Goal: Task Accomplishment & Management: Manage account settings

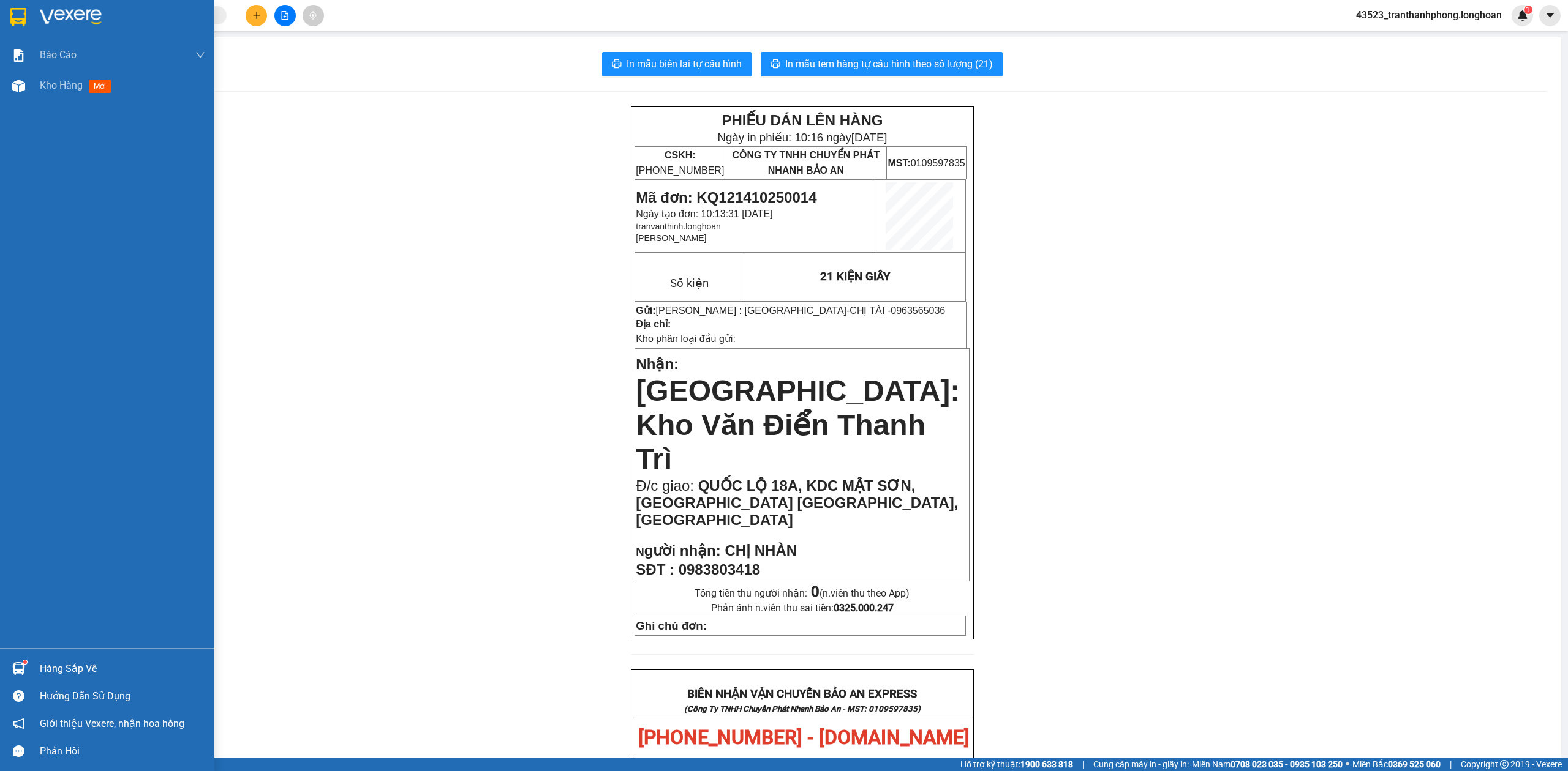
click at [3, 12] on div at bounding box center [107, 19] width 215 height 40
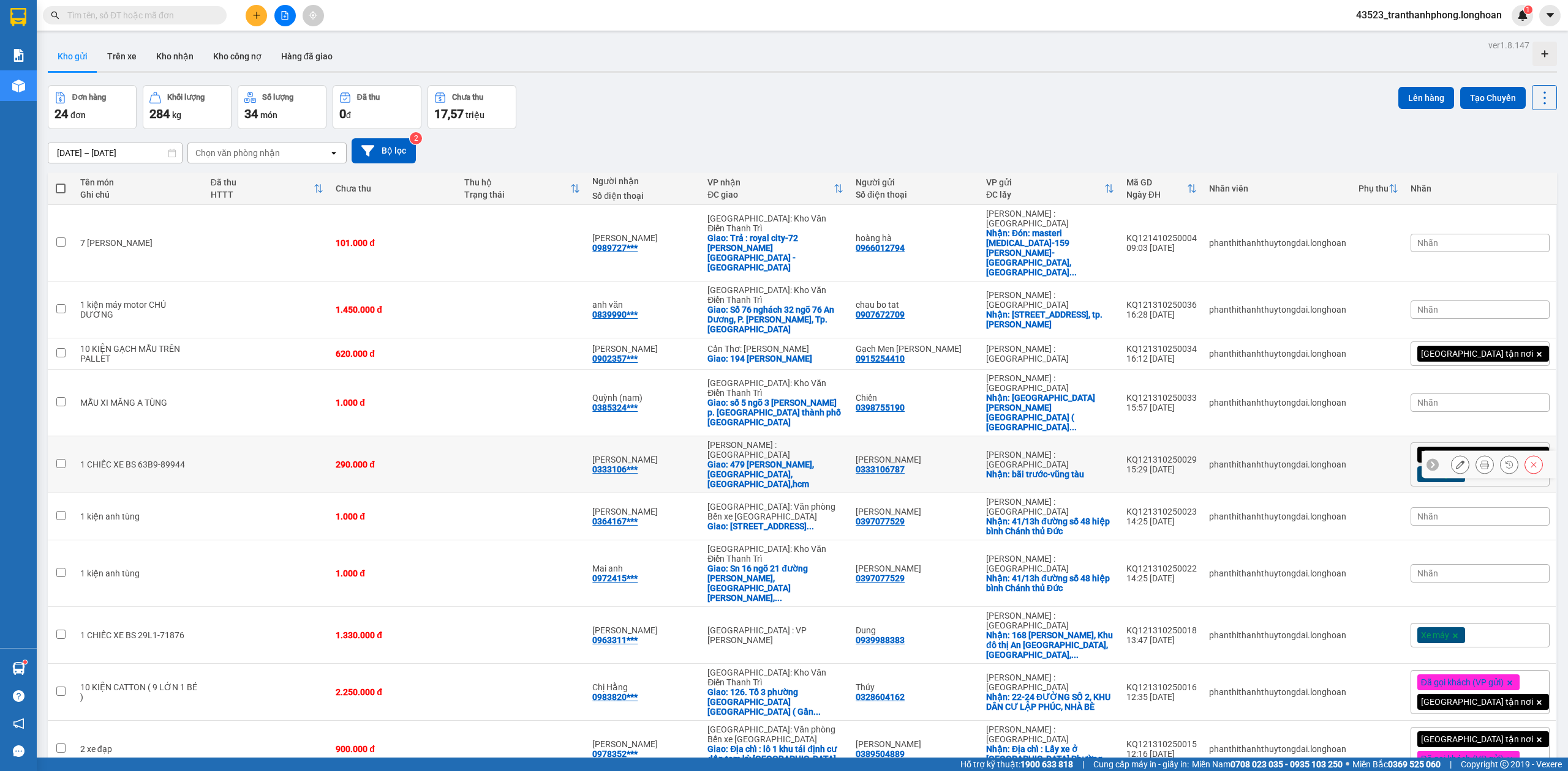
scroll to position [56, 0]
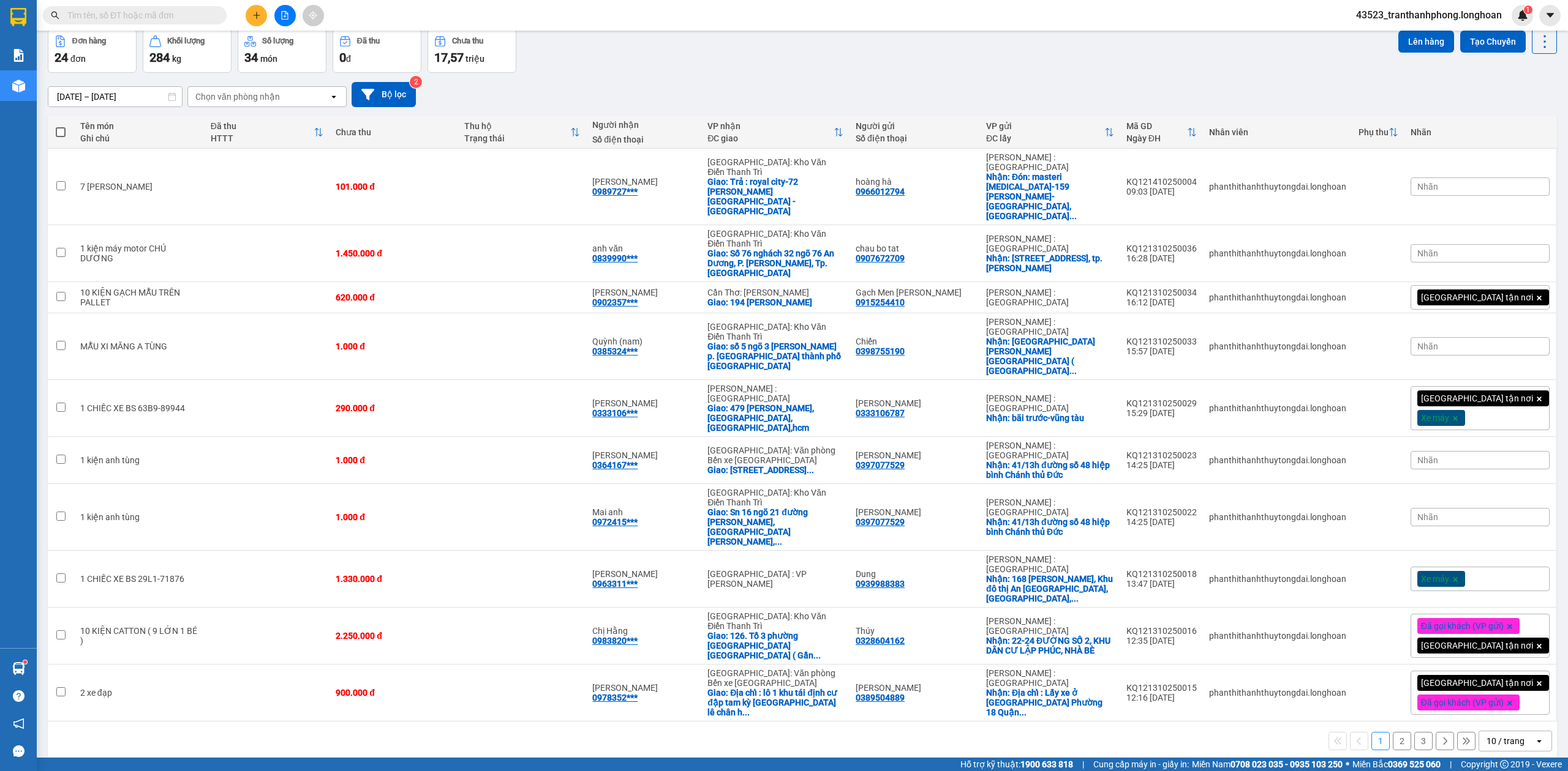
click at [1535, 737] on icon "open" at bounding box center [1539, 741] width 10 height 10
click at [1498, 627] on div "100 / trang" at bounding box center [1503, 634] width 73 height 22
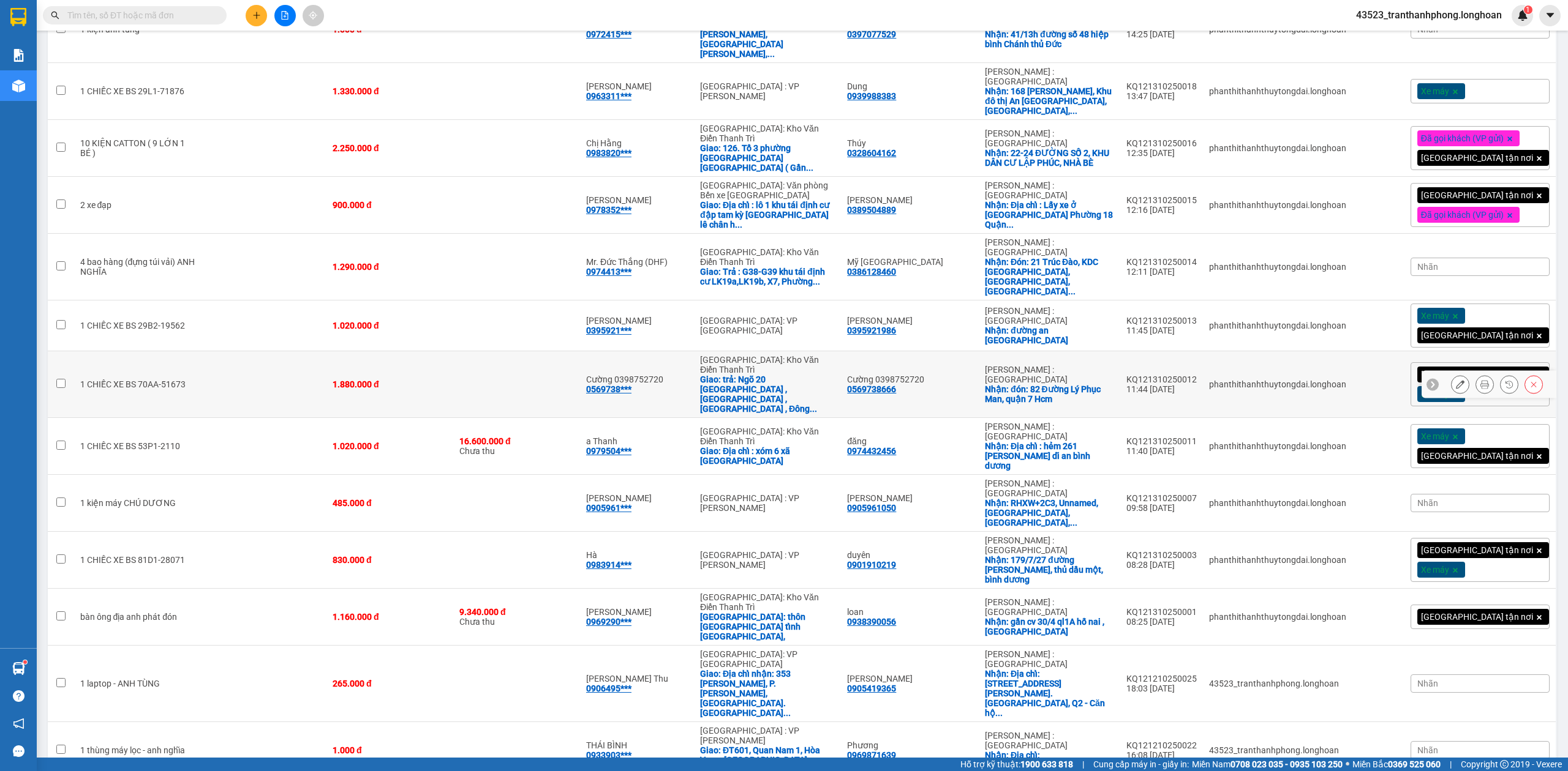
scroll to position [585, 0]
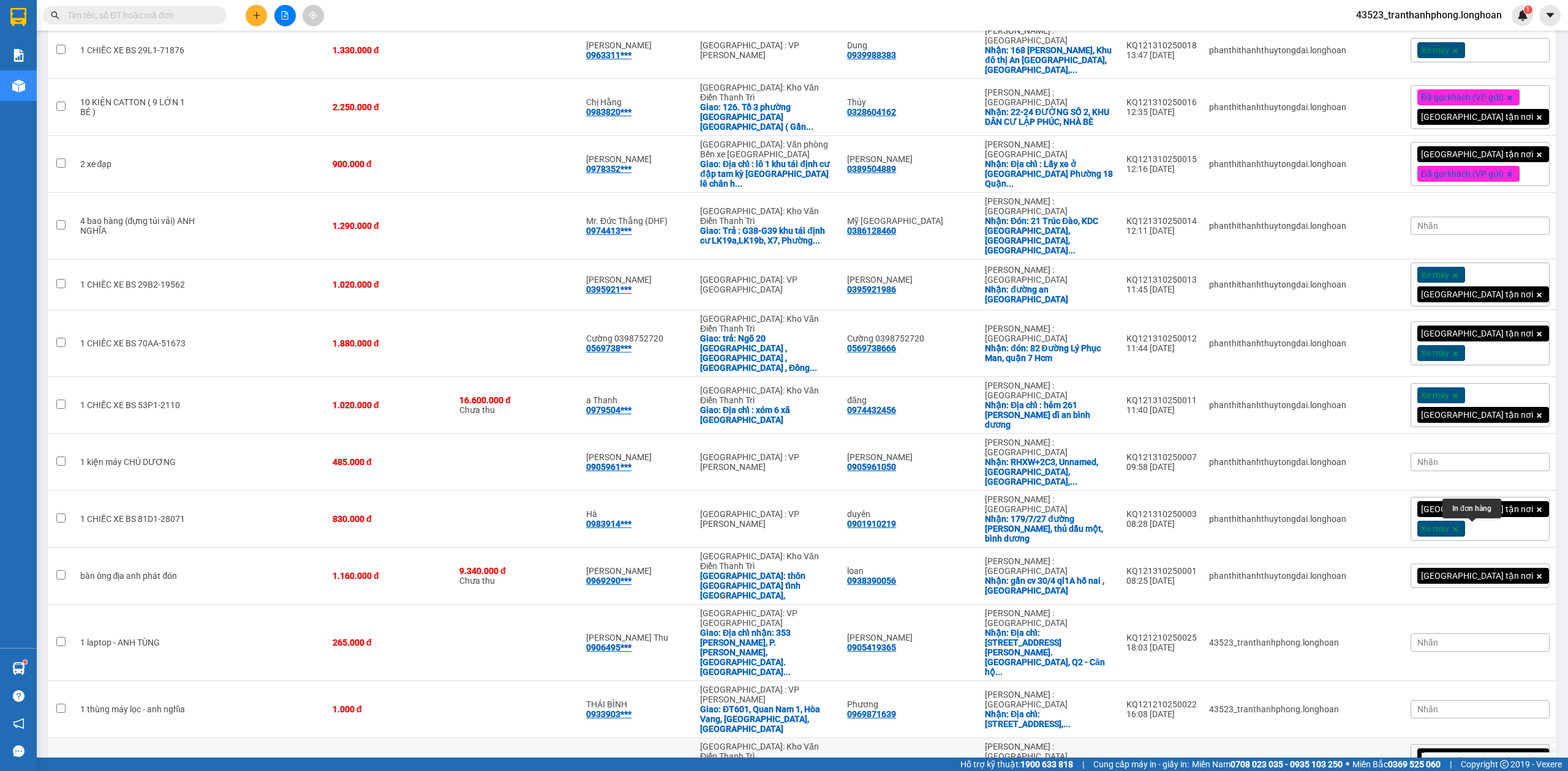
click at [1481, 763] on icon at bounding box center [1485, 766] width 8 height 8
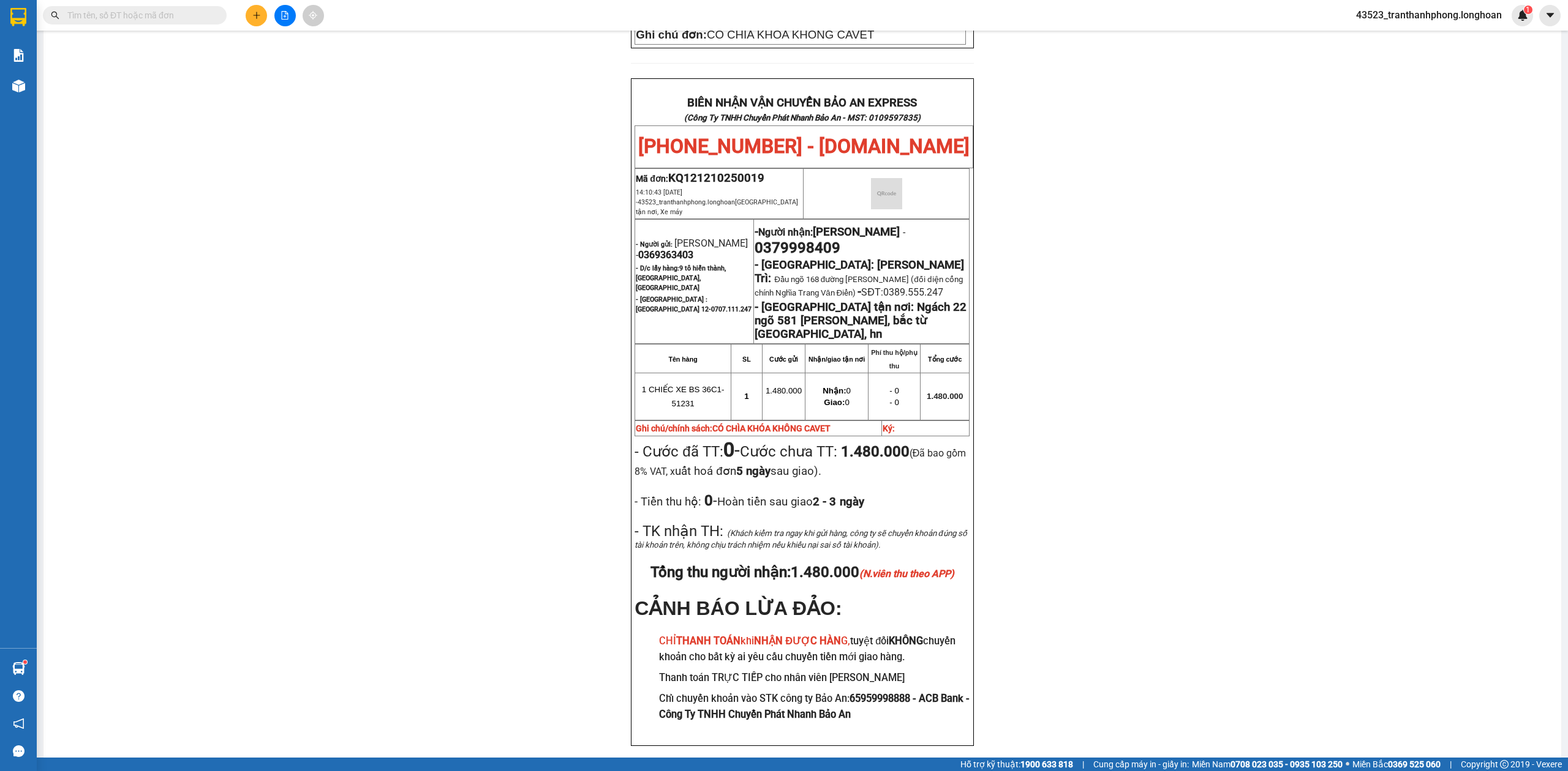
scroll to position [591, 0]
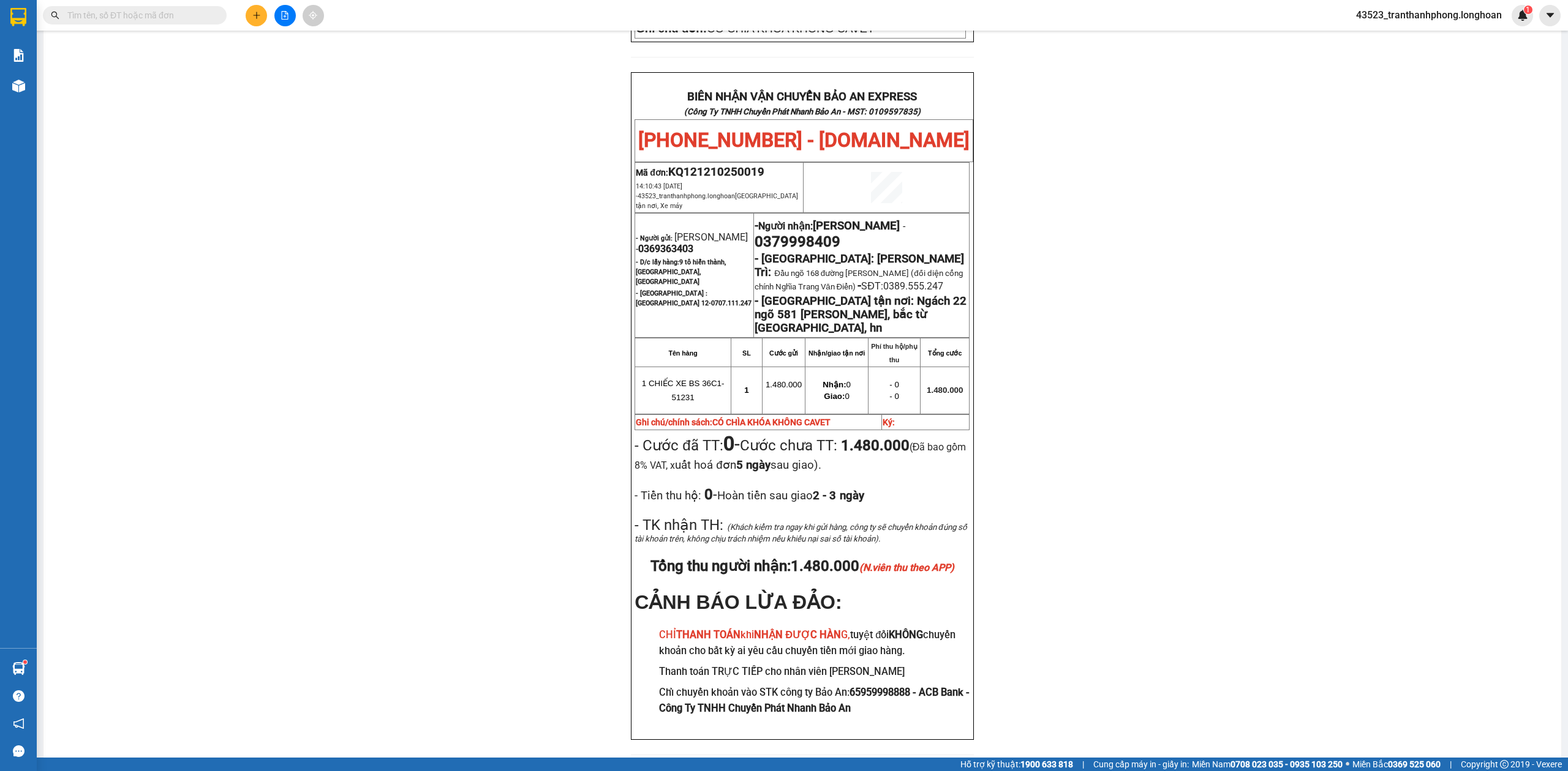
click at [646, 243] on span "0369363403" at bounding box center [666, 249] width 56 height 12
copy span "0369363403"
drag, startPoint x: 647, startPoint y: 189, endPoint x: 1105, endPoint y: 262, distance: 463.8
click at [663, 243] on span "0369363403" at bounding box center [666, 249] width 56 height 12
click at [1131, 267] on div "PHIẾU DÁN LÊN HÀNG Ngày in phiếu: 10:53 [DATE] CSKH: [PHONE_NUMBER] CÔNG TY TNH…" at bounding box center [802, 143] width 1488 height 1255
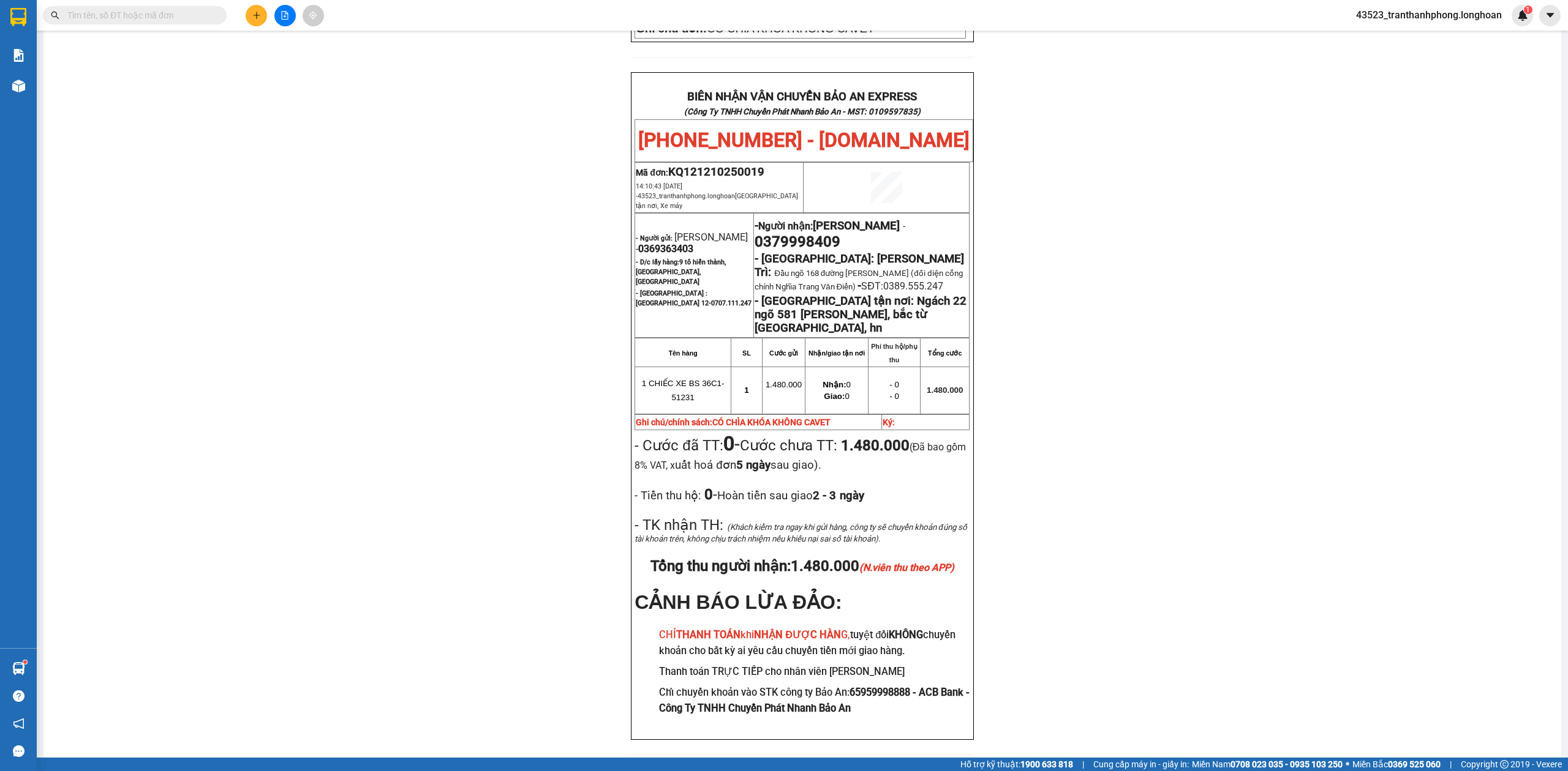
click at [800, 233] on span "0379998409" at bounding box center [797, 242] width 86 height 18
copy span "0379998409"
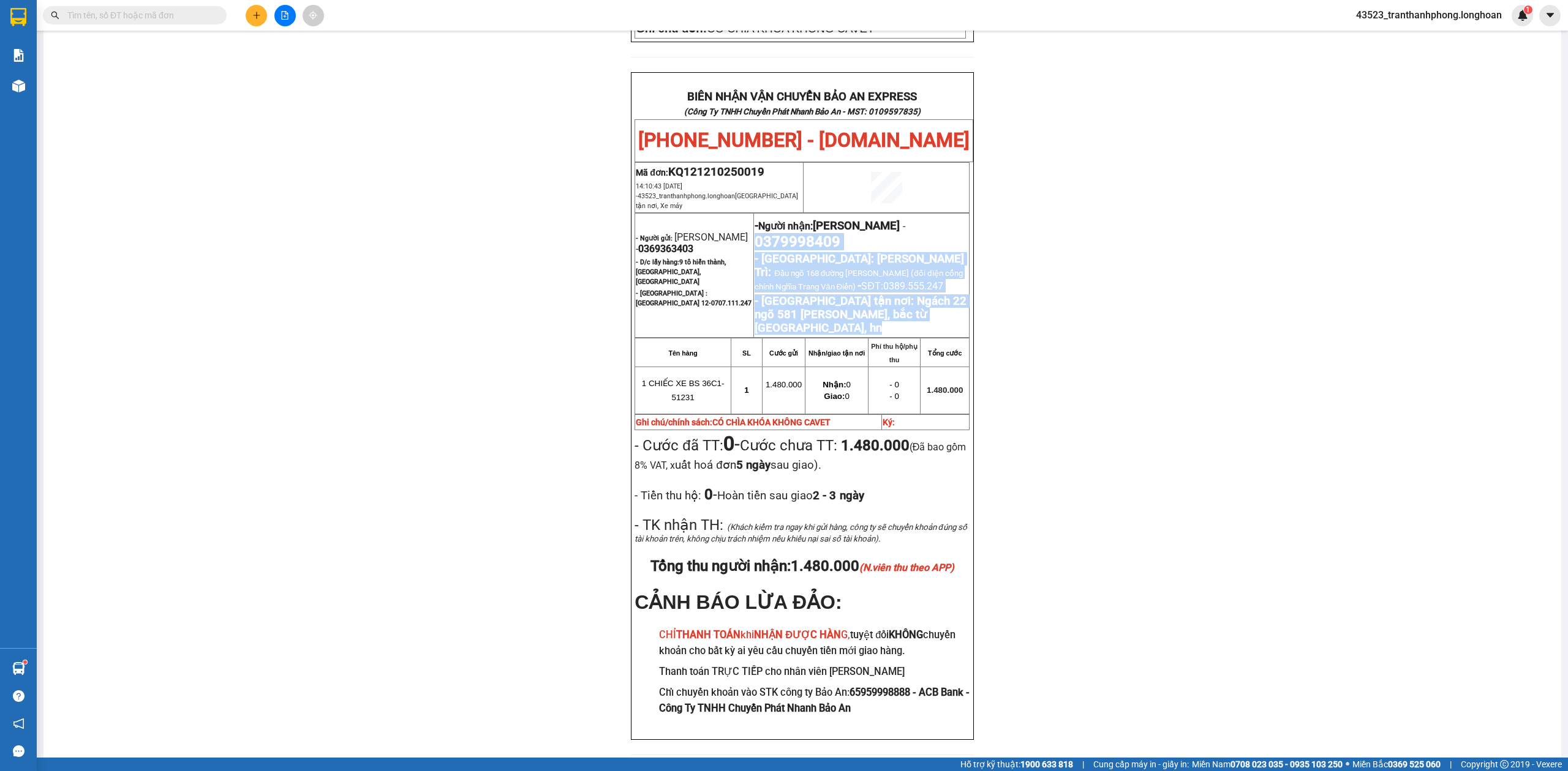
drag, startPoint x: 800, startPoint y: 180, endPoint x: 1309, endPoint y: 221, distance: 510.6
click at [1309, 221] on div "PHIẾU DÁN LÊN HÀNG Ngày in phiếu: 10:53 [DATE] CSKH: [PHONE_NUMBER] CÔNG TY TNH…" at bounding box center [802, 143] width 1488 height 1255
click at [797, 233] on span "0379998409" at bounding box center [797, 242] width 86 height 18
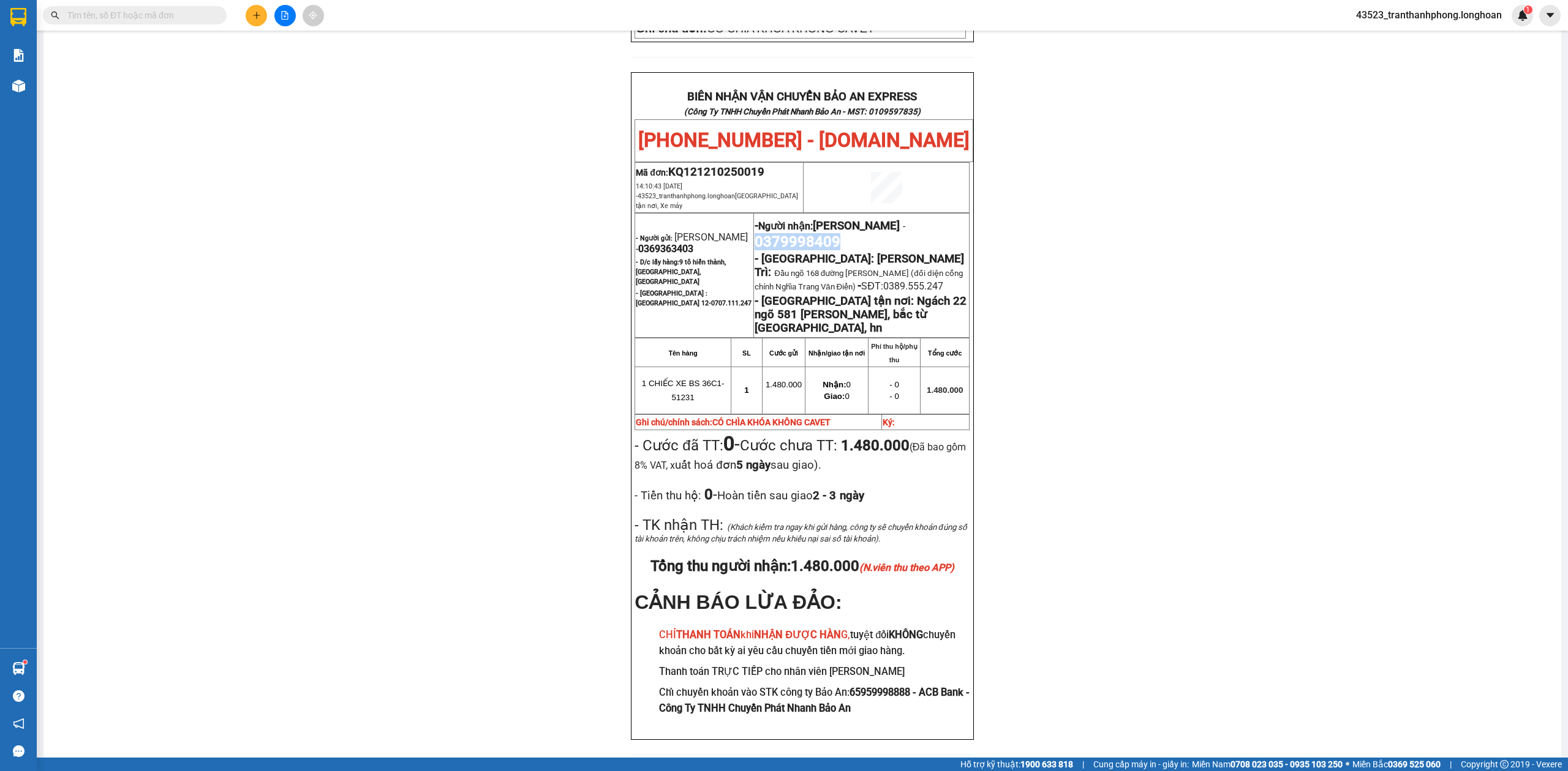
click at [797, 233] on span "0379998409" at bounding box center [797, 242] width 86 height 18
click at [1399, 189] on div "PHIẾU DÁN LÊN HÀNG Ngày in phiếu: 10:53 [DATE] CSKH: [PHONE_NUMBER] CÔNG TY TNH…" at bounding box center [802, 143] width 1488 height 1255
click at [801, 233] on span "0379998409" at bounding box center [797, 242] width 86 height 18
click at [799, 233] on span "0379998409" at bounding box center [797, 242] width 86 height 18
copy span "0379998409"
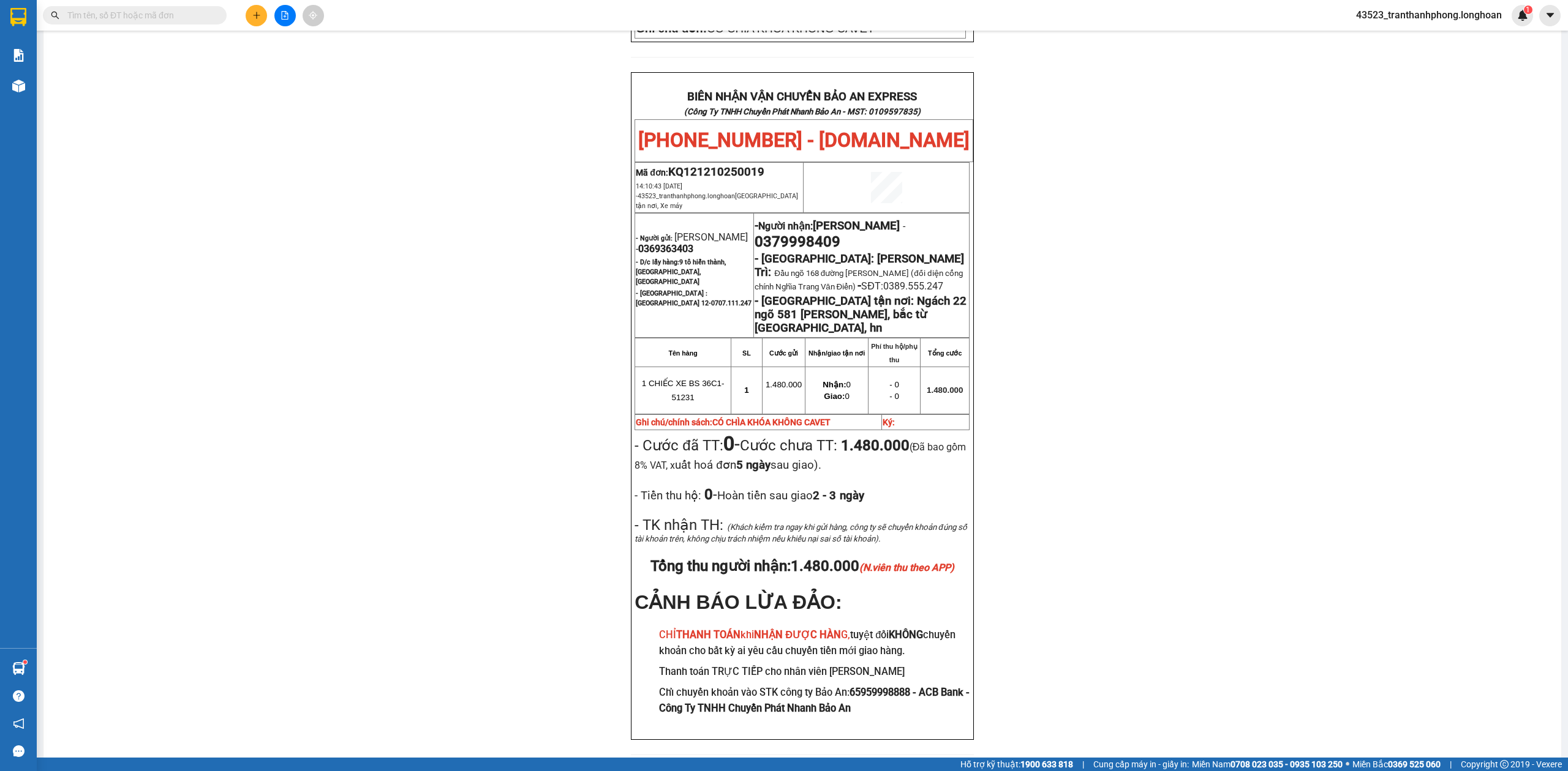
click at [1351, 194] on div "PHIẾU DÁN LÊN HÀNG Ngày in phiếu: 10:53 [DATE] CSKH: [PHONE_NUMBER] CÔNG TY TNH…" at bounding box center [802, 143] width 1488 height 1255
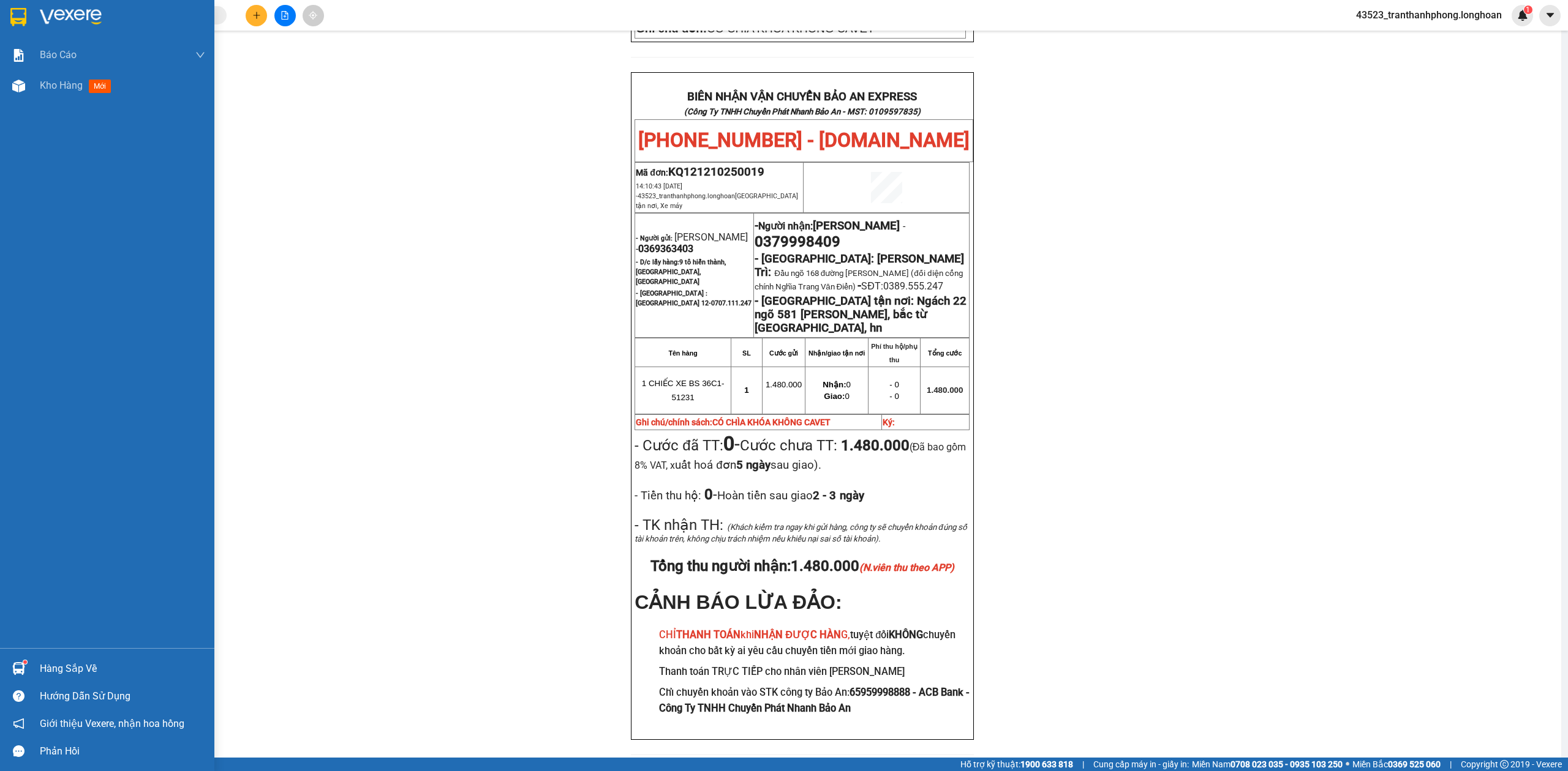
click at [10, 19] on img at bounding box center [18, 18] width 16 height 19
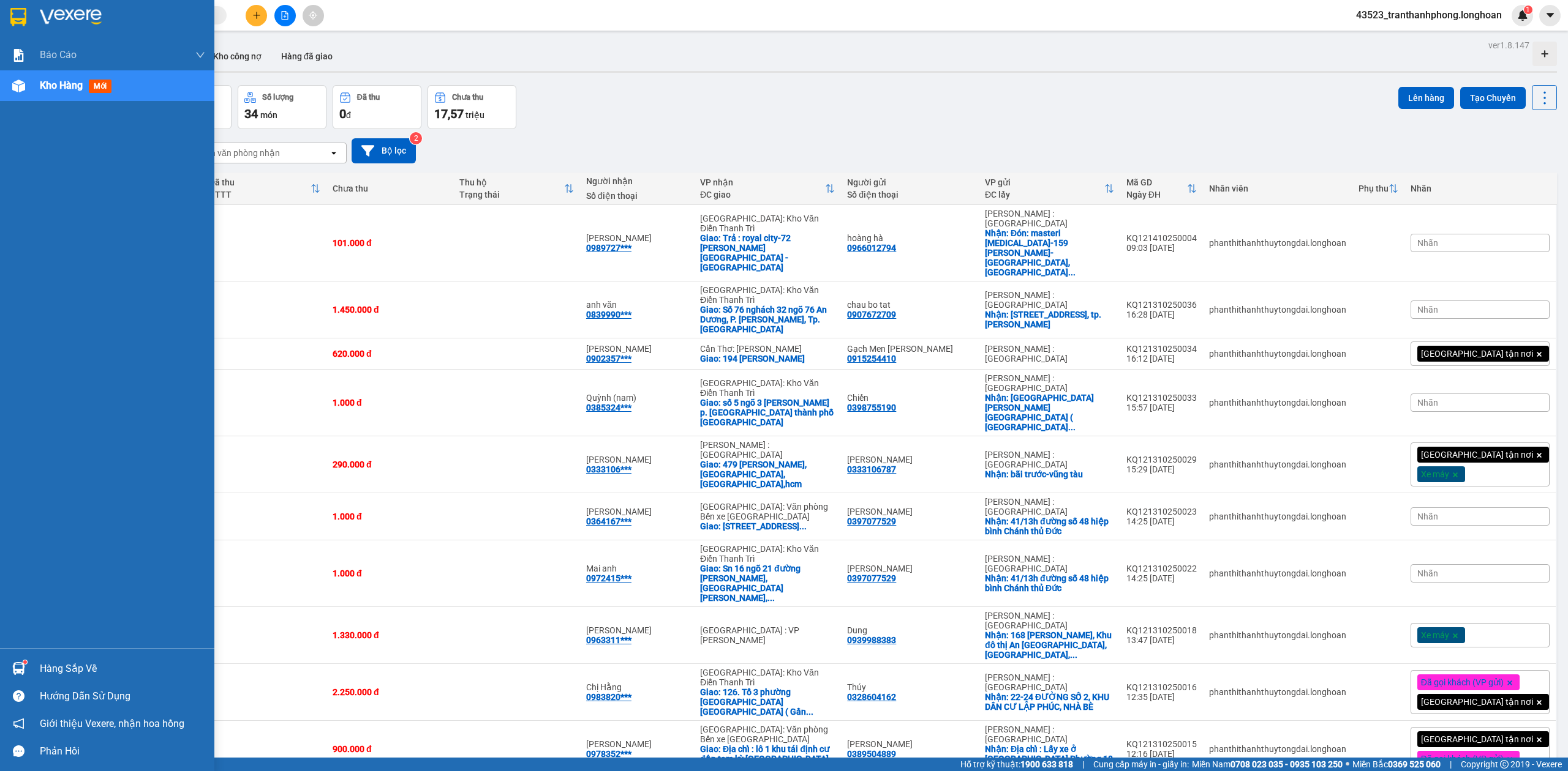
click at [18, 32] on div at bounding box center [107, 19] width 215 height 40
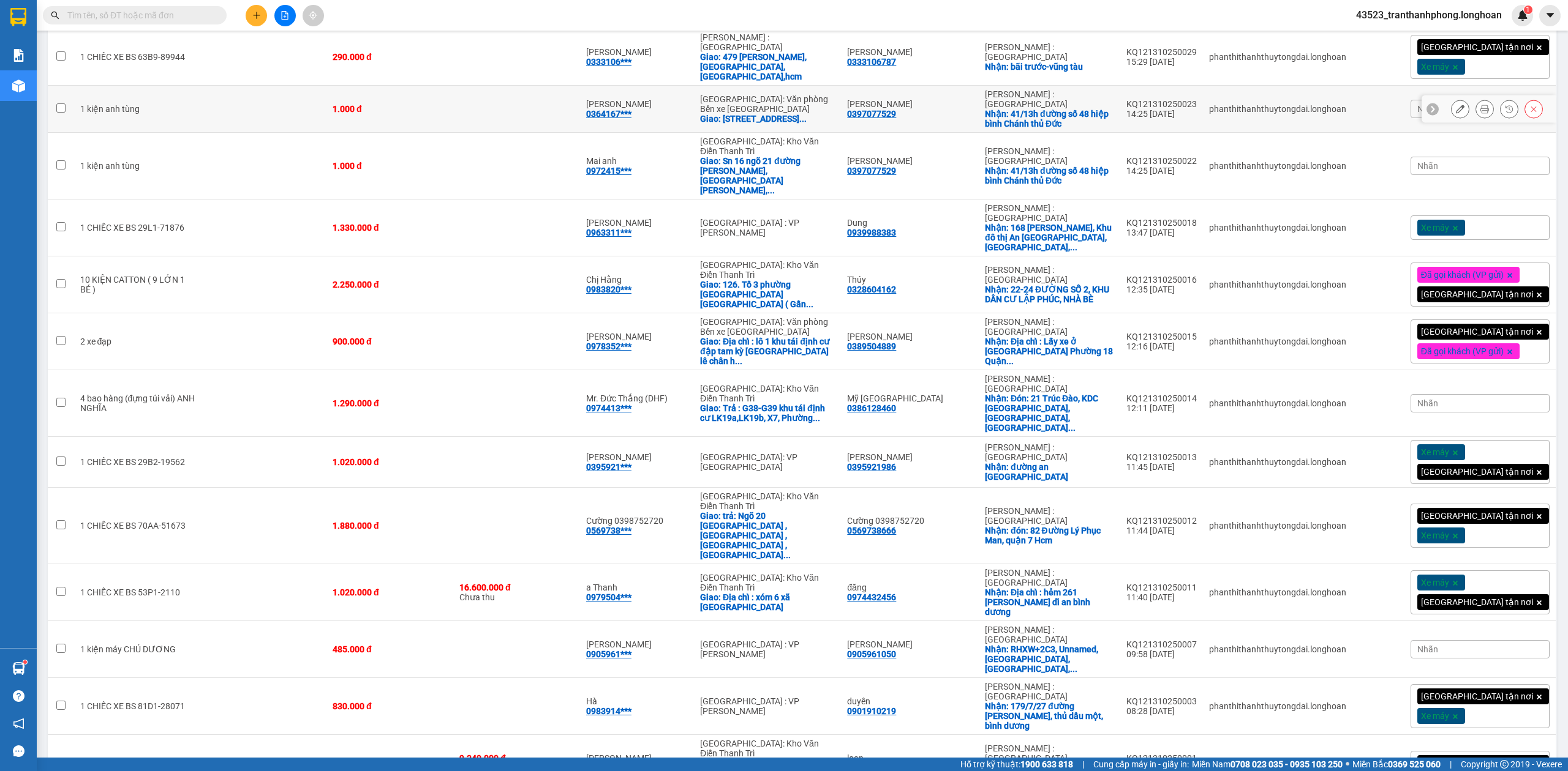
scroll to position [625, 0]
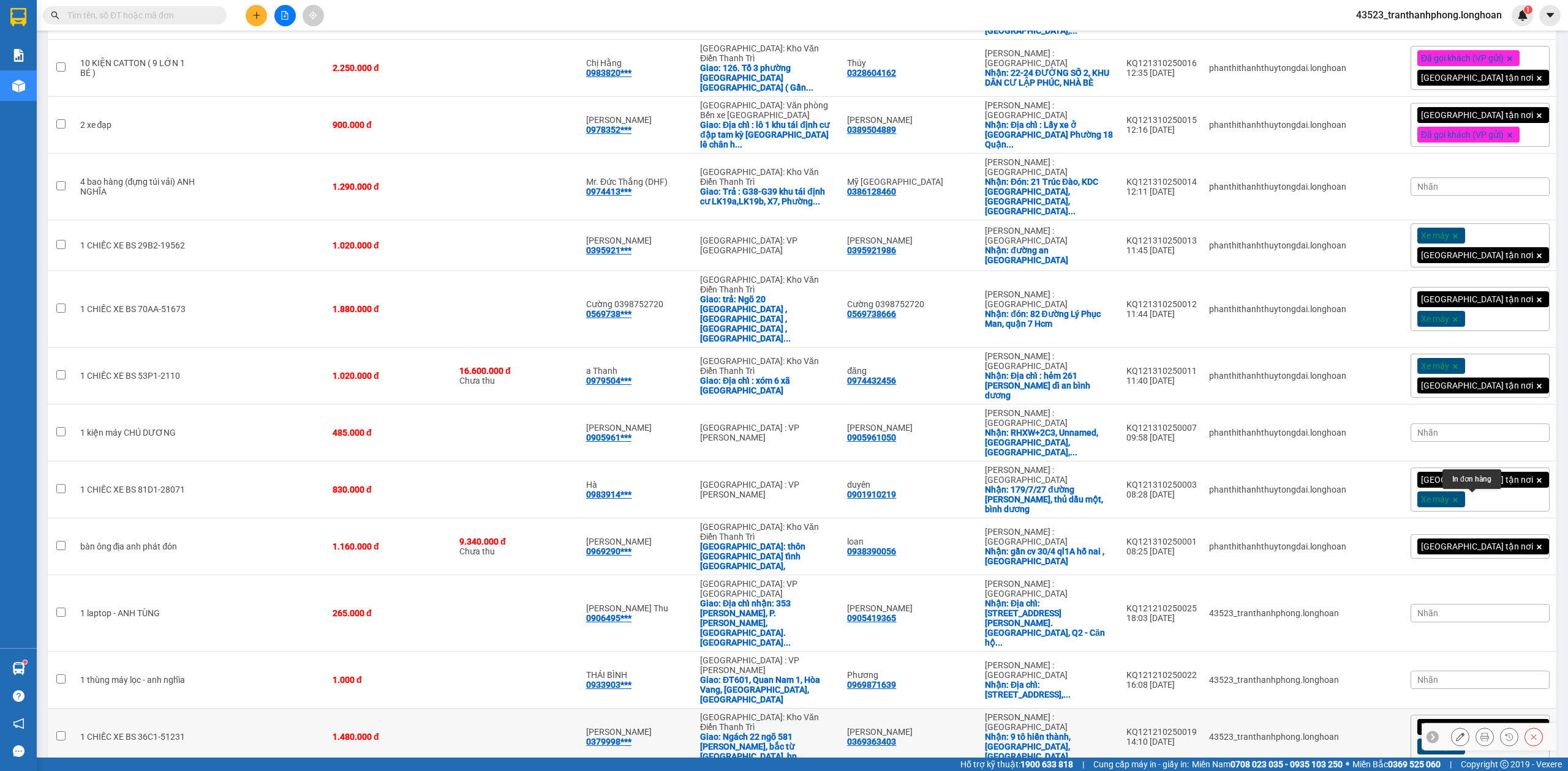
click at [1478, 727] on button at bounding box center [1485, 737] width 18 height 21
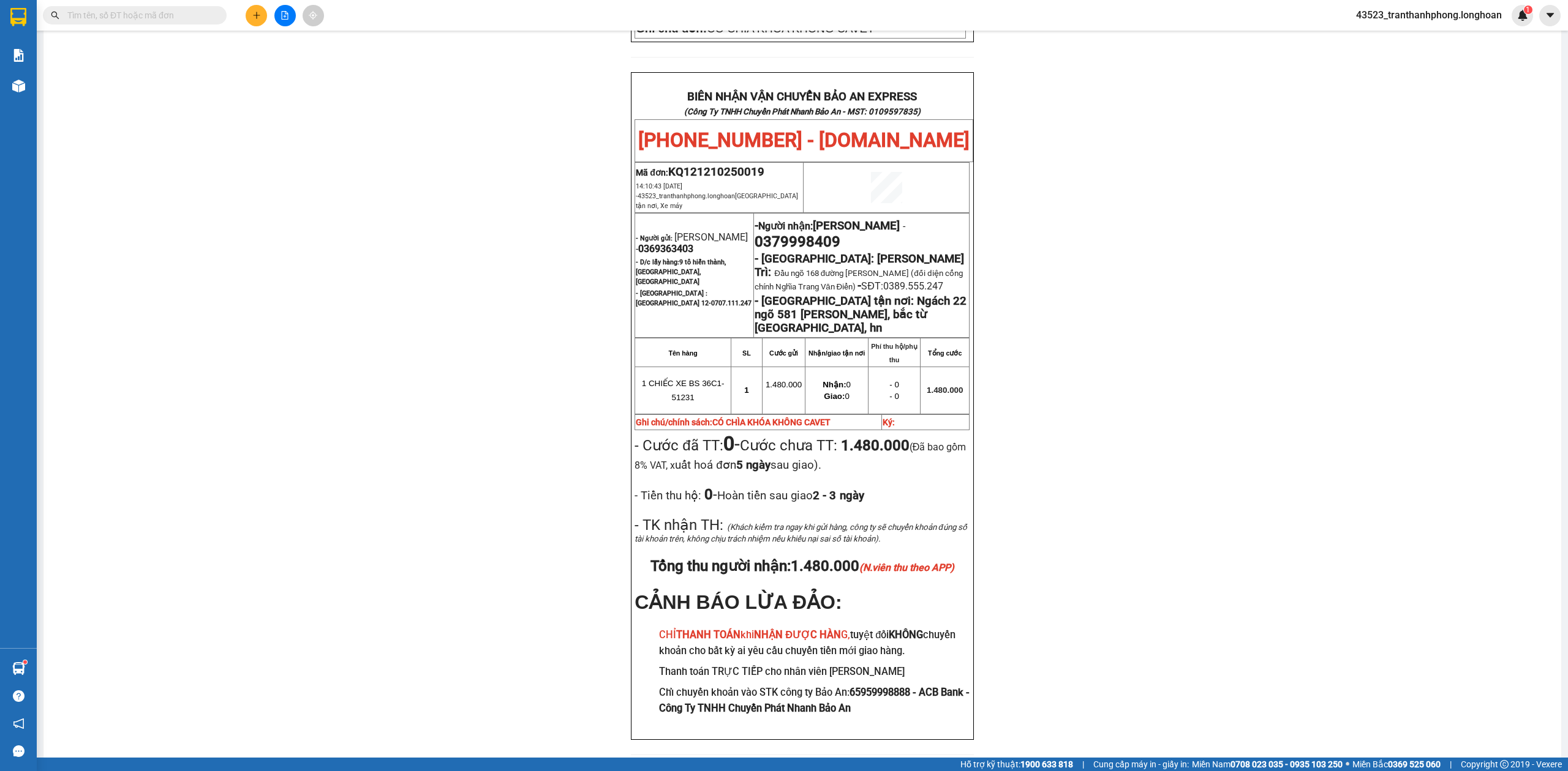
click at [650, 213] on td "- Người gửi: [PERSON_NAME] - 0369363403 - D/c lấy hàng: 9 tô hiến thành,[GEOGRA…" at bounding box center [695, 275] width 119 height 124
click at [653, 243] on span "0369363403" at bounding box center [666, 249] width 56 height 12
copy span "0369363403"
click at [653, 243] on span "0369363403" at bounding box center [666, 249] width 56 height 12
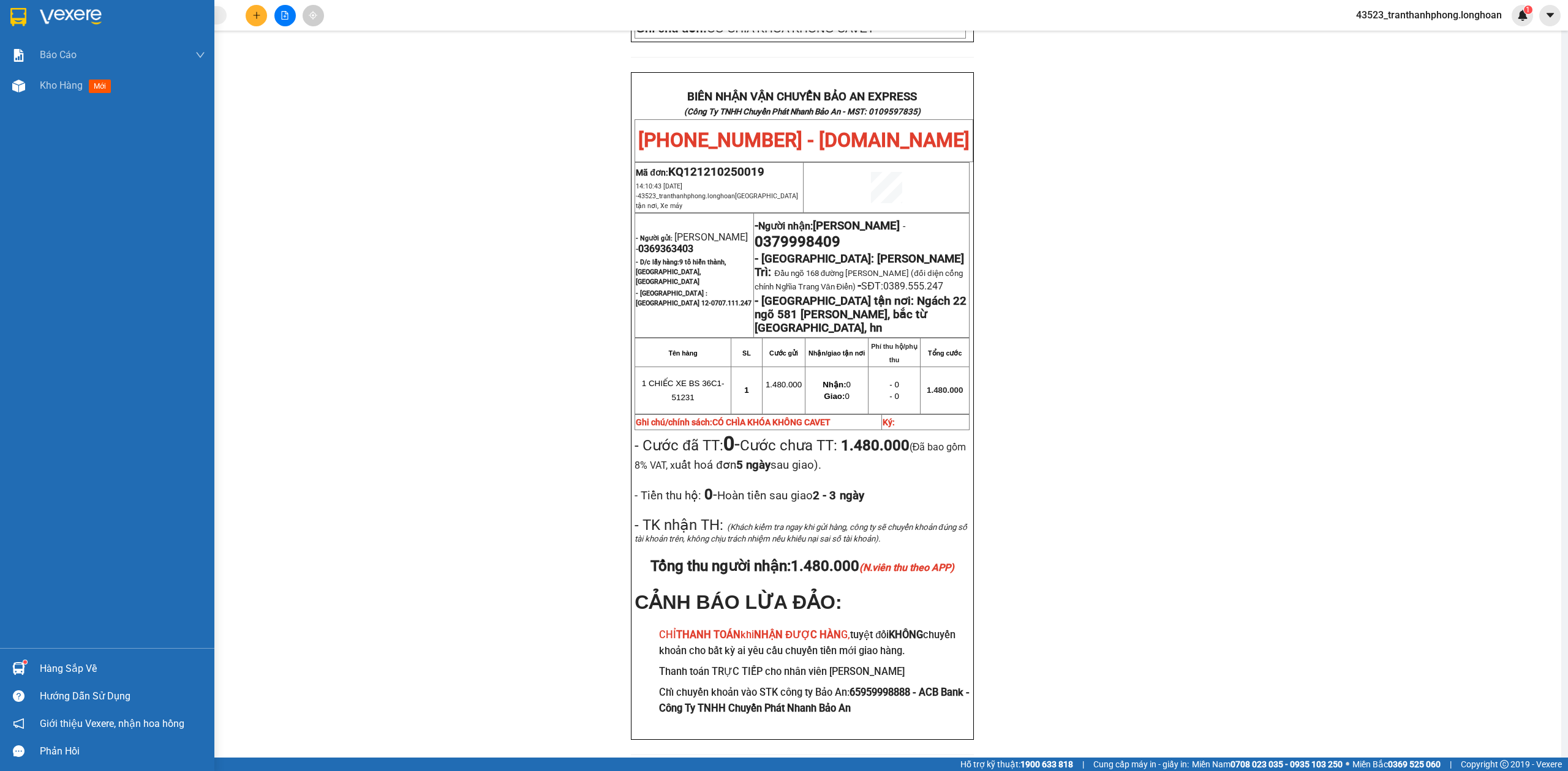
click at [41, 4] on div at bounding box center [107, 19] width 215 height 40
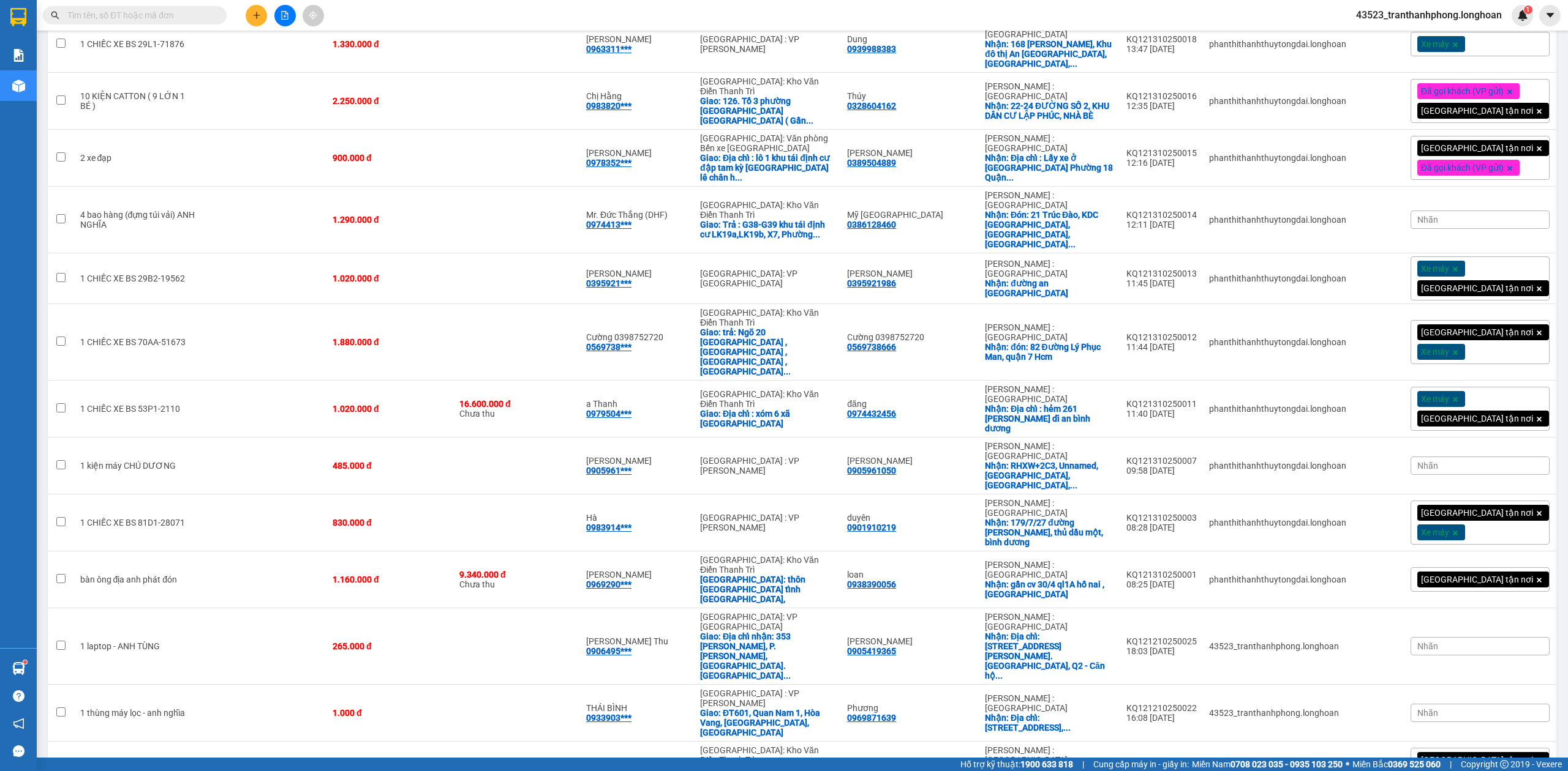
scroll to position [625, 0]
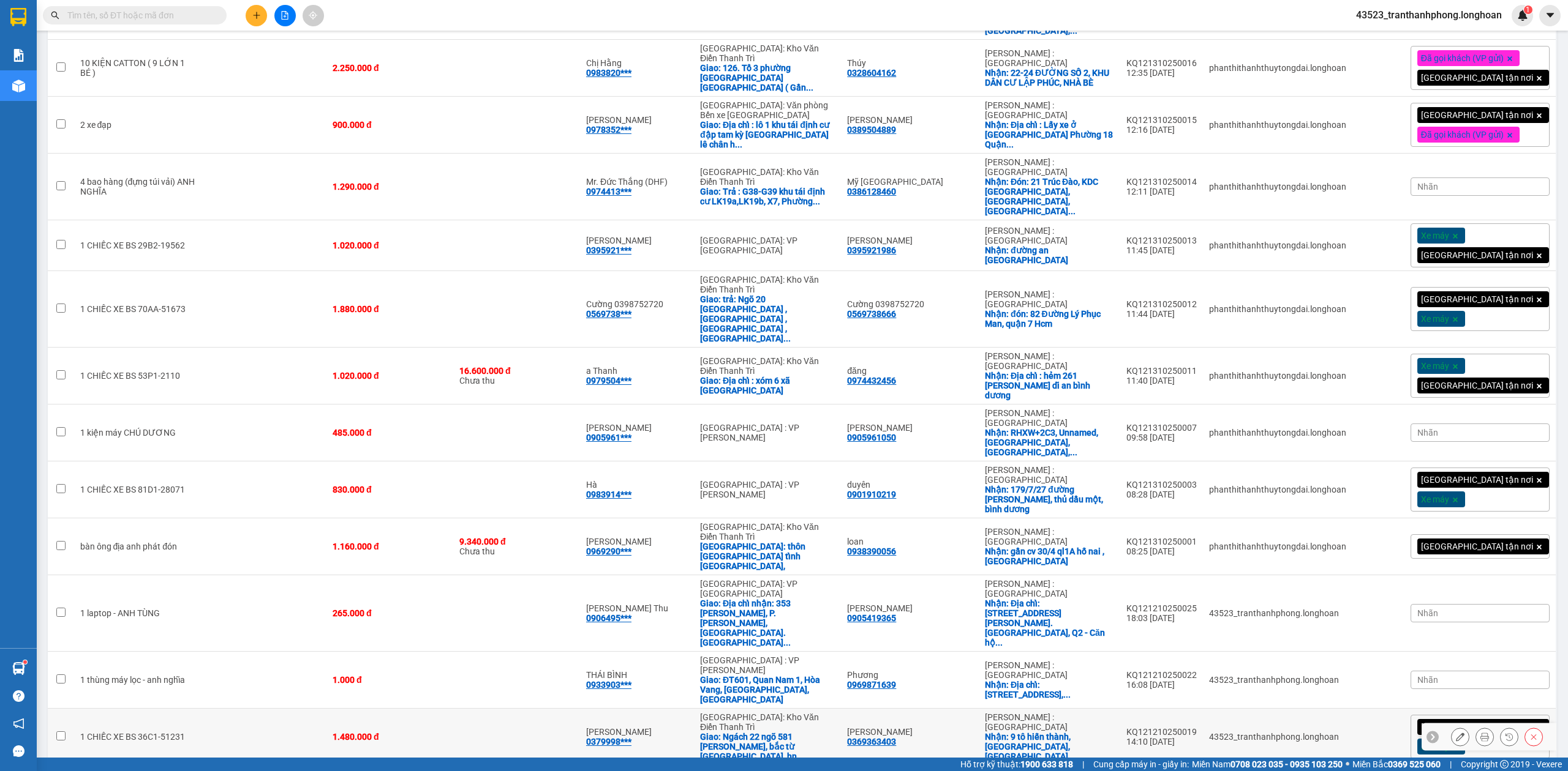
click at [422, 709] on td "1.480.000 đ" at bounding box center [390, 738] width 127 height 57
checkbox input "true"
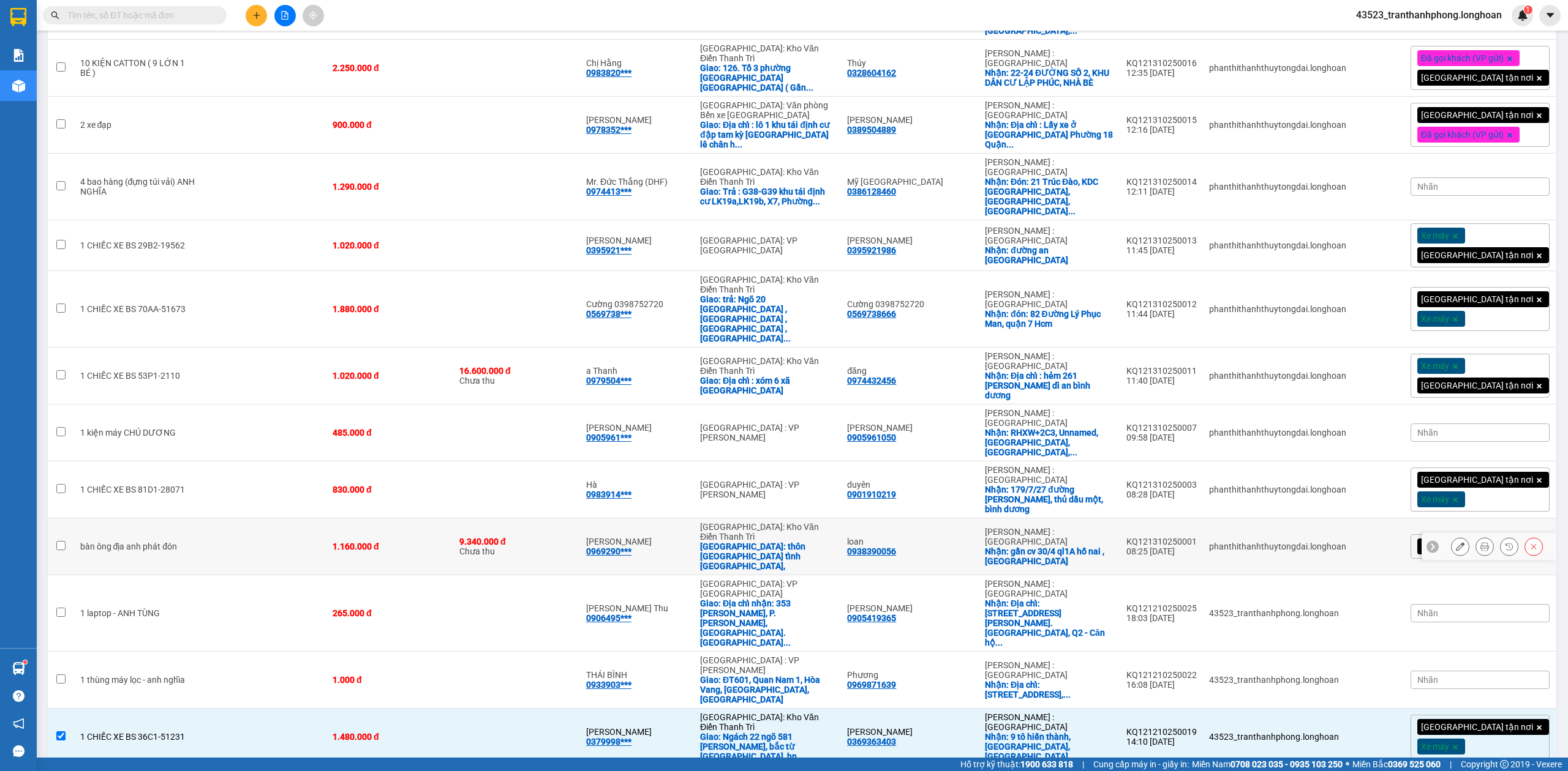
scroll to position [0, 0]
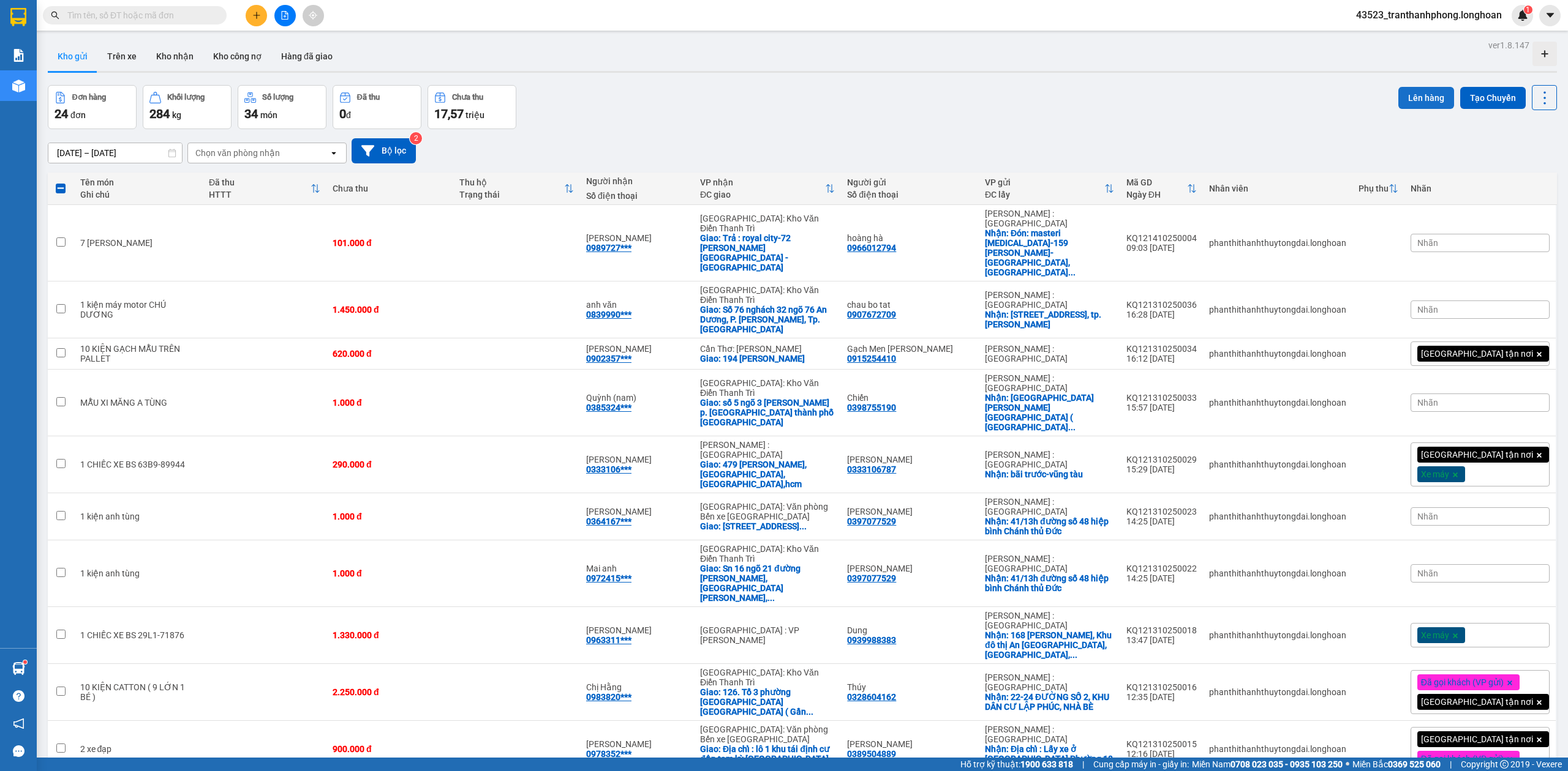
click at [1430, 87] on button "Lên hàng" at bounding box center [1426, 98] width 56 height 22
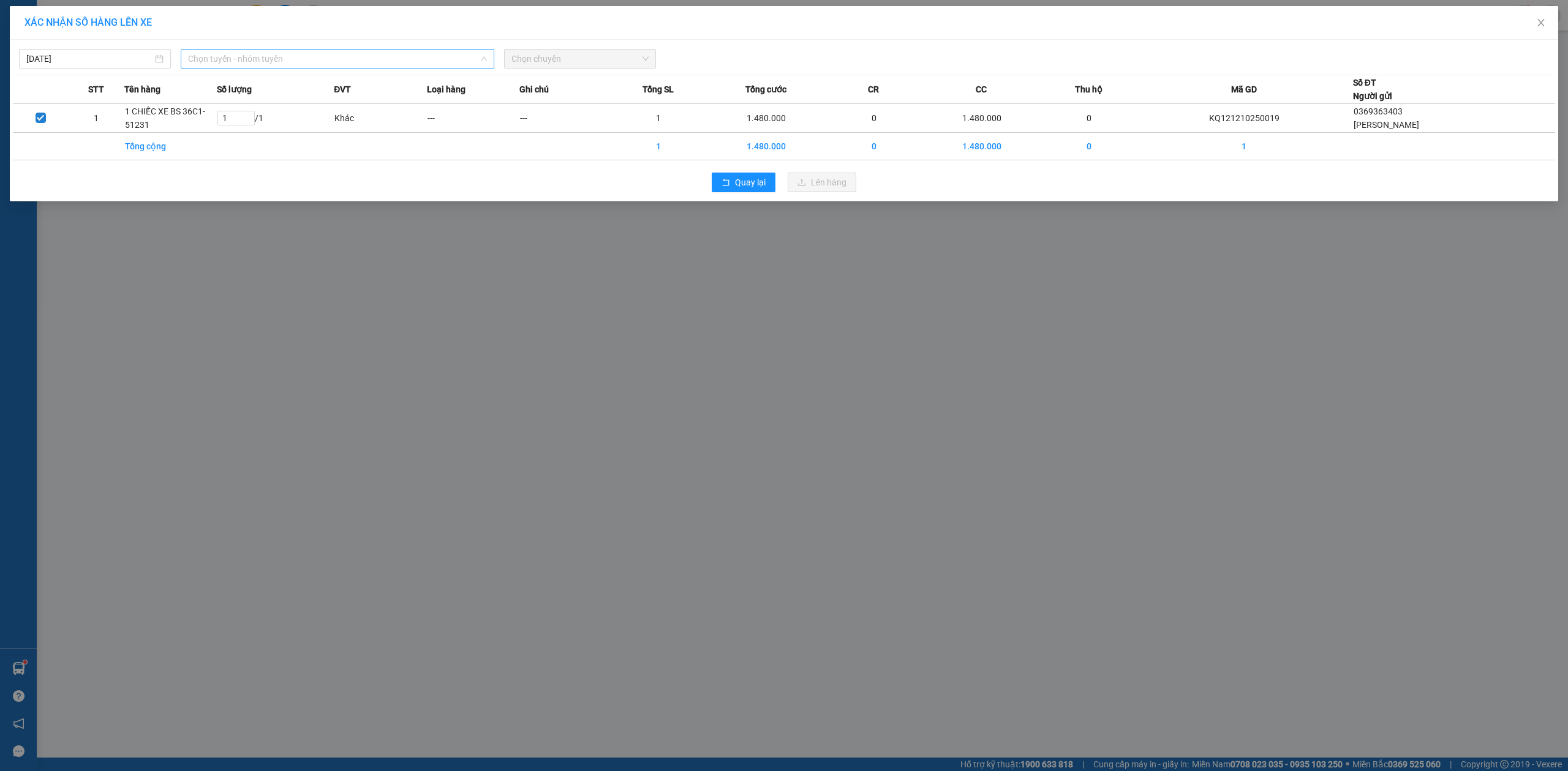
drag, startPoint x: 208, startPoint y: 56, endPoint x: 204, endPoint y: 35, distance: 21.4
click at [209, 56] on span "Chọn tuyến - nhóm tuyến" at bounding box center [337, 59] width 299 height 19
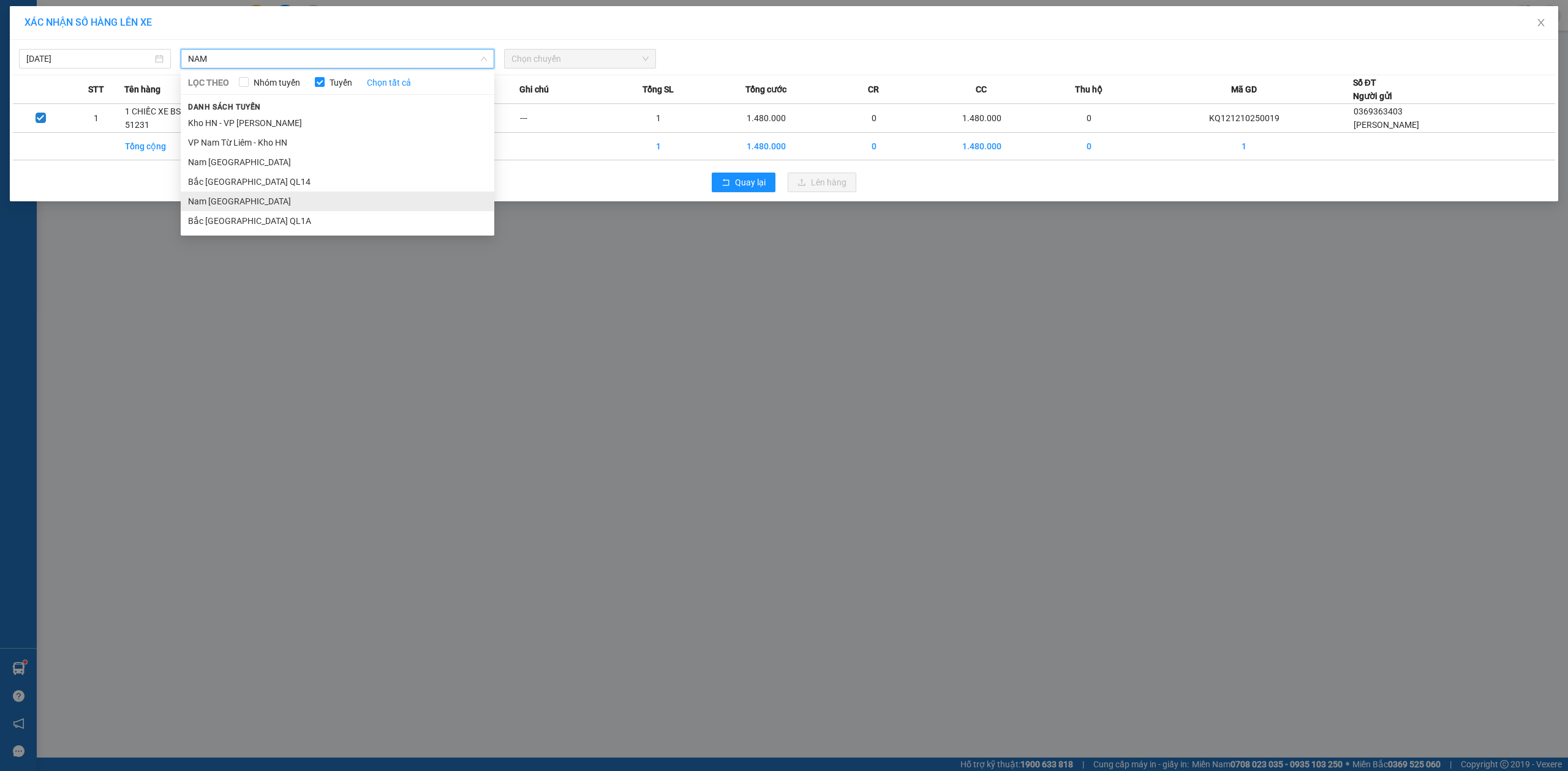
type input "NAM"
click at [266, 202] on li "Nam [GEOGRAPHIC_DATA]" at bounding box center [337, 201] width 314 height 19
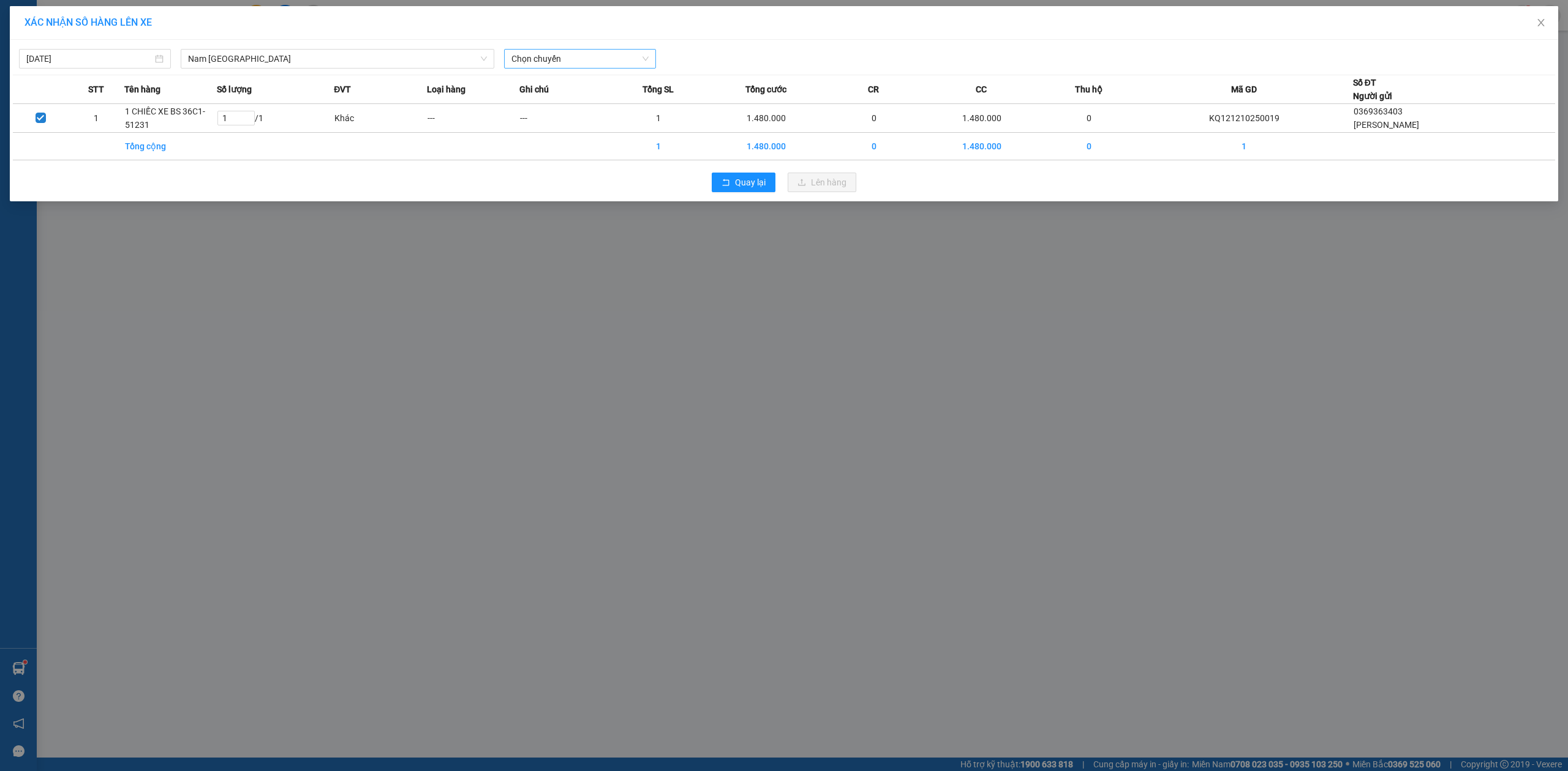
click at [555, 68] on div "[DATE] [GEOGRAPHIC_DATA] LỌC THEO Nhóm tuyến Tuyến Chọn tất cả Danh sách tuyến …" at bounding box center [784, 120] width 1549 height 162
click at [560, 64] on span "Chọn chuyến" at bounding box center [580, 59] width 137 height 19
click at [565, 101] on div "20:00 (TC) - 29E-097.92" at bounding box center [558, 103] width 95 height 14
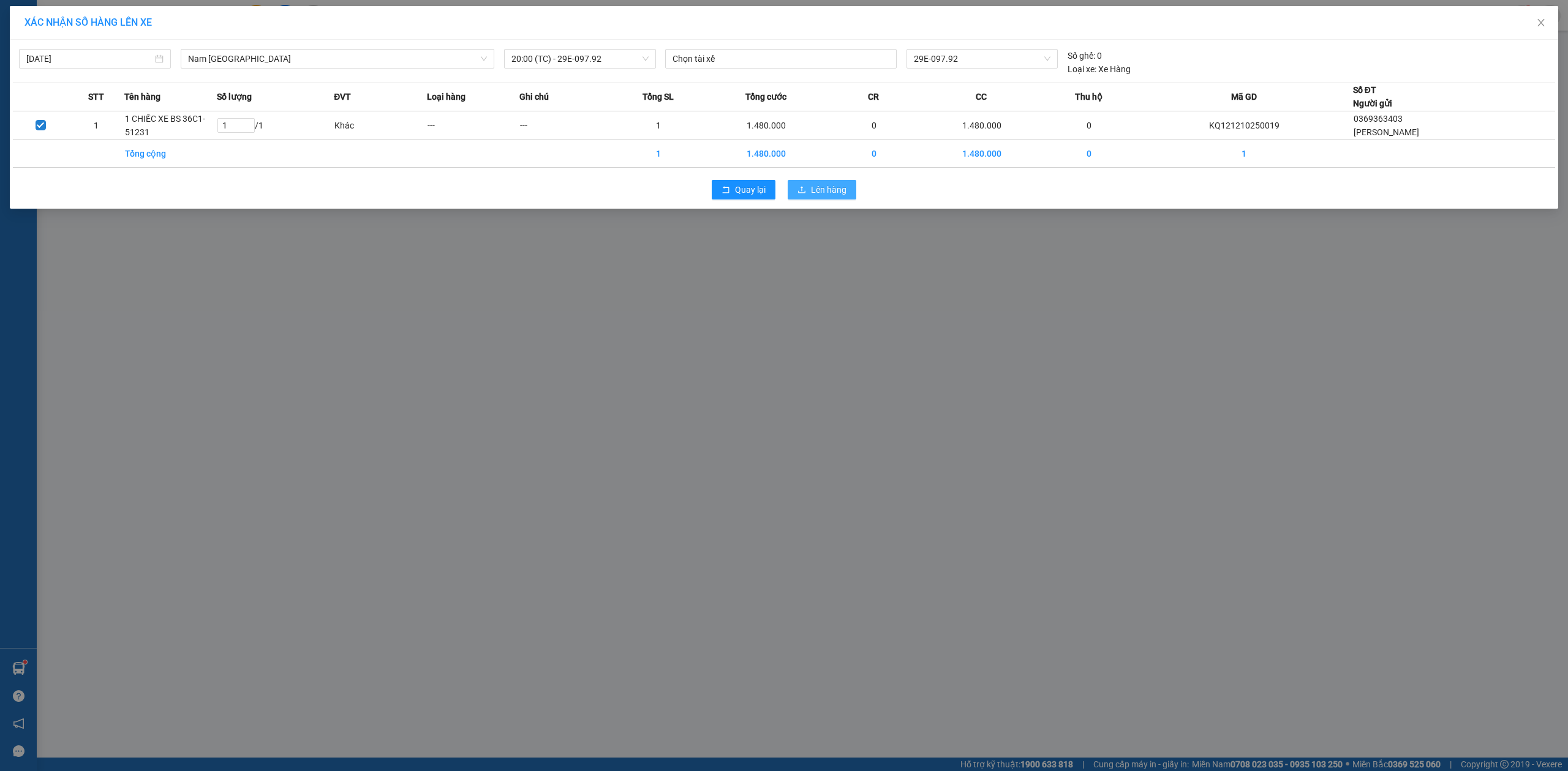
click at [830, 198] on button "Lên hàng" at bounding box center [822, 189] width 69 height 19
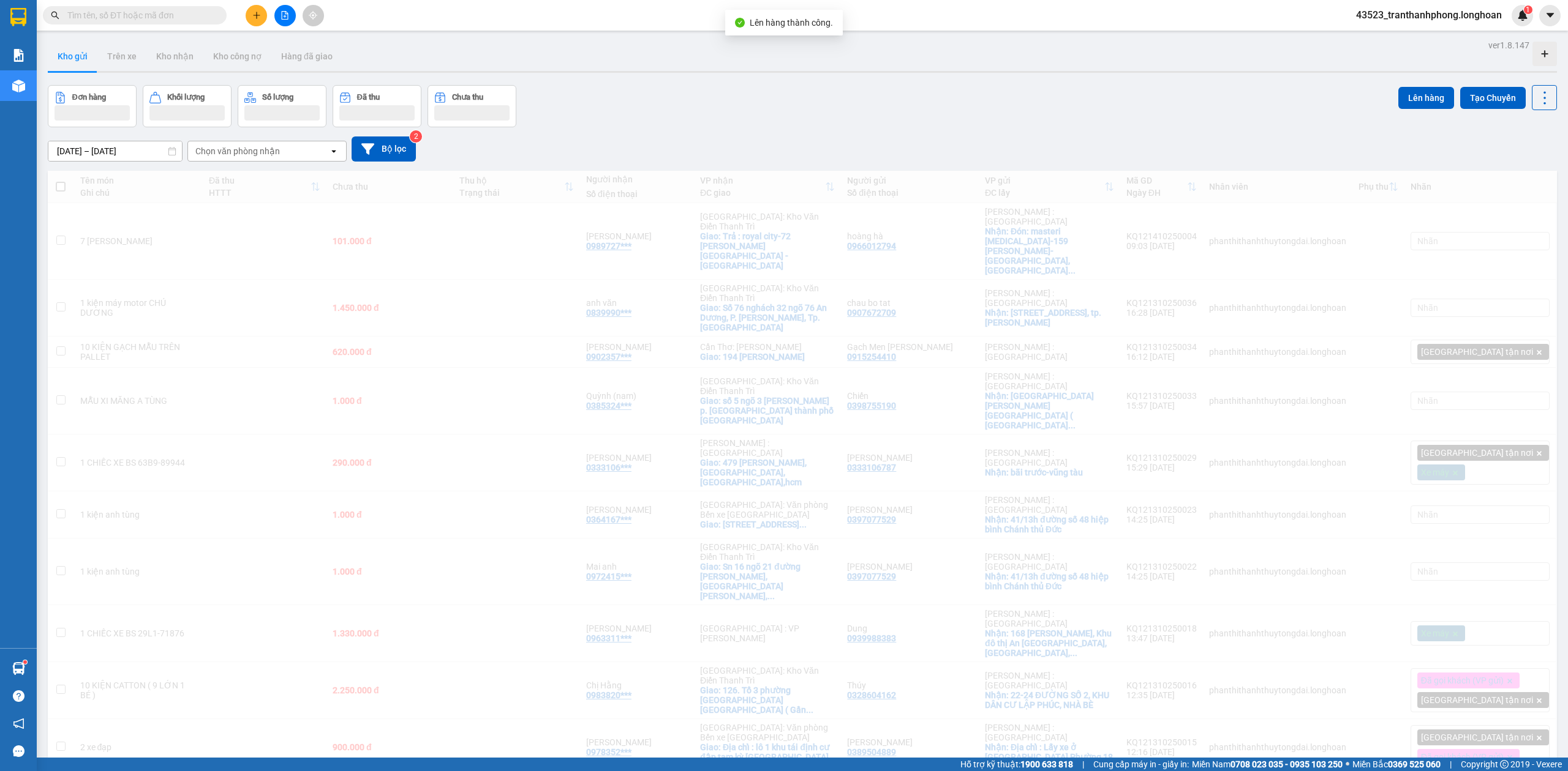
scroll to position [543, 0]
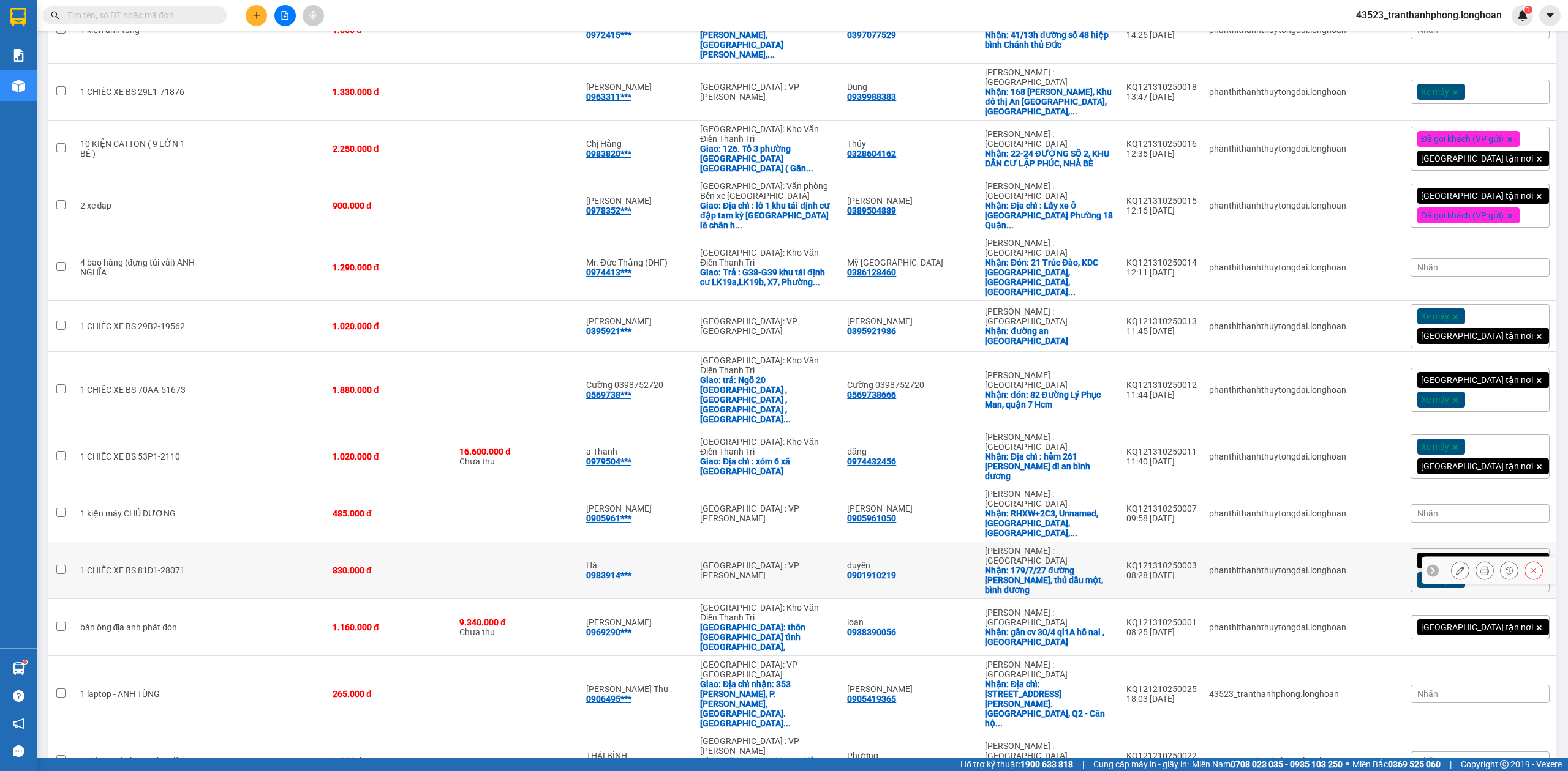
click at [1483, 562] on div at bounding box center [1497, 571] width 92 height 19
click at [1478, 560] on button at bounding box center [1485, 570] width 18 height 21
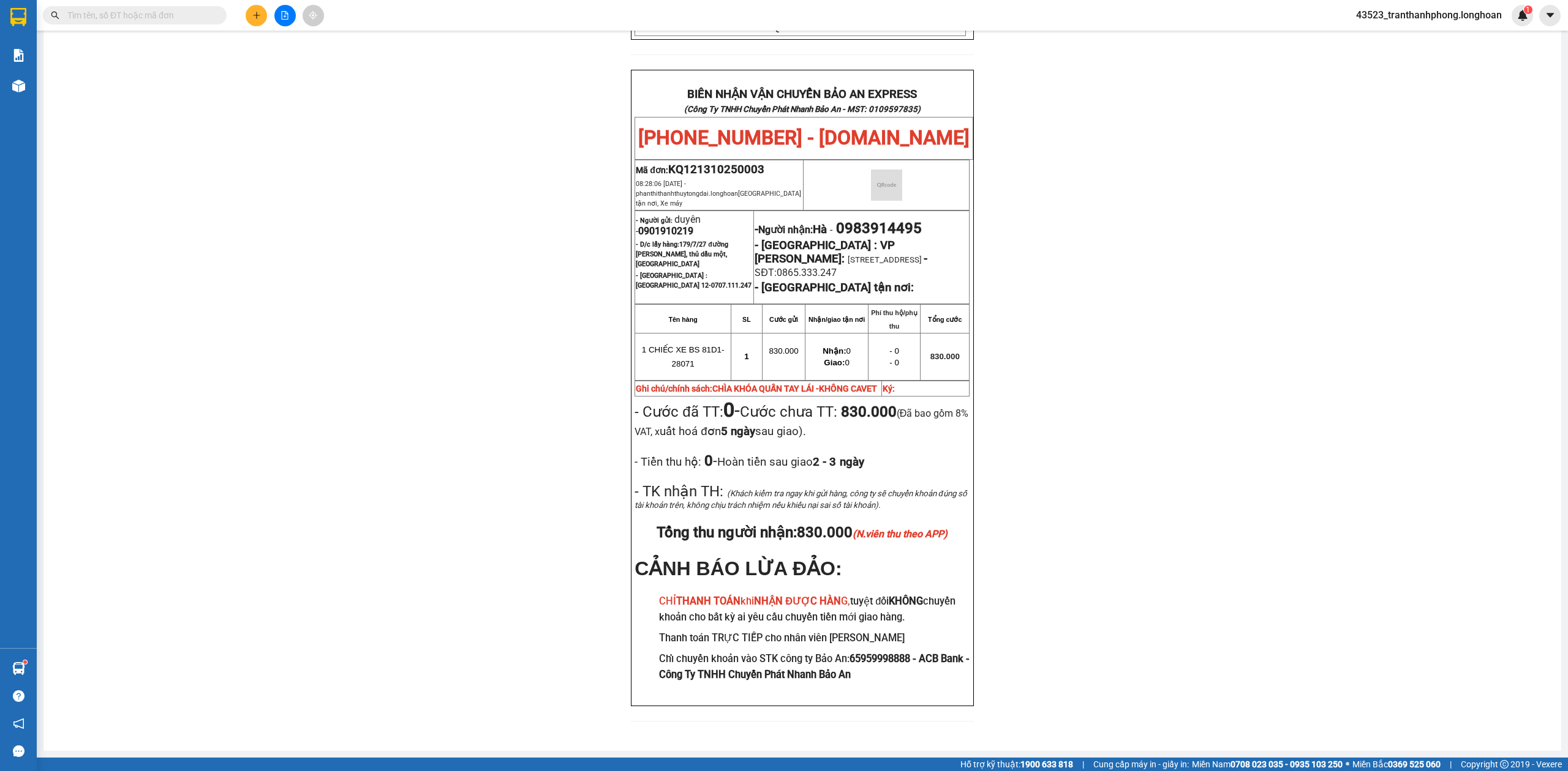
scroll to position [566, 0]
click at [658, 225] on span "0901910219" at bounding box center [666, 230] width 56 height 12
copy span "0901910219"
click at [658, 225] on span "0901910219" at bounding box center [666, 230] width 56 height 12
click at [1038, 259] on div "PHIẾU DÁN LÊN HÀNG Ngày in phiếu: 10:56 [DATE] CSKH: [PHONE_NUMBER] CÔNG TY TNH…" at bounding box center [802, 150] width 1488 height 1173
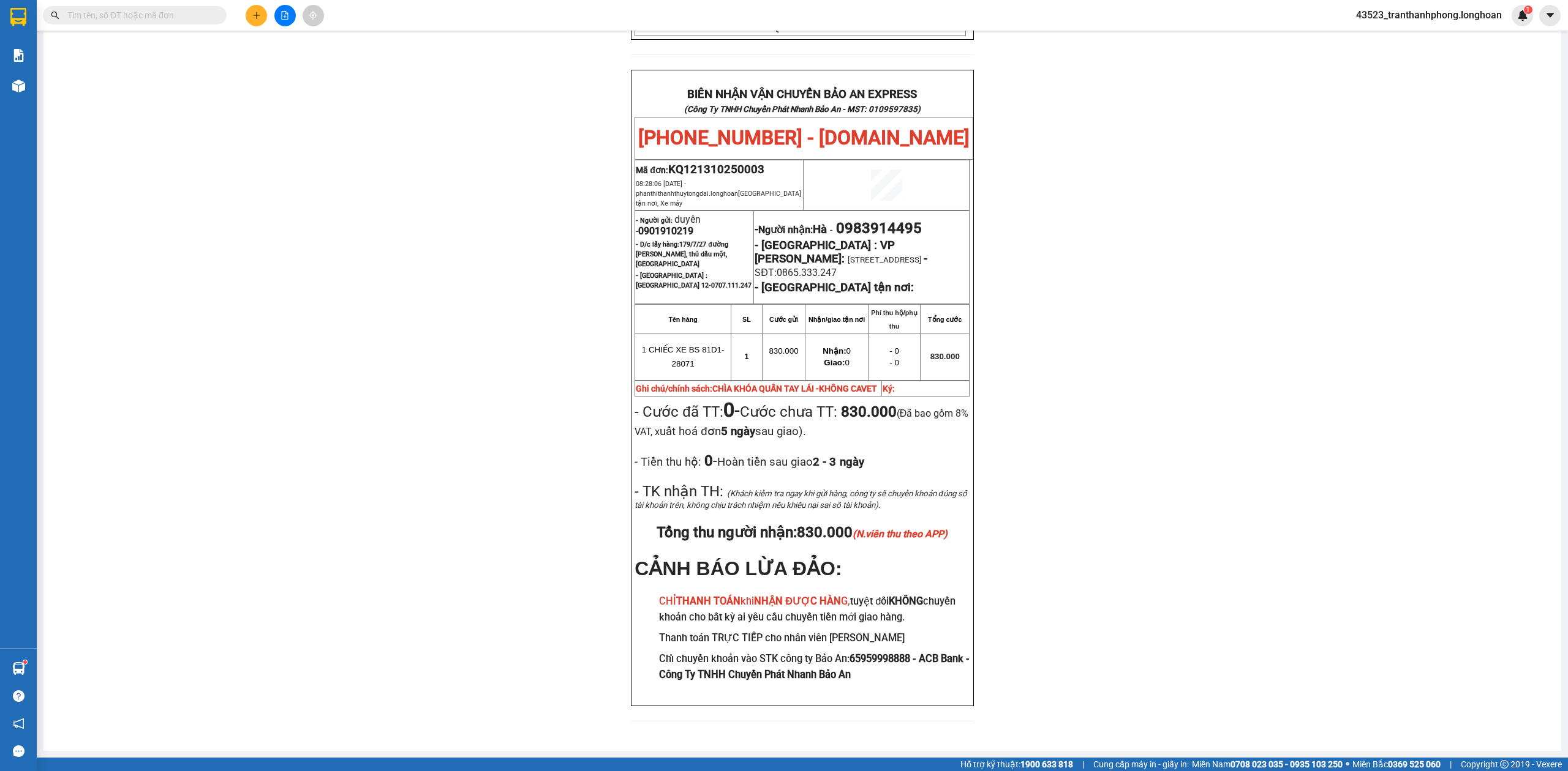
click at [861, 219] on span "0983914495" at bounding box center [879, 228] width 86 height 18
click at [865, 219] on span "0983914495" at bounding box center [879, 228] width 86 height 18
click at [868, 219] on span "0983914495" at bounding box center [879, 228] width 86 height 18
copy span "0983914495"
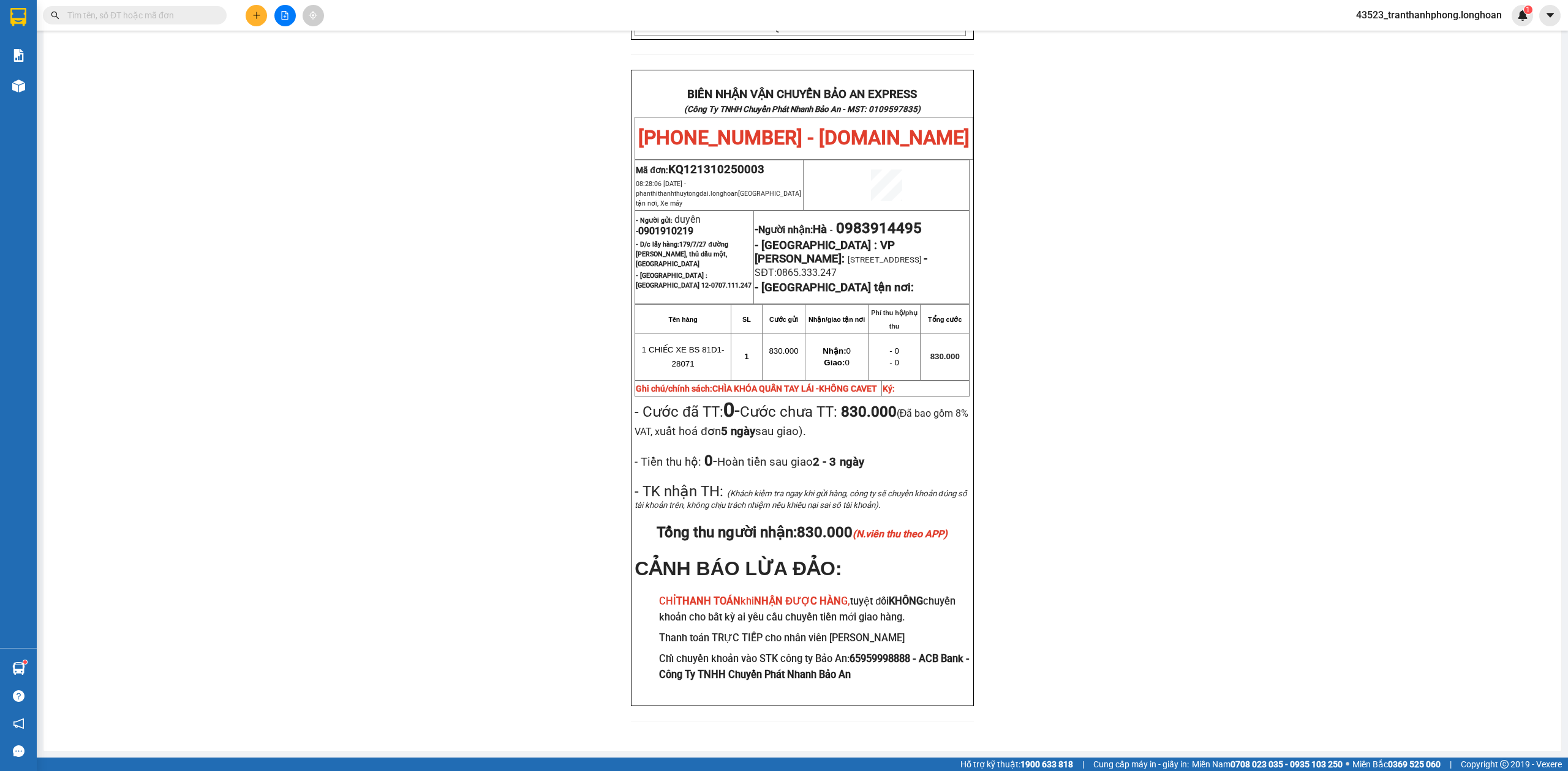
drag, startPoint x: 1414, startPoint y: 187, endPoint x: 1018, endPoint y: 189, distance: 396.0
click at [1415, 187] on div "PHIẾU DÁN LÊN HÀNG Ngày in phiếu: 10:56 [DATE] CSKH: [PHONE_NUMBER] CÔNG TY TNH…" at bounding box center [802, 150] width 1488 height 1173
click at [660, 225] on span "0901910219" at bounding box center [666, 230] width 56 height 12
copy span "0901910219"
click at [660, 225] on span "0901910219" at bounding box center [666, 230] width 56 height 12
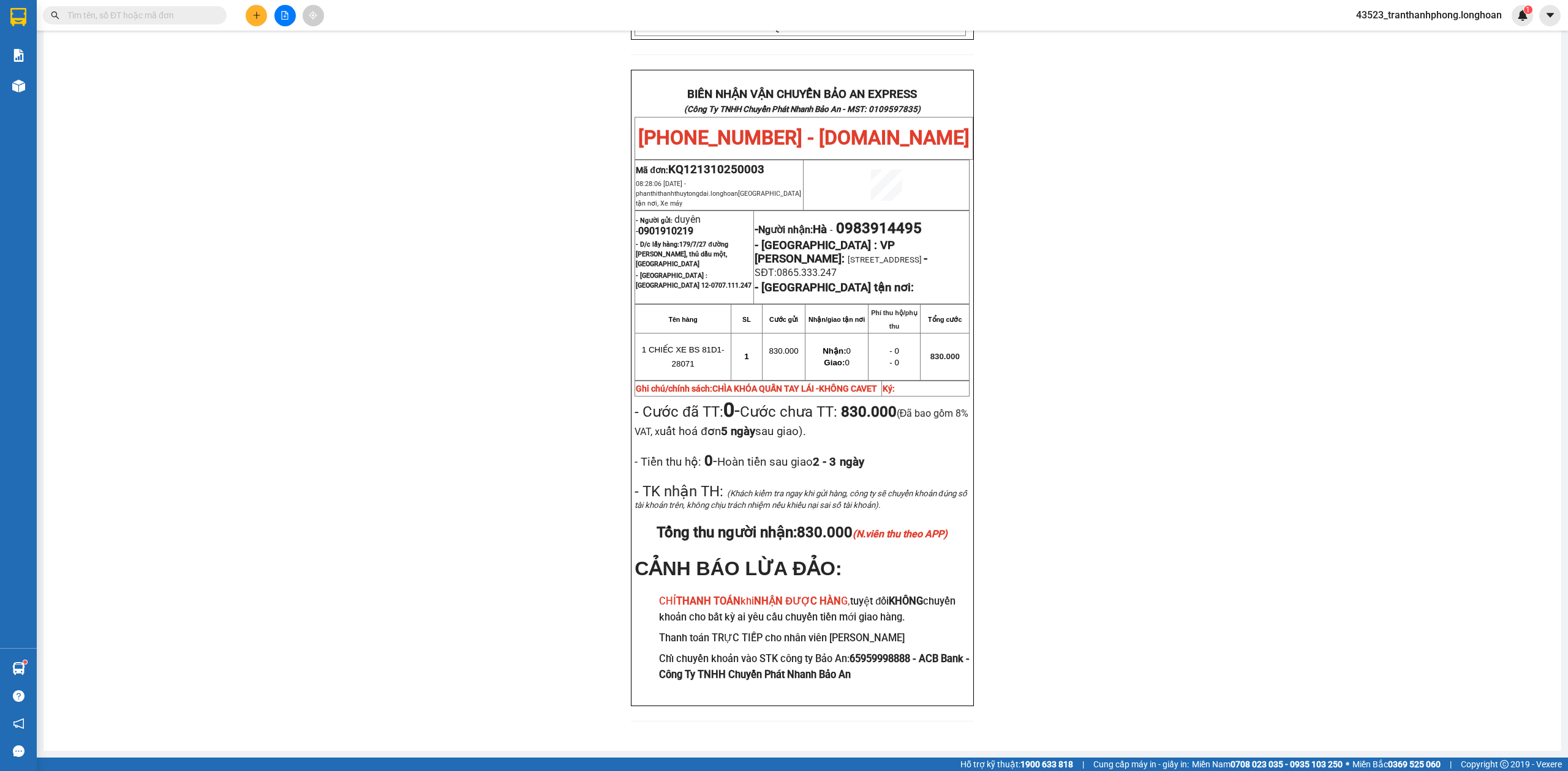
click at [1236, 254] on div "PHIẾU DÁN LÊN HÀNG Ngày in phiếu: 10:56 [DATE] CSKH: [PHONE_NUMBER] CÔNG TY TNH…" at bounding box center [802, 150] width 1488 height 1173
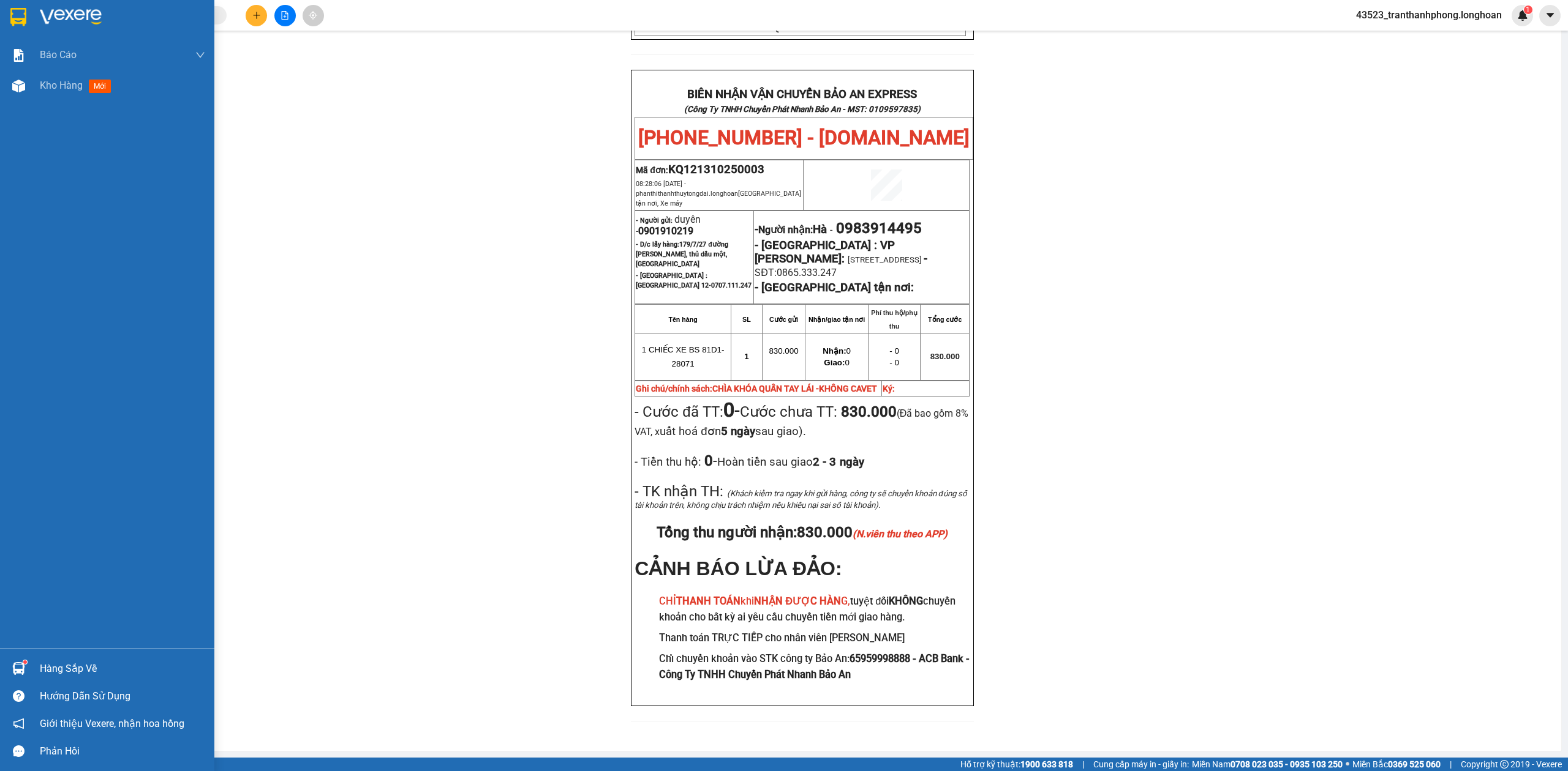
click at [8, 5] on div at bounding box center [107, 19] width 215 height 40
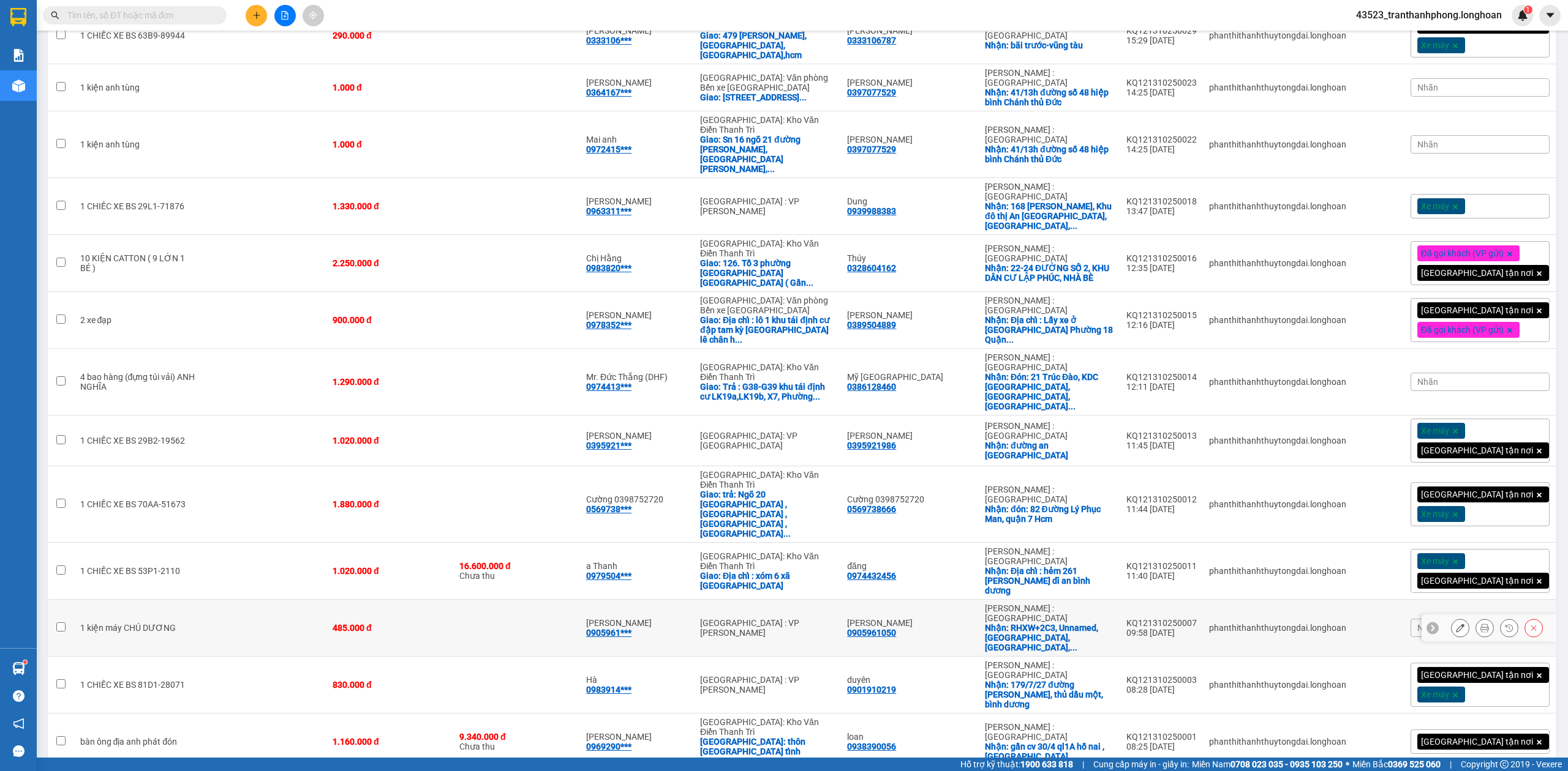
scroll to position [573, 0]
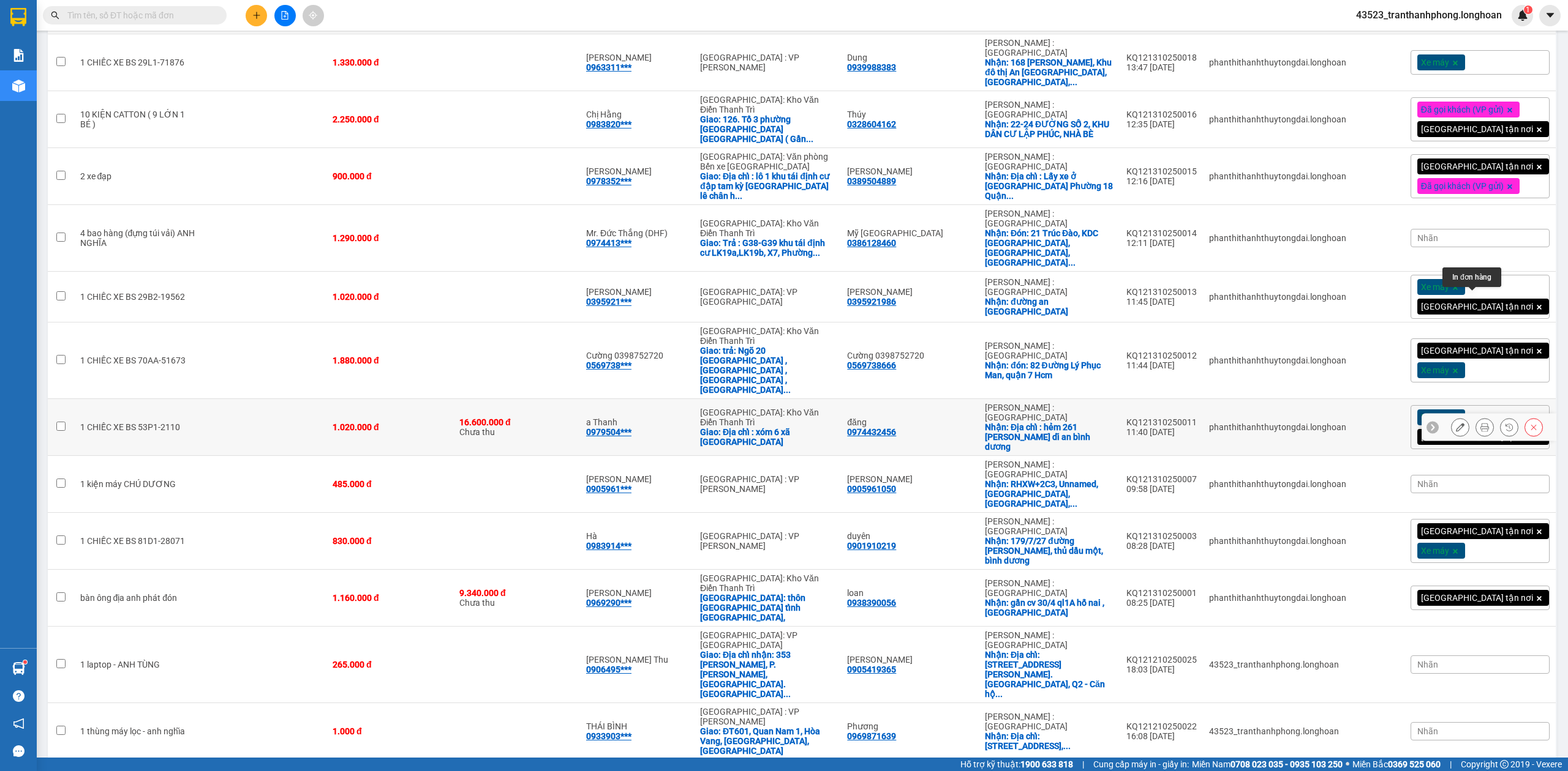
click at [1478, 417] on button at bounding box center [1485, 427] width 18 height 21
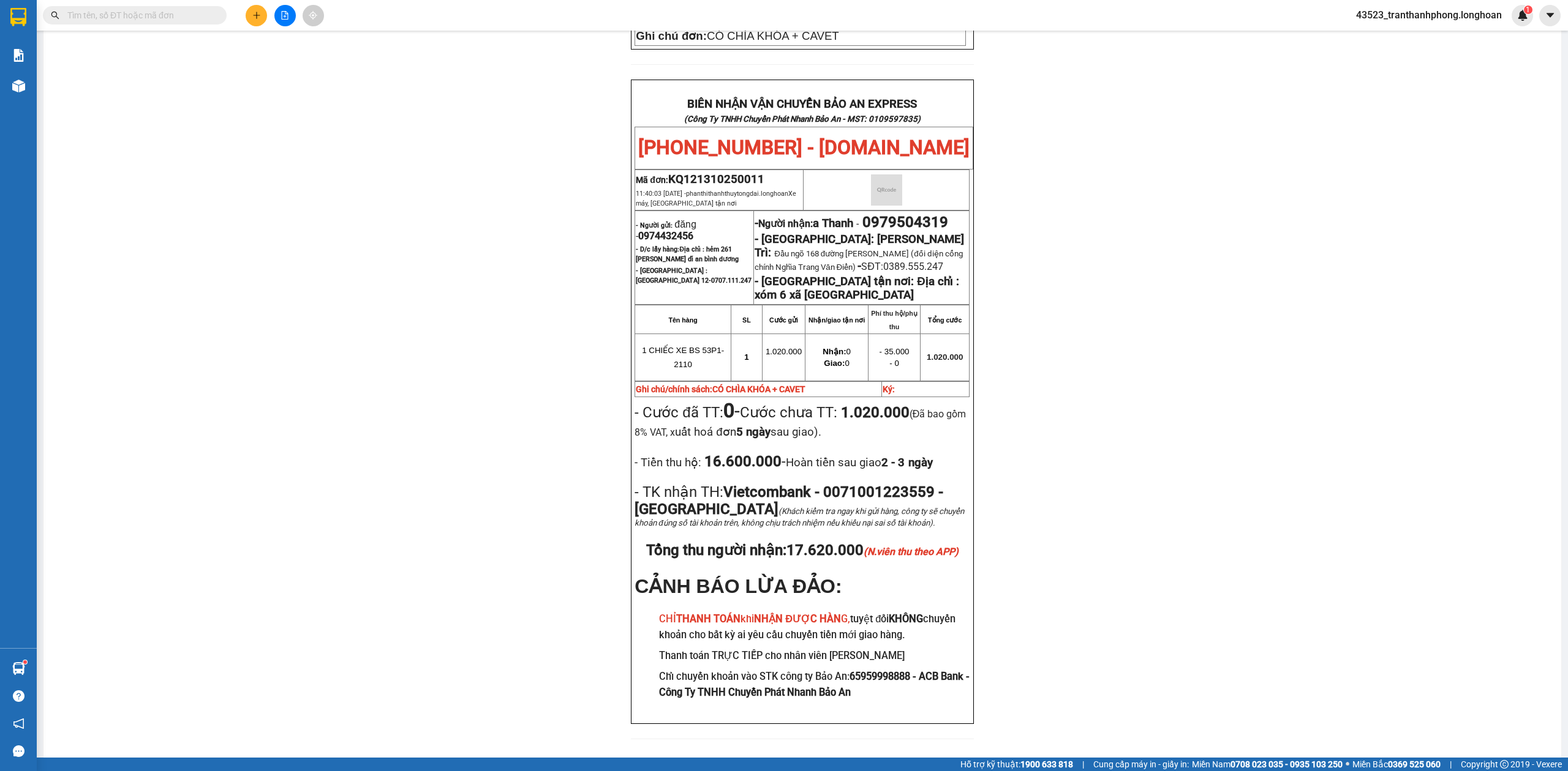
scroll to position [591, 0]
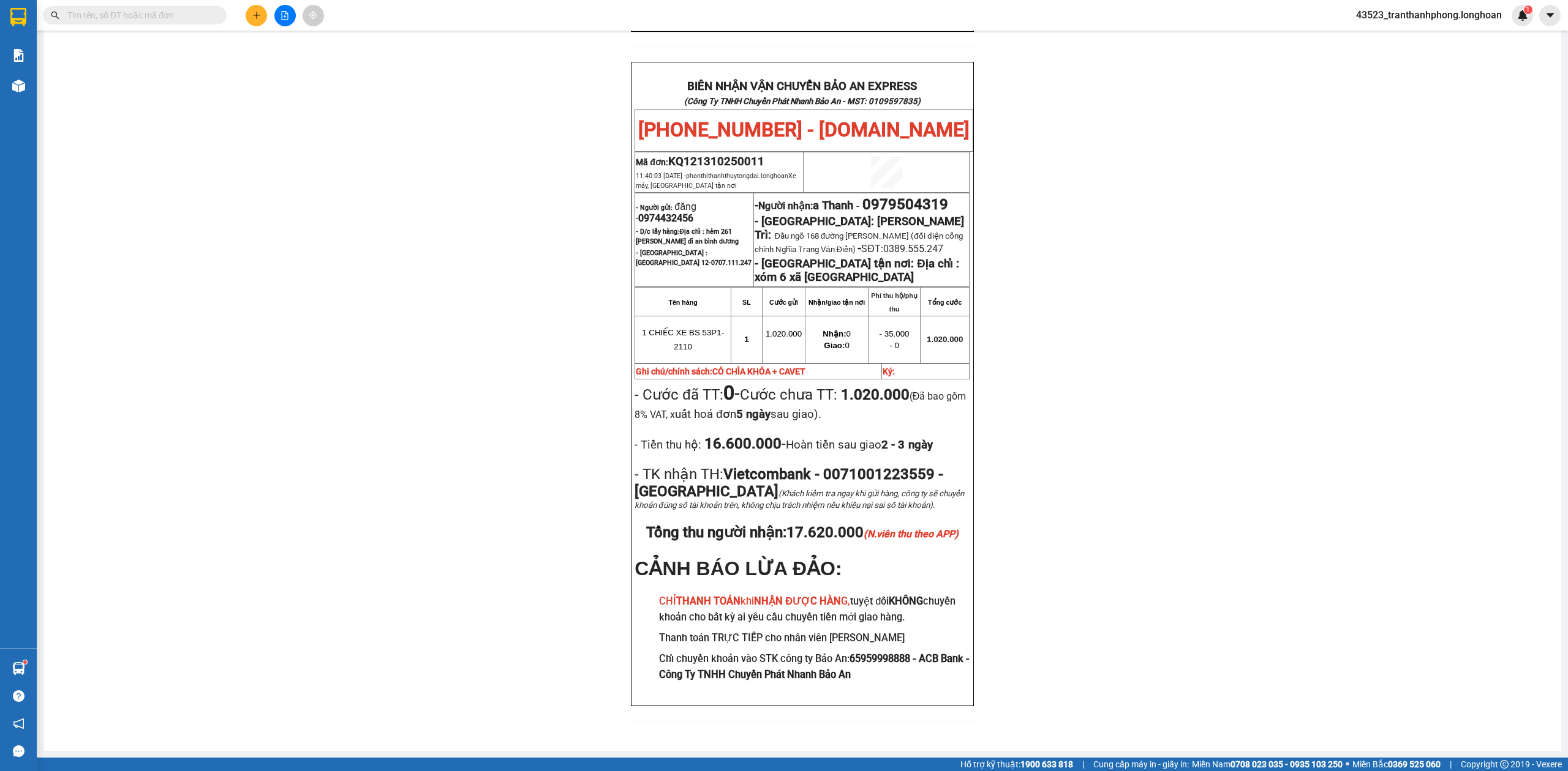
click at [650, 213] on span "0974432456" at bounding box center [666, 218] width 56 height 12
copy span "0974432456"
click at [652, 213] on span "0974432456" at bounding box center [666, 218] width 56 height 12
drag, startPoint x: 1240, startPoint y: 302, endPoint x: 672, endPoint y: 243, distance: 571.1
click at [1221, 300] on div "PHIẾU DÁN LÊN HÀNG Ngày in phiếu: 10:57 [DATE] CSKH: [PHONE_NUMBER] CÔNG TY TNH…" at bounding box center [802, 126] width 1488 height 1221
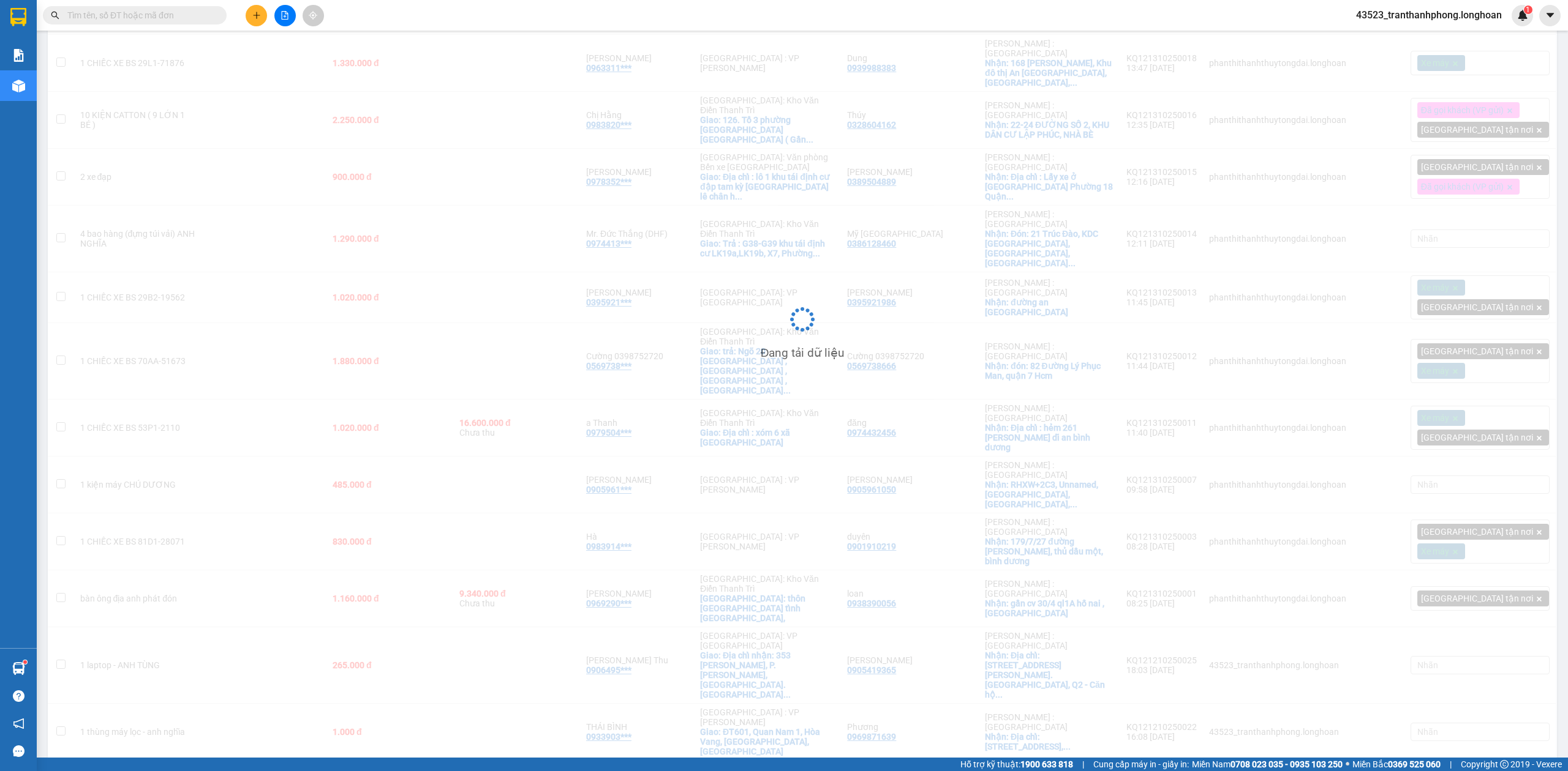
scroll to position [573, 0]
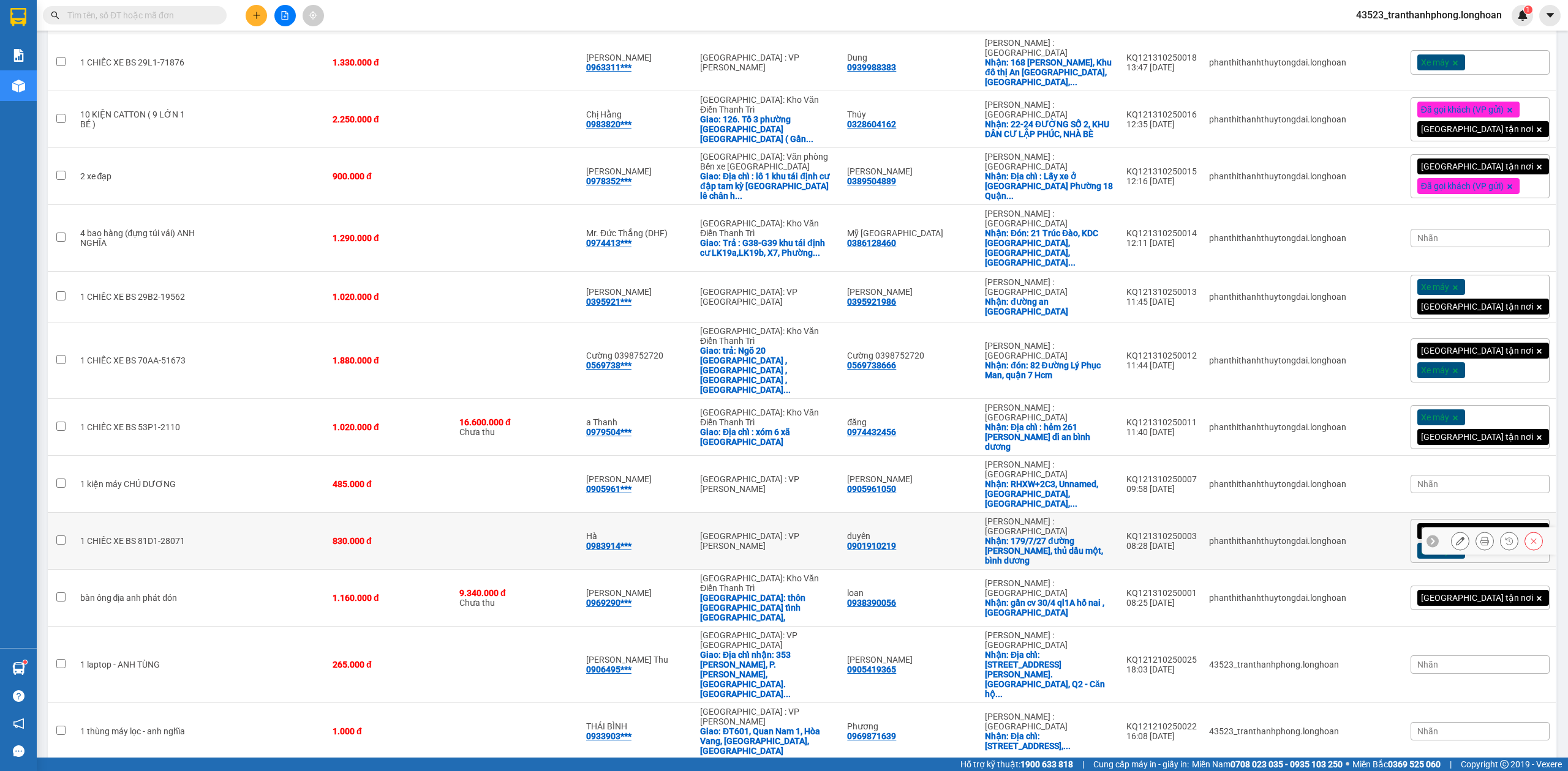
click at [447, 536] on div "830.000 đ" at bounding box center [390, 541] width 115 height 10
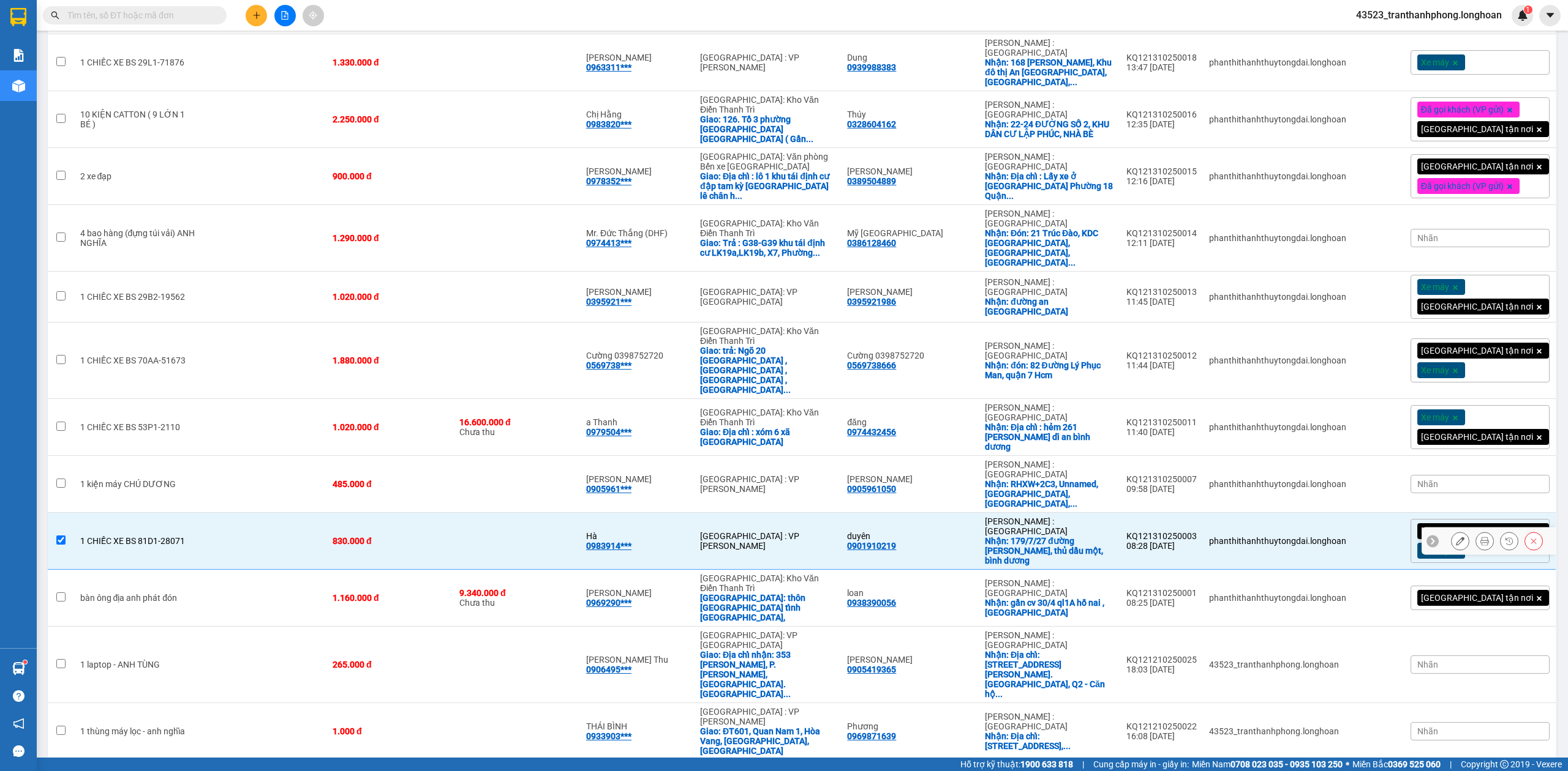
click at [221, 513] on td at bounding box center [265, 541] width 124 height 57
checkbox input "false"
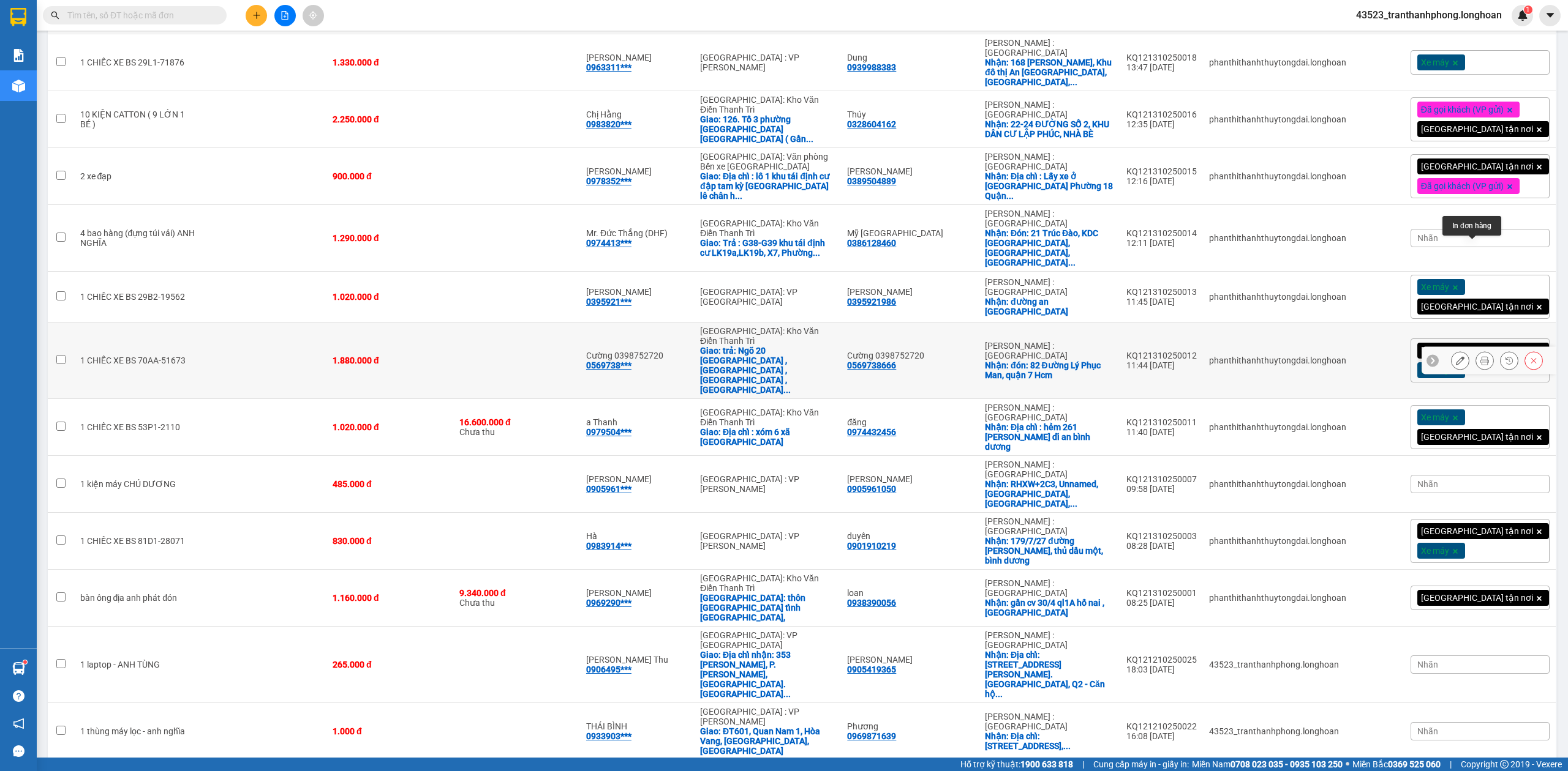
click at [1481, 356] on icon at bounding box center [1485, 360] width 8 height 8
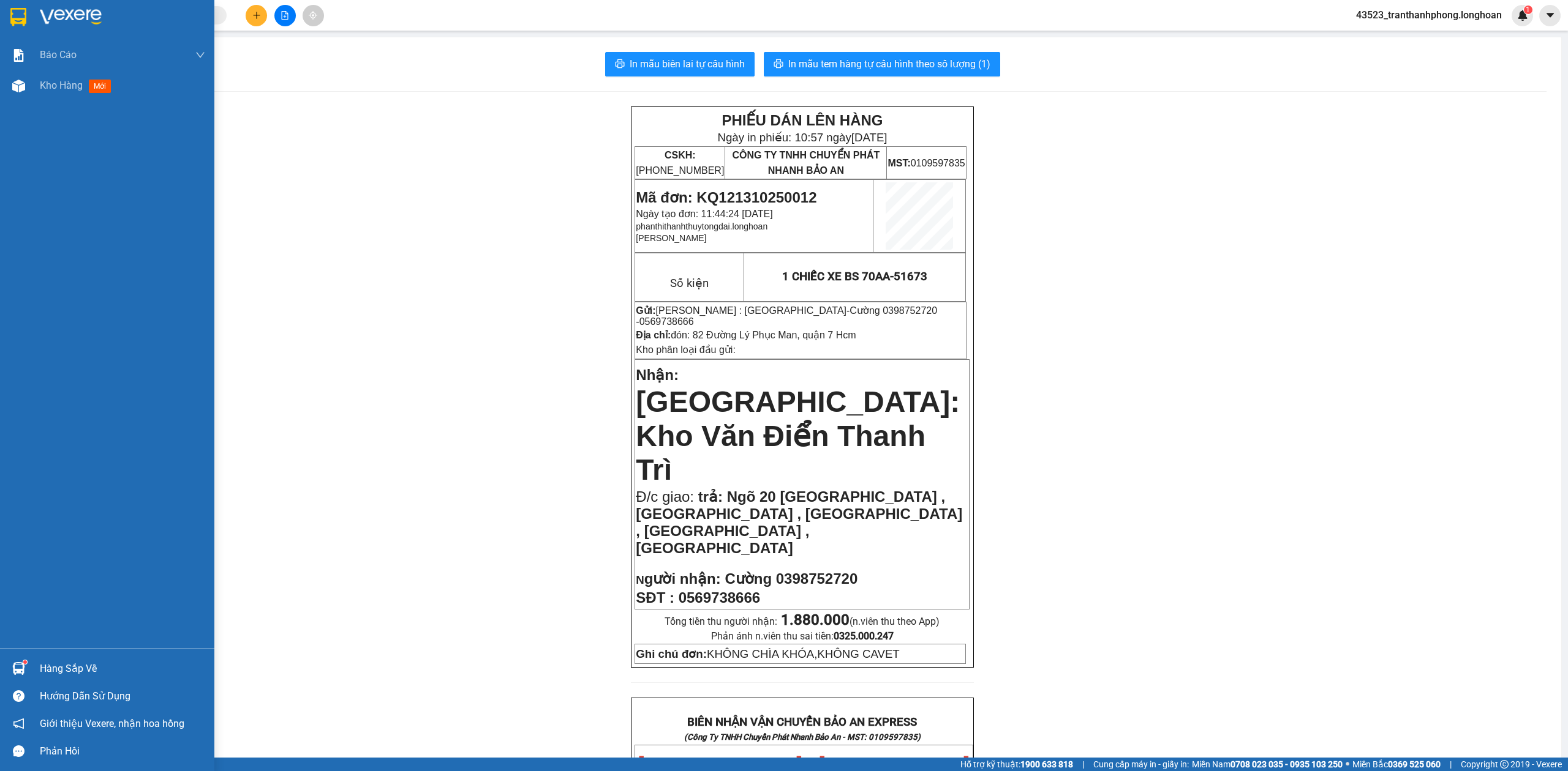
click at [0, 10] on div at bounding box center [107, 19] width 215 height 40
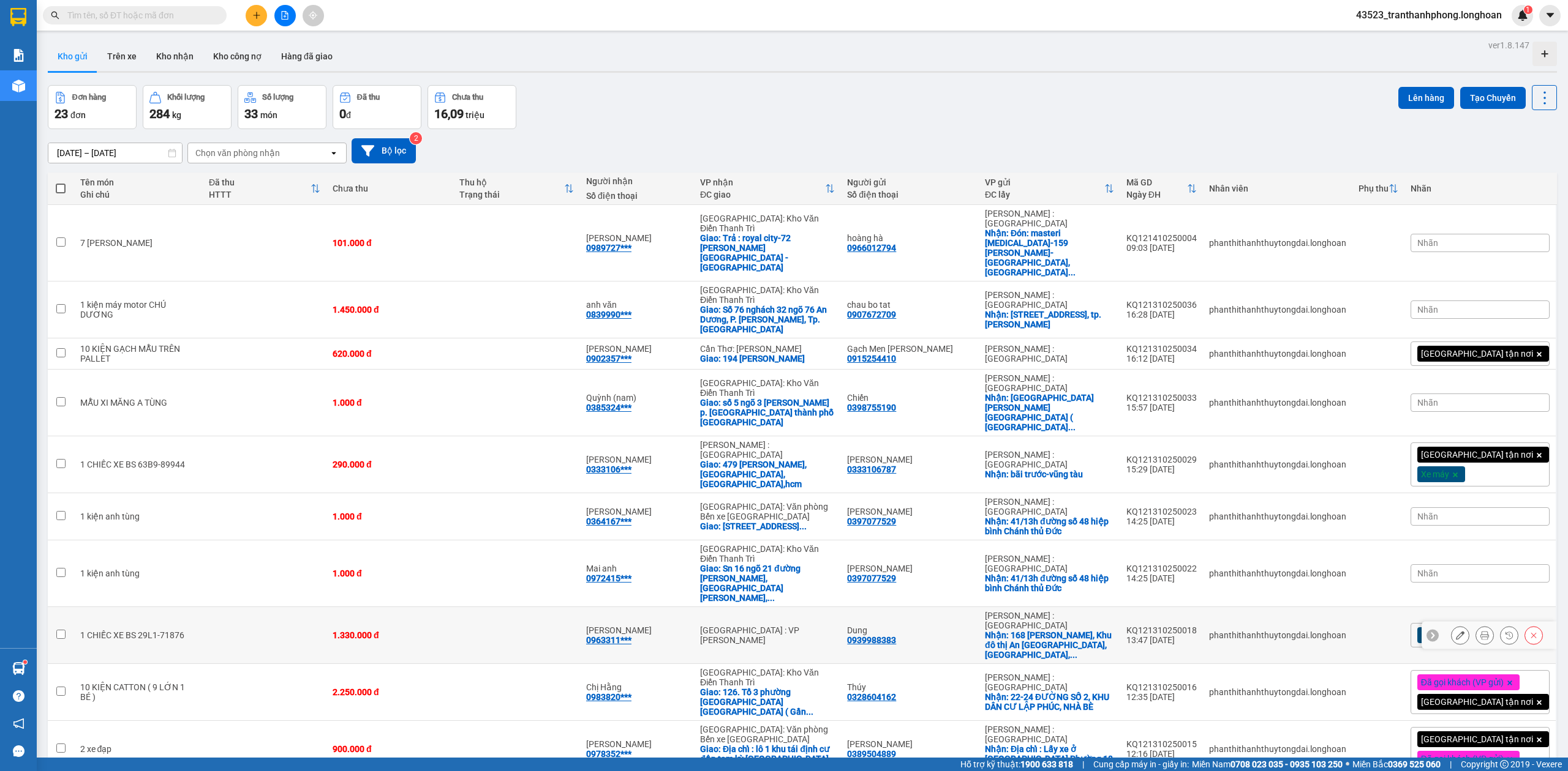
click at [447, 630] on div "1.330.000 đ" at bounding box center [390, 635] width 115 height 10
checkbox input "true"
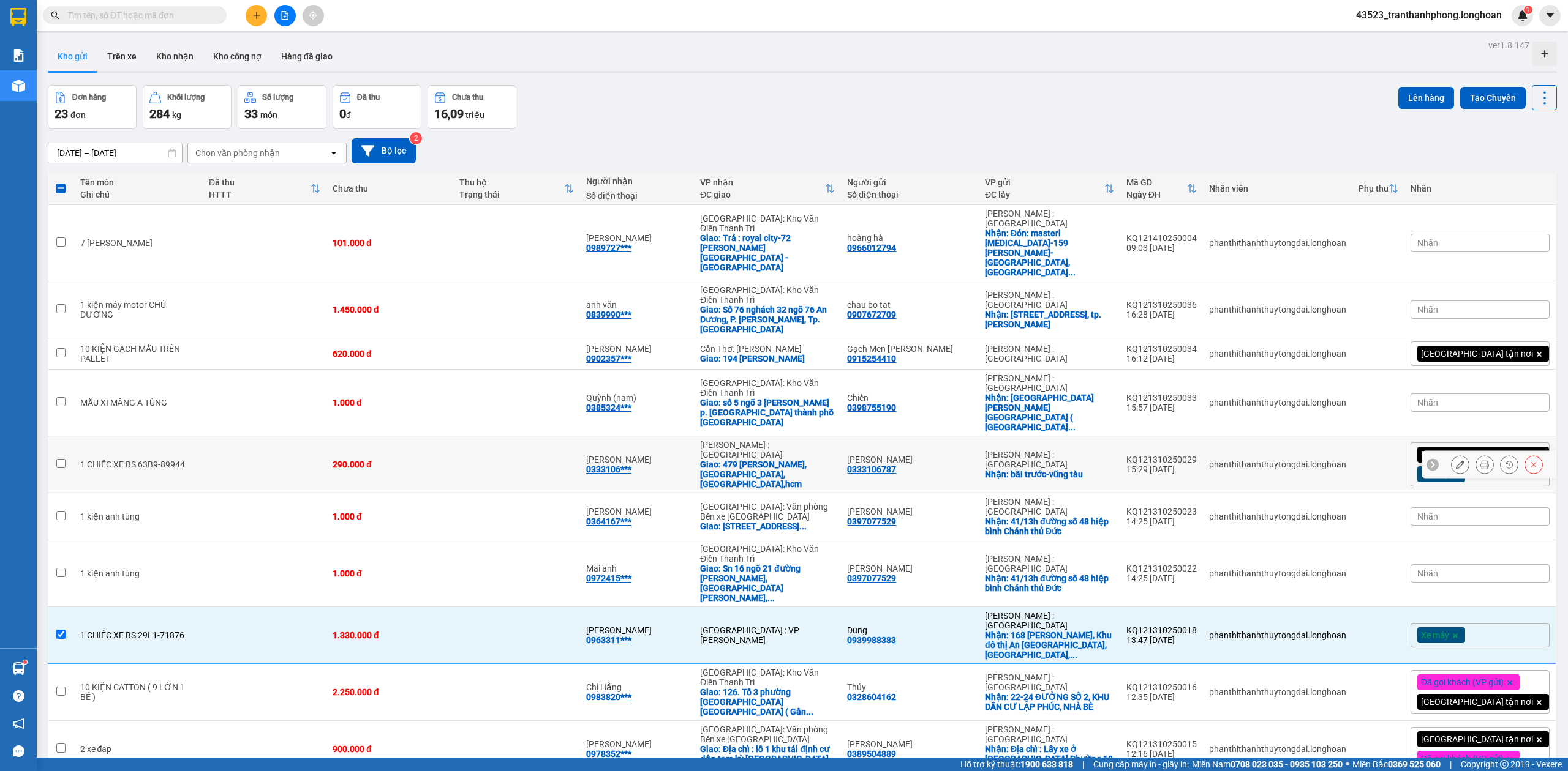
click at [390, 437] on td "290.000 đ" at bounding box center [390, 466] width 127 height 57
checkbox input "true"
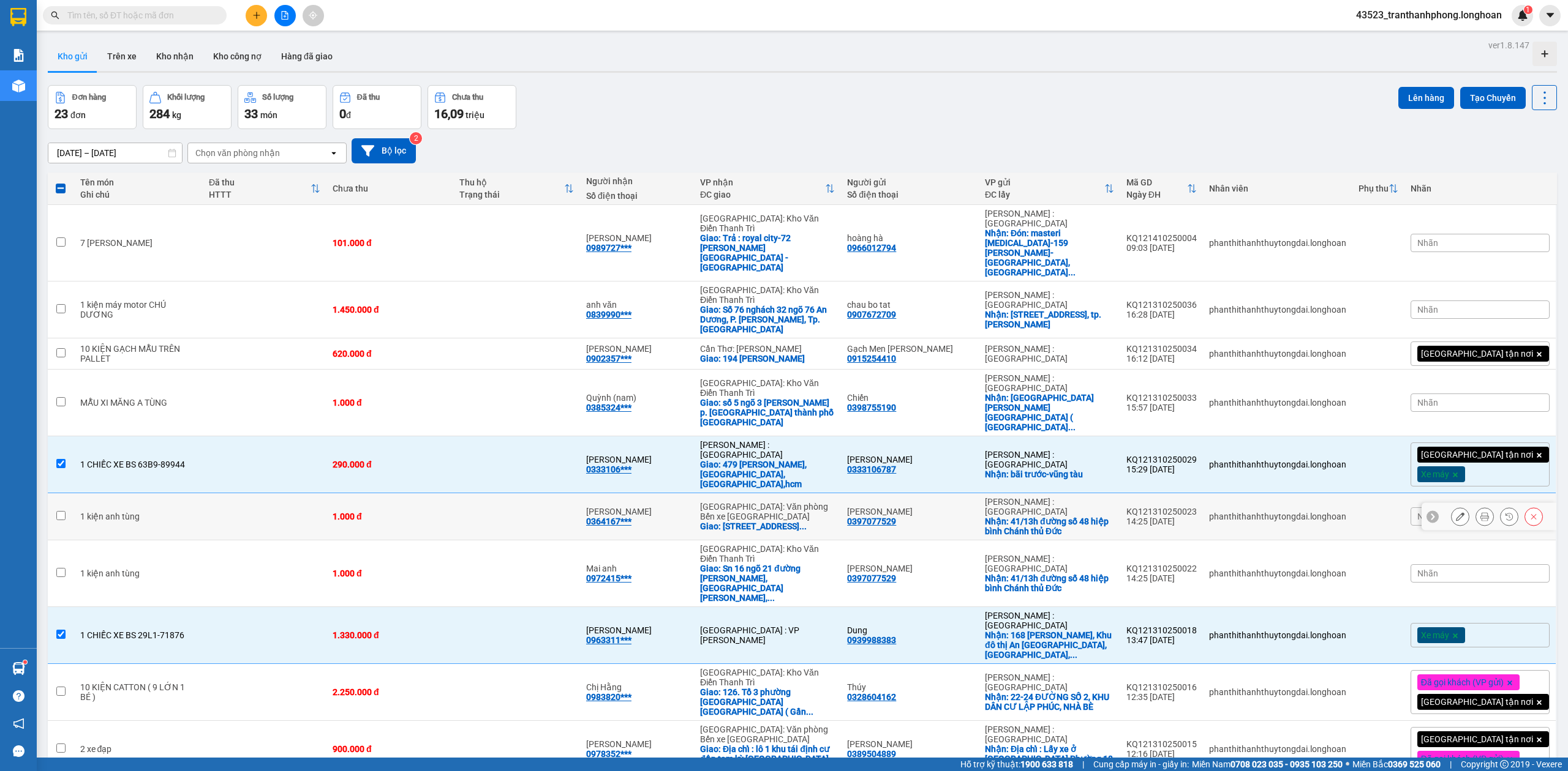
scroll to position [573, 0]
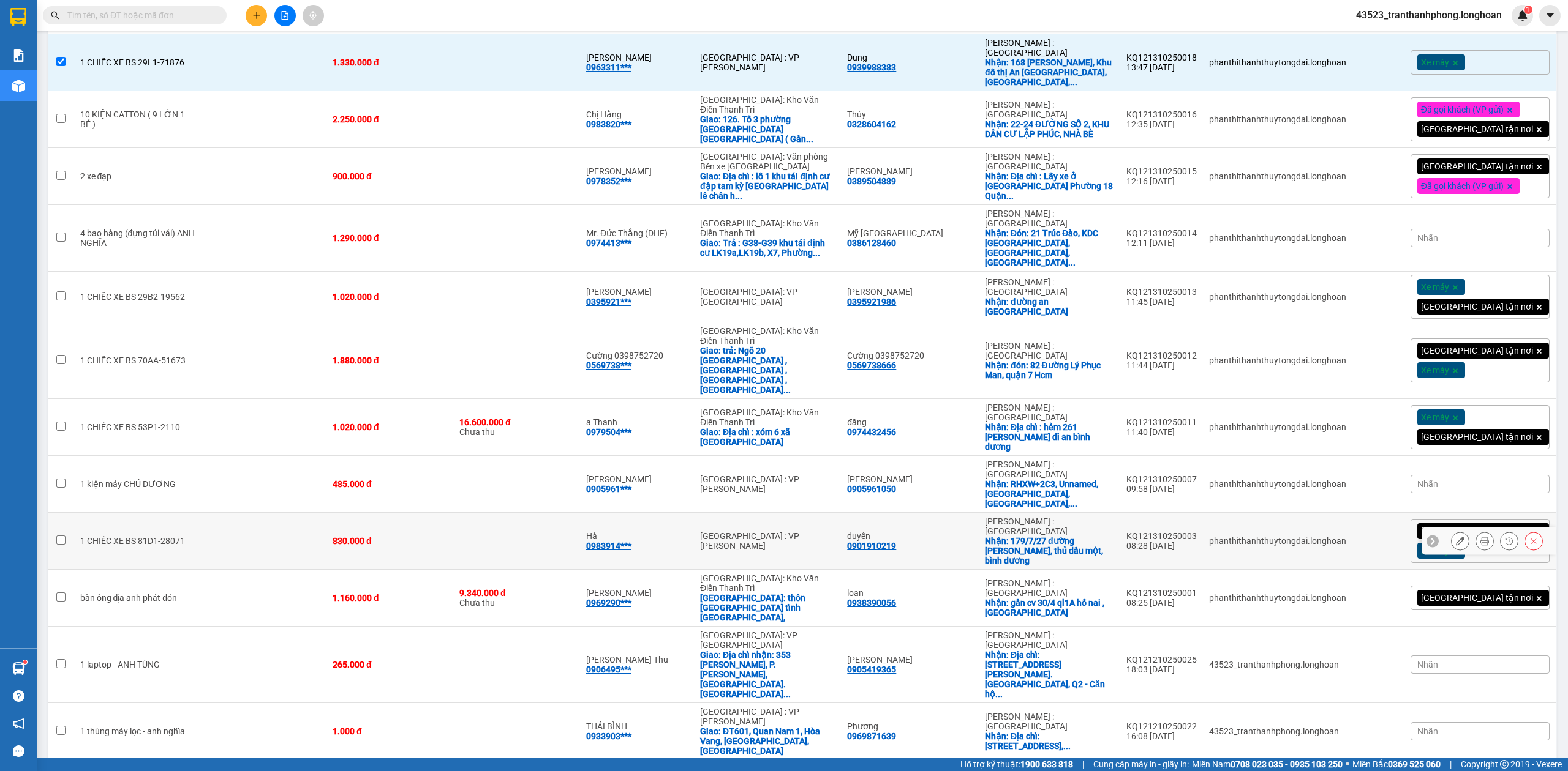
click at [580, 513] on td at bounding box center [517, 541] width 127 height 57
checkbox input "true"
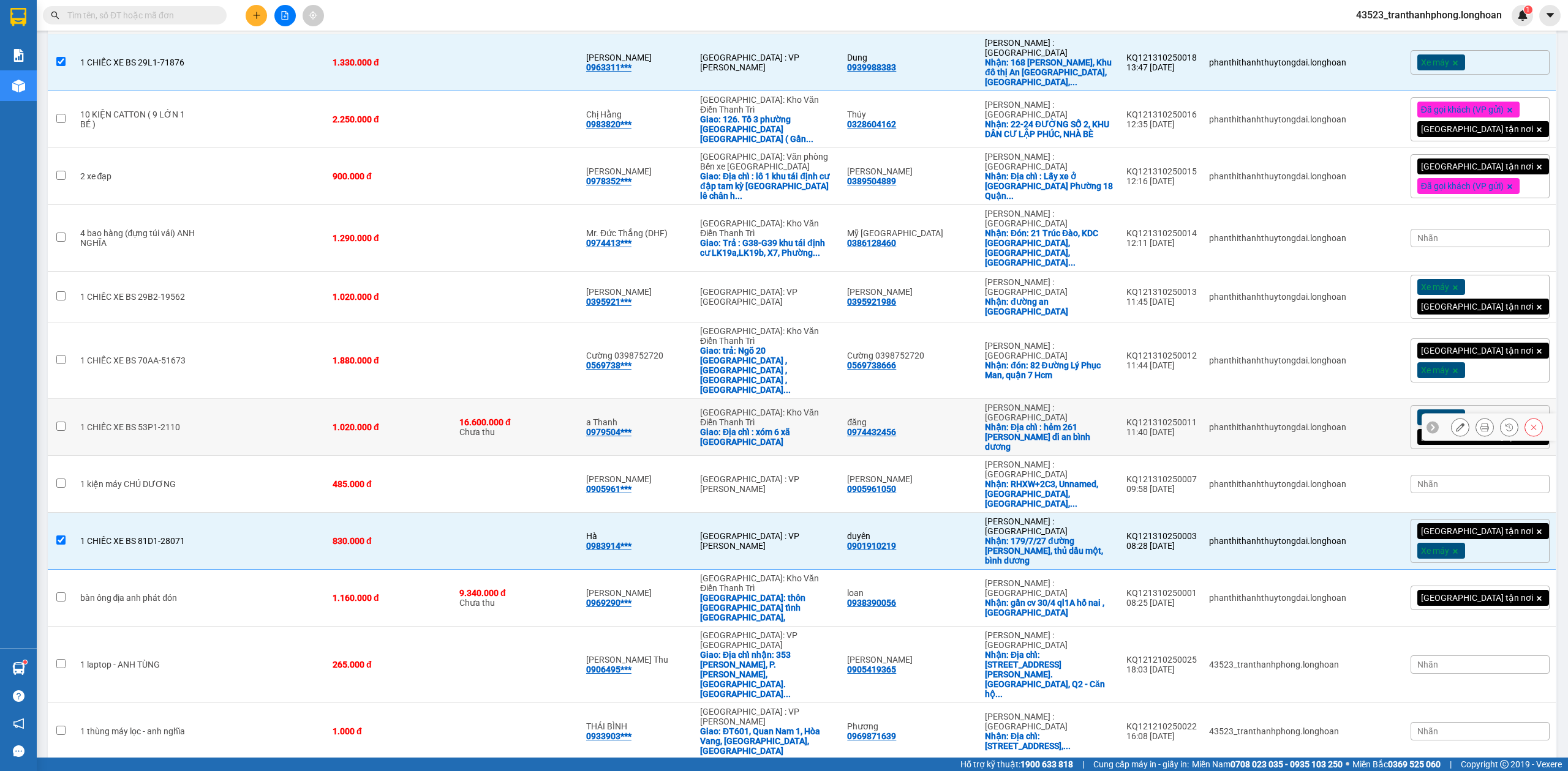
click at [390, 422] on div "1.020.000 đ" at bounding box center [390, 427] width 115 height 10
checkbox input "true"
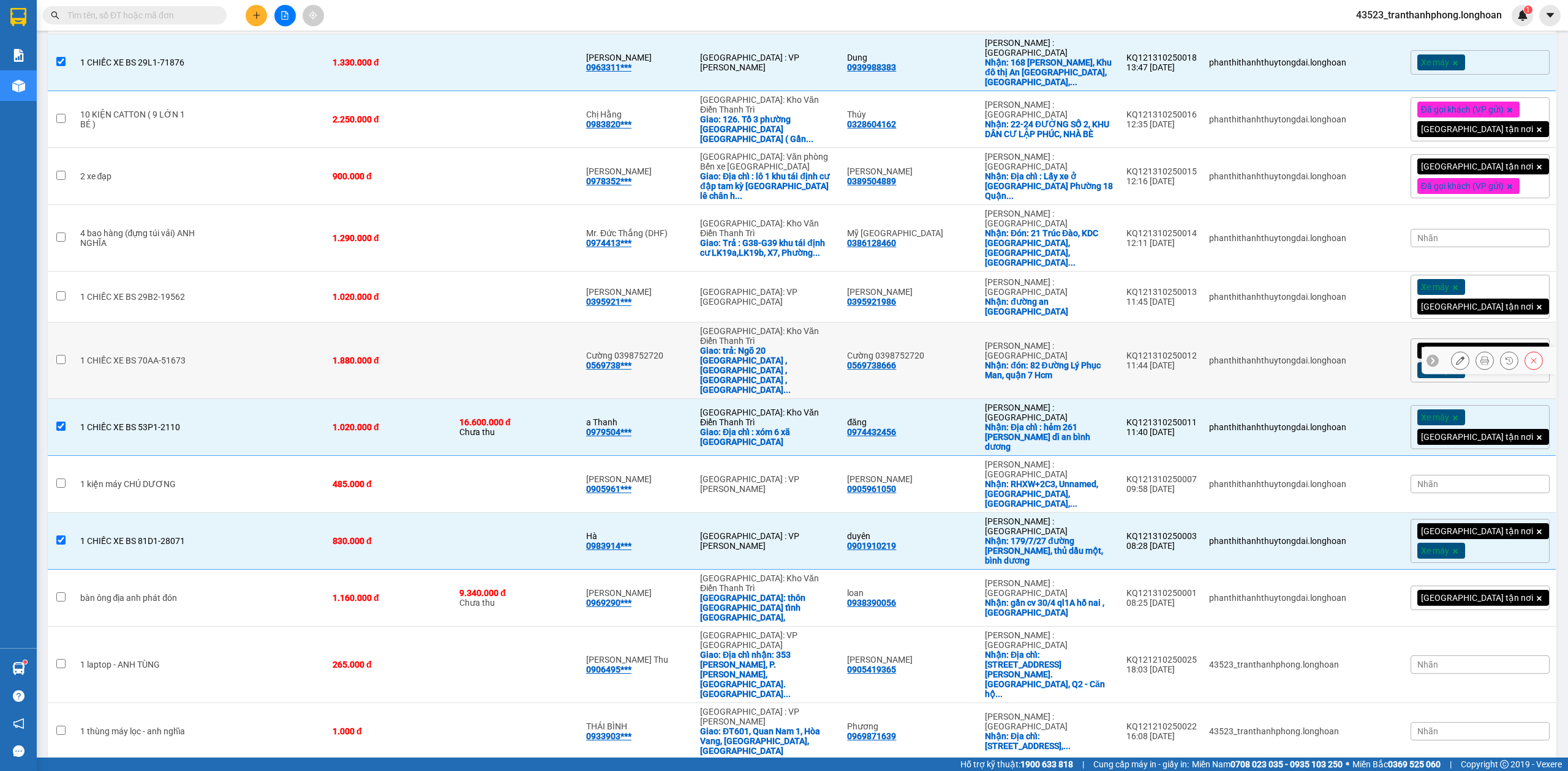
click at [398, 355] on div "1.880.000 đ" at bounding box center [390, 360] width 115 height 10
checkbox input "true"
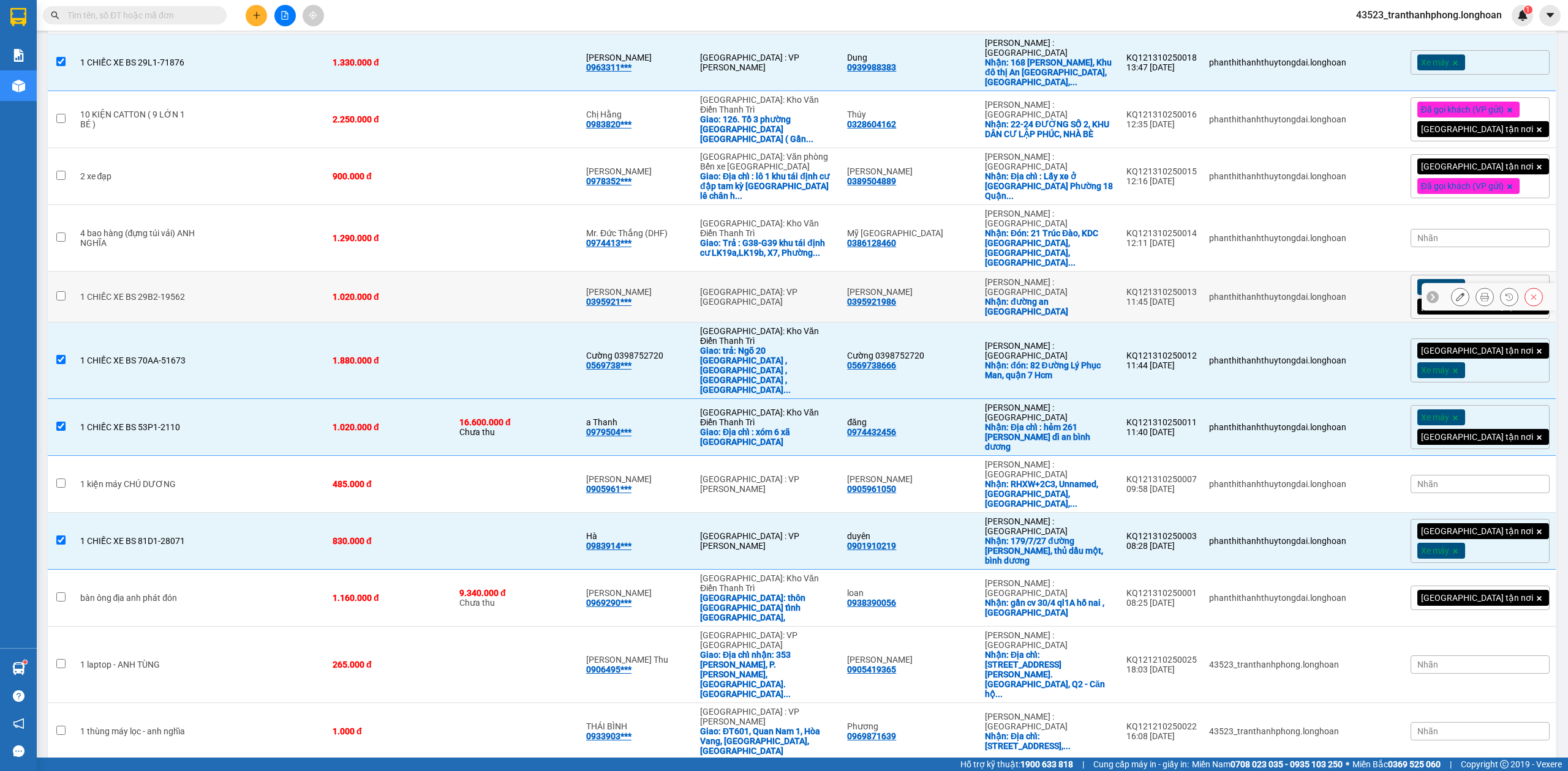
click at [398, 272] on td "1.020.000 đ" at bounding box center [390, 297] width 127 height 51
checkbox input "true"
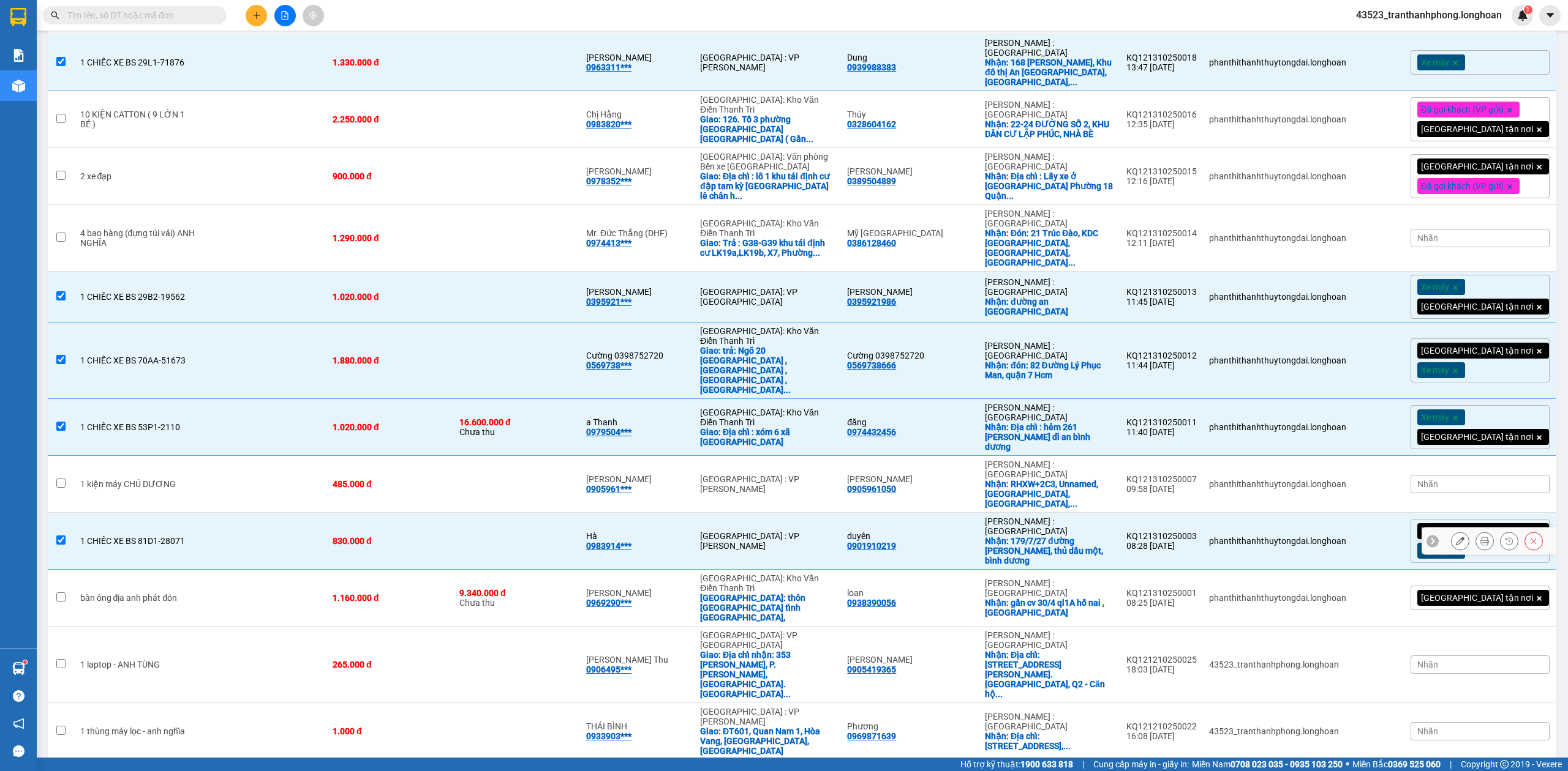
scroll to position [0, 0]
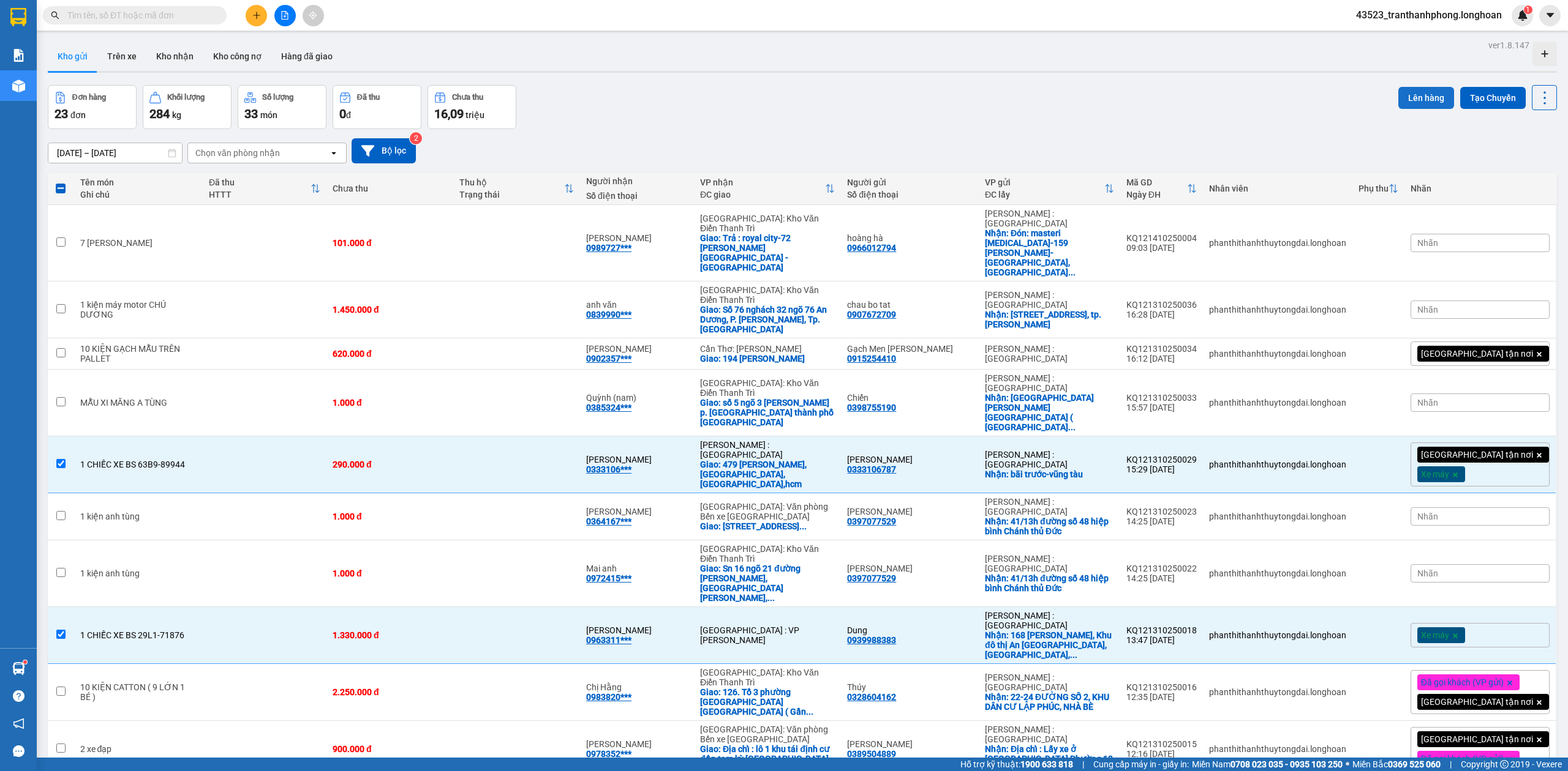
click at [1399, 98] on button "Lên hàng" at bounding box center [1426, 98] width 56 height 22
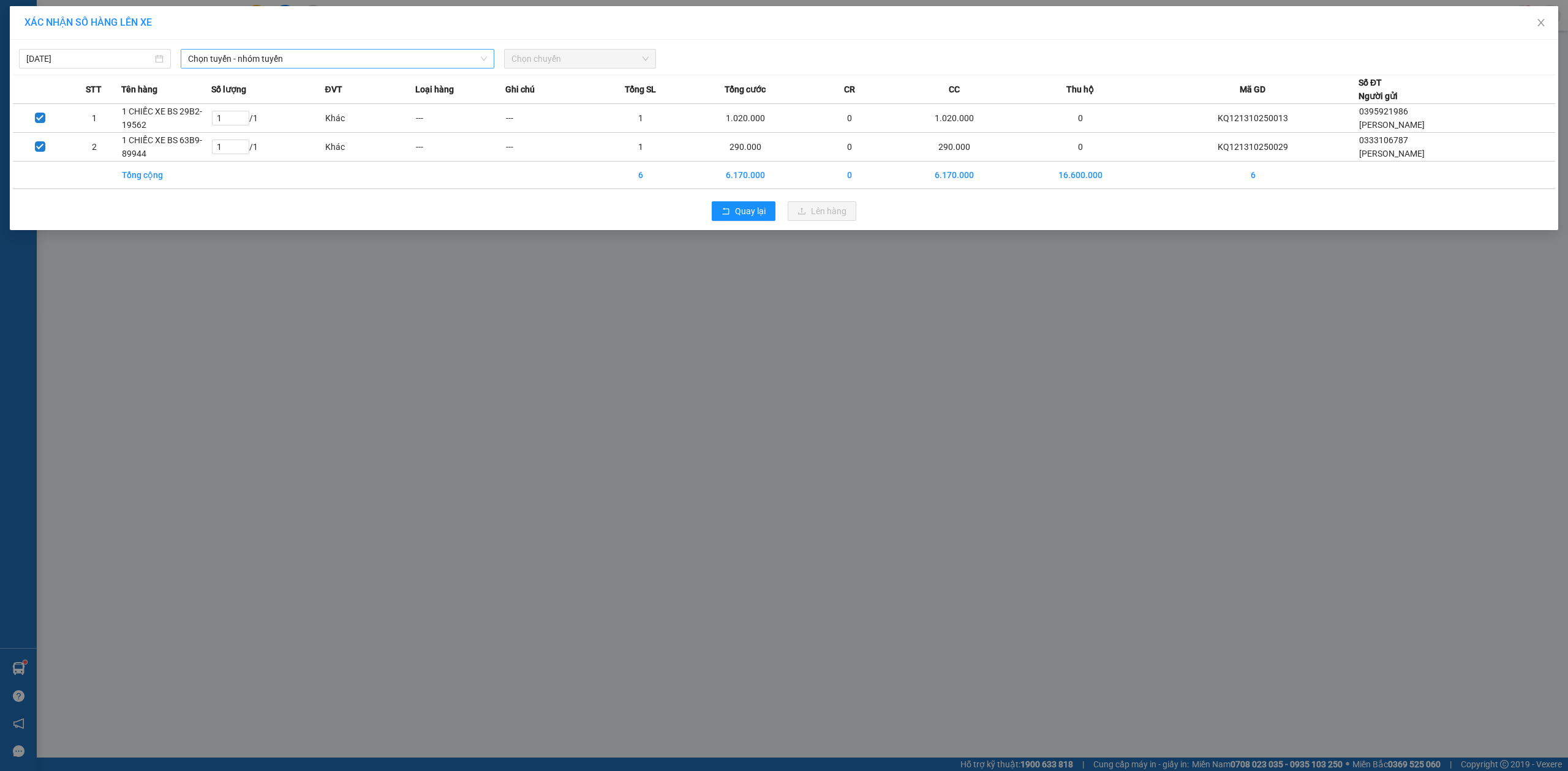
click at [253, 56] on span "Chọn tuyến - nhóm tuyến" at bounding box center [337, 59] width 299 height 19
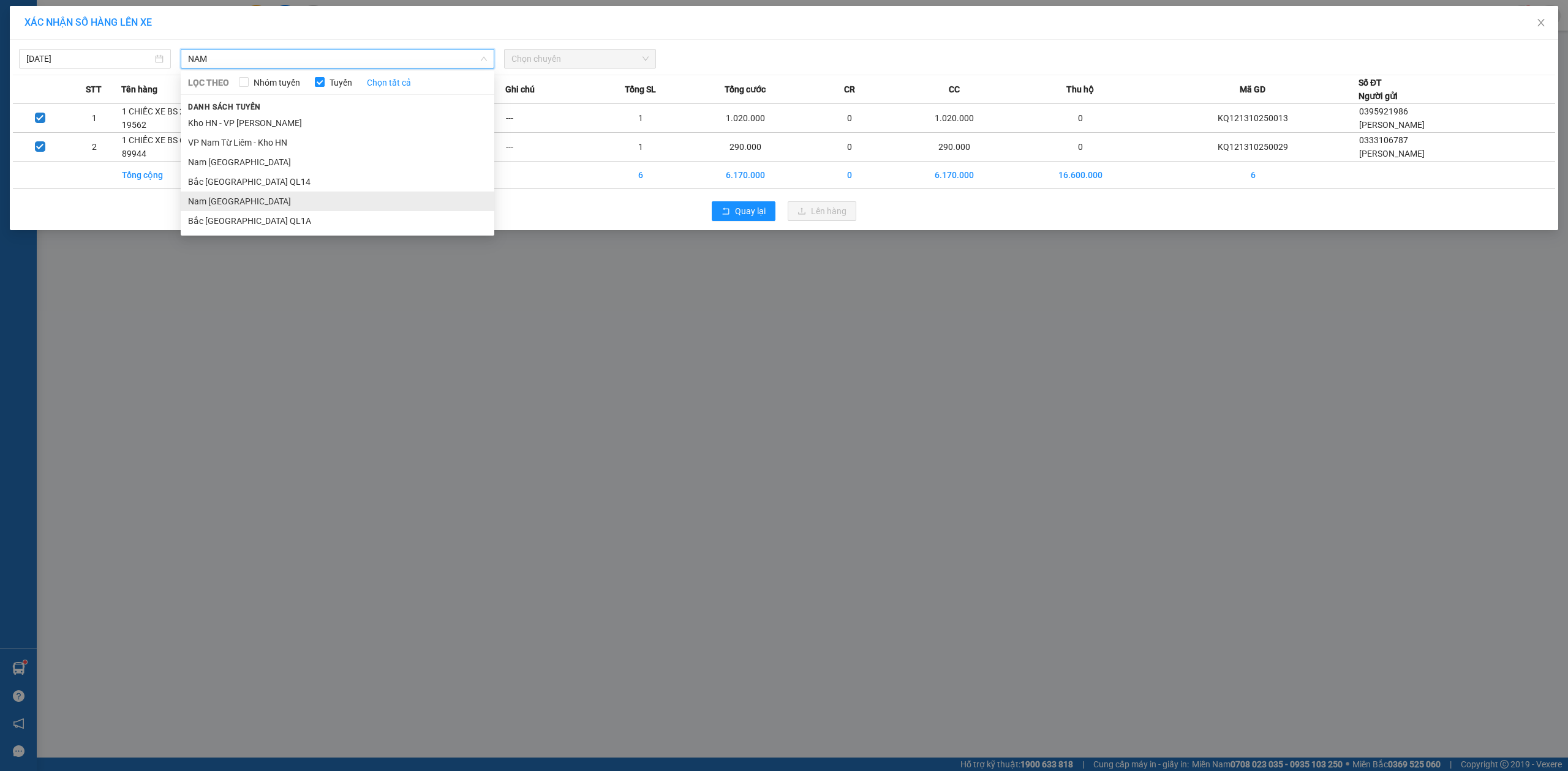
type input "NAM"
click at [247, 197] on li "Nam [GEOGRAPHIC_DATA]" at bounding box center [337, 201] width 314 height 19
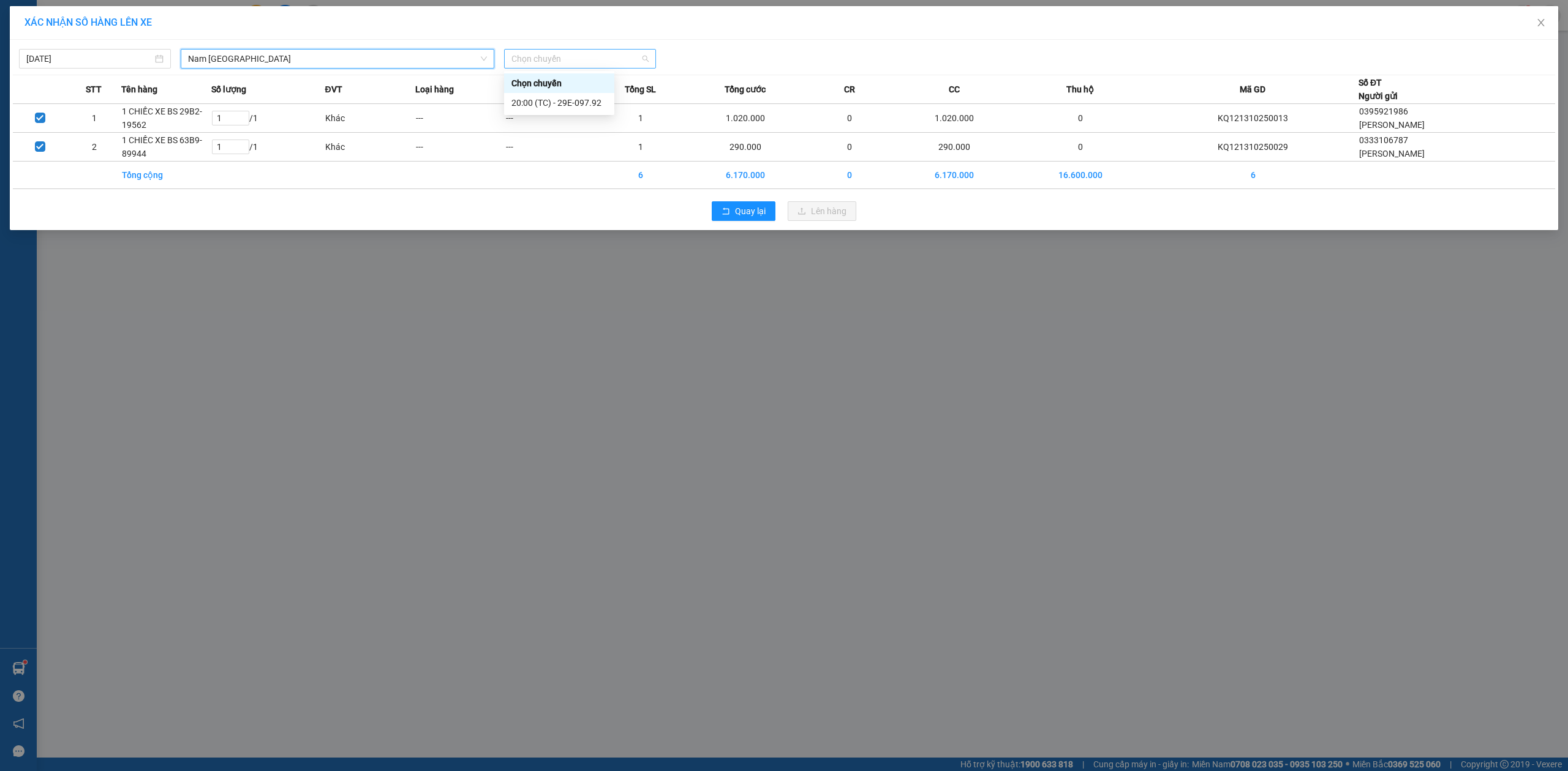
click at [611, 72] on body "Kết quả tìm kiếm ( 1 ) Bộ lọc Ngày tạo đơn gần nhất Mã ĐH Trạng thái Món hàng T…" at bounding box center [784, 385] width 1568 height 771
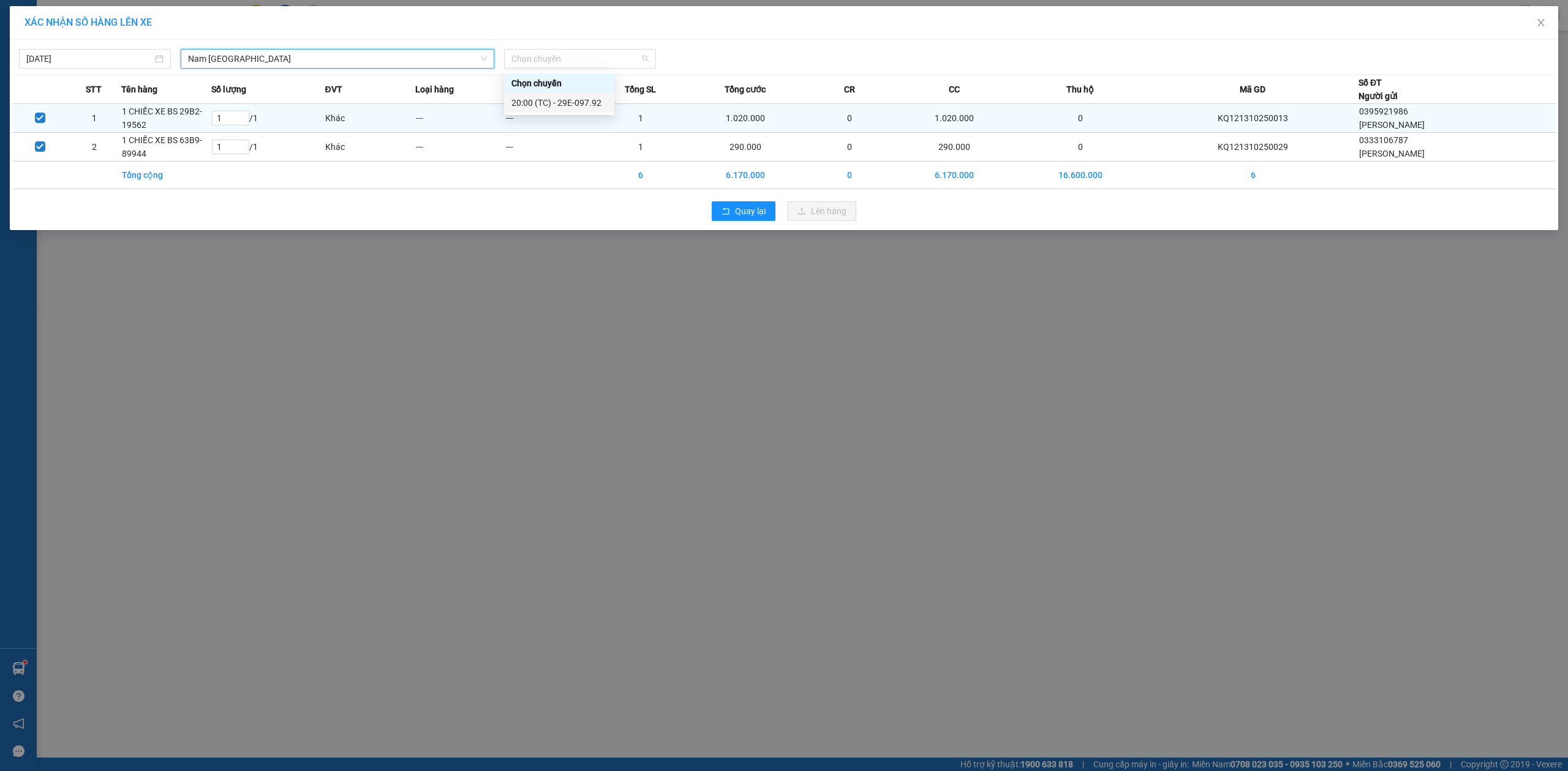
drag, startPoint x: 550, startPoint y: 113, endPoint x: 550, endPoint y: 106, distance: 7.0
click at [549, 111] on body "Kết quả tìm kiếm ( 1 ) Bộ lọc Ngày tạo đơn gần nhất Mã ĐH Trạng thái Món hàng T…" at bounding box center [784, 385] width 1568 height 771
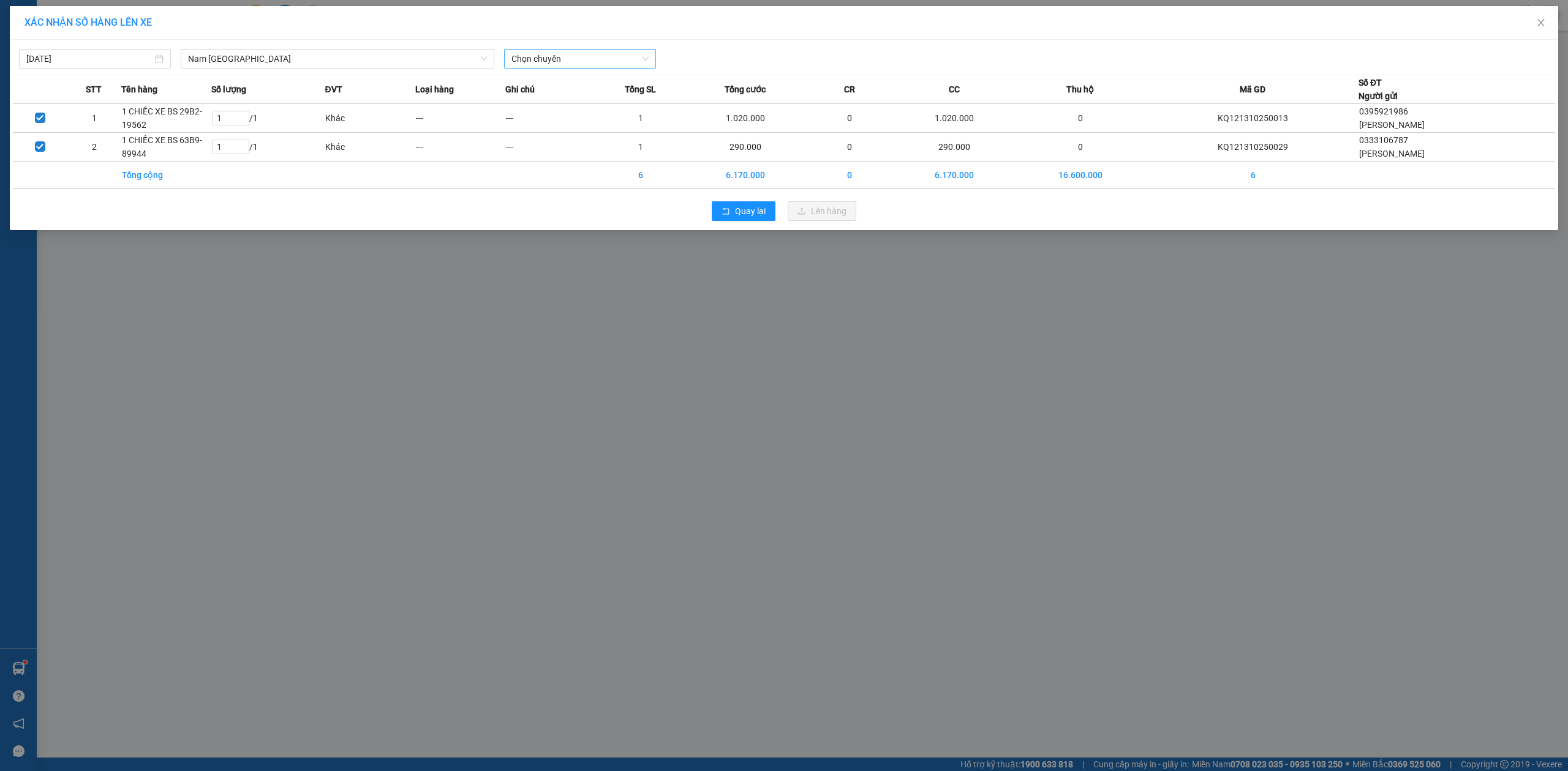
click at [550, 57] on span "Chọn chuyến" at bounding box center [580, 59] width 137 height 19
click at [533, 92] on div "Chọn chuyến" at bounding box center [558, 82] width 110 height 19
click at [560, 62] on span "Chọn chuyến" at bounding box center [580, 59] width 137 height 19
click at [570, 98] on div "20:00 (TC) - 29E-097.92" at bounding box center [558, 103] width 95 height 14
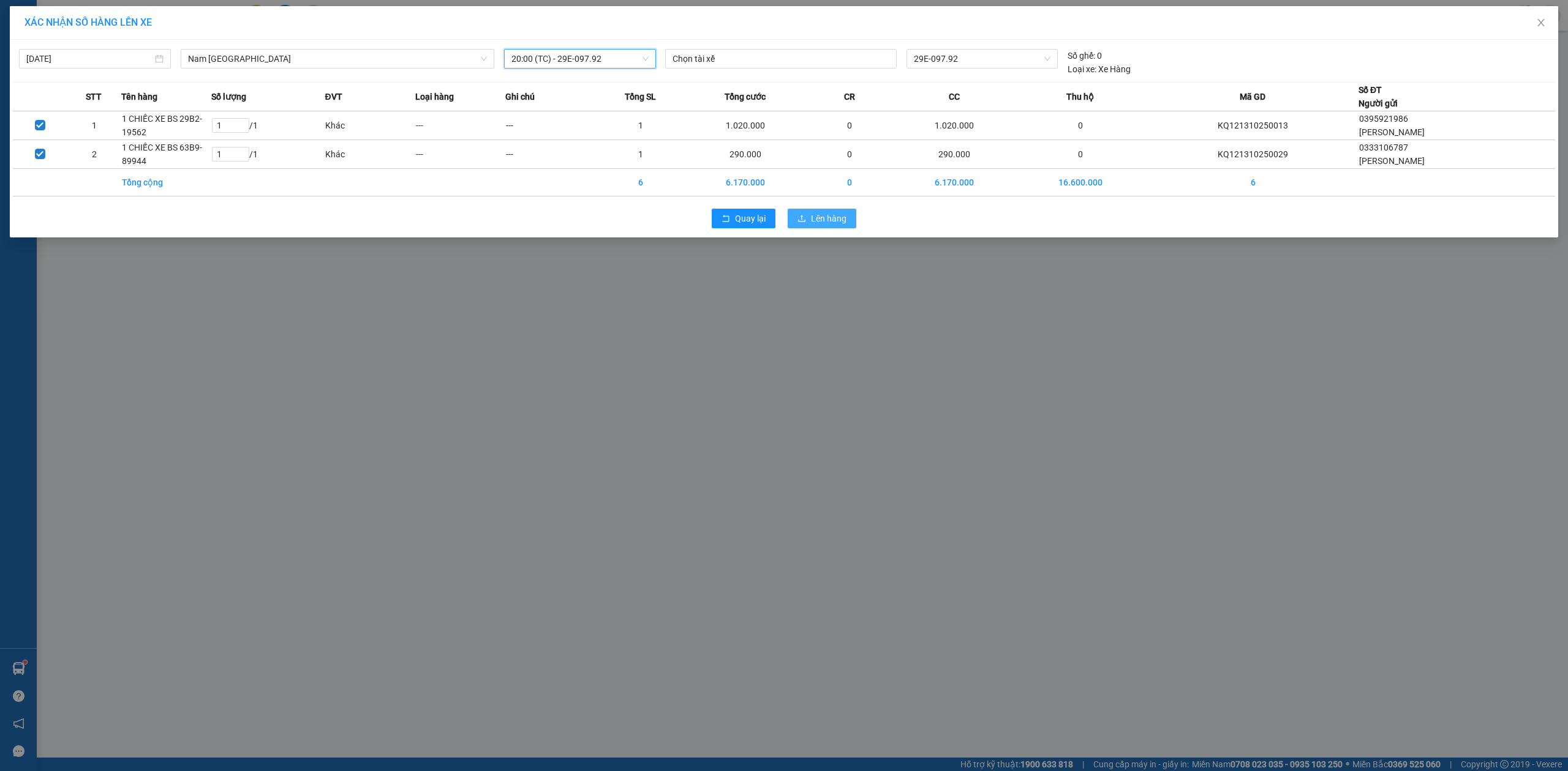
click at [821, 219] on span "Lên hàng" at bounding box center [829, 218] width 35 height 14
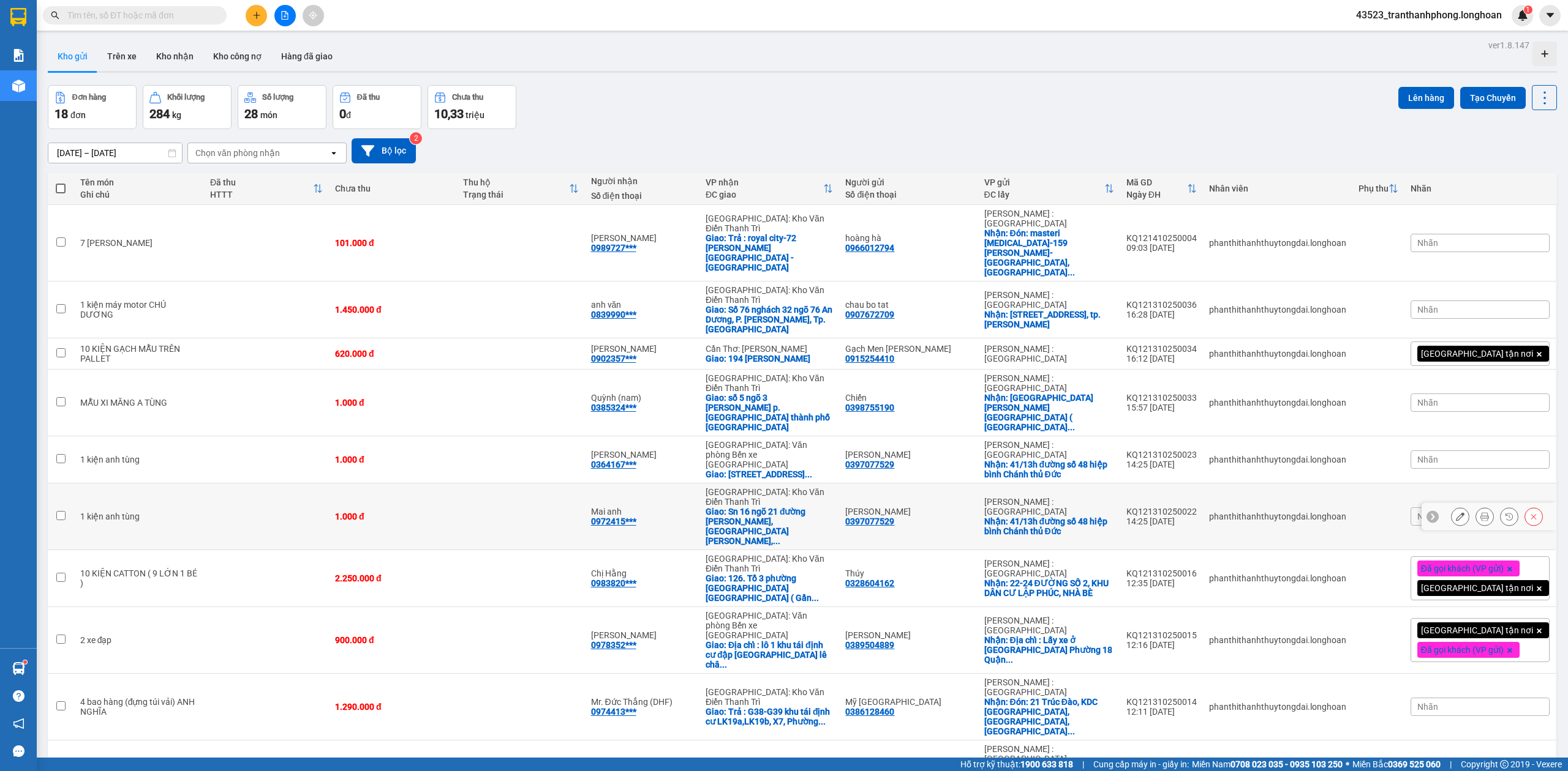
scroll to position [296, 0]
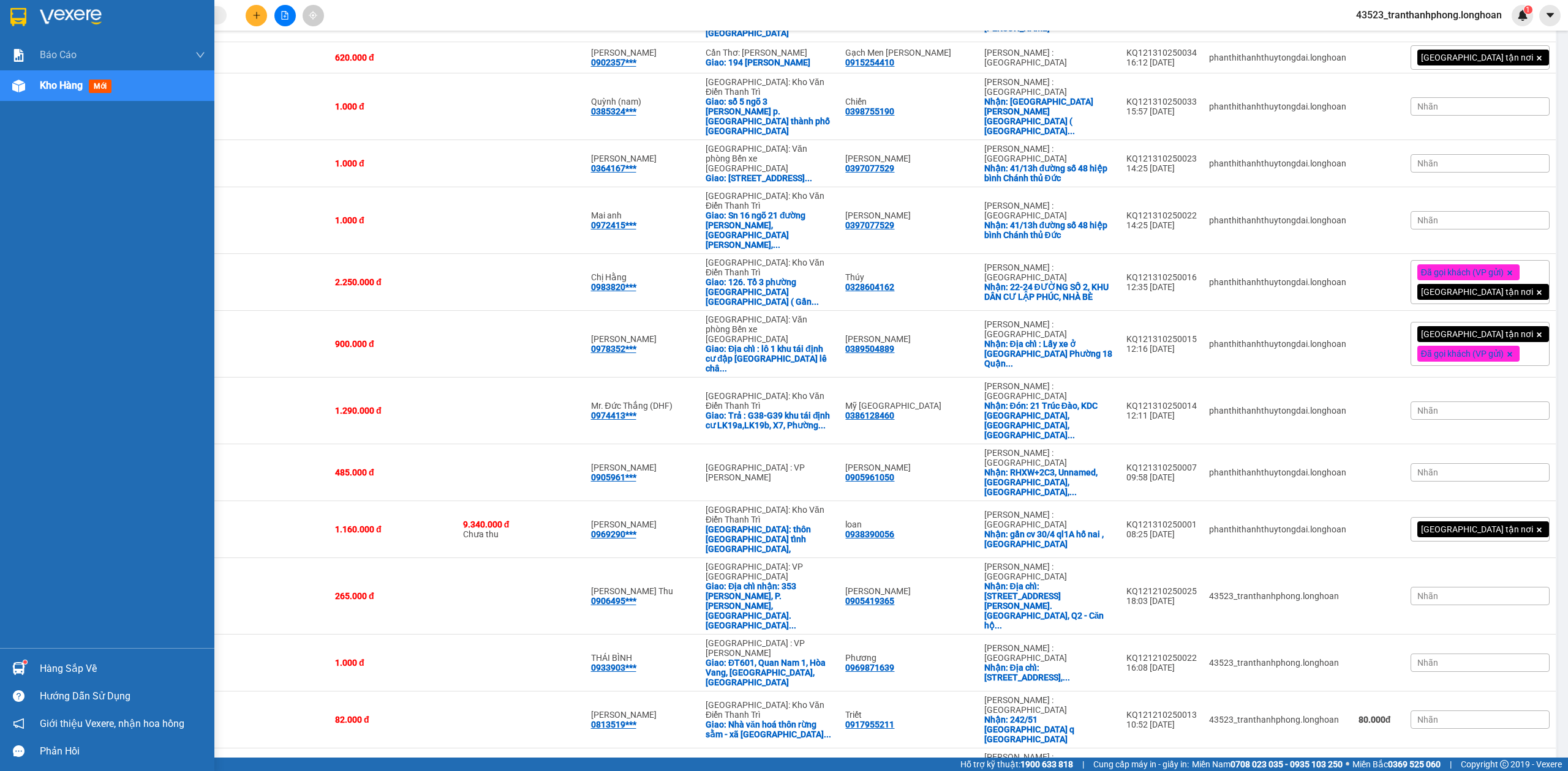
click at [15, 18] on img at bounding box center [18, 18] width 16 height 19
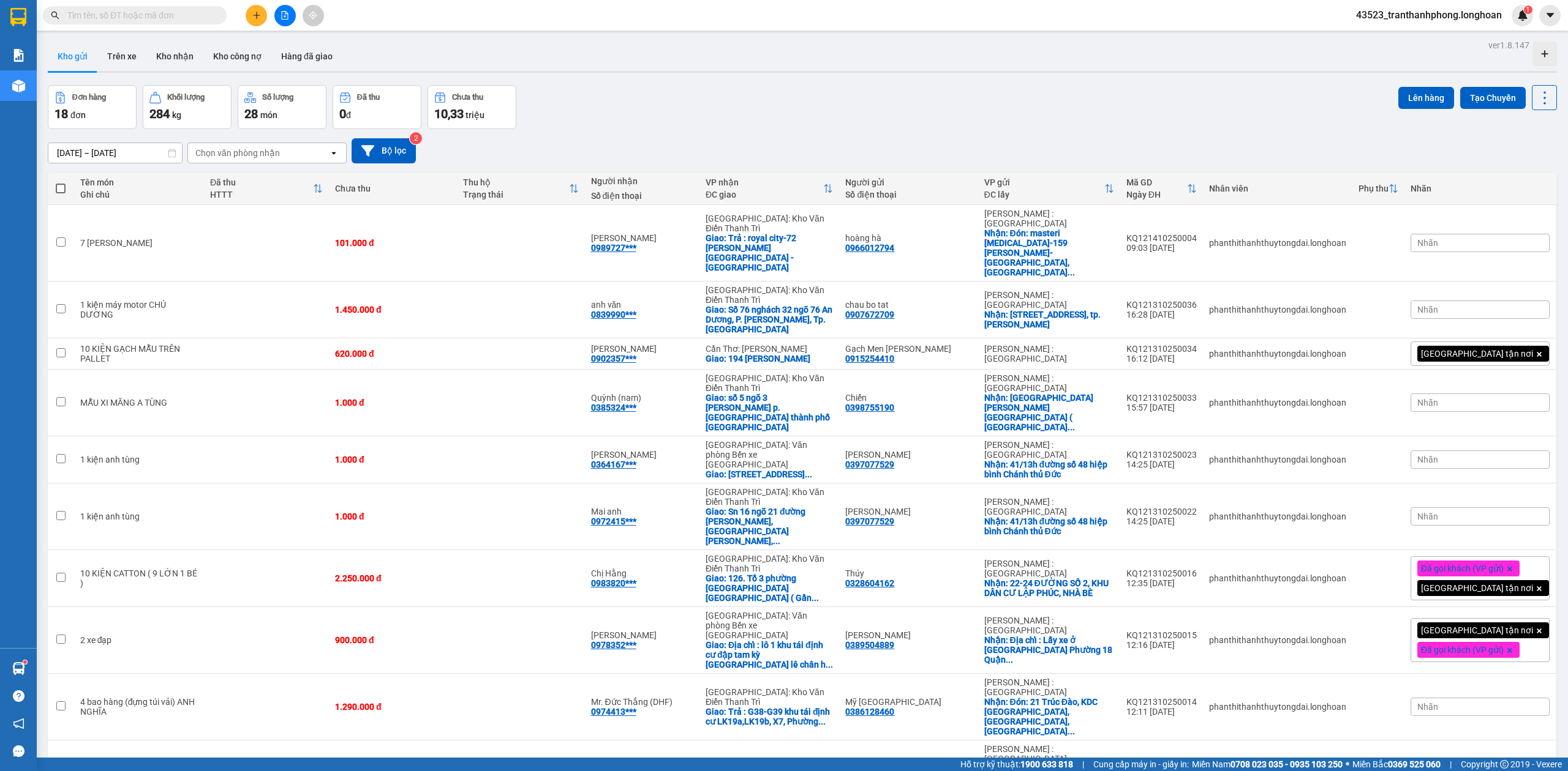
click at [128, 19] on input "text" at bounding box center [140, 15] width 144 height 14
paste input "0982715592"
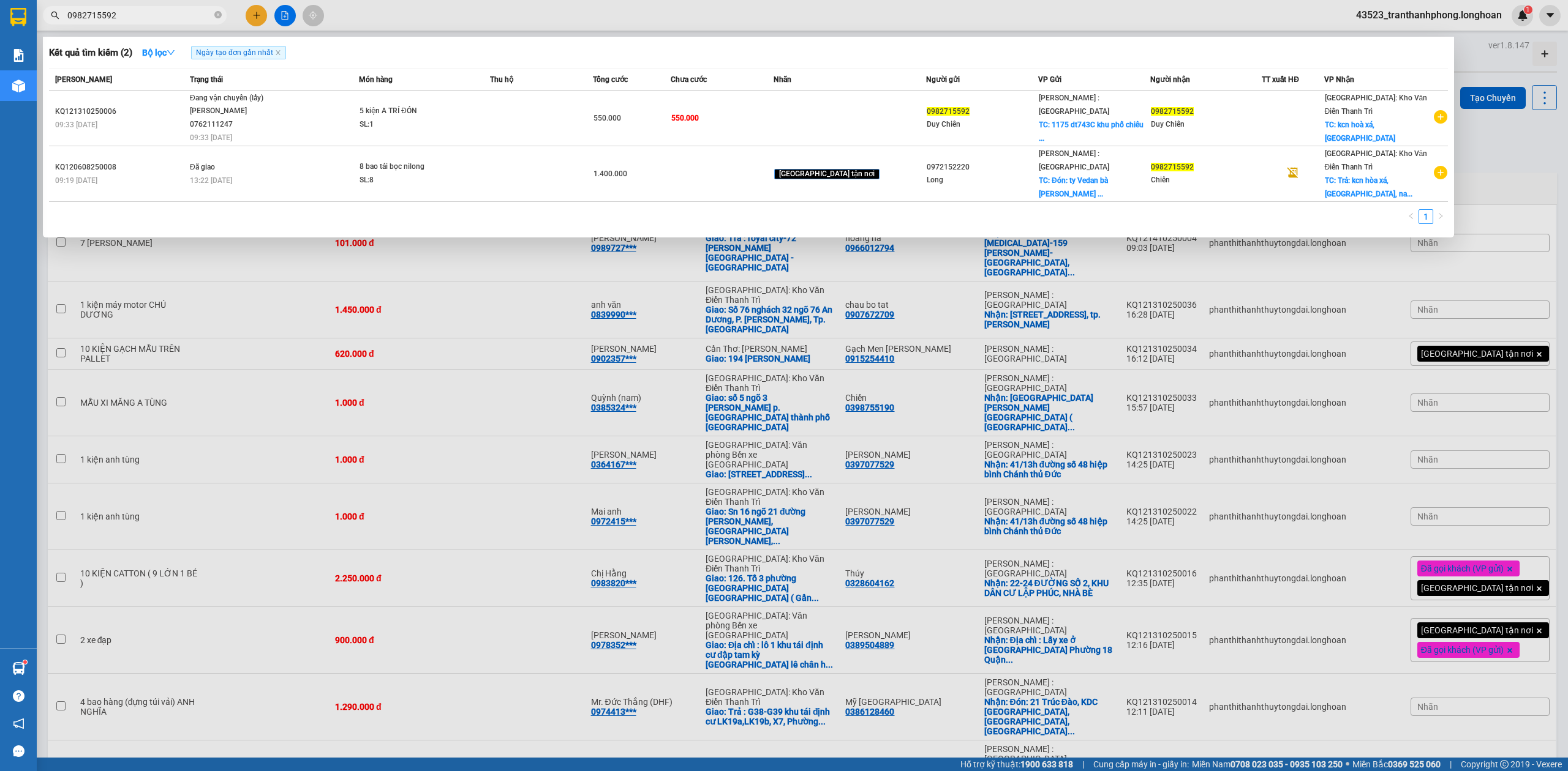
type input "0982715592"
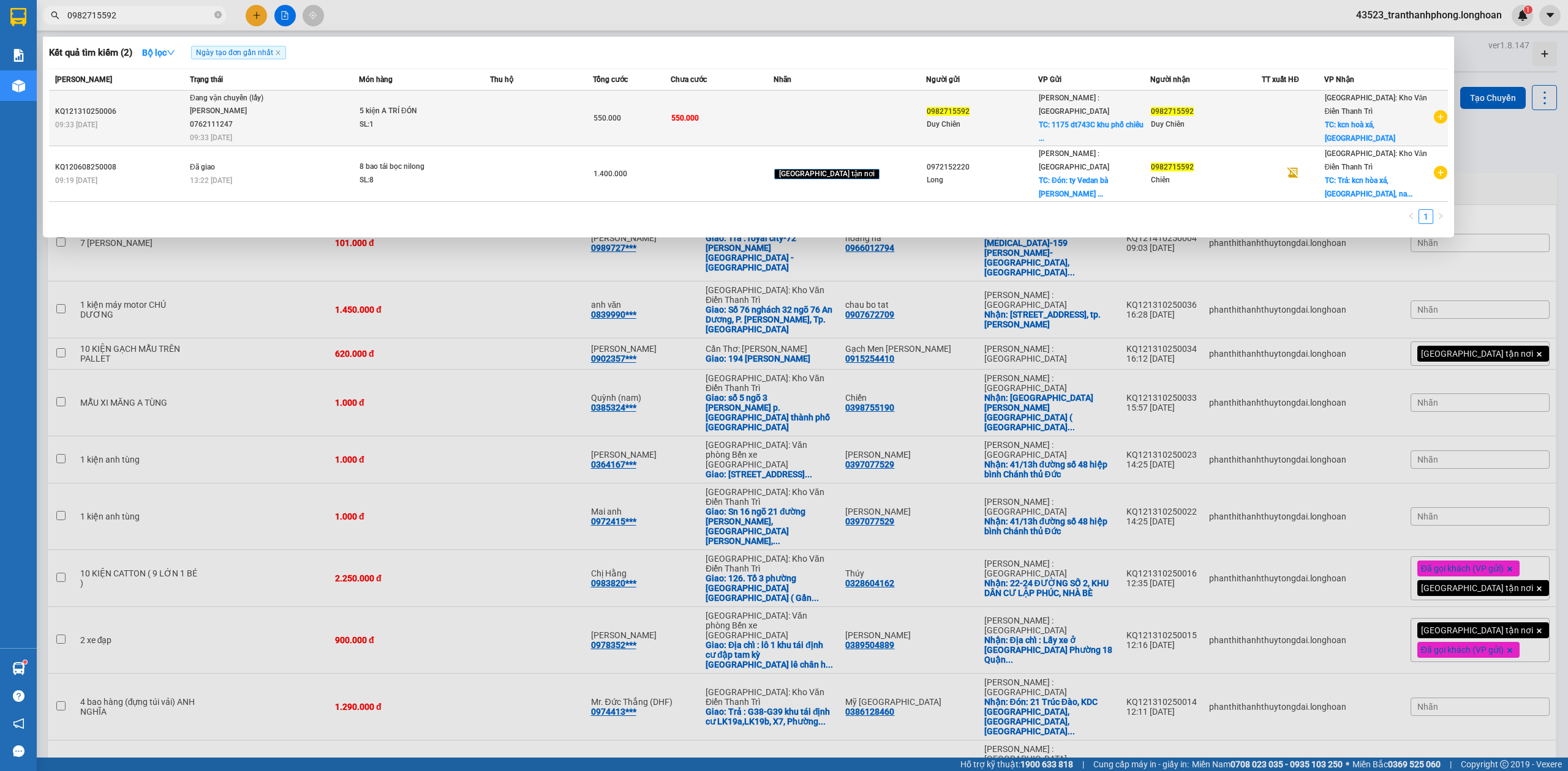
click at [80, 106] on div "KQ121310250006" at bounding box center [121, 112] width 132 height 13
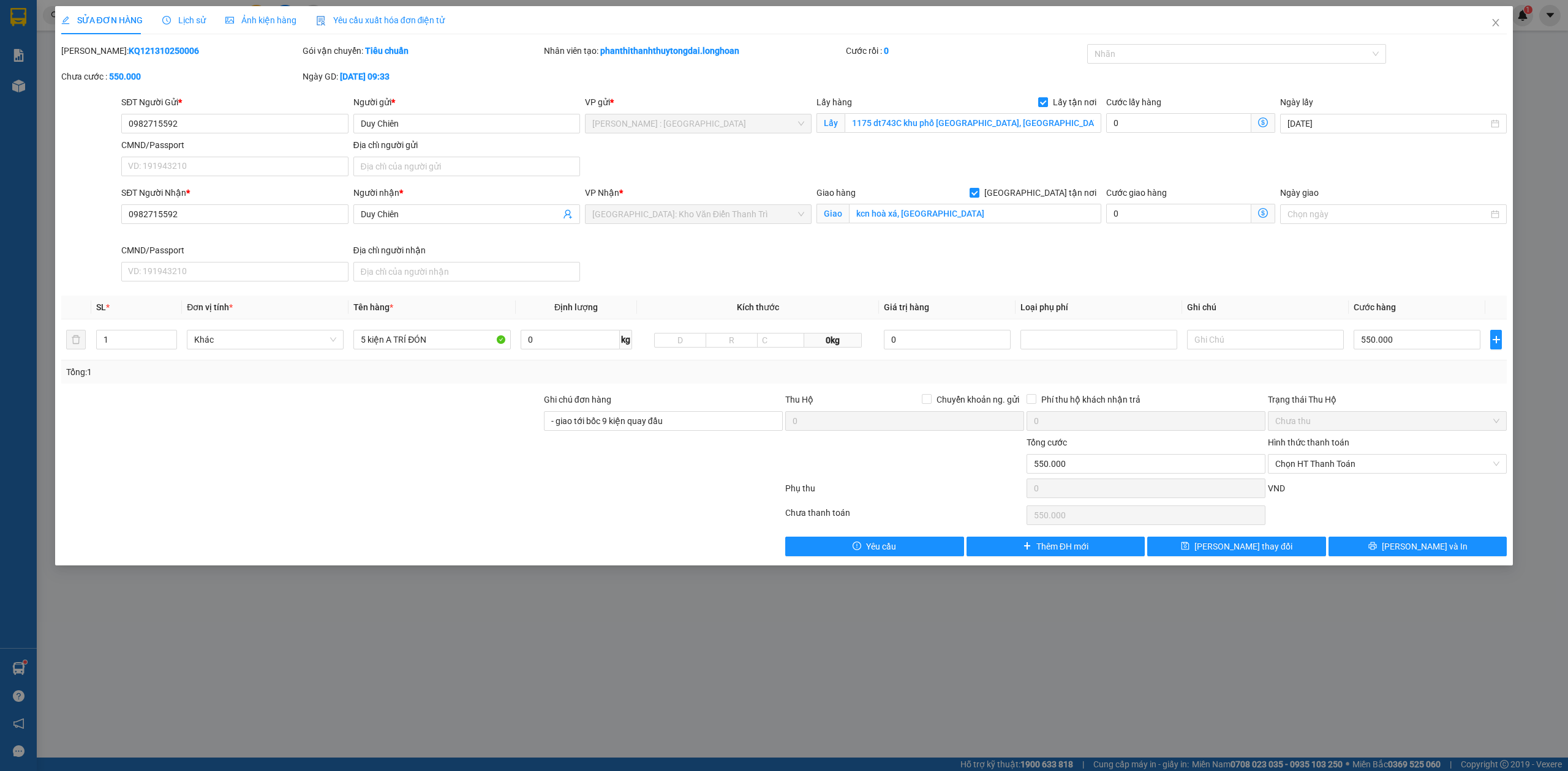
click at [142, 35] on div "SỬA ĐƠN HÀNG Lịch sử Ảnh kiện hàng Yêu cầu xuất hóa đơn điện tử Total Paid Fee …" at bounding box center [784, 281] width 1447 height 551
click at [202, 129] on input "0982715592" at bounding box center [234, 123] width 227 height 19
click at [167, 341] on span "up" at bounding box center [170, 337] width 7 height 7
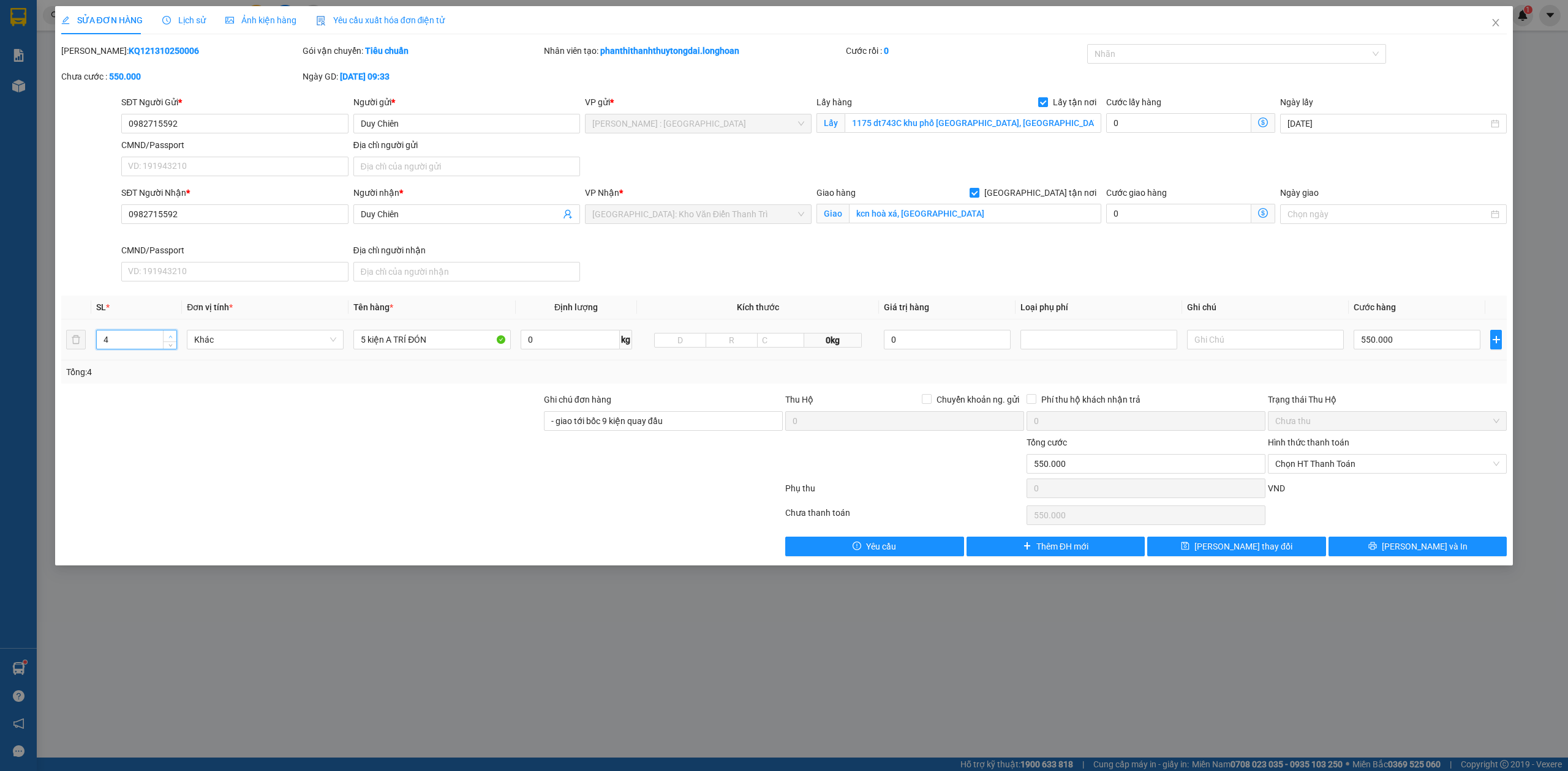
type input "5"
click at [167, 341] on span "up" at bounding box center [170, 337] width 7 height 7
drag, startPoint x: 685, startPoint y: 421, endPoint x: 442, endPoint y: 454, distance: 245.2
click at [442, 454] on form "Ghi chú đơn hàng - giao tới bốc 9 kiện quay đầu Thu Hộ Chuyển khoản ng. gửi 0 P…" at bounding box center [784, 448] width 1447 height 110
click at [570, 426] on input "Ghi chú đơn hàng" at bounding box center [663, 421] width 239 height 19
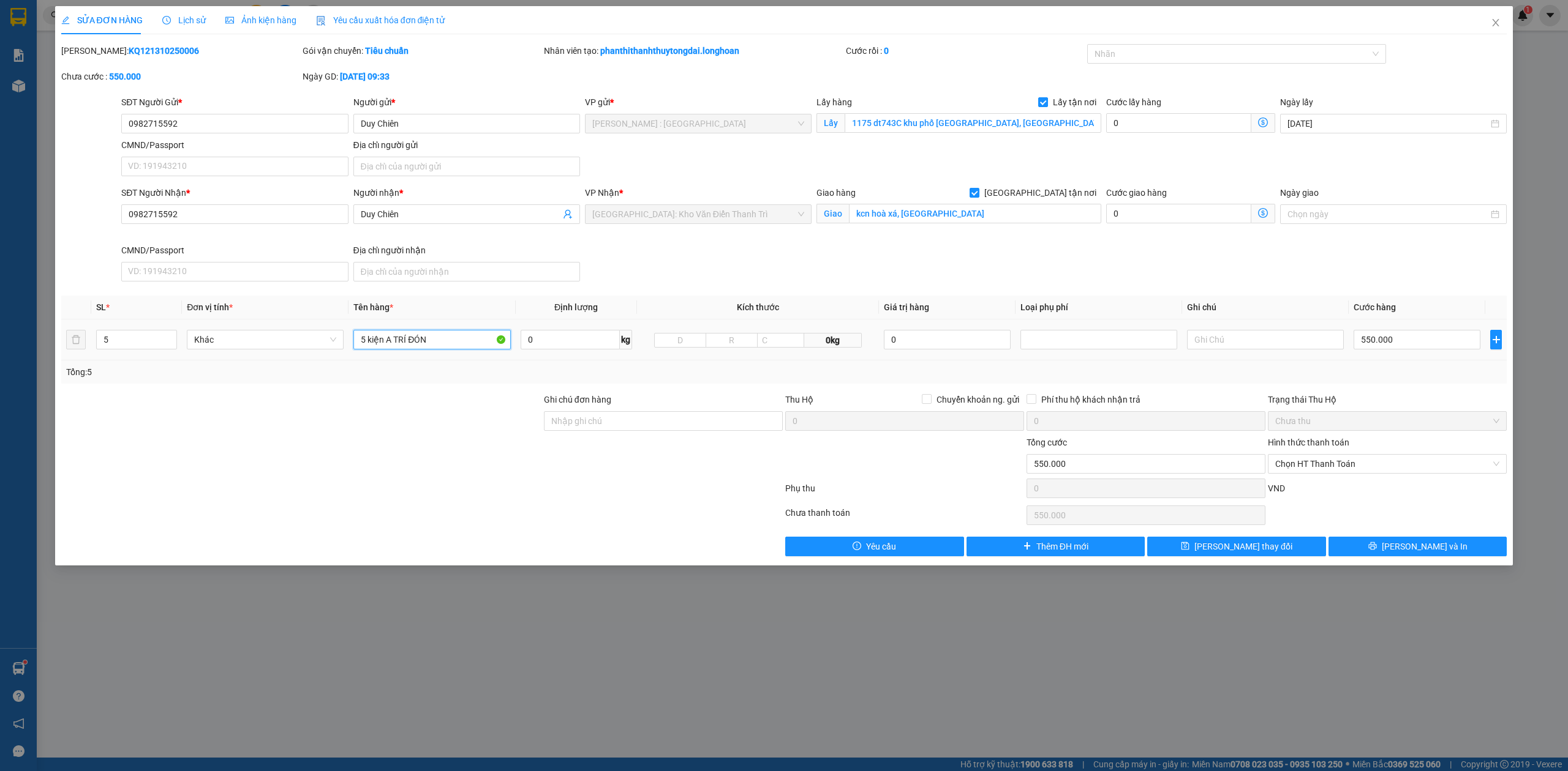
drag, startPoint x: 468, startPoint y: 346, endPoint x: 325, endPoint y: 361, distance: 143.8
click at [325, 361] on tr "5 Khác 5 kiện A TRÍ ĐÓN 0 kg 0kg 0 550.000" at bounding box center [784, 340] width 1447 height 41
click at [378, 344] on input "5 kiện A TRÍ ĐÓN" at bounding box center [432, 340] width 157 height 19
drag, startPoint x: 369, startPoint y: 339, endPoint x: 555, endPoint y: 339, distance: 186.0
click at [550, 351] on tr "5 Khác 5 kiện A TRÍ ĐÓN 0 kg 0kg 0 550.000" at bounding box center [784, 340] width 1447 height 41
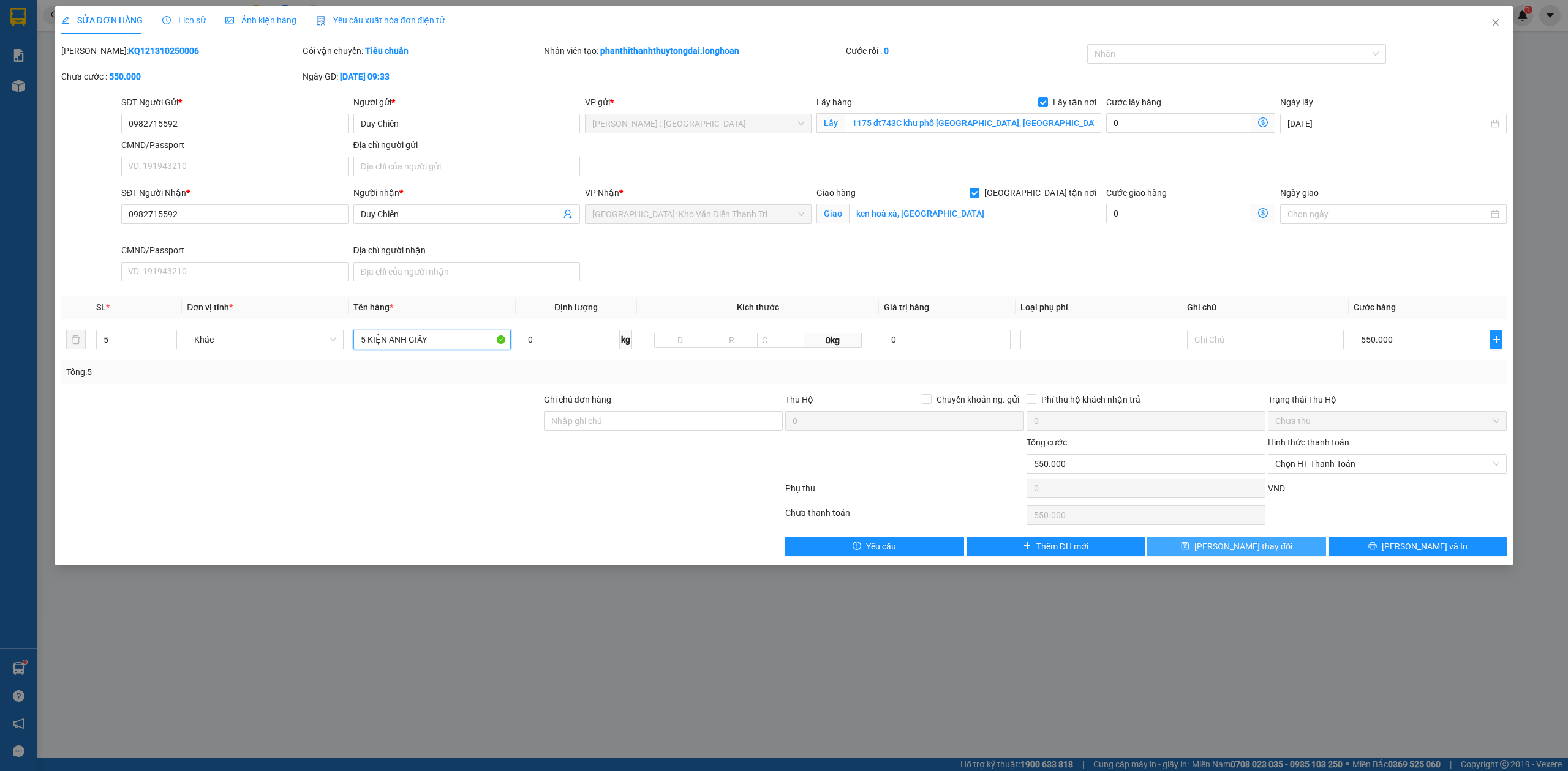
type input "5 KIỆN ANH GIẤY"
click at [1248, 553] on span "[PERSON_NAME] thay đổi" at bounding box center [1244, 546] width 98 height 14
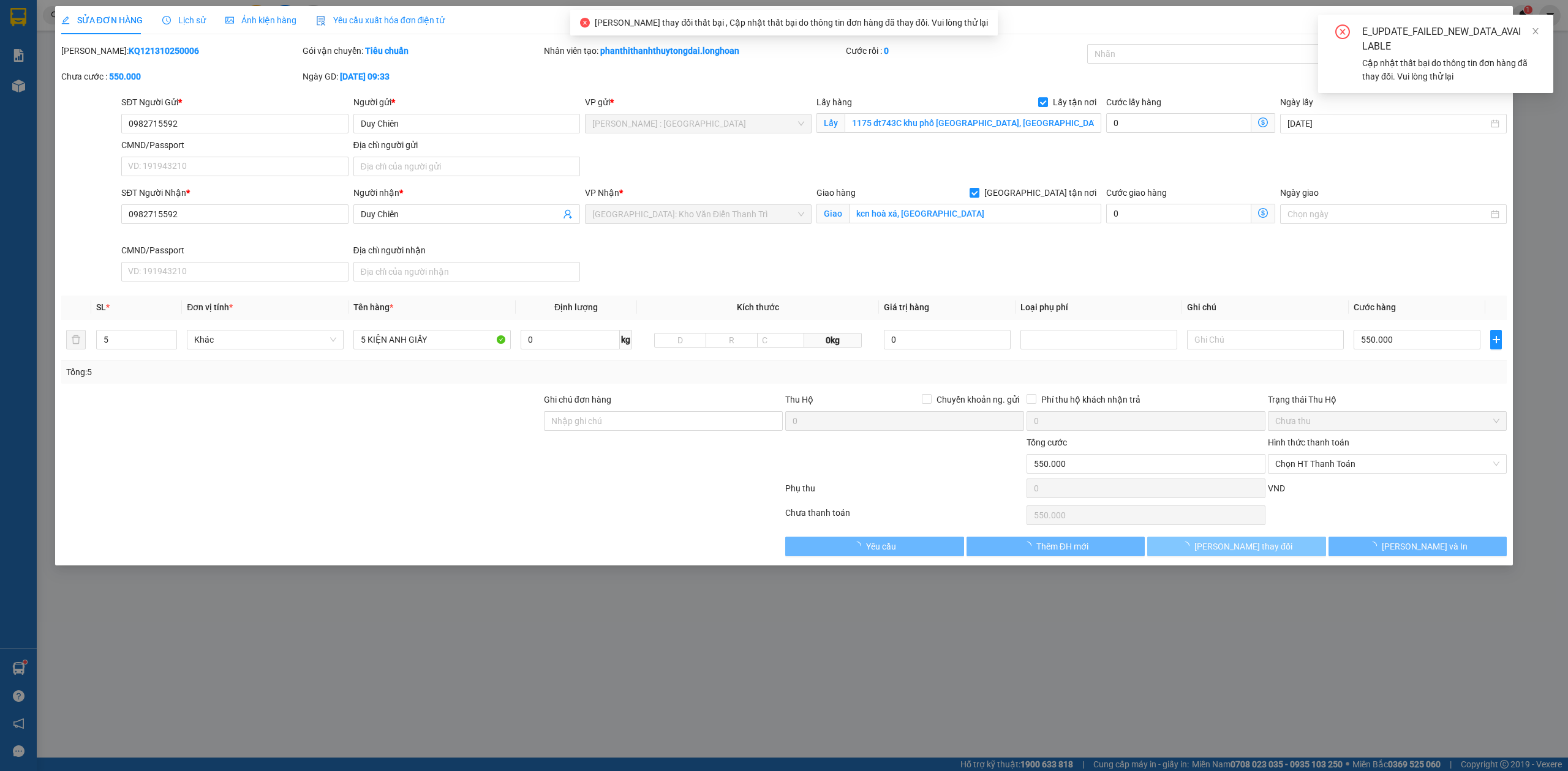
type input "1"
type input "5 kiện A TRÍ ĐÓN"
type input "- giao tới bốc 9 kiện quay đầu"
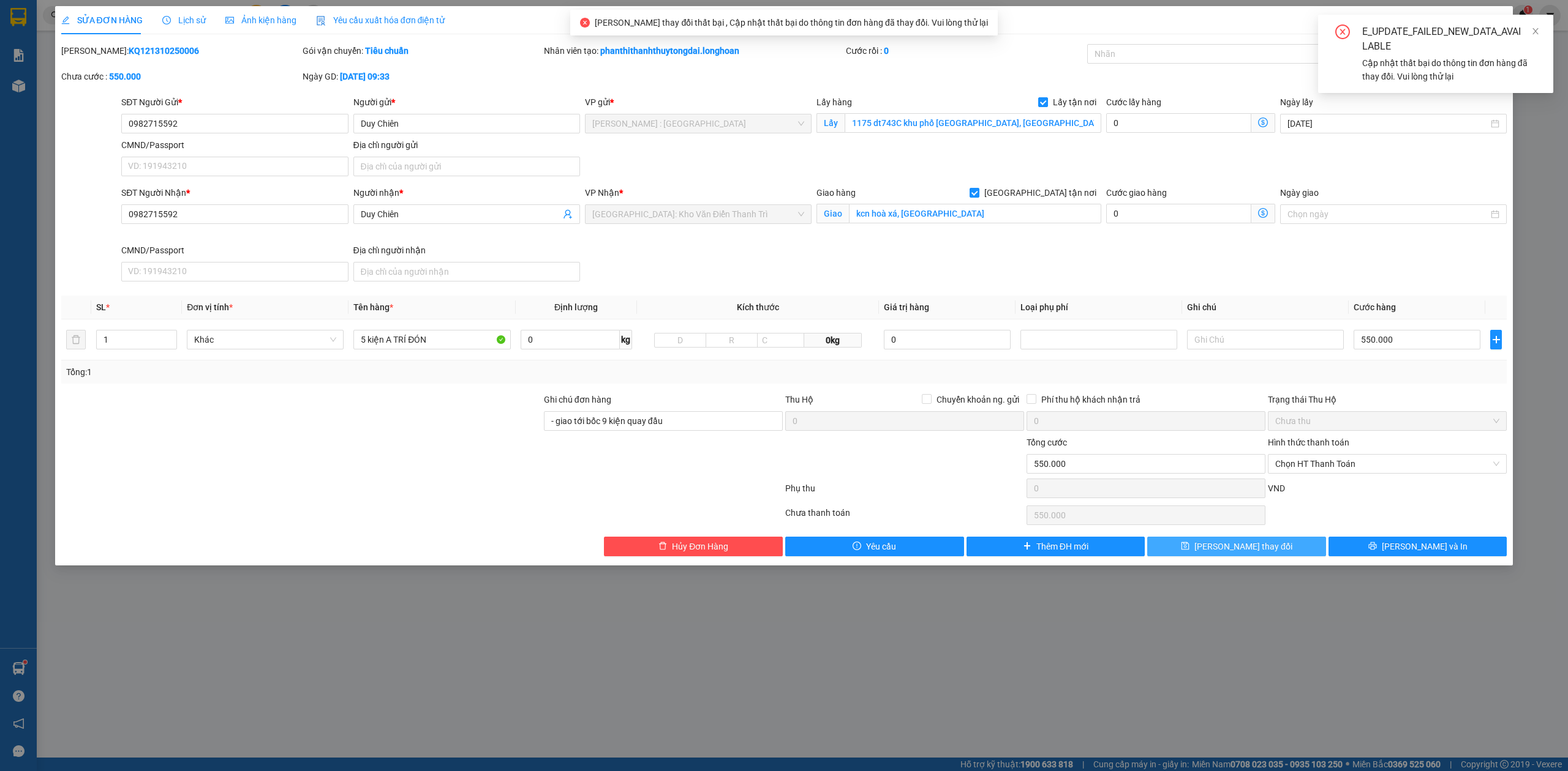
click at [1215, 553] on button "[PERSON_NAME] thay đổi" at bounding box center [1236, 546] width 179 height 19
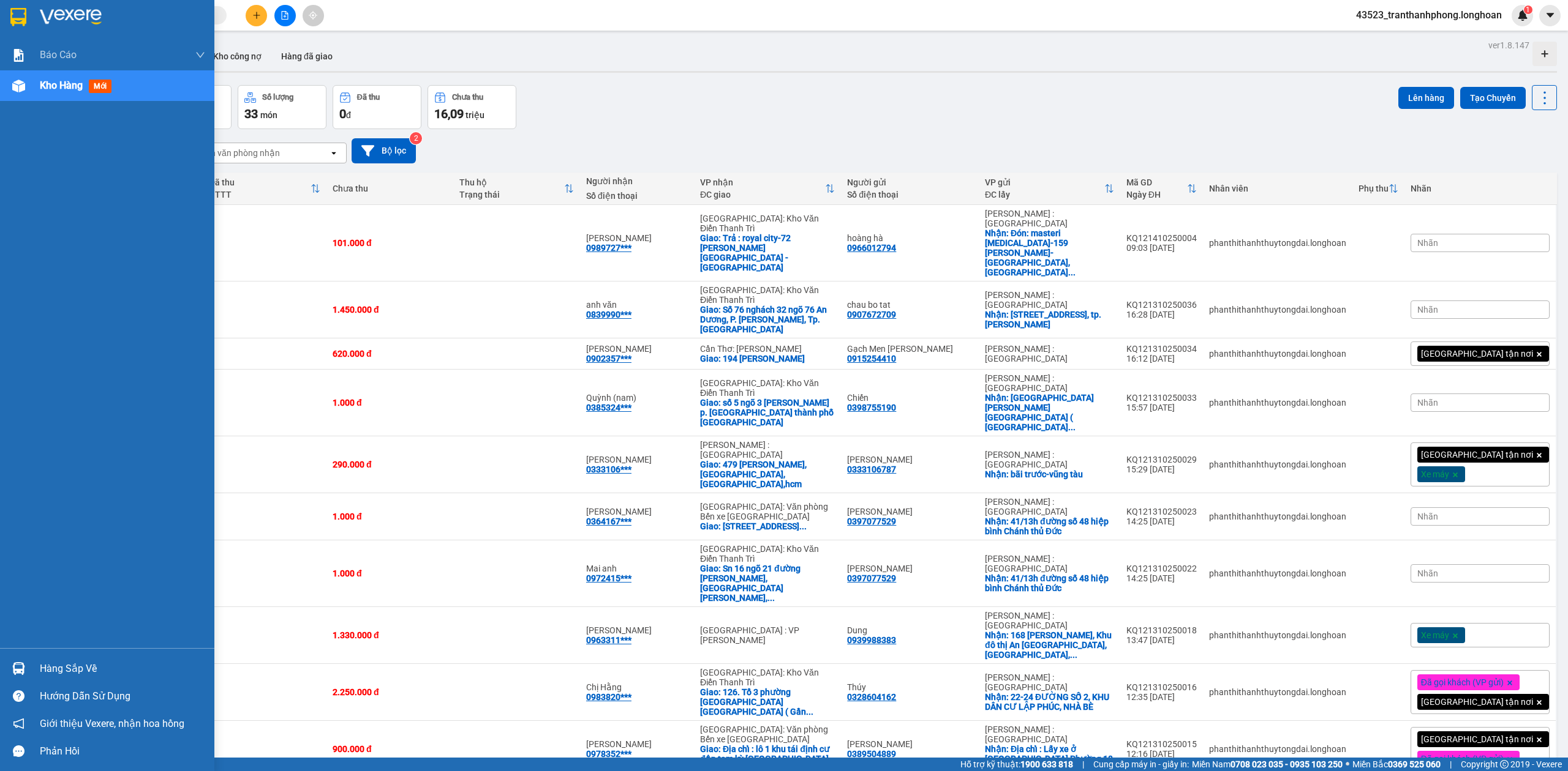
click at [8, 22] on div at bounding box center [19, 17] width 21 height 21
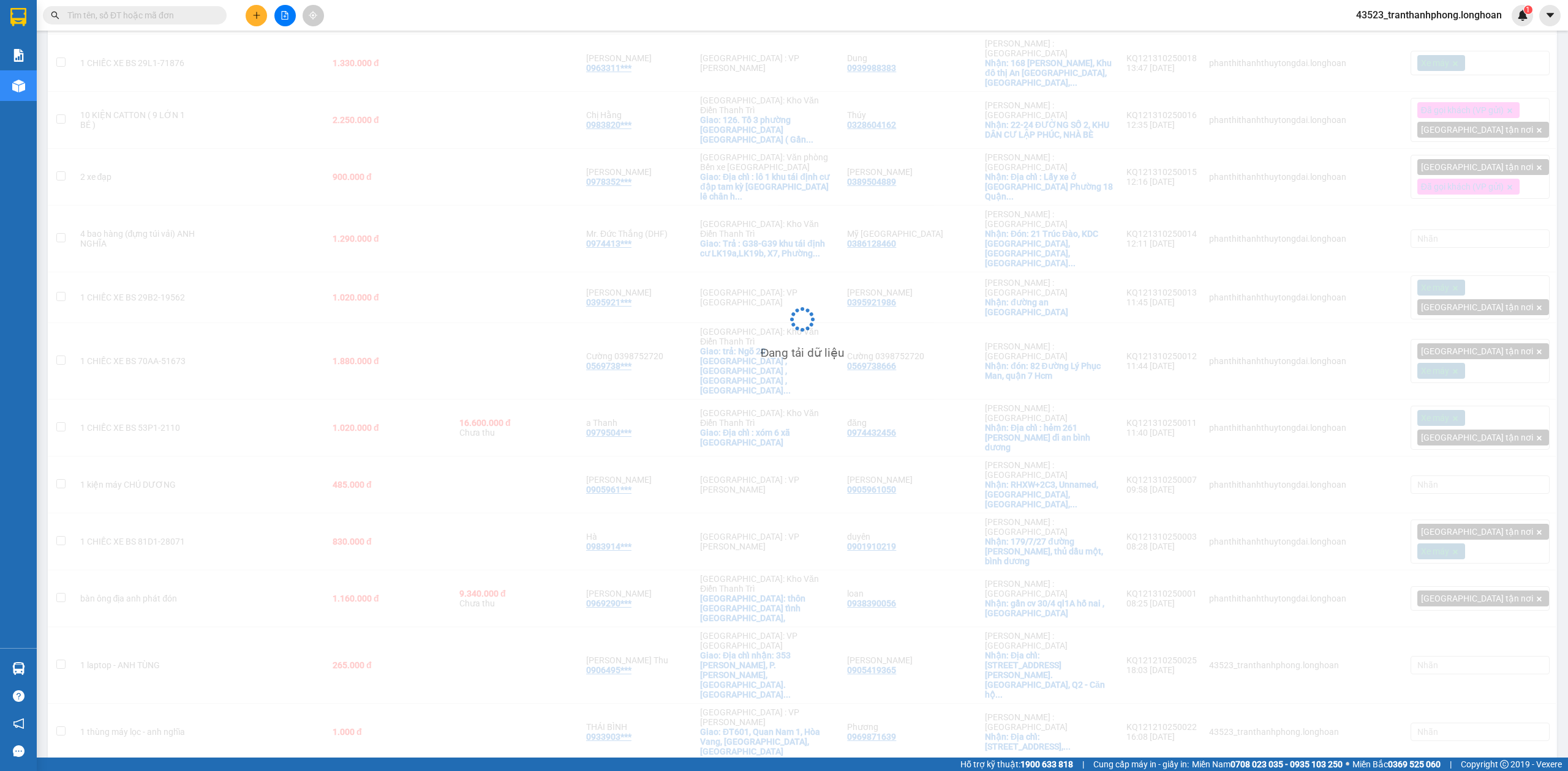
scroll to position [573, 0]
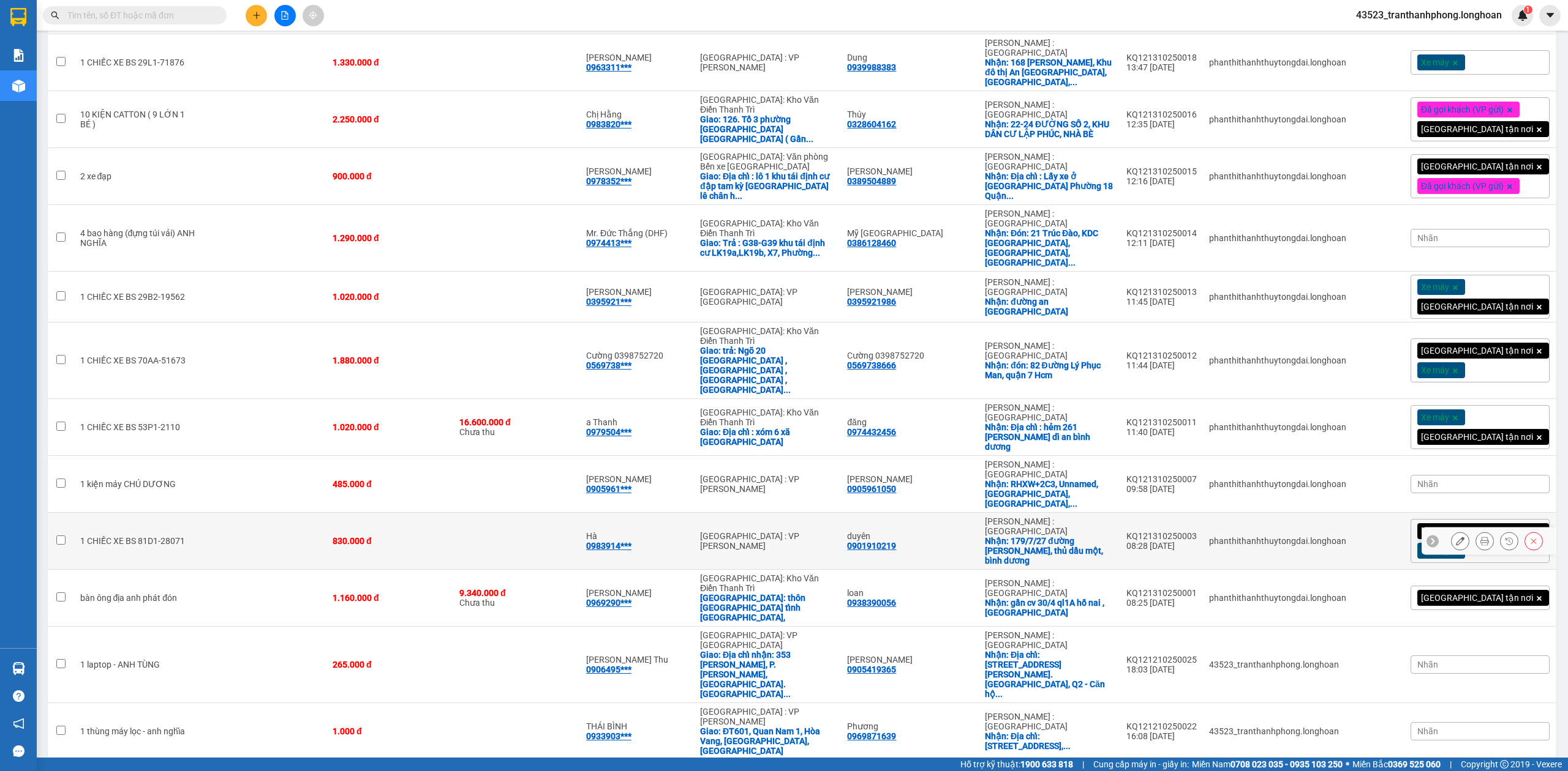
click at [343, 513] on td "830.000 đ" at bounding box center [390, 541] width 127 height 57
checkbox input "true"
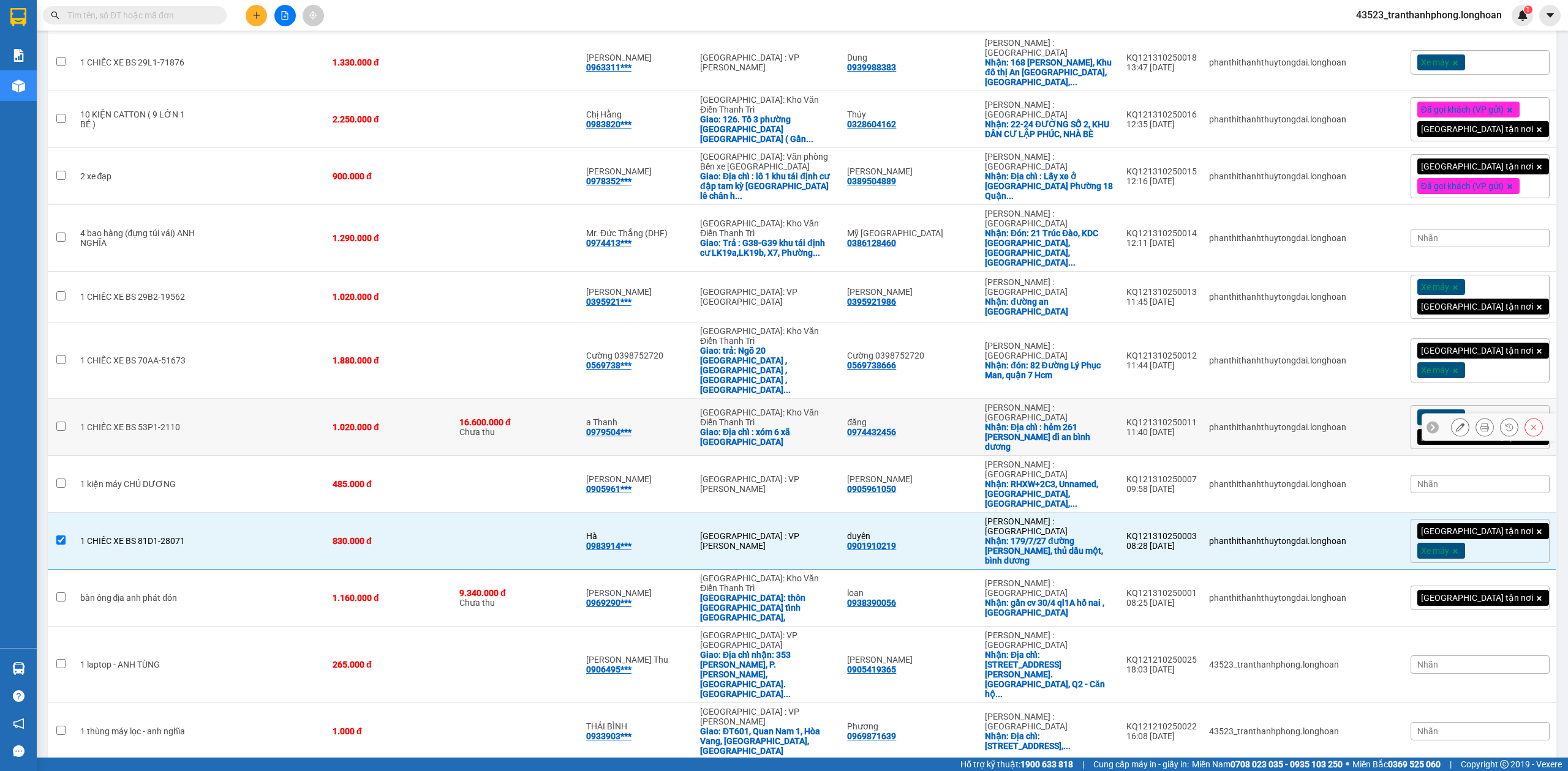
click at [277, 399] on td at bounding box center [265, 428] width 124 height 57
checkbox input "true"
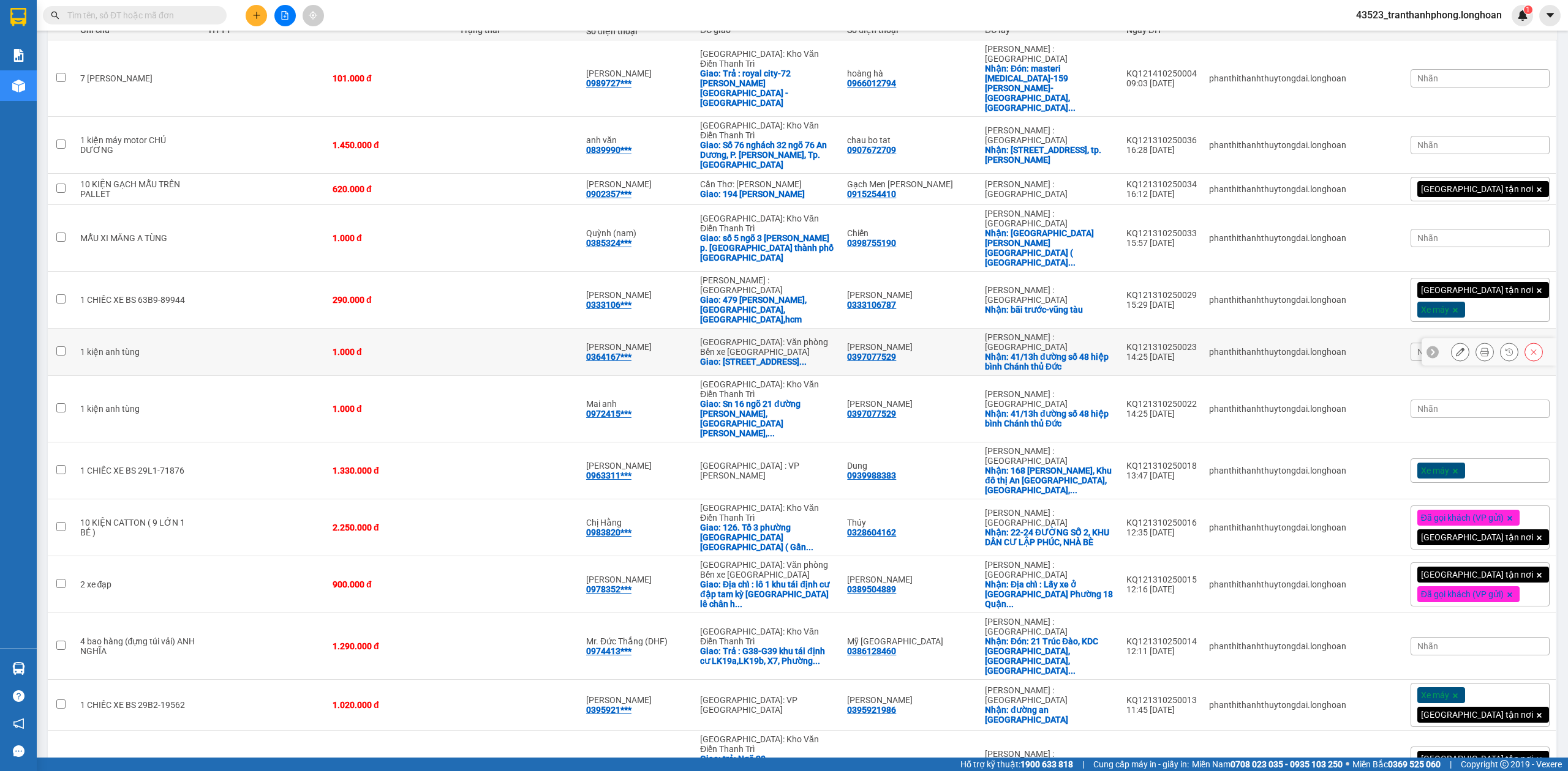
scroll to position [0, 0]
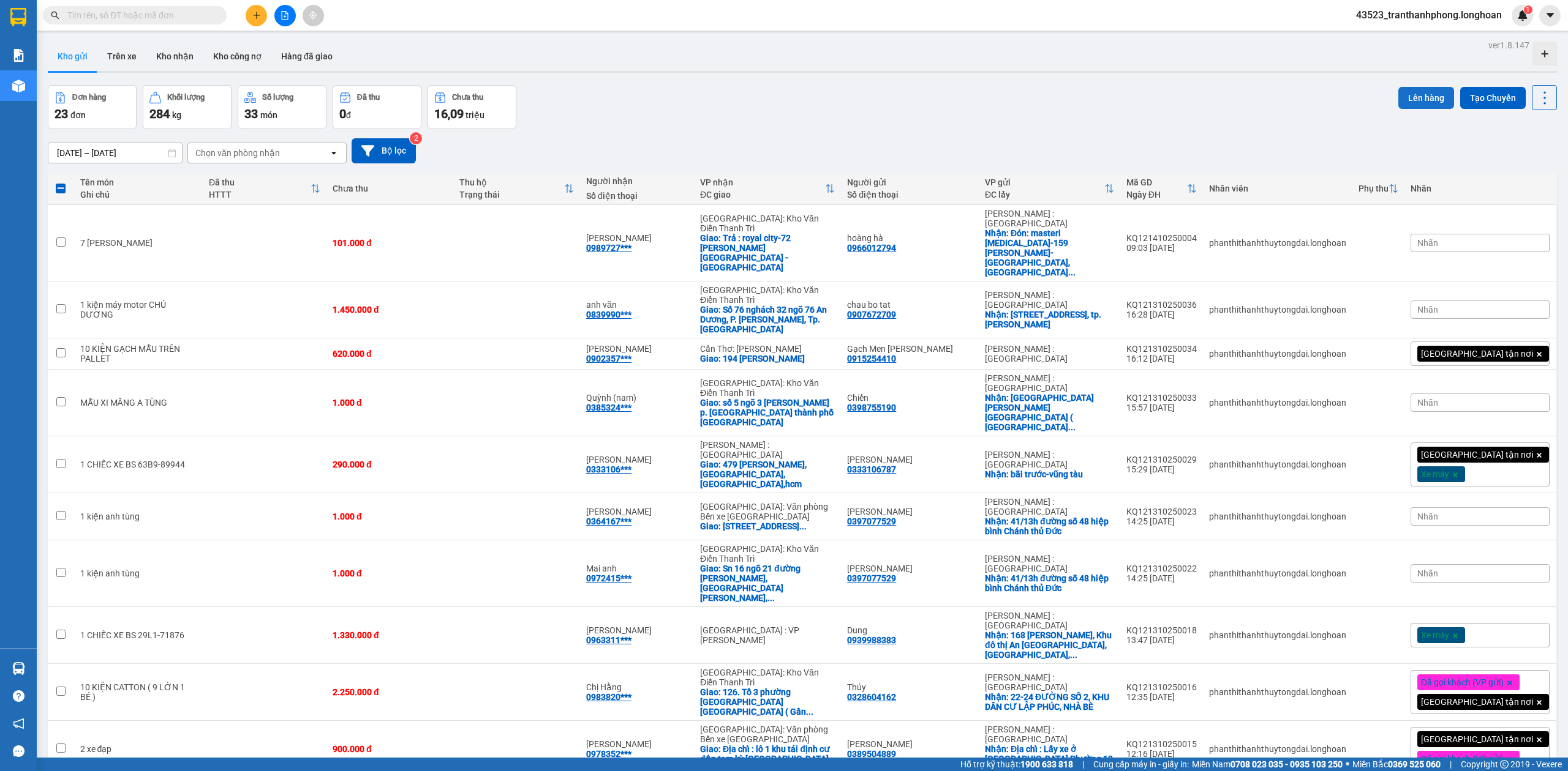
click at [1410, 98] on button "Lên hàng" at bounding box center [1426, 98] width 56 height 22
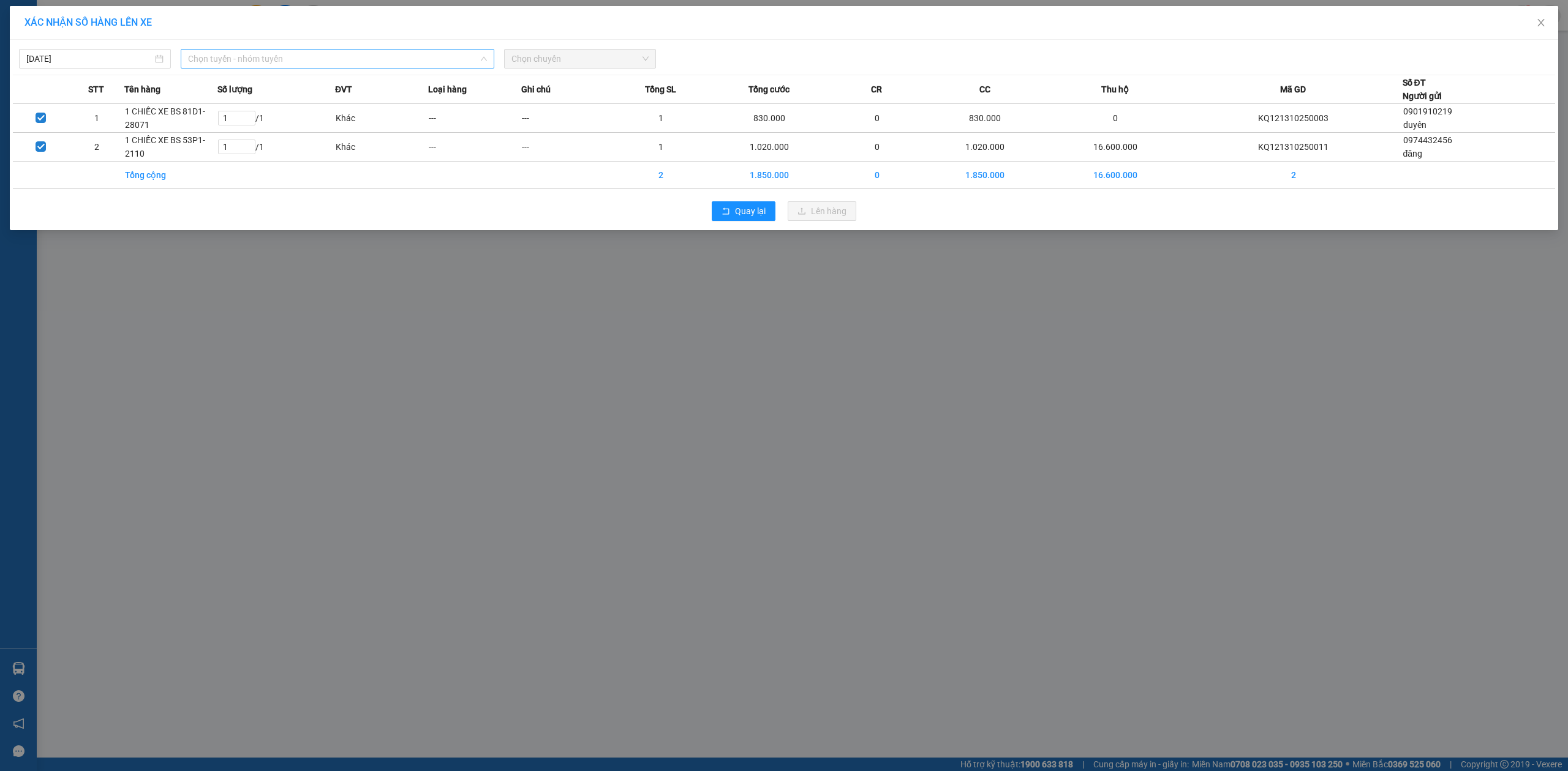
click at [253, 56] on span "Chọn tuyến - nhóm tuyến" at bounding box center [337, 59] width 299 height 19
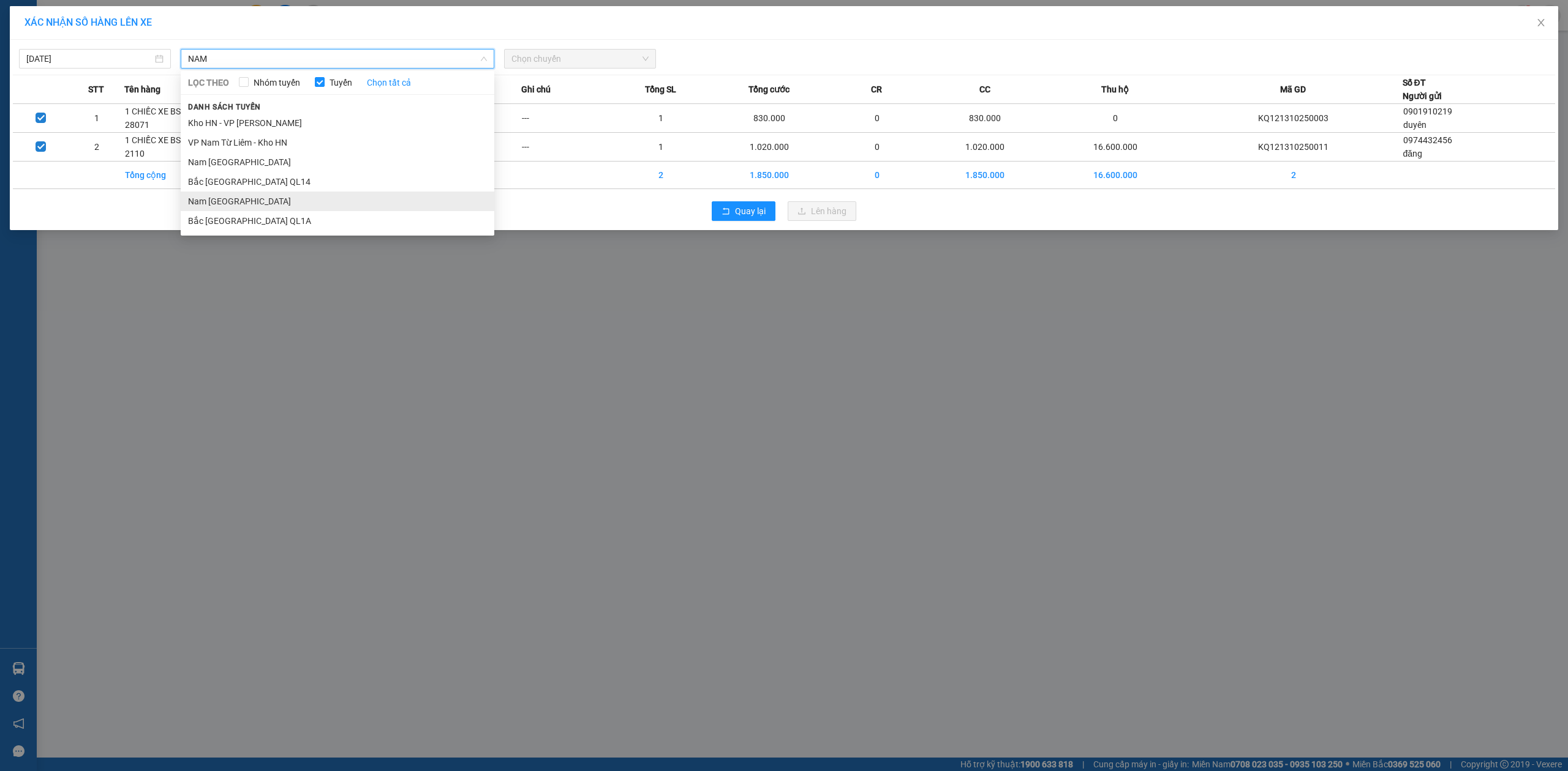
type input "NAM"
click at [187, 204] on li "Nam [GEOGRAPHIC_DATA]" at bounding box center [337, 201] width 314 height 19
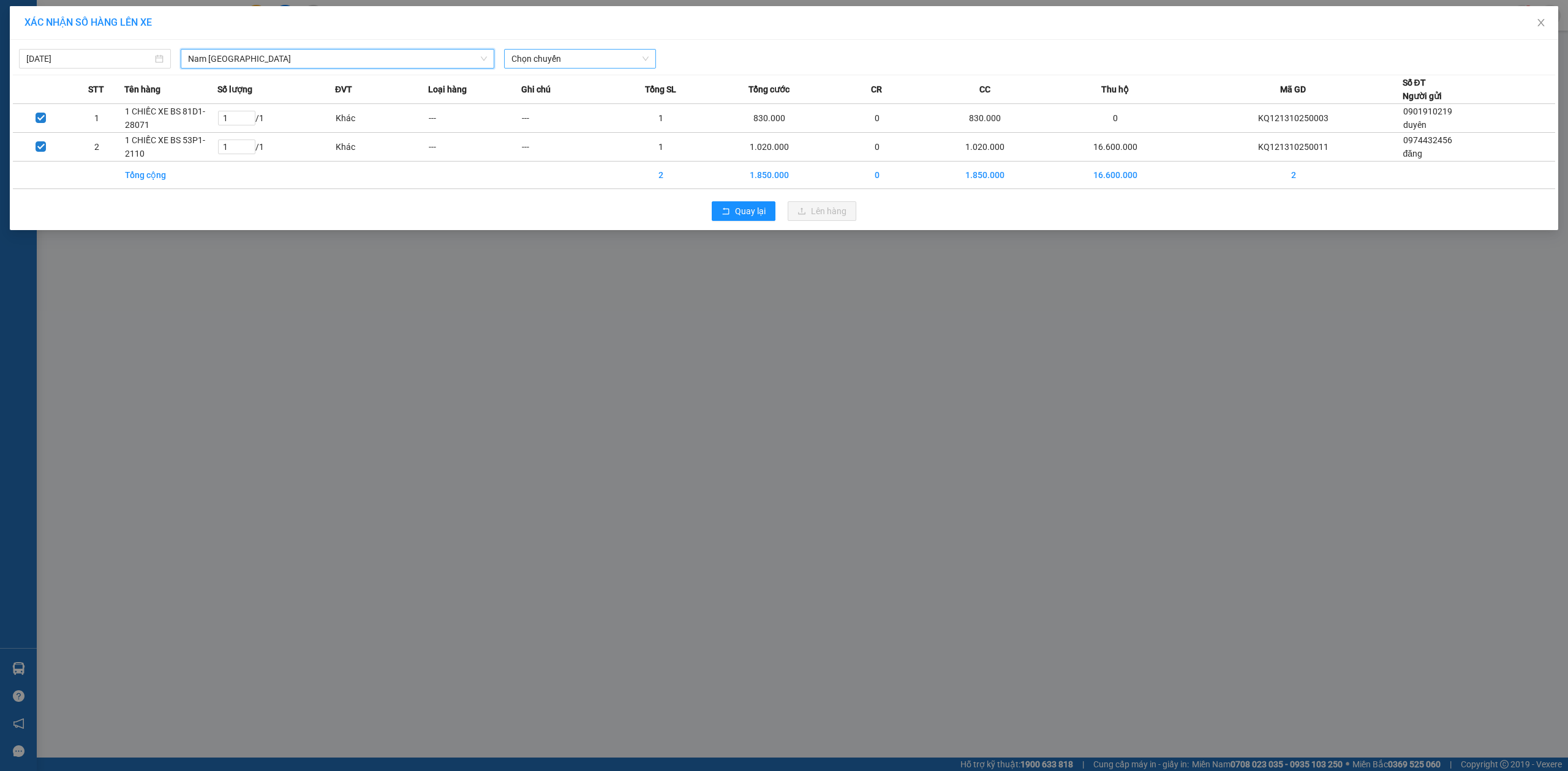
drag, startPoint x: 612, startPoint y: 59, endPoint x: 602, endPoint y: 62, distance: 10.4
click at [606, 62] on span "Chọn chuyến" at bounding box center [580, 59] width 137 height 19
click at [554, 99] on div "20:00 (TC) - 29E-097.92" at bounding box center [558, 103] width 95 height 14
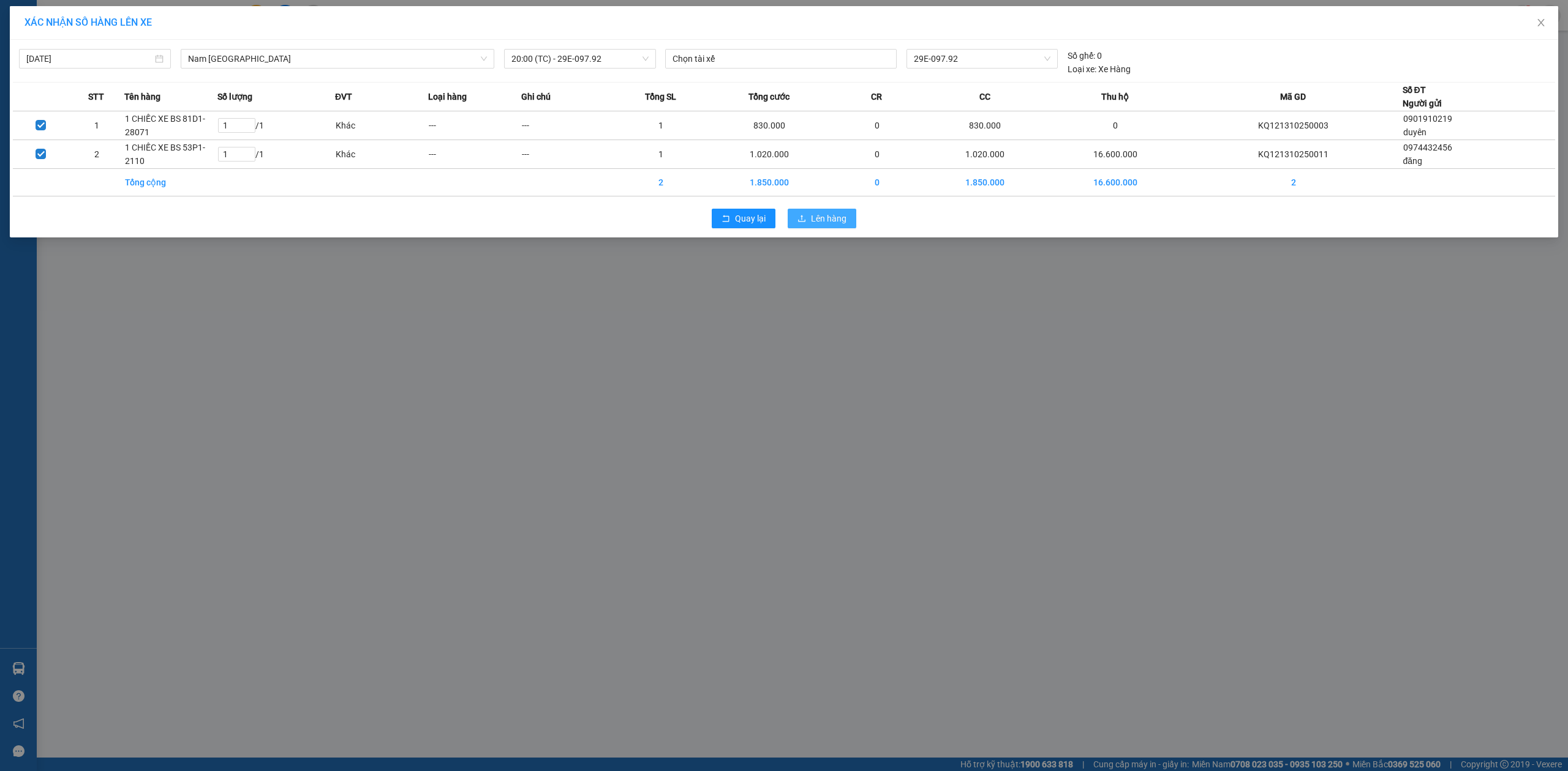
click at [814, 211] on button "Lên hàng" at bounding box center [822, 218] width 69 height 19
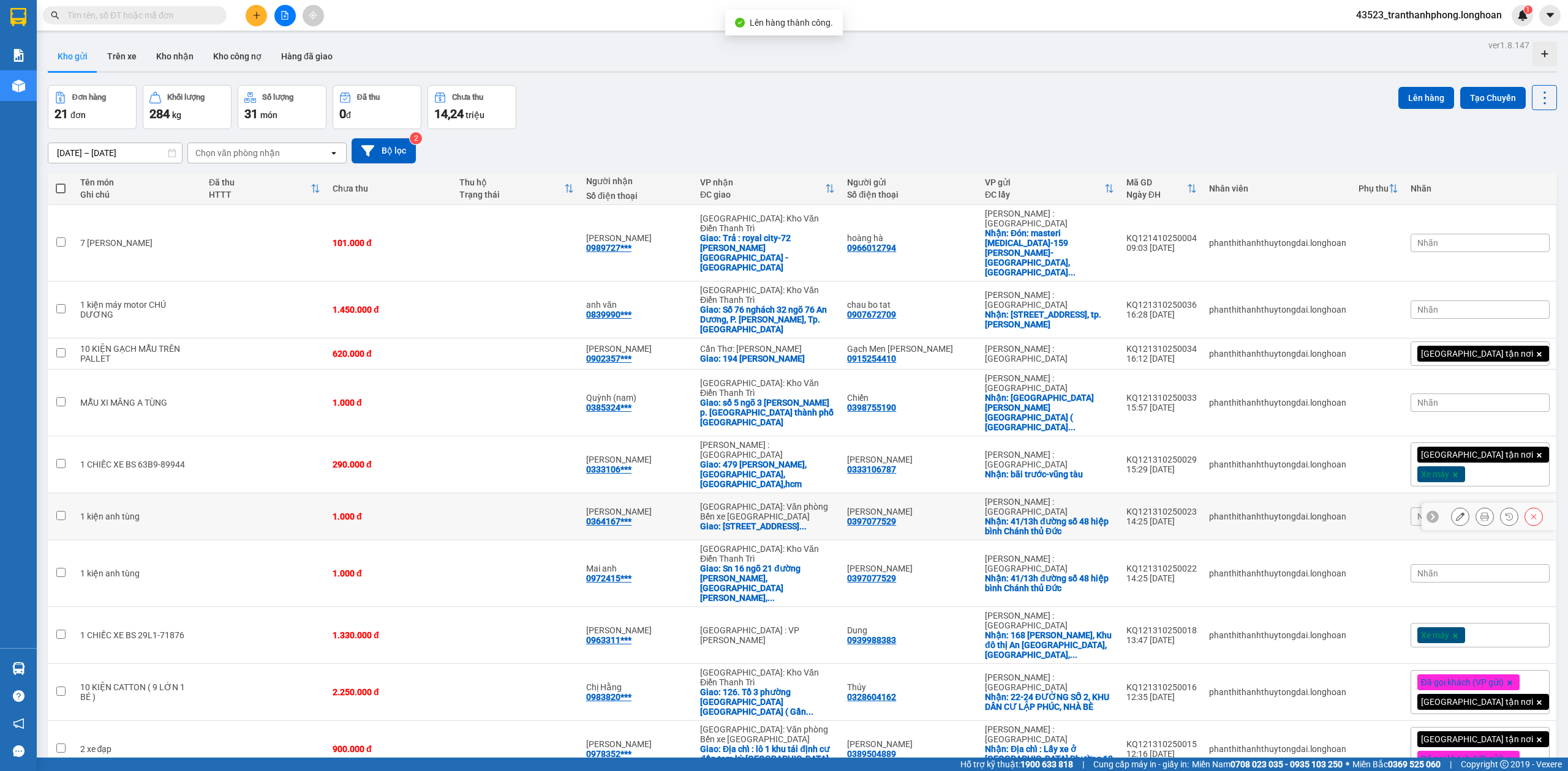
scroll to position [441, 0]
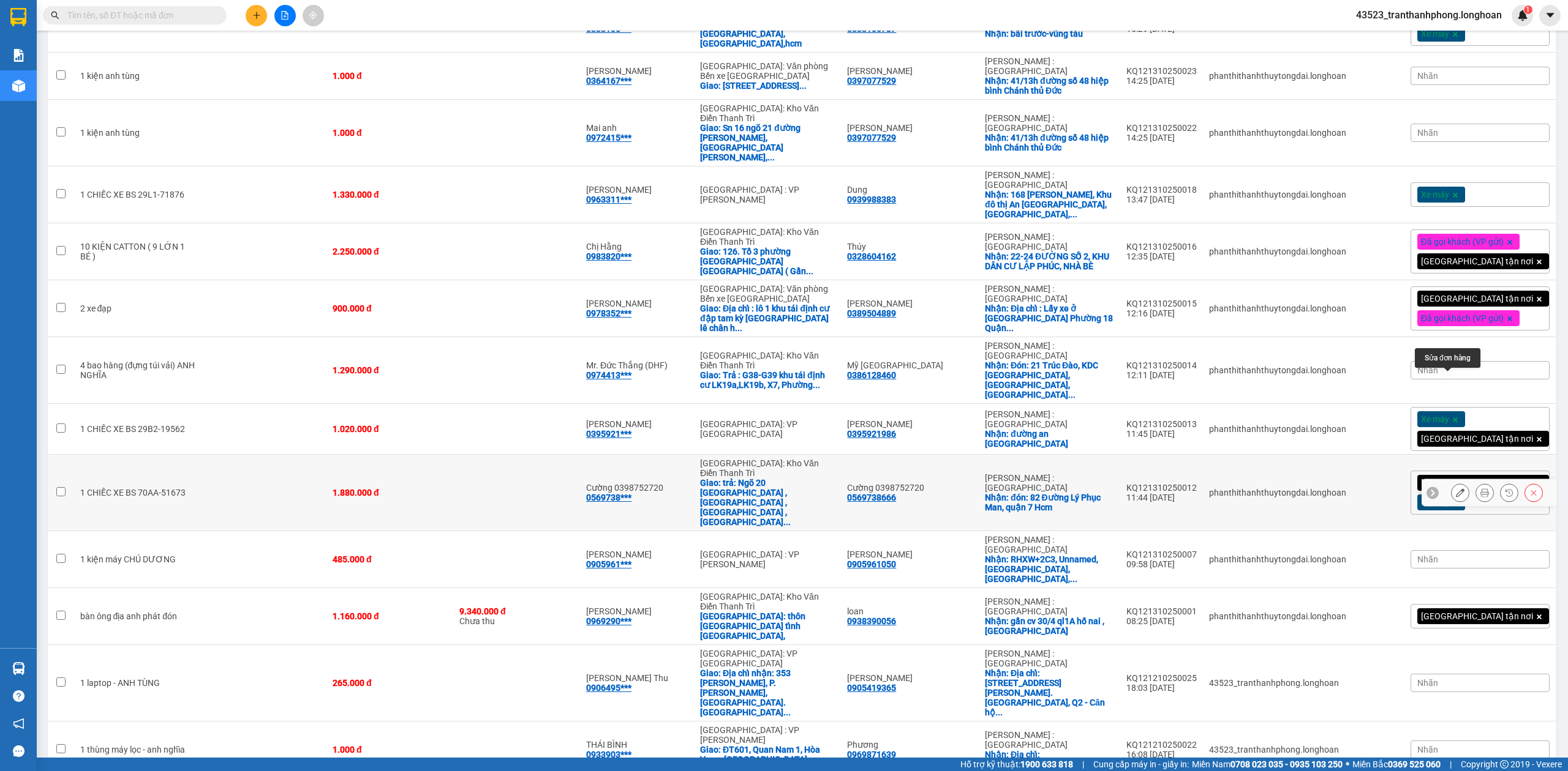
click at [1452, 482] on button at bounding box center [1461, 492] width 18 height 21
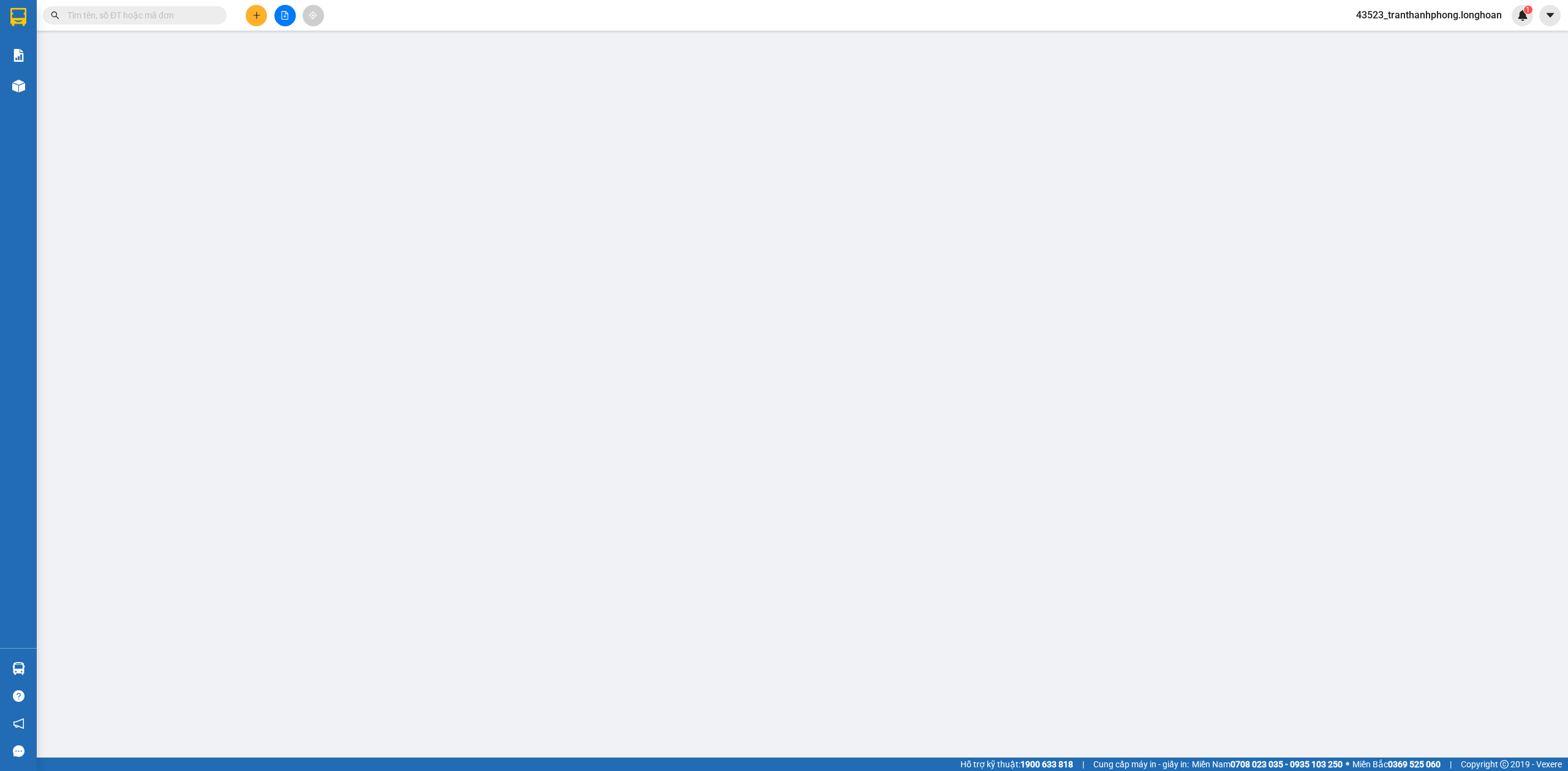
type input "0569738666"
type input "Cường 0398752720"
checkbox input "true"
type input "đón: 82 Đường Lý Phục Man, quận 7 Hcm"
type input "0569738666"
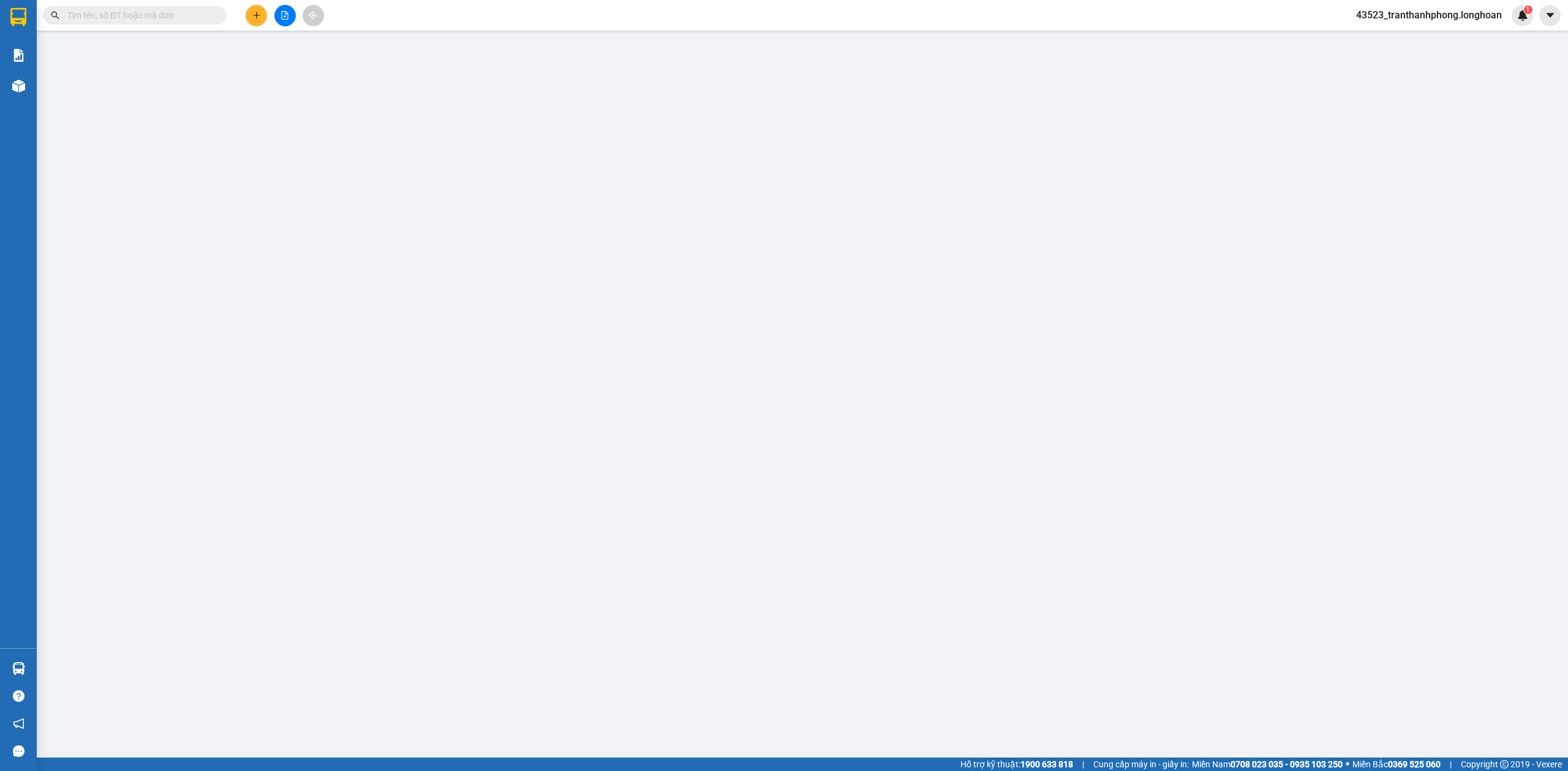
type input "Cường 0398752720"
checkbox input "true"
type input "trả: Ngõ 20 [GEOGRAPHIC_DATA] , [GEOGRAPHIC_DATA] , [GEOGRAPHIC_DATA] , [GEOGRA…"
type input "KHÔNG CHÌA KHÓA,KHÔNG CAVET"
type input "0"
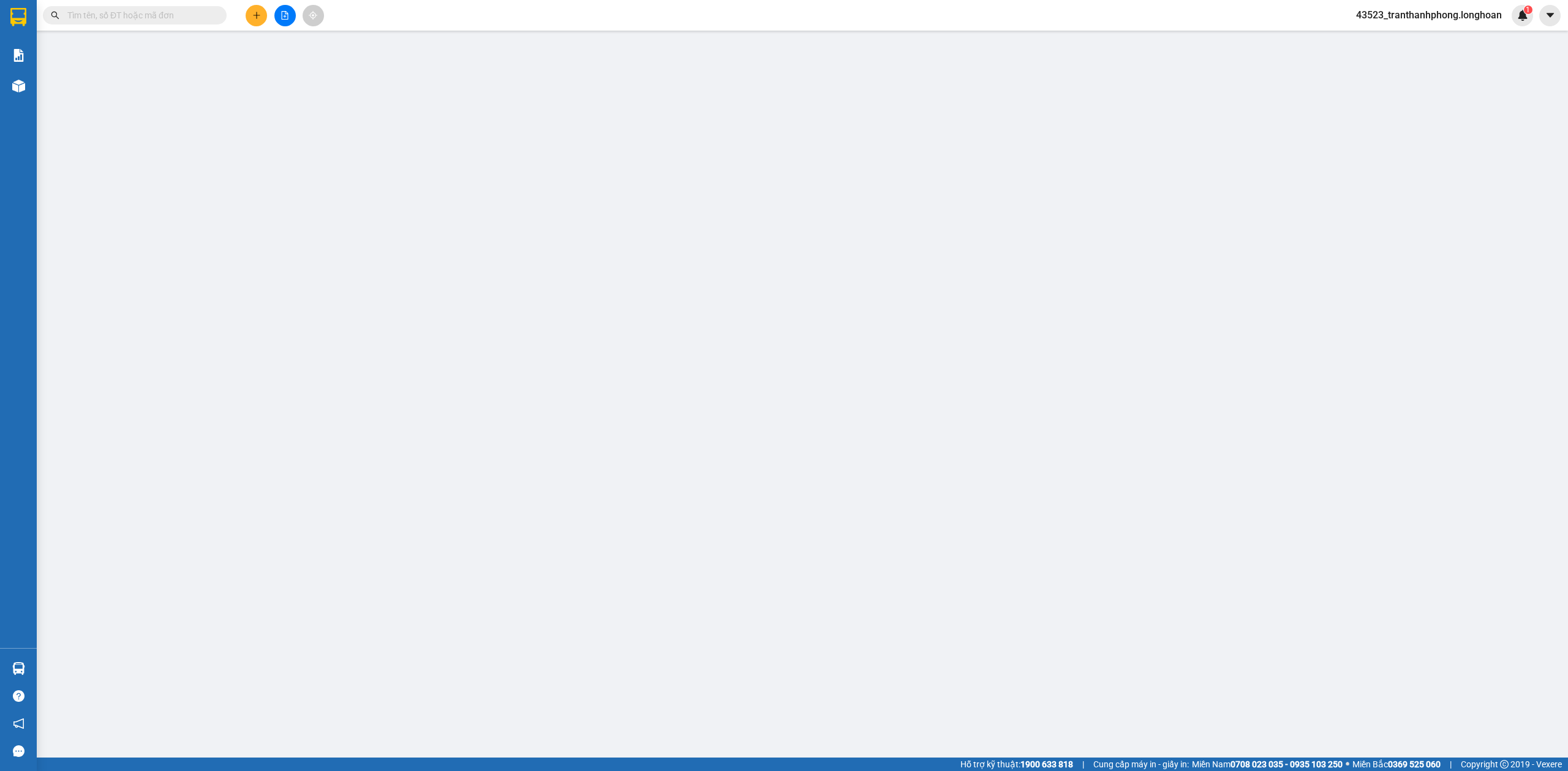
type input "1.880.000"
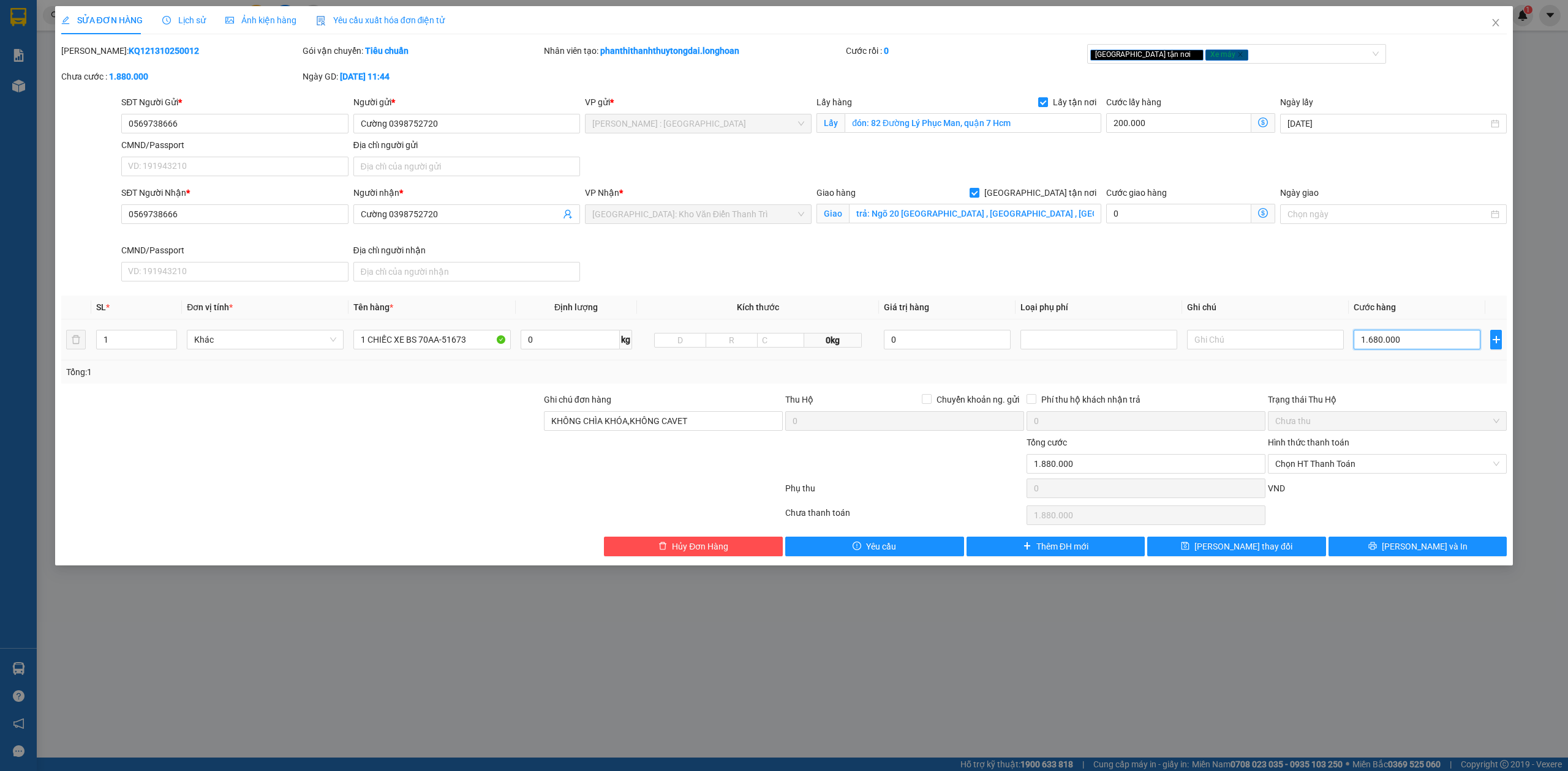
click at [1427, 343] on input "1.680.000" at bounding box center [1417, 340] width 127 height 19
type input "200.001"
type input "1"
type input "200.014"
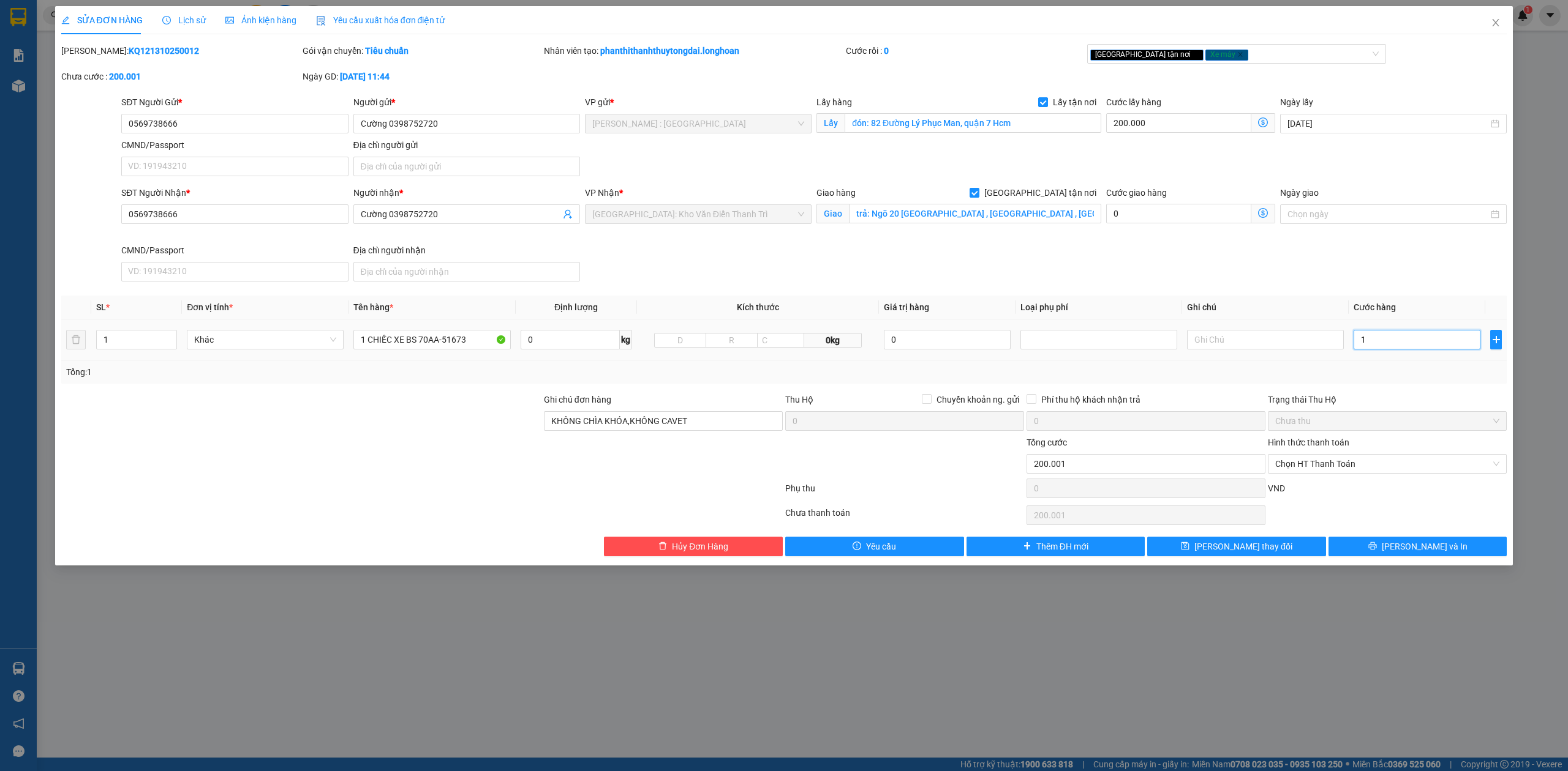
type input "200.014"
type input "14"
type input "200.148"
type input "148"
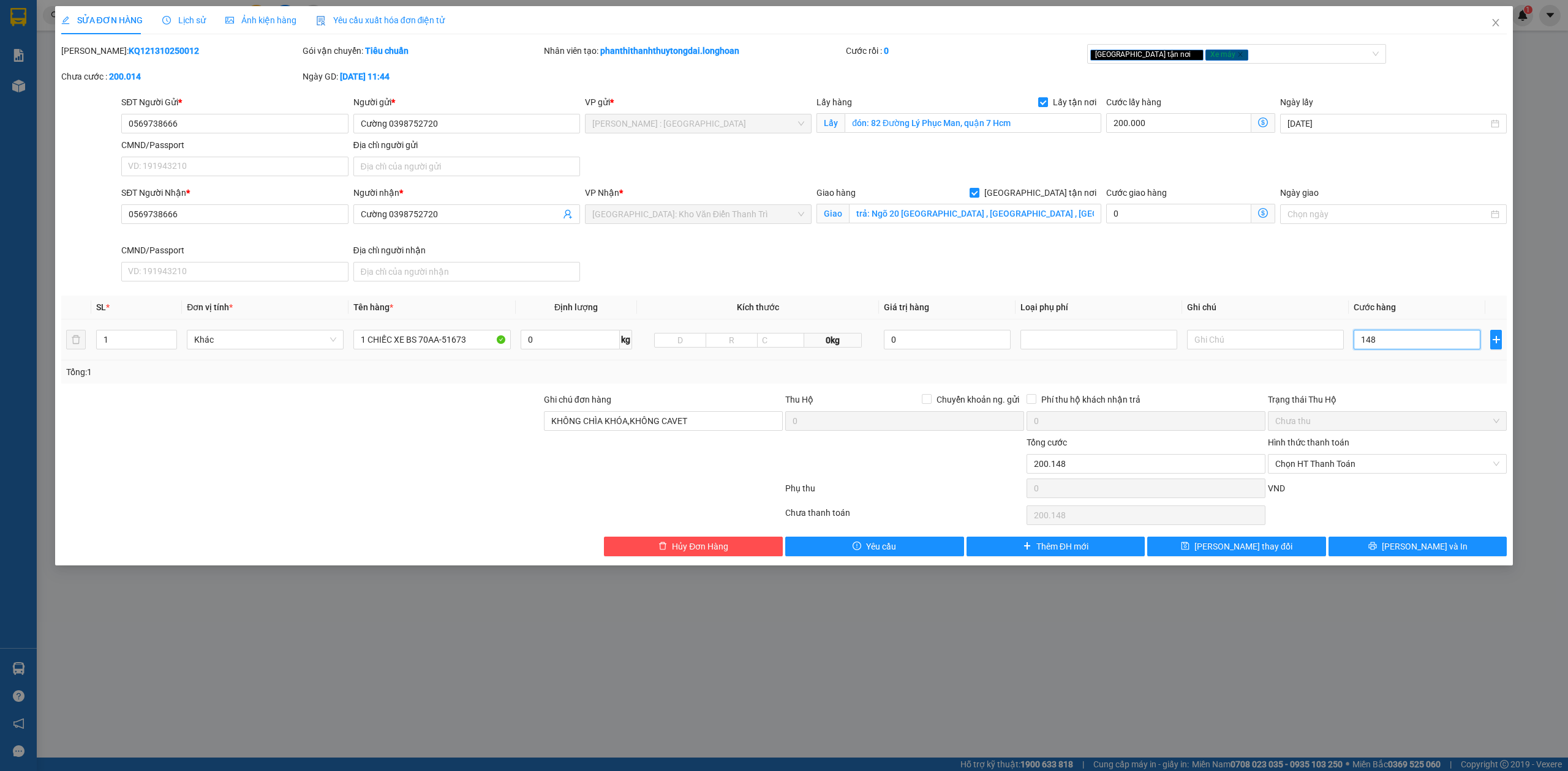
type input "201.480"
type input "1.480"
type input "214.800"
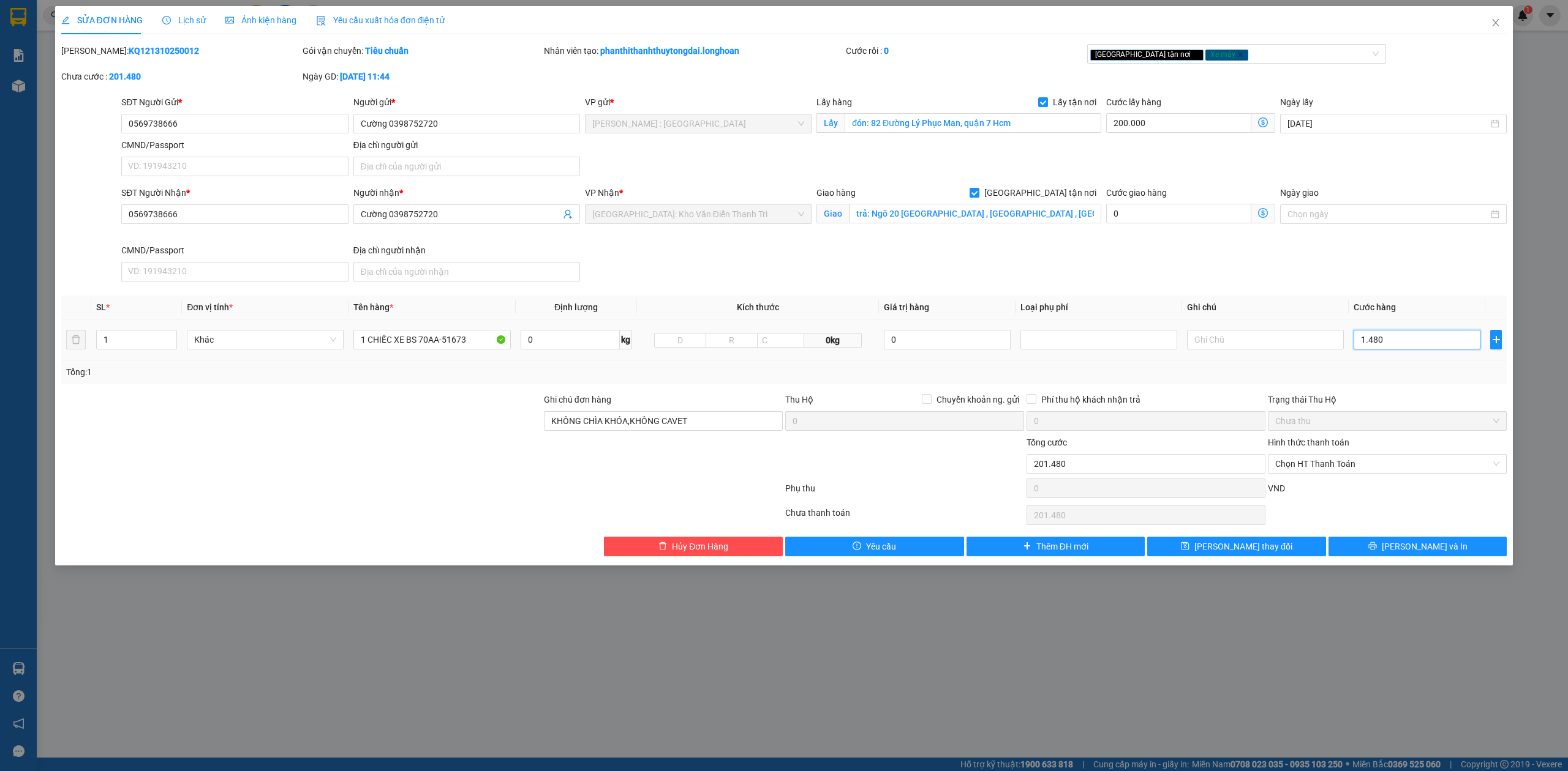
type input "14.800"
type input "348.000"
type input "148.000"
type input "1.680.000"
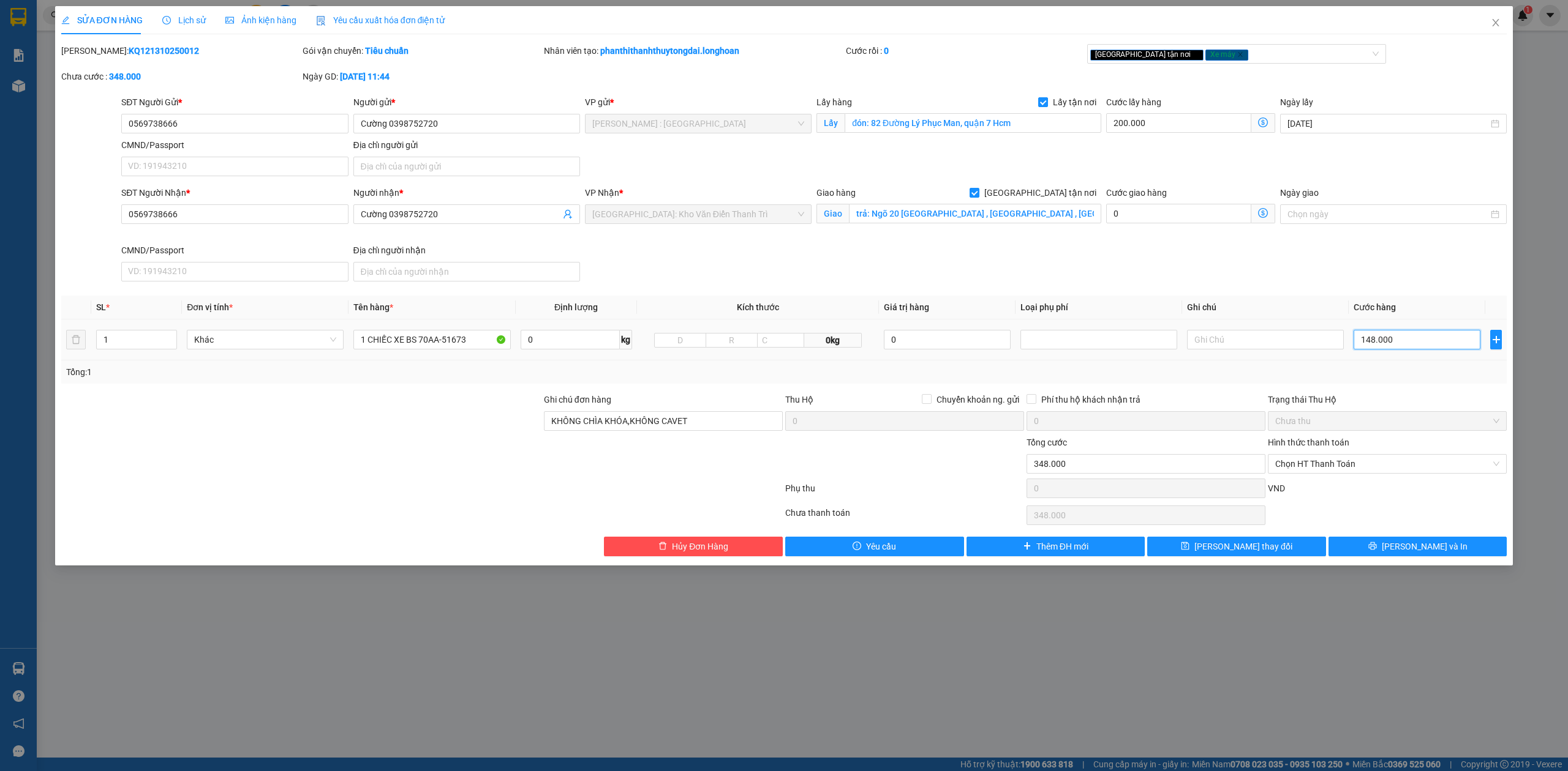
type input "1.680.000"
type input "1.480.000"
click at [1380, 553] on button "[PERSON_NAME] và In" at bounding box center [1418, 546] width 179 height 19
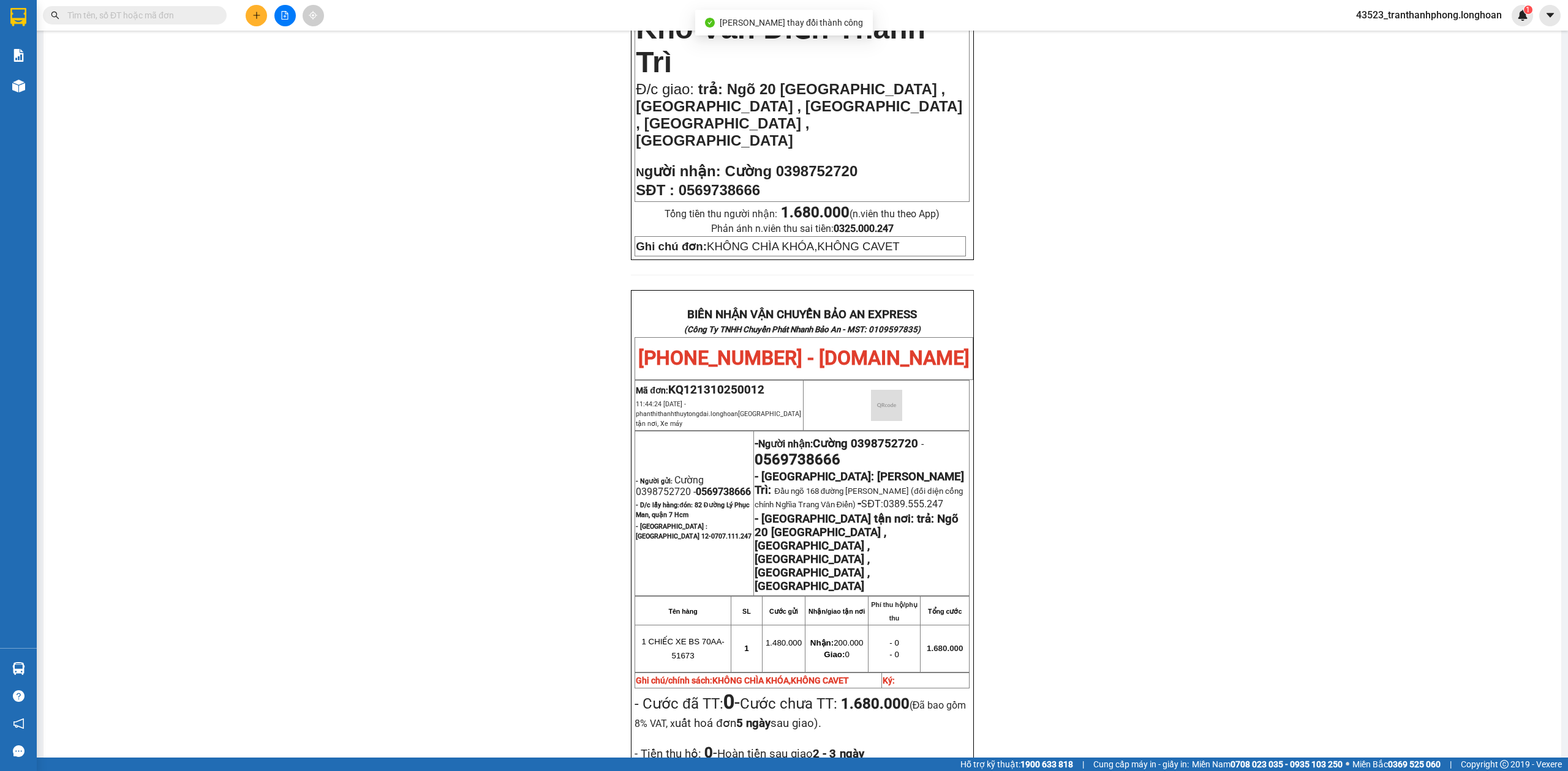
scroll to position [607, 0]
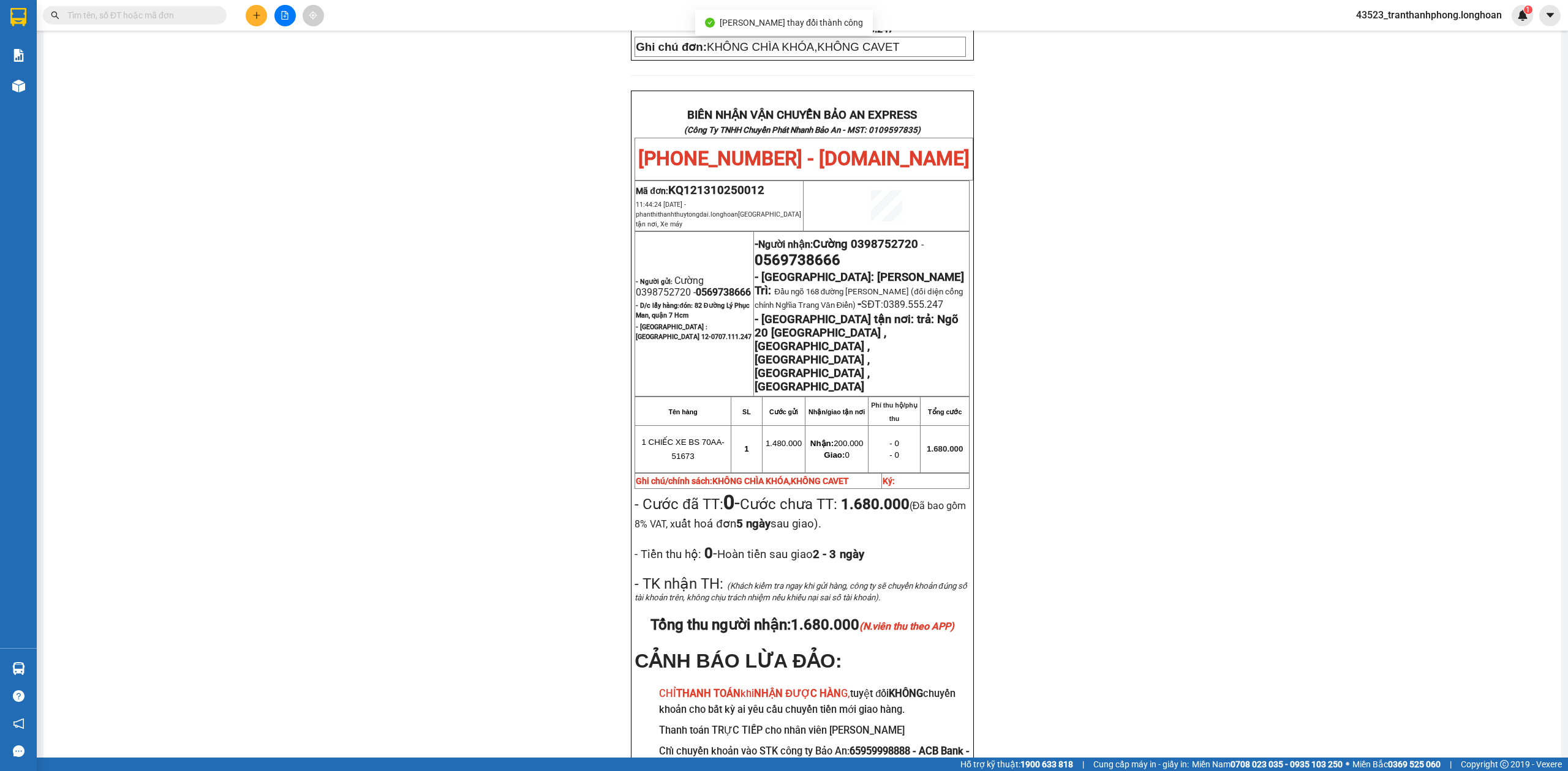
click at [696, 287] on span "0569738666" at bounding box center [723, 292] width 56 height 12
copy span "0569738666"
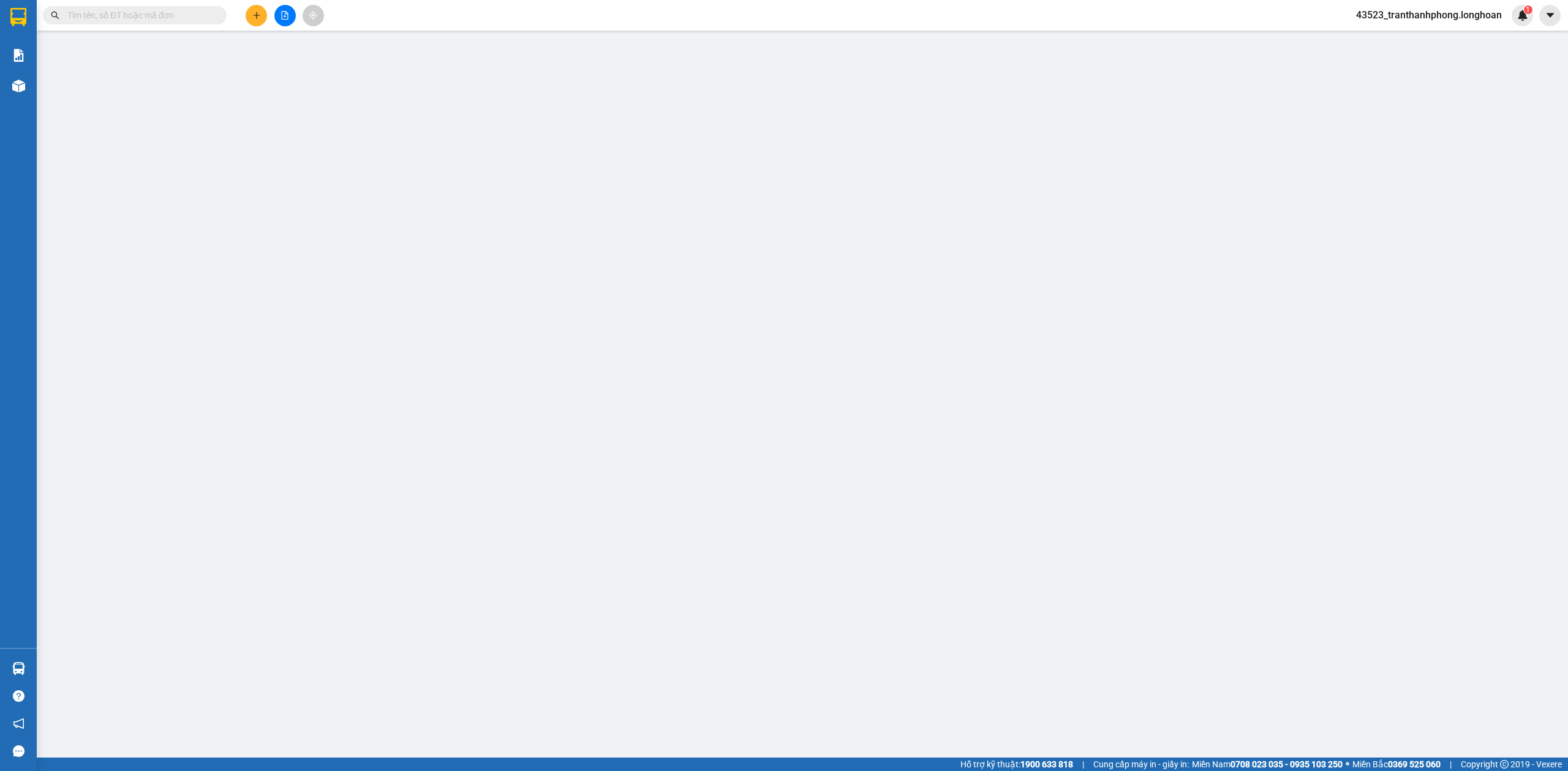
type input "0569738666"
type input "Cường 0398752720"
checkbox input "true"
type input "đón: 82 Đường Lý Phục Man, quận 7 Hcm"
type input "0569738666"
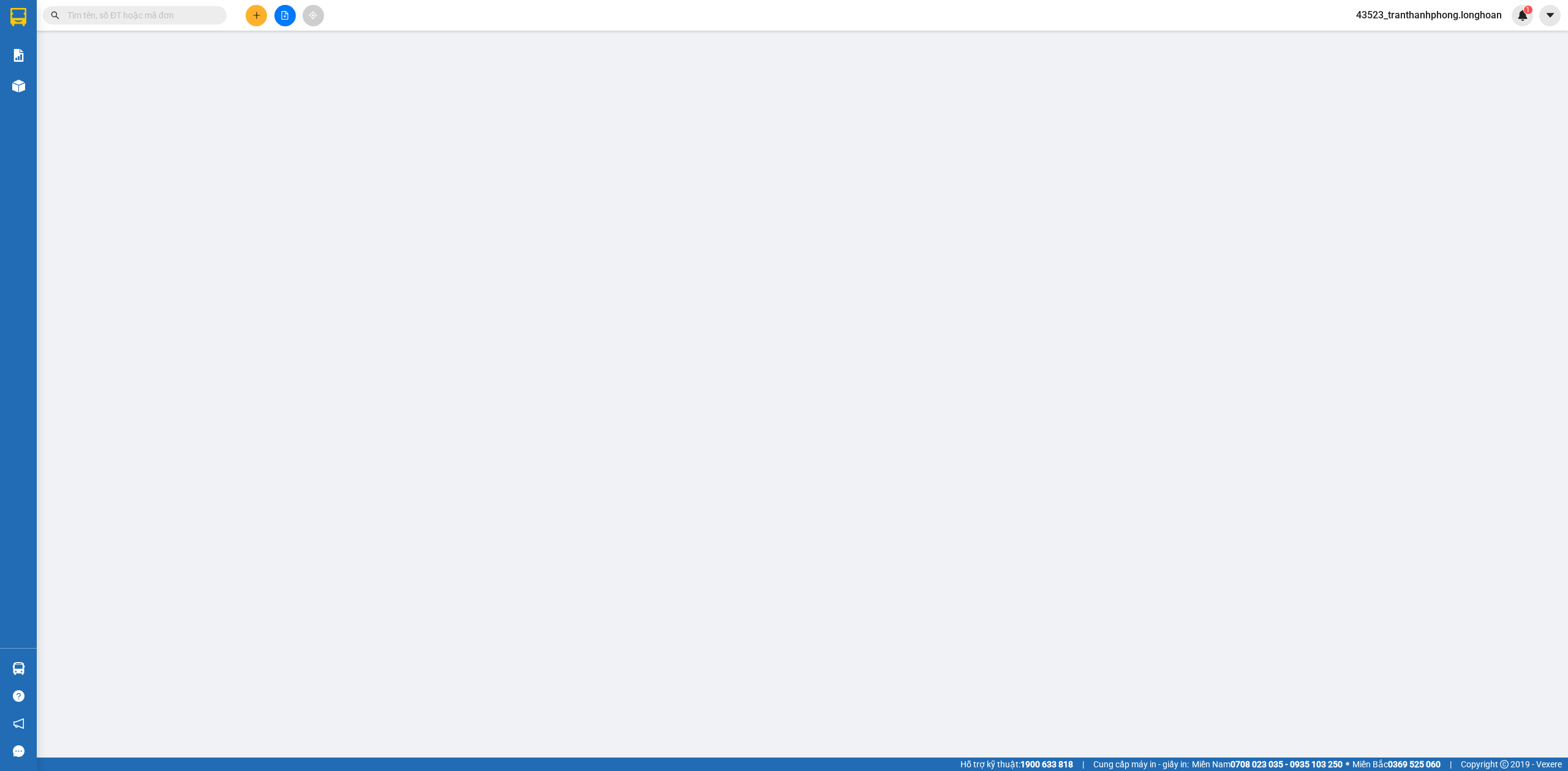
type input "Cường 0398752720"
checkbox input "true"
type input "trả: Ngõ 20 [GEOGRAPHIC_DATA] , [GEOGRAPHIC_DATA] , [GEOGRAPHIC_DATA] , [GEOGRA…"
type input "KHÔNG CHÌA KHÓA,KHÔNG CAVET"
type input "0"
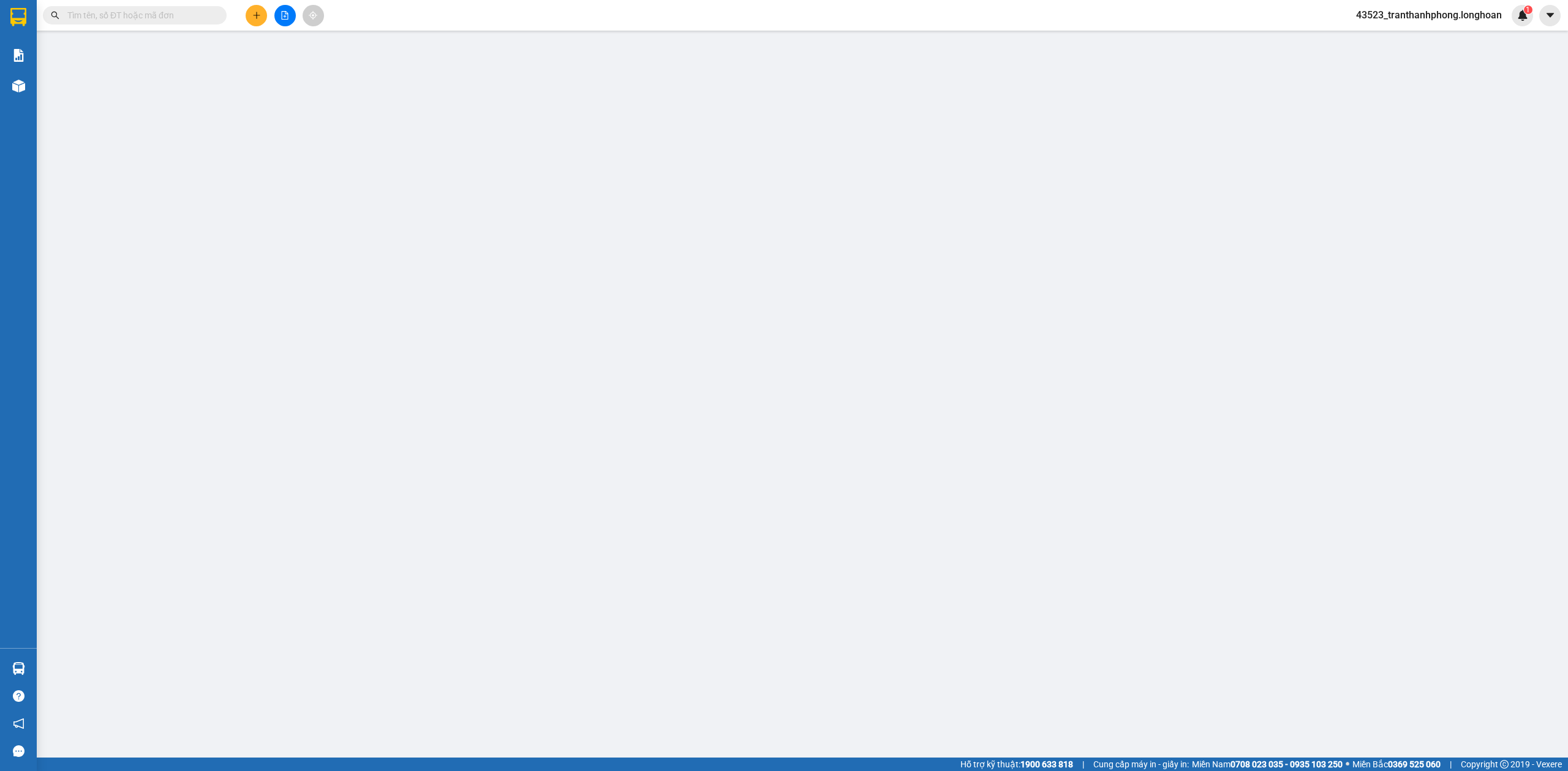
type input "1.680.000"
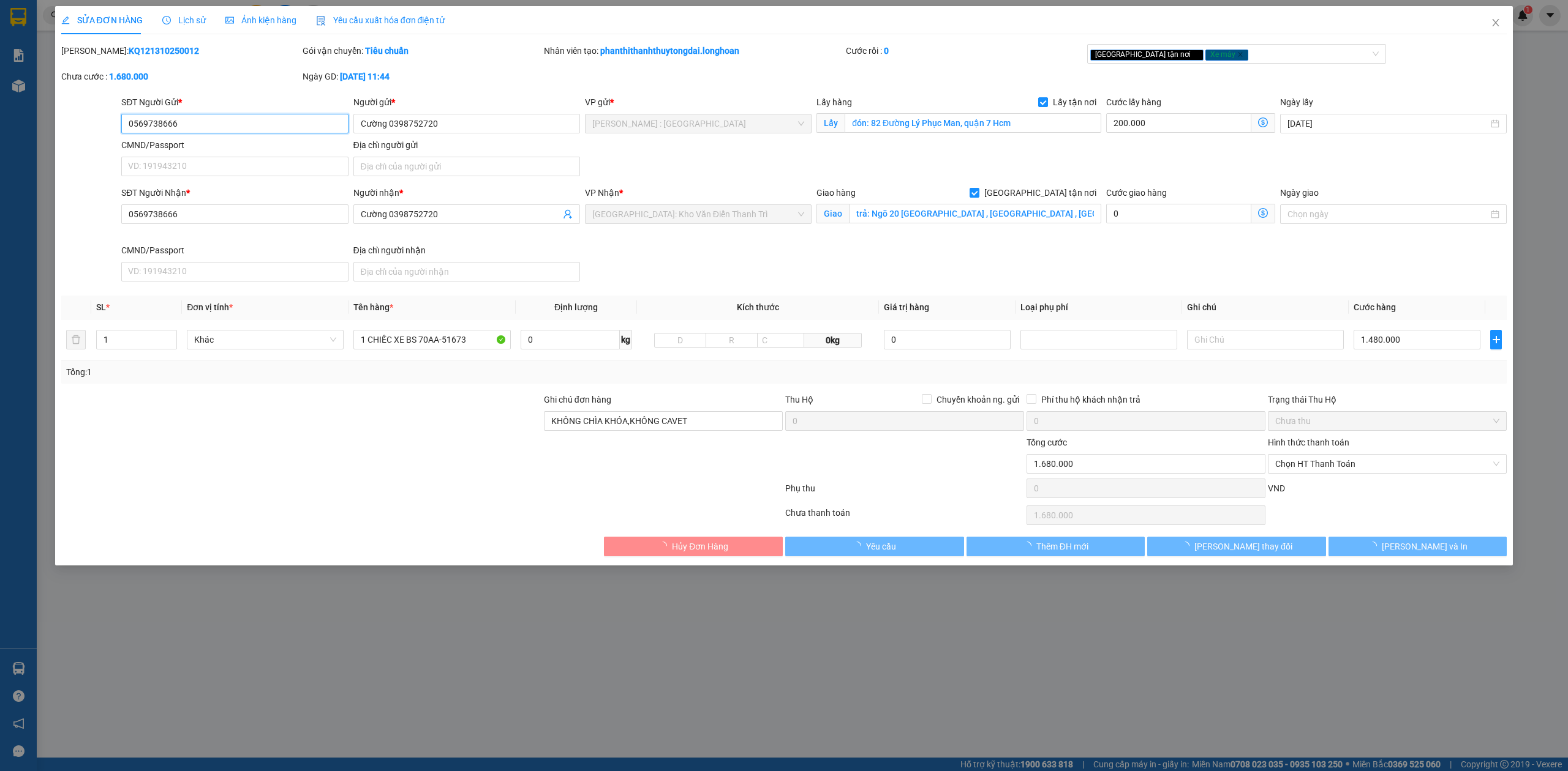
click at [12, 16] on div "SỬA ĐƠN HÀNG Lịch sử Ảnh kiện hàng Yêu cầu xuất hóa đơn điện tử Total Paid Fee …" at bounding box center [784, 385] width 1568 height 771
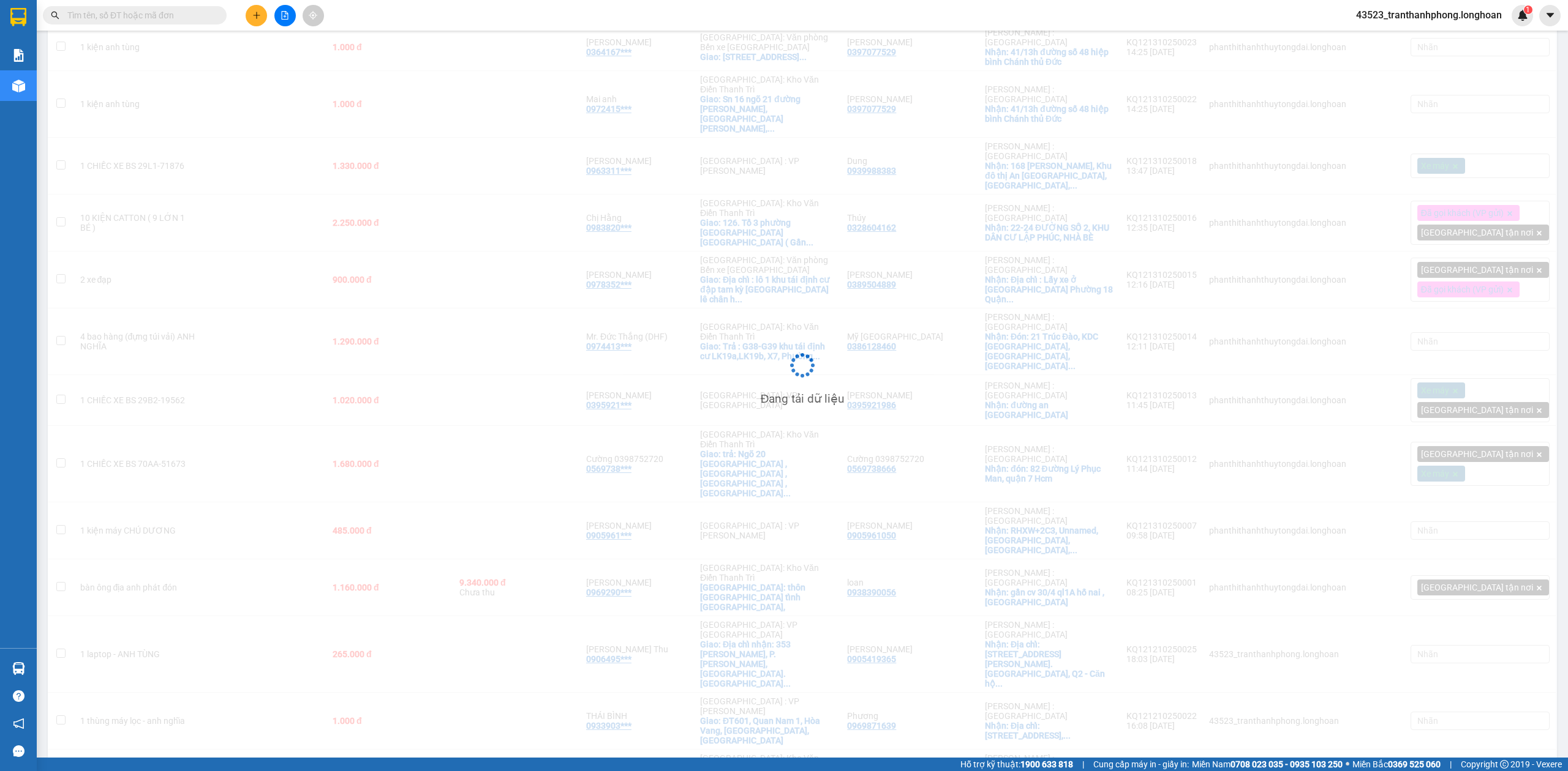
scroll to position [470, 0]
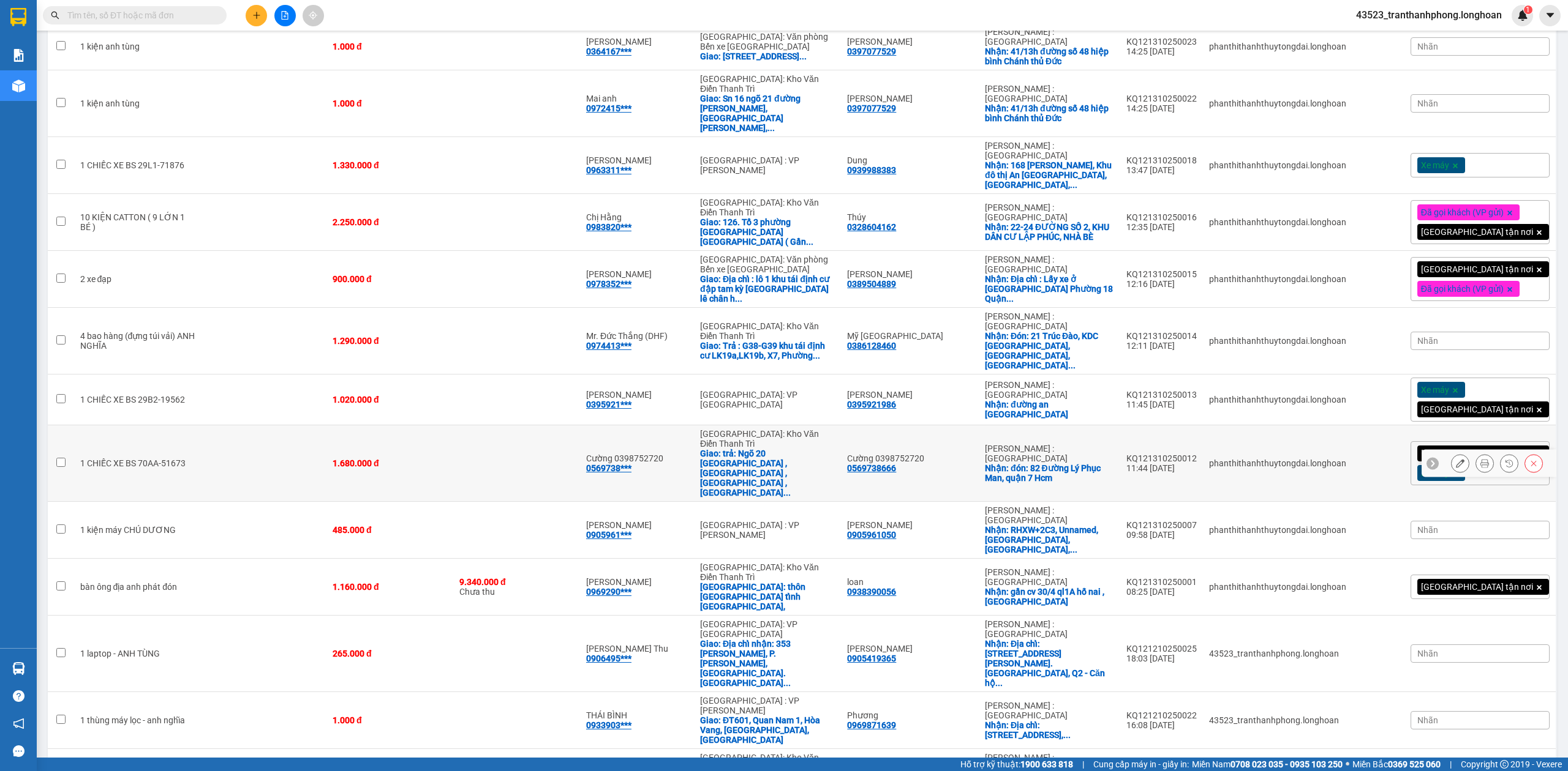
click at [498, 426] on td at bounding box center [517, 464] width 127 height 77
checkbox input "true"
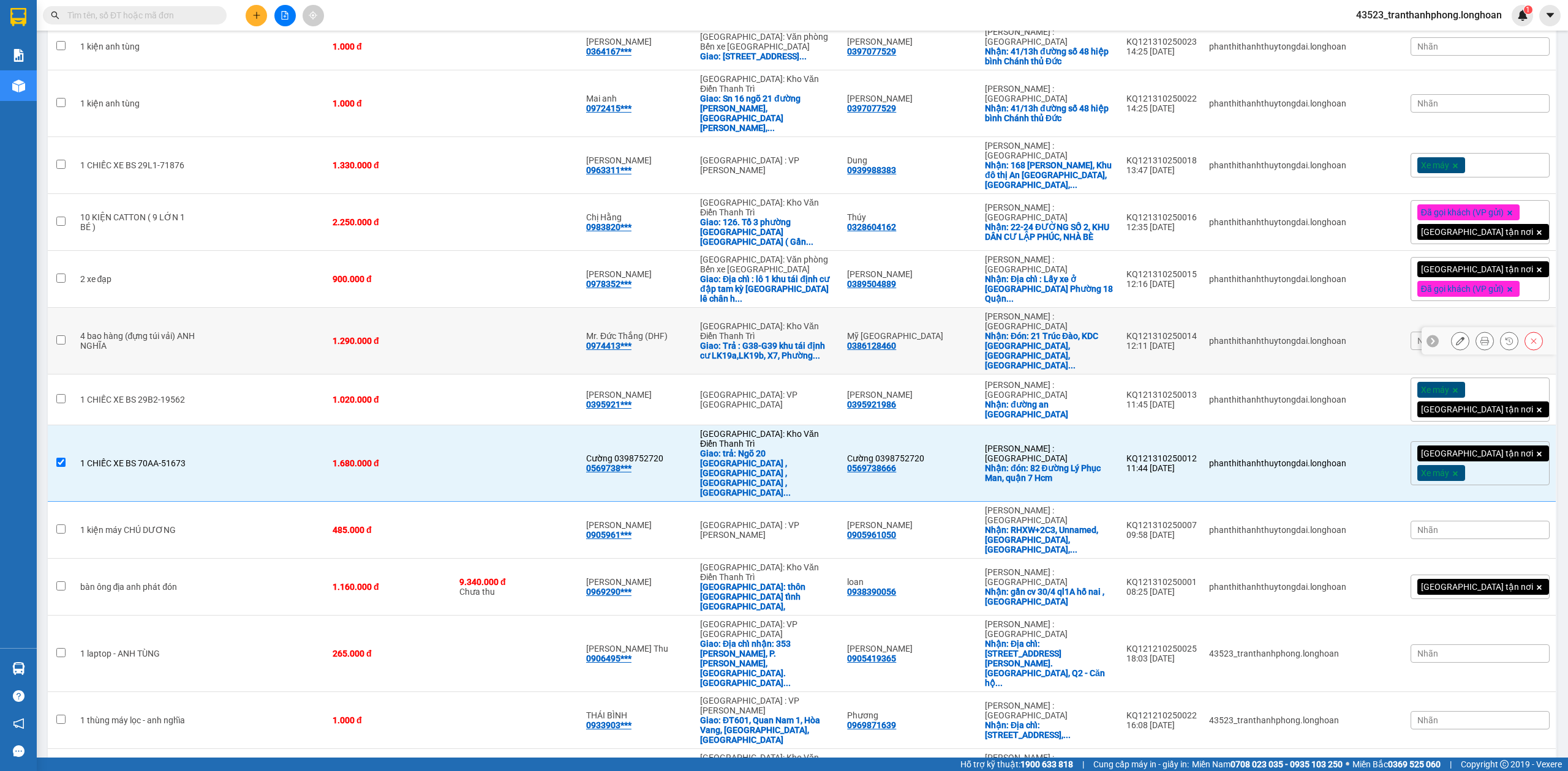
scroll to position [0, 0]
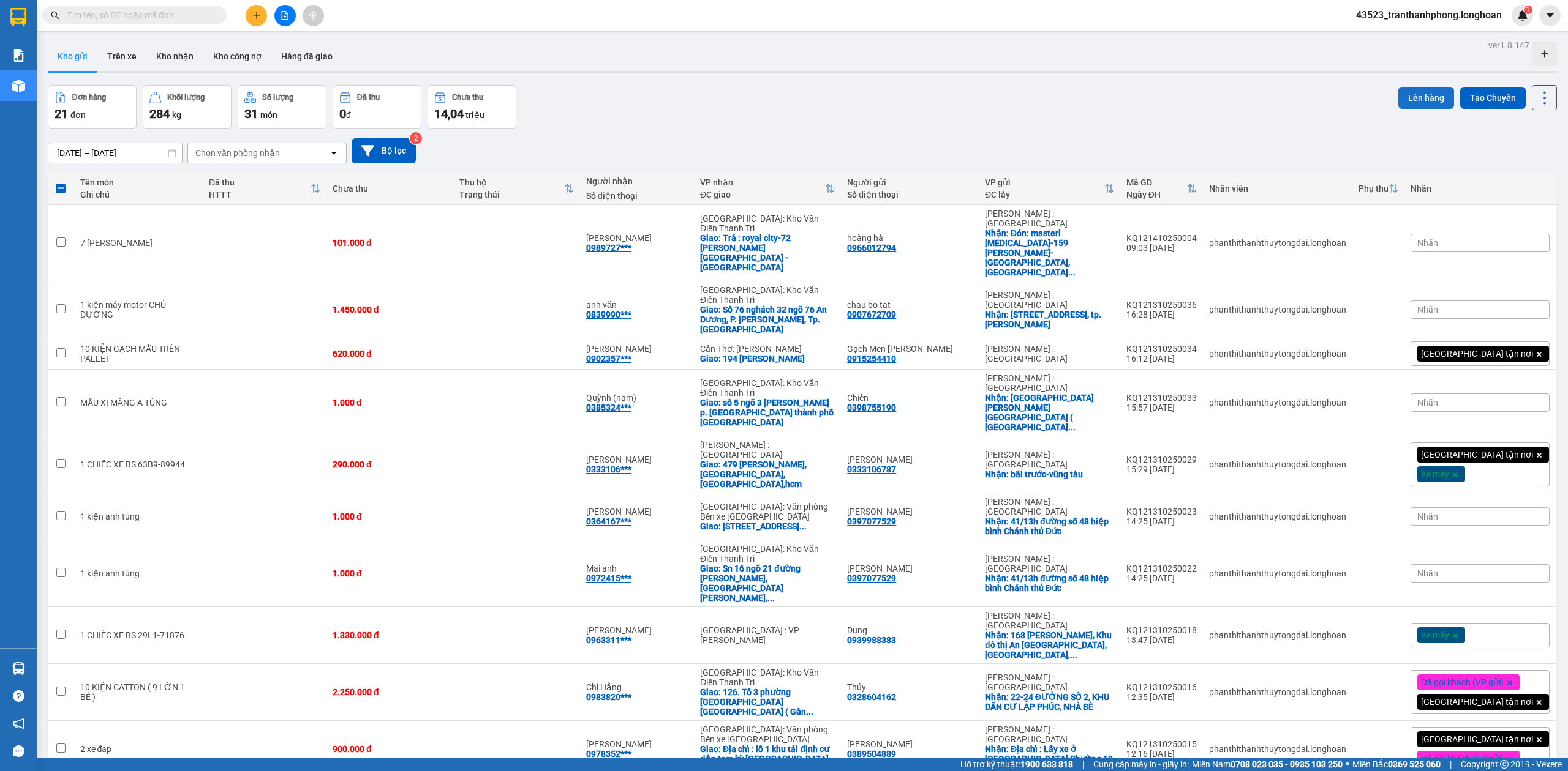
click at [1432, 91] on button "Lên hàng" at bounding box center [1426, 98] width 56 height 22
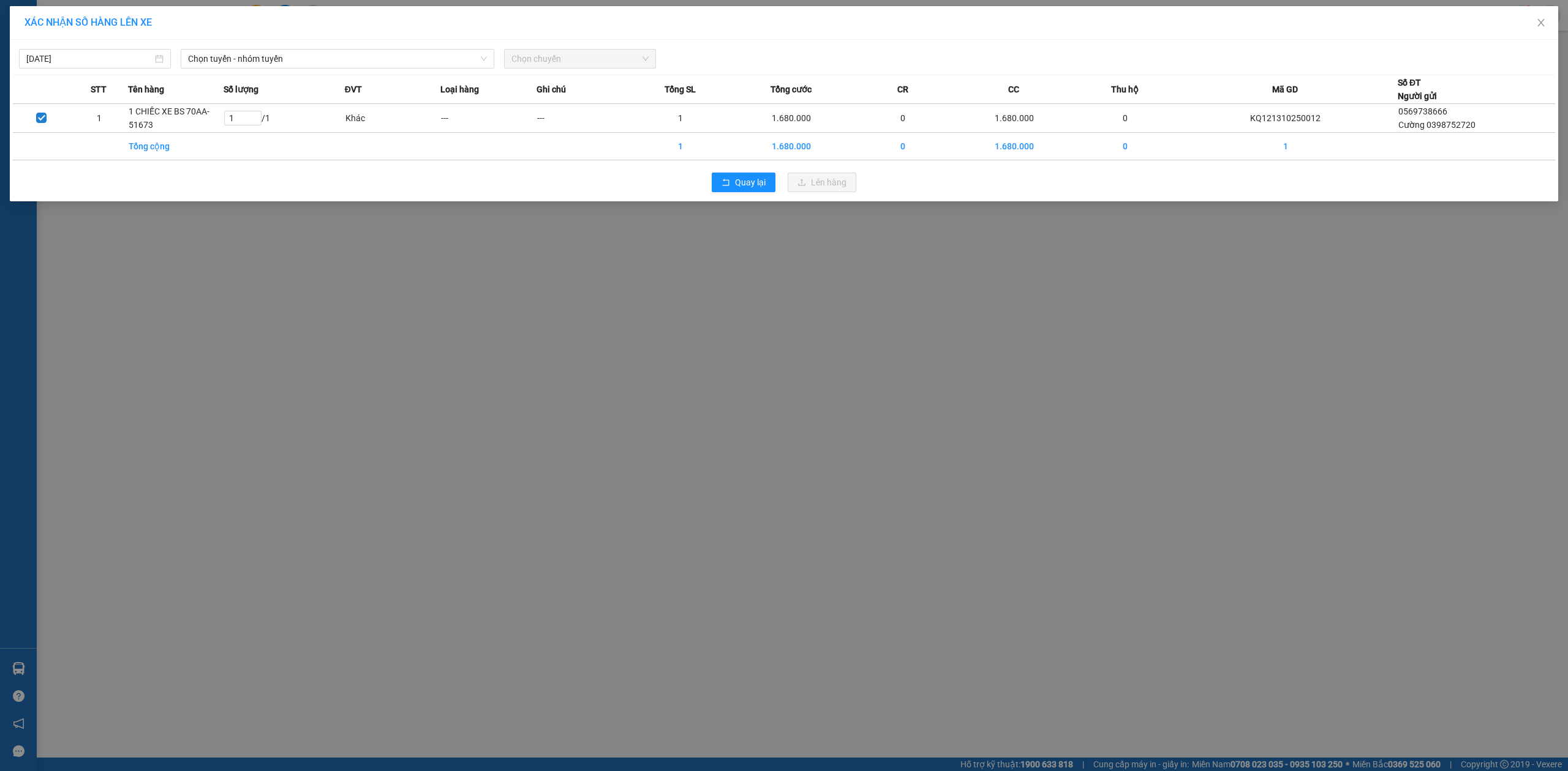
click at [293, 20] on div "XÁC NHẬN SỐ HÀNG LÊN XE" at bounding box center [784, 22] width 1519 height 14
drag, startPoint x: 293, startPoint y: 52, endPoint x: 292, endPoint y: 62, distance: 10.0
click at [293, 56] on span "Chọn tuyến - nhóm tuyến" at bounding box center [337, 59] width 299 height 19
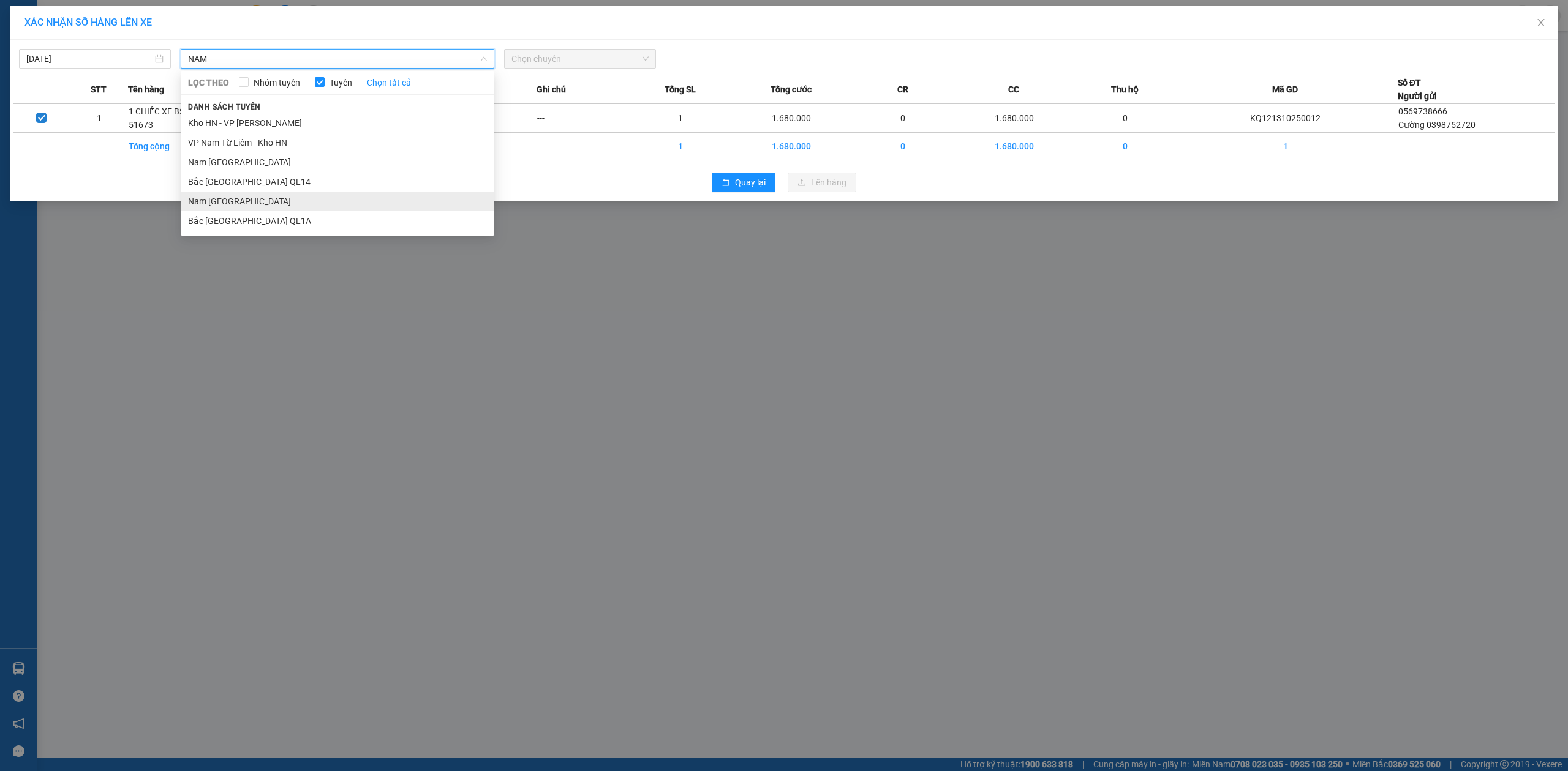
type input "NAM"
click at [251, 204] on li "Nam [GEOGRAPHIC_DATA]" at bounding box center [337, 201] width 314 height 19
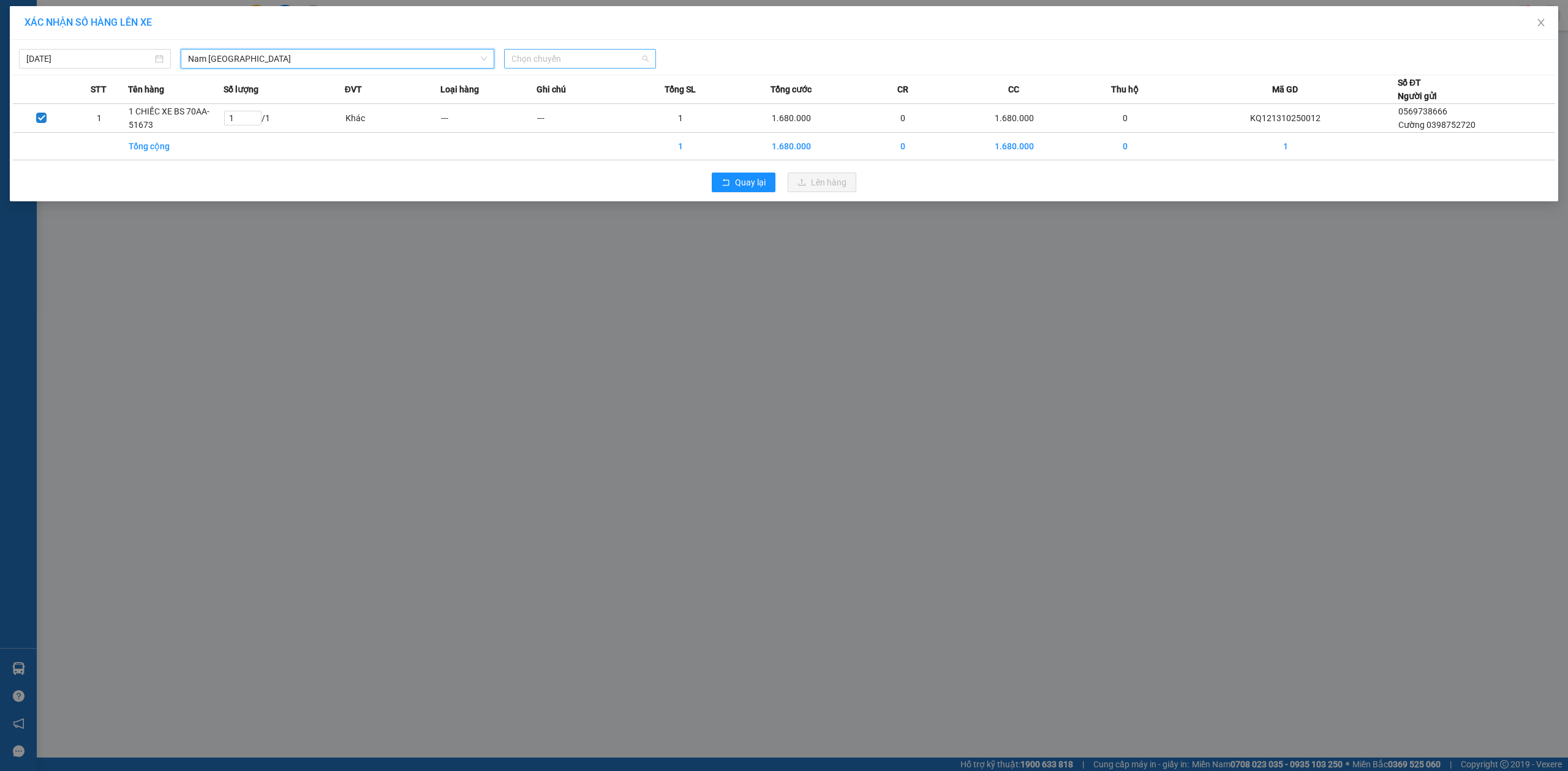
click at [551, 65] on span "Chọn chuyến" at bounding box center [580, 59] width 137 height 19
click at [549, 96] on div "20:00 (TC) - 29E-097.92" at bounding box center [558, 103] width 95 height 14
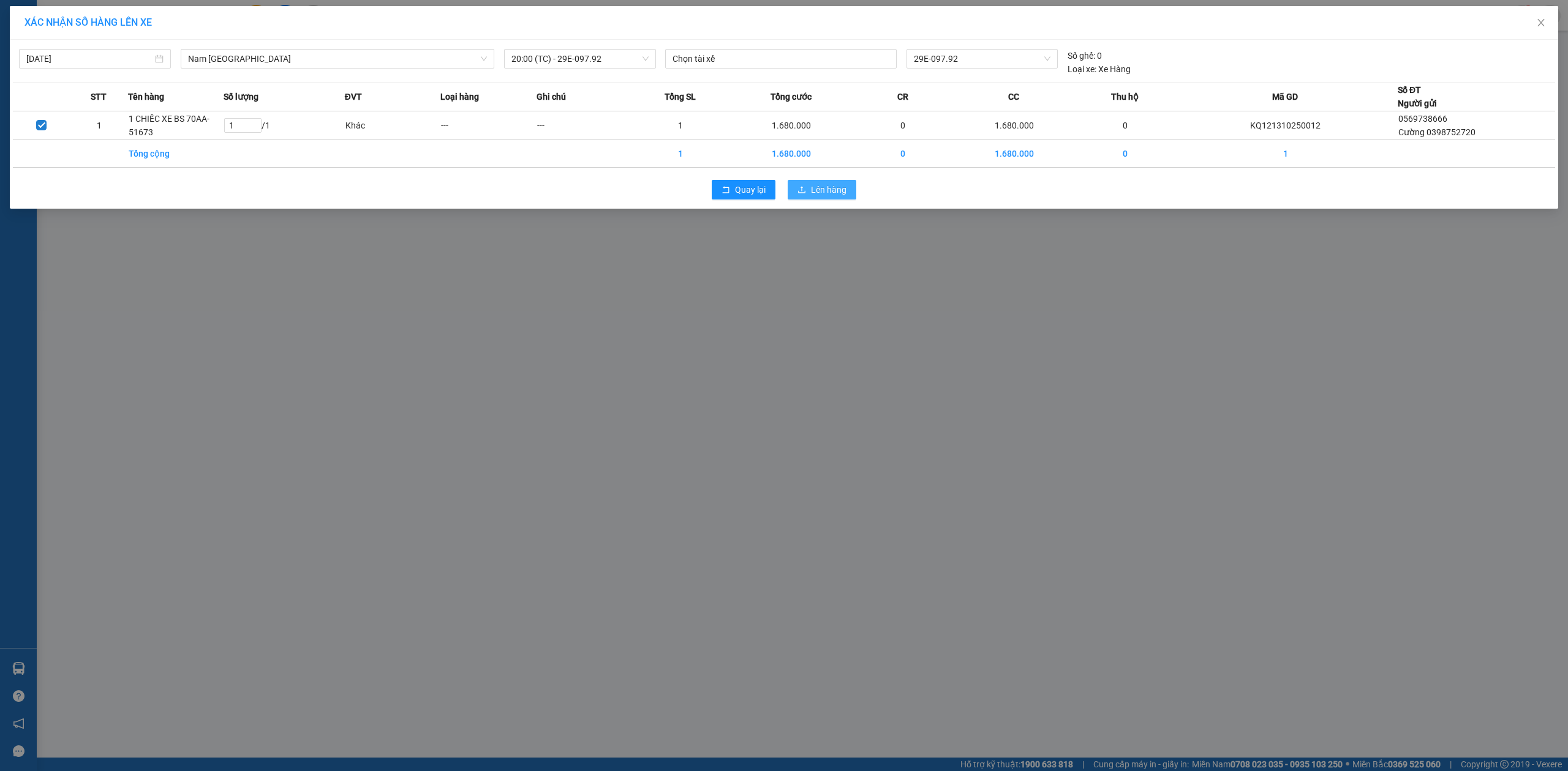
click at [839, 181] on button "Lên hàng" at bounding box center [822, 189] width 69 height 19
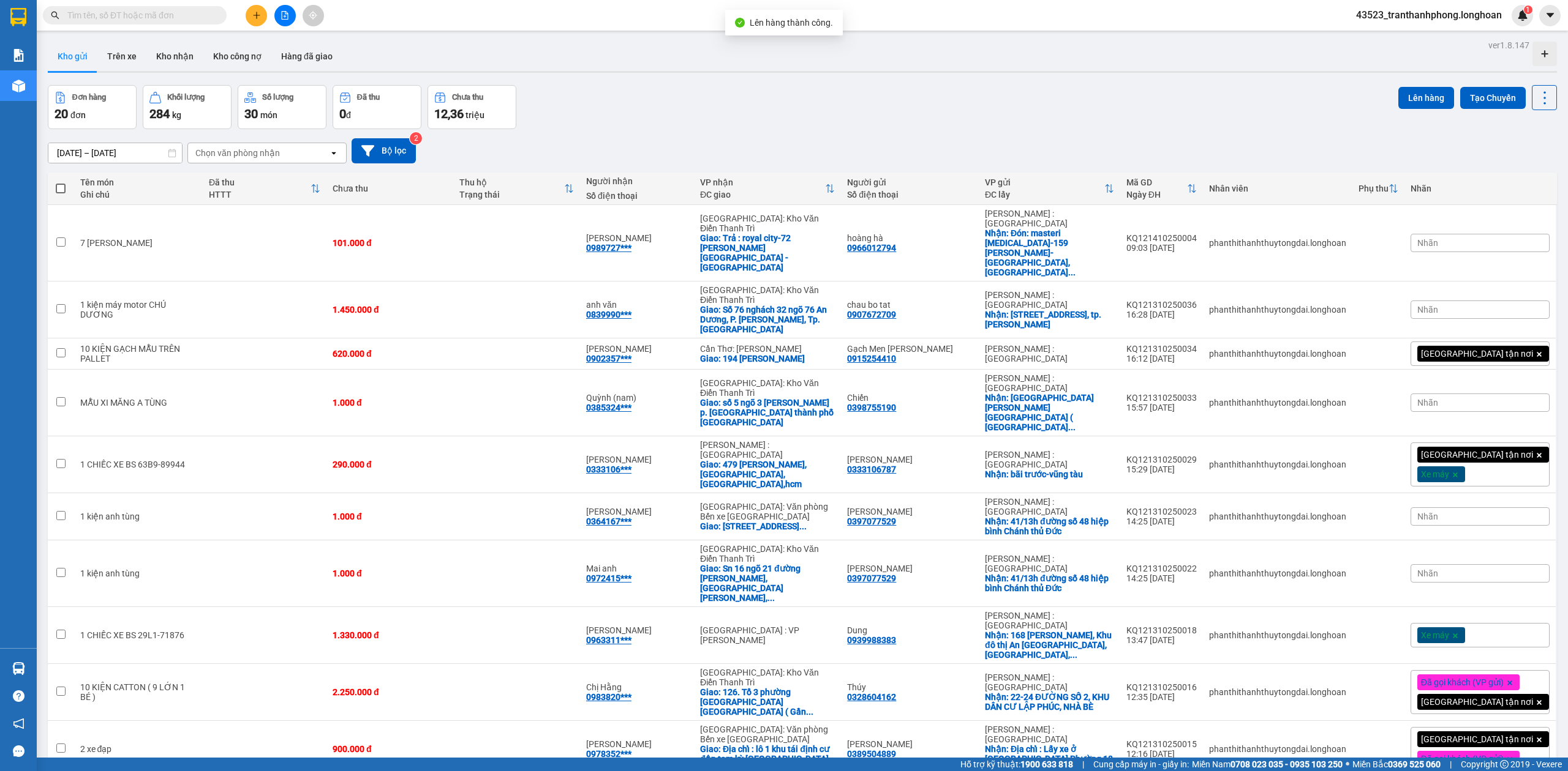
scroll to position [390, 0]
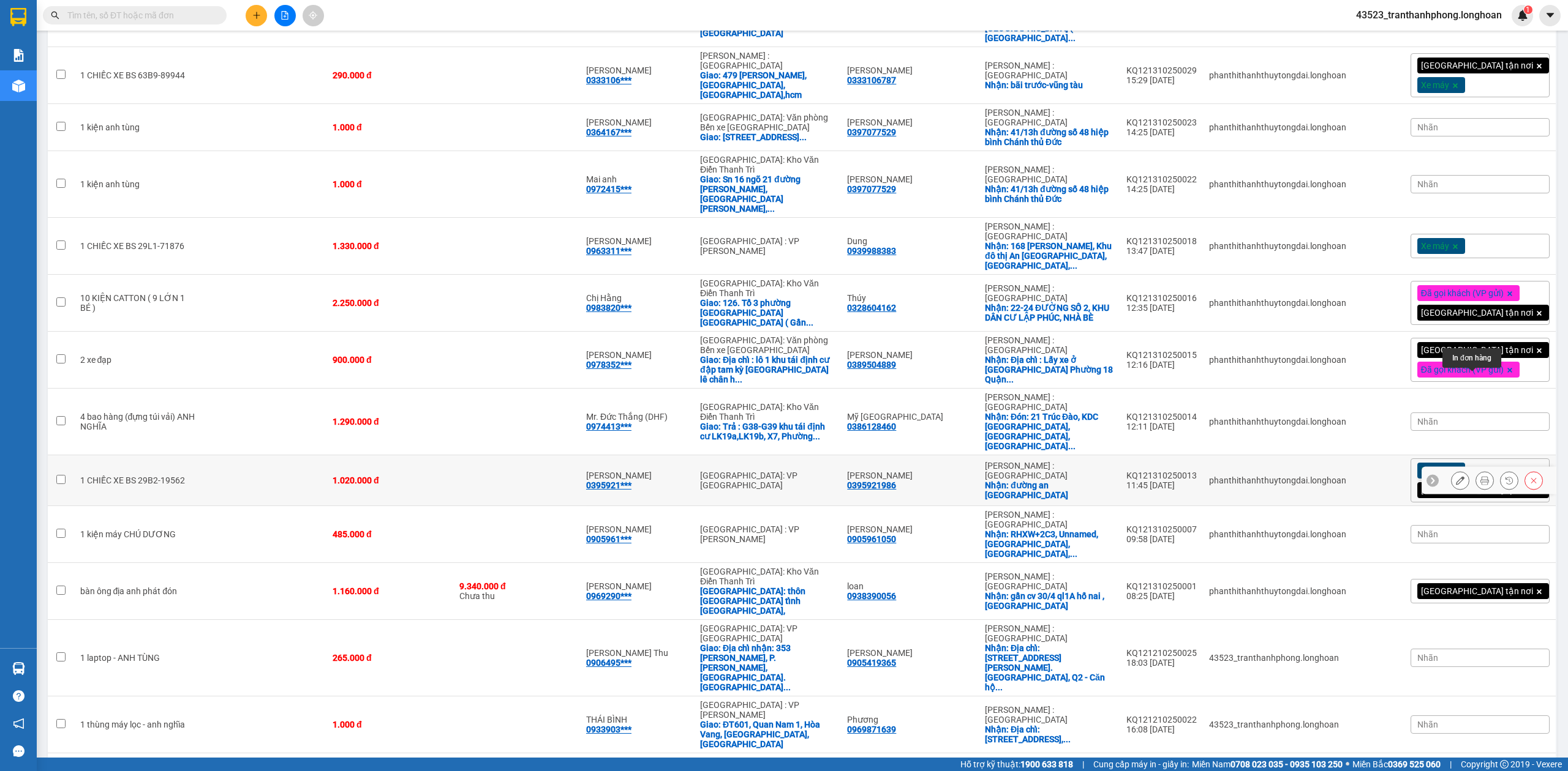
click at [1476, 470] on button at bounding box center [1485, 480] width 18 height 21
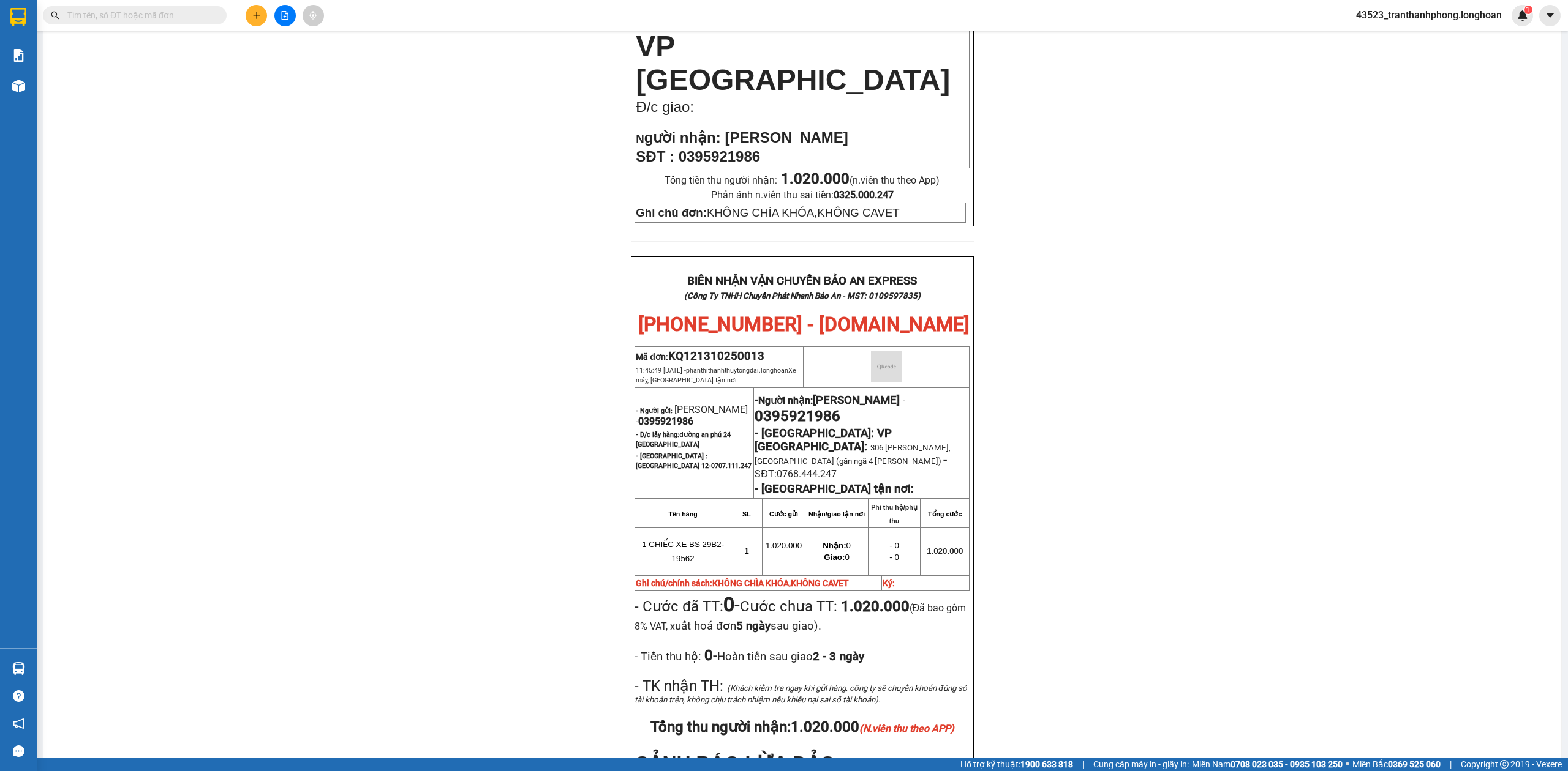
scroll to position [559, 0]
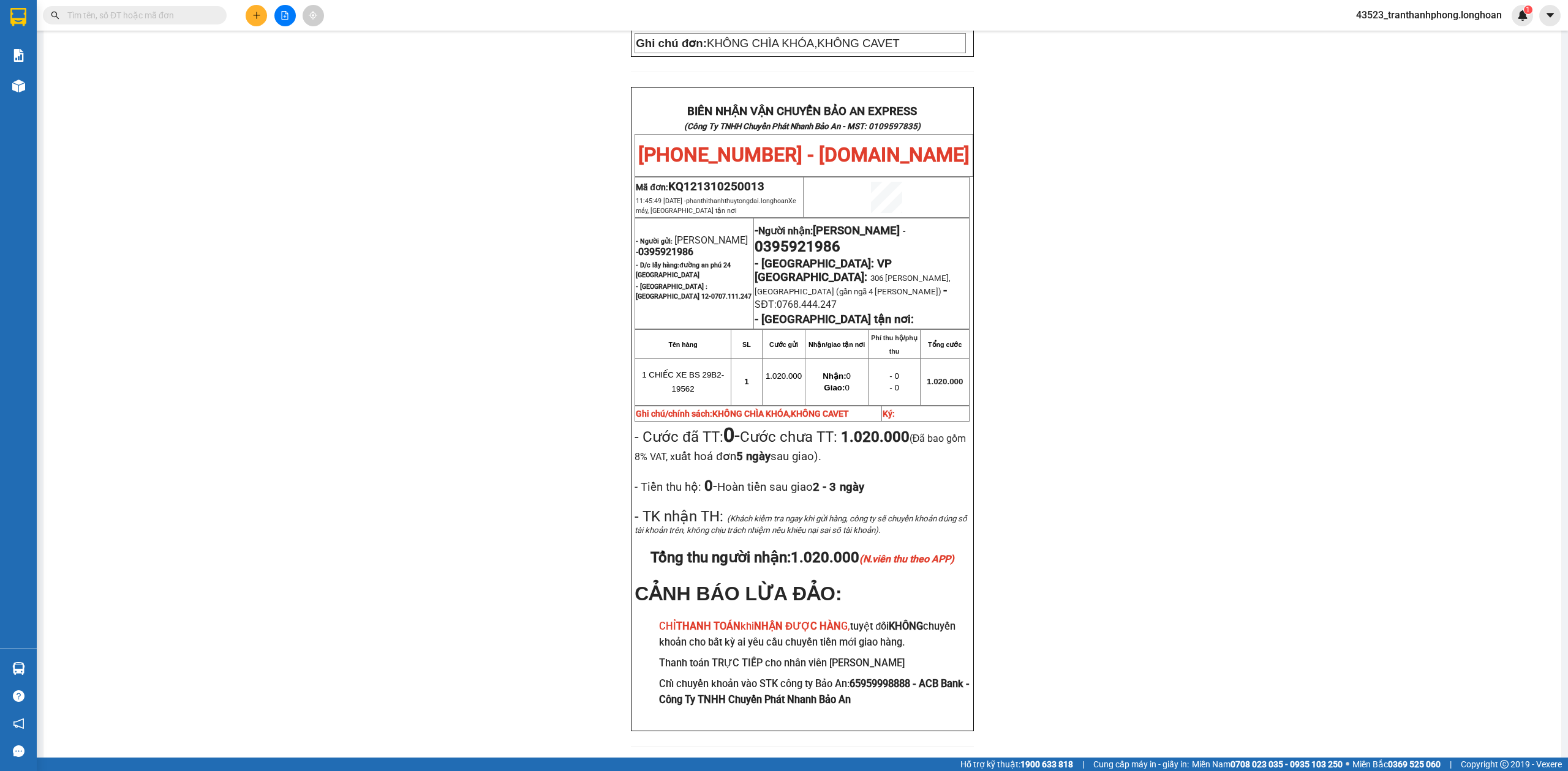
click at [665, 246] on span "0395921986" at bounding box center [666, 252] width 56 height 12
copy span "0395921986"
click at [1140, 236] on div "PHIẾU DÁN LÊN HÀNG Ngày in phiếu: 10:59 ngày 14-10-2025 CSKH: 1900.06.88.33 CÔN…" at bounding box center [802, 155] width 1488 height 1214
click at [811, 238] on span "0395921986" at bounding box center [797, 246] width 86 height 18
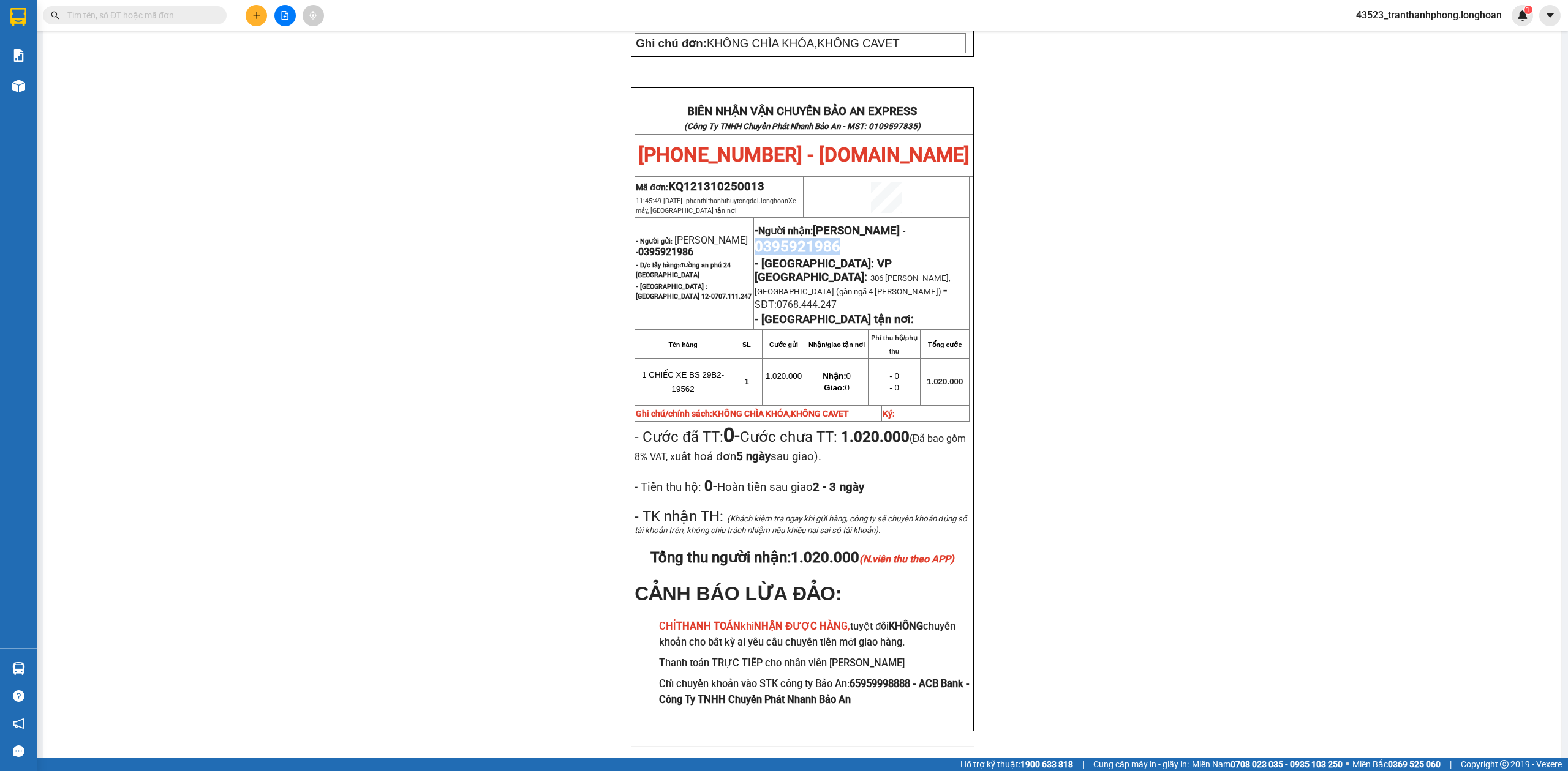
click at [811, 238] on span "0395921986" at bounding box center [797, 246] width 86 height 18
copy span "0395921986"
click at [1057, 217] on div "PHIẾU DÁN LÊN HÀNG Ngày in phiếu: 10:59 ngày 14-10-2025 CSKH: 1900.06.88.33 CÔN…" at bounding box center [802, 155] width 1488 height 1214
click at [683, 246] on span "0395921986" at bounding box center [666, 252] width 56 height 12
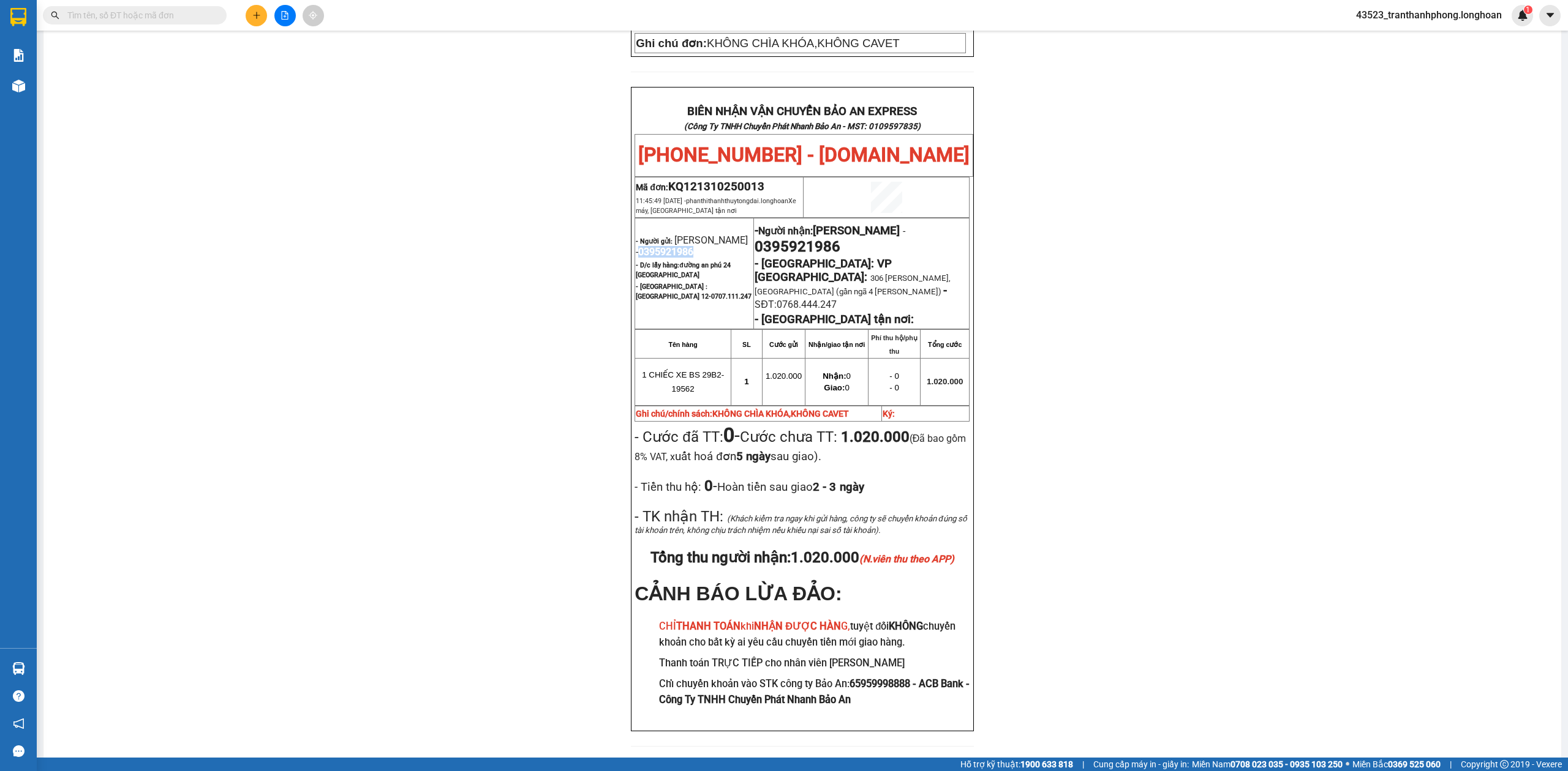
copy span "0395921986"
click at [1292, 297] on div "PHIẾU DÁN LÊN HÀNG Ngày in phiếu: 10:59 ngày 14-10-2025 CSKH: 1900.06.88.33 CÔN…" at bounding box center [802, 155] width 1488 height 1214
click at [813, 238] on span "0395921986" at bounding box center [797, 246] width 86 height 18
copy span "0395921986"
click at [813, 238] on span "0395921986" at bounding box center [797, 246] width 86 height 18
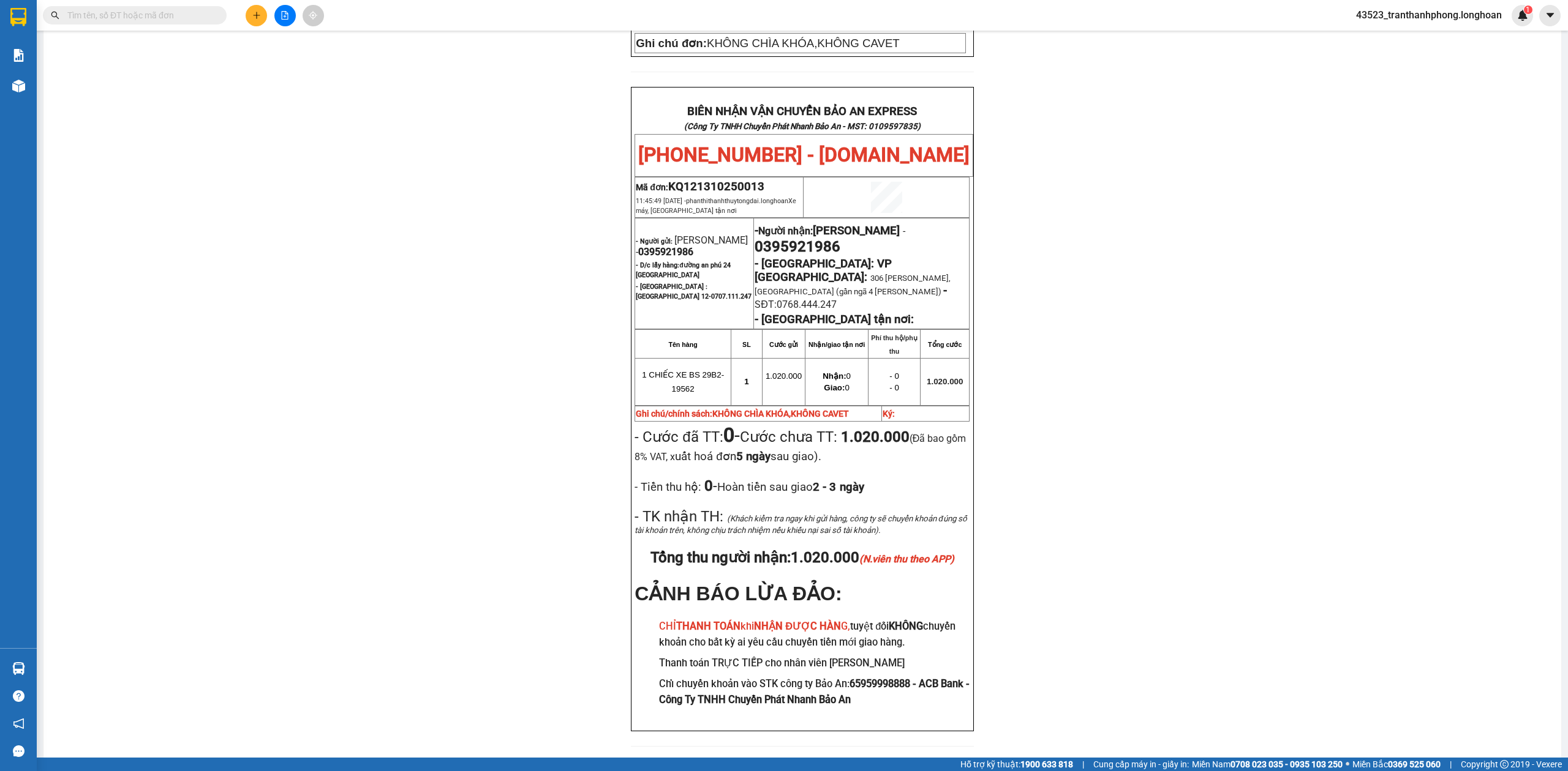
drag, startPoint x: 1222, startPoint y: 223, endPoint x: 538, endPoint y: 160, distance: 686.9
click at [1131, 200] on div "PHIẾU DÁN LÊN HÀNG Ngày in phiếu: 10:59 ngày 14-10-2025 CSKH: 1900.06.88.33 CÔN…" at bounding box center [802, 155] width 1488 height 1214
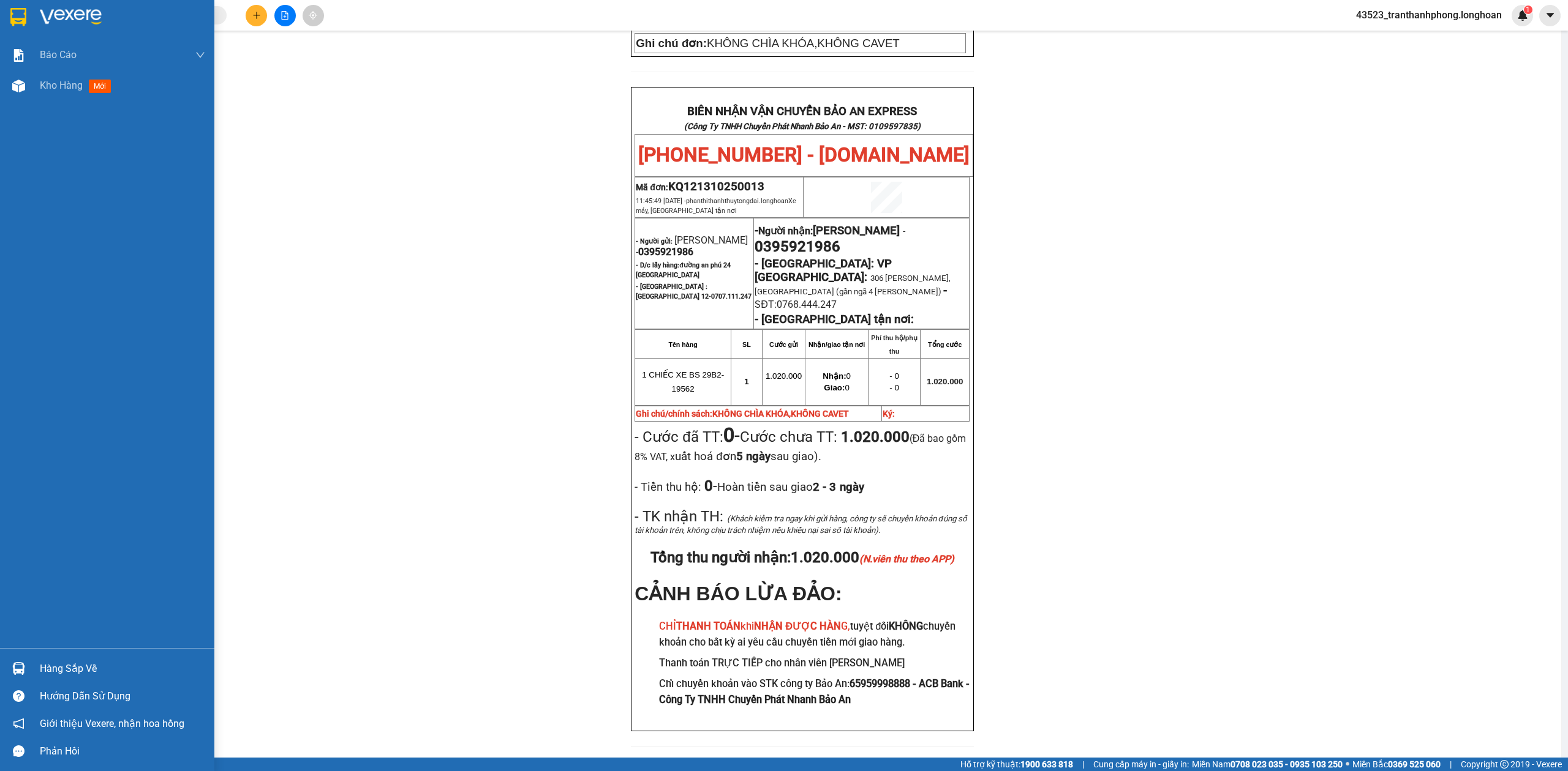
click at [10, 32] on div at bounding box center [107, 19] width 215 height 40
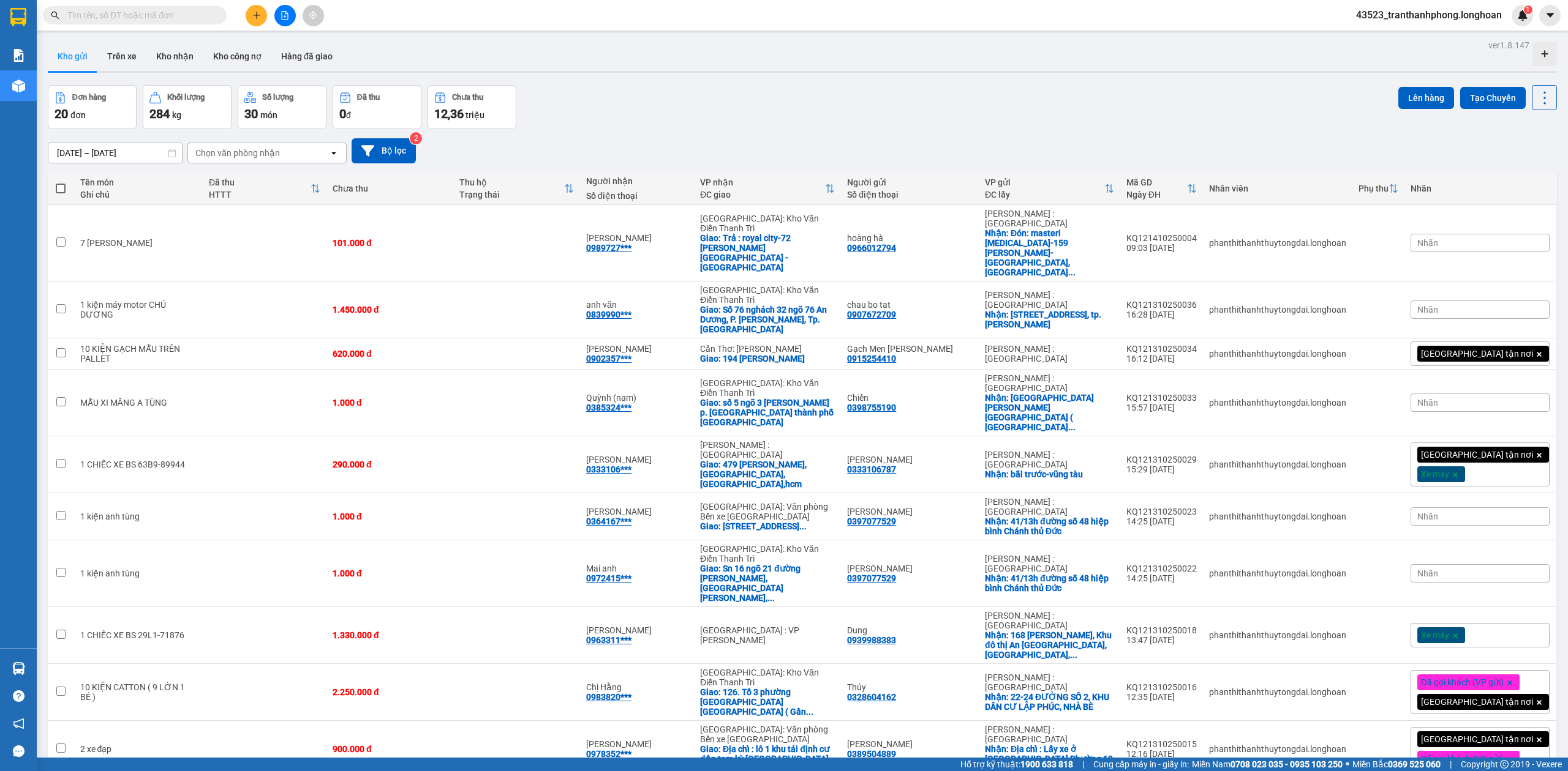
click at [169, 19] on input "text" at bounding box center [140, 15] width 144 height 14
click at [184, 8] on input "text" at bounding box center [140, 15] width 144 height 14
click at [165, 7] on span at bounding box center [134, 16] width 183 height 19
click at [192, 5] on div "Kết quả tìm kiếm ( 0 ) Bộ lọc Ngày tạo đơn gần nhất No Data" at bounding box center [119, 15] width 239 height 21
click at [200, 18] on input "text" at bounding box center [140, 15] width 144 height 14
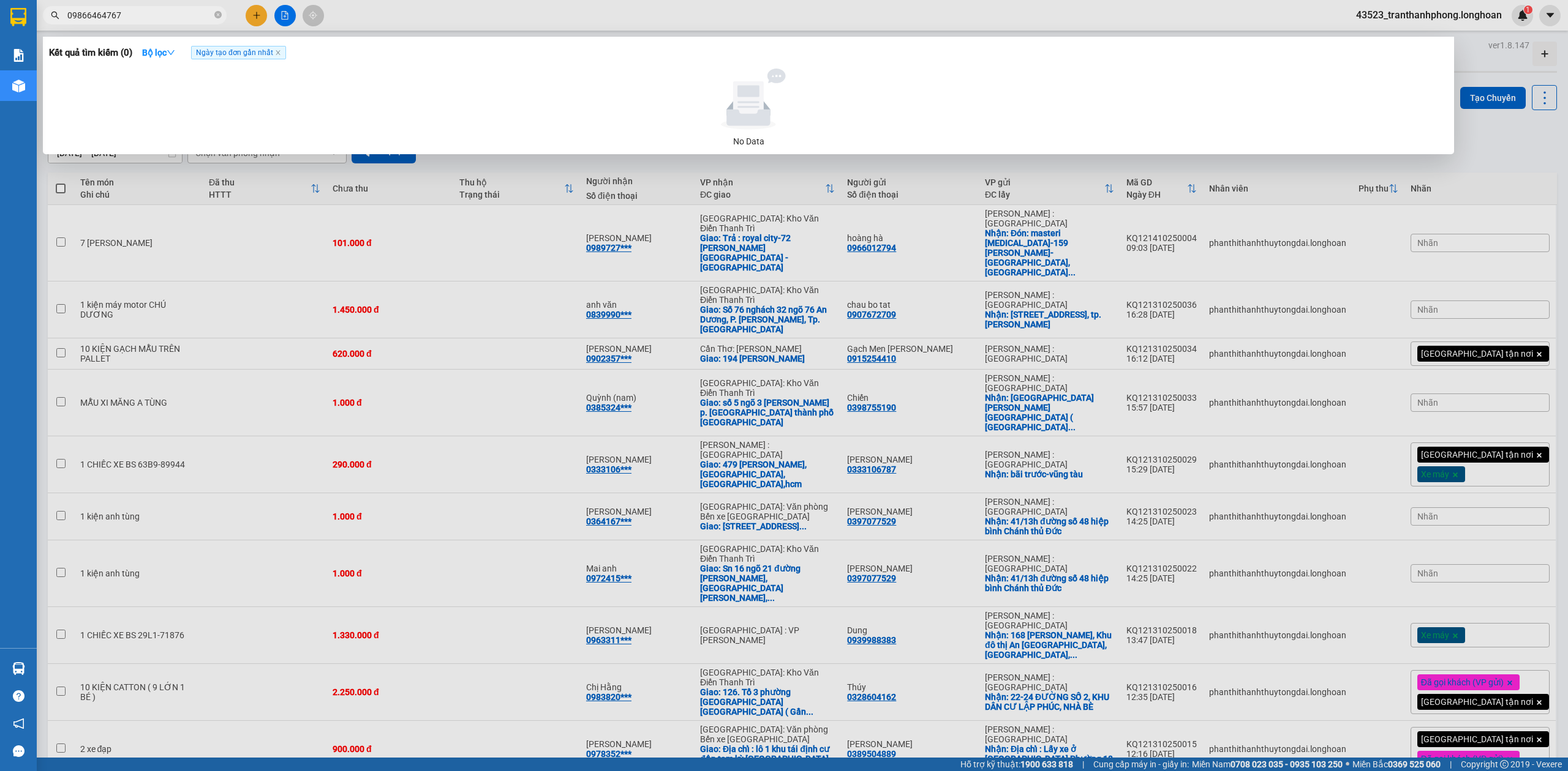
click at [92, 13] on input "09866464767" at bounding box center [140, 15] width 144 height 14
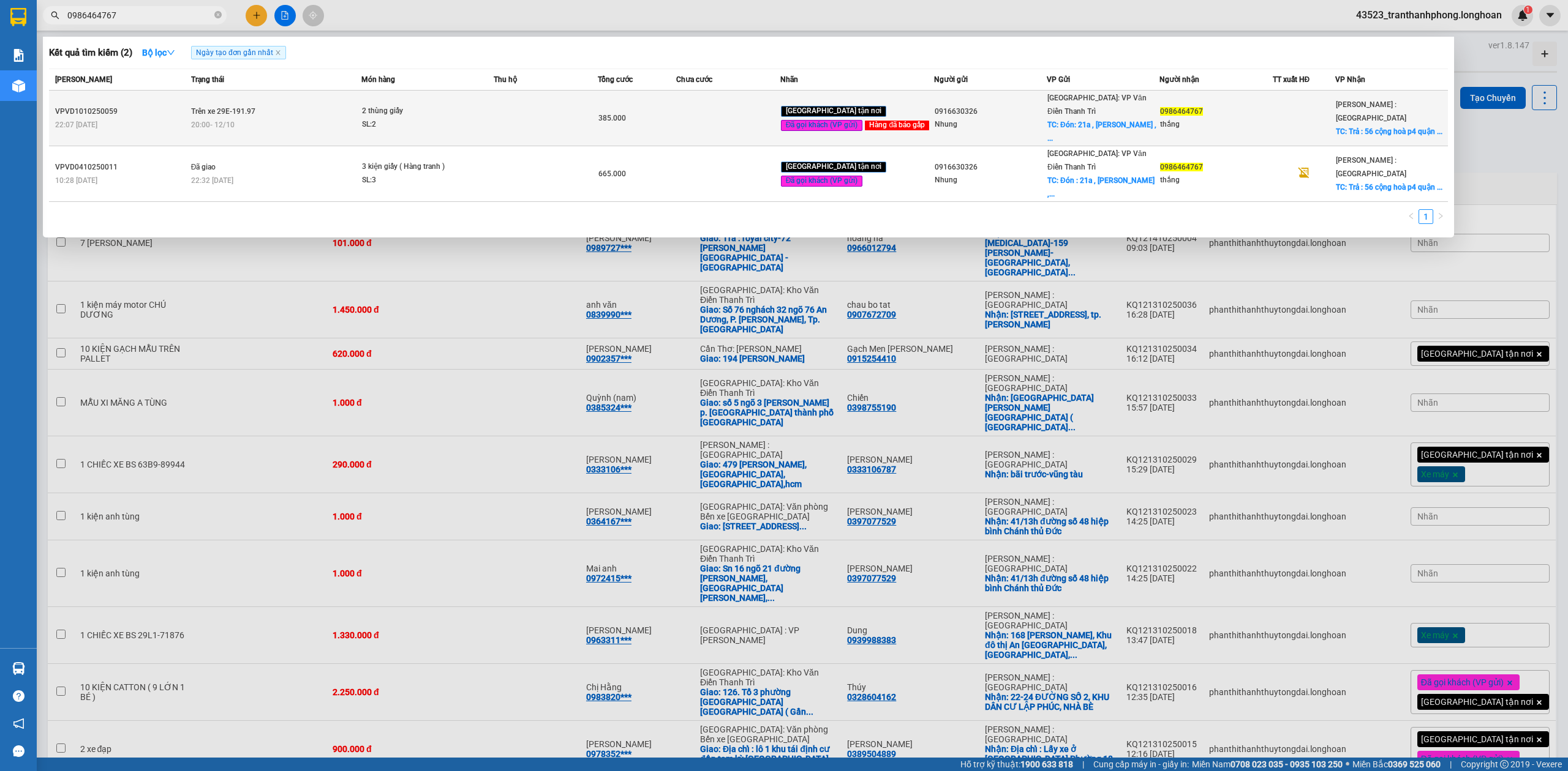
type input "0986464767"
click at [257, 118] on div "20:00 - 12/10" at bounding box center [276, 125] width 170 height 14
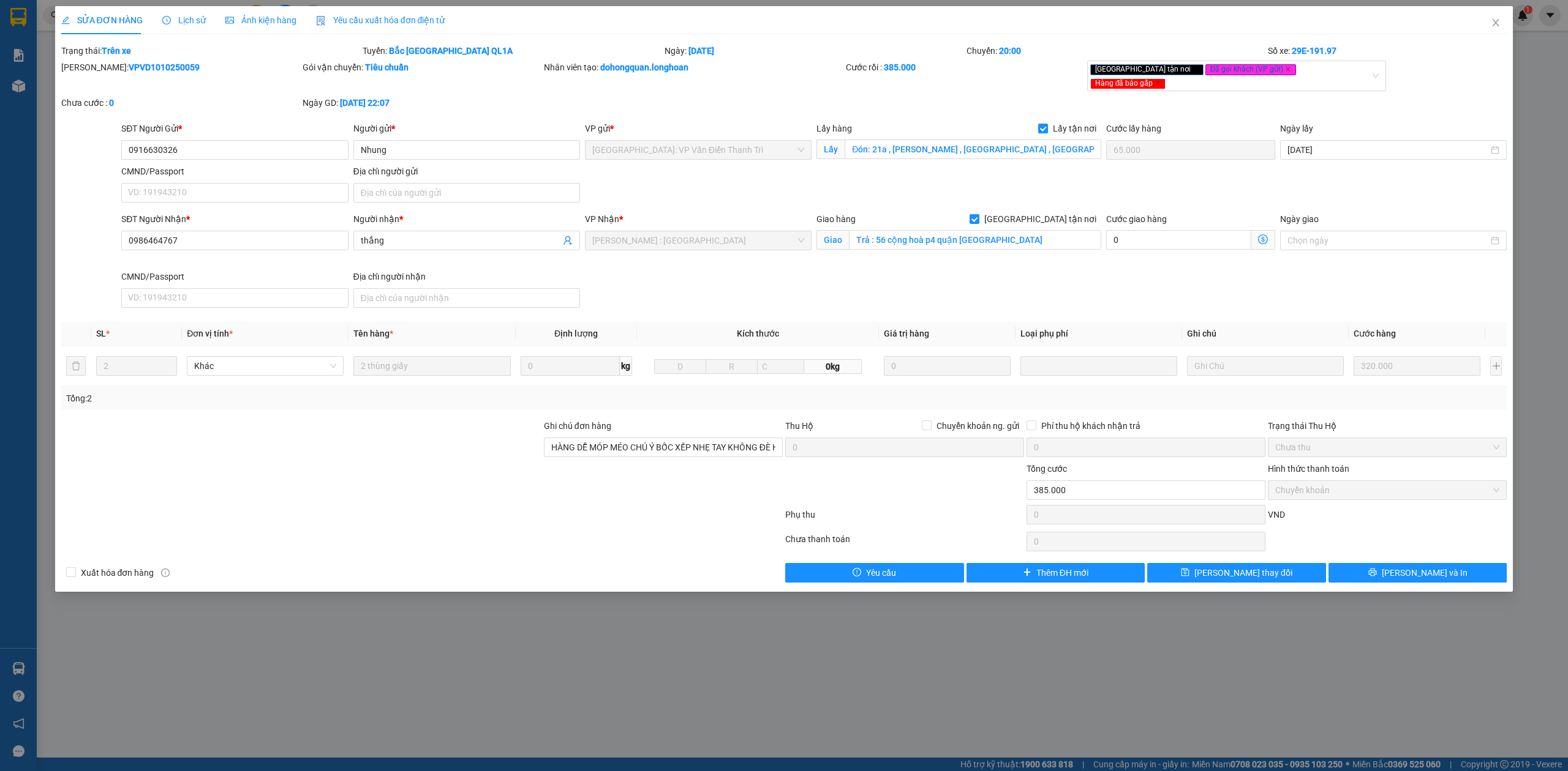
click at [196, 19] on span "Lịch sử" at bounding box center [183, 20] width 44 height 10
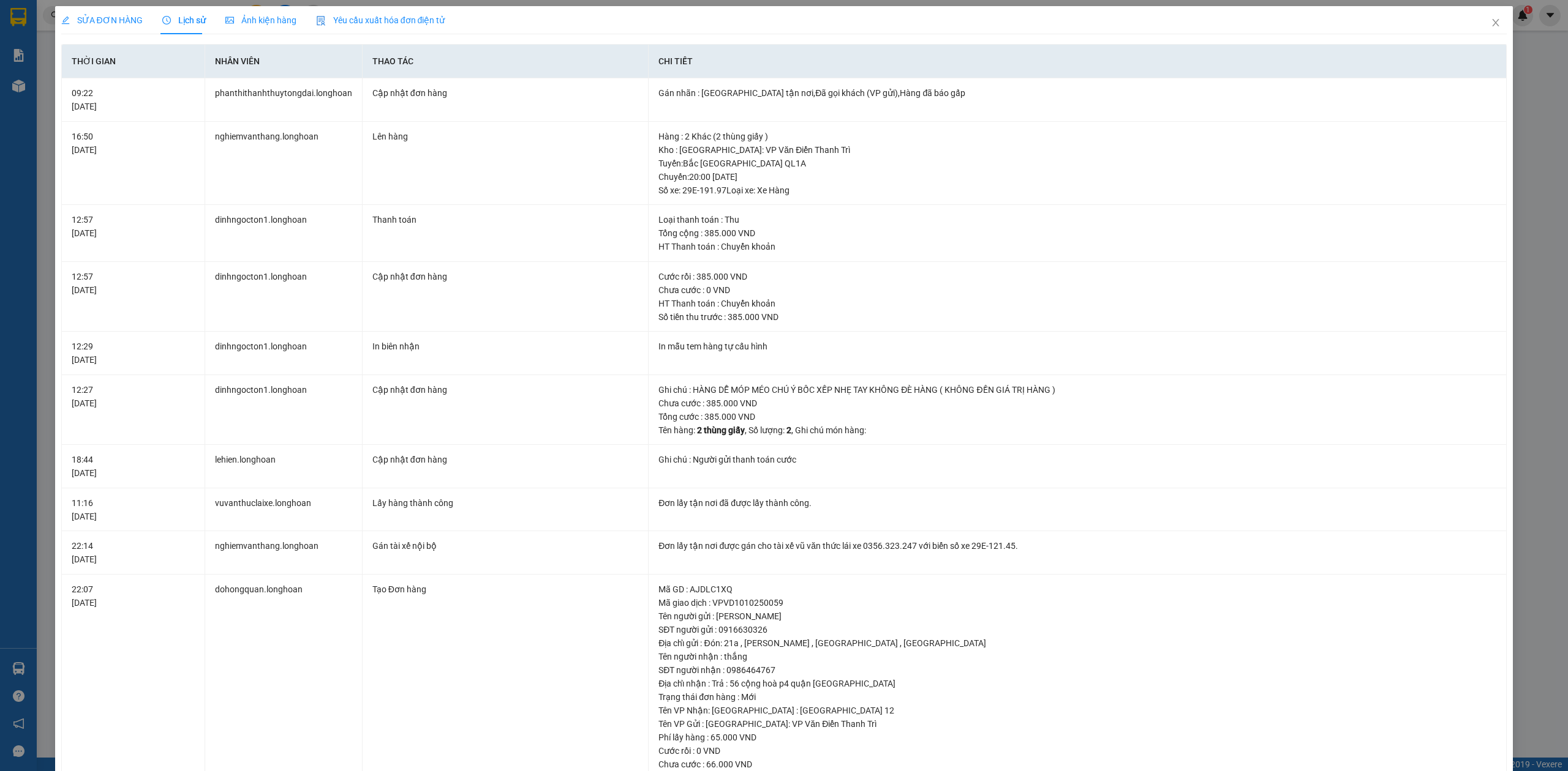
click at [106, 25] on span "SỬA ĐƠN HÀNG" at bounding box center [102, 20] width 82 height 10
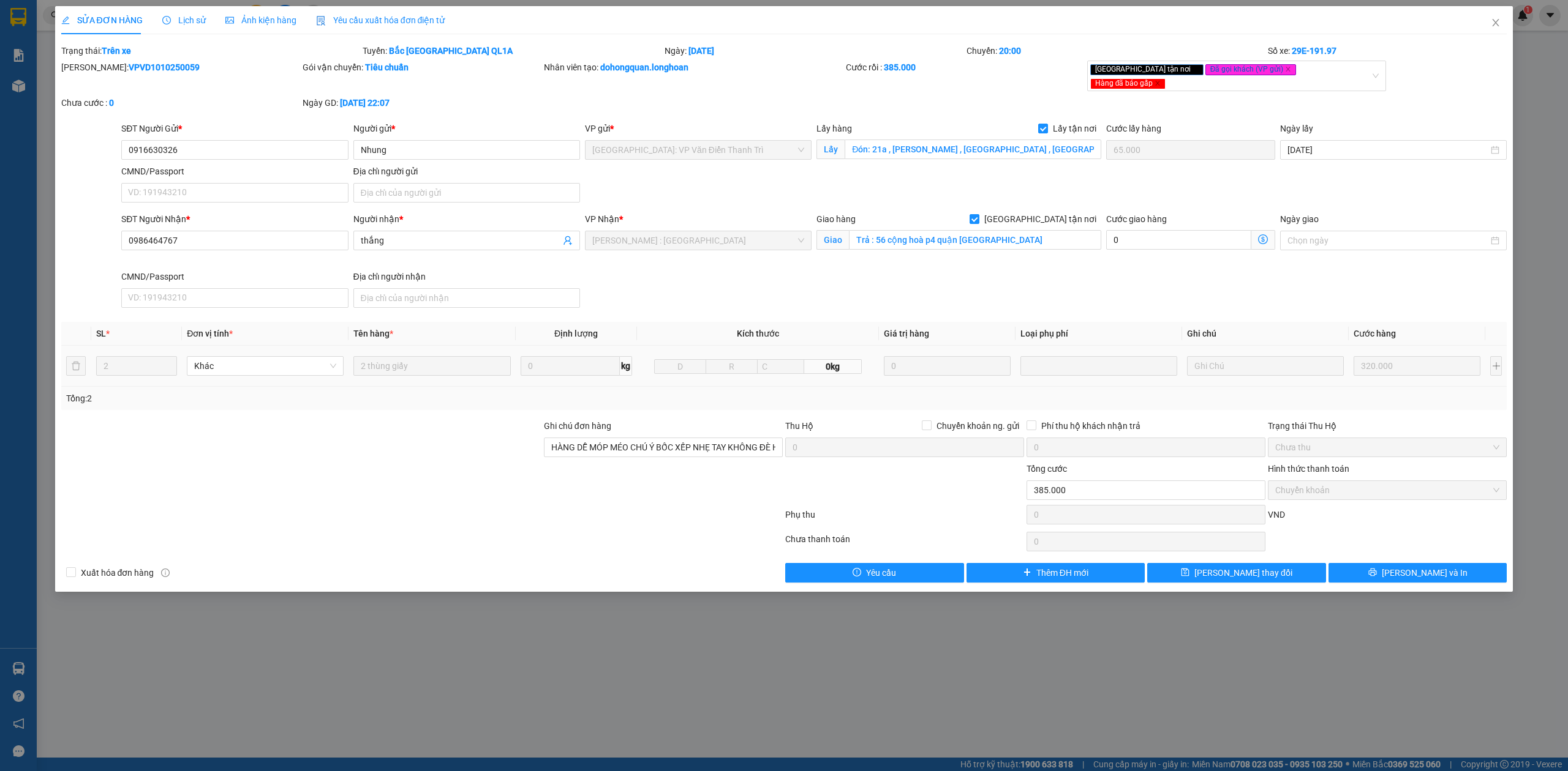
click at [445, 368] on div "2 thùng giấy" at bounding box center [432, 366] width 157 height 24
click at [164, 22] on icon "clock-circle" at bounding box center [166, 19] width 8 height 8
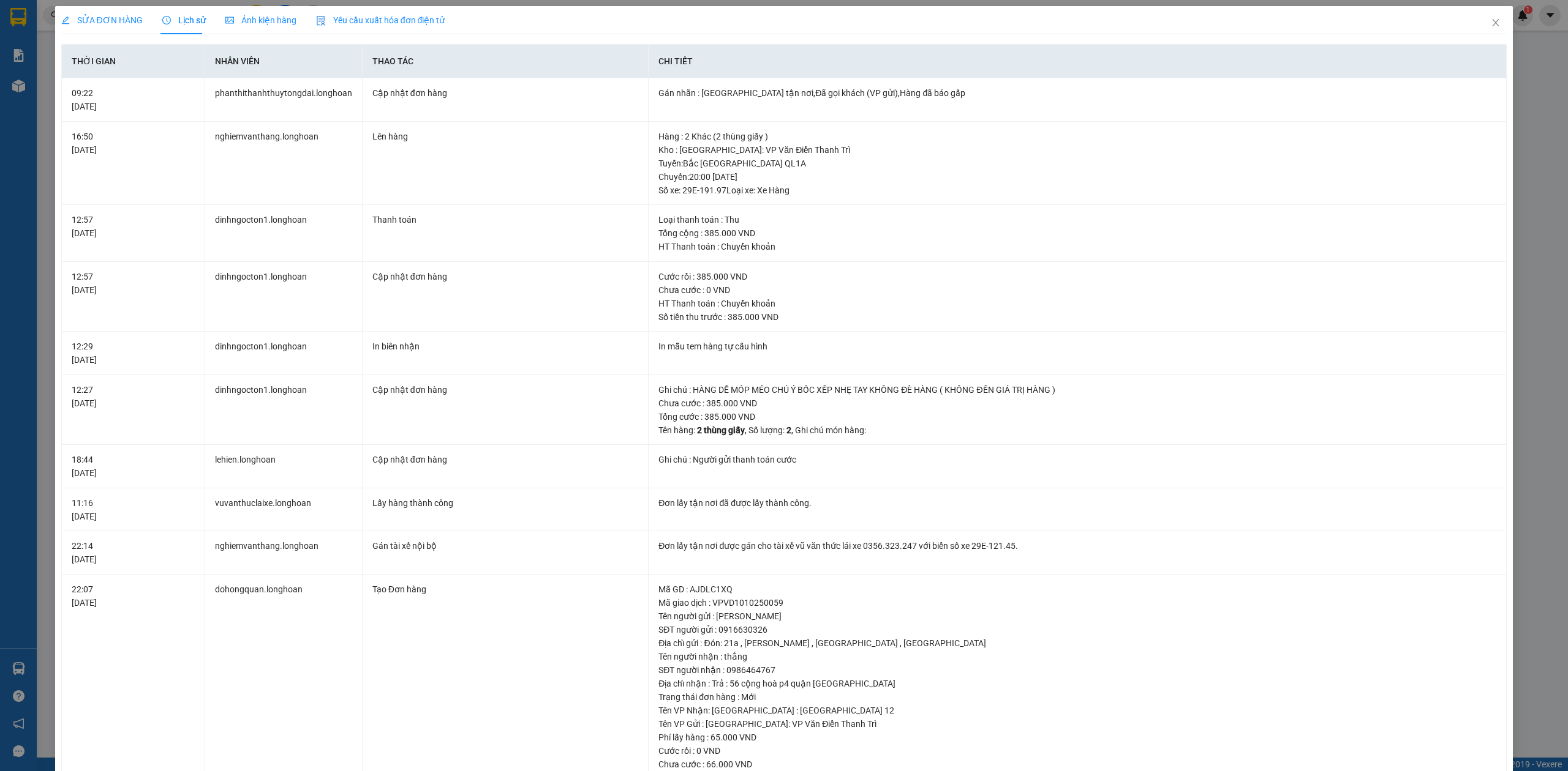
click at [95, 20] on span "SỬA ĐƠN HÀNG" at bounding box center [102, 20] width 82 height 10
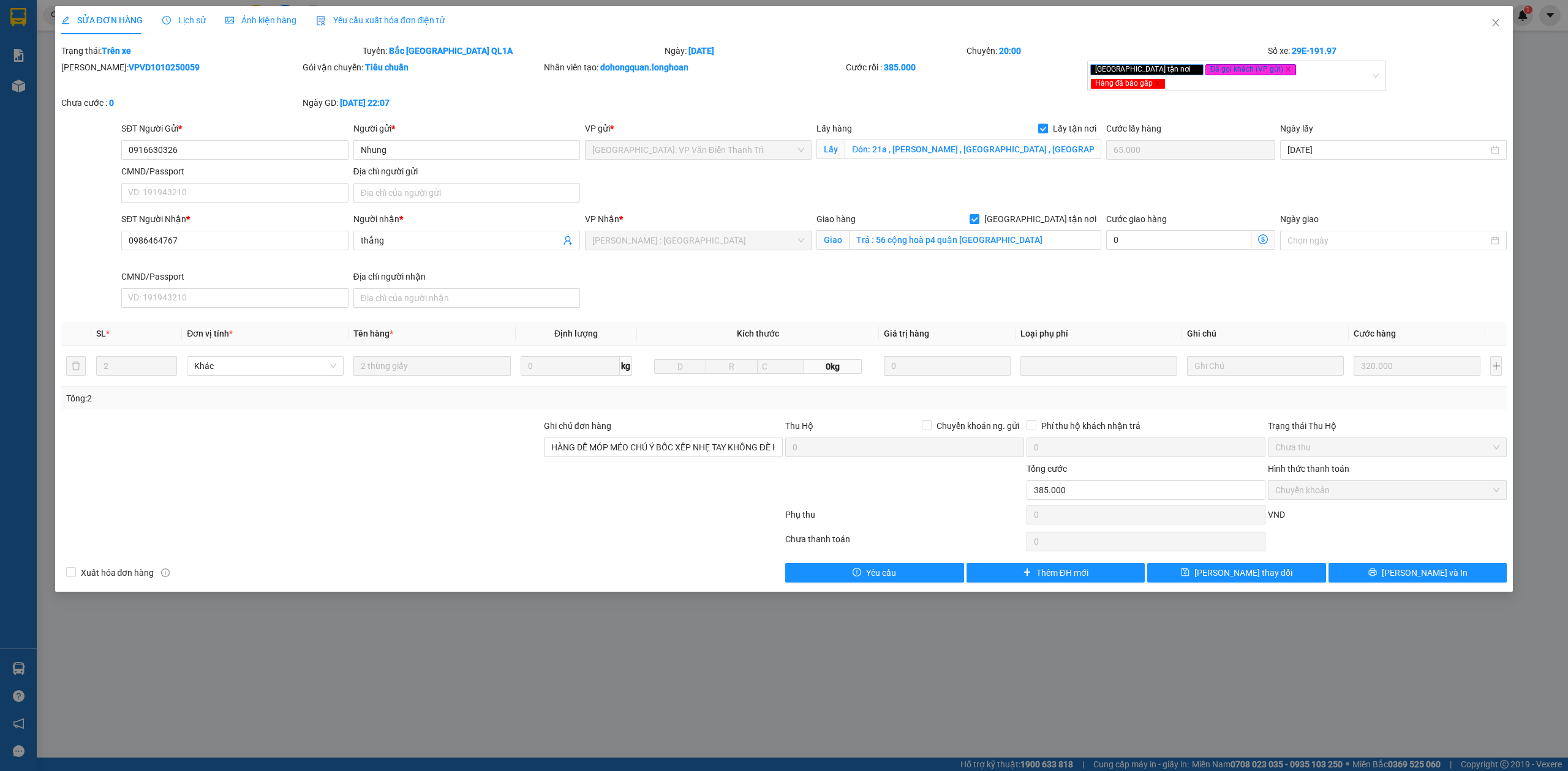
drag, startPoint x: 171, startPoint y: 25, endPoint x: 135, endPoint y: 24, distance: 36.0
click at [171, 26] on div "Lịch sử" at bounding box center [183, 20] width 44 height 14
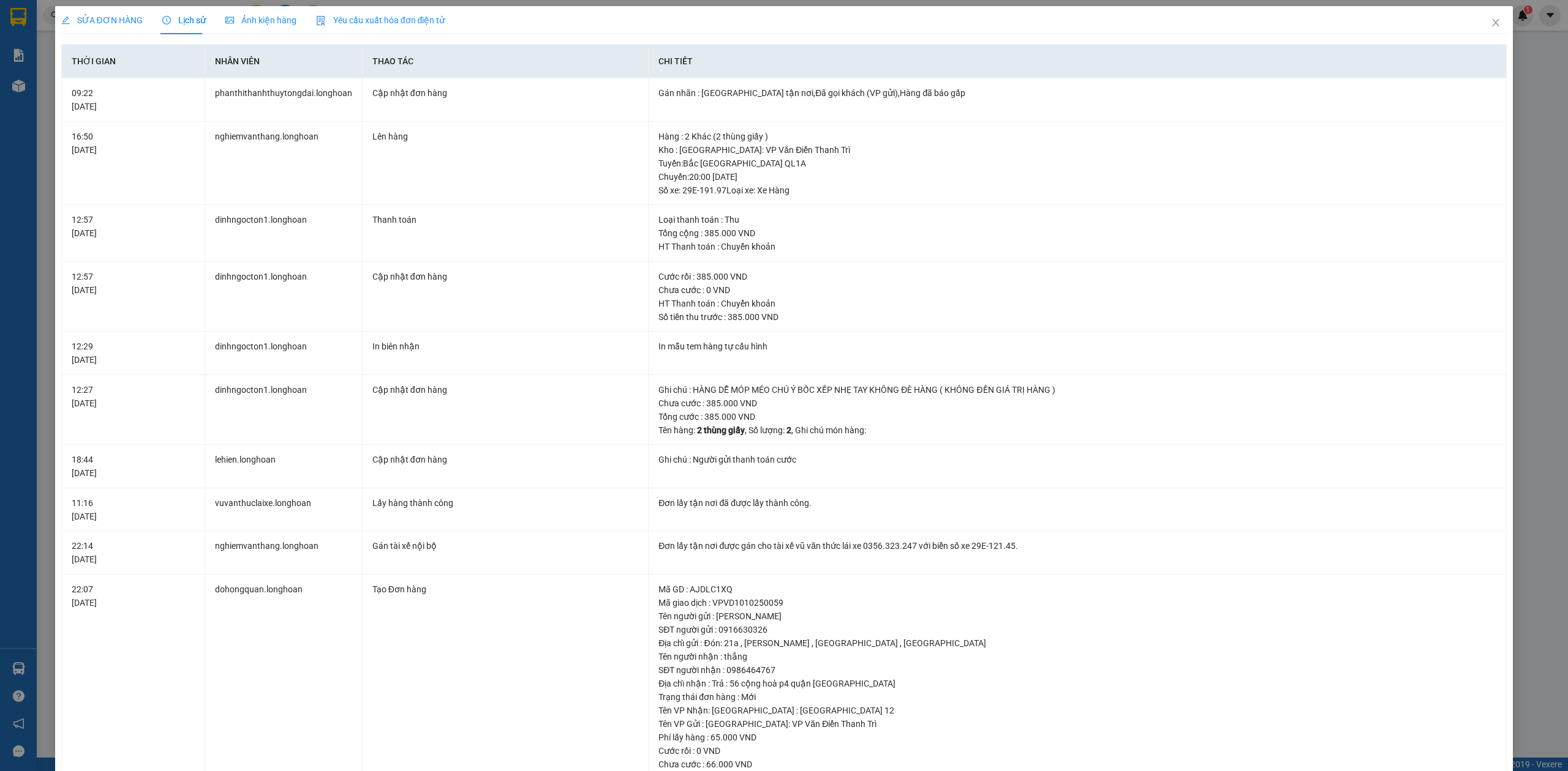
click at [128, 22] on span "SỬA ĐƠN HÀNG" at bounding box center [102, 20] width 82 height 10
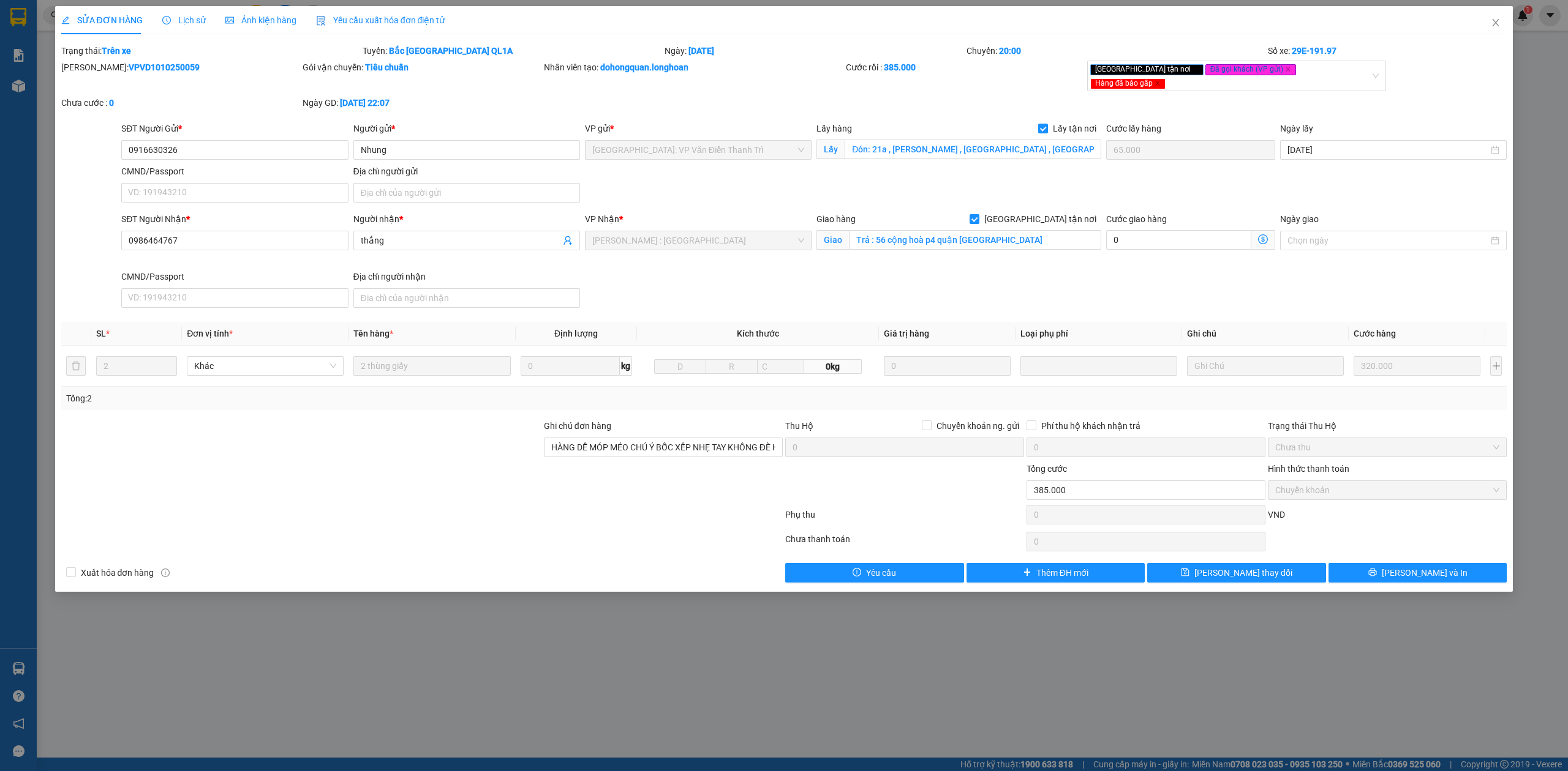
click at [163, 16] on icon "clock-circle" at bounding box center [166, 19] width 8 height 8
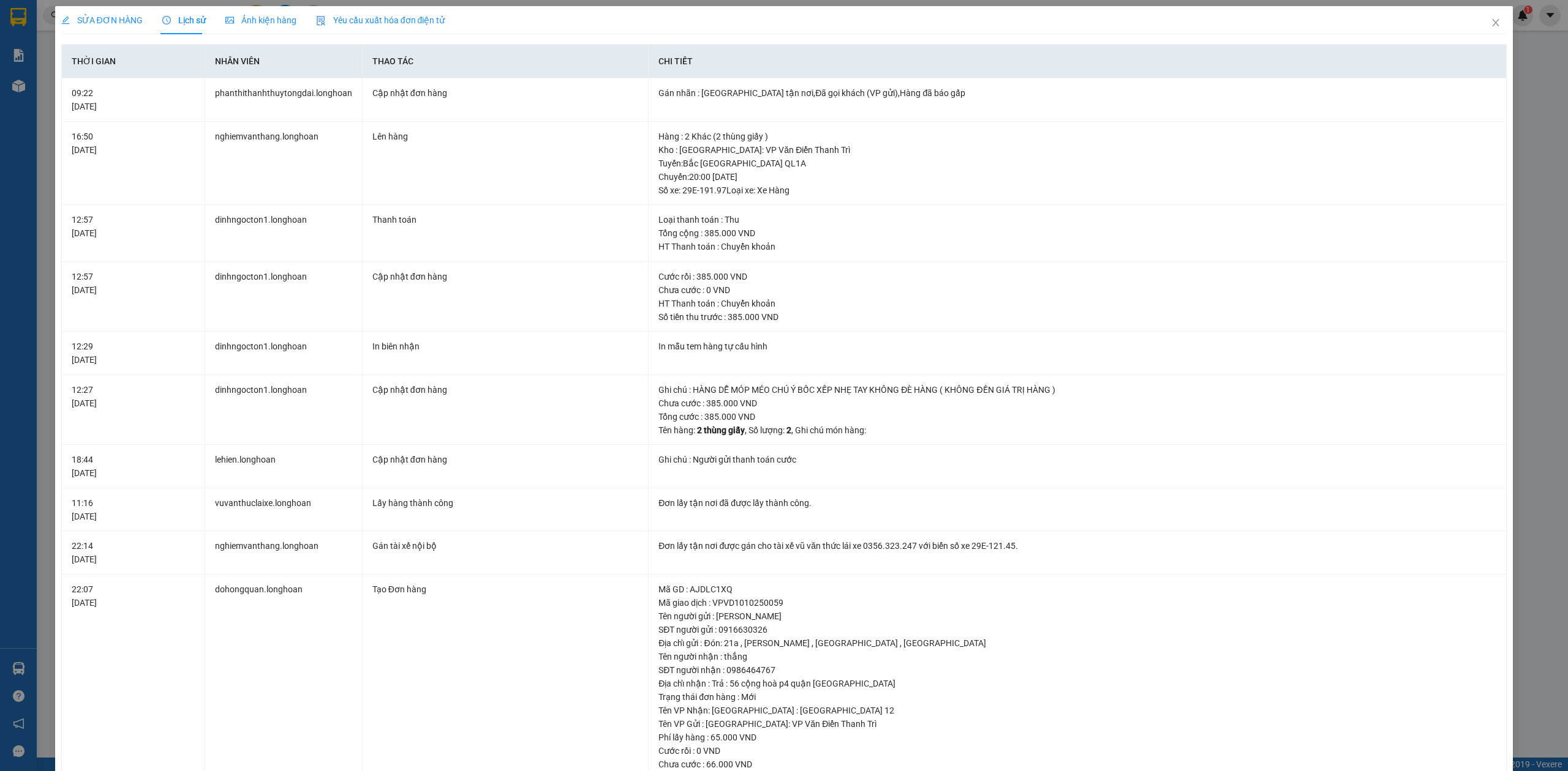
click at [116, 28] on div "SỬA ĐƠN HÀNG" at bounding box center [102, 20] width 82 height 28
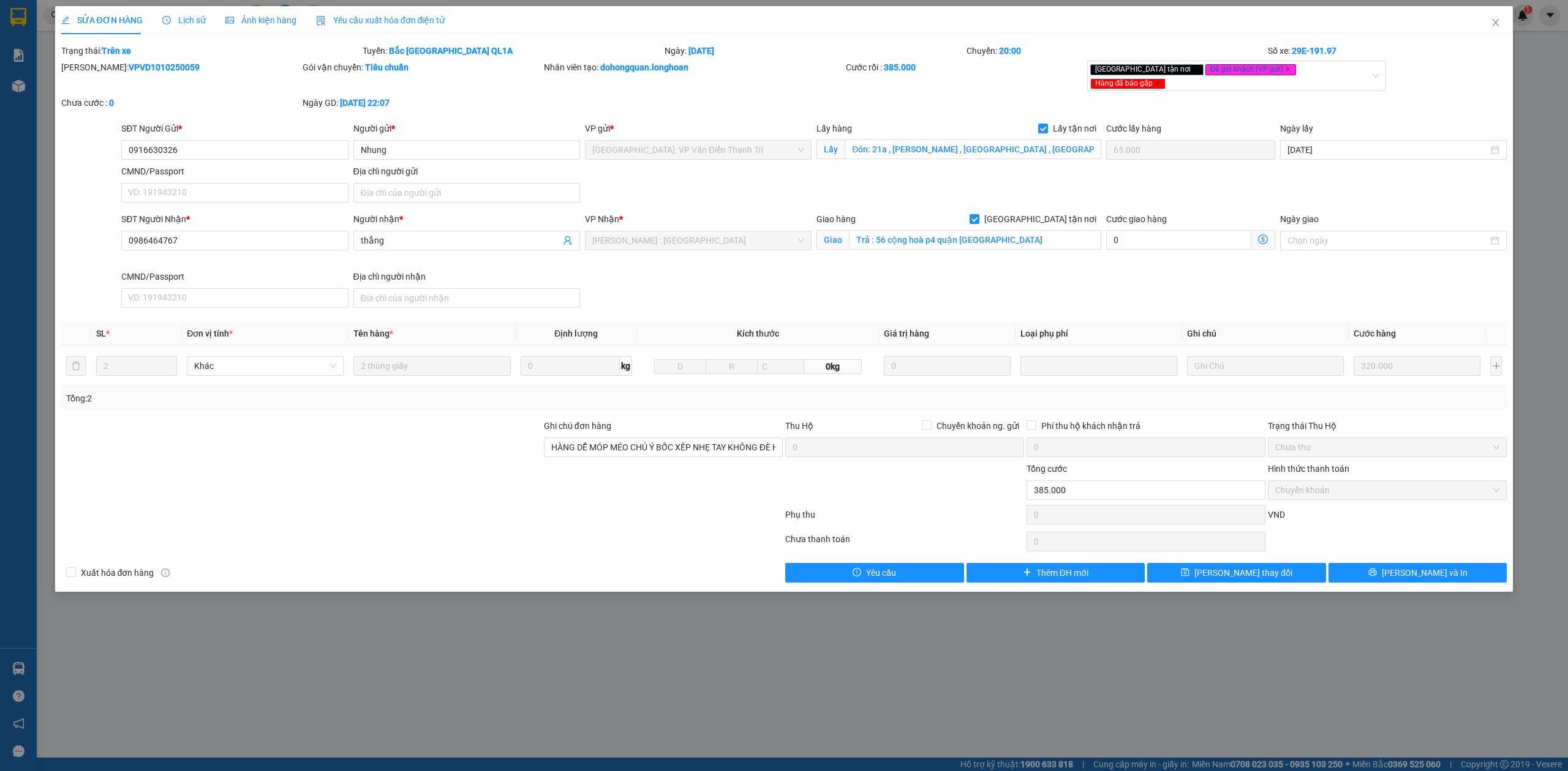
drag, startPoint x: 157, startPoint y: 20, endPoint x: 120, endPoint y: 15, distance: 37.3
click at [156, 20] on div "SỬA ĐƠN HÀNG Lịch sử Ảnh kiện hàng Yêu cầu xuất hóa đơn điện tử" at bounding box center [253, 20] width 384 height 28
click at [169, 19] on span "Lịch sử" at bounding box center [183, 20] width 44 height 10
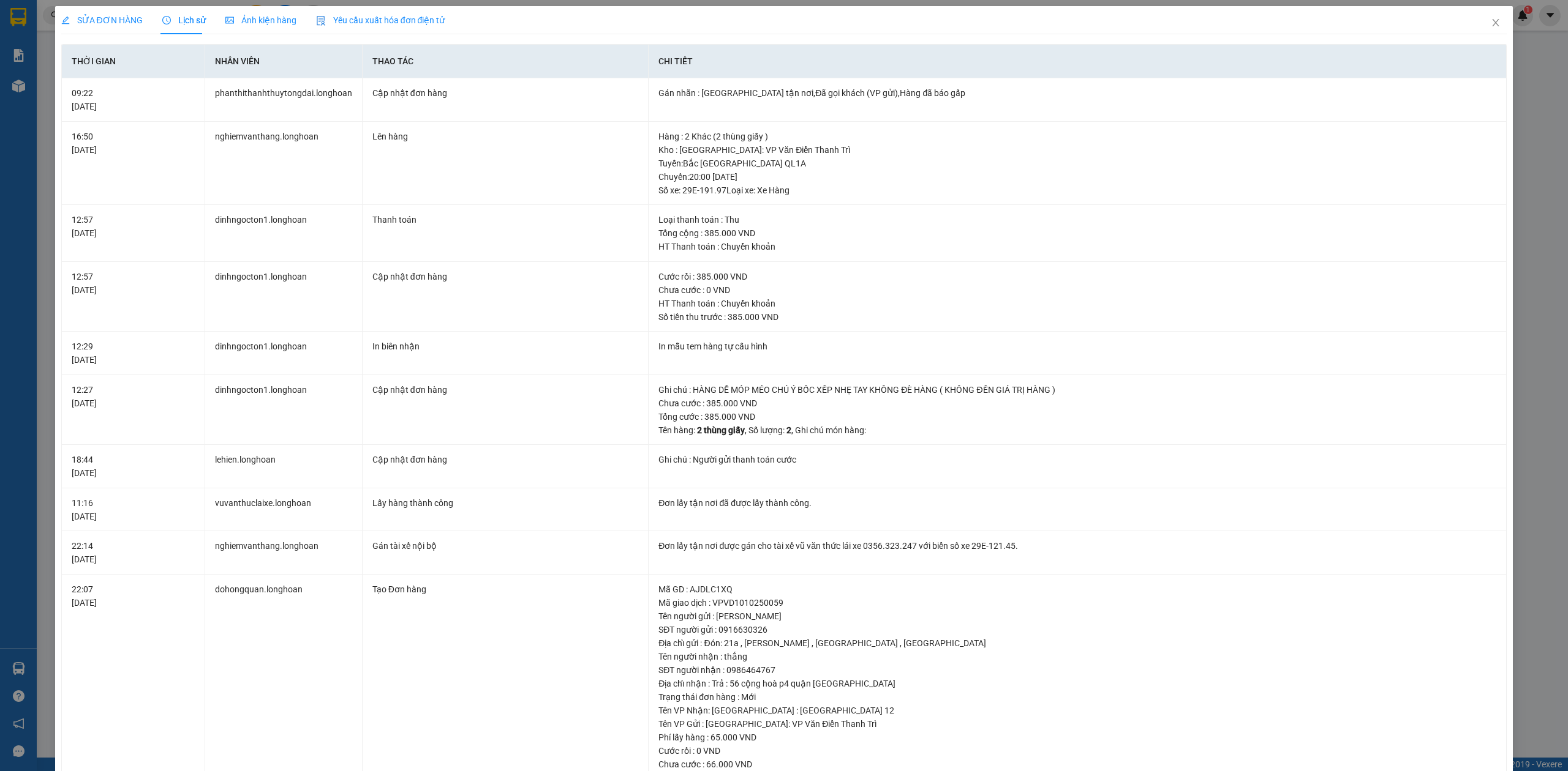
click at [113, 19] on span "SỬA ĐƠN HÀNG" at bounding box center [102, 20] width 82 height 10
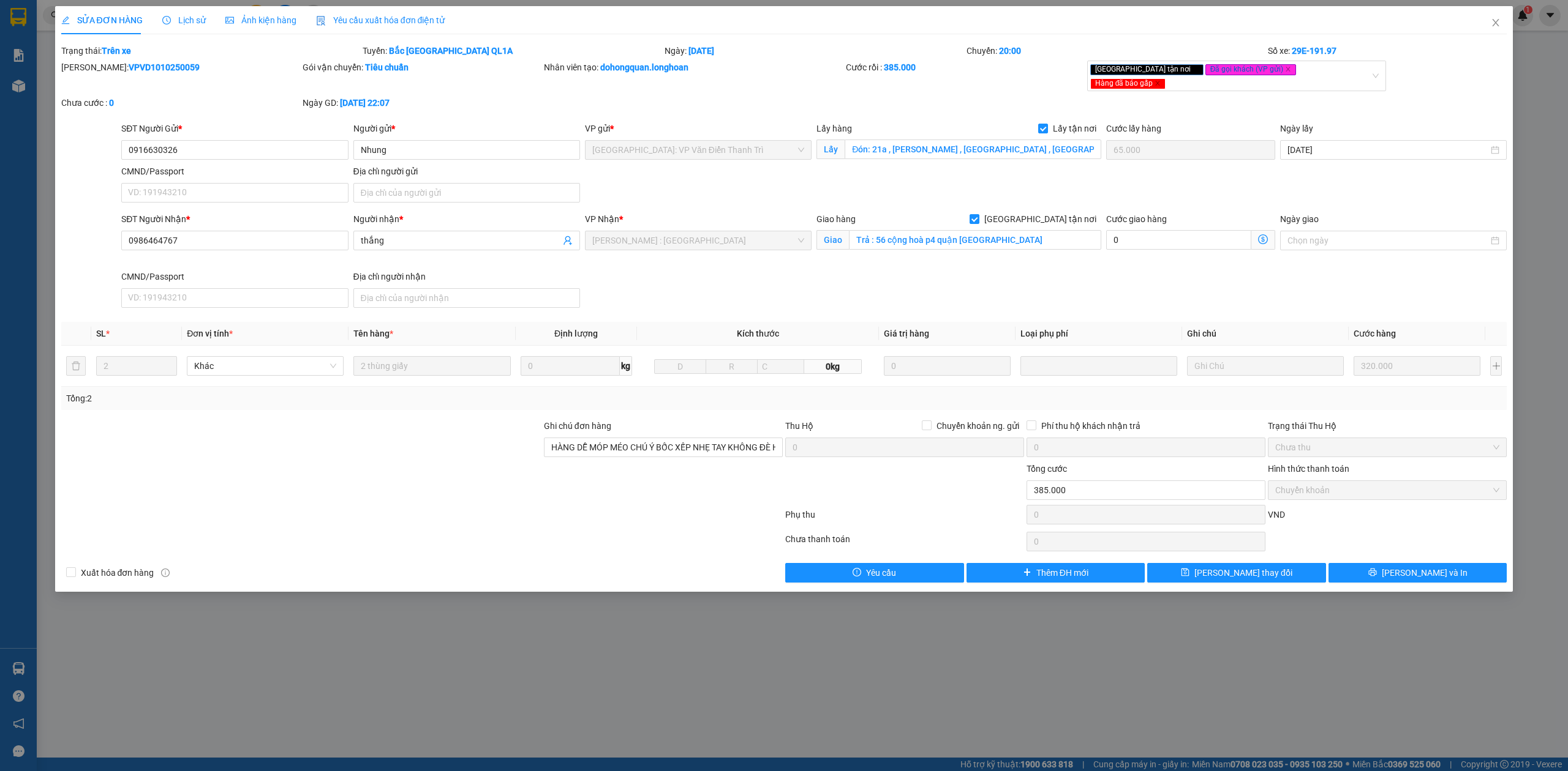
click at [182, 24] on span "Lịch sử" at bounding box center [183, 20] width 44 height 10
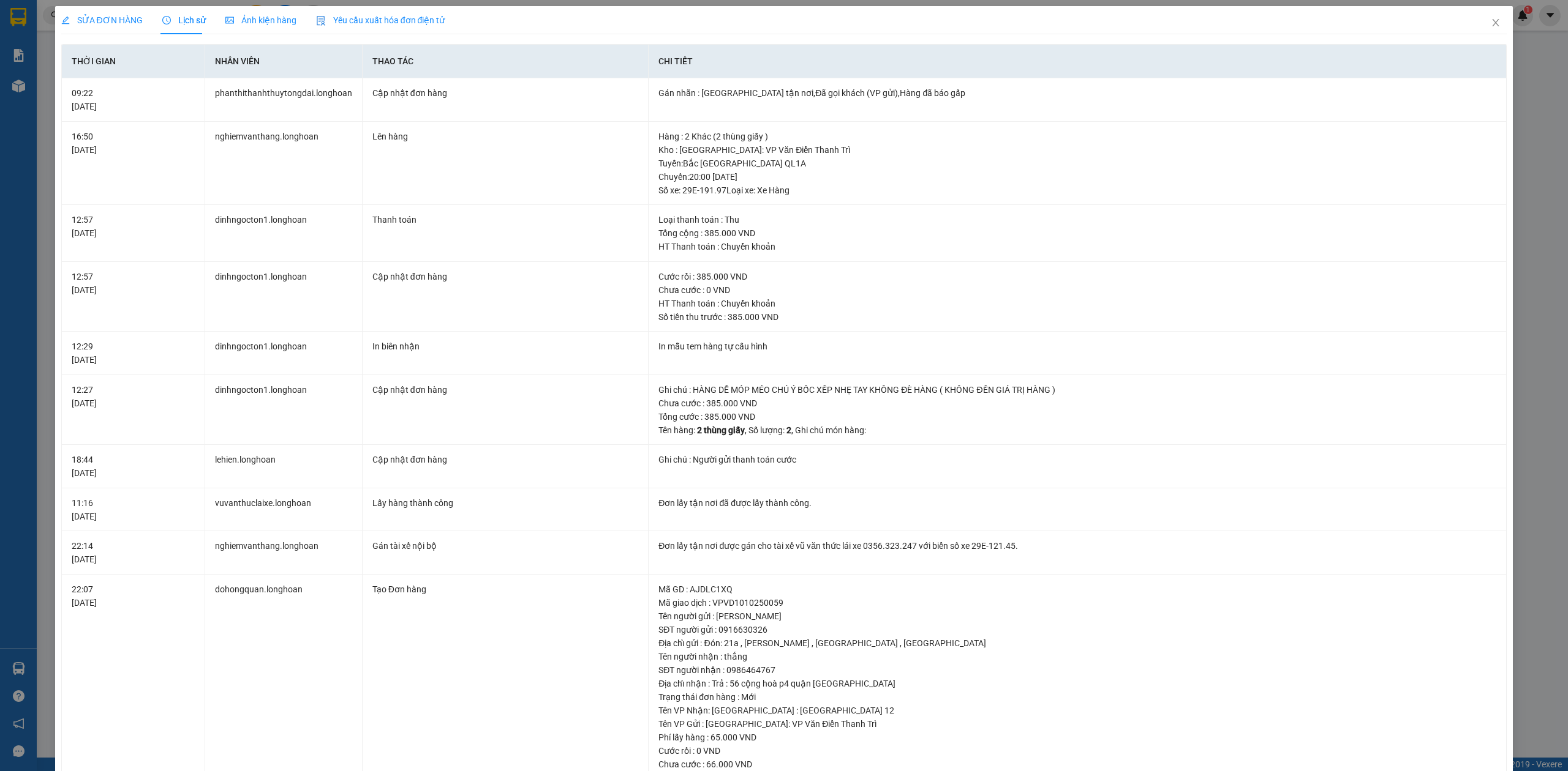
click at [124, 22] on span "SỬA ĐƠN HÀNG" at bounding box center [102, 20] width 82 height 10
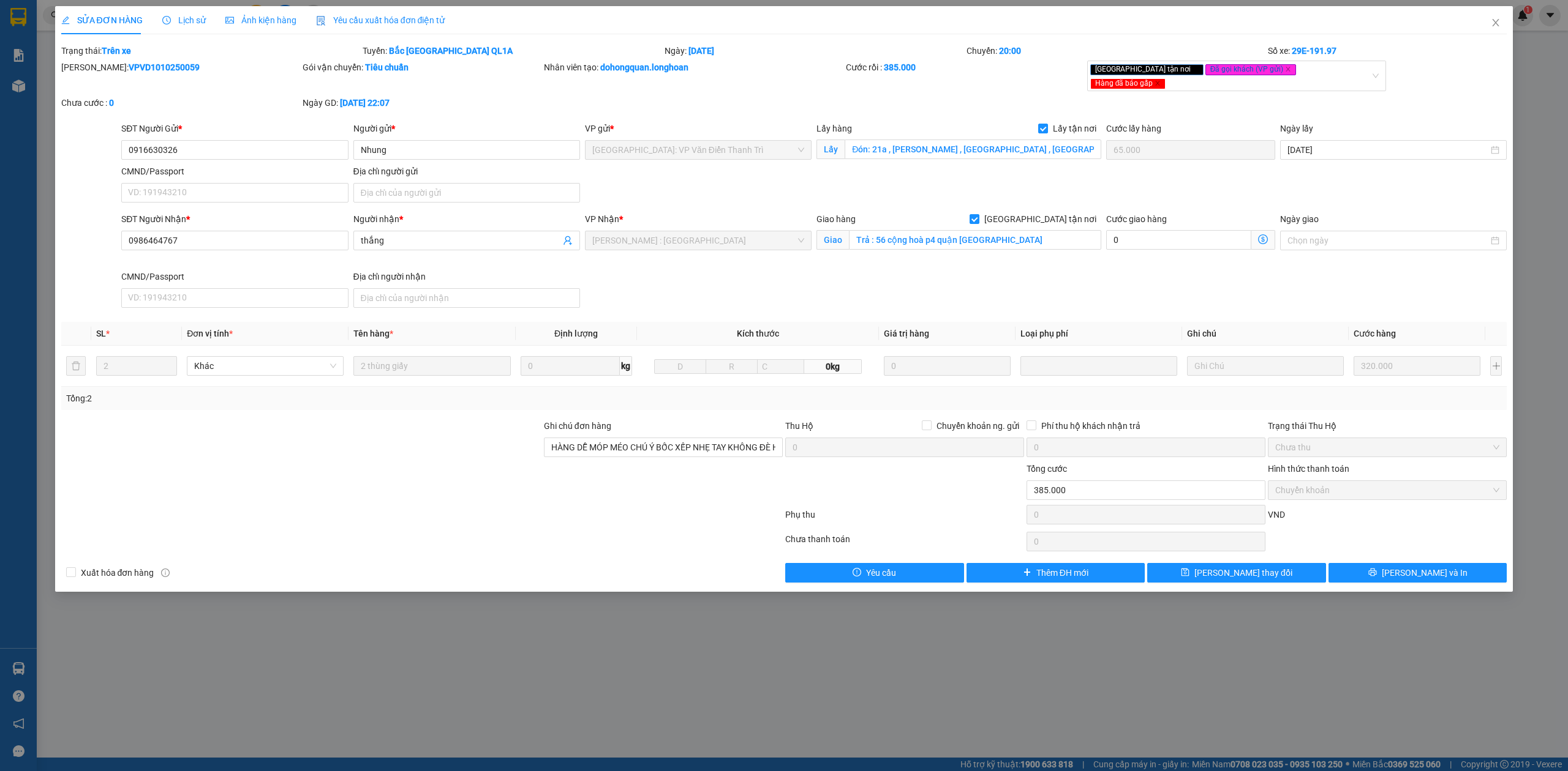
drag, startPoint x: 1427, startPoint y: 265, endPoint x: 1435, endPoint y: 253, distance: 14.4
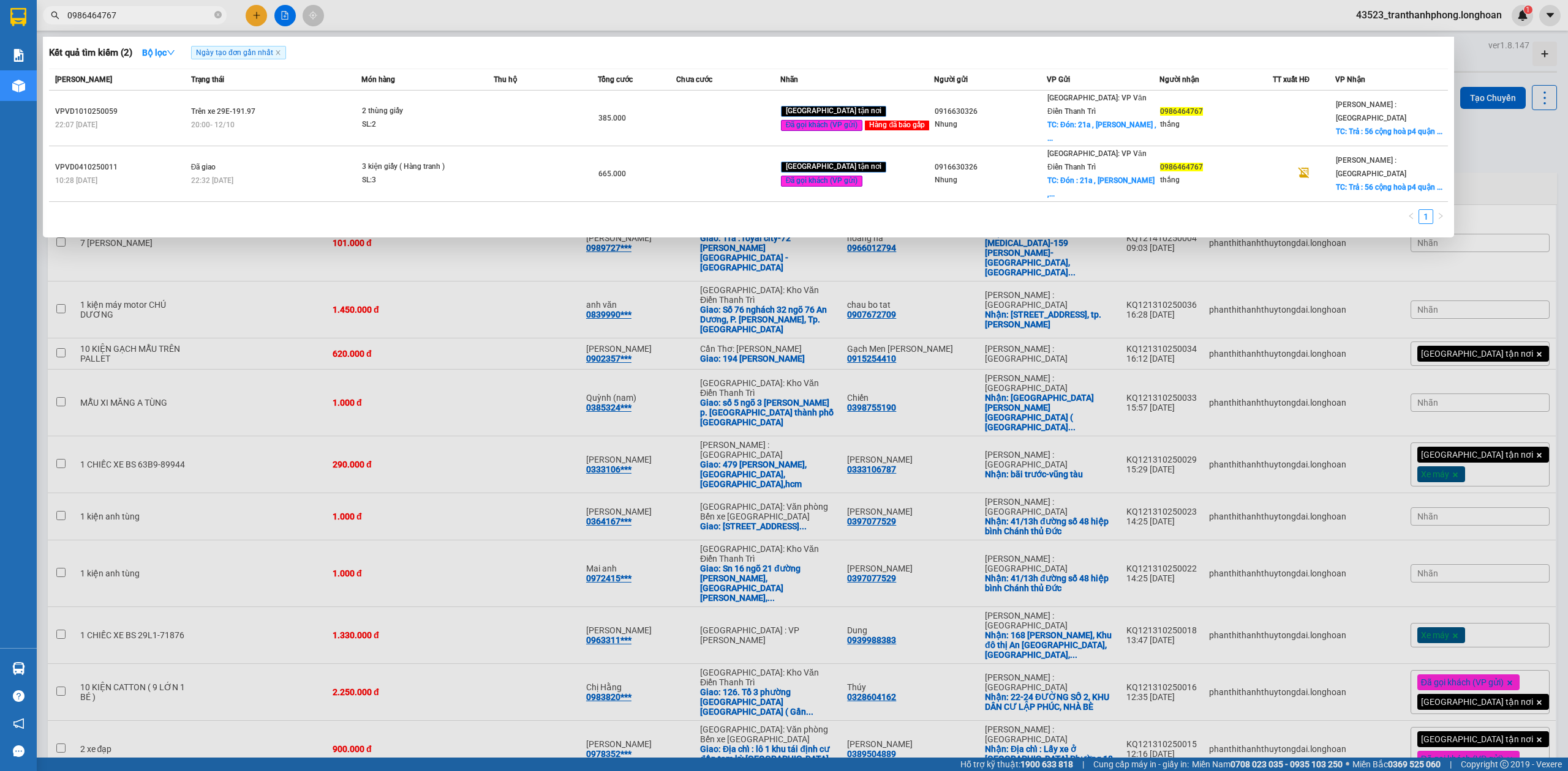
click at [109, 14] on input "0986464767" at bounding box center [140, 15] width 144 height 14
click at [128, 24] on div at bounding box center [784, 385] width 1568 height 771
click at [129, 8] on input "0986464767" at bounding box center [140, 15] width 144 height 14
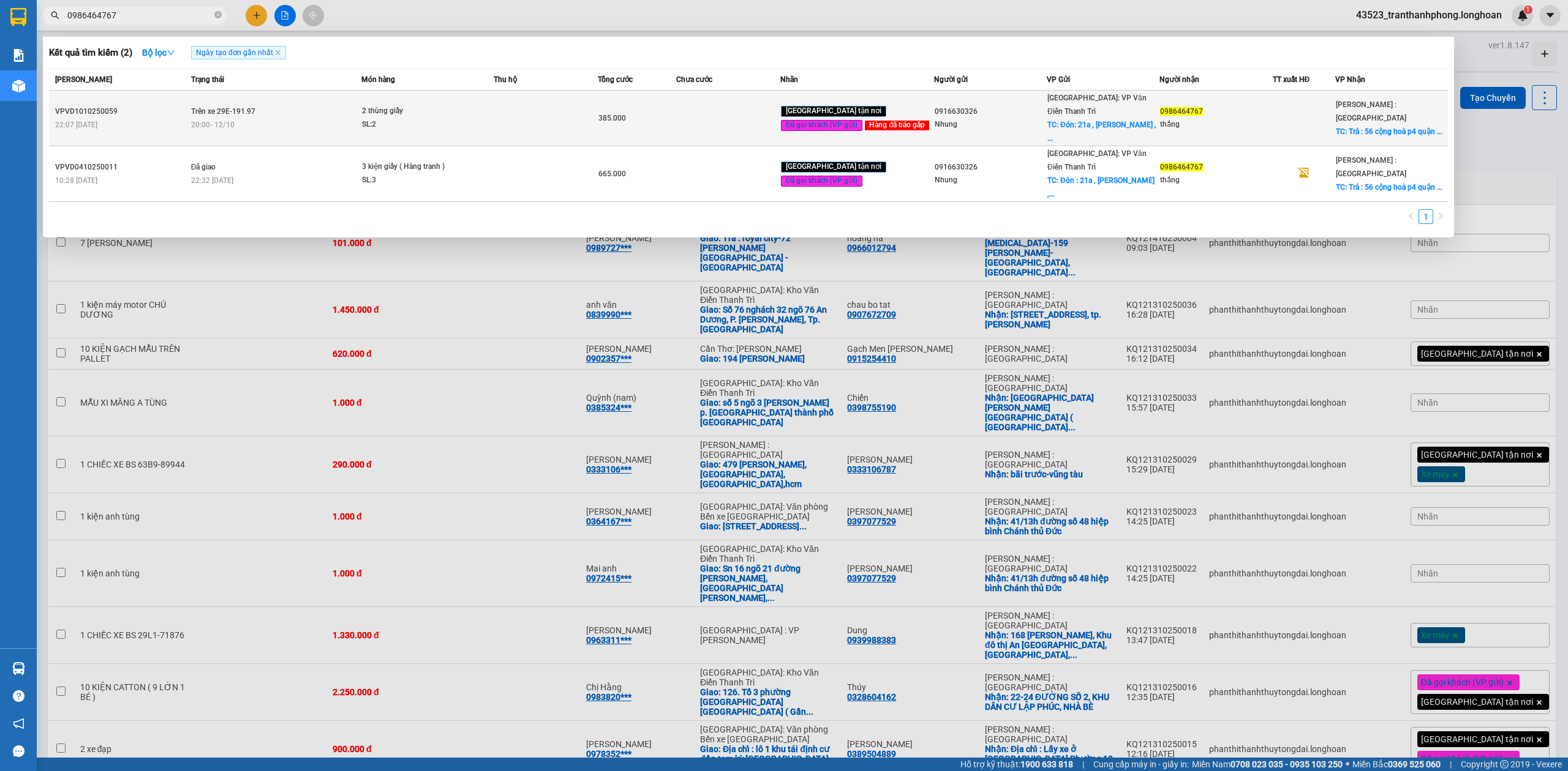
click at [214, 124] on div "20:00 - 12/10" at bounding box center [276, 125] width 170 height 14
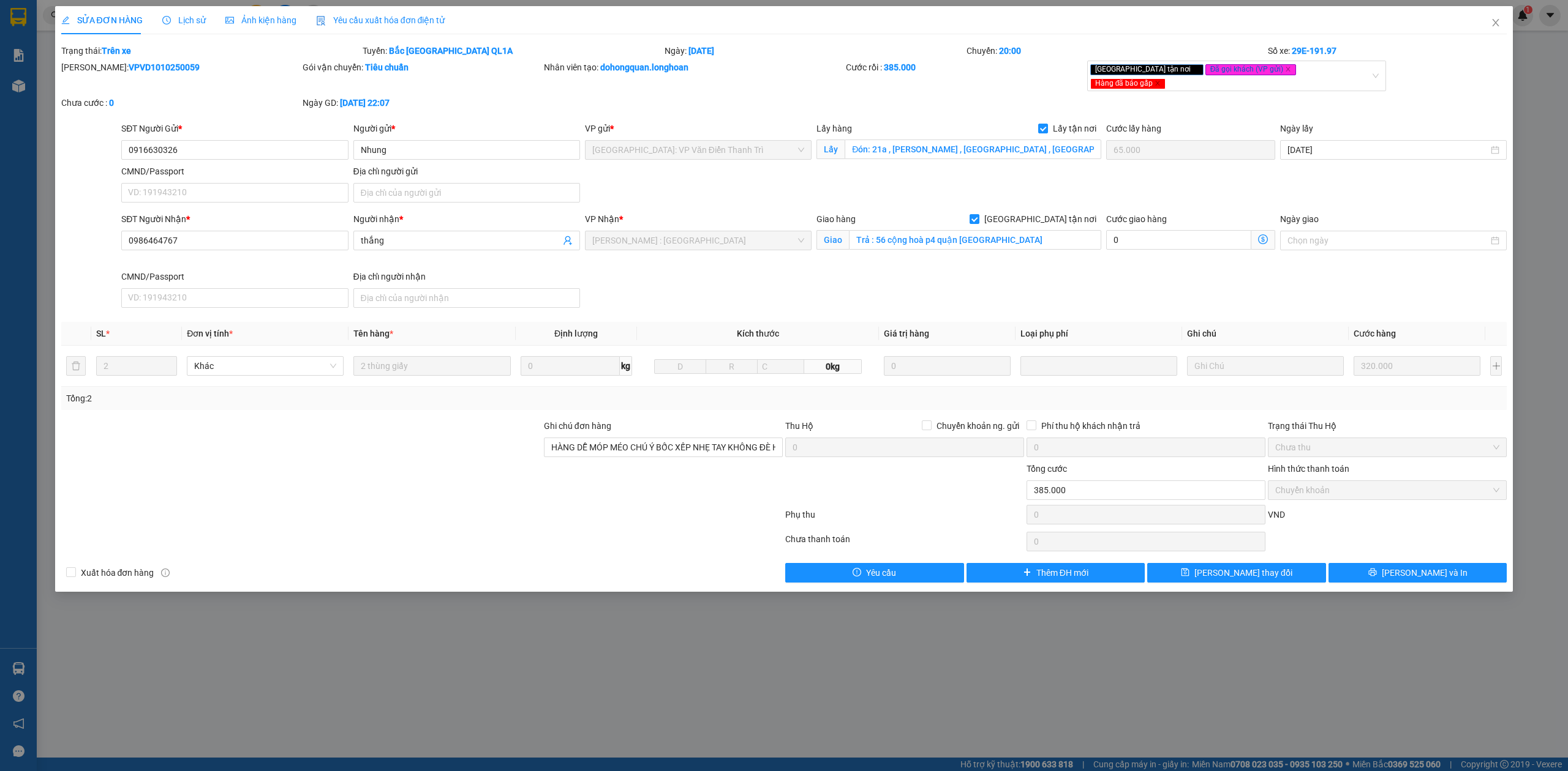
click at [191, 16] on span "Lịch sử" at bounding box center [183, 20] width 44 height 10
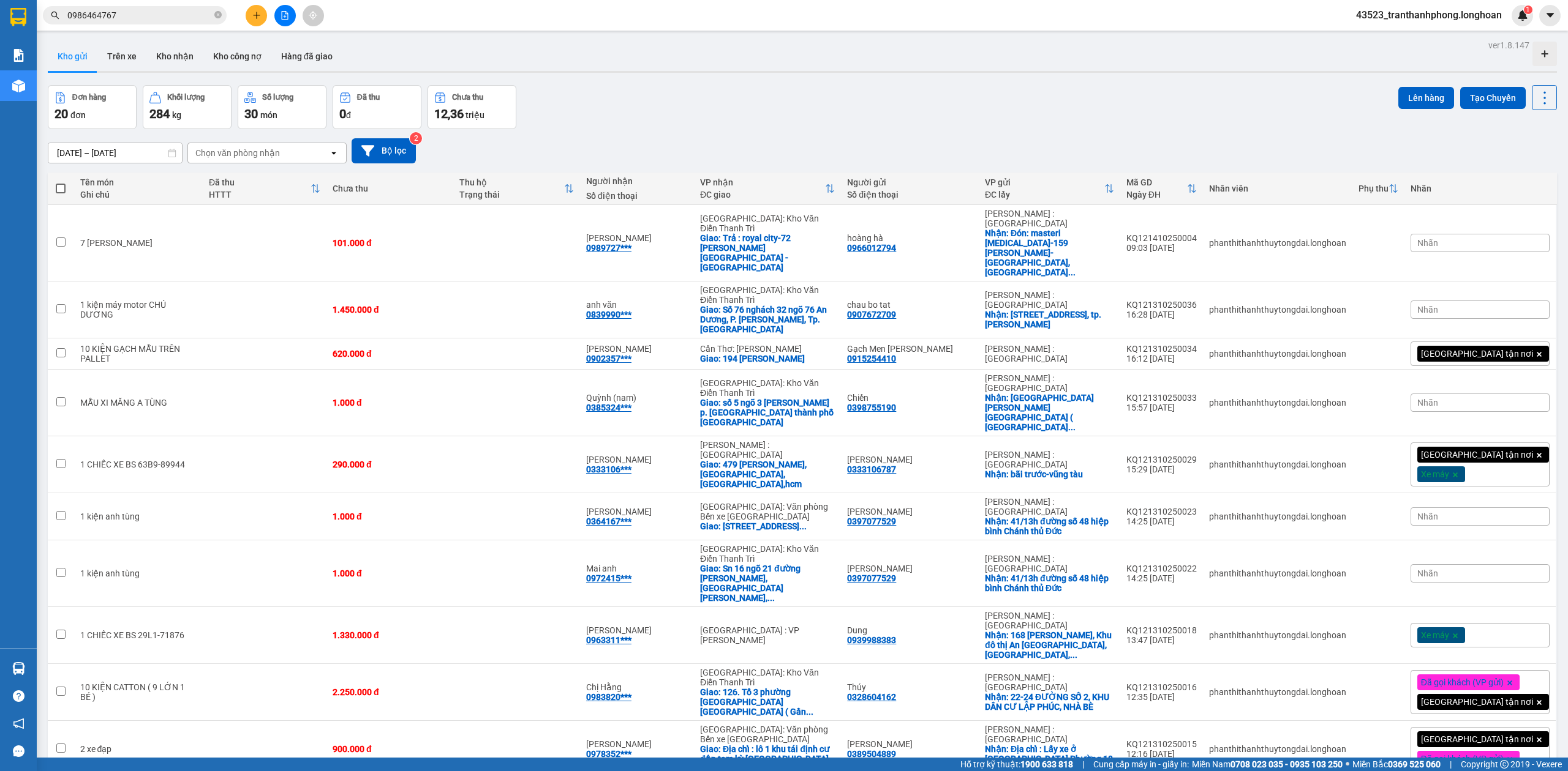
click at [125, 12] on input "0986464767" at bounding box center [140, 15] width 144 height 14
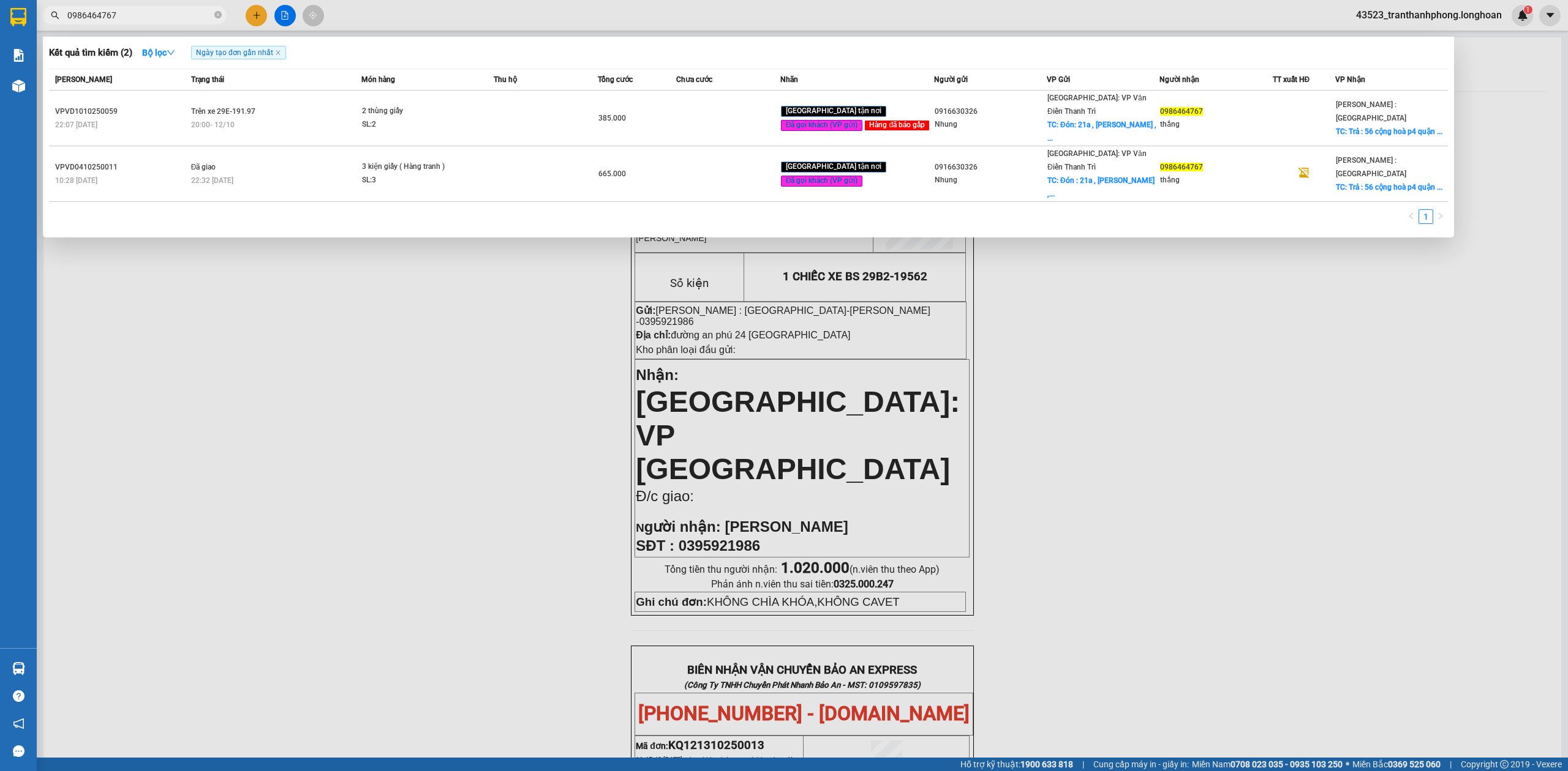
click at [443, 375] on div at bounding box center [784, 385] width 1568 height 771
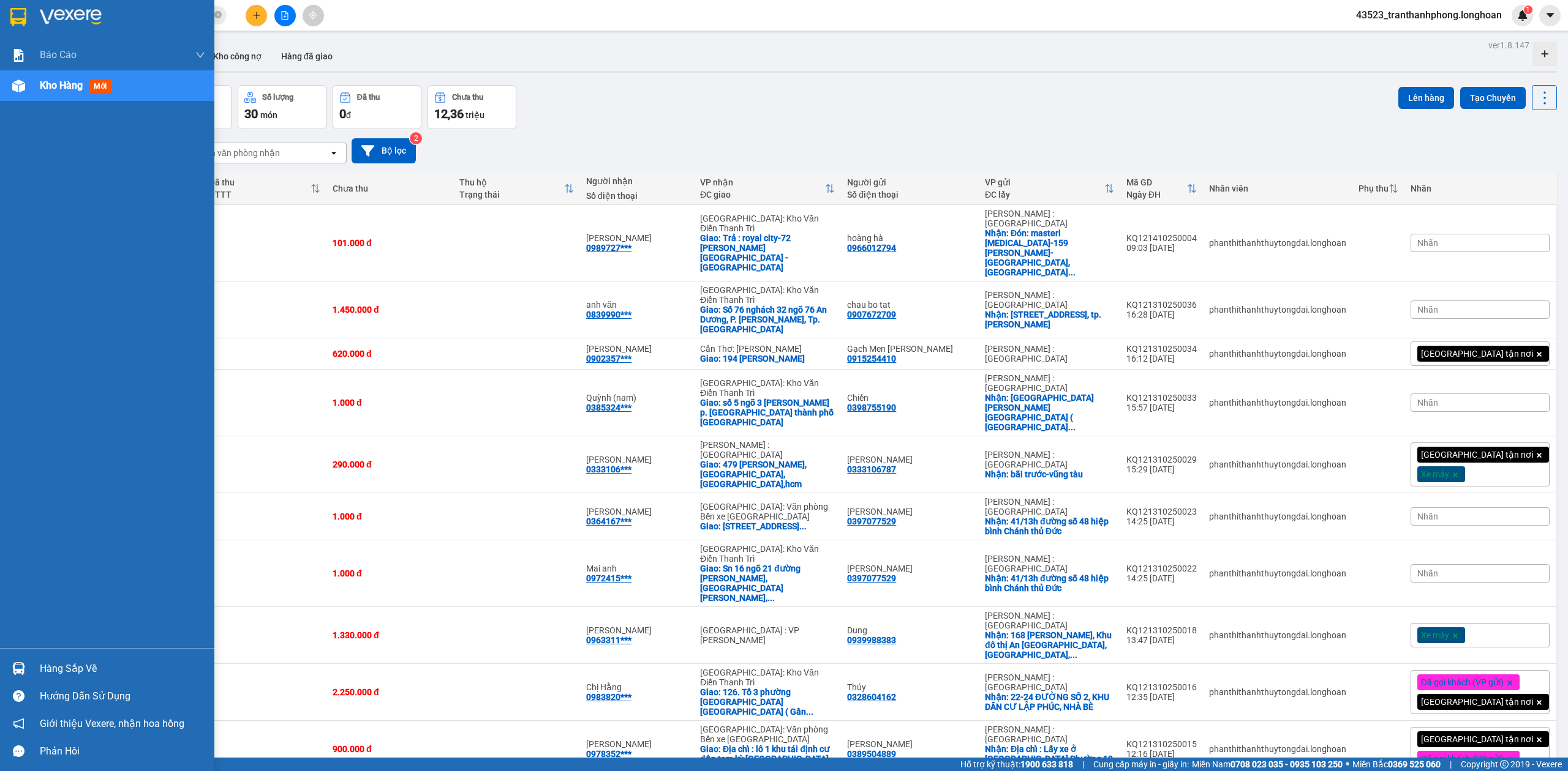
click at [12, 18] on img at bounding box center [18, 18] width 16 height 19
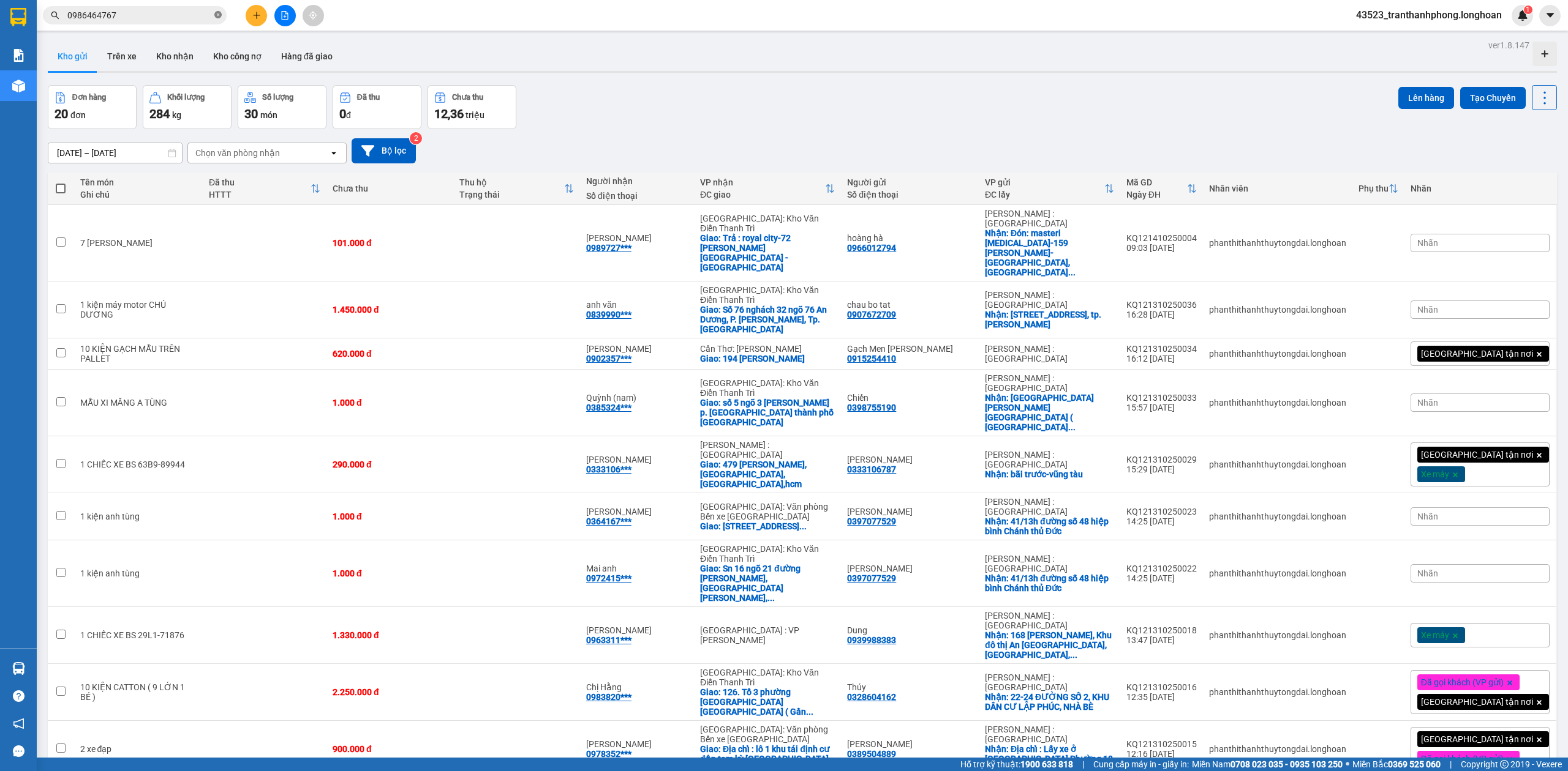
click at [218, 18] on icon "close-circle" at bounding box center [219, 15] width 7 height 7
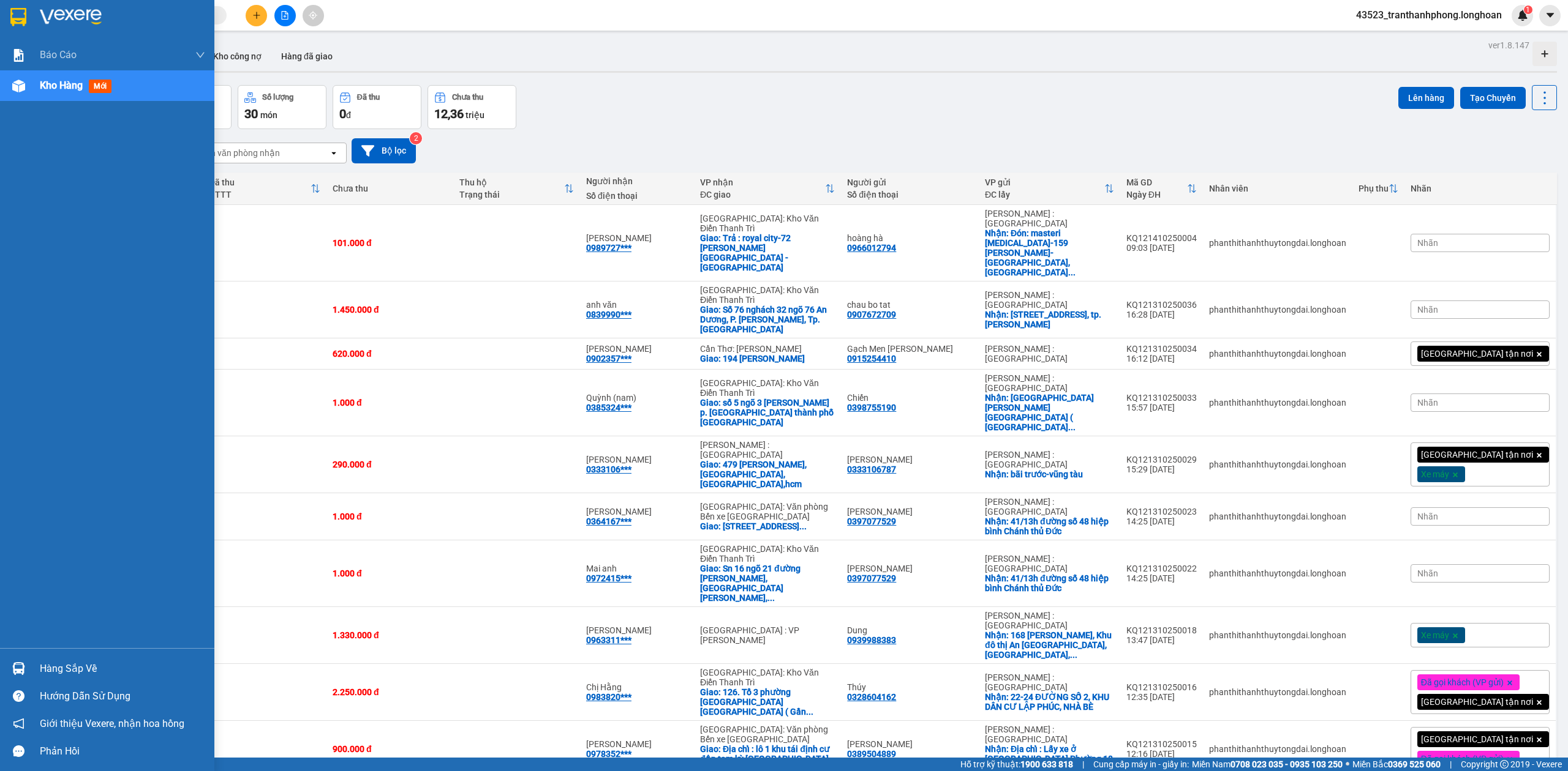
click at [23, 18] on img at bounding box center [18, 18] width 16 height 19
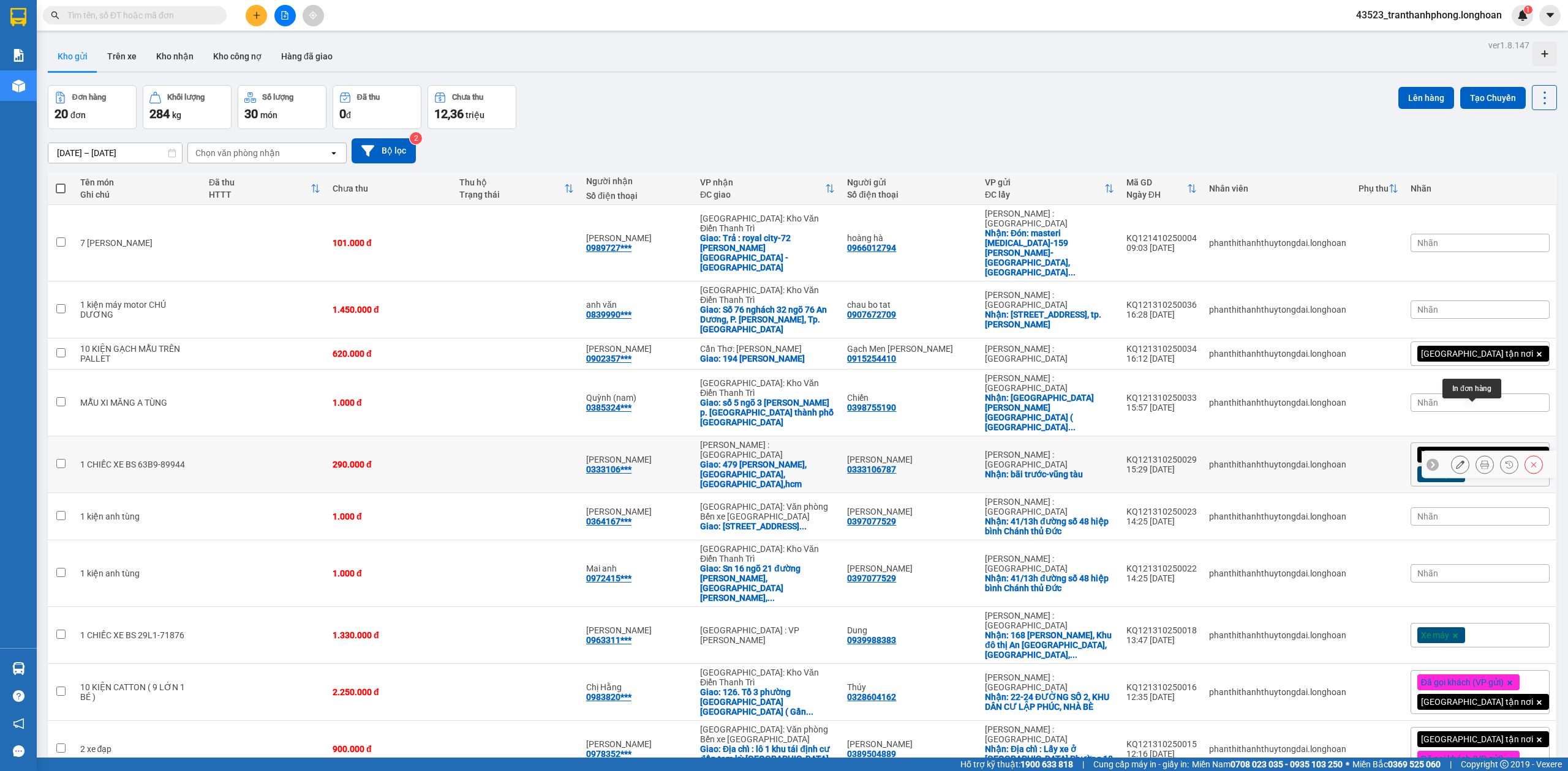
click at [1481, 460] on icon at bounding box center [1485, 464] width 8 height 8
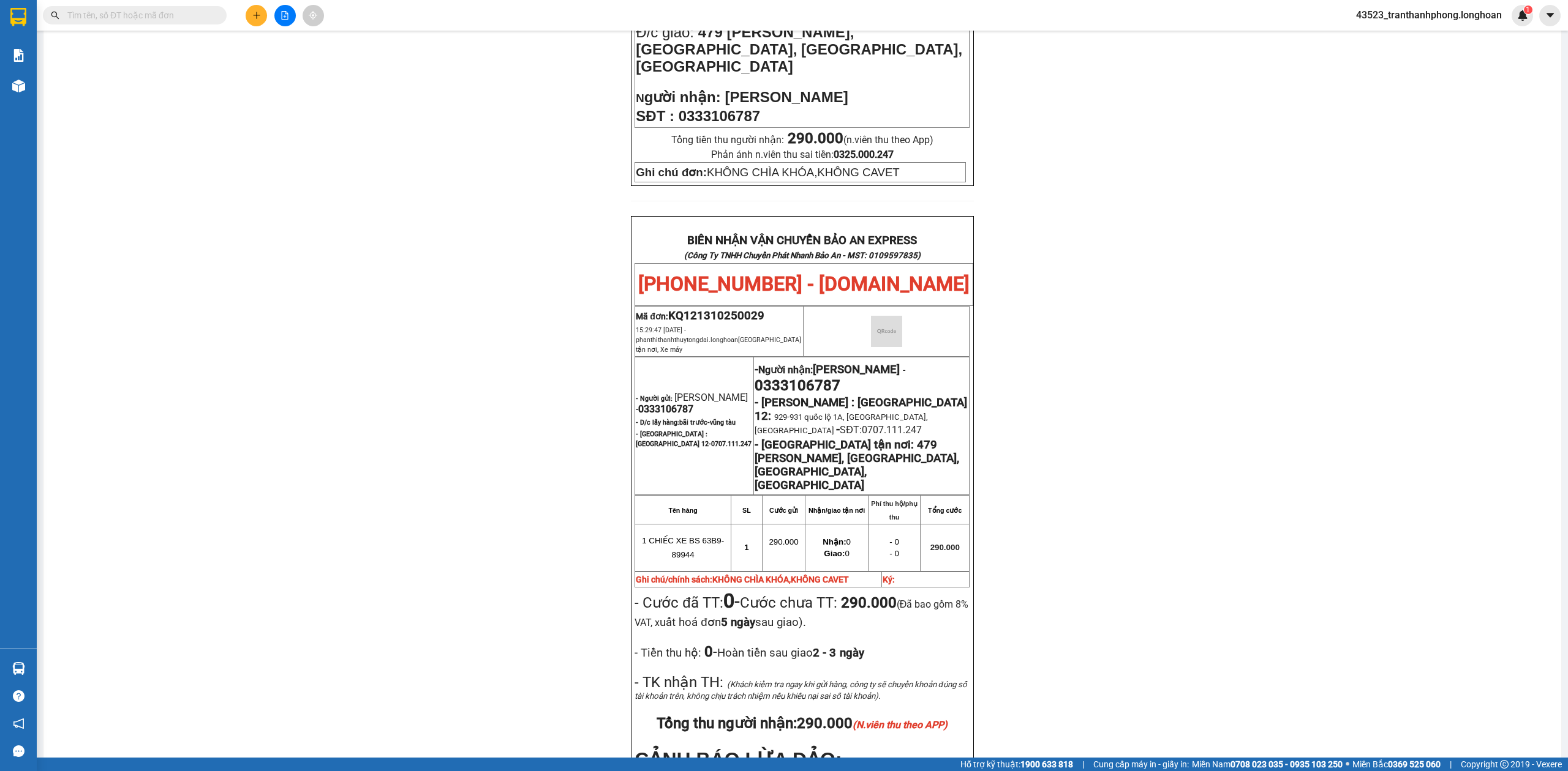
scroll to position [576, 0]
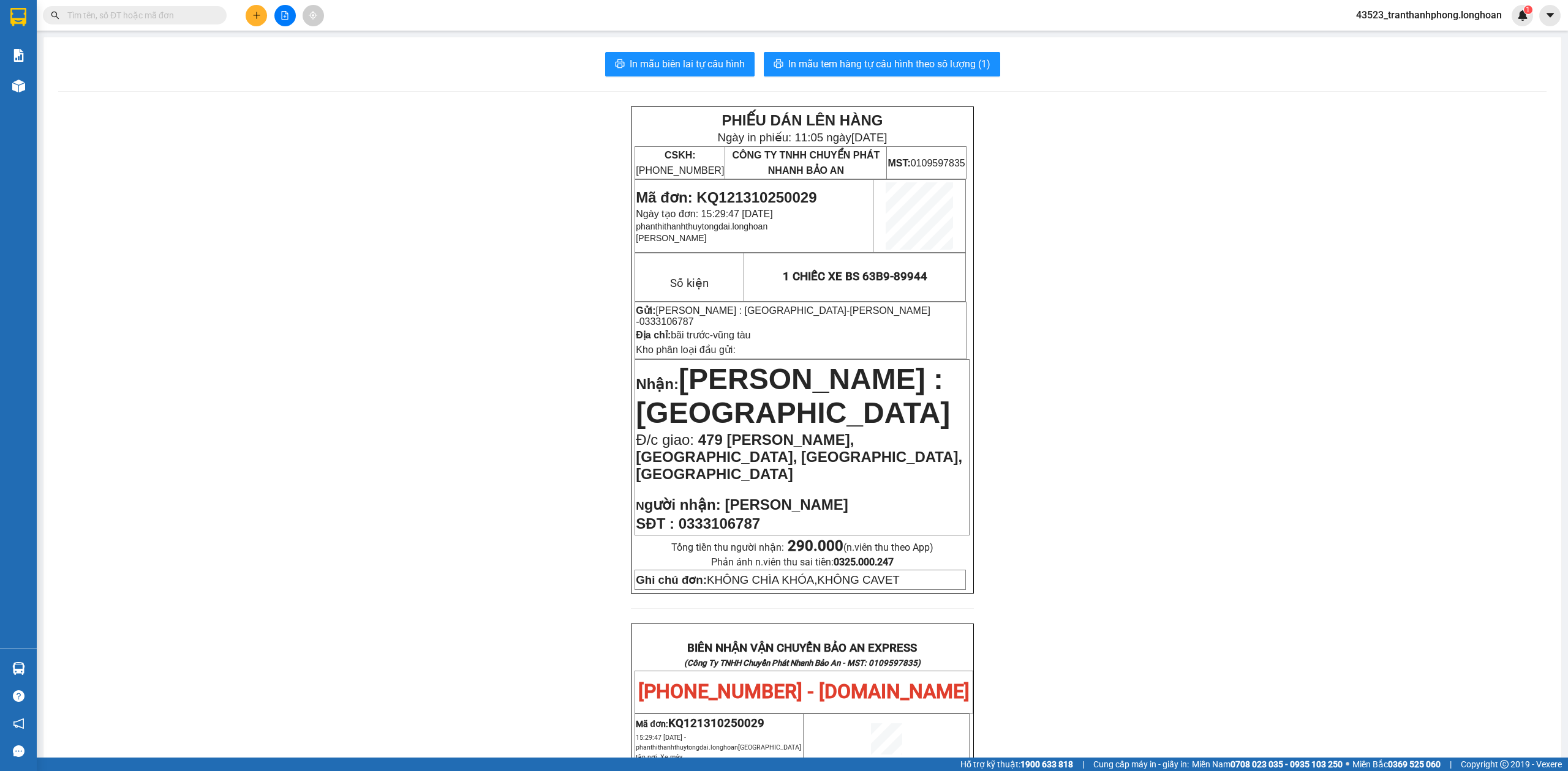
scroll to position [576, 0]
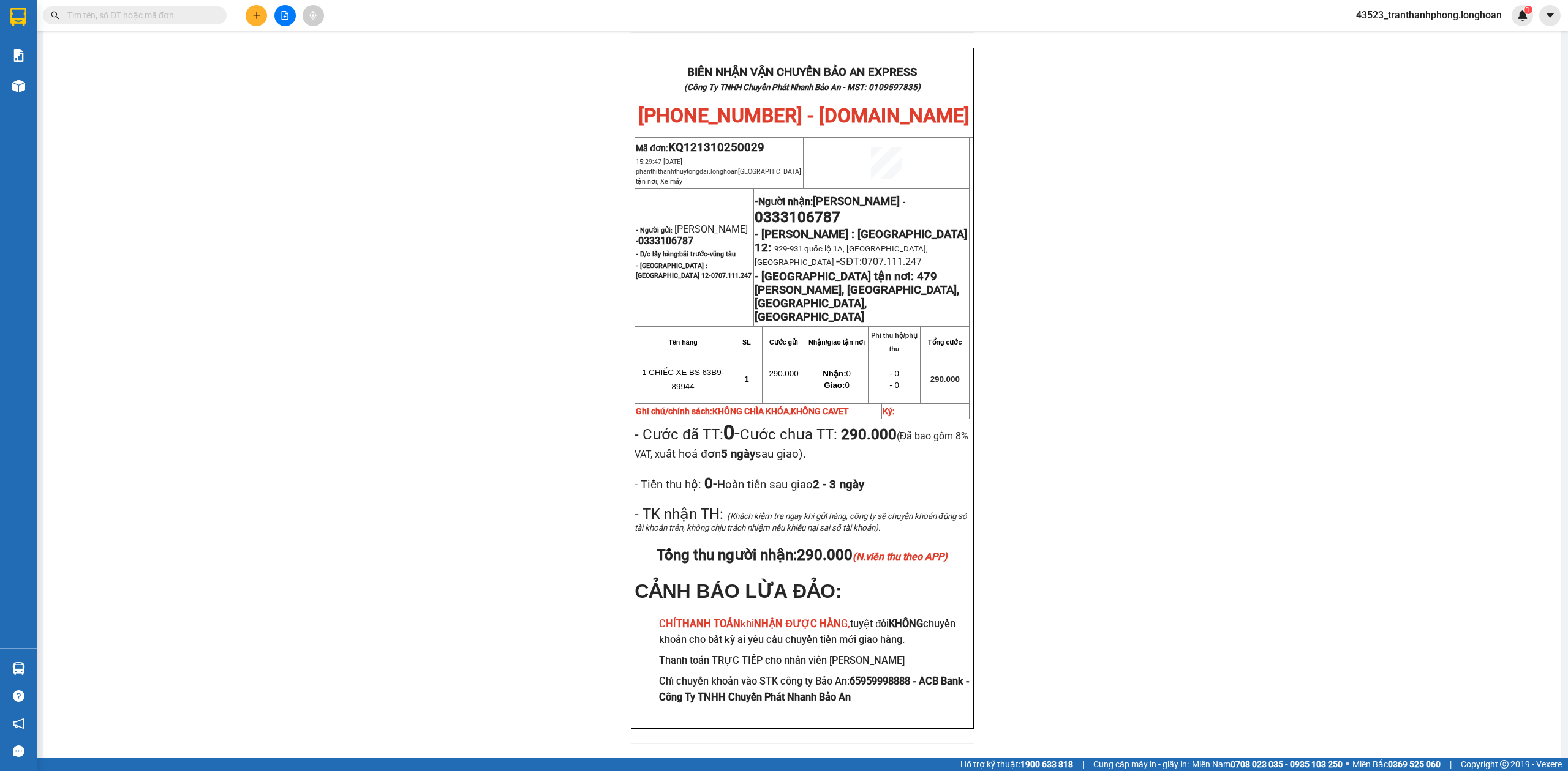
click at [657, 235] on span "0333106787" at bounding box center [666, 241] width 56 height 12
click at [658, 235] on span "0333106787" at bounding box center [666, 241] width 56 height 12
copy span "0333106787"
drag, startPoint x: 1267, startPoint y: 331, endPoint x: 226, endPoint y: 133, distance: 1059.7
click at [1261, 330] on div "PHIẾU DÁN LÊN HÀNG Ngày in phiếu: 11:05 ngày 14-10-2025 CSKH: 1900.06.88.33 CÔN…" at bounding box center [802, 145] width 1488 height 1229
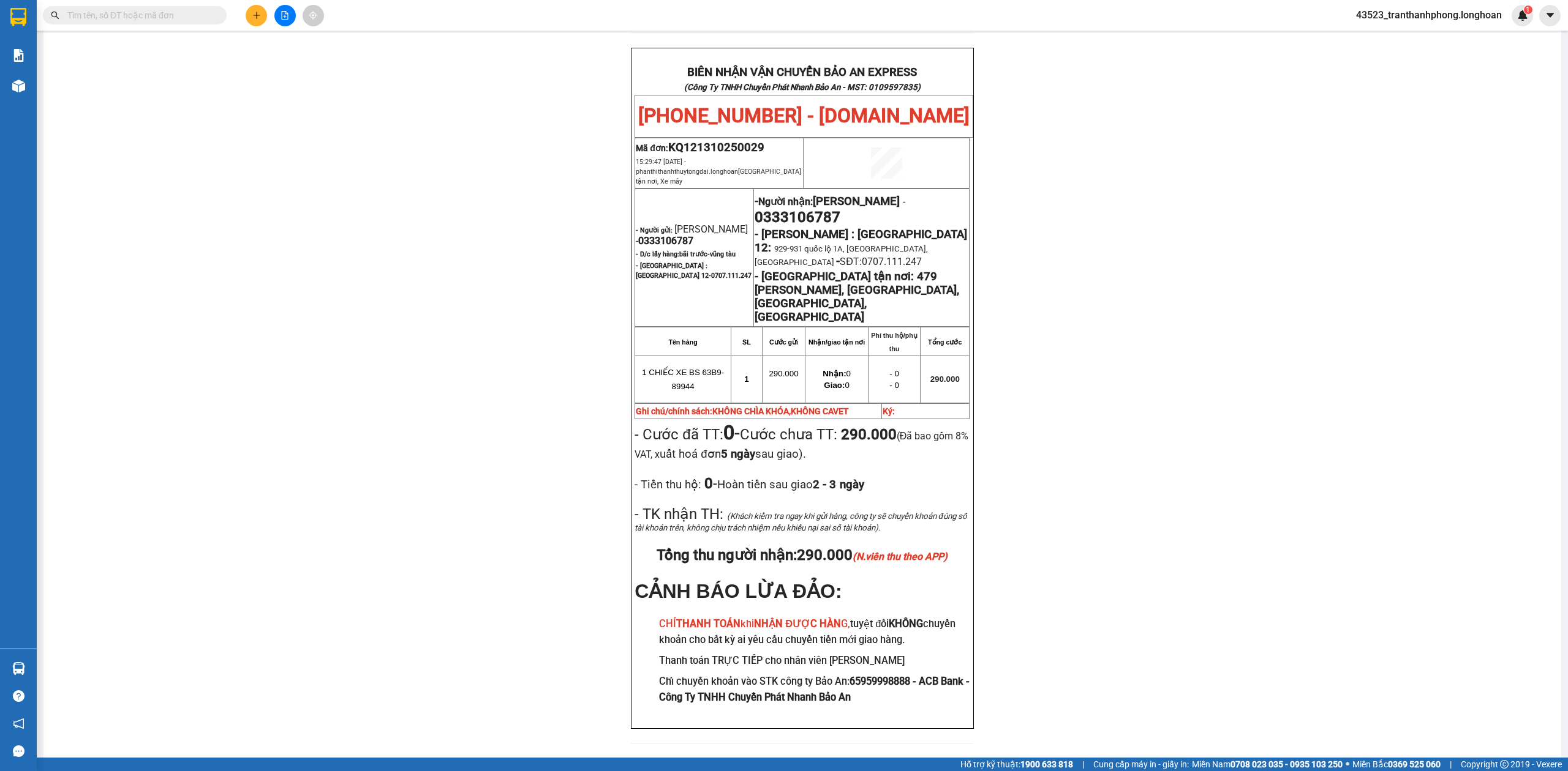
click at [803, 209] on span "0333106787" at bounding box center [797, 218] width 86 height 18
click at [804, 209] on span "0333106787" at bounding box center [797, 218] width 86 height 18
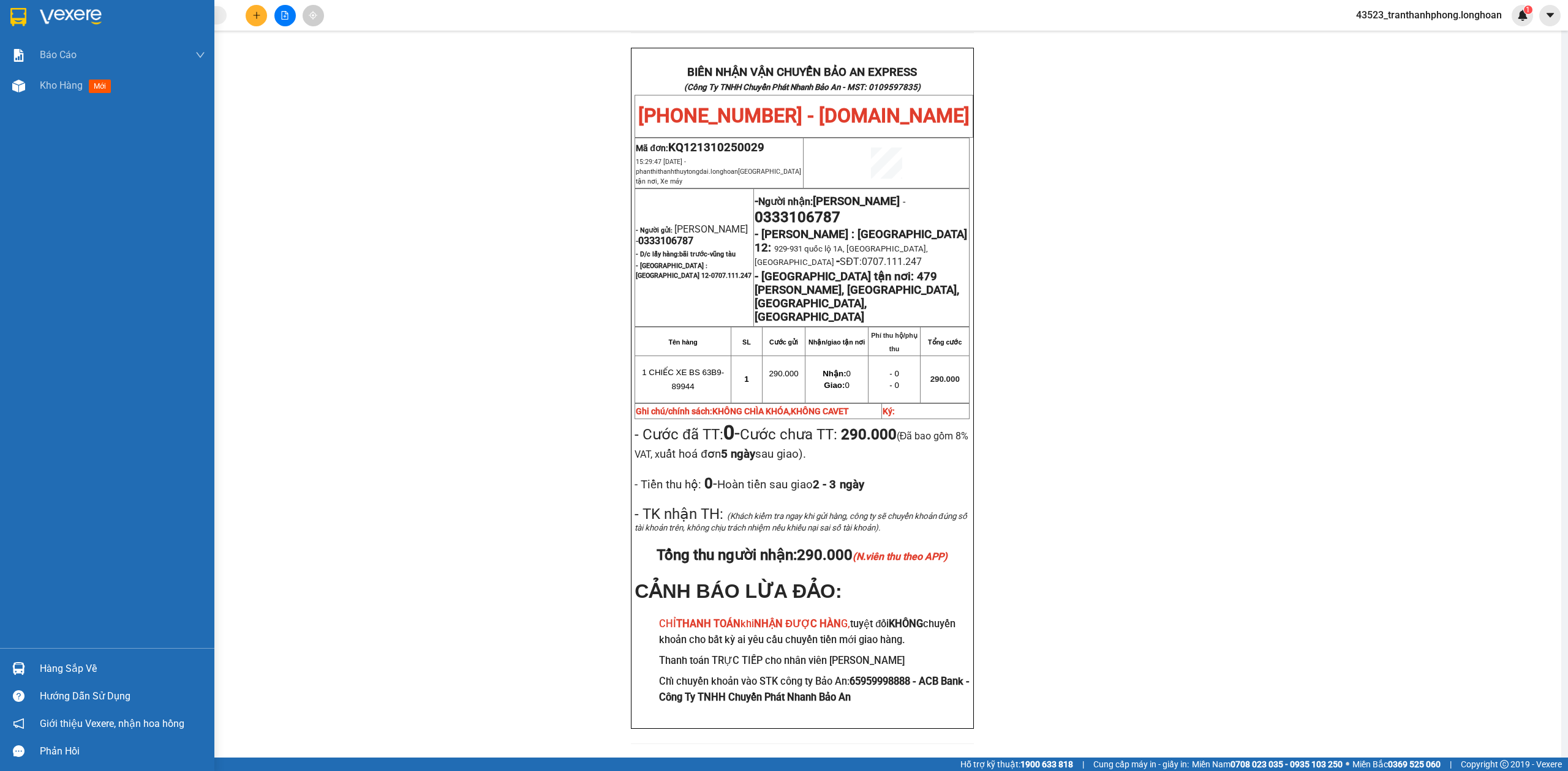
click at [18, 11] on img at bounding box center [18, 18] width 16 height 19
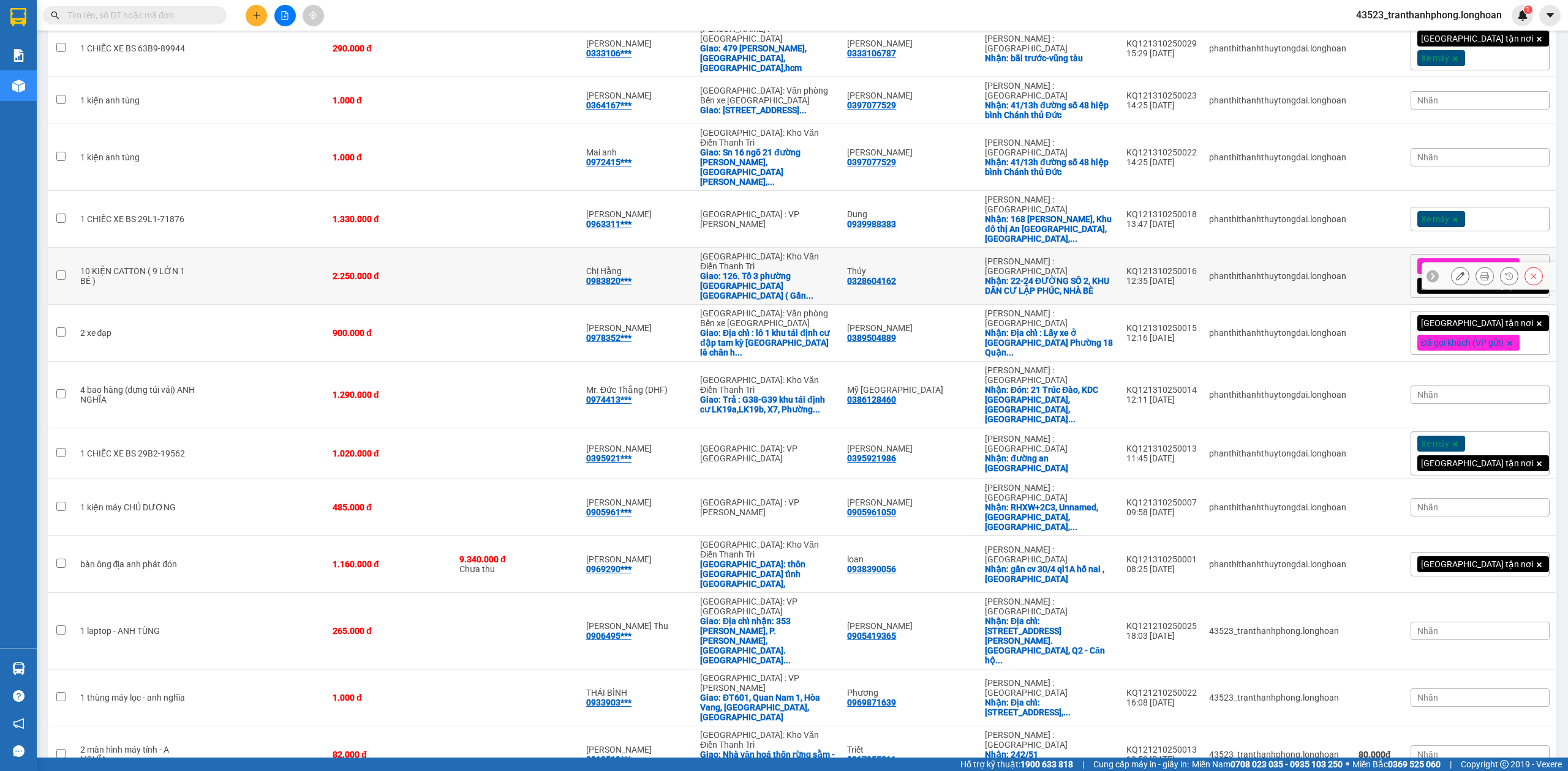
scroll to position [418, 0]
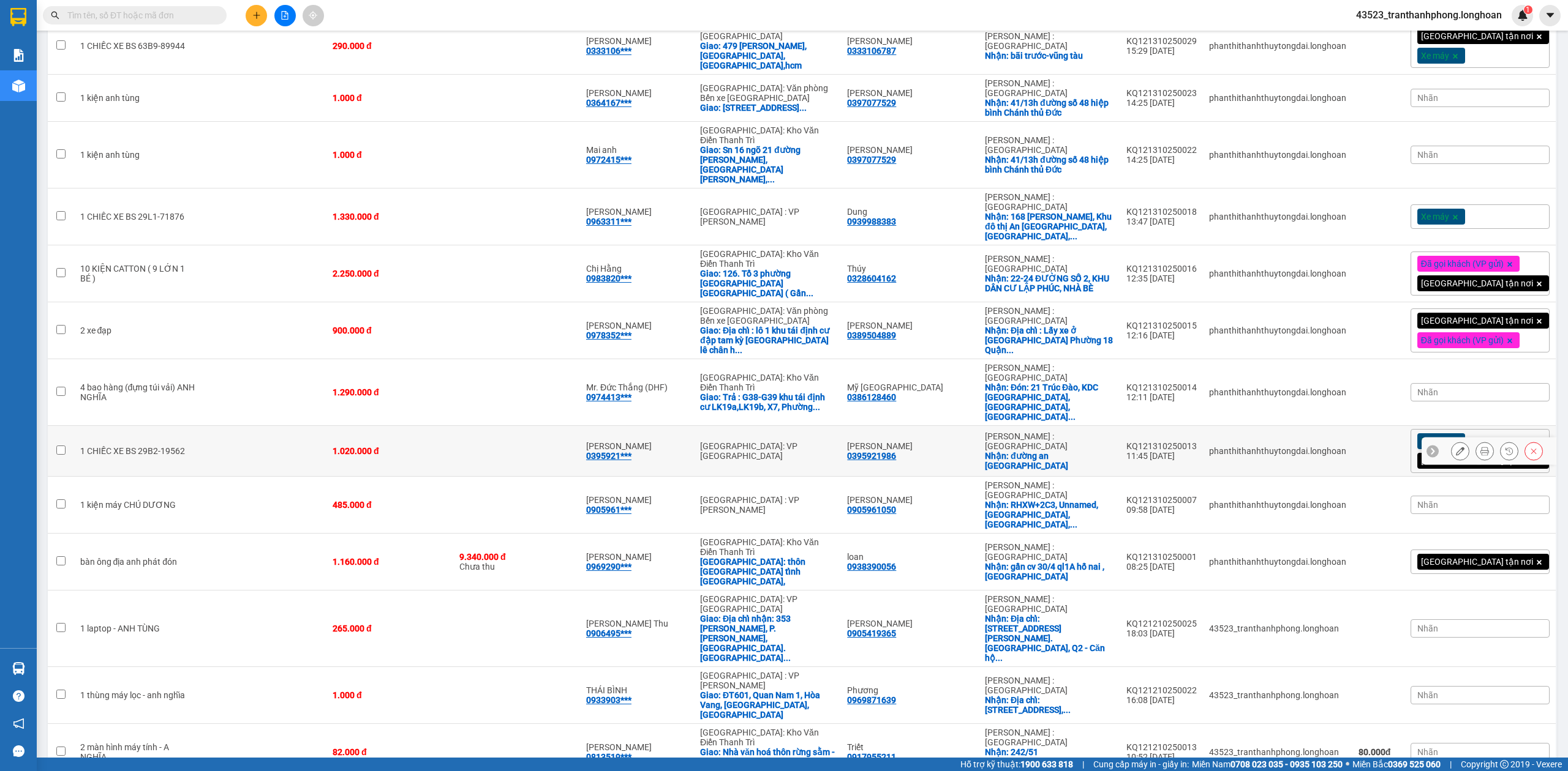
click at [1476, 442] on div at bounding box center [1486, 452] width 19 height 19
click at [1476, 441] on button at bounding box center [1485, 451] width 18 height 21
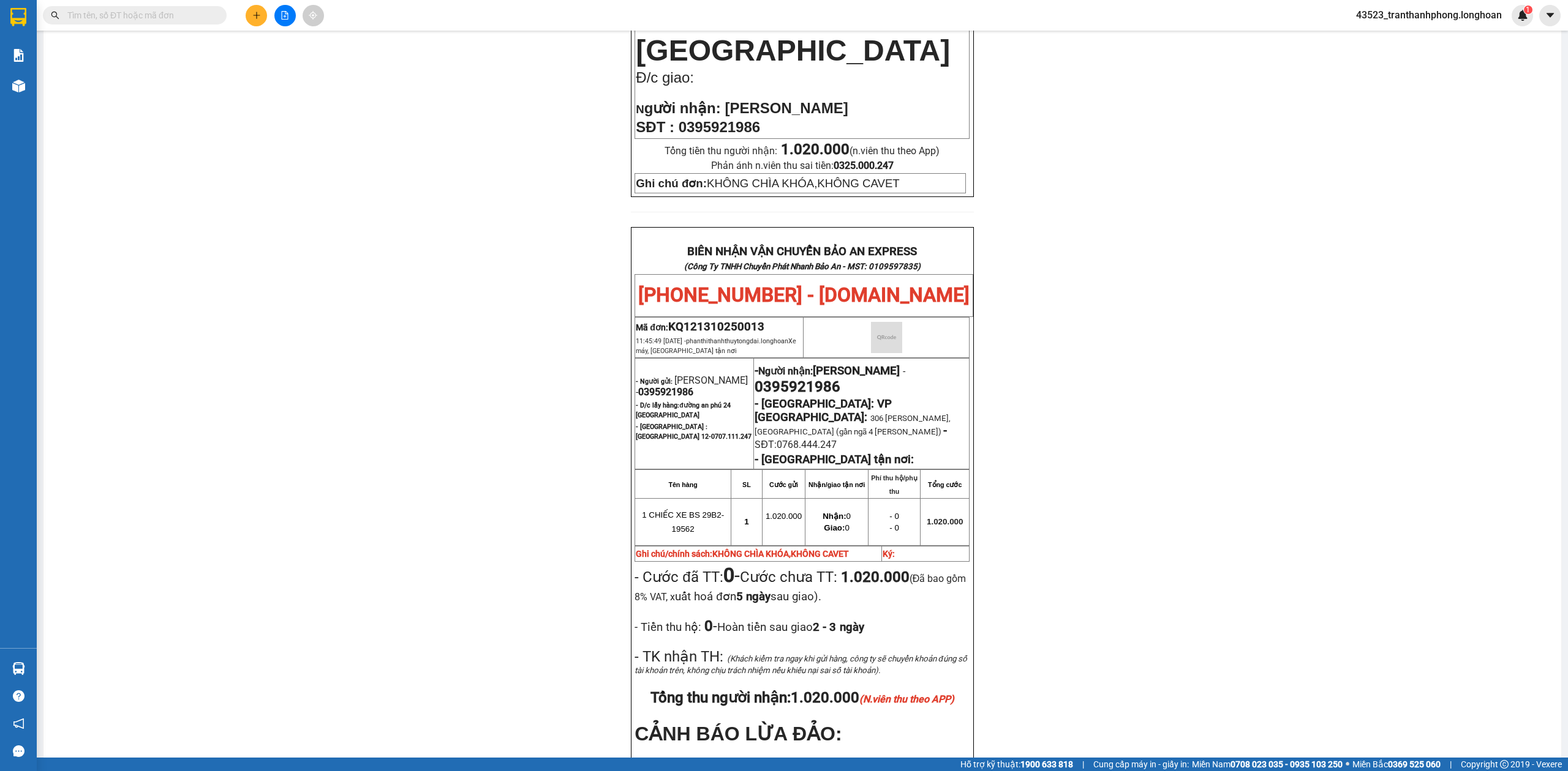
scroll to position [559, 0]
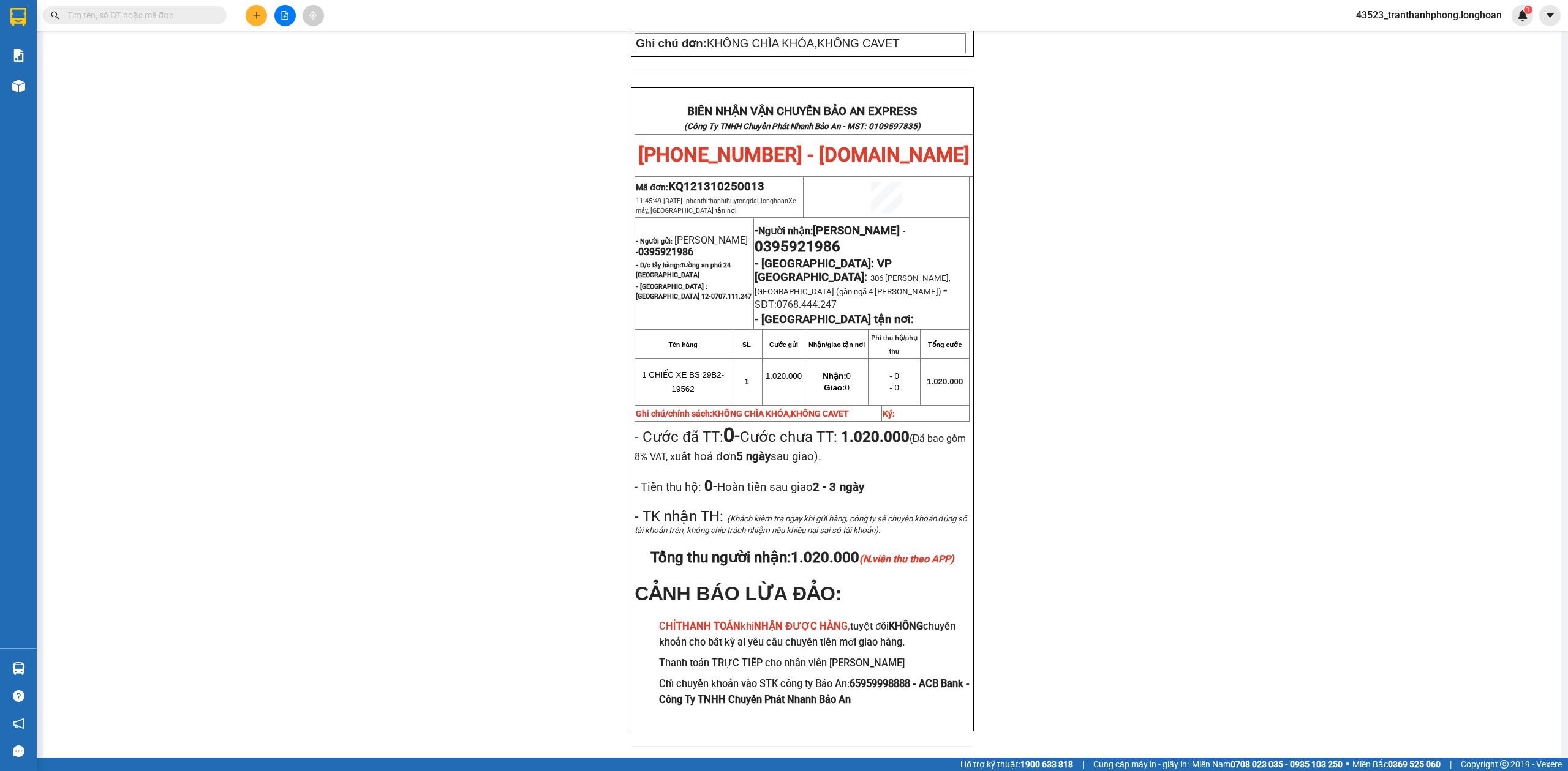
click at [640, 246] on span "0395921986" at bounding box center [666, 252] width 56 height 12
copy span "0395921986"
drag, startPoint x: 1304, startPoint y: 343, endPoint x: 1267, endPoint y: 327, distance: 40.3
click at [1298, 339] on div "PHIẾU DÁN LÊN HÀNG Ngày in phiếu: 11:05 ngày 14-10-2025 CSKH: 1900.06.88.33 CÔN…" at bounding box center [802, 155] width 1488 height 1214
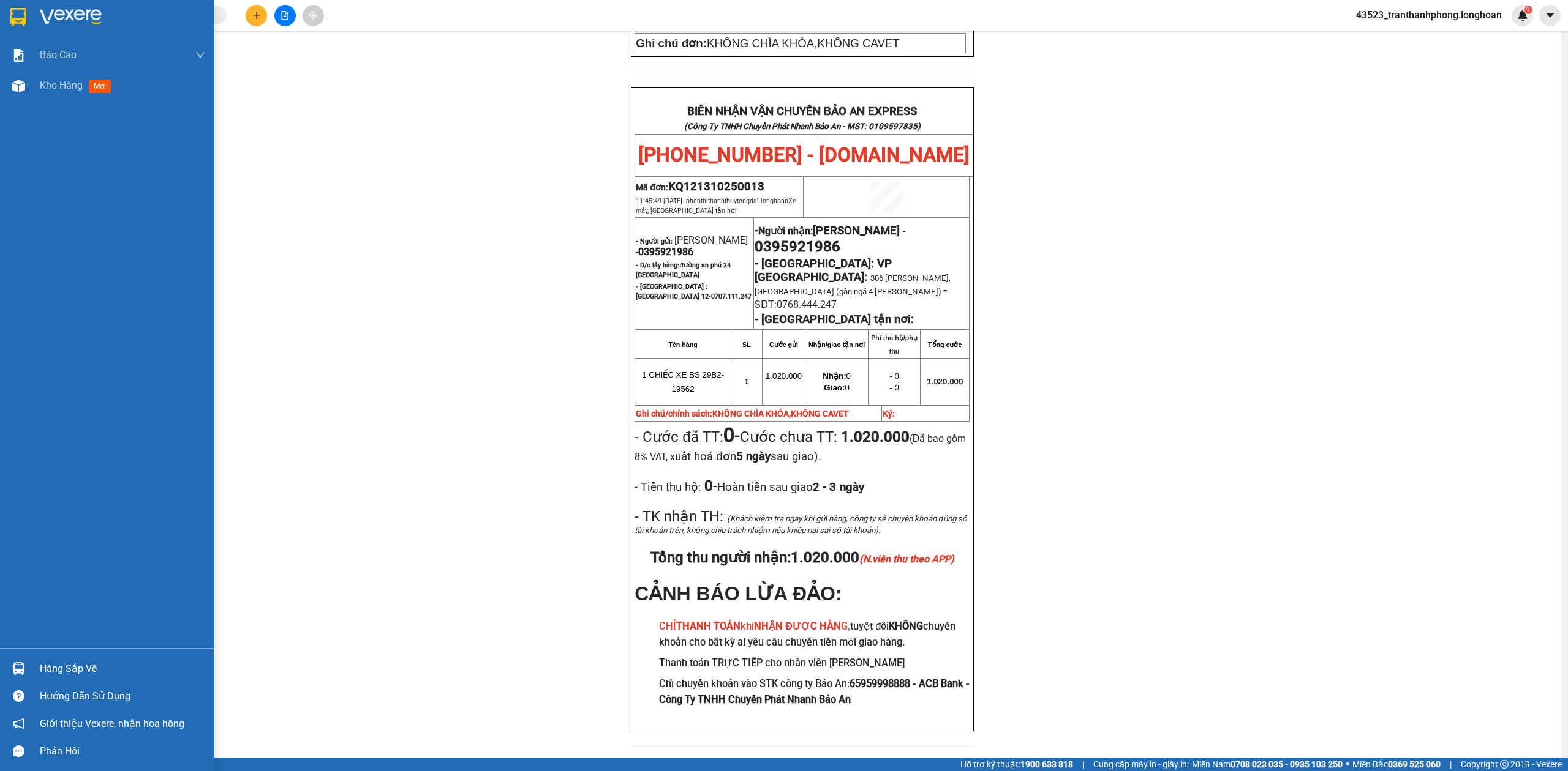
click at [10, 6] on div at bounding box center [19, 17] width 21 height 21
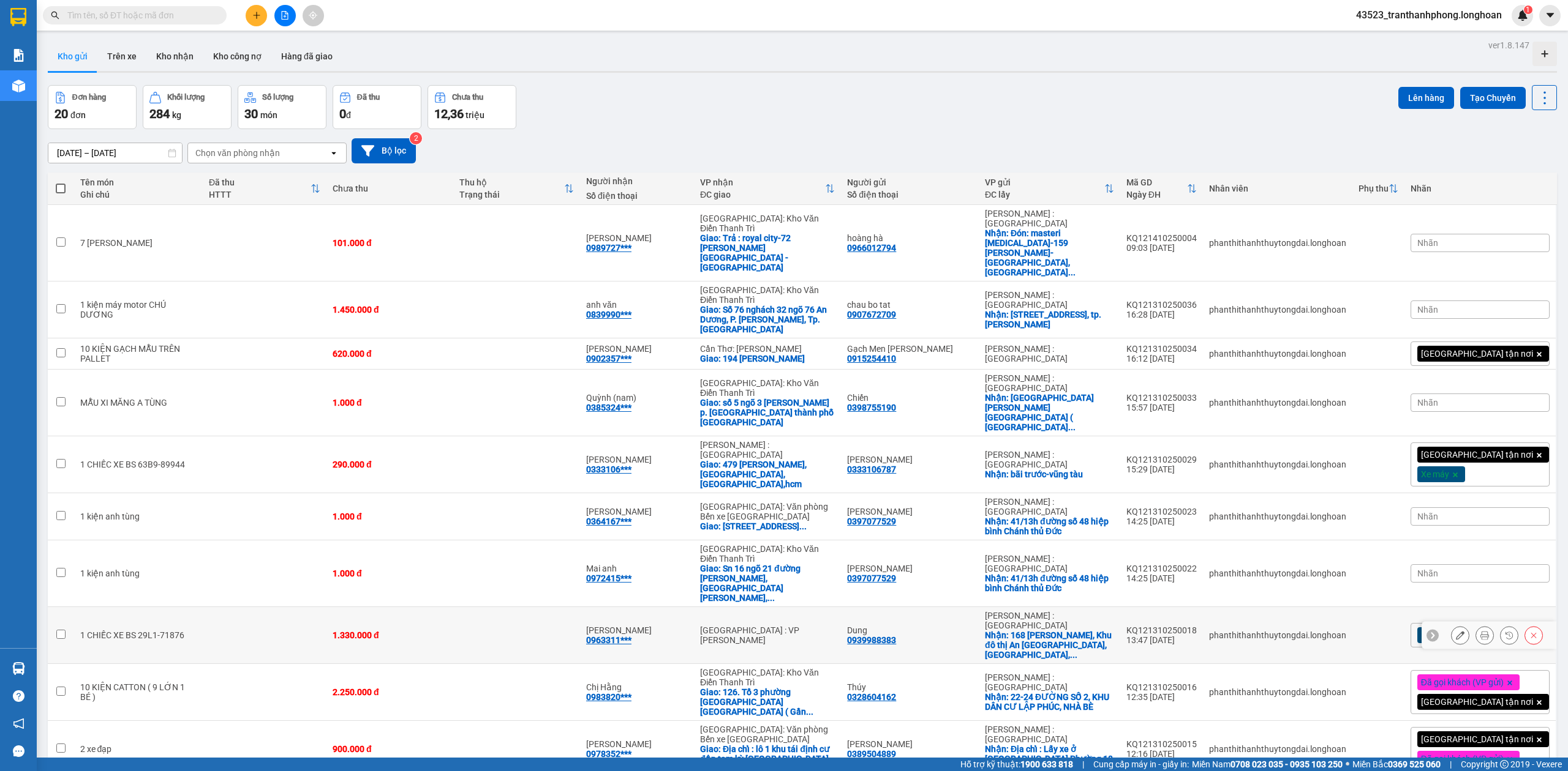
click at [383, 607] on td "1.330.000 đ" at bounding box center [390, 636] width 127 height 57
checkbox input "true"
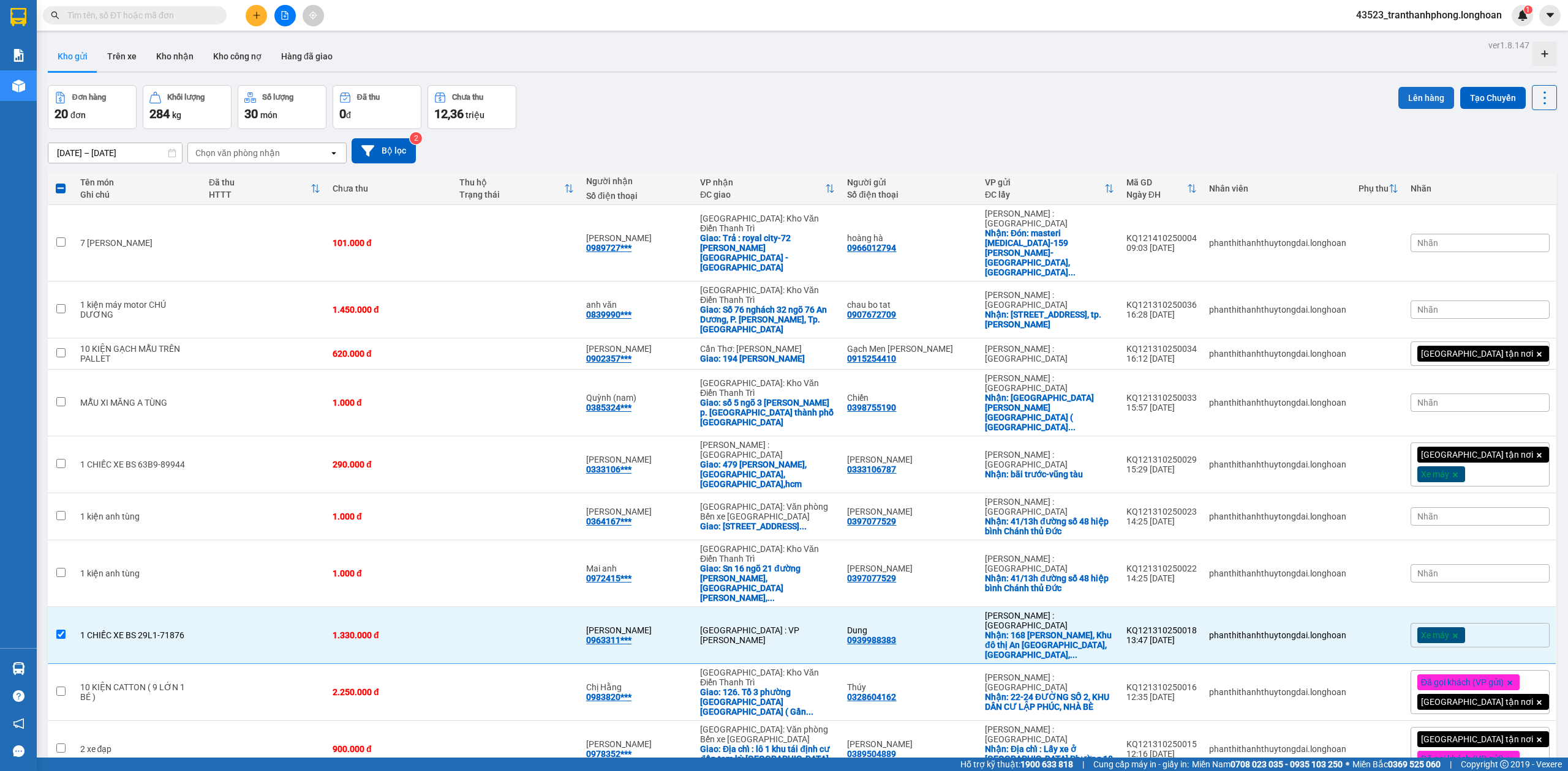
click at [1402, 104] on button "Lên hàng" at bounding box center [1426, 98] width 56 height 22
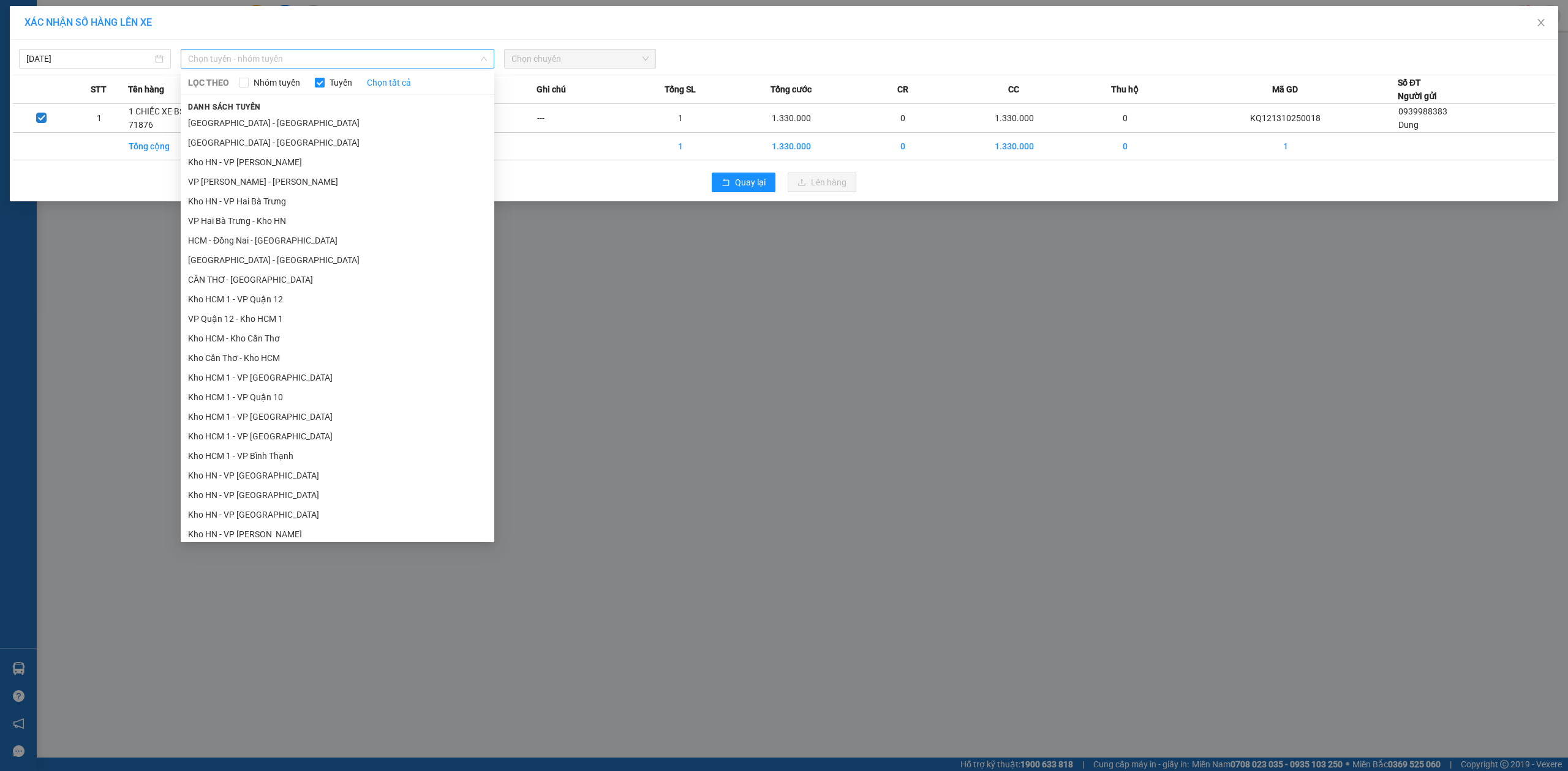
click at [242, 56] on span "Chọn tuyến - nhóm tuyến" at bounding box center [337, 59] width 299 height 19
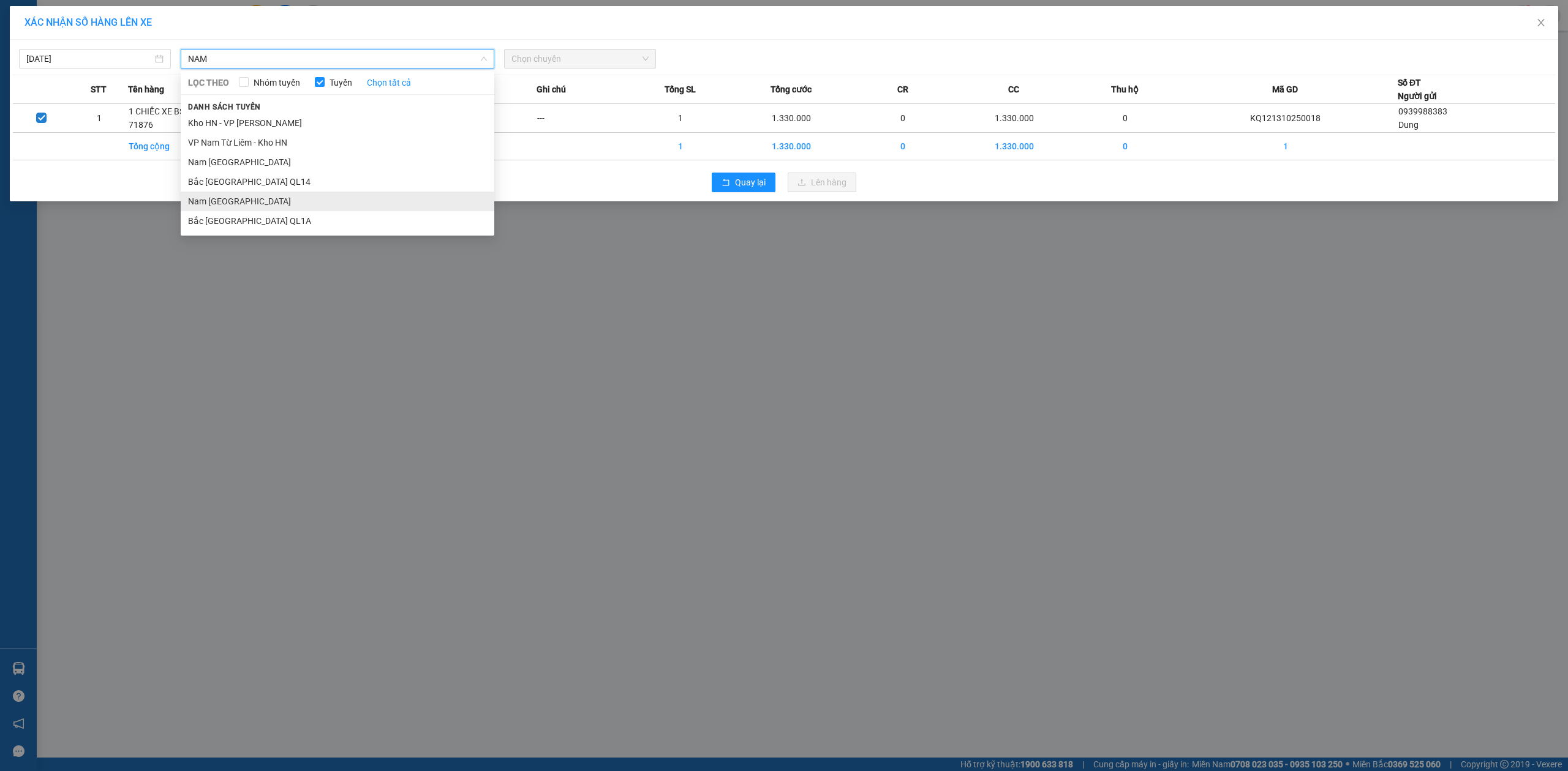
type input "NAM"
click at [262, 207] on li "Nam [GEOGRAPHIC_DATA]" at bounding box center [337, 201] width 314 height 19
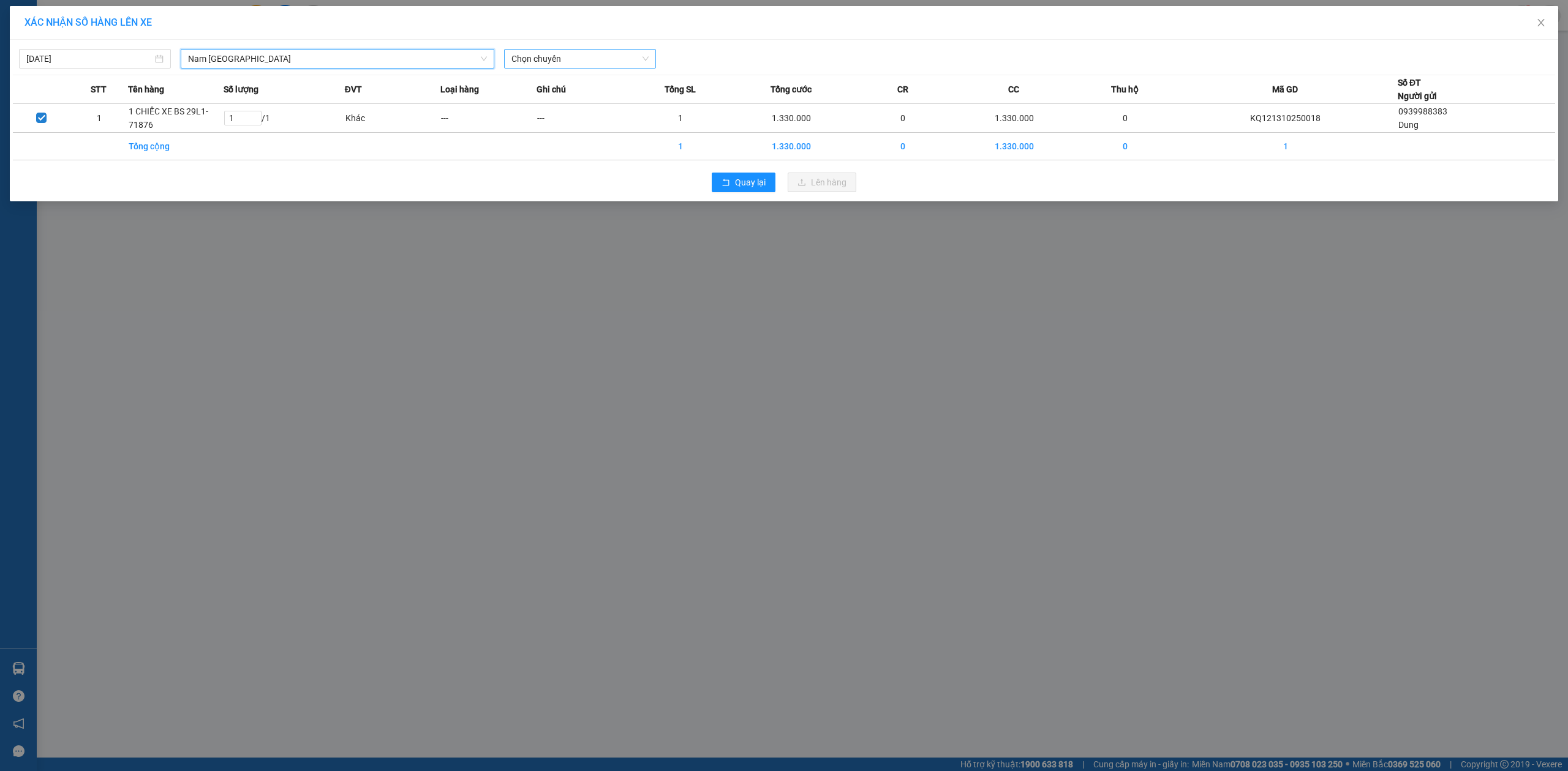
click at [562, 66] on span "Chọn chuyến" at bounding box center [580, 59] width 137 height 19
click at [561, 94] on div "20:00 (TC) - 29E-097.92" at bounding box center [558, 103] width 110 height 19
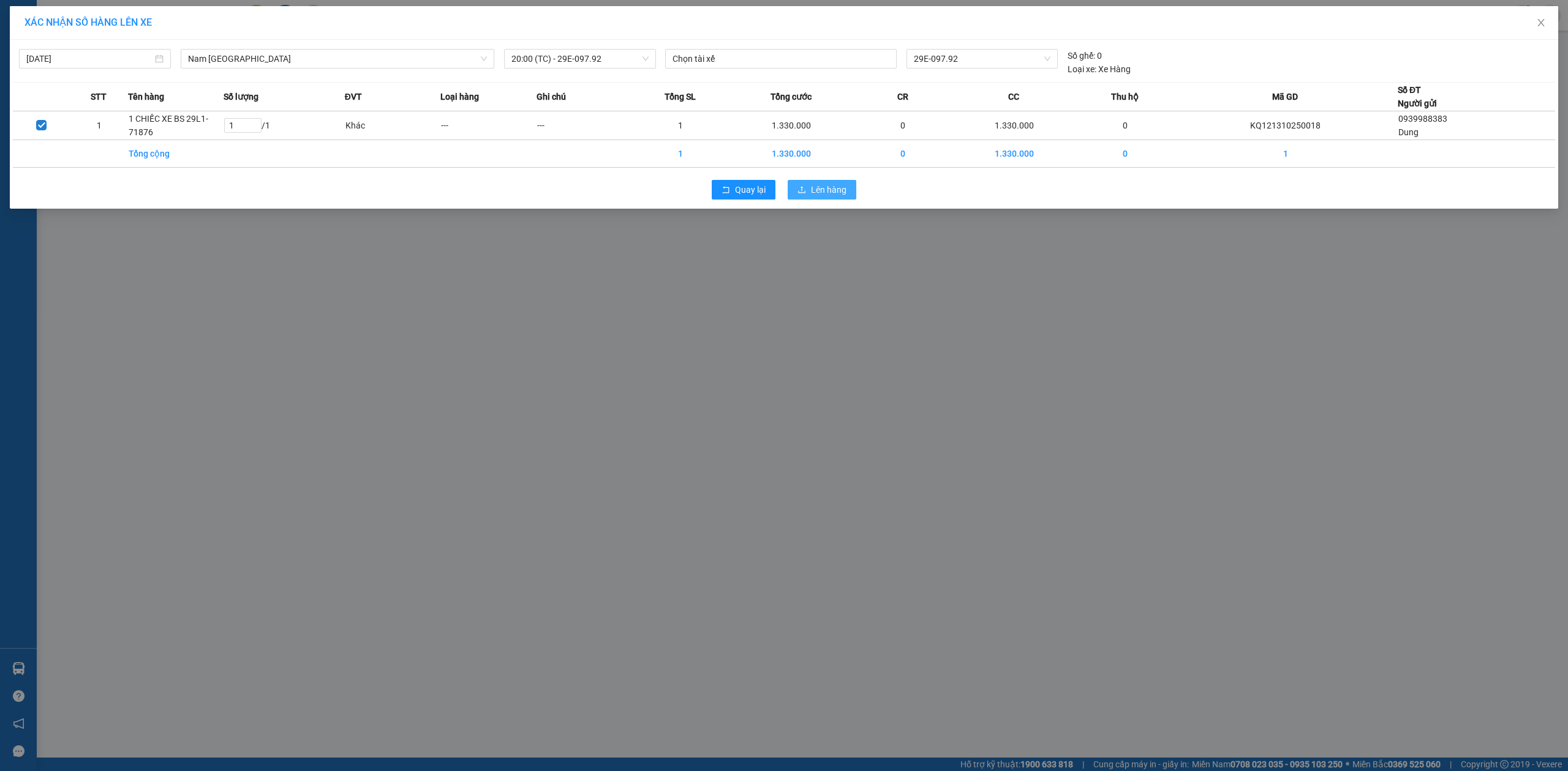
click at [830, 187] on span "Lên hàng" at bounding box center [829, 190] width 35 height 14
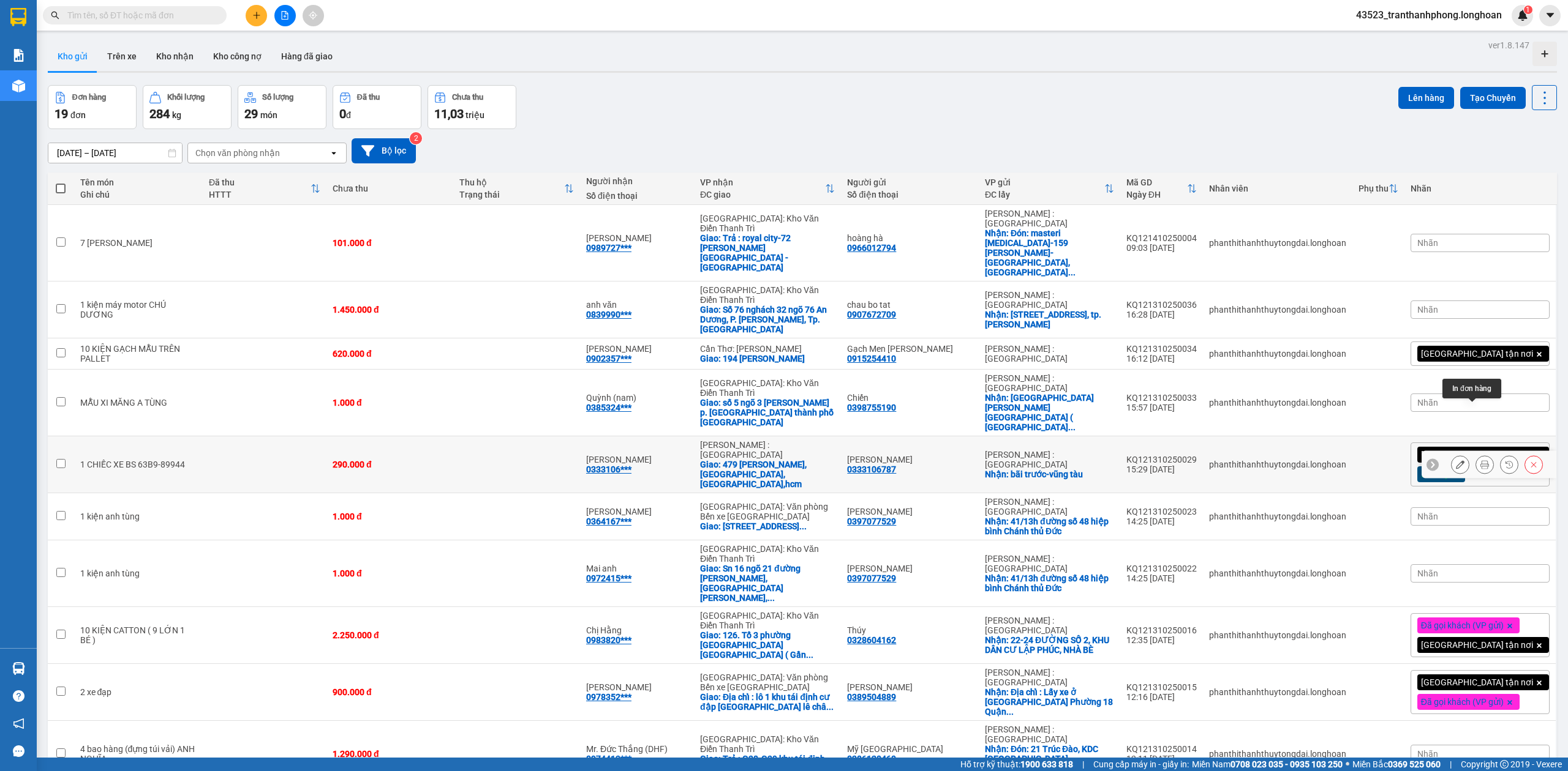
click at [1481, 460] on icon at bounding box center [1485, 464] width 8 height 8
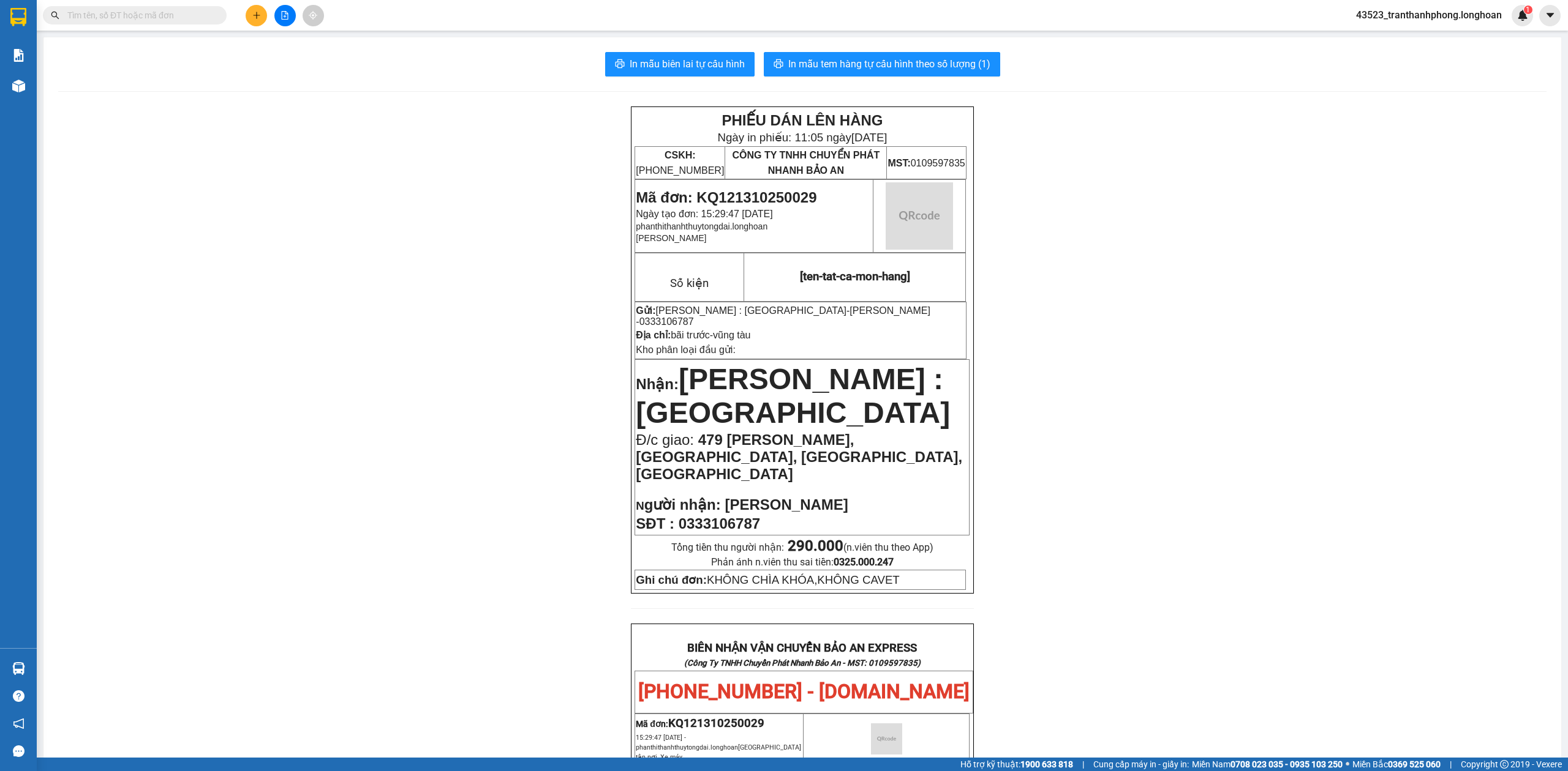
scroll to position [576, 0]
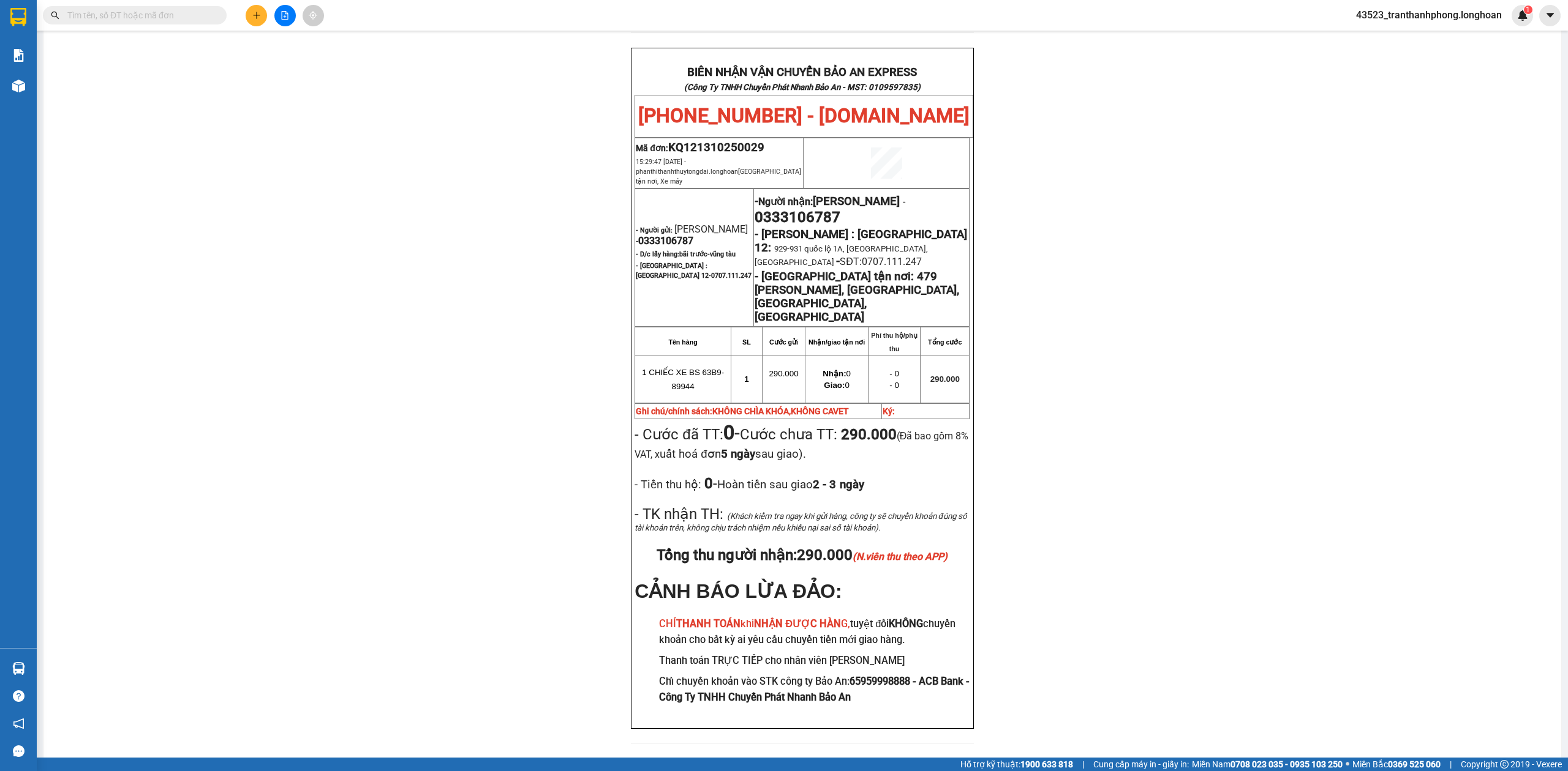
click at [679, 211] on td "- Người gửi: Trần Khánh Duy - 0333106787 - D/c lấy hàng: bãi trước-vũng tàu - H…" at bounding box center [695, 257] width 119 height 138
click at [677, 235] on span "0333106787" at bounding box center [666, 241] width 56 height 12
copy span "0333106787"
click at [675, 235] on span "0333106787" at bounding box center [666, 241] width 56 height 12
drag, startPoint x: 1192, startPoint y: 306, endPoint x: 1148, endPoint y: 307, distance: 44.0
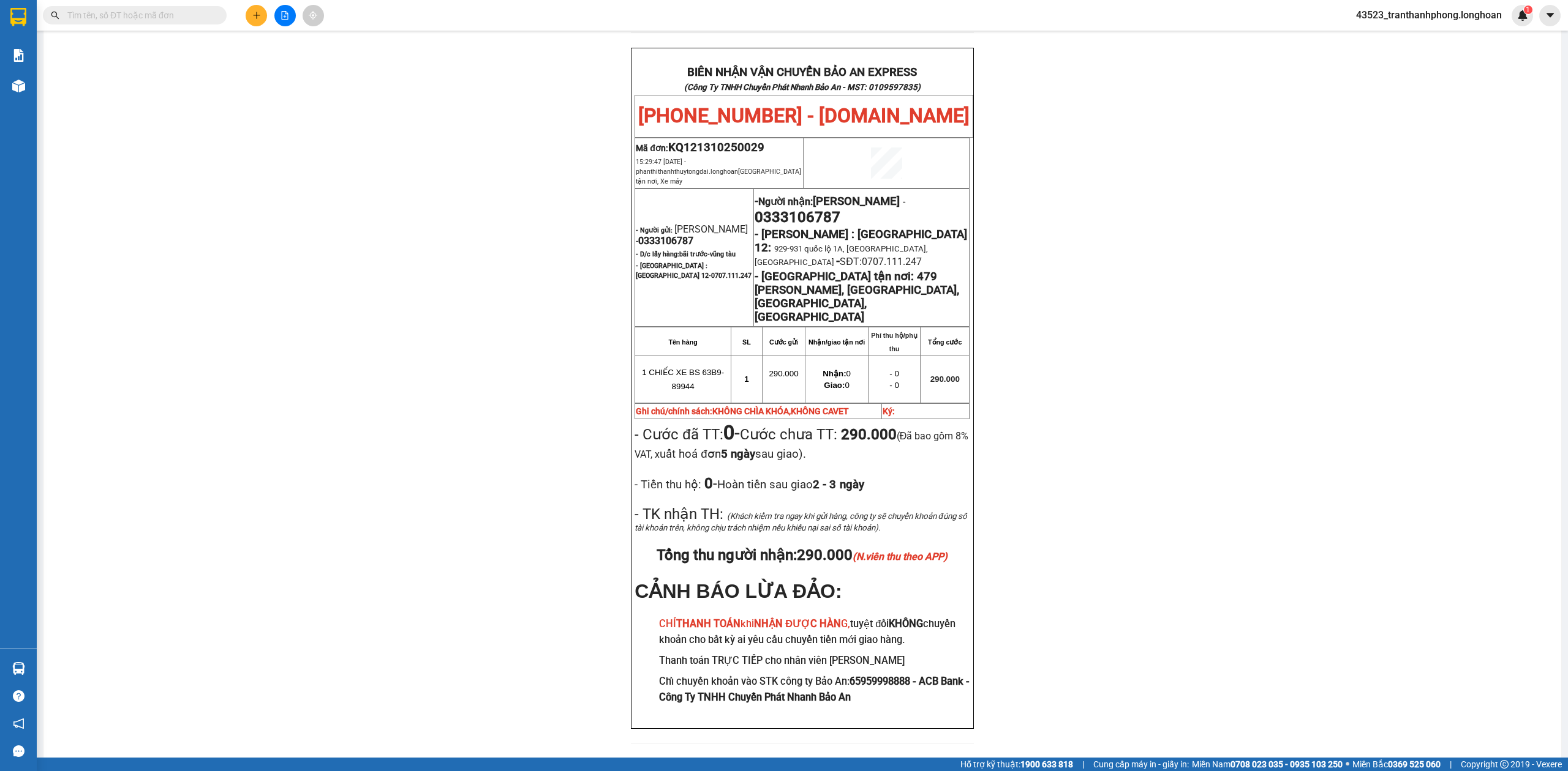
click at [1189, 307] on div "PHIẾU DÁN LÊN HÀNG Ngày in phiếu: 11:05 ngày 14-10-2025 CSKH: 1900.06.88.33 CÔN…" at bounding box center [802, 145] width 1488 height 1229
click at [789, 209] on span "0333106787" at bounding box center [797, 218] width 86 height 18
copy span "0333106787"
drag, startPoint x: 1282, startPoint y: 245, endPoint x: 654, endPoint y: 240, distance: 628.0
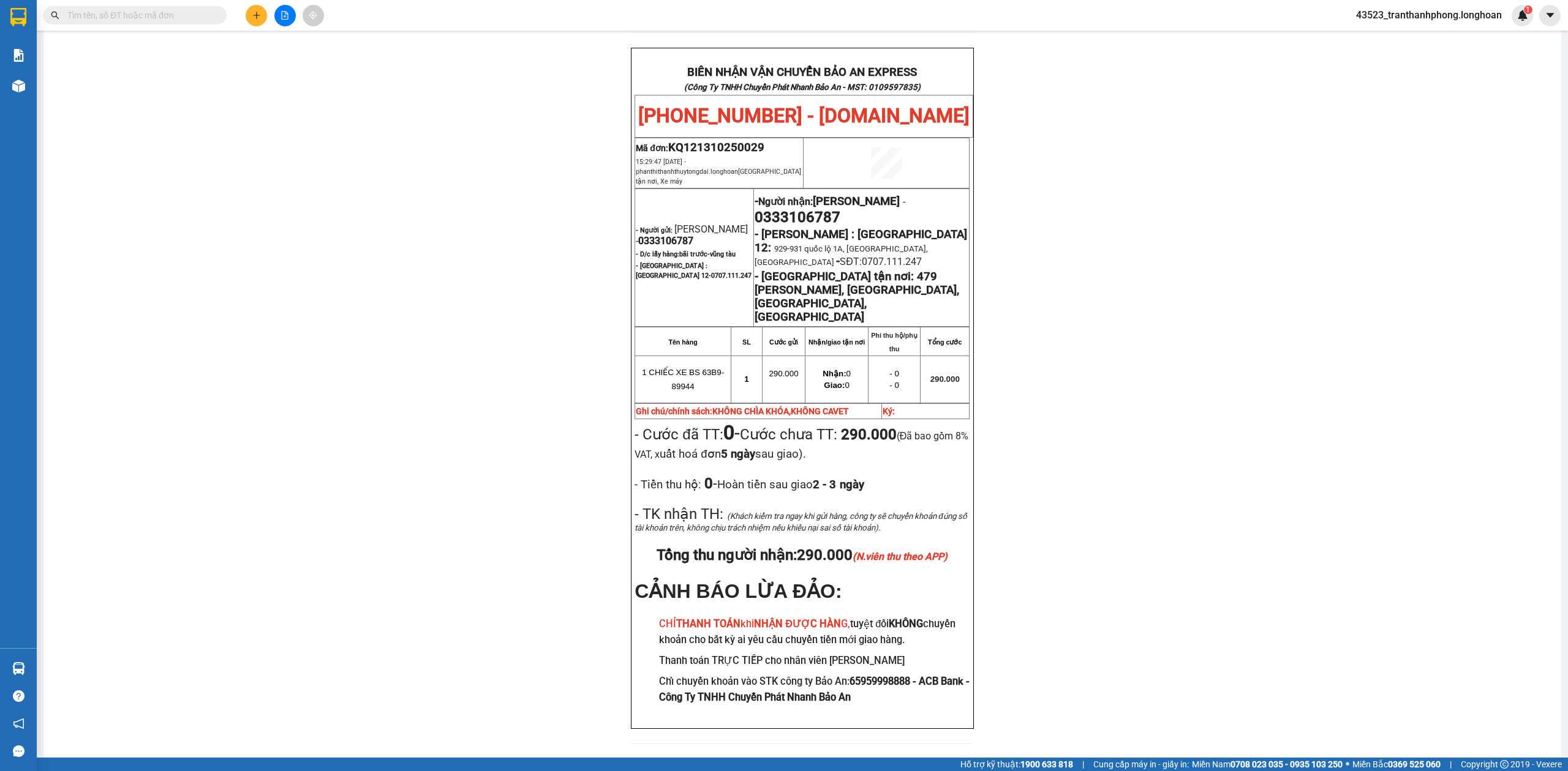
click at [1282, 243] on div "PHIẾU DÁN LÊN HÀNG Ngày in phiếu: 11:05 ngày 14-10-2025 CSKH: 1900.06.88.33 CÔN…" at bounding box center [802, 145] width 1488 height 1229
click at [811, 209] on span "0333106787" at bounding box center [797, 218] width 86 height 18
copy span "0333106787"
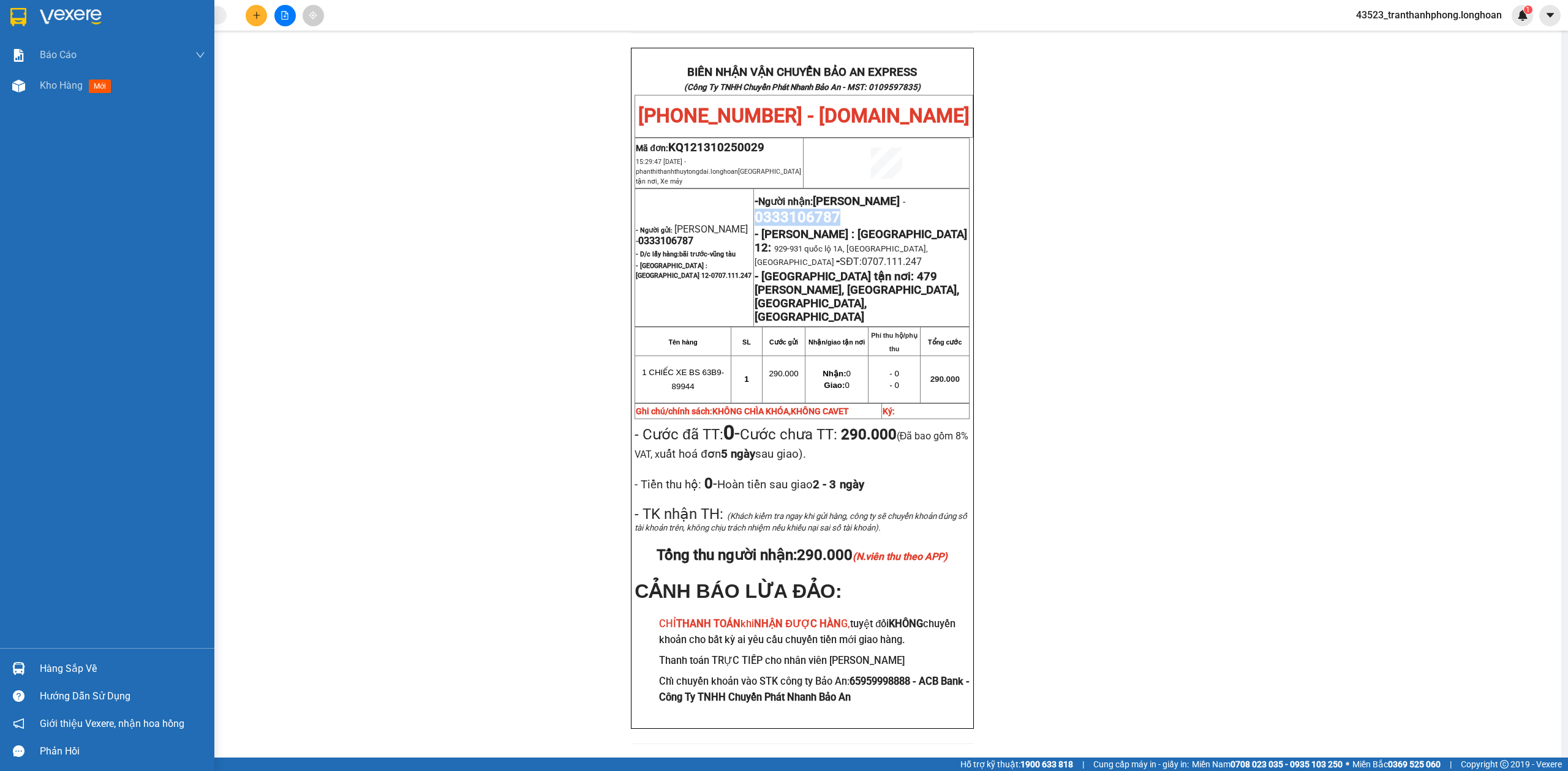
click at [22, 18] on img at bounding box center [18, 18] width 16 height 19
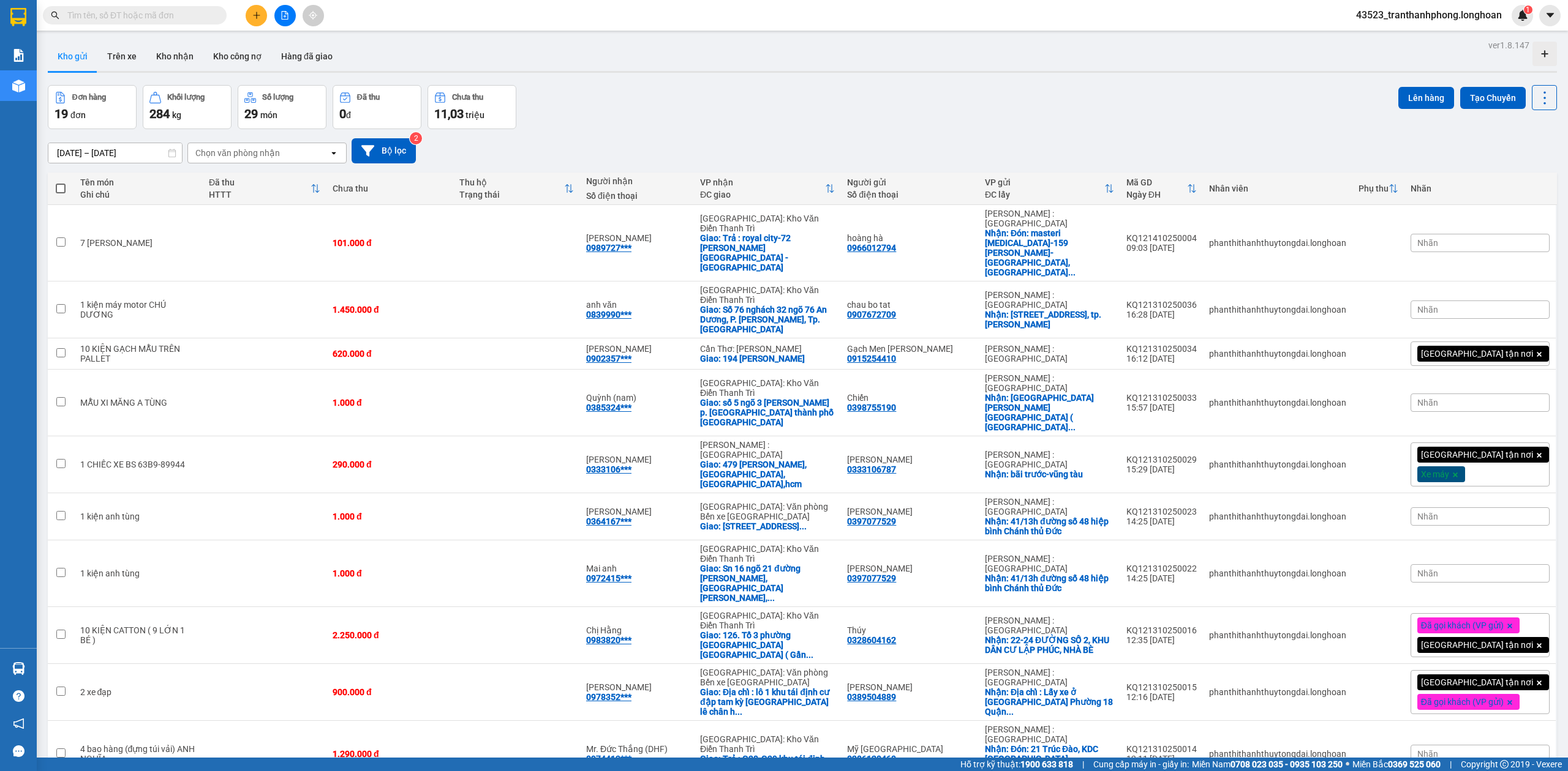
scroll to position [371, 0]
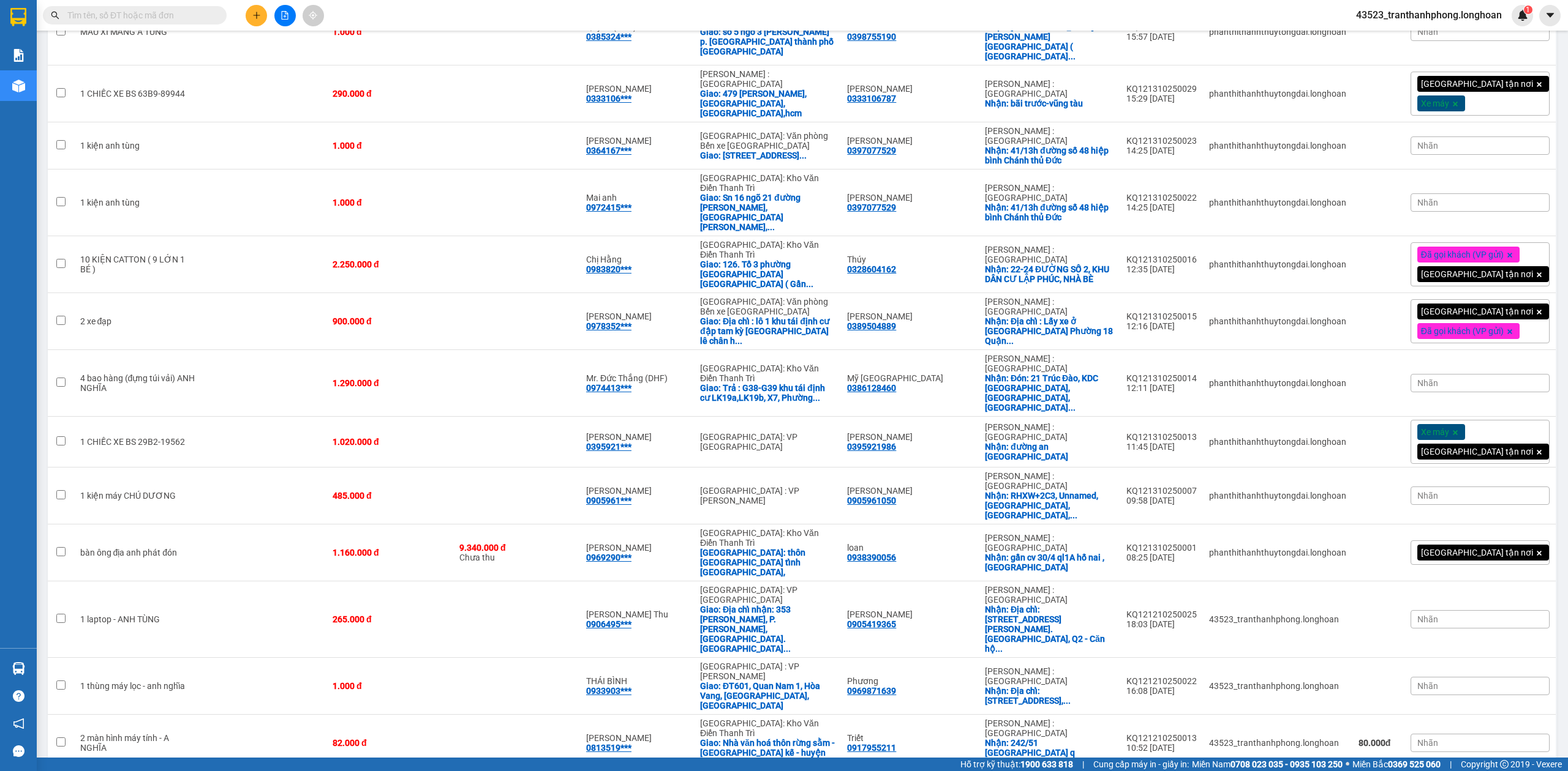
click at [124, 16] on input "text" at bounding box center [140, 15] width 144 height 14
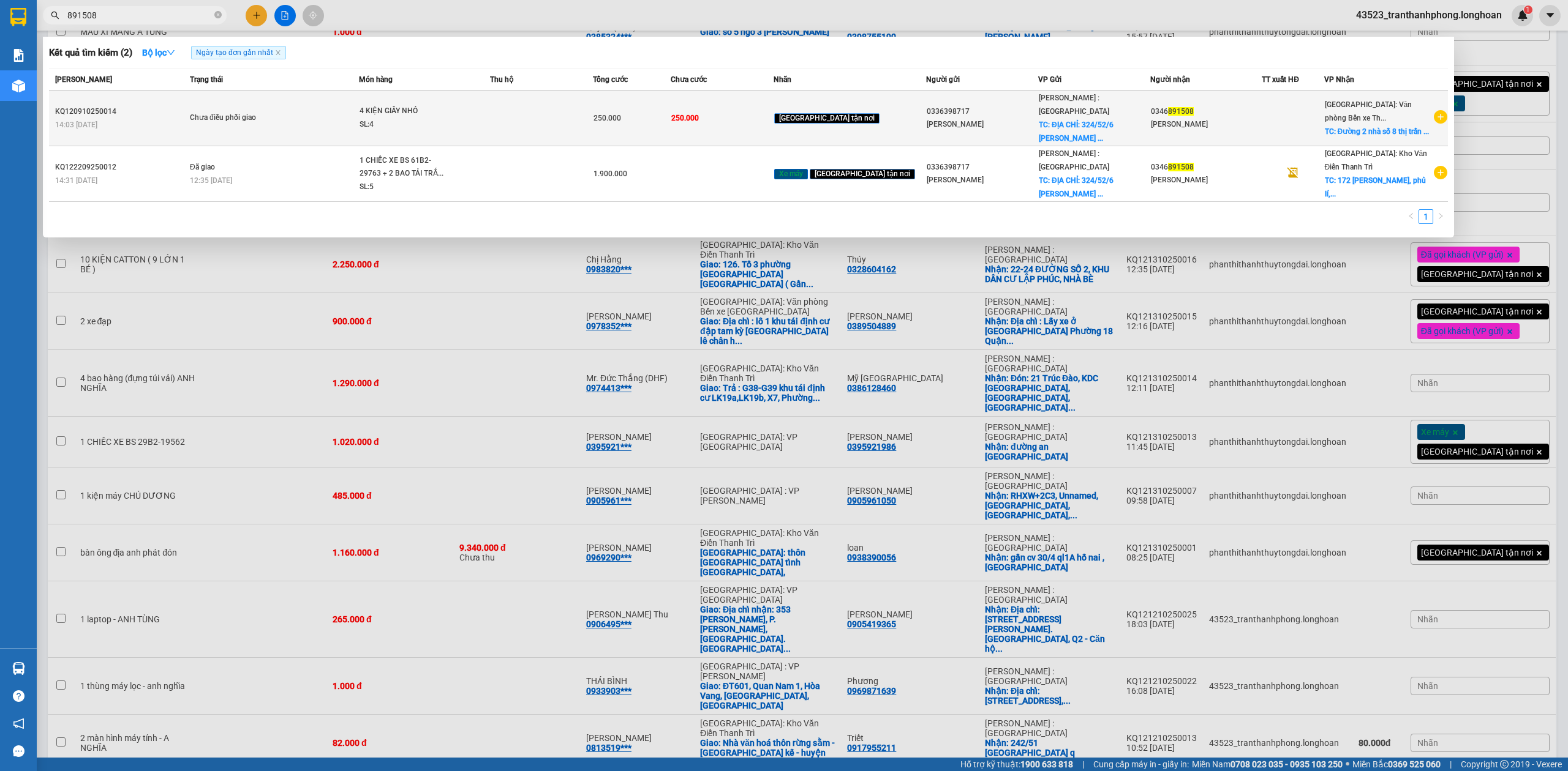
type input "891508"
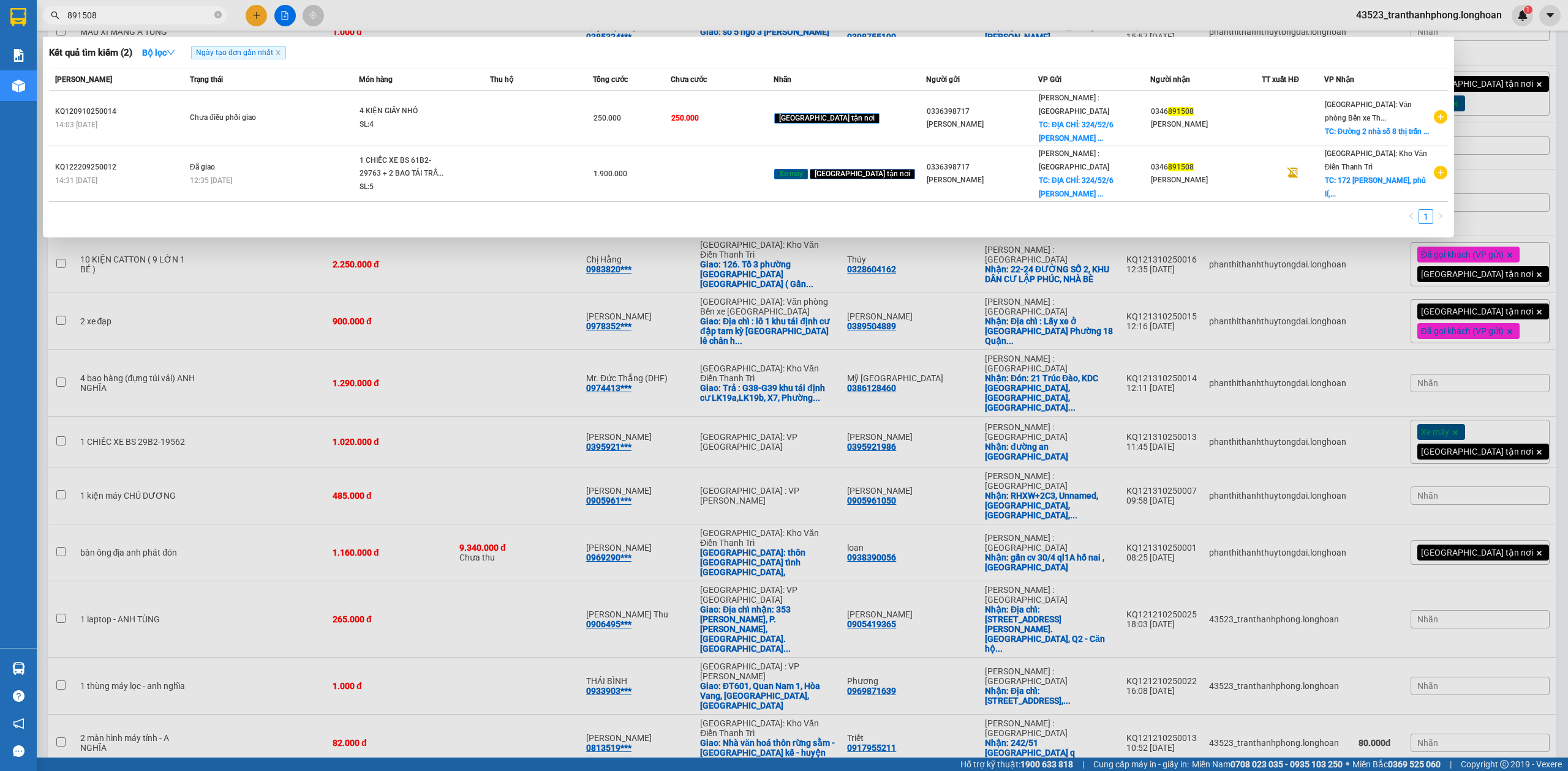
drag, startPoint x: 194, startPoint y: 439, endPoint x: 167, endPoint y: 406, distance: 42.6
click at [197, 439] on div at bounding box center [784, 385] width 1568 height 771
click at [213, 15] on span "891508" at bounding box center [134, 16] width 183 height 19
click at [217, 15] on icon "close-circle" at bounding box center [219, 15] width 7 height 7
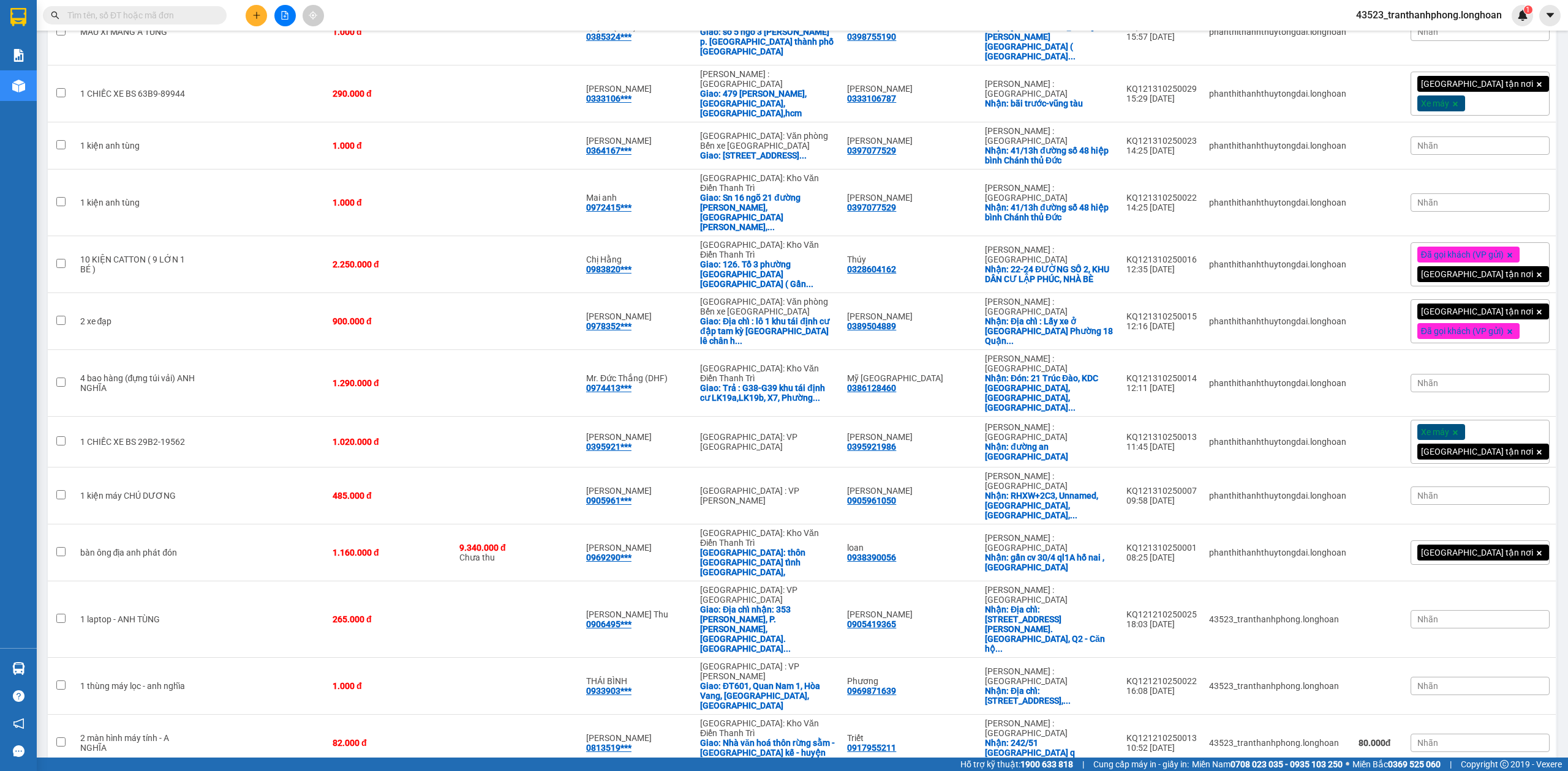
scroll to position [0, 0]
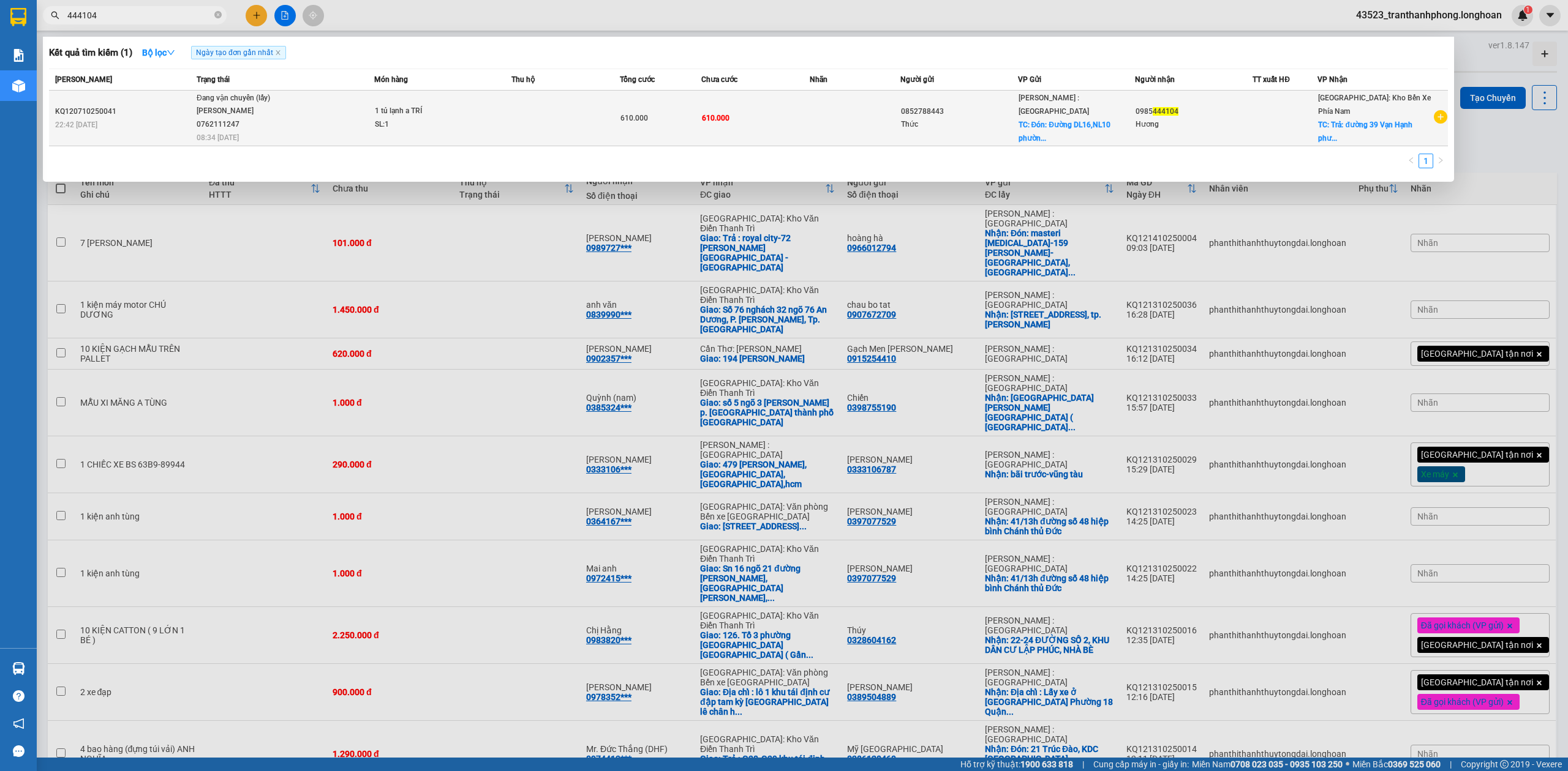
type input "444104"
click at [107, 106] on div "KQ120710250041" at bounding box center [124, 112] width 138 height 13
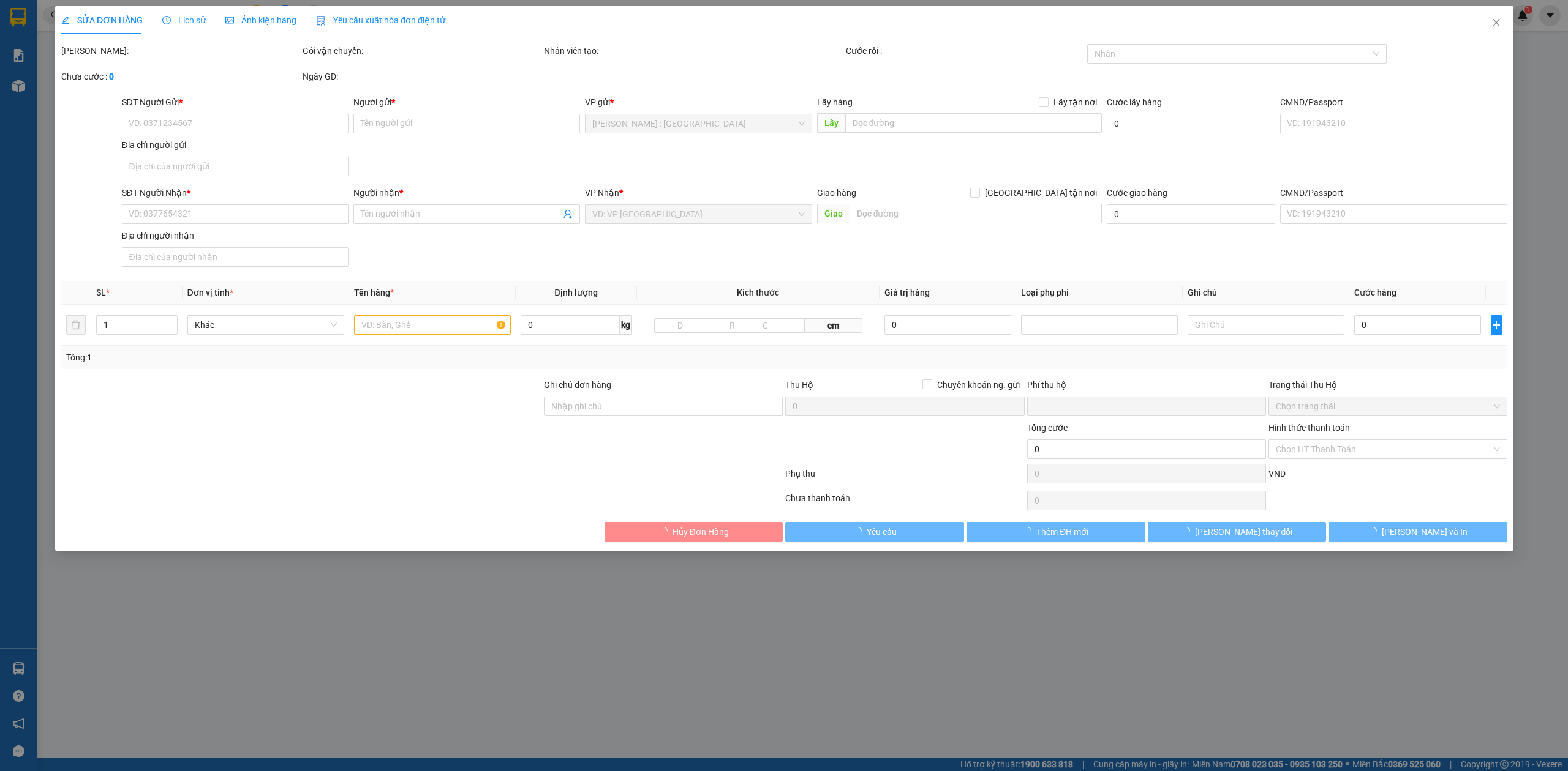
click at [107, 106] on div at bounding box center [90, 138] width 60 height 86
type input "0852788443"
type input "Thức"
checkbox input "true"
type input "Đón: Đường DL16,NL10 phường Thới Hòa, Bến Cát , Bình Dương"
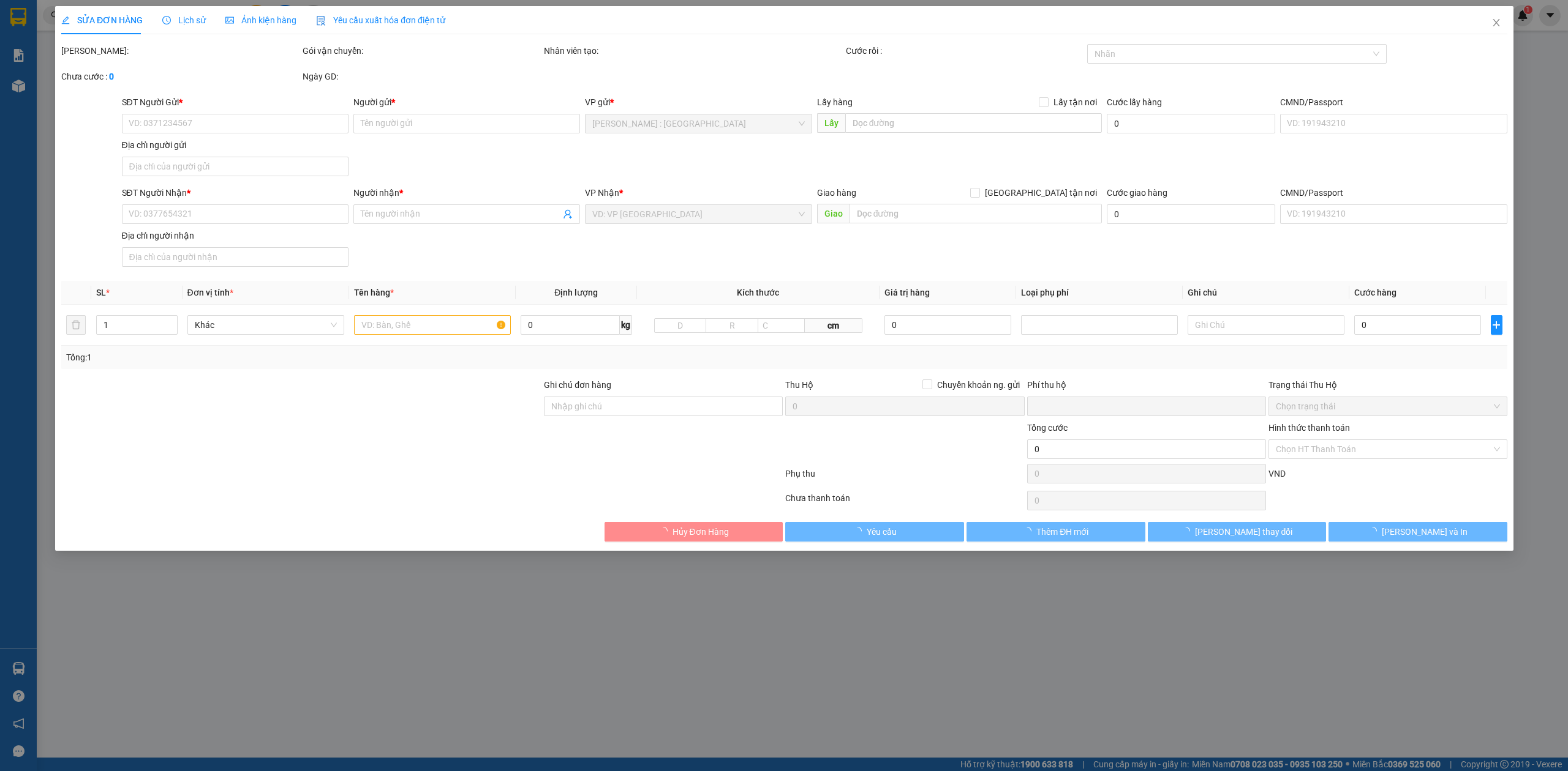
type input "0985444104"
type input "Hương"
checkbox input "true"
type input "Trả: đường 39 Vạn Hạnh phường 8 ,Đà Lạt , Lâm Đồng"
type input "0"
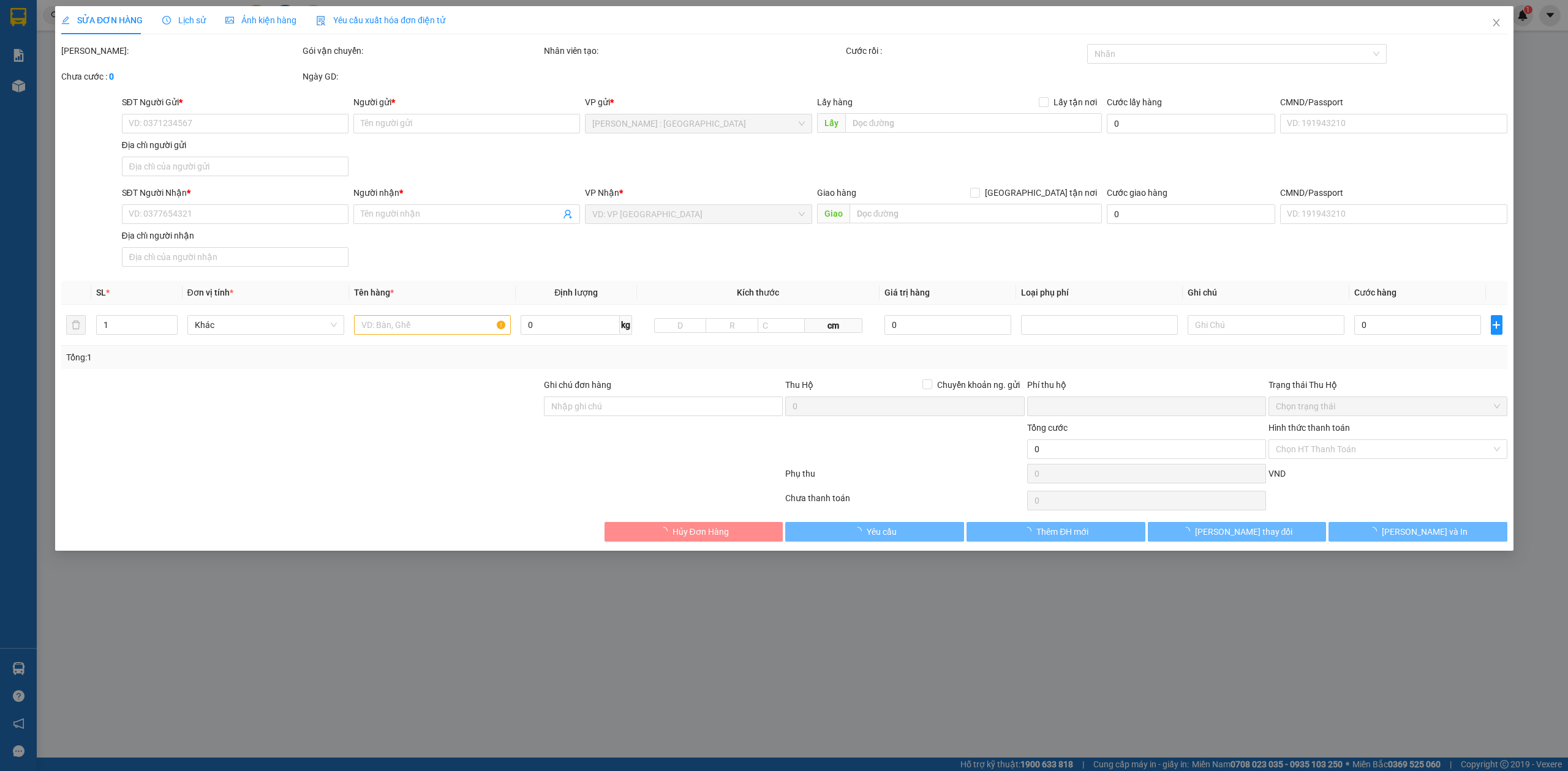
type input "610.000"
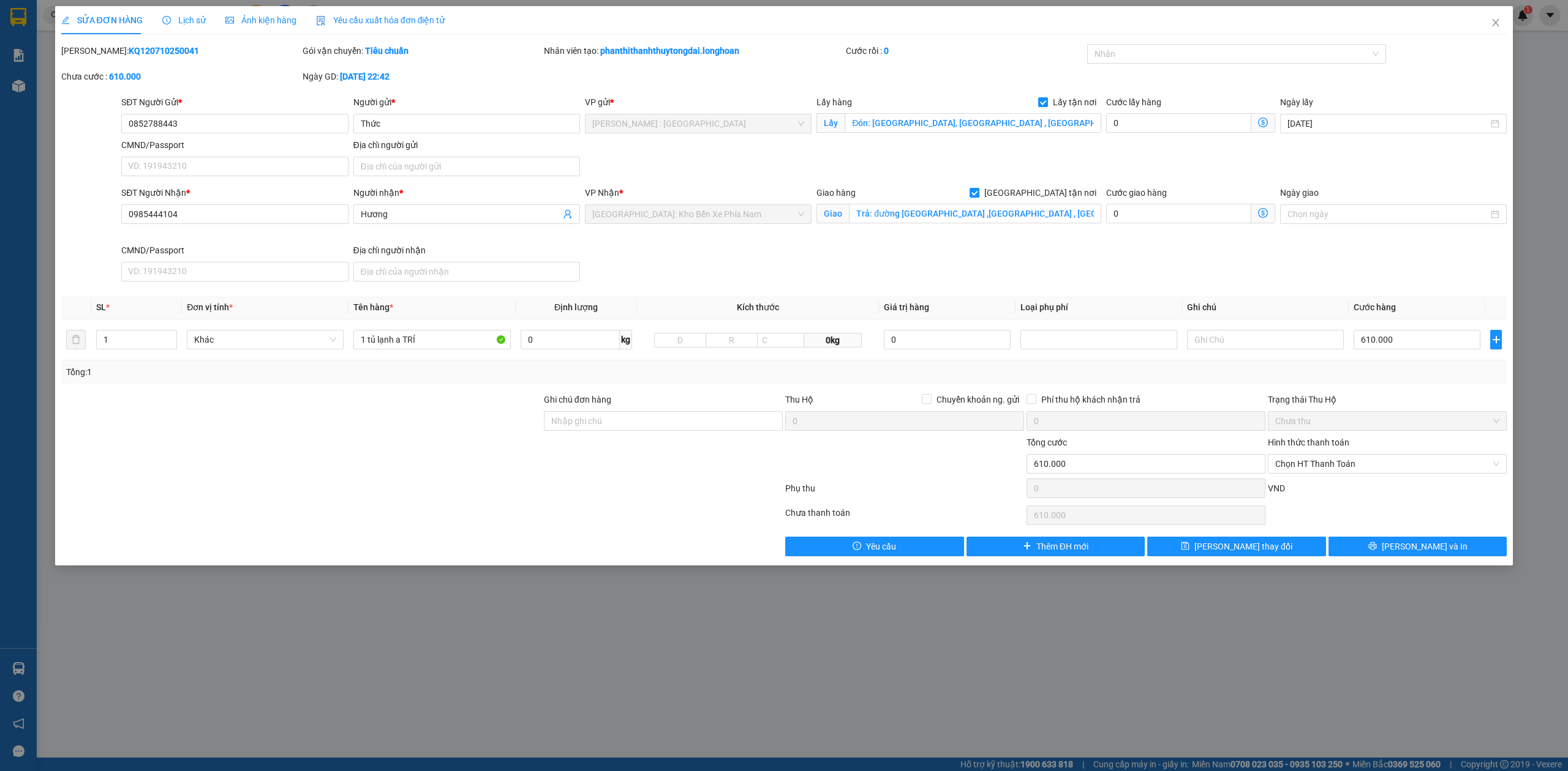
click at [129, 49] on b "KQ120710250041" at bounding box center [164, 51] width 70 height 10
copy b "KQ120710250041"
click at [1199, 57] on div at bounding box center [1231, 54] width 282 height 15
type input "G"
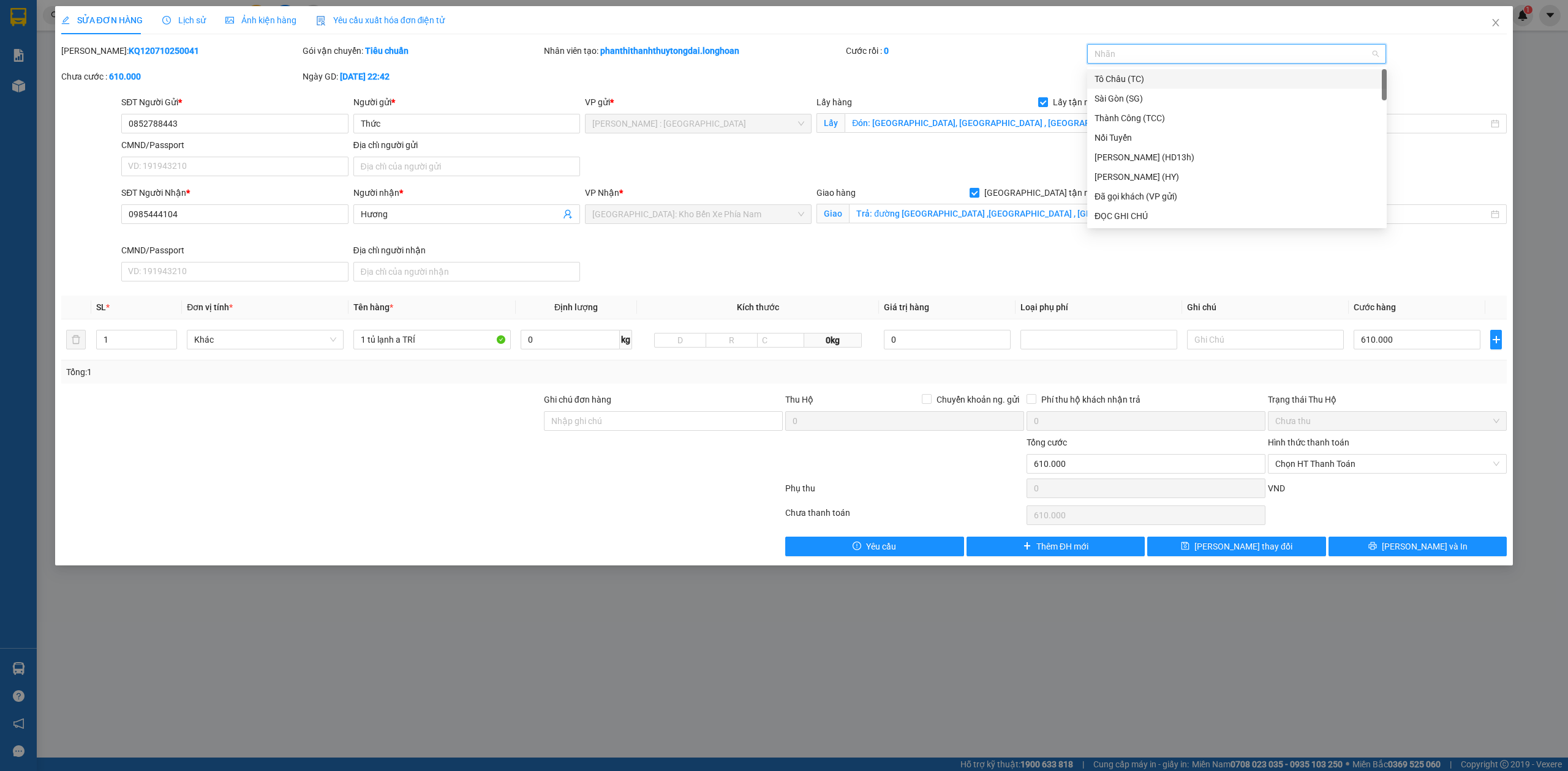
type input "G"
click at [1126, 223] on div "[GEOGRAPHIC_DATA] tận nơi" at bounding box center [1236, 216] width 299 height 19
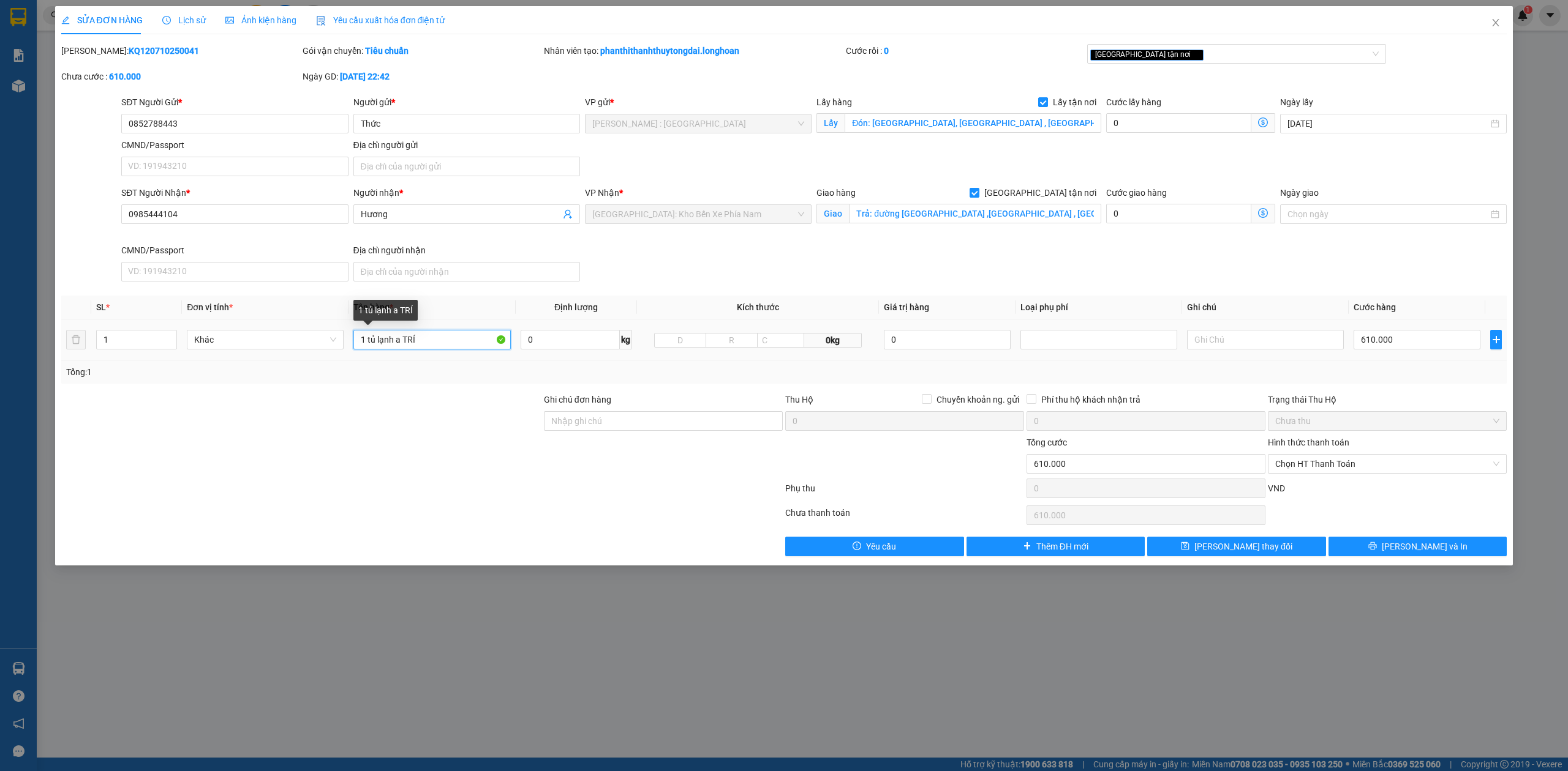
drag, startPoint x: 448, startPoint y: 337, endPoint x: 204, endPoint y: 330, distance: 244.1
click at [199, 330] on tr "1 Khác 1 tủ lạnh a TRÍ 0 kg 0kg 0 610.000" at bounding box center [784, 340] width 1447 height 41
type input "1 TỦ LẠNH BỌC BÌA"
click at [614, 415] on input "Ghi chú đơn hàng" at bounding box center [663, 421] width 239 height 19
type input "NHẬN THEO KIỆN-GIAO NGUYÊN KIỆN - HƯ VỠ KHÔNG ĐỀN"
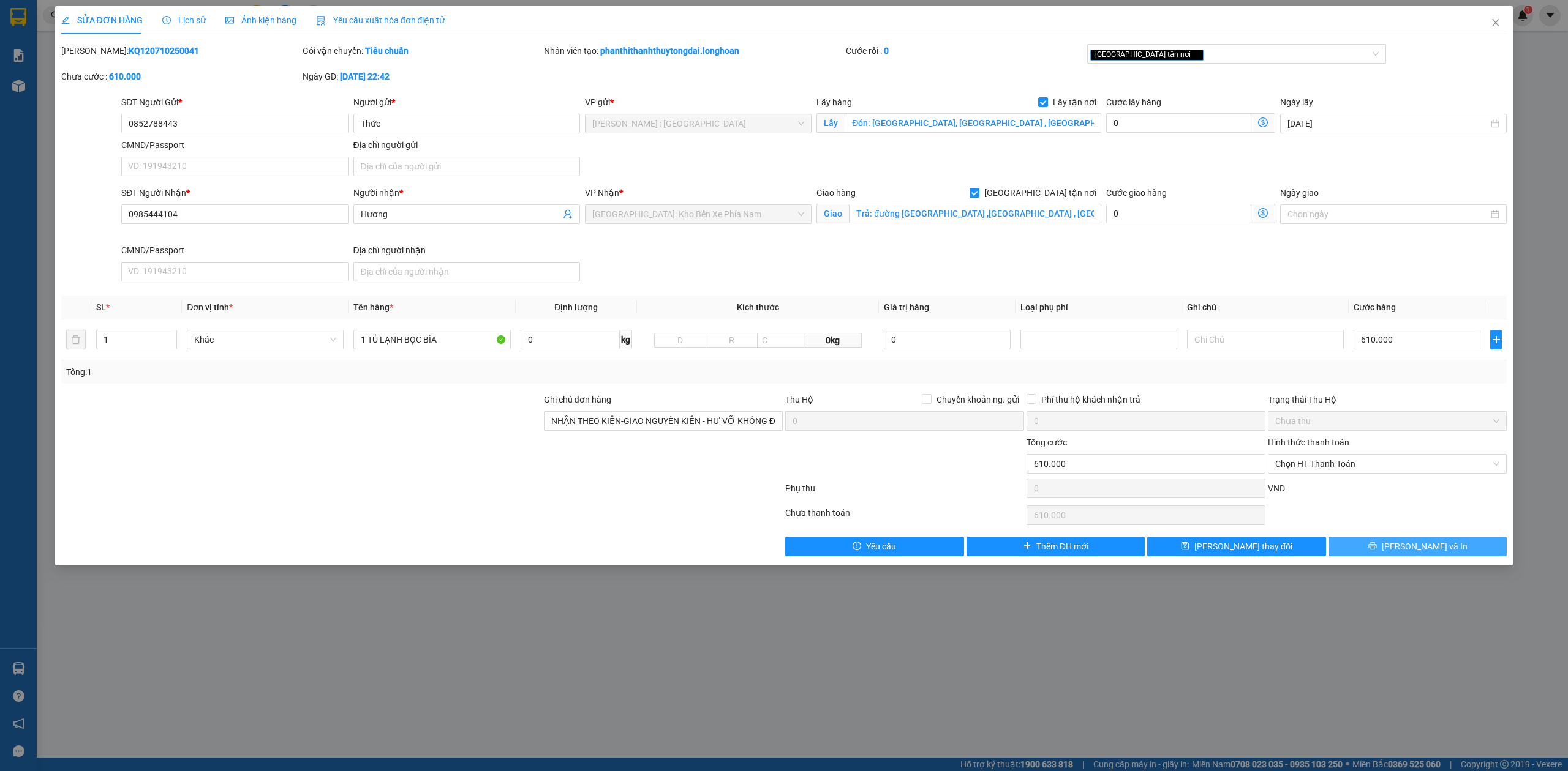
click at [1382, 562] on div "SỬA ĐƠN HÀNG Lịch sử Ảnh kiện hàng Yêu cầu xuất hóa đơn điện tử Total Paid Fee …" at bounding box center [784, 286] width 1459 height 560
click at [1355, 552] on button "[PERSON_NAME] và In" at bounding box center [1418, 546] width 179 height 19
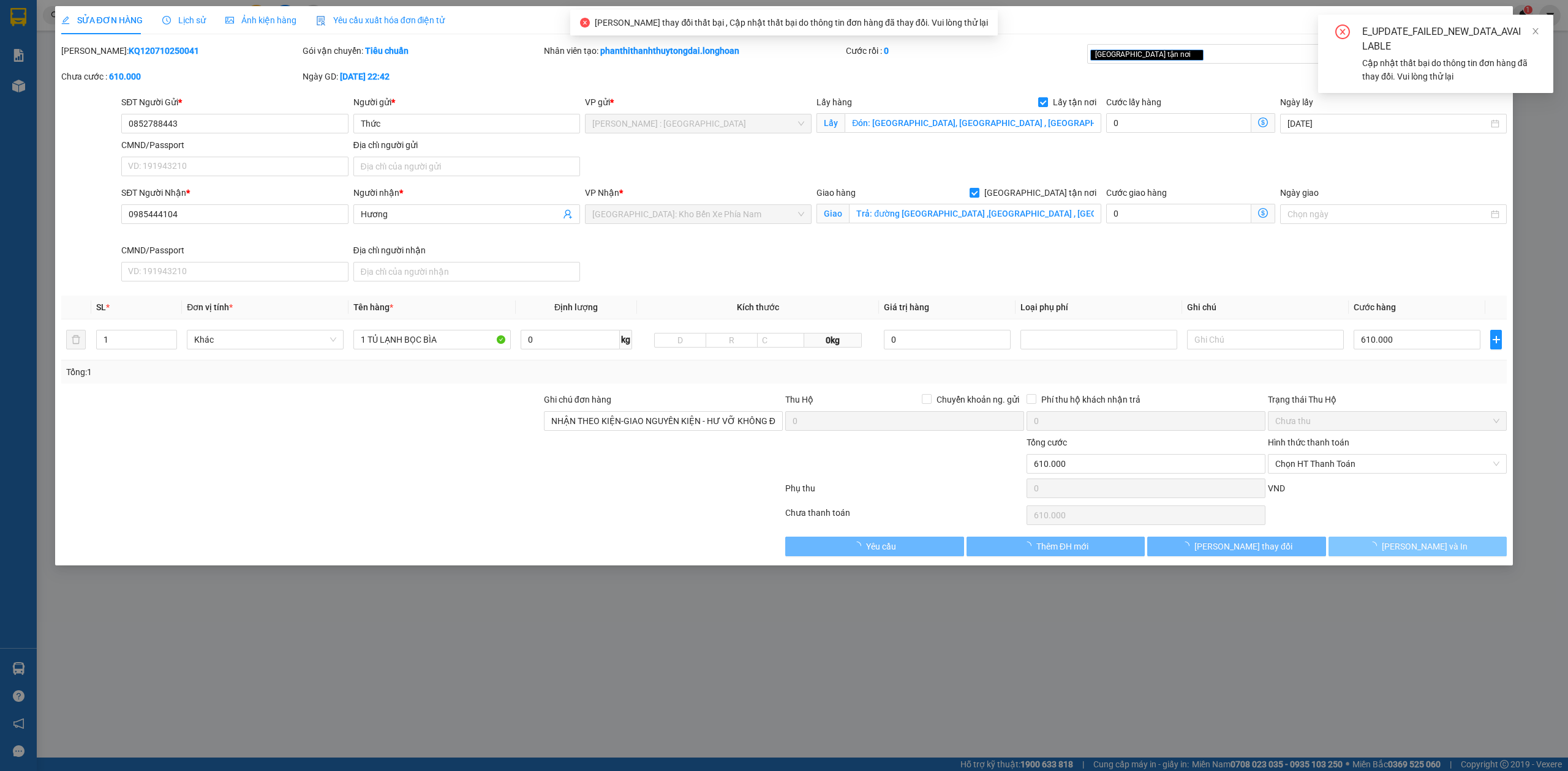
type input "1 tủ lạnh a TRÍ"
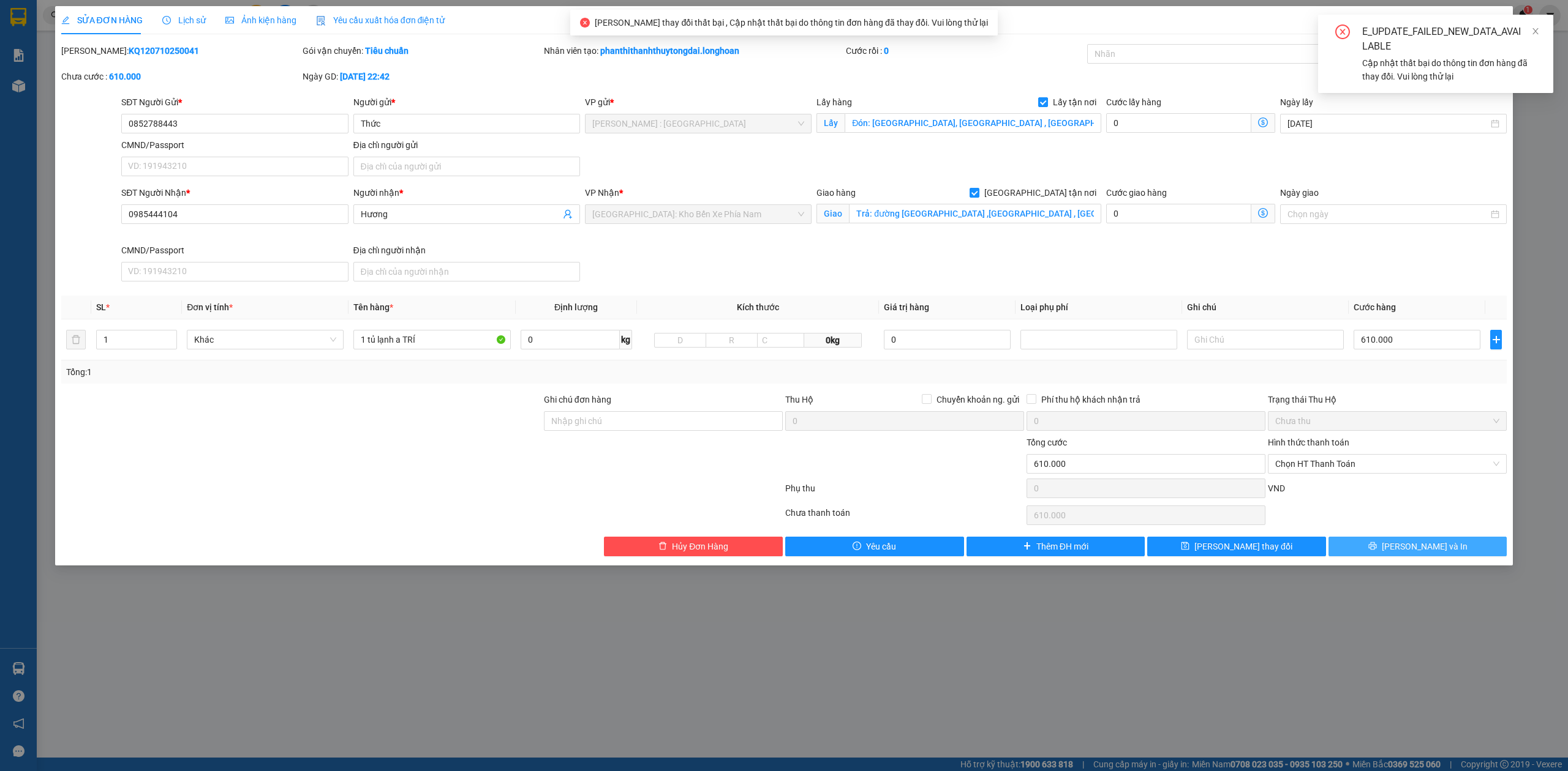
click at [1375, 554] on button "[PERSON_NAME] và In" at bounding box center [1418, 546] width 179 height 19
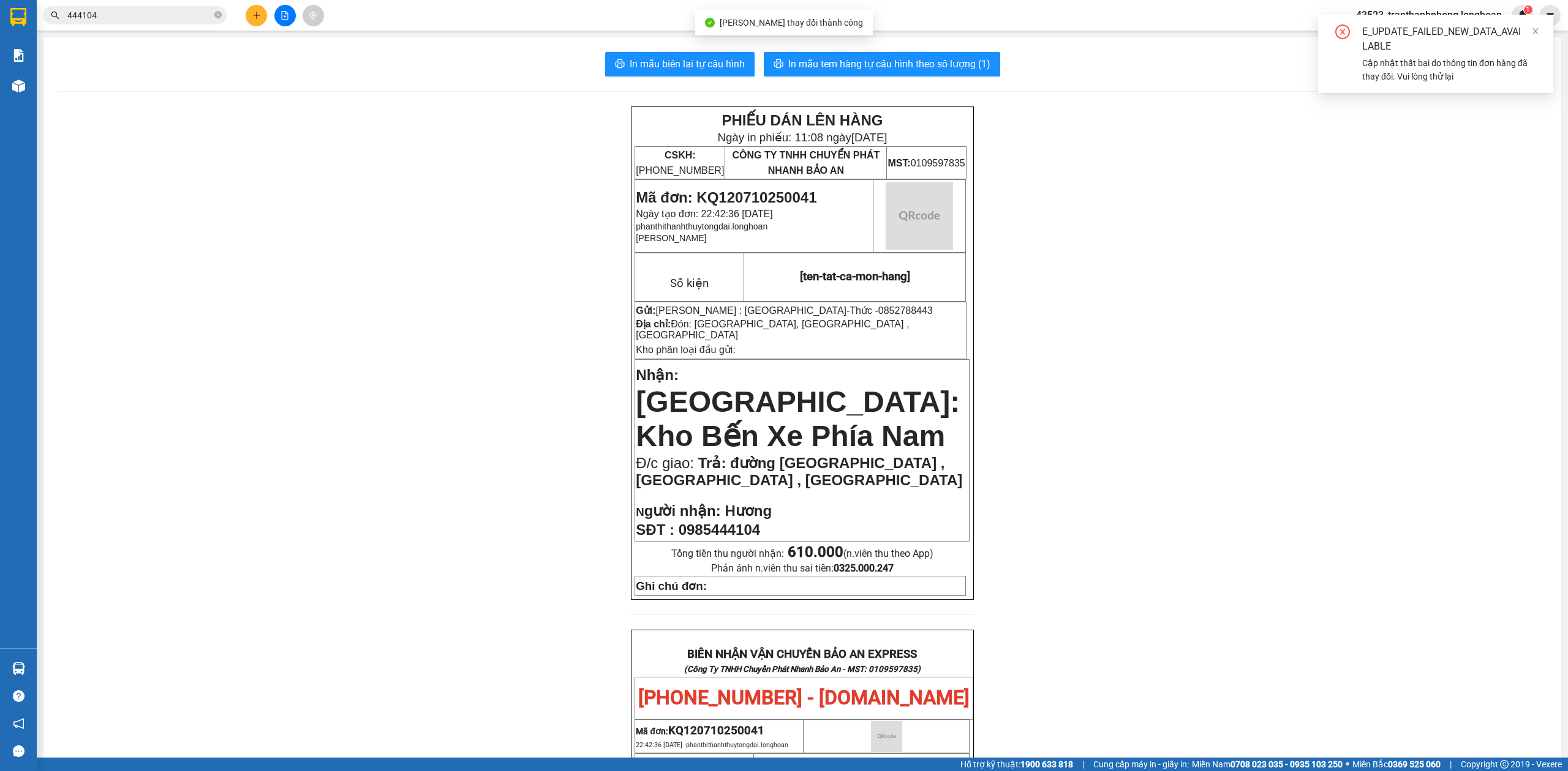
scroll to position [572, 0]
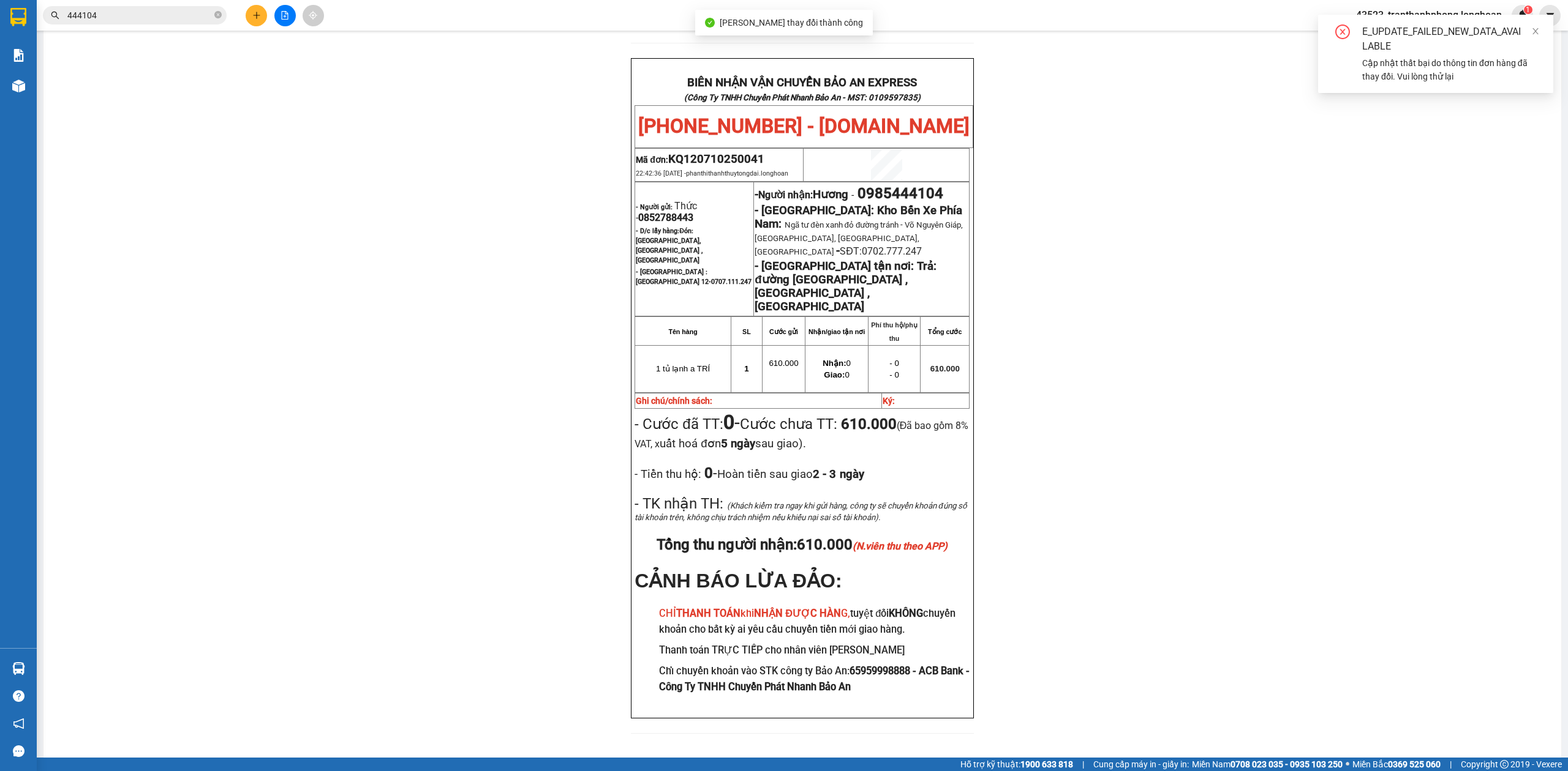
click at [659, 212] on span "0852788443" at bounding box center [666, 218] width 56 height 12
copy span "0852788443"
click at [659, 212] on span "0852788443" at bounding box center [666, 218] width 56 height 12
click at [926, 185] on span "0985444104" at bounding box center [900, 193] width 86 height 18
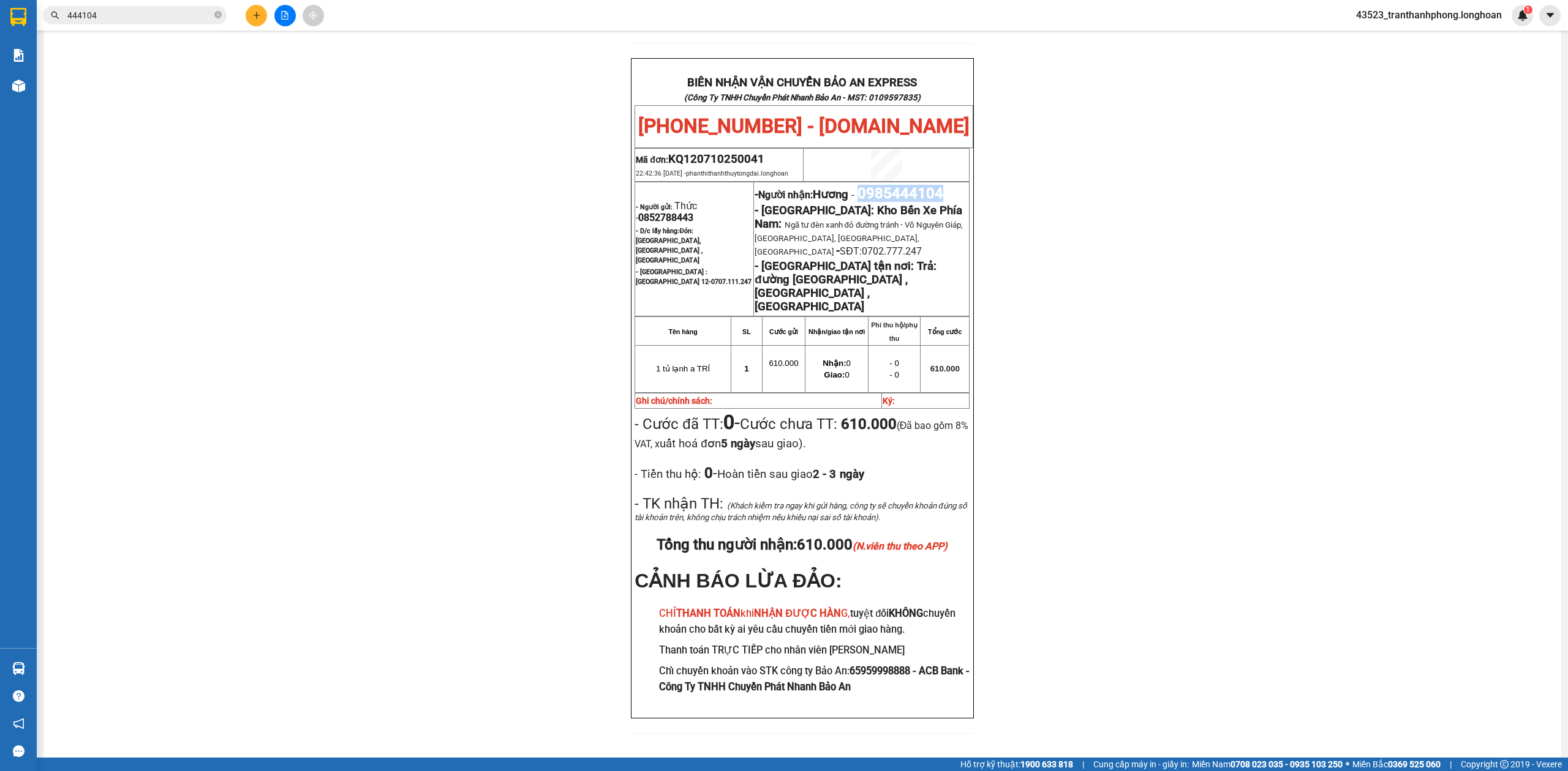
click at [926, 185] on span "0985444104" at bounding box center [900, 193] width 86 height 18
click at [1008, 200] on div "PHIẾU DÁN LÊN HÀNG Ngày in phiếu: 11:08 ngày 14-10-2025 CSKH: 1900.06.88.33 CÔN…" at bounding box center [802, 142] width 1488 height 1214
click at [649, 212] on span "0852788443" at bounding box center [666, 218] width 56 height 12
click at [220, 18] on icon "close-circle" at bounding box center [219, 15] width 7 height 7
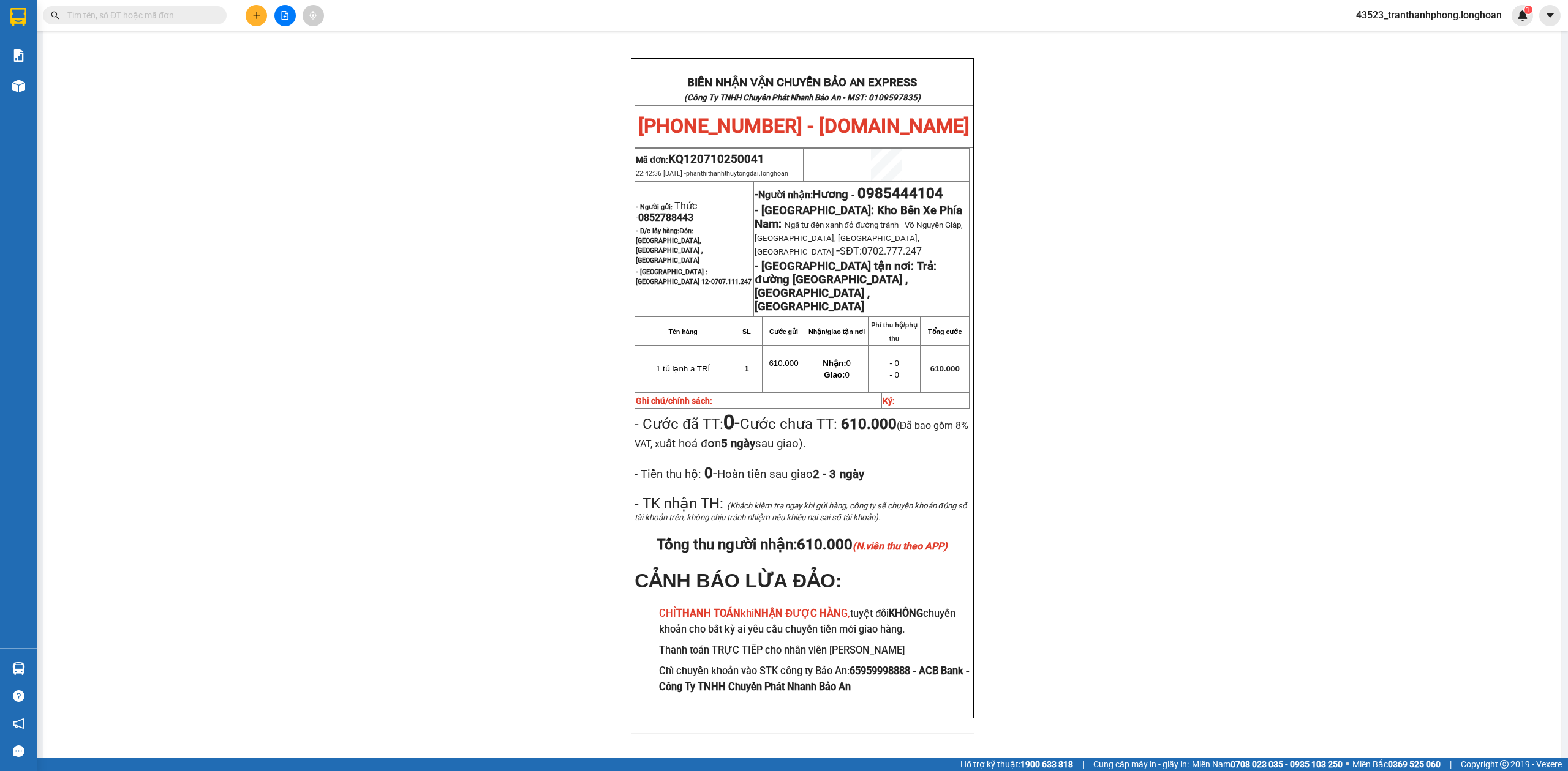
click at [185, 16] on input "text" at bounding box center [140, 15] width 144 height 14
click at [182, 18] on input "text" at bounding box center [140, 15] width 144 height 14
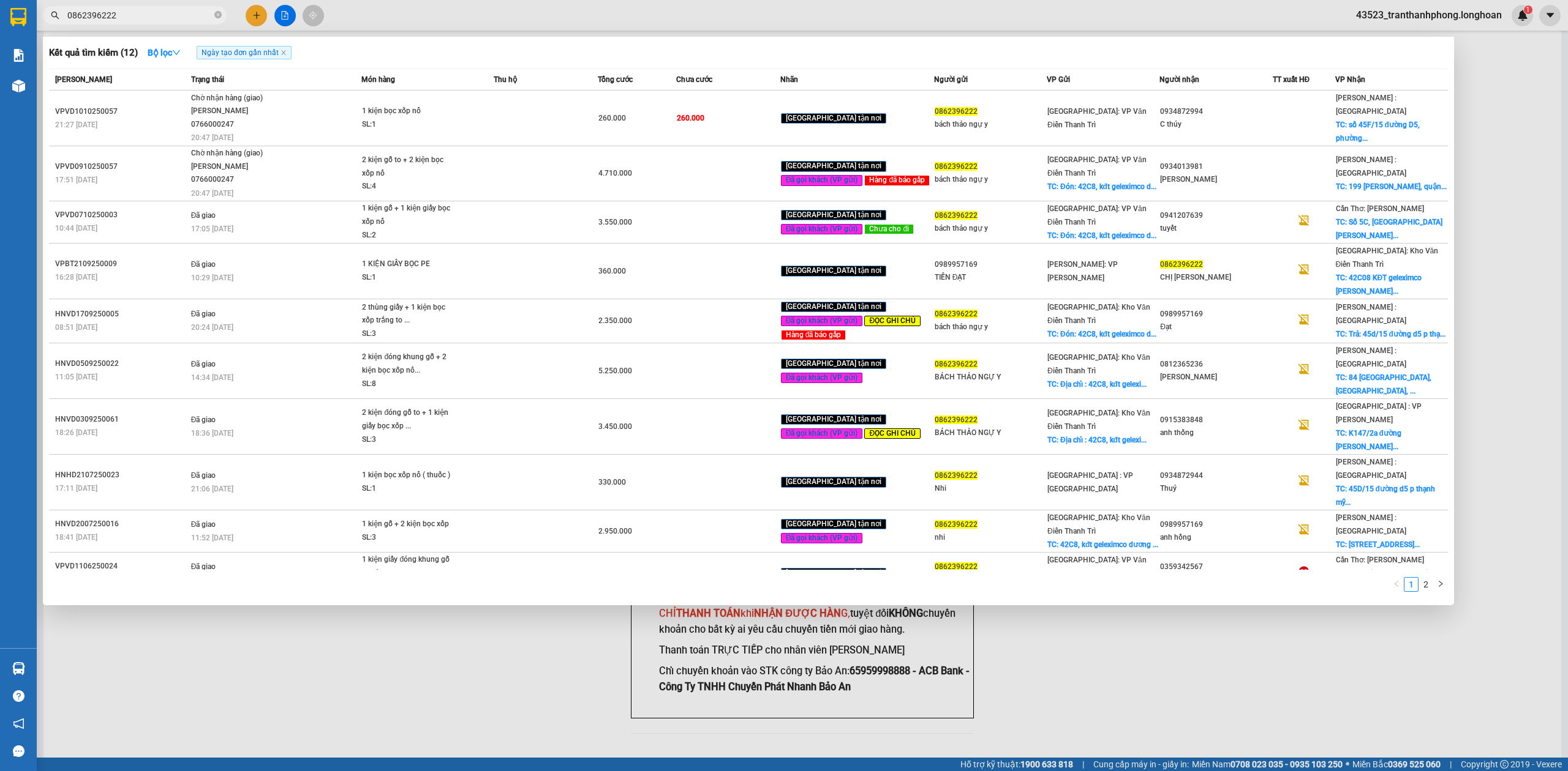
type input "0862396222"
click at [220, 18] on icon "close-circle" at bounding box center [219, 15] width 7 height 7
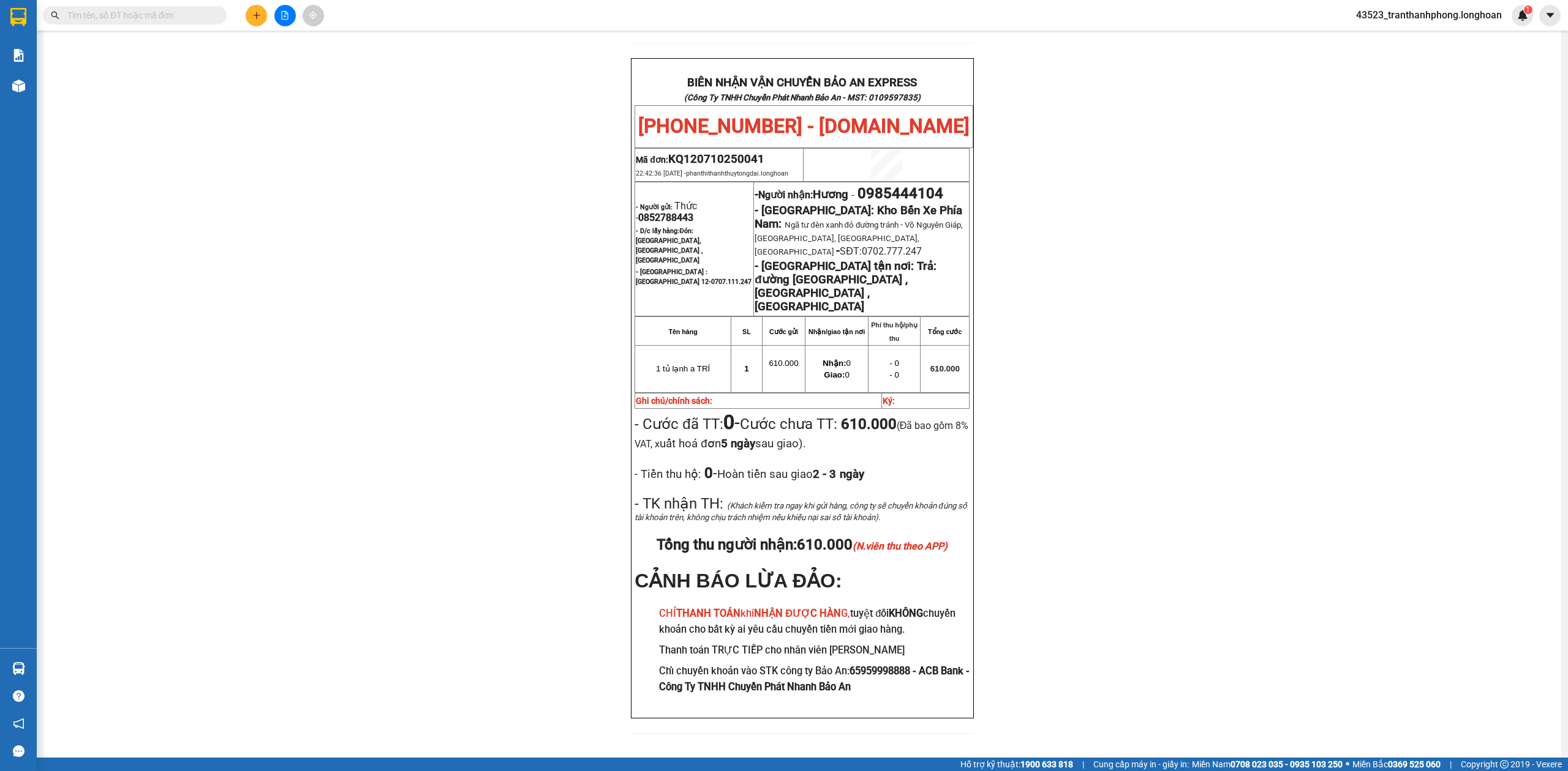
click at [689, 153] on span "KQ120710250041" at bounding box center [717, 159] width 96 height 14
copy span "KQ120710250041"
click at [689, 153] on span "KQ120710250041" at bounding box center [717, 159] width 96 height 14
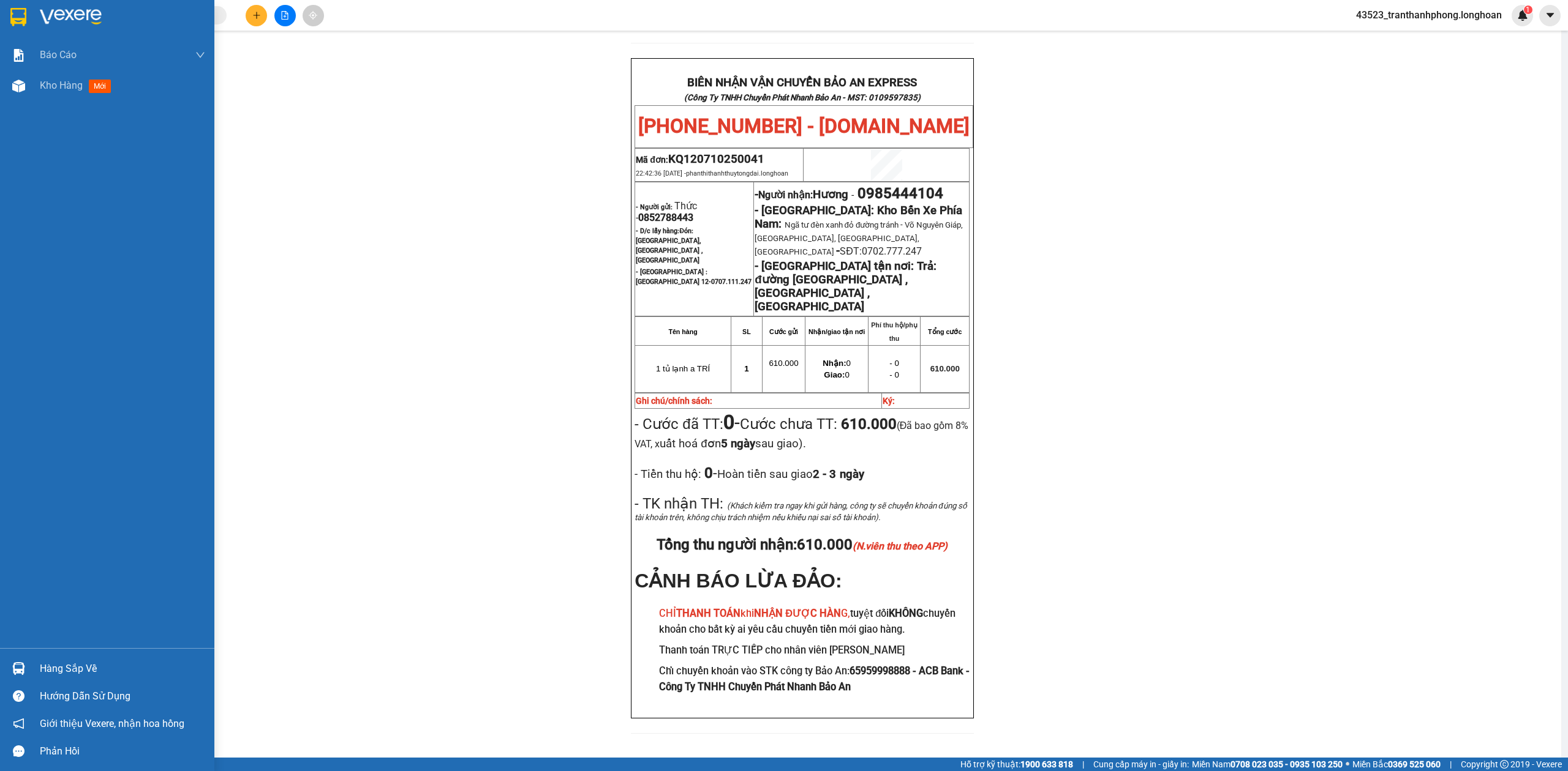
click at [0, 13] on div at bounding box center [107, 19] width 215 height 40
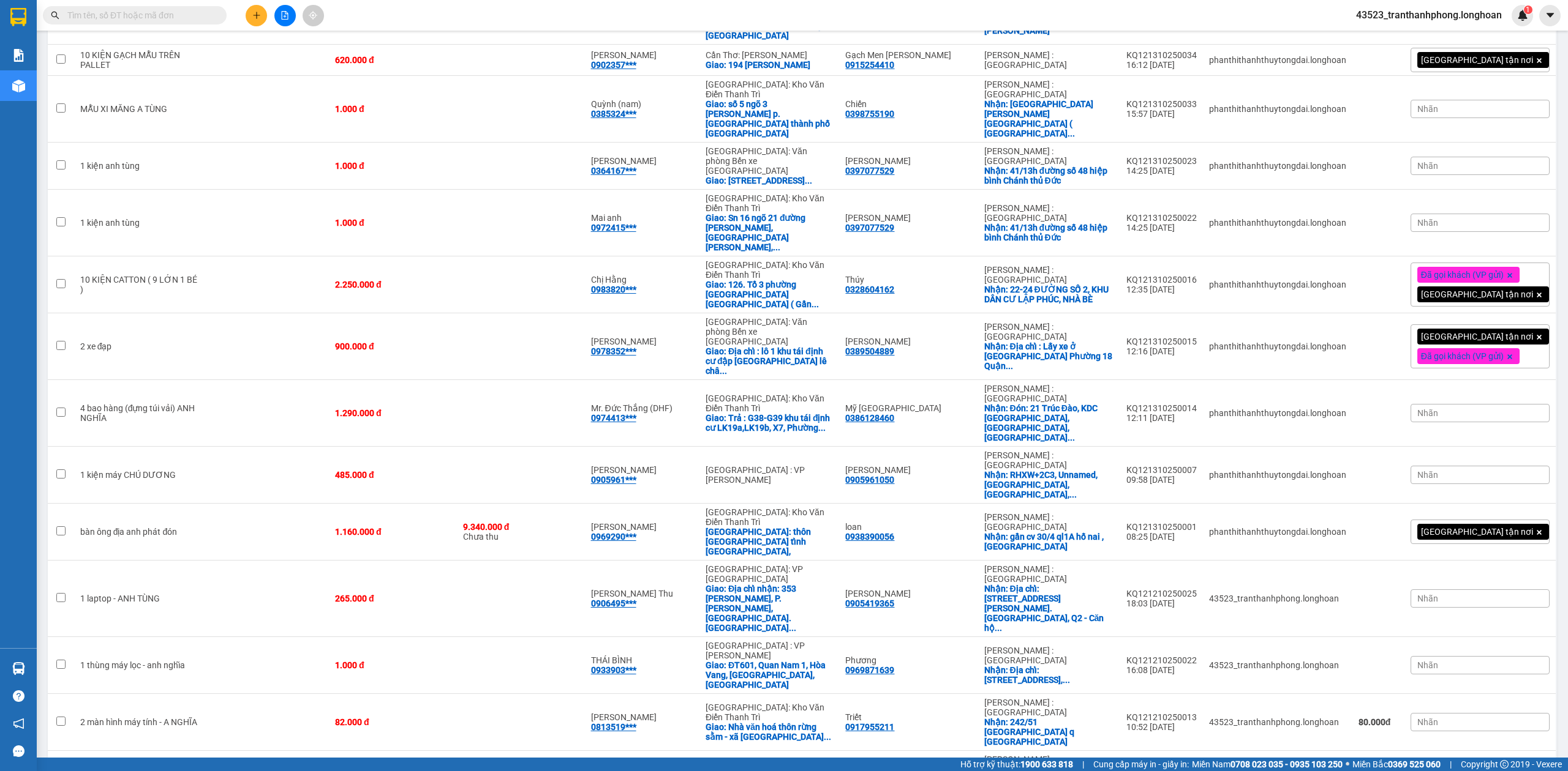
scroll to position [296, 0]
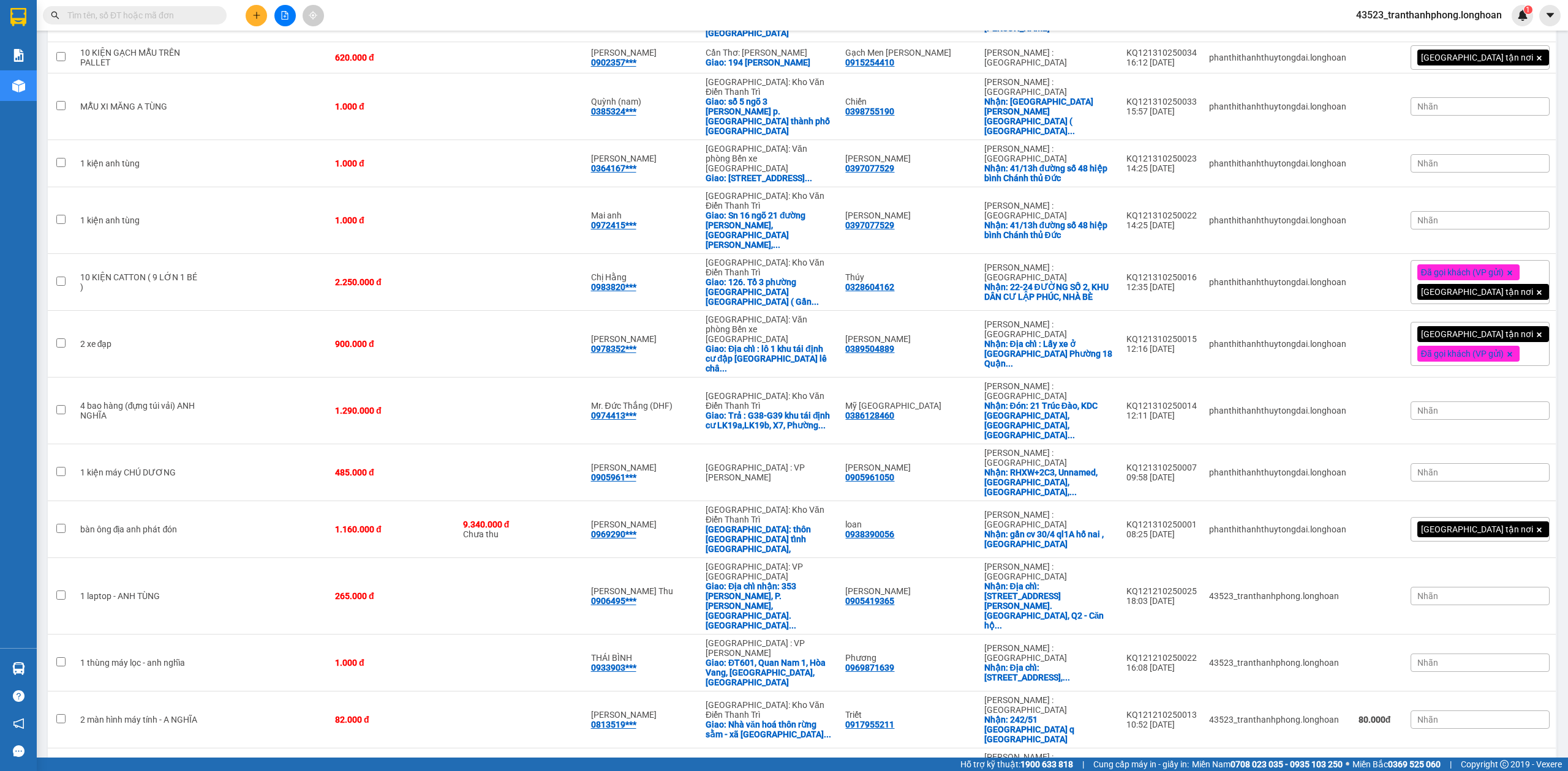
click at [157, 20] on input "text" at bounding box center [140, 15] width 144 height 14
drag, startPoint x: 677, startPoint y: 41, endPoint x: 699, endPoint y: 42, distance: 22.0
click at [694, 42] on section "Kết quả tìm kiếm ( 12 ) Bộ lọc Ngày tạo đơn gần nhất Mã ĐH Trạng thái Món hàng …" at bounding box center [784, 385] width 1568 height 771
click at [111, 24] on div "Kết quả tìm kiếm ( 12 ) Bộ lọc Ngày tạo đơn gần nhất Mã ĐH Trạng thái Món hàng …" at bounding box center [119, 15] width 239 height 21
click at [109, 22] on span at bounding box center [134, 16] width 183 height 19
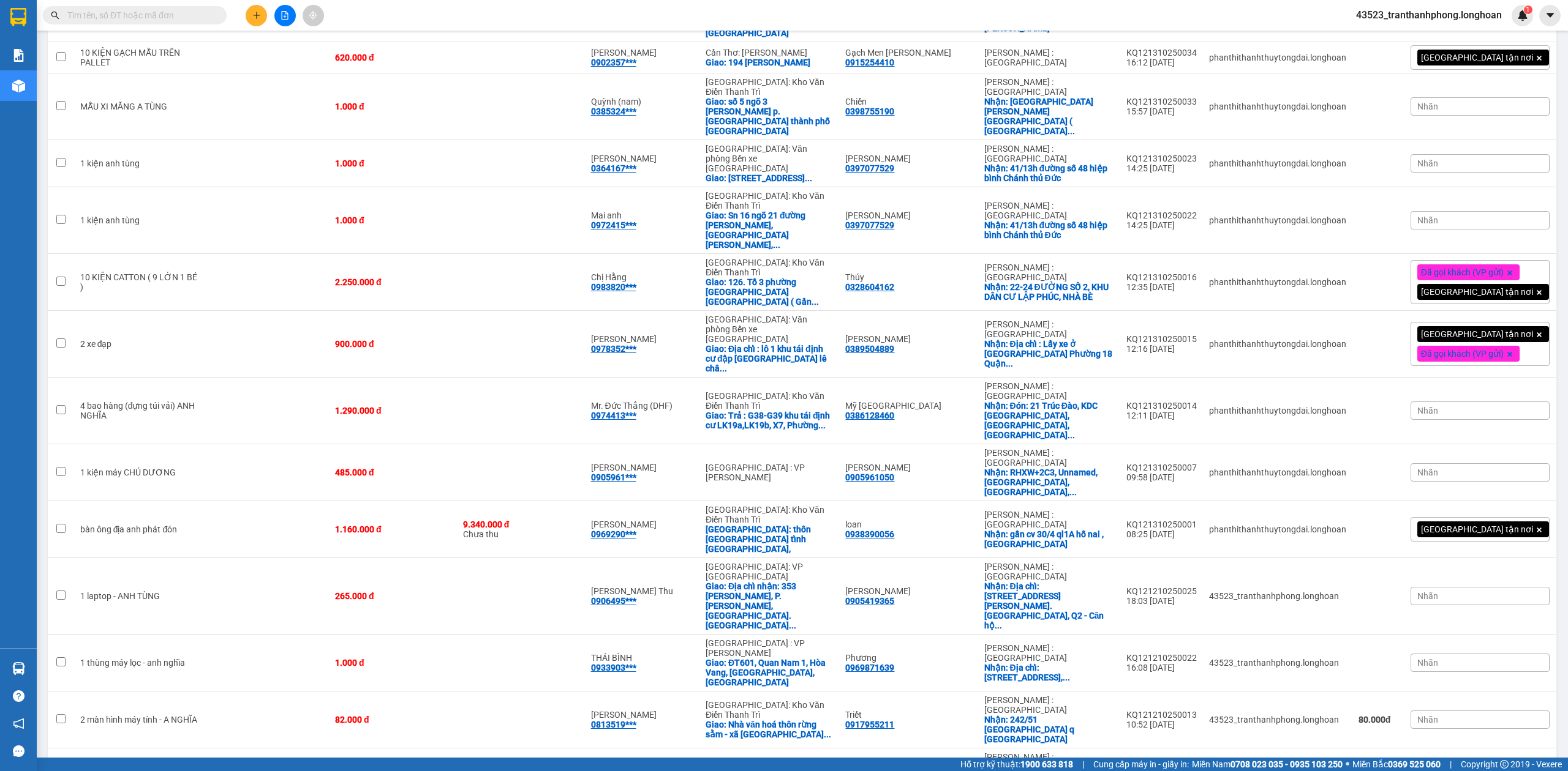
click at [108, 20] on input "text" at bounding box center [140, 15] width 144 height 14
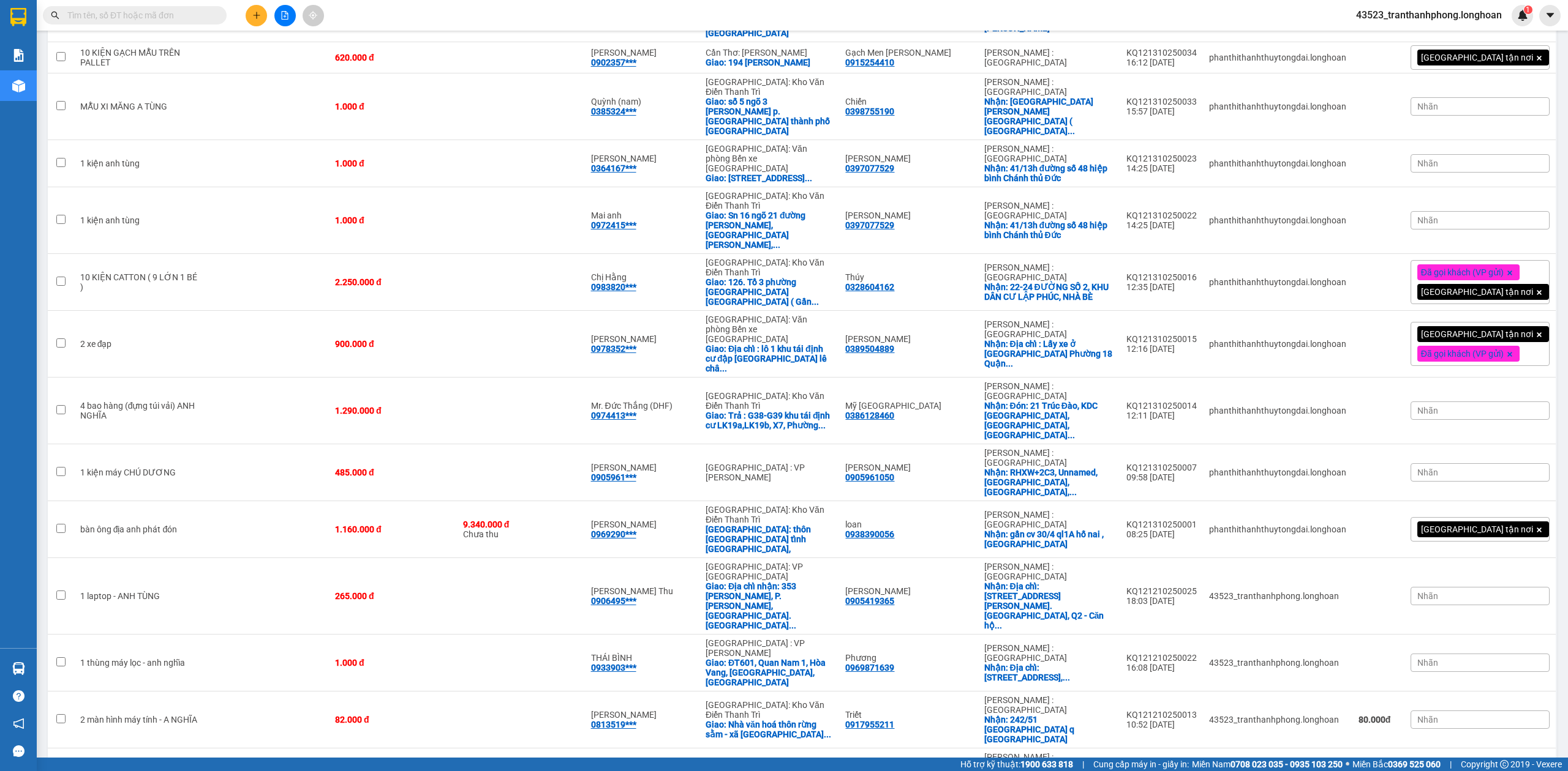
click at [108, 20] on input "text" at bounding box center [140, 15] width 144 height 14
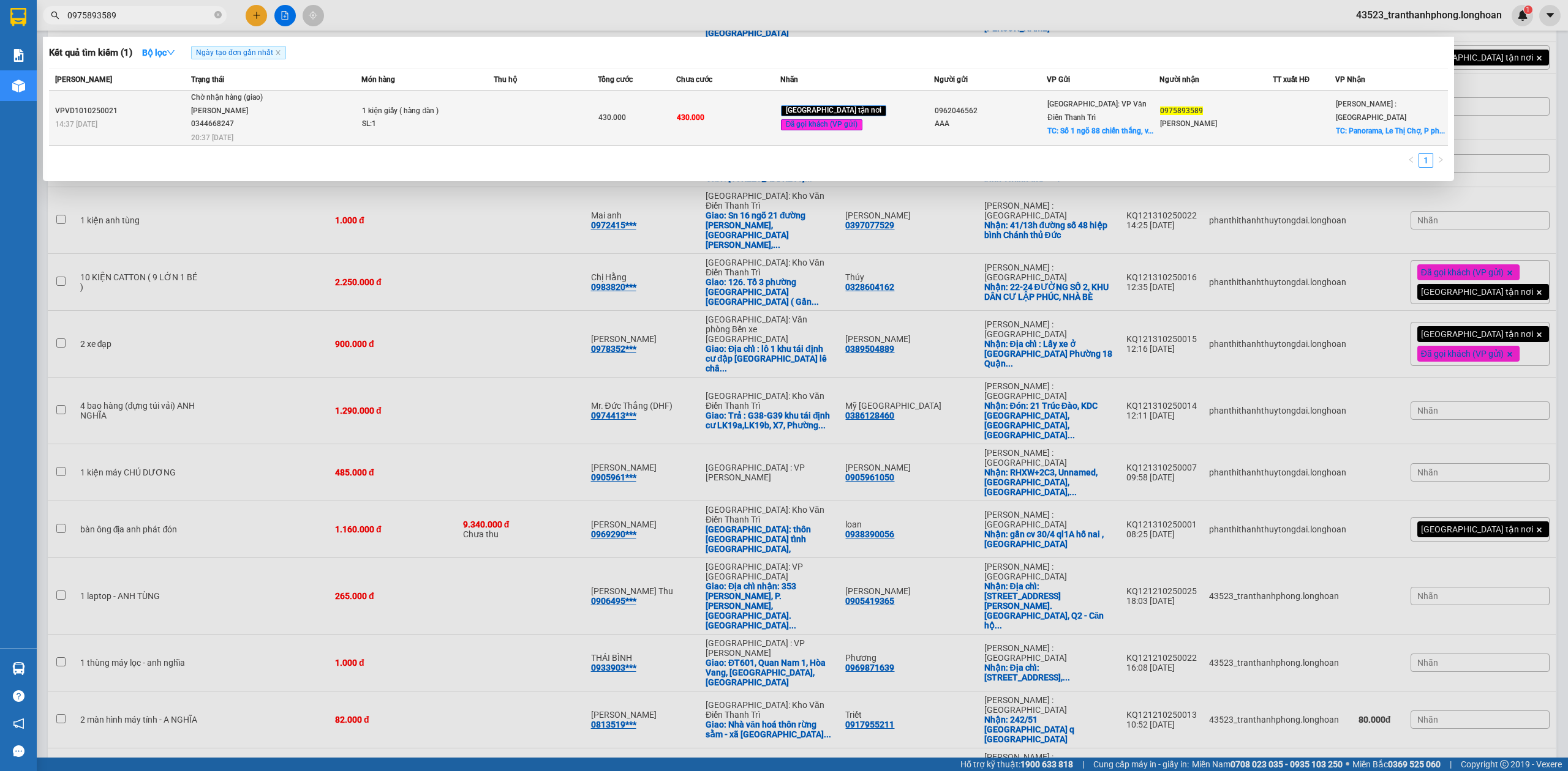
type input "0975893589"
click at [348, 113] on span "Chờ nhận hàng (giao) Lê Đình Nam 0344668247 20:37 - 13/10" at bounding box center [276, 117] width 170 height 51
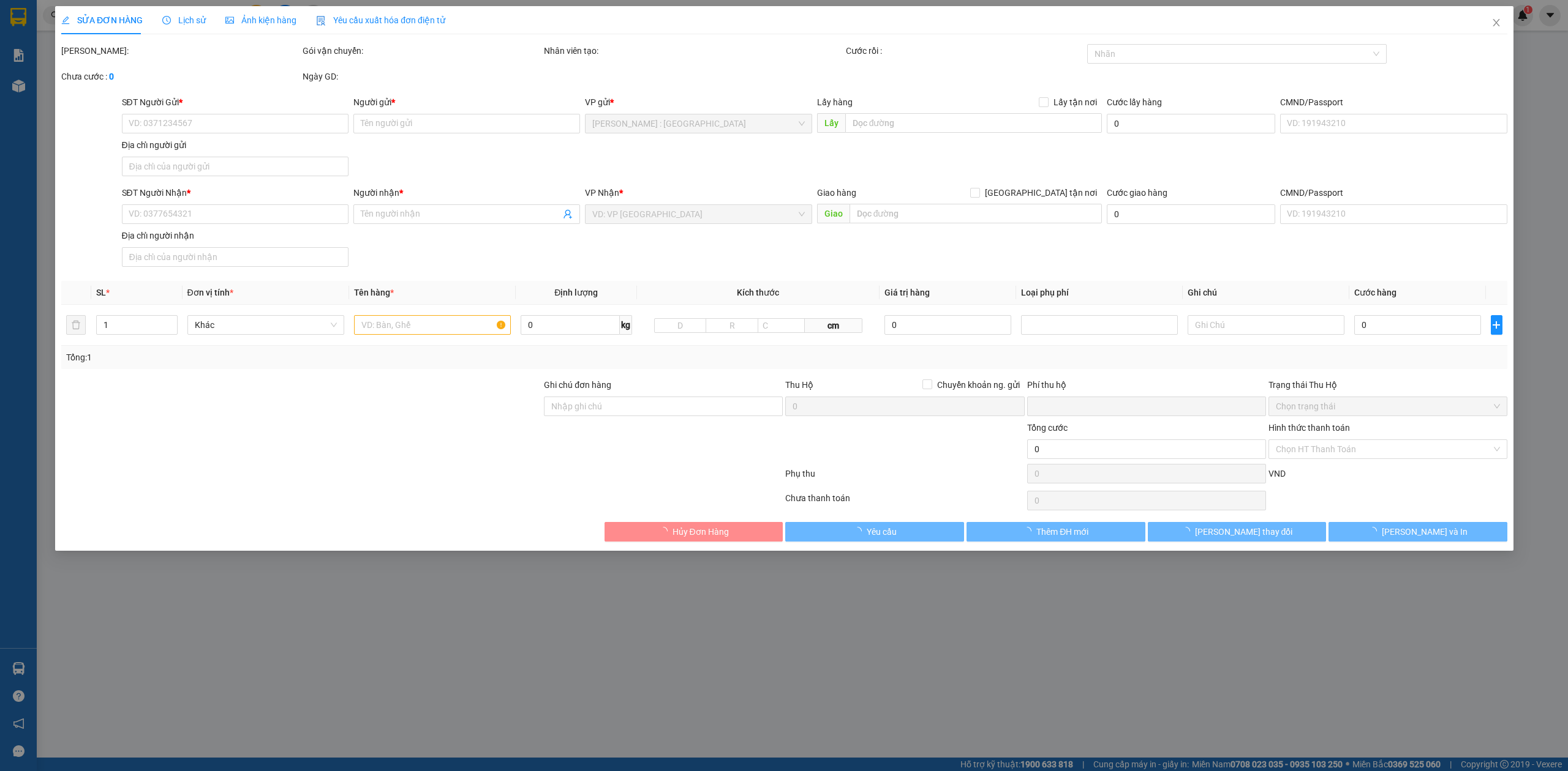
type input "0962046562"
type input "AAA"
checkbox input "true"
type input "Số 1 ngõ 88 chiến thắng, văn quán, hà đông, hn"
type input "0975893589"
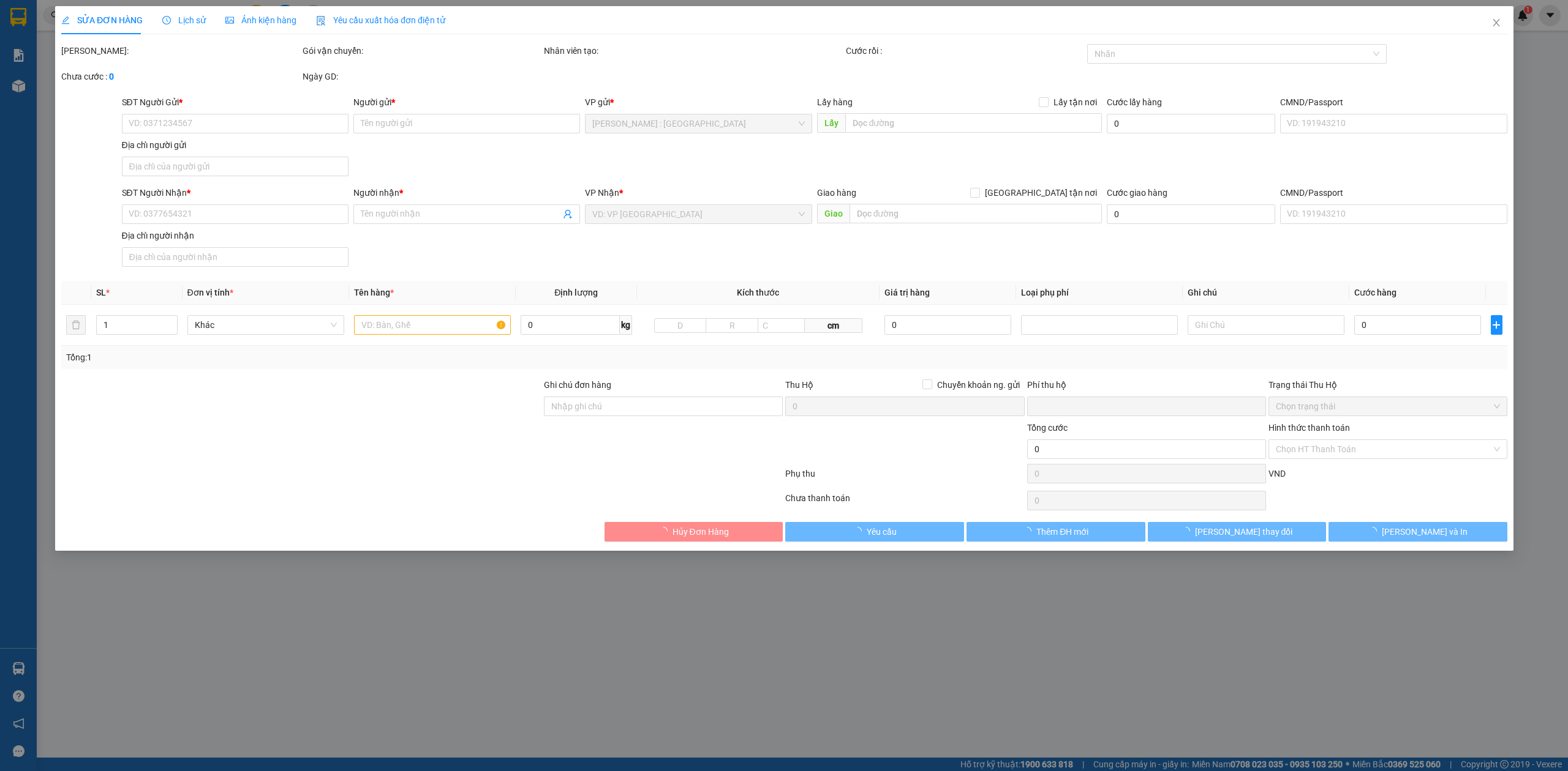
type input "Lynn"
checkbox input "true"
type input "Panorama, Le Thị Chợ, P phú Thuận, Q7, tp hcm"
type input "hàng giao nguyên kiện, hư bể không đền"
type input "0"
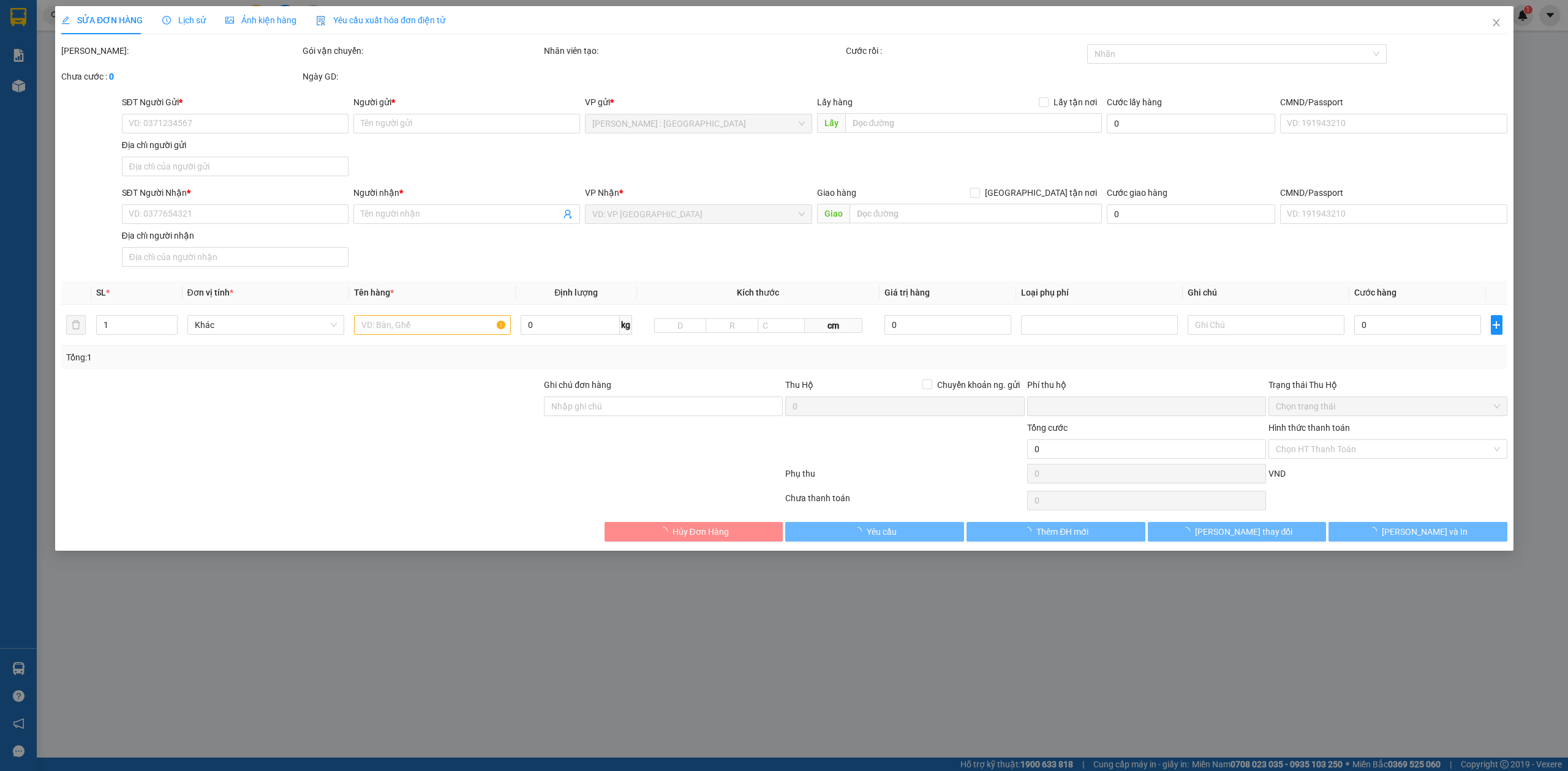
type input "430.000"
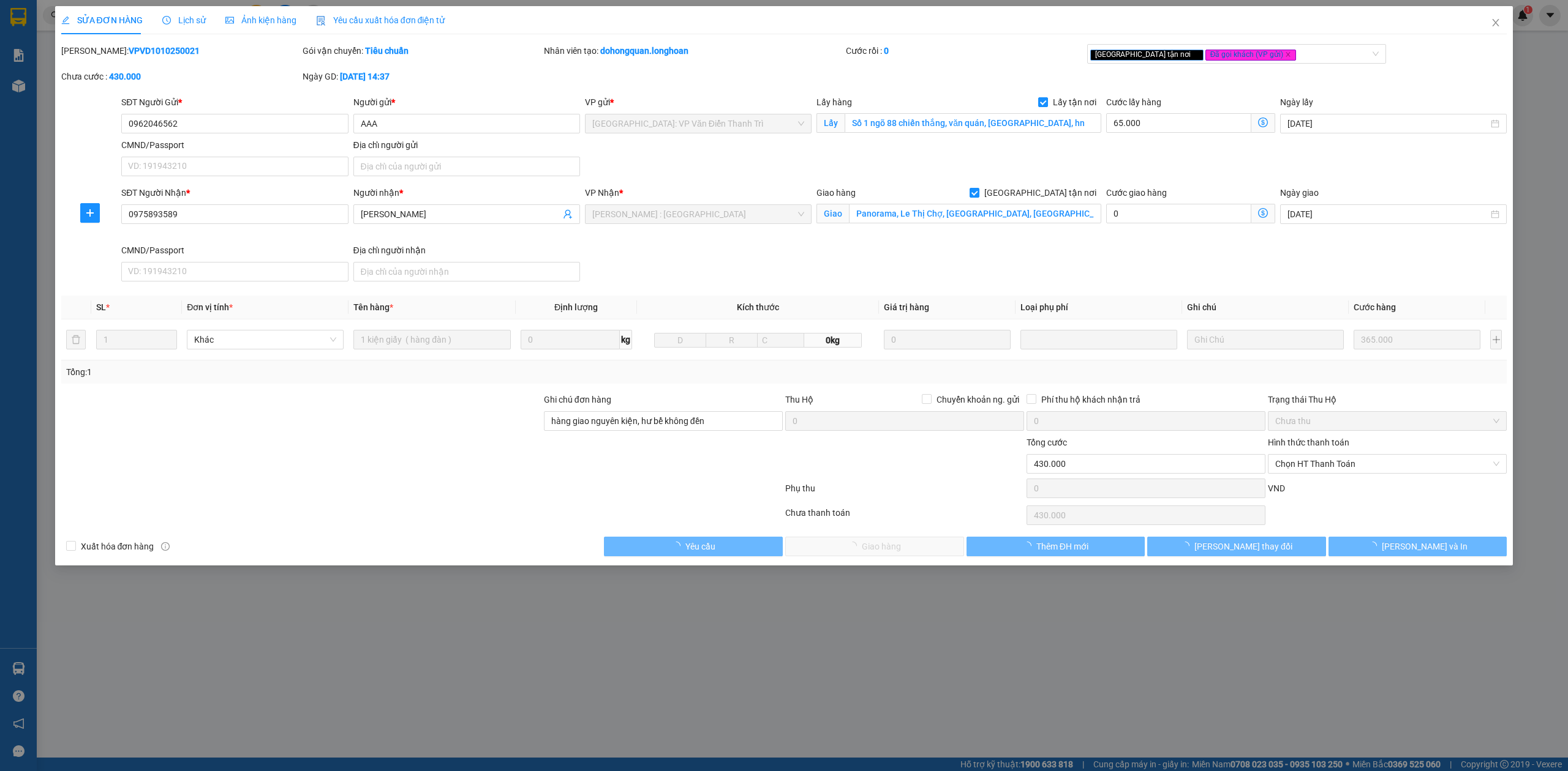
click at [204, 0] on html "Kết quả tìm kiếm ( 1 ) Bộ lọc Ngày tạo đơn gần nhất Mã ĐH Trạng thái Món hàng T…" at bounding box center [784, 385] width 1568 height 771
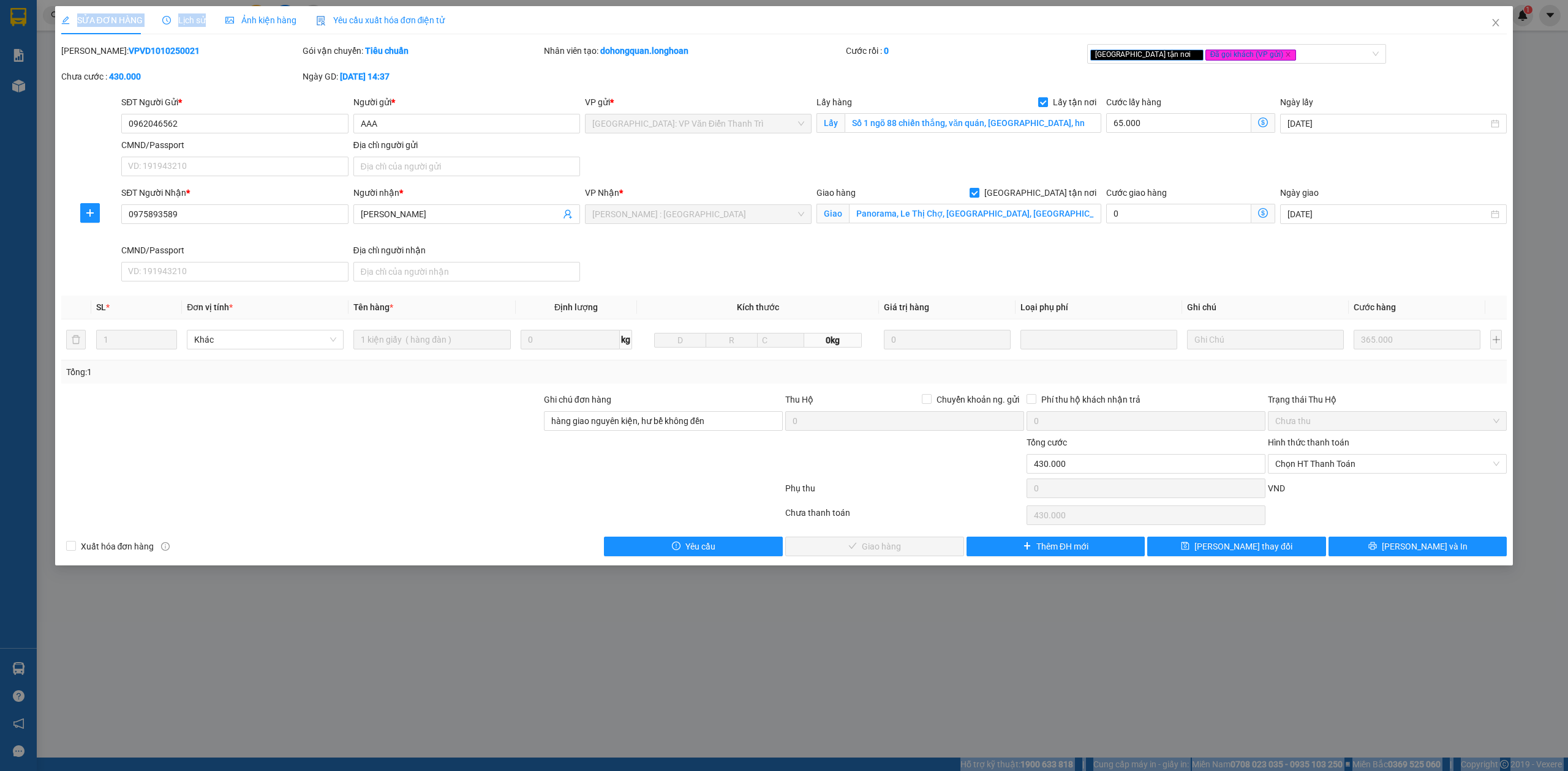
click at [162, 23] on icon "clock-circle" at bounding box center [166, 19] width 8 height 8
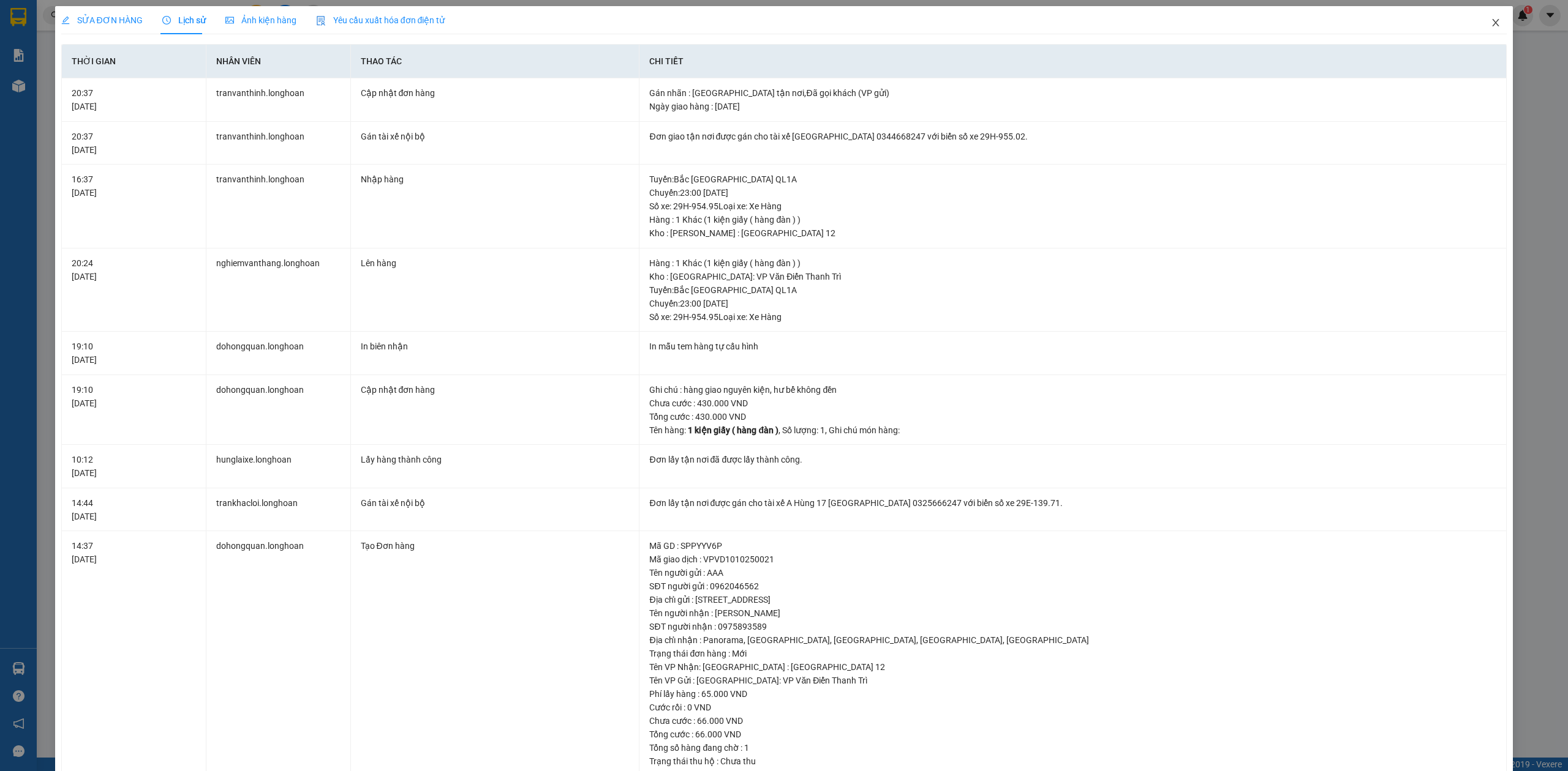
click at [1491, 22] on icon "close" at bounding box center [1496, 22] width 10 height 10
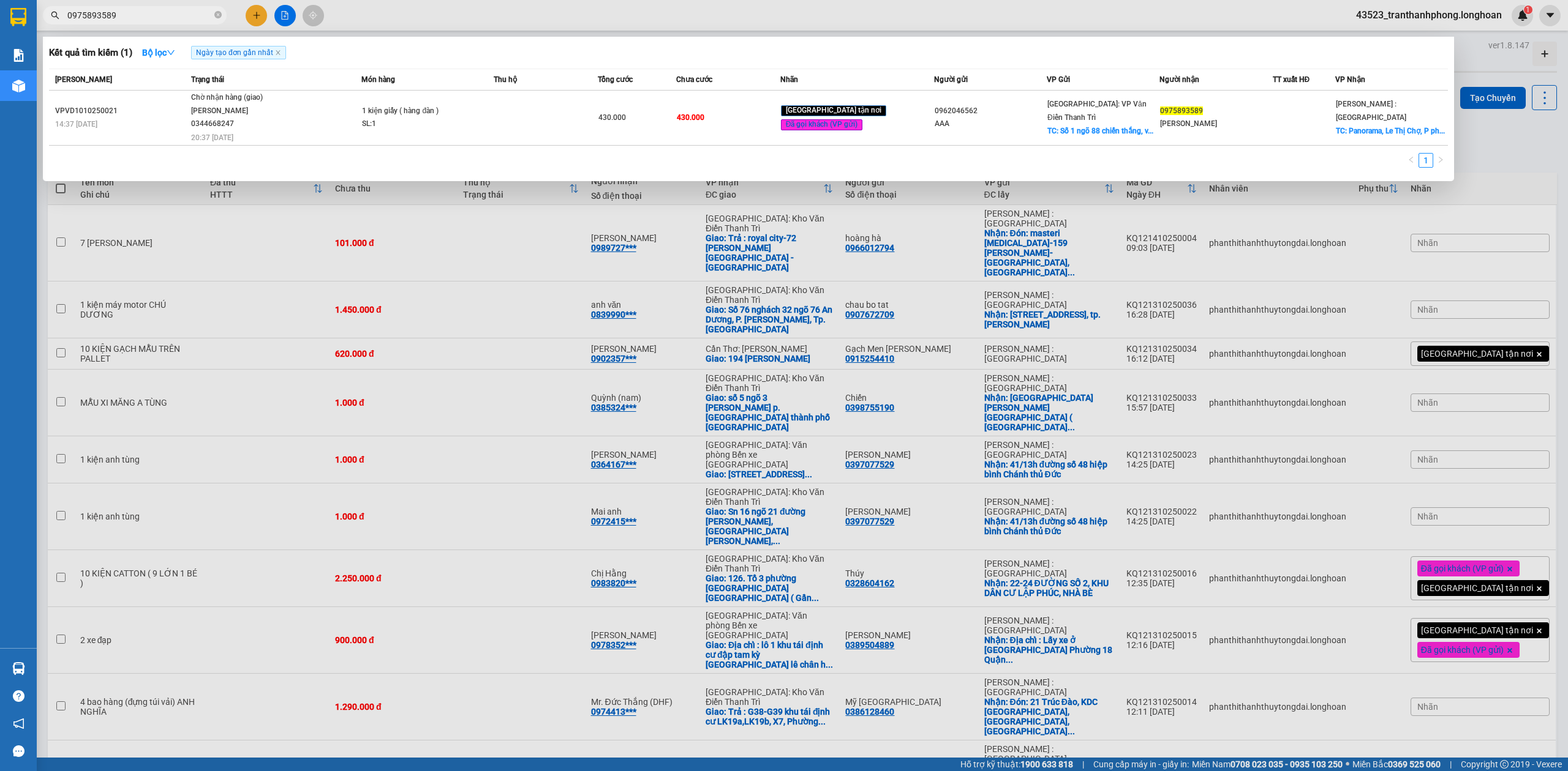
click at [218, 20] on span at bounding box center [219, 15] width 7 height 14
click at [217, 19] on icon "close-circle" at bounding box center [219, 15] width 7 height 7
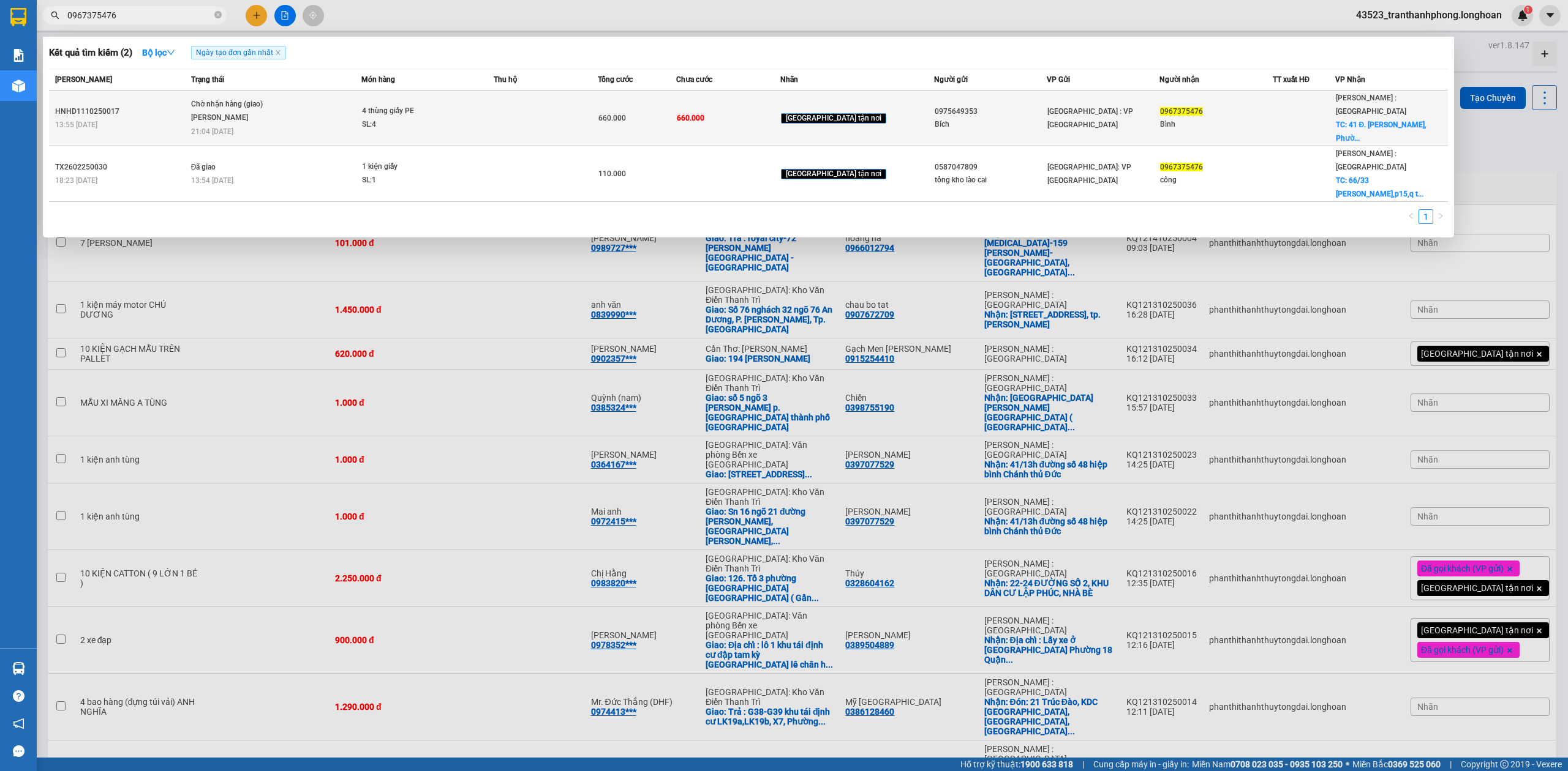
type input "0967375476"
click at [403, 105] on div "4 thùng giấy PE" at bounding box center [408, 111] width 92 height 14
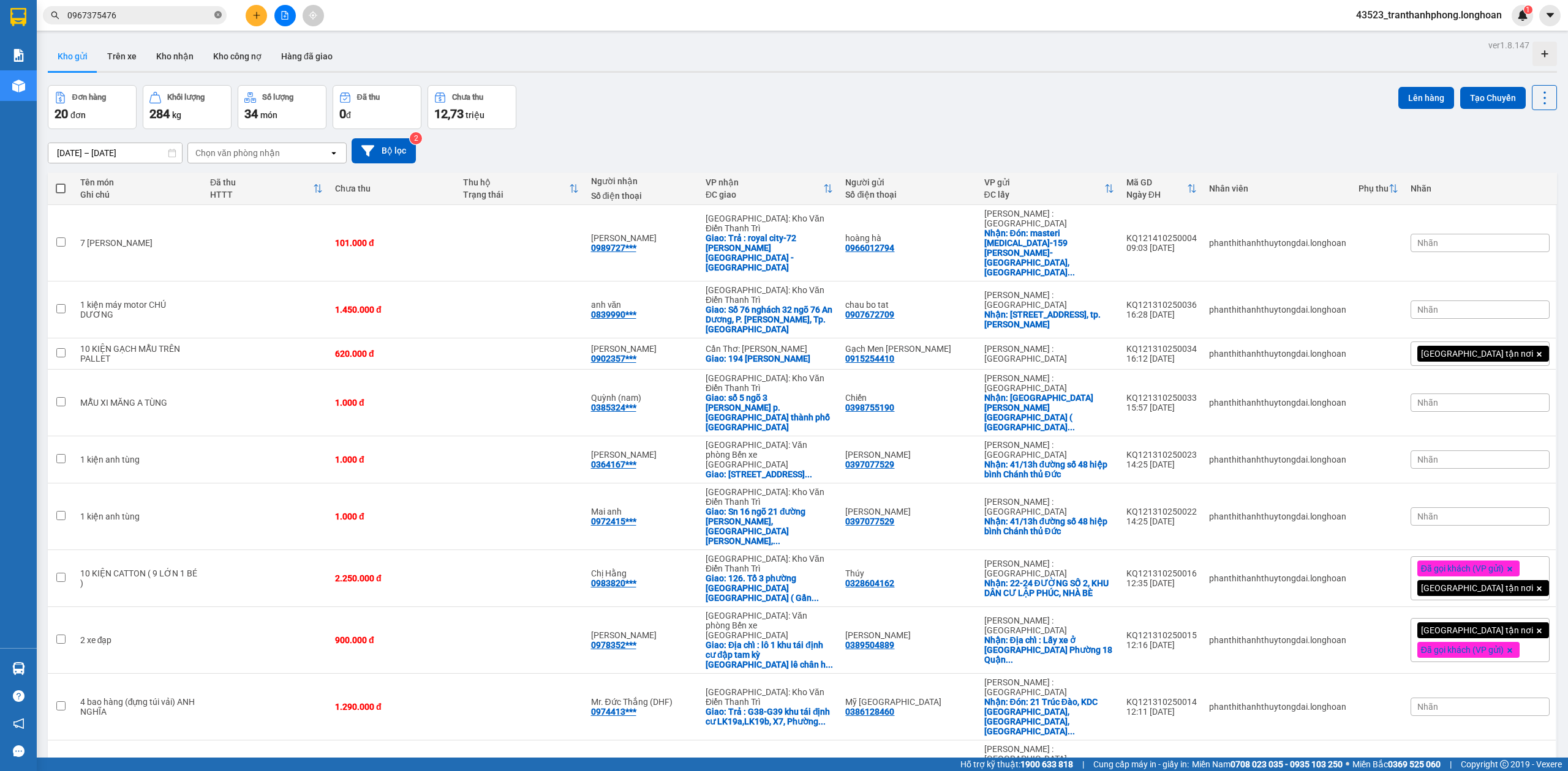
click at [218, 18] on icon "close-circle" at bounding box center [219, 15] width 7 height 7
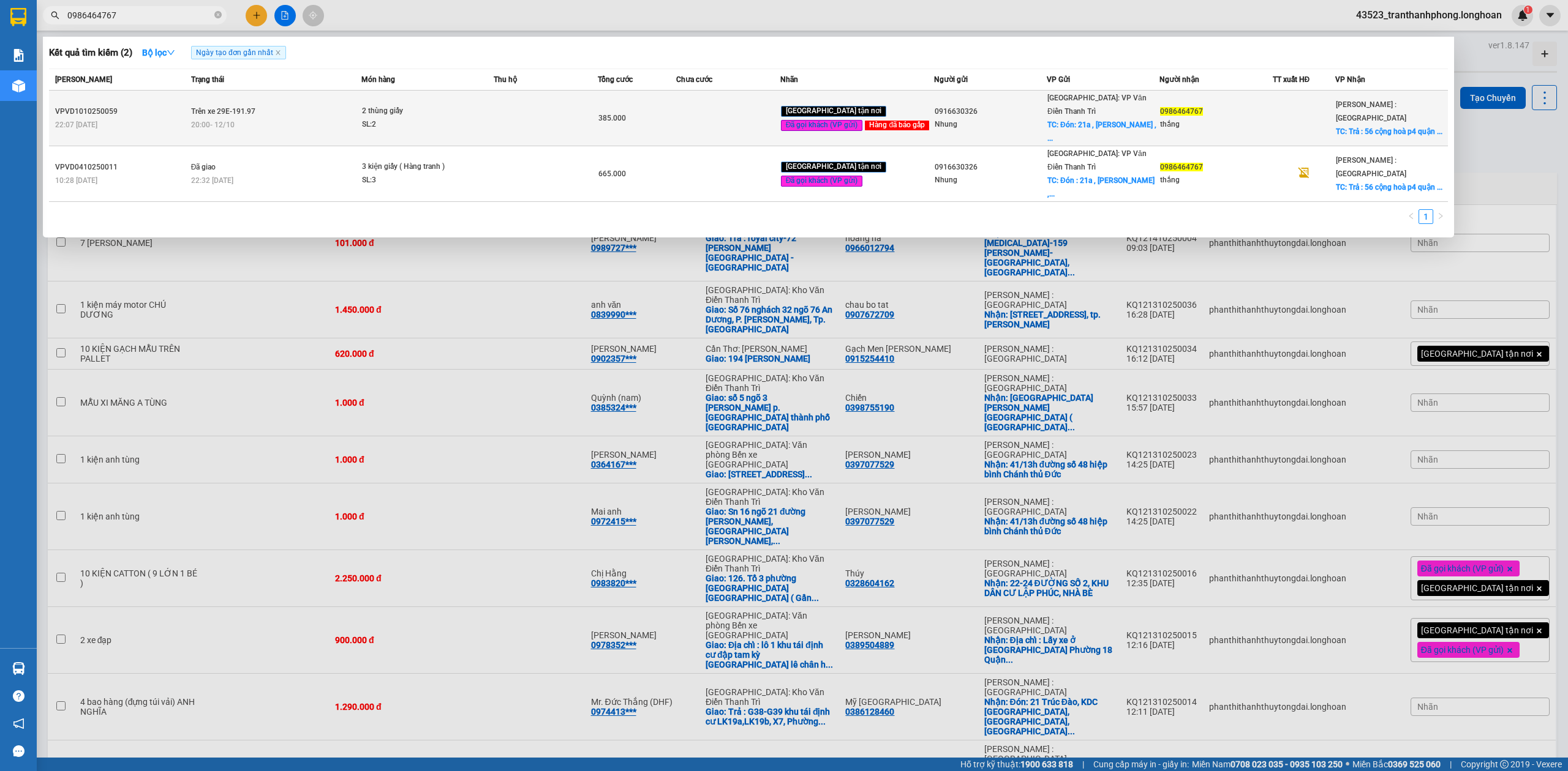
type input "0986464767"
click at [213, 120] on span "20:00 - 12/10" at bounding box center [212, 124] width 44 height 8
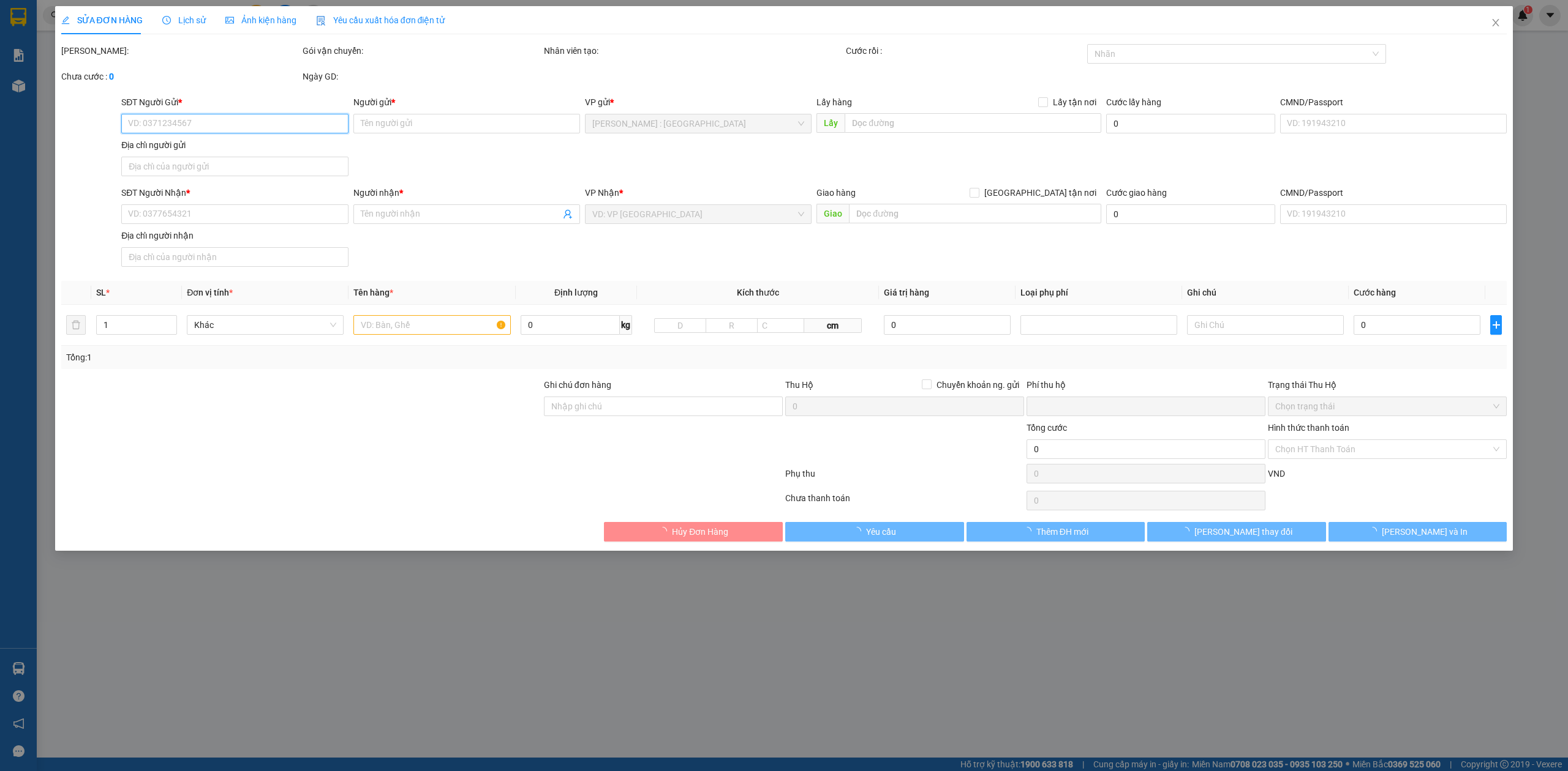
type input "0916630326"
type input "Nhung"
checkbox input "true"
type input "Đón: 21a , lê văn lương , trung hoà , cầu giấy"
type input "65.000"
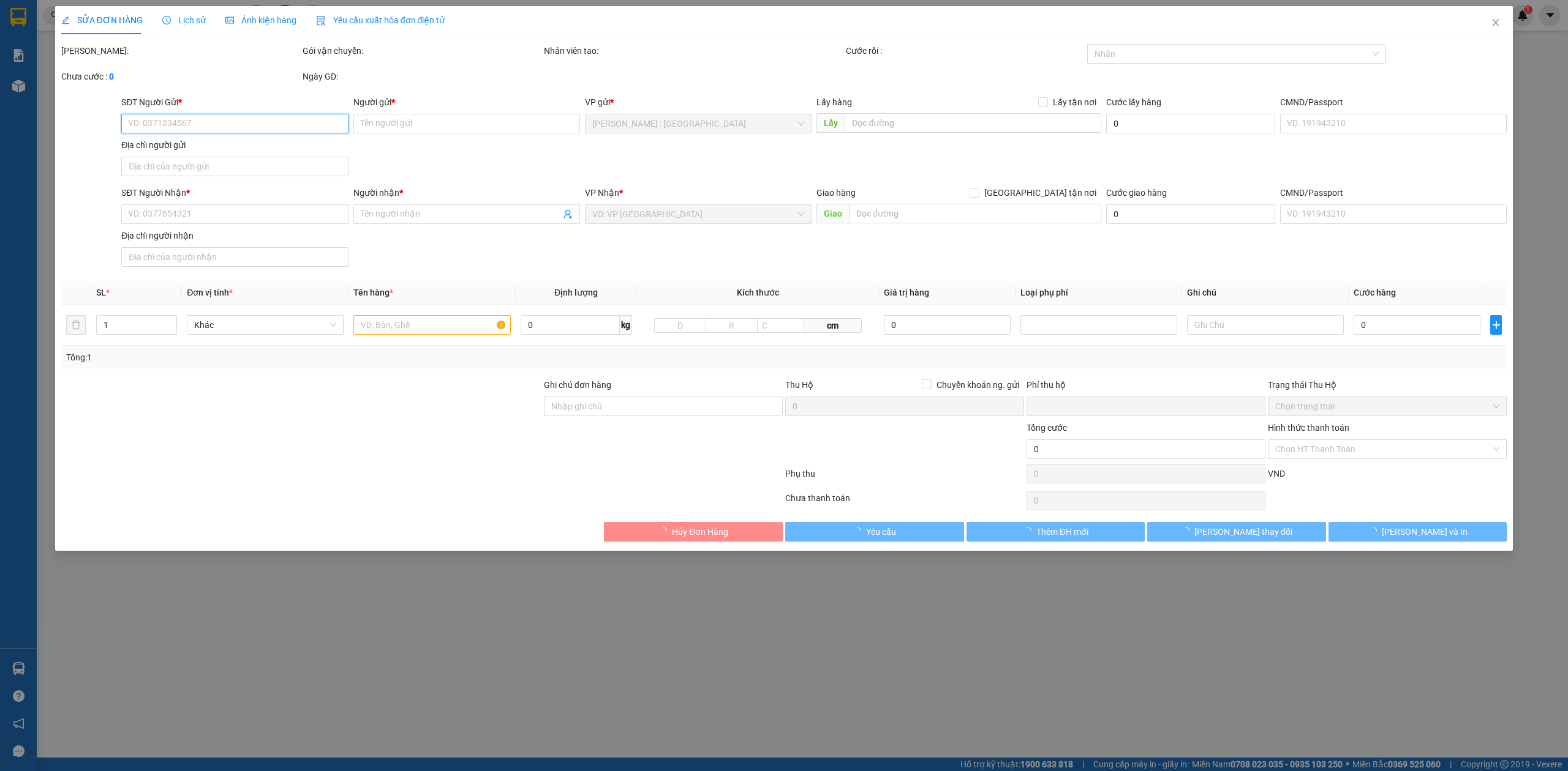
type input "0986464767"
type input "thắng"
checkbox input "true"
type input "Trả : 56 cộng hoà p4 quận tân bình tphcm"
type input "HÀNG DỄ MÓP MÉO CHÚ Ý BỐC XẾP NHẸ TAY KHÔNG ĐÈ HÀNG ( KHÔNG ĐỀN GIÁ TRỊ HÀNG )"
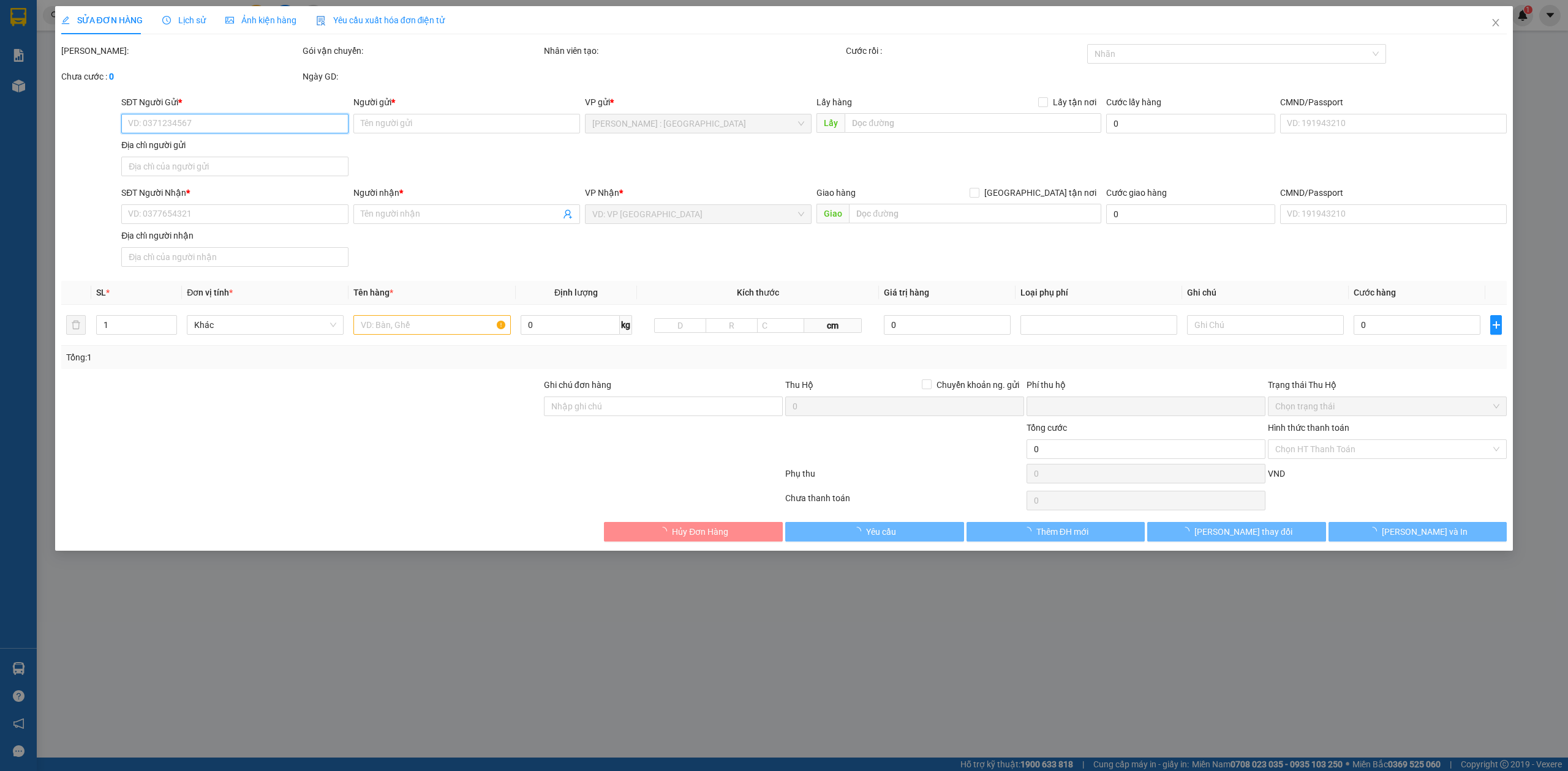
type input "0"
type input "385.000"
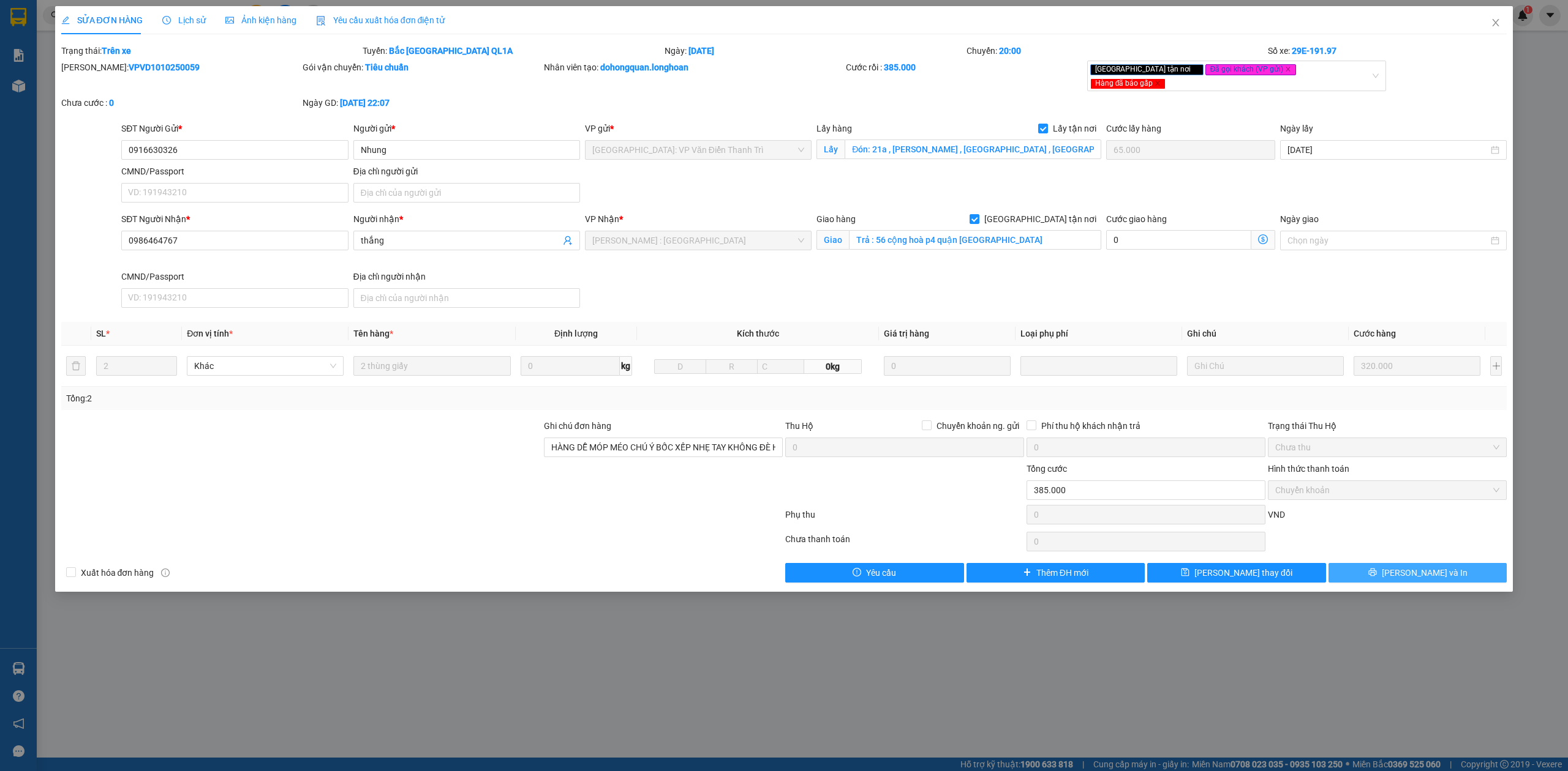
click at [1445, 573] on button "[PERSON_NAME] và In" at bounding box center [1418, 573] width 179 height 19
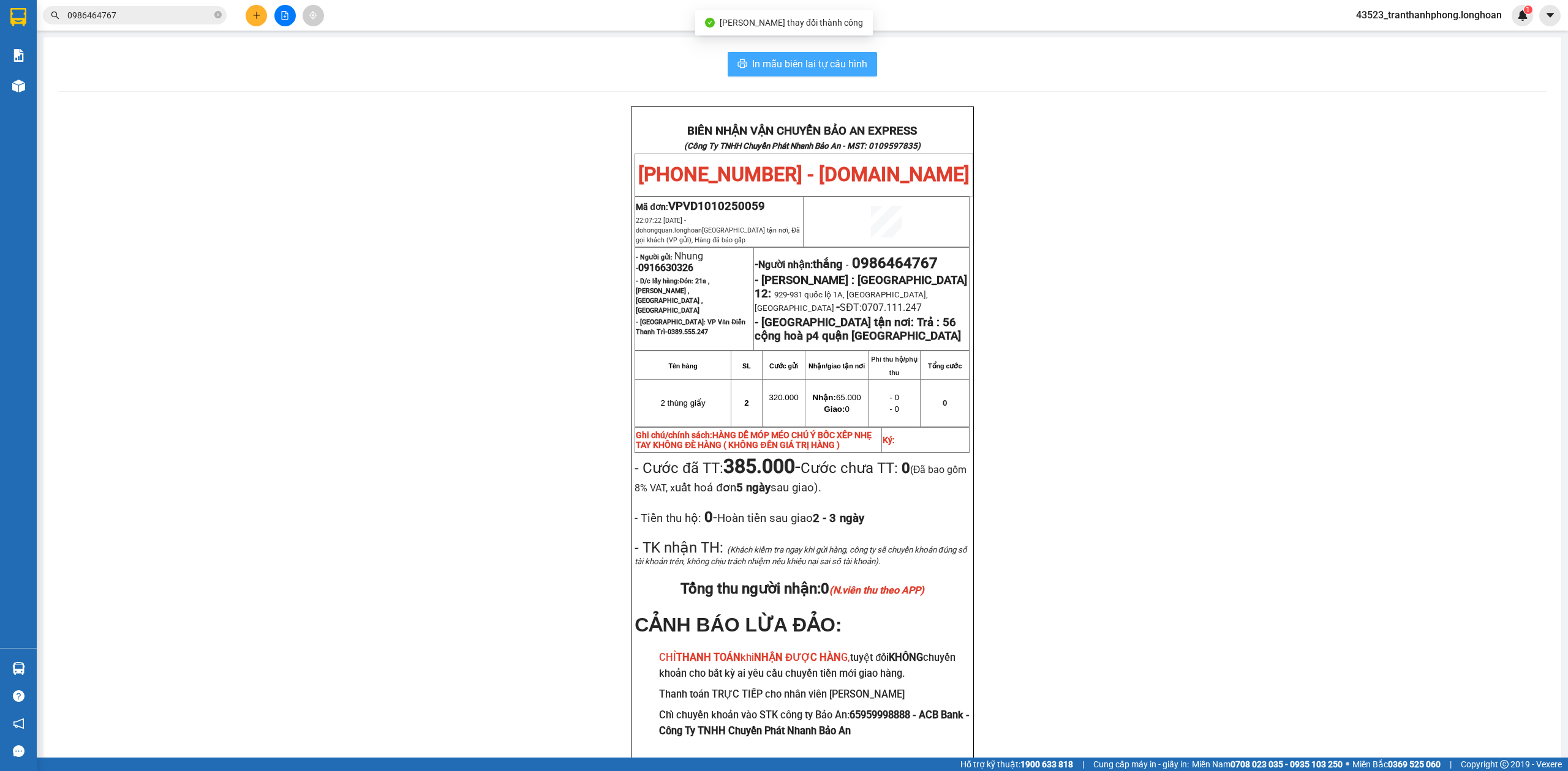
click at [741, 60] on button "In mẫu biên lai tự cấu hình" at bounding box center [802, 64] width 149 height 24
click at [733, 56] on button "In mẫu biên lai tự cấu hình" at bounding box center [802, 64] width 149 height 24
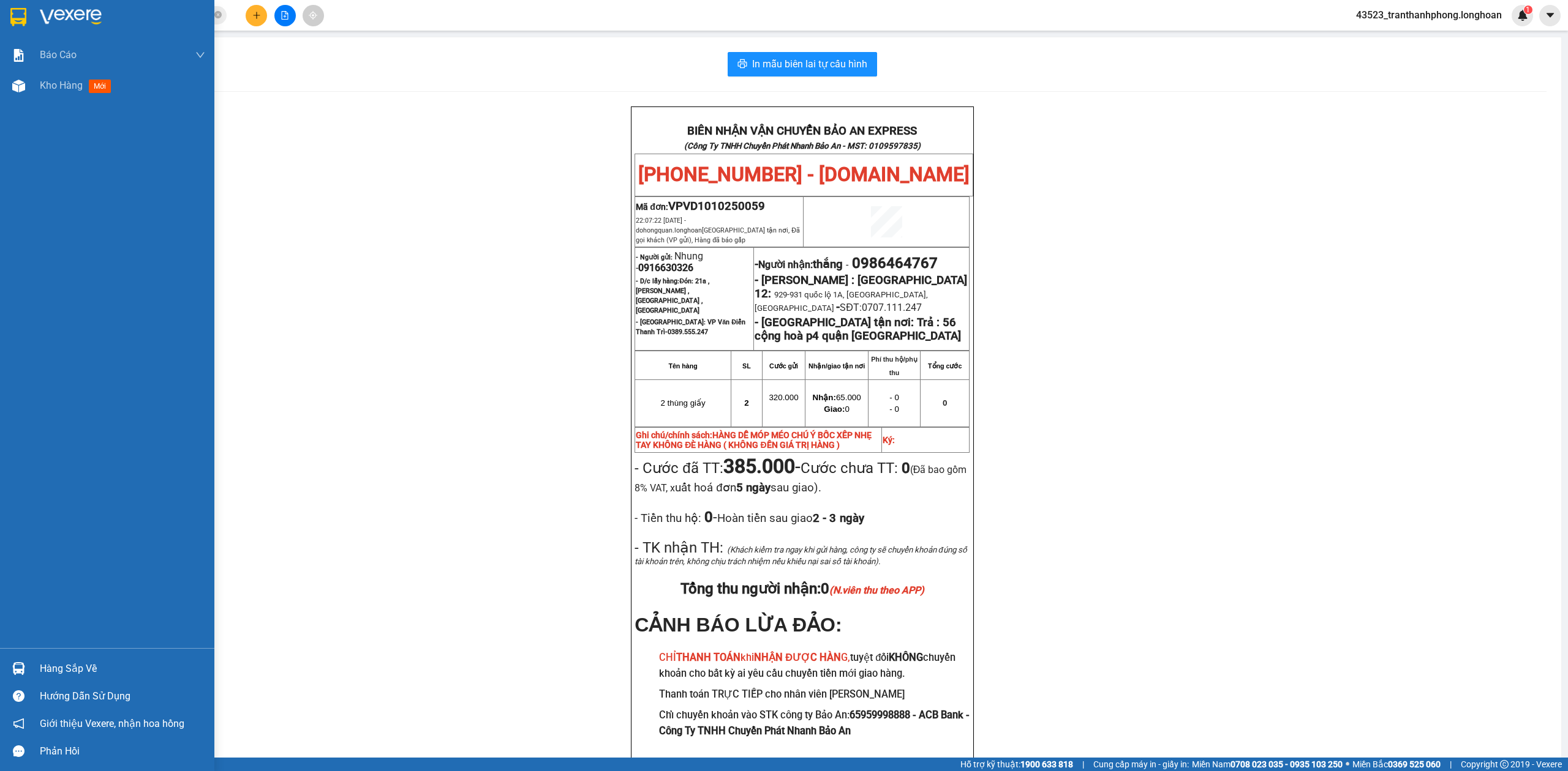
click at [1, 14] on div at bounding box center [107, 19] width 215 height 40
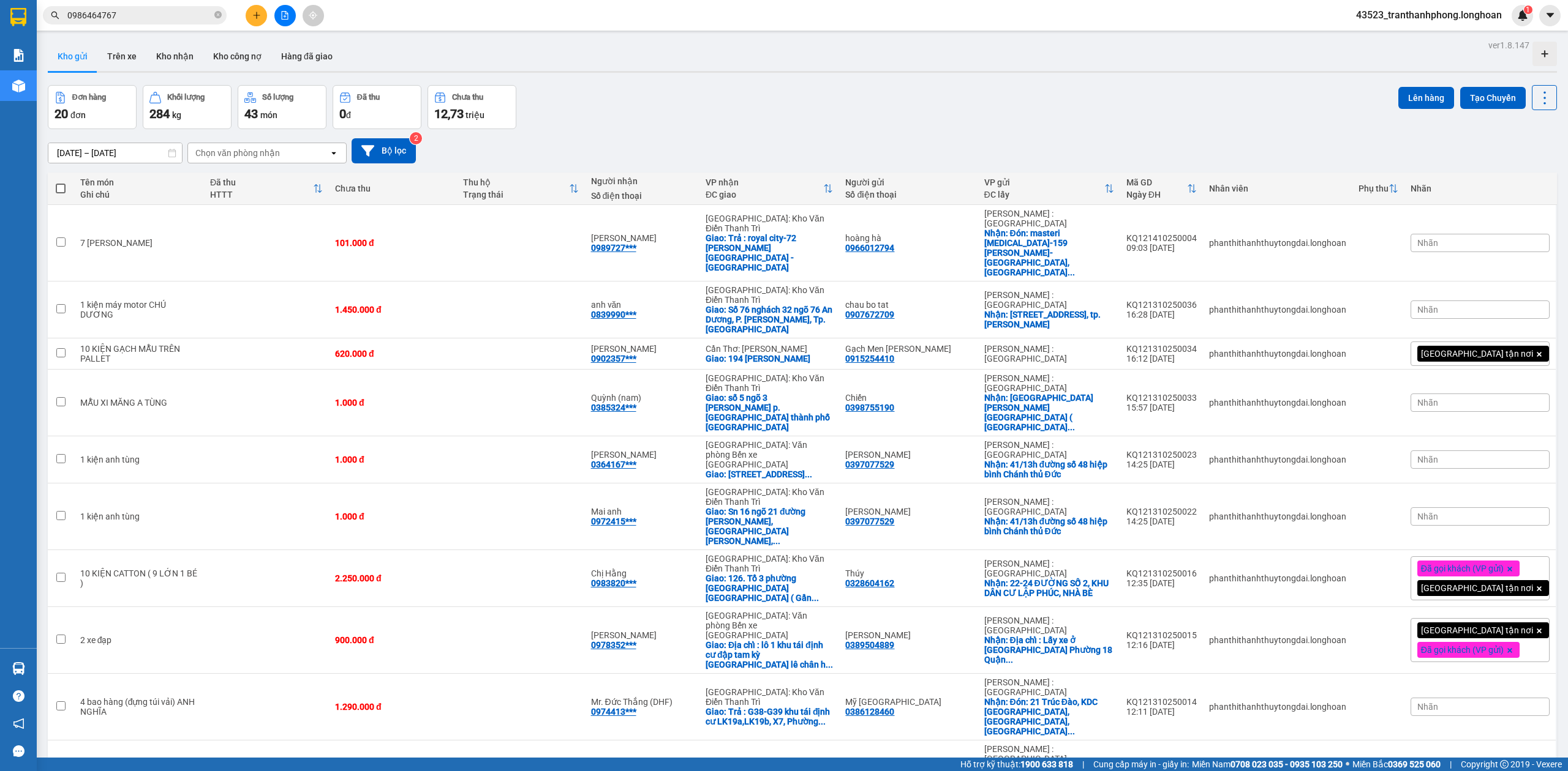
scroll to position [401, 0]
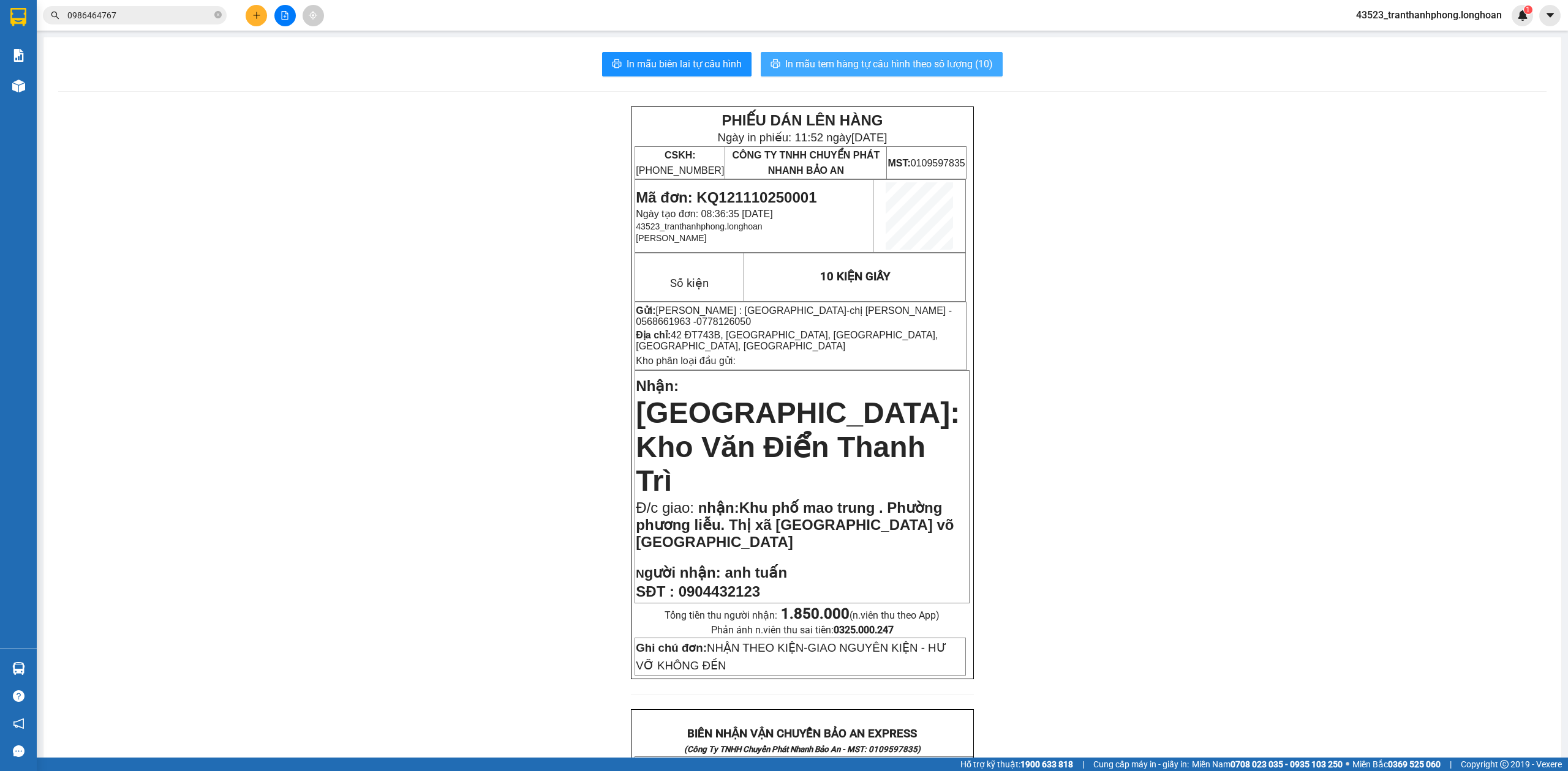
drag, startPoint x: 830, startPoint y: 64, endPoint x: 842, endPoint y: 106, distance: 43.7
click at [832, 67] on span "In mẫu tem hàng tự cấu hình theo số lượng (10)" at bounding box center [889, 64] width 207 height 16
click at [845, 55] on button "In mẫu tem hàng tự cấu hình theo số lượng (10)" at bounding box center [882, 64] width 242 height 24
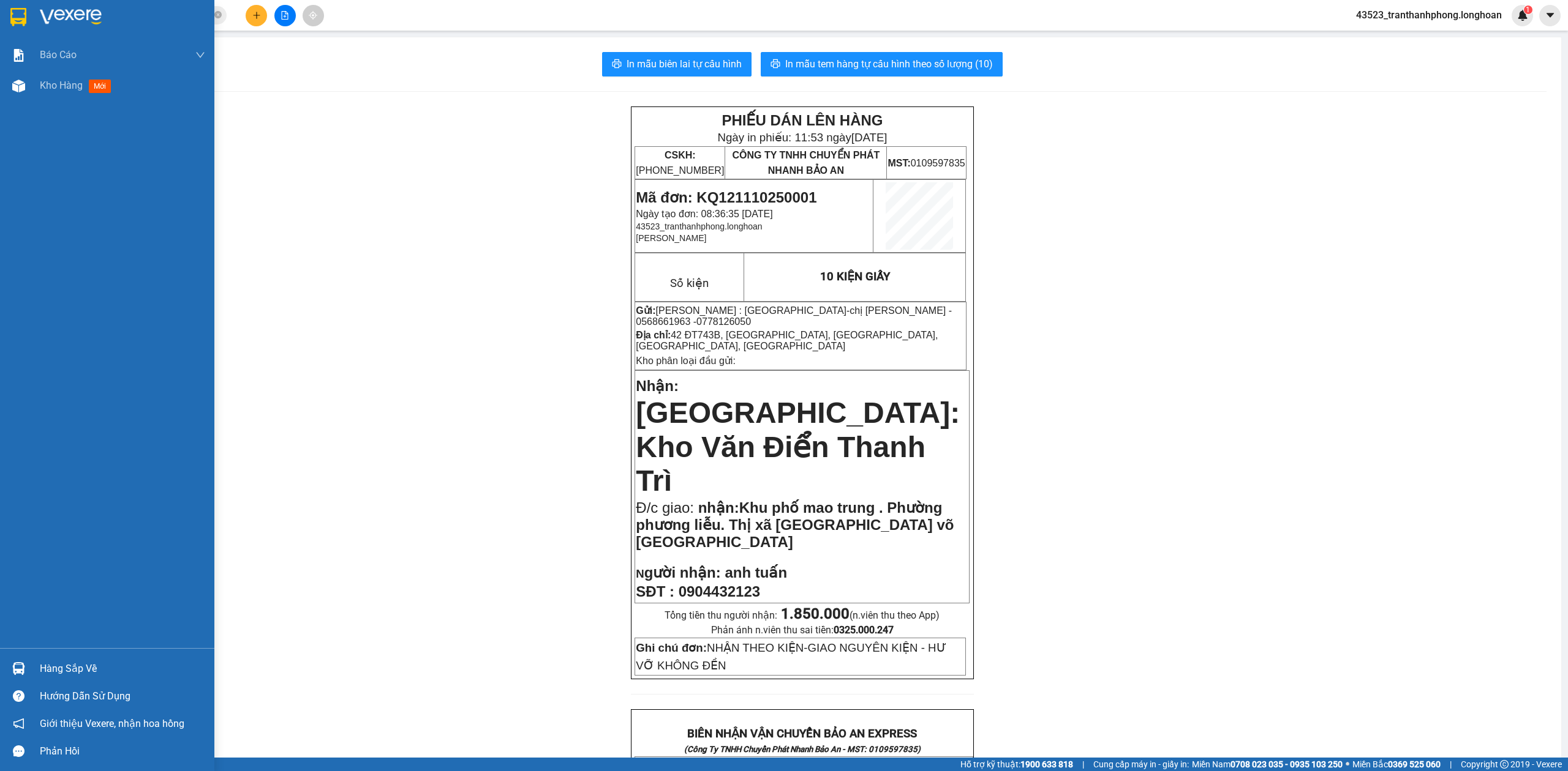
click at [10, 22] on img at bounding box center [18, 18] width 16 height 19
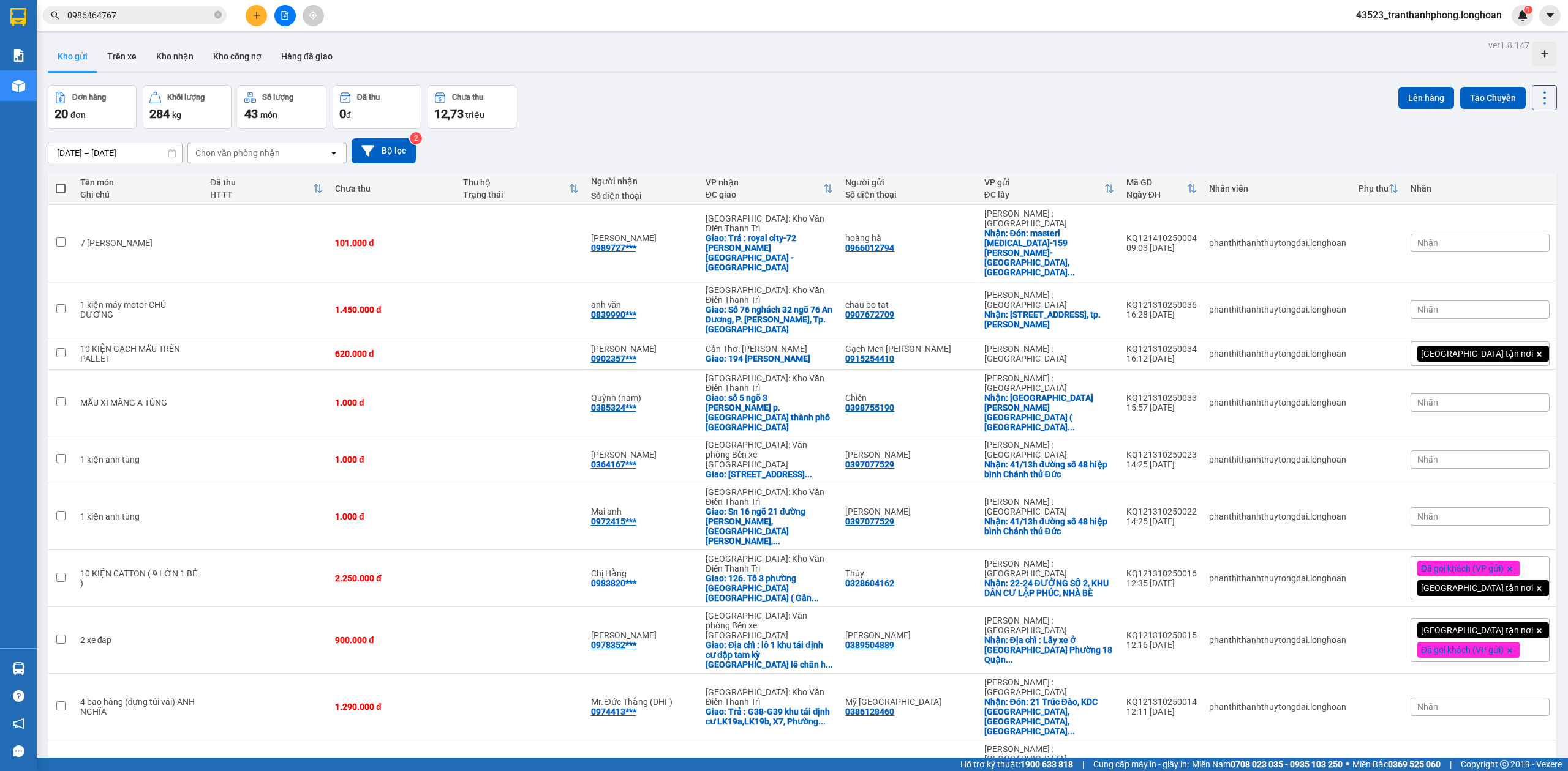
drag, startPoint x: 275, startPoint y: 584, endPoint x: 234, endPoint y: 530, distance: 67.8
click at [1407, 98] on button "Lên hàng" at bounding box center [1426, 98] width 56 height 22
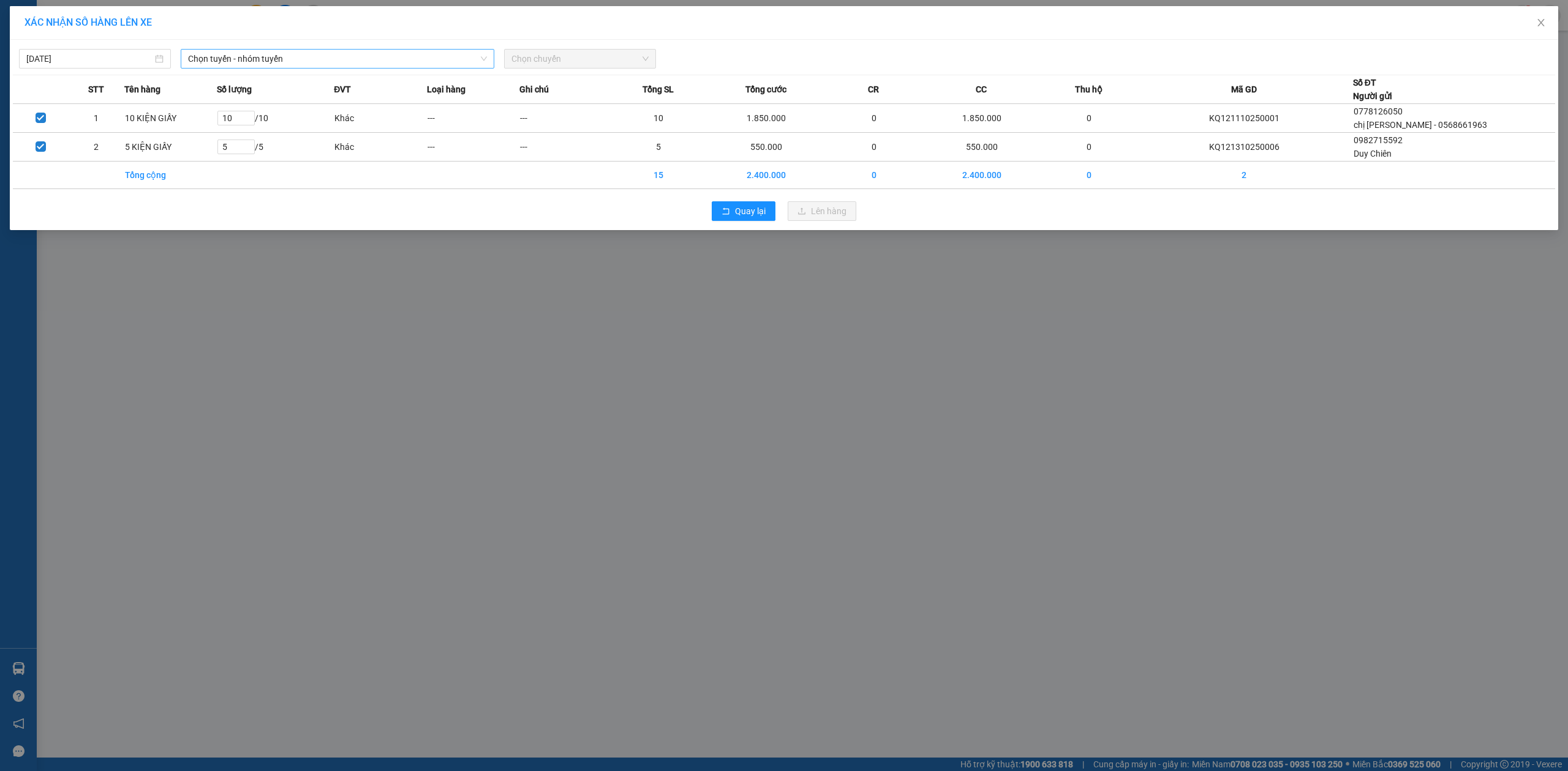
click at [305, 65] on span "Chọn tuyến - nhóm tuyến" at bounding box center [337, 59] width 299 height 19
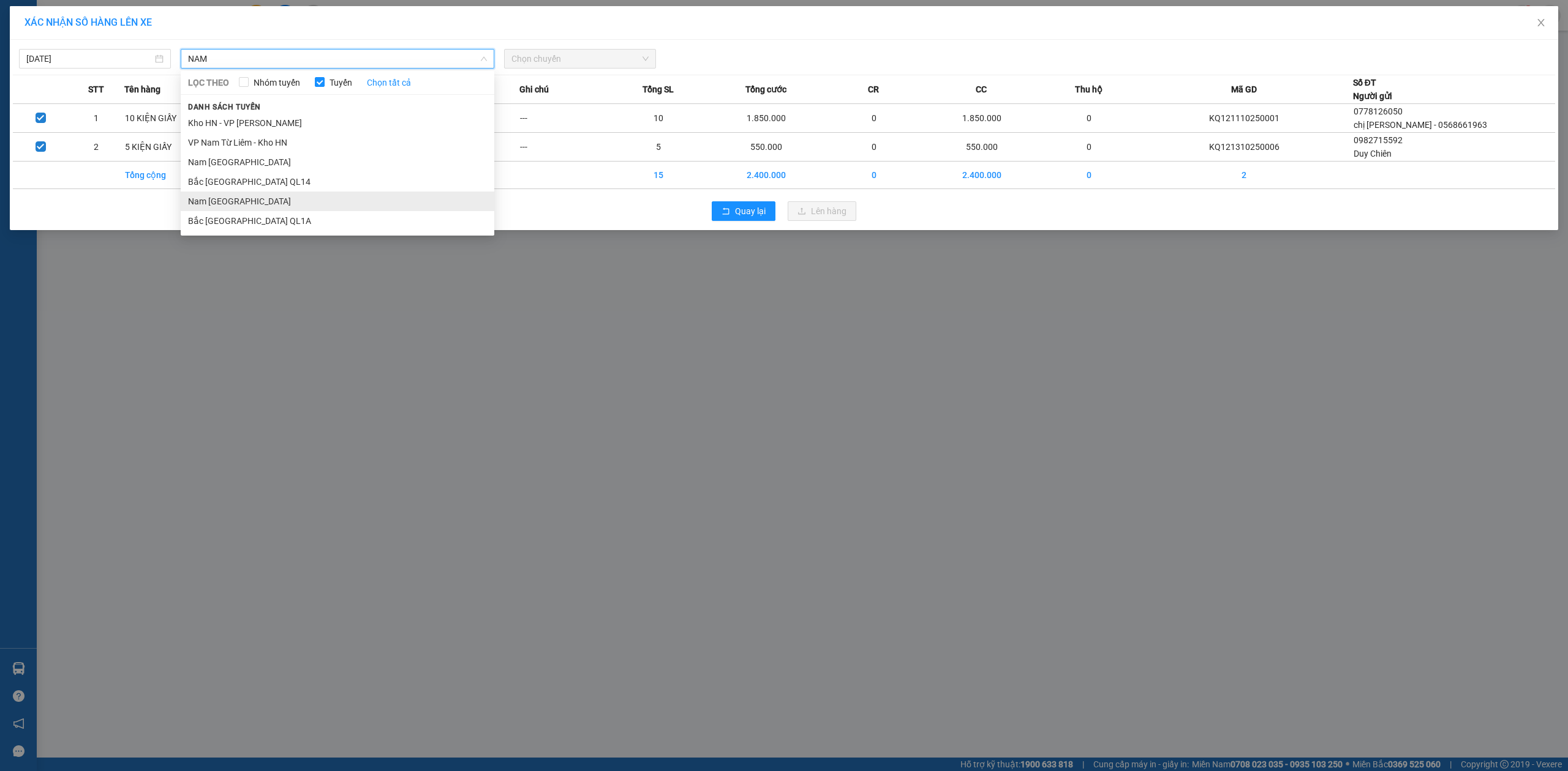
type input "NAM"
drag, startPoint x: 250, startPoint y: 204, endPoint x: 524, endPoint y: 68, distance: 305.9
click at [253, 204] on li "Nam [GEOGRAPHIC_DATA]" at bounding box center [337, 201] width 314 height 19
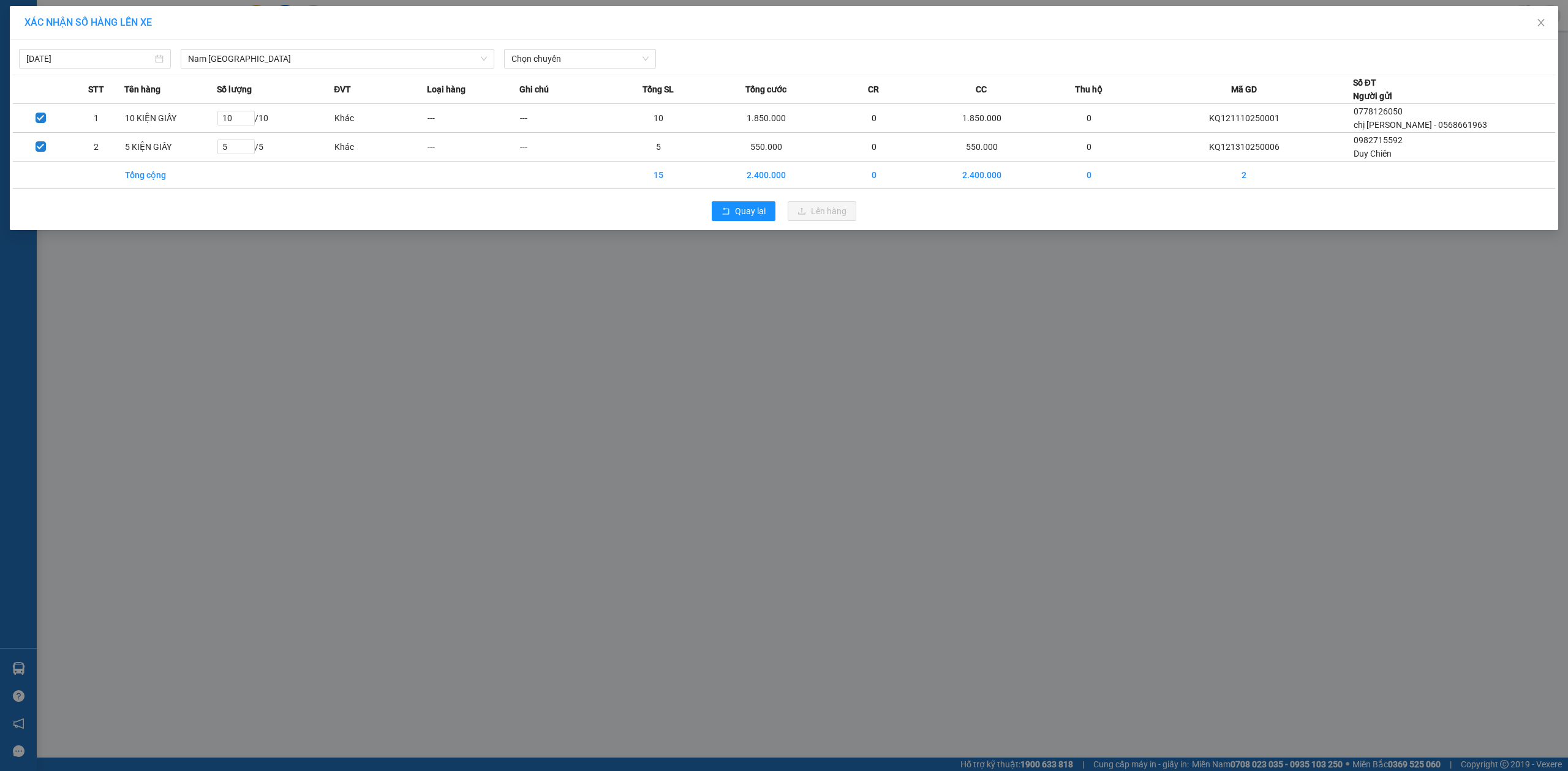
click at [571, 44] on div "14/10/2025 Nam Trung Bắc QL1A LỌC THEO Nhóm tuyến Tuyến Chọn tất cả Danh sách t…" at bounding box center [784, 56] width 1543 height 26
click at [573, 54] on span "Chọn chuyến" at bounding box center [580, 59] width 137 height 19
click at [565, 111] on div "20:00 (TC) - 29E-097.92" at bounding box center [558, 103] width 110 height 19
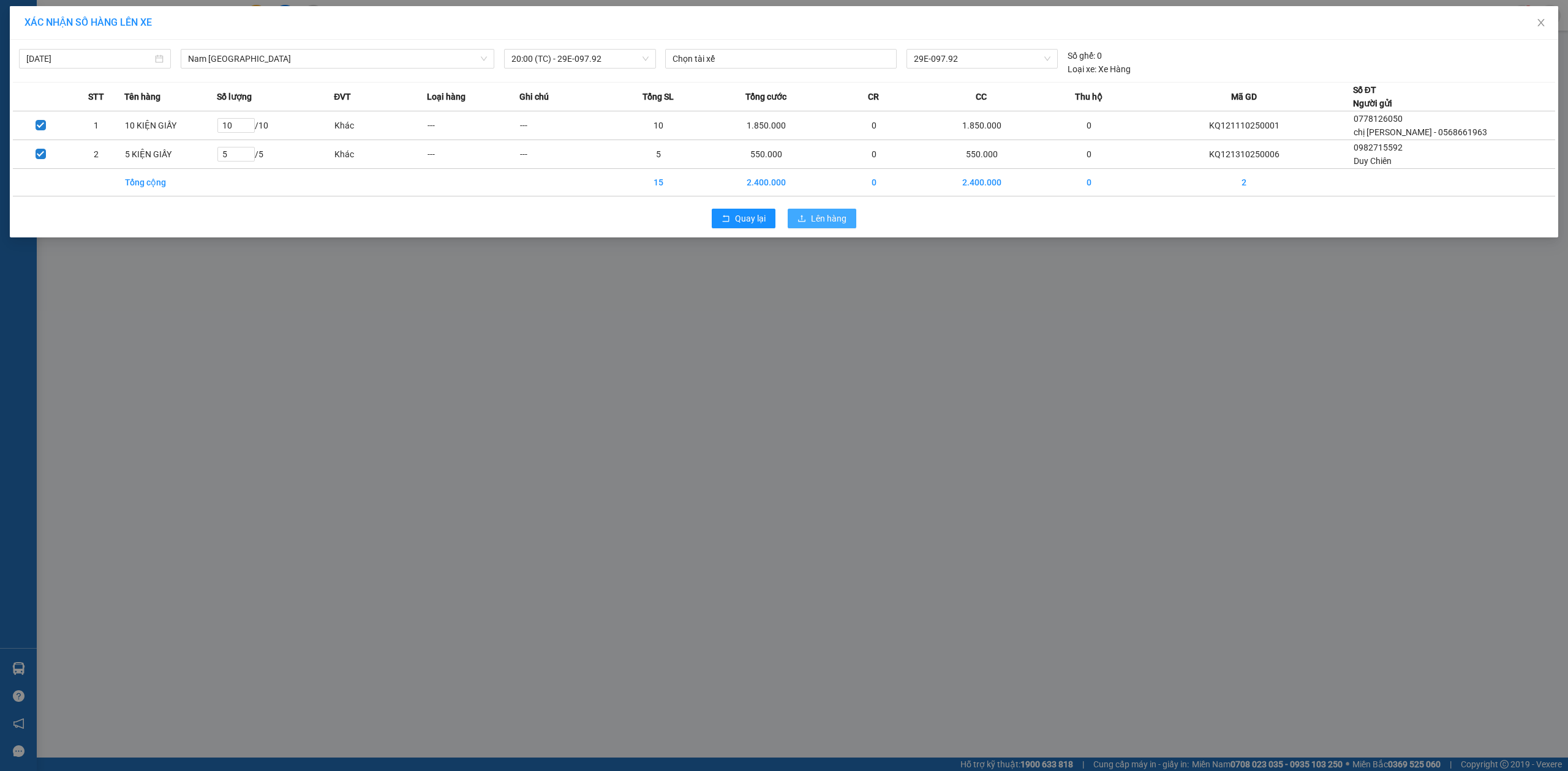
click at [843, 228] on button "Lên hàng" at bounding box center [822, 218] width 69 height 19
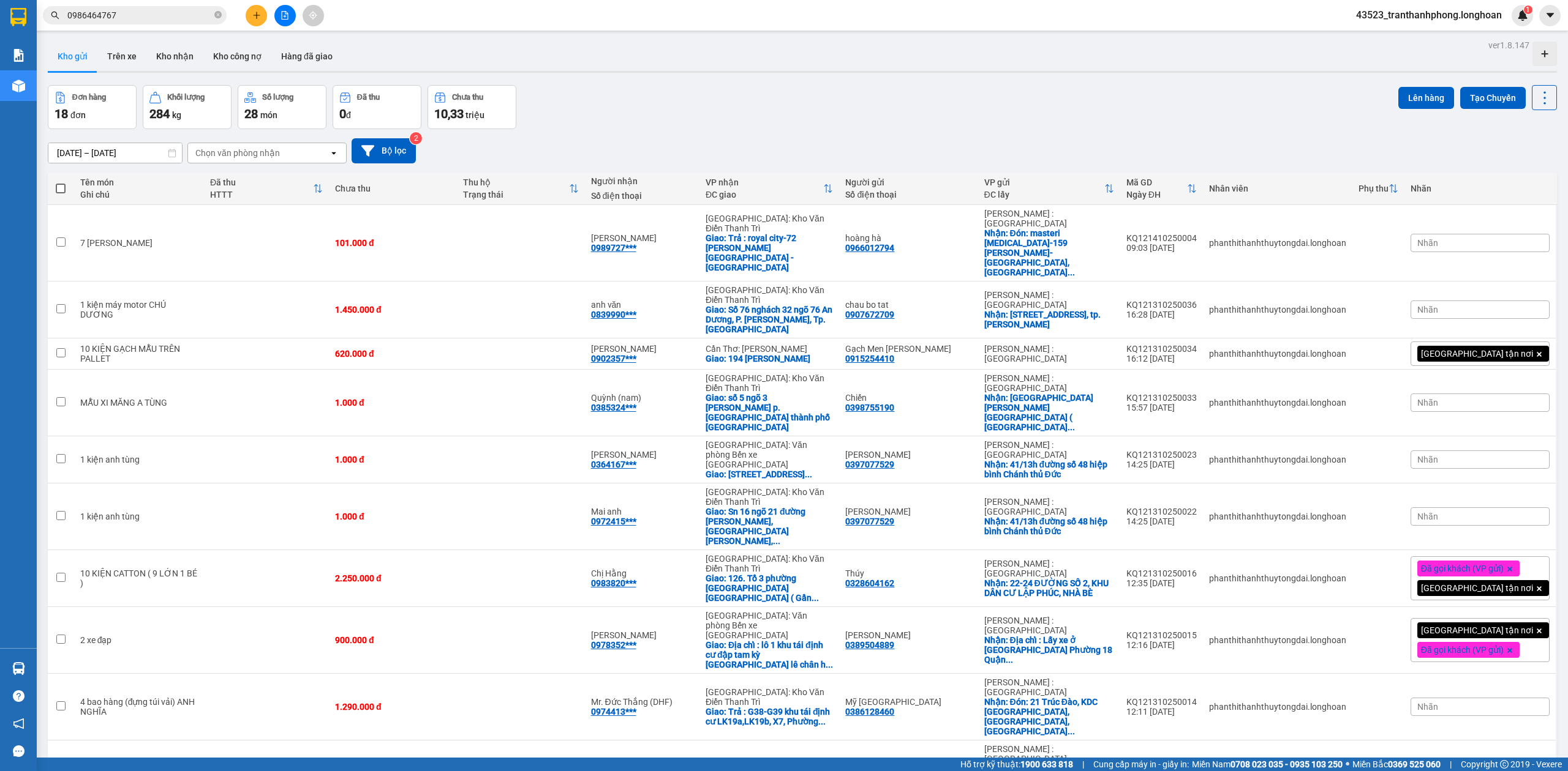
click at [170, 22] on span "0986464767" at bounding box center [134, 16] width 183 height 19
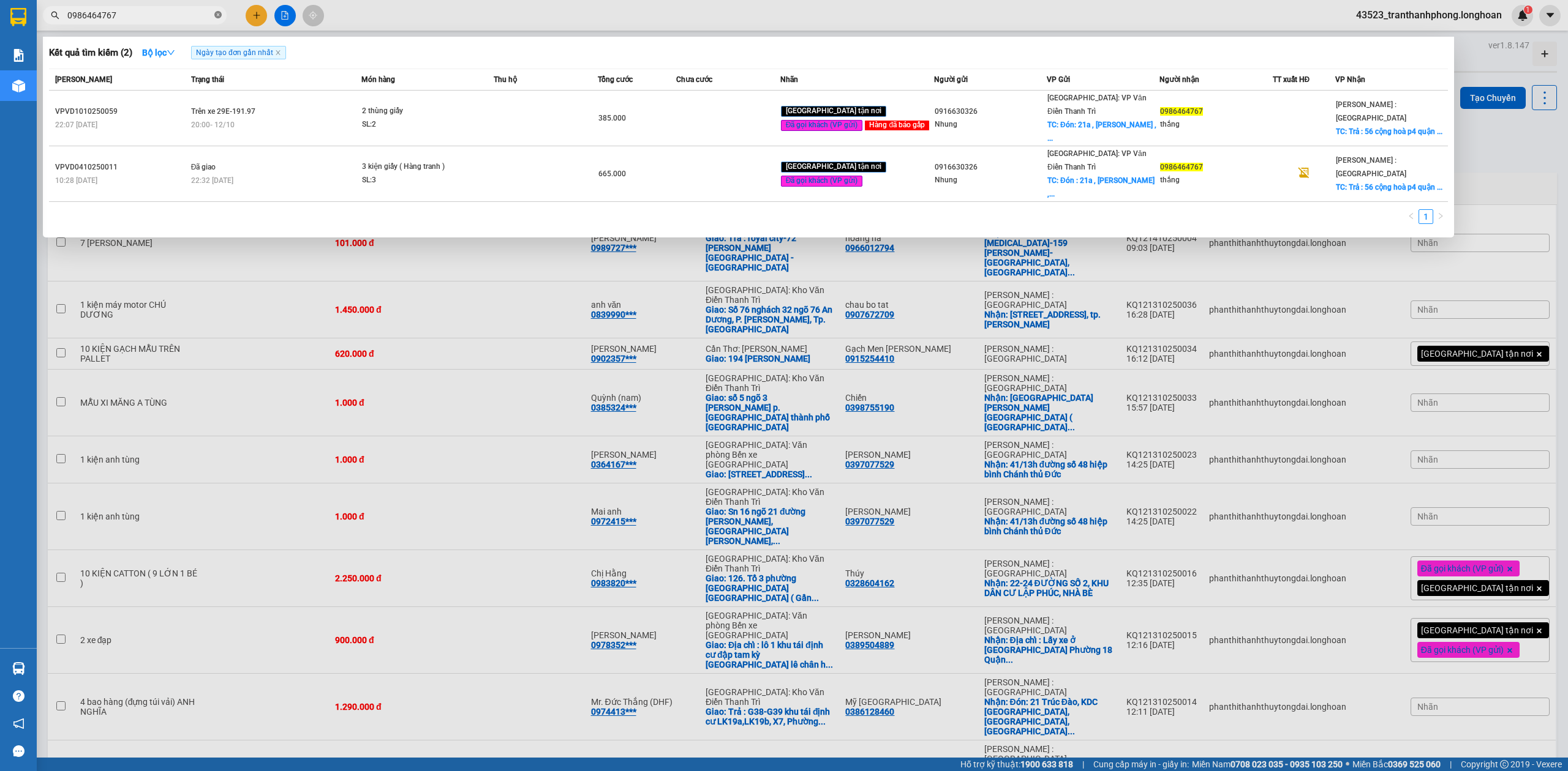
click at [215, 12] on icon "close-circle" at bounding box center [219, 15] width 7 height 7
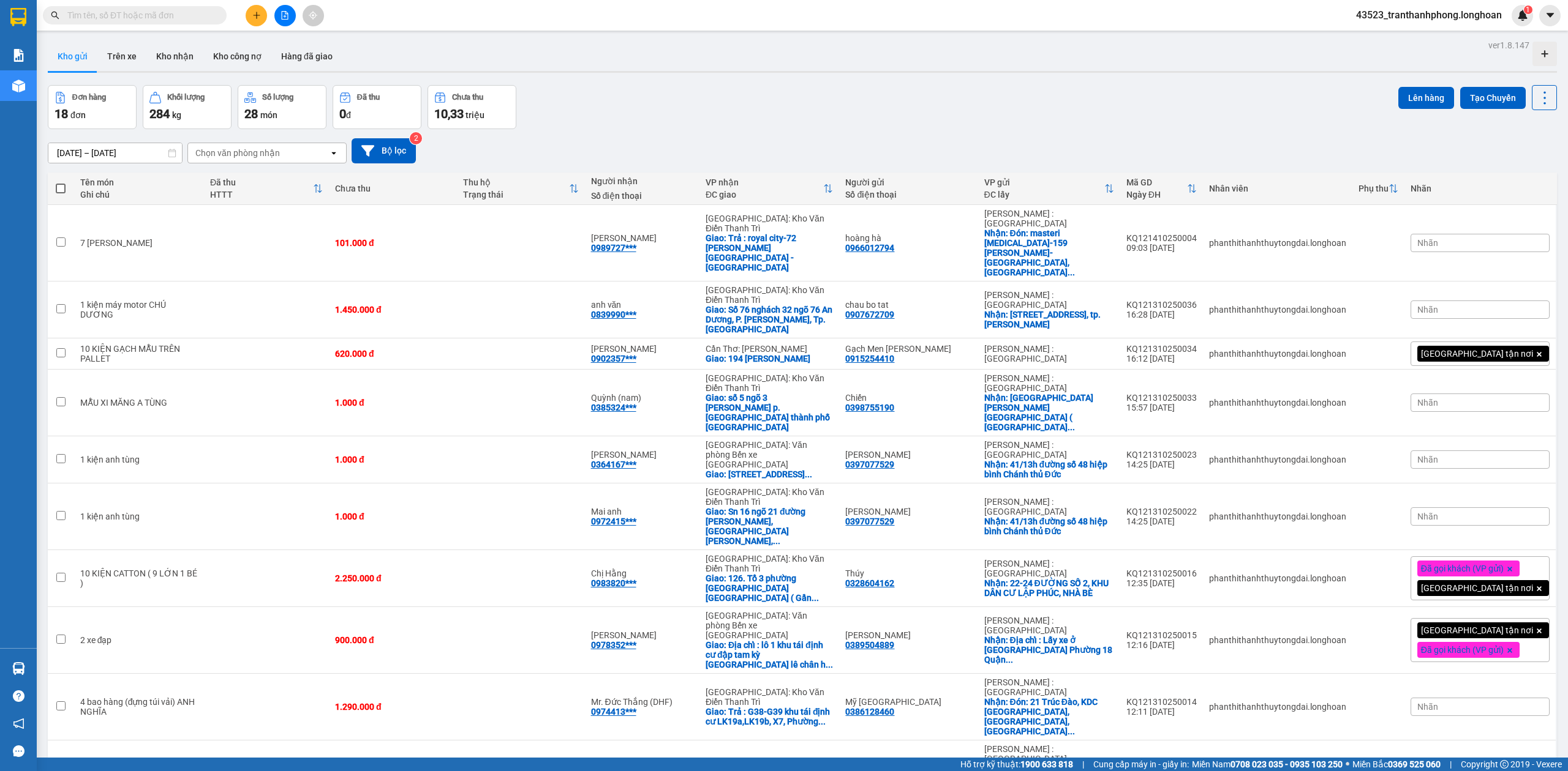
paste input "0908848218"
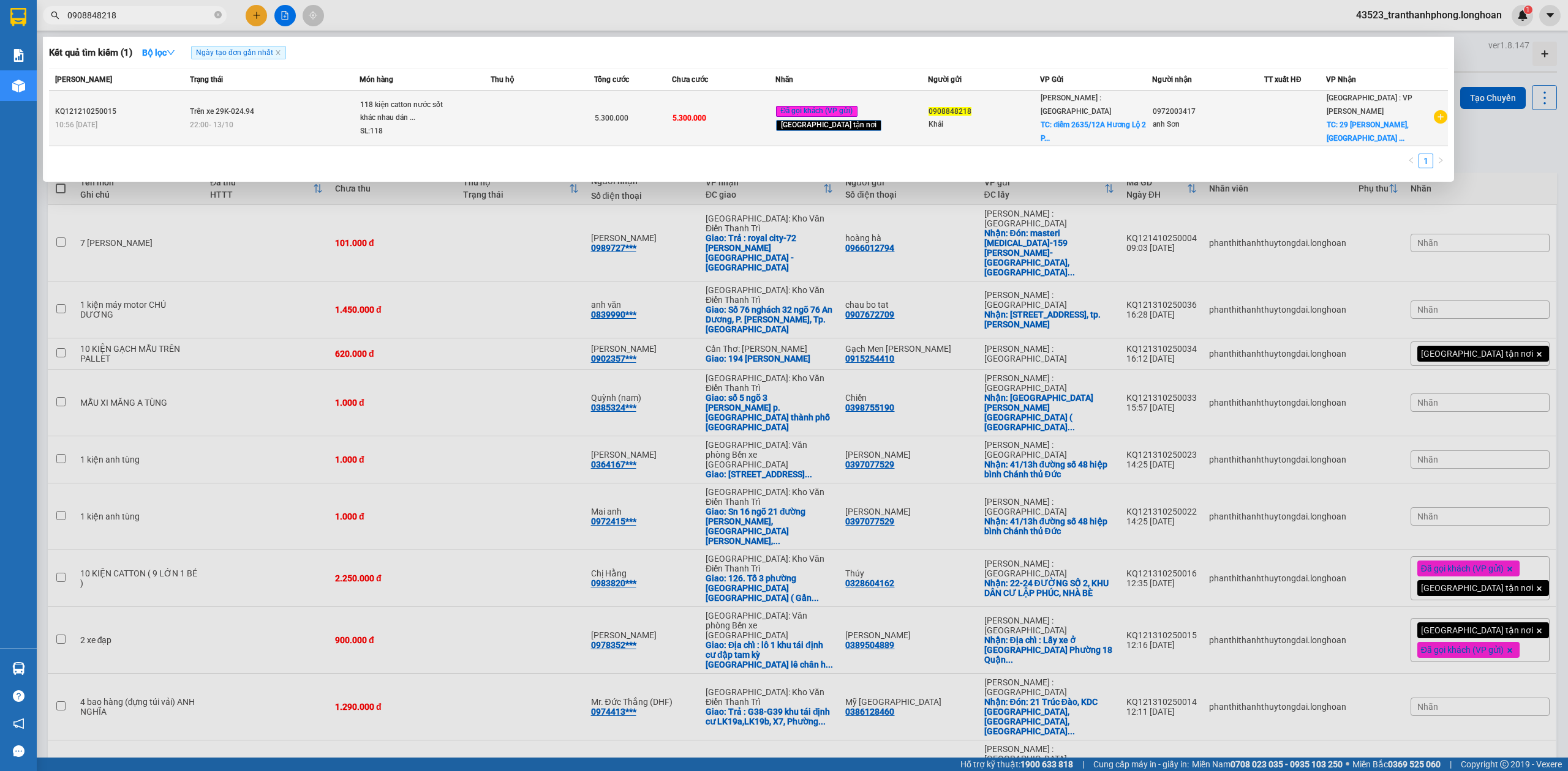
type input "0908848218"
click at [1143, 114] on div "Hồ Chí Minh : Kho Quận 12 TC: điểm 2635/12A Hương Lộ 2 P..." at bounding box center [1097, 118] width 111 height 54
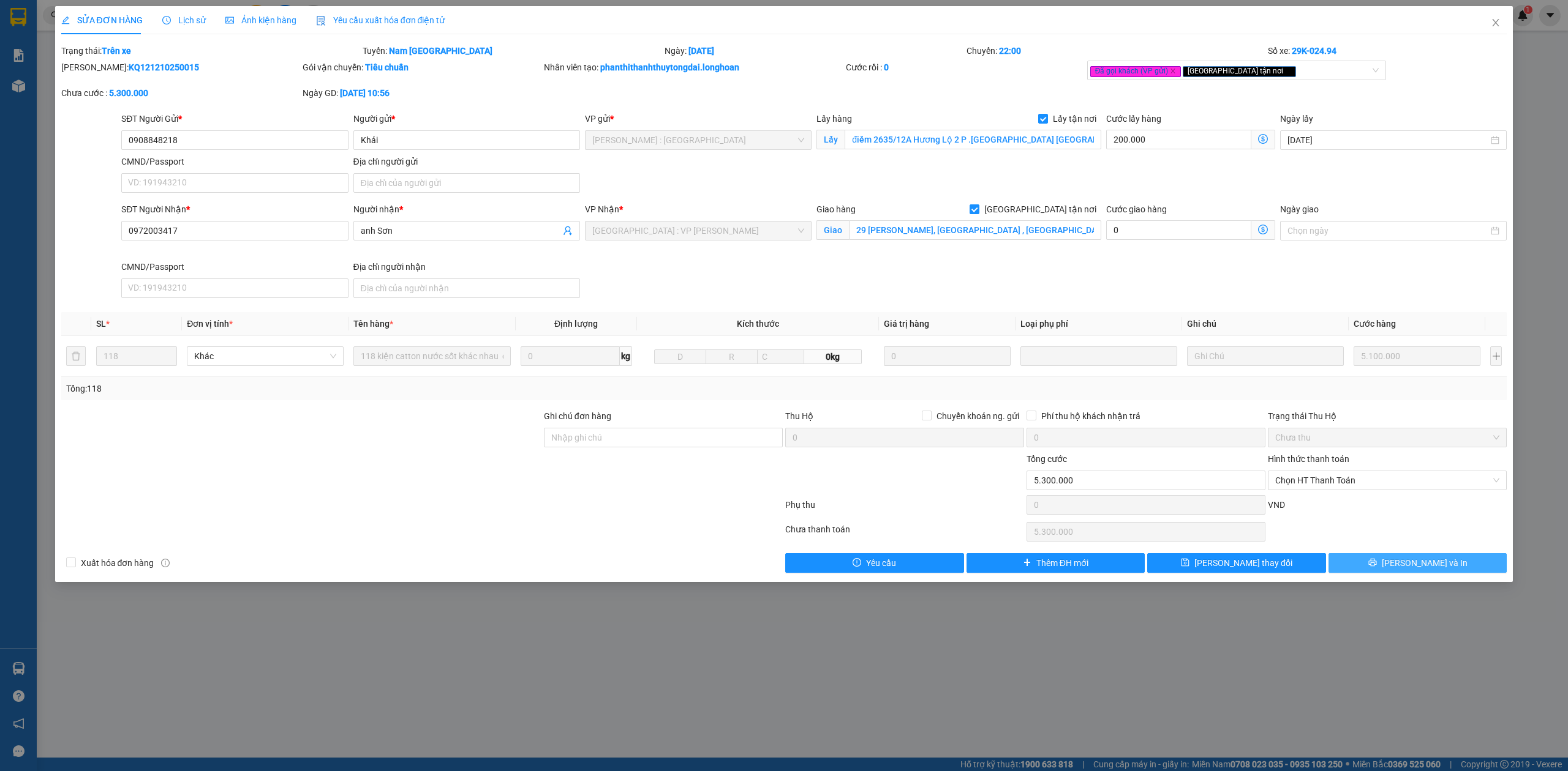
click at [1373, 569] on button "[PERSON_NAME] và In" at bounding box center [1418, 563] width 179 height 19
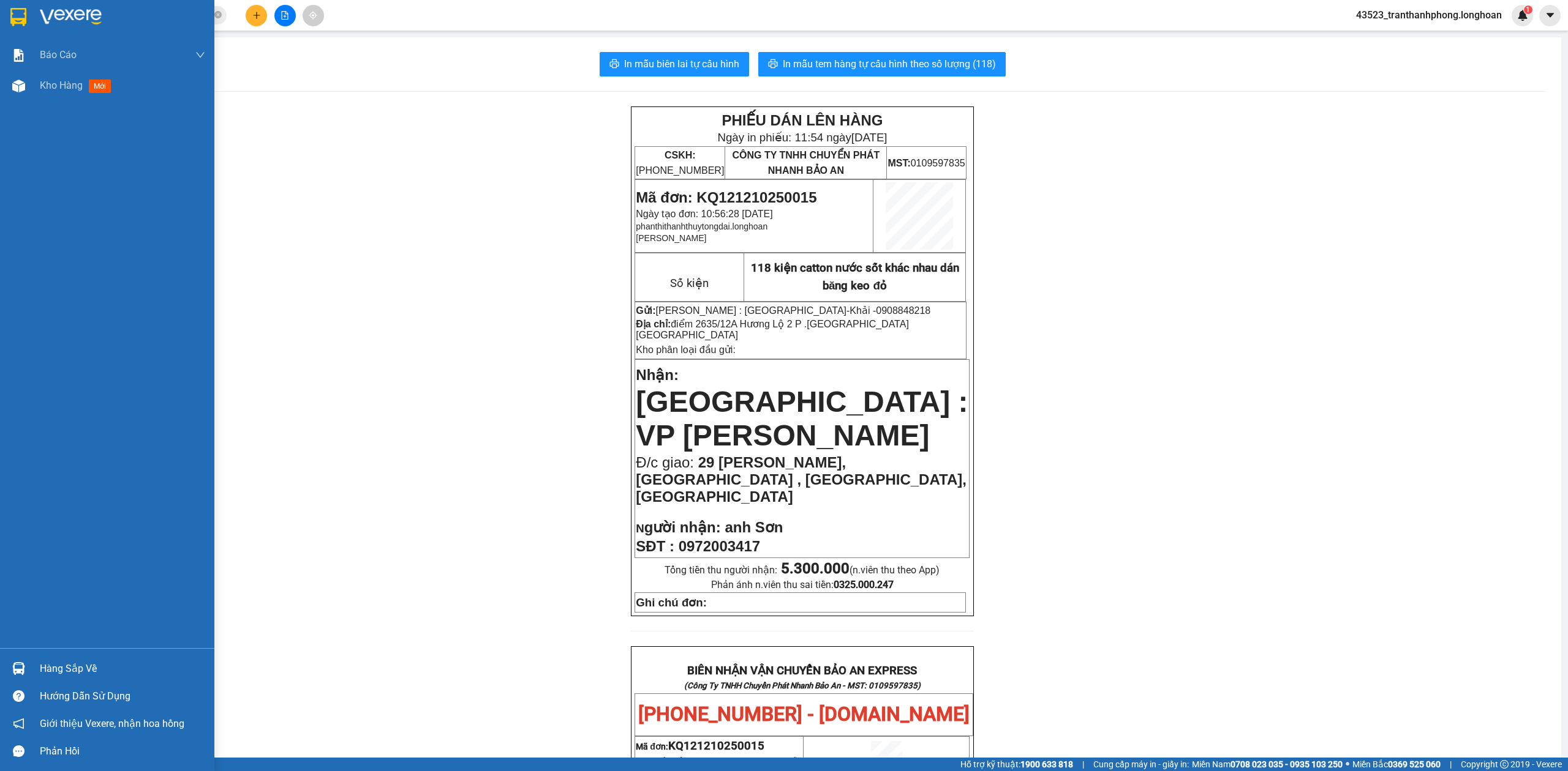
click at [0, 16] on div at bounding box center [107, 19] width 215 height 40
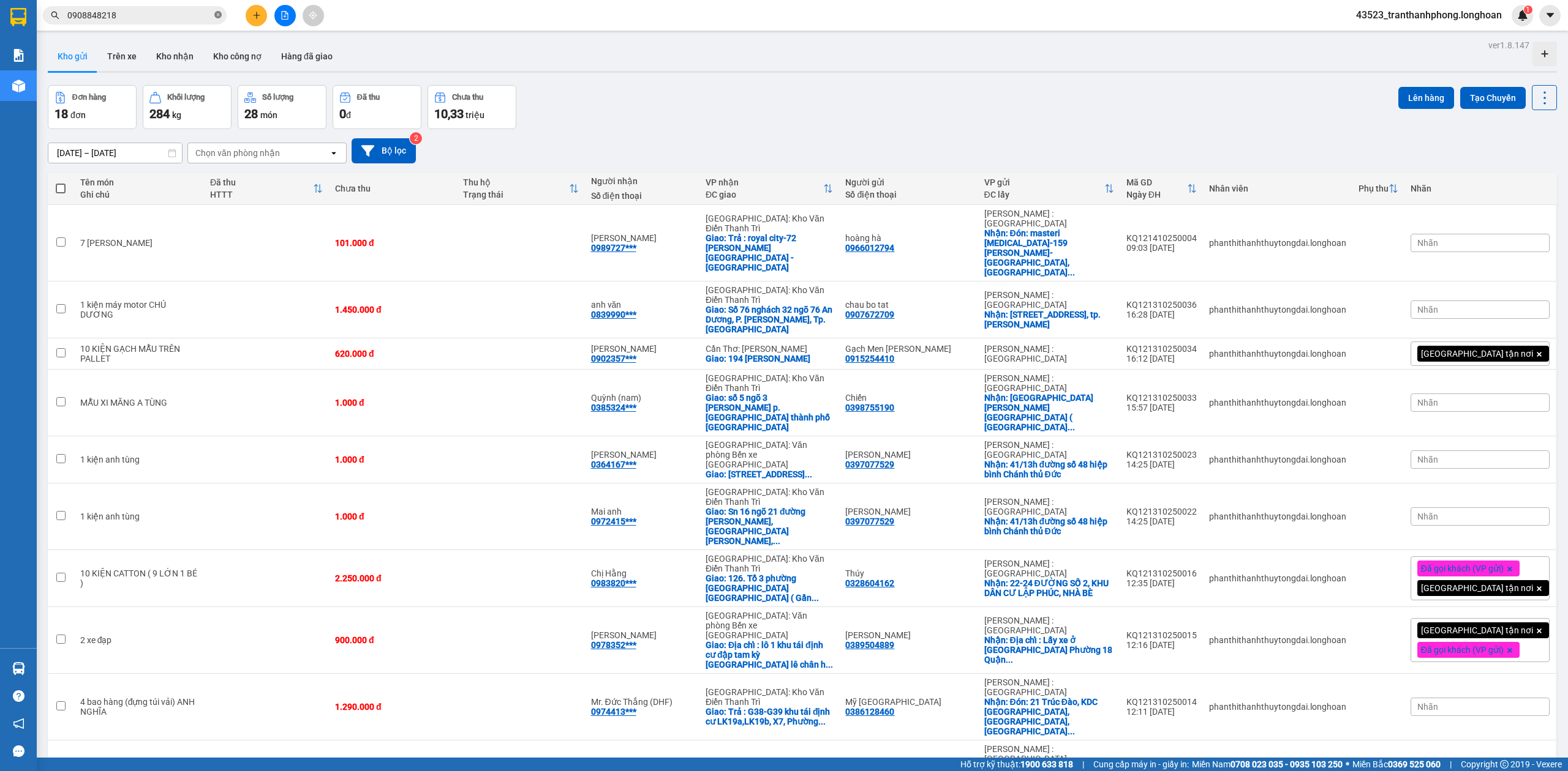
click at [220, 12] on icon "close-circle" at bounding box center [219, 15] width 7 height 7
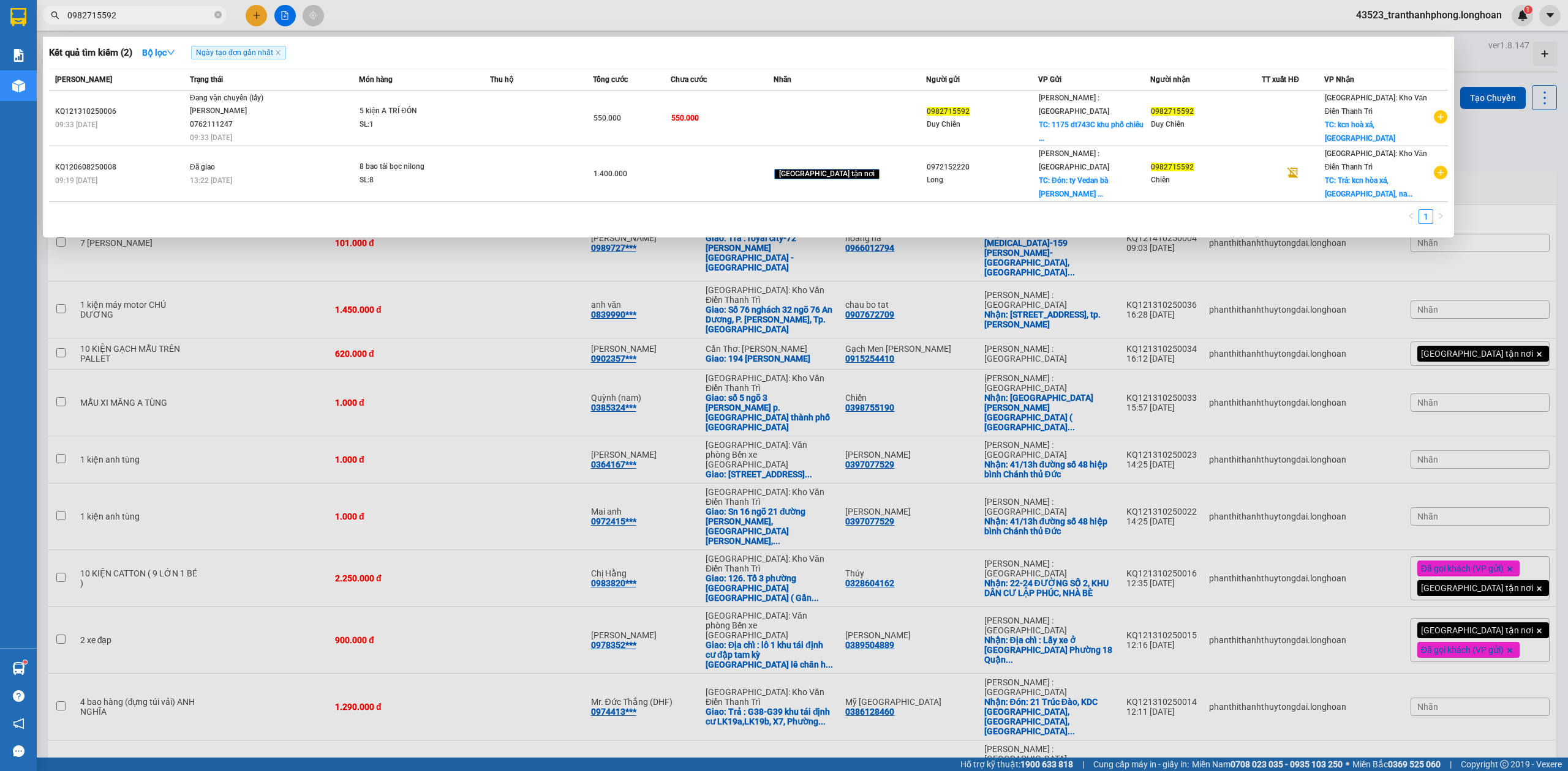
click at [151, 18] on input "0982715592" at bounding box center [140, 15] width 144 height 14
click at [219, 19] on span at bounding box center [219, 16] width 7 height 12
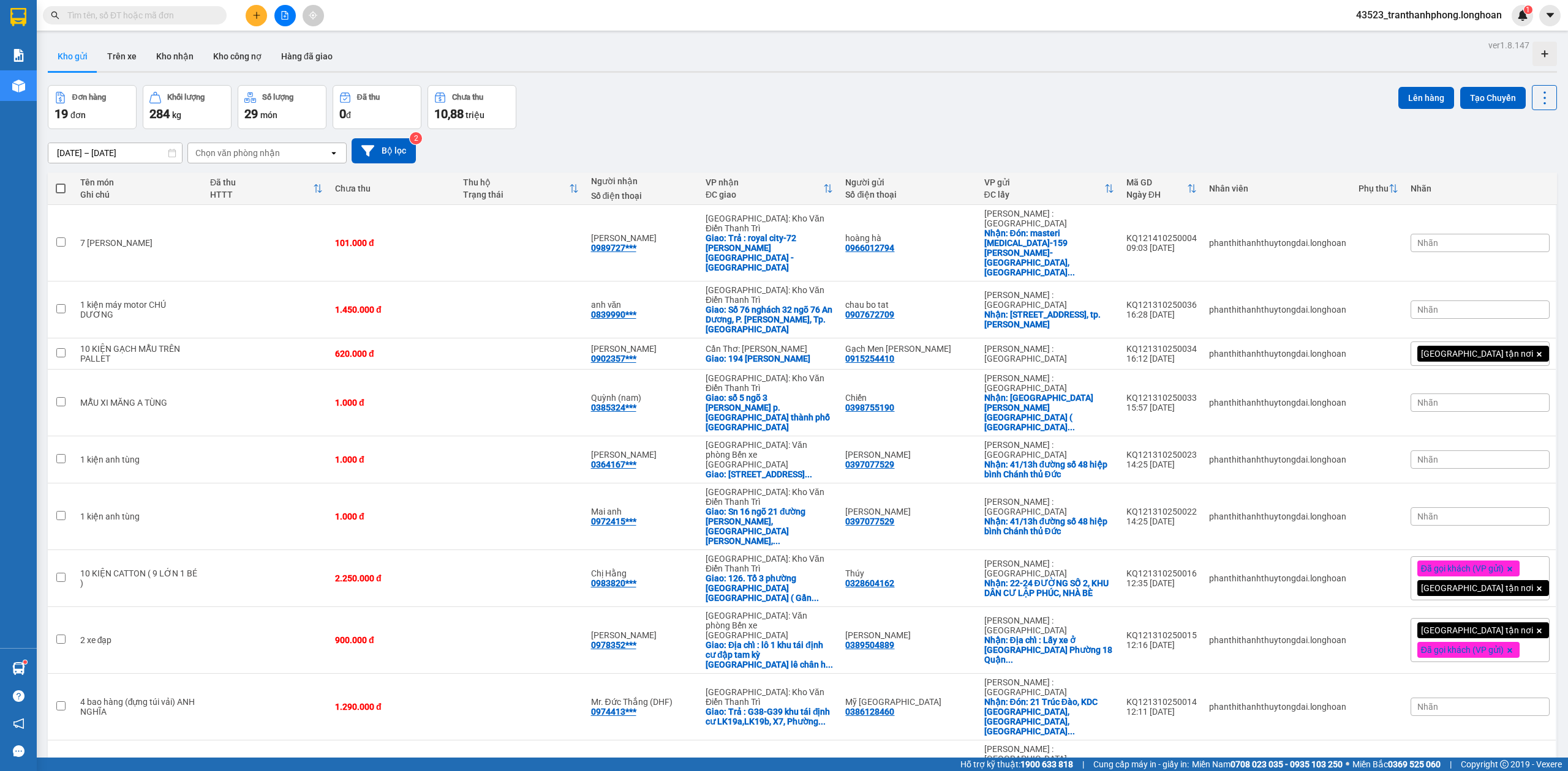
paste input "0932335141"
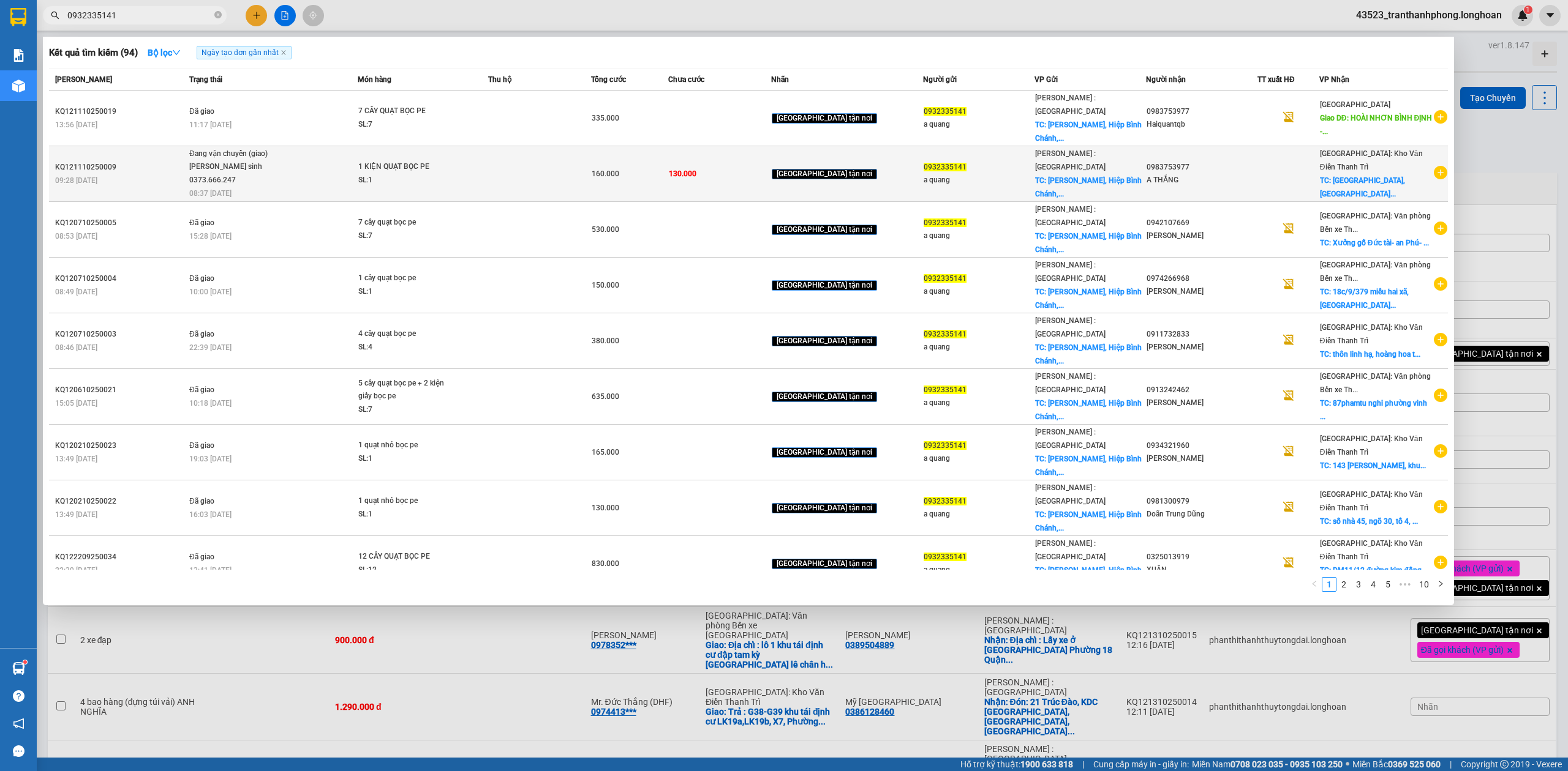
type input "0932335141"
click at [1194, 161] on div "0983753977" at bounding box center [1201, 168] width 110 height 13
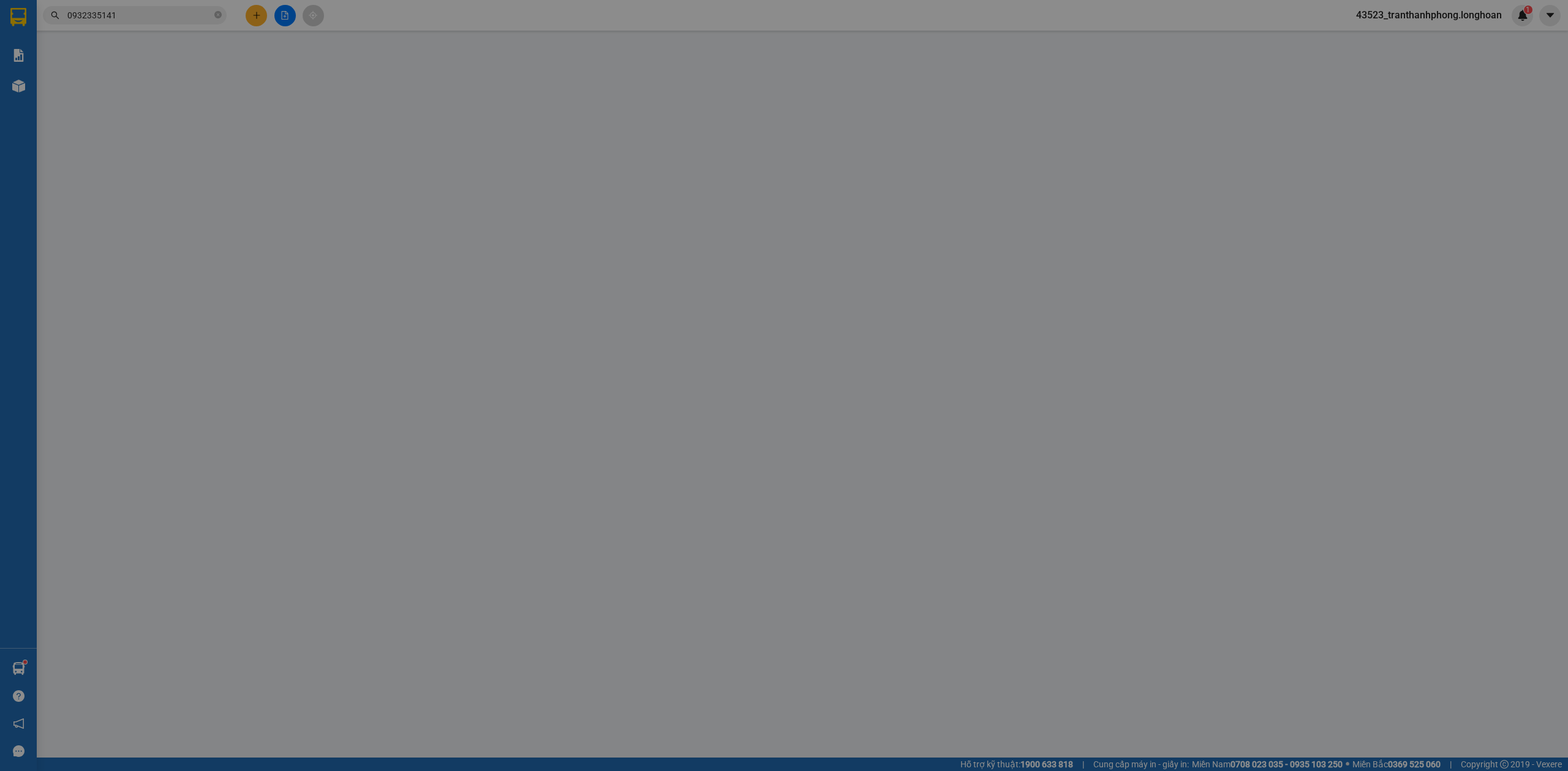
type input "0932335141"
type input "a quang"
checkbox input "true"
type input "Tam Bình, Hiệp Bình Chánh, Thủ Đức"
type input "30.000"
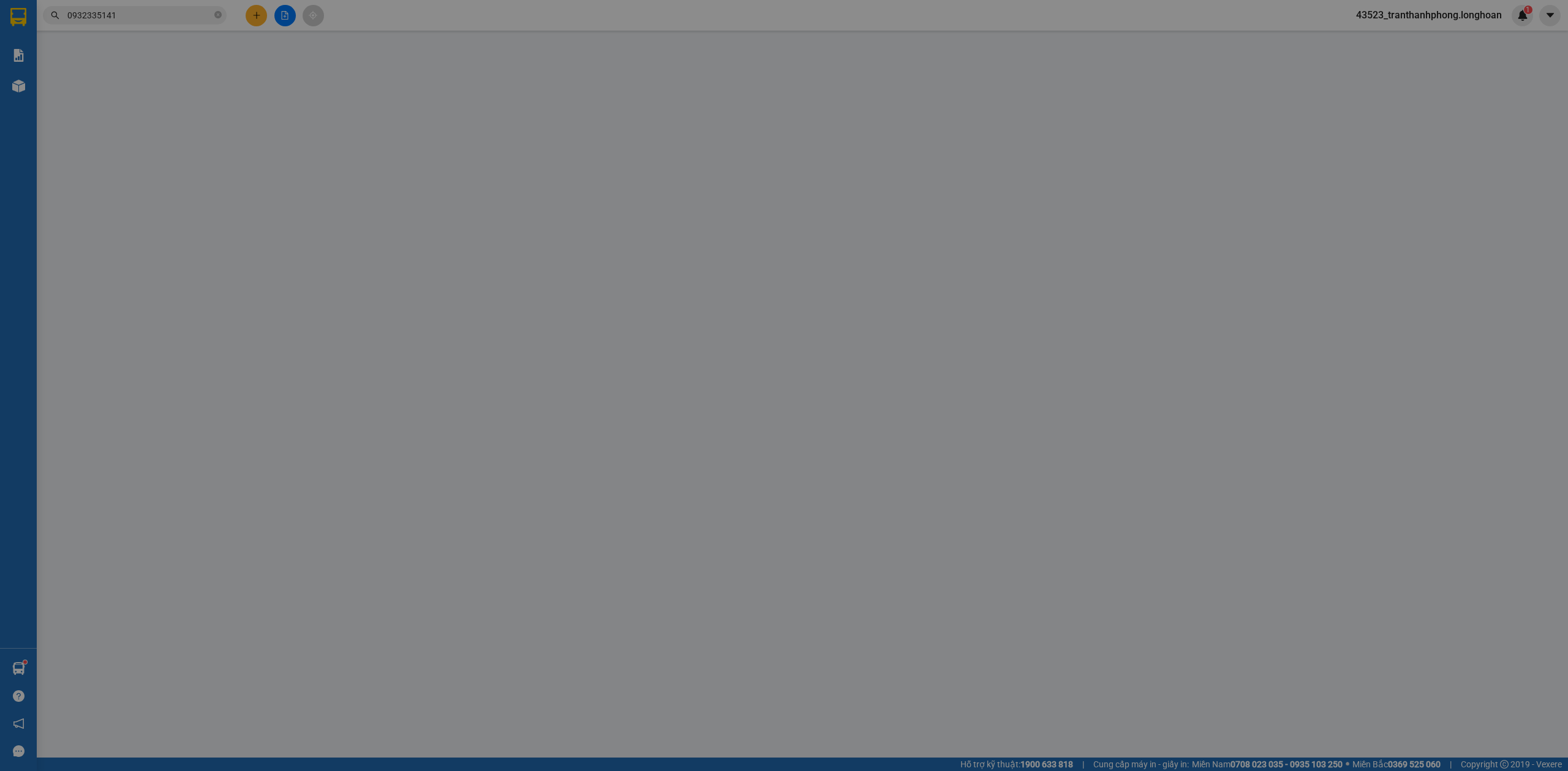
type input "0983753977"
type input "A THẮNG"
checkbox input "true"
type input "PHƯỜNG BẠCH SAM, TX MỸ HÀO, HƯNG YÊN"
type input "0"
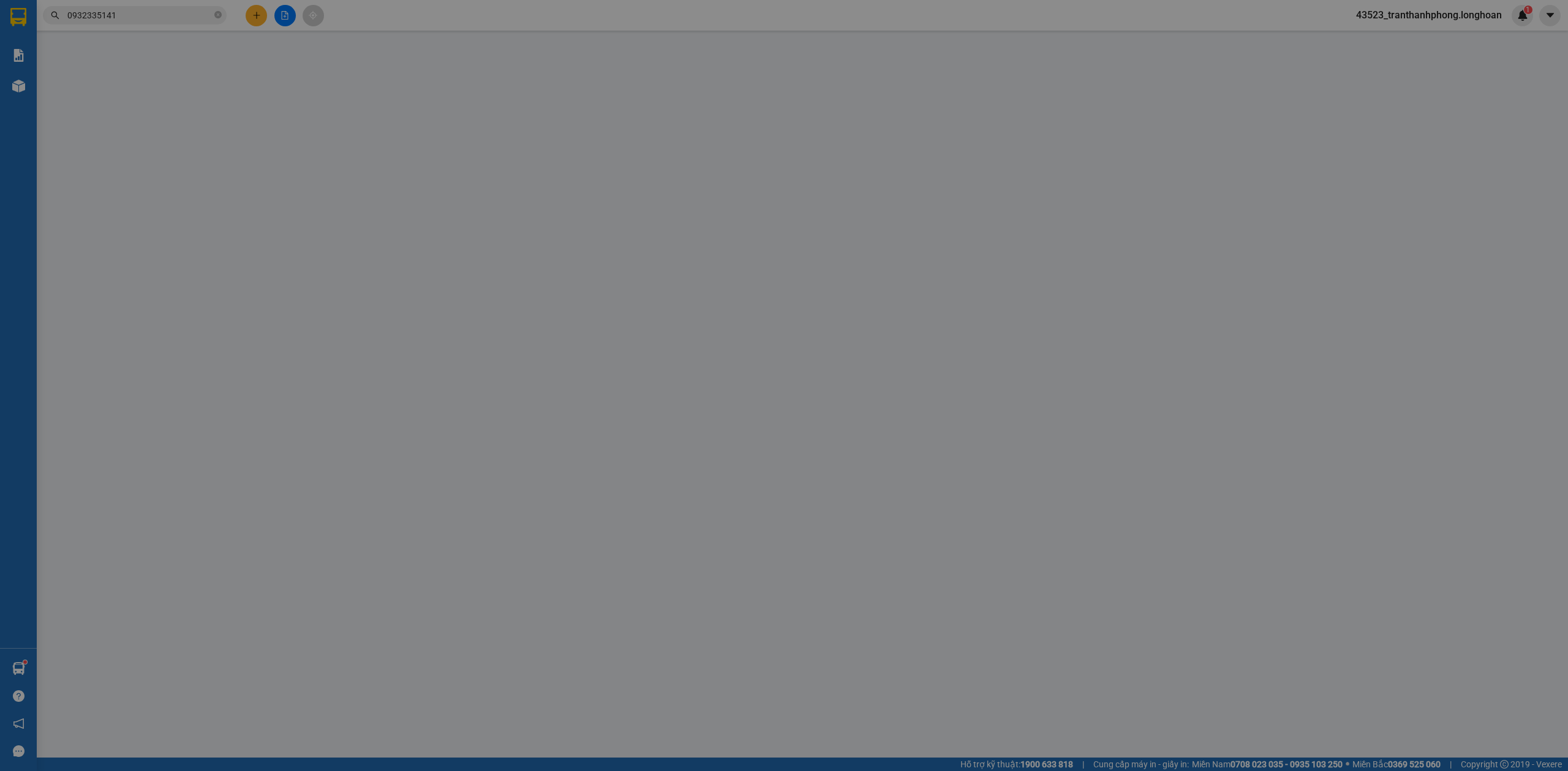
type input "160.000"
type input "30.000"
type input "130.000"
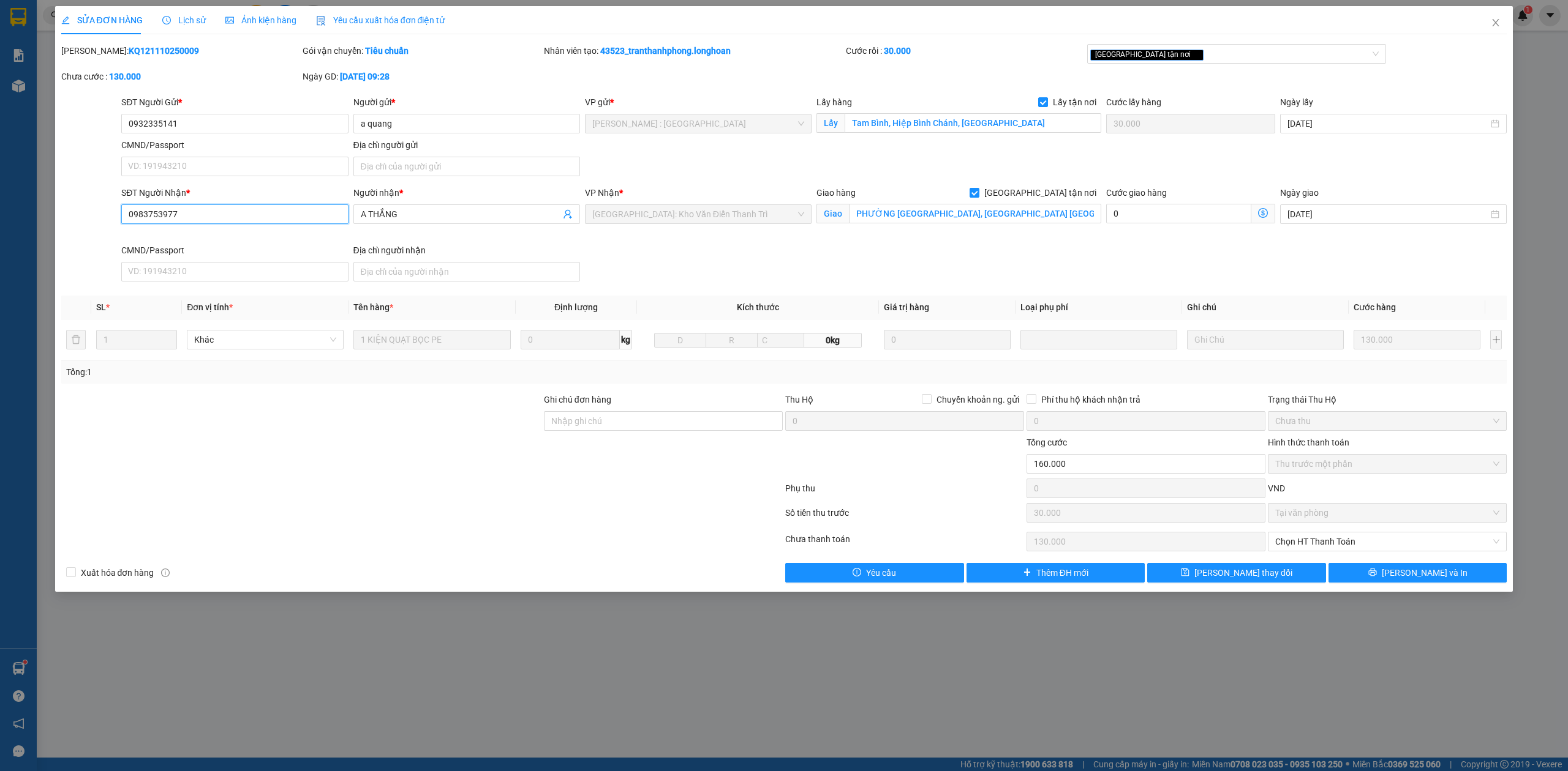
drag, startPoint x: 221, startPoint y: 219, endPoint x: 0, endPoint y: 214, distance: 221.1
click at [0, 214] on div "SỬA ĐƠN HÀNG Lịch sử Ảnh kiện hàng Yêu cầu xuất hóa đơn điện tử Total Paid Fee …" at bounding box center [784, 385] width 1568 height 771
type input "0976621420"
click at [1229, 578] on span "[PERSON_NAME] thay đổi" at bounding box center [1244, 573] width 98 height 14
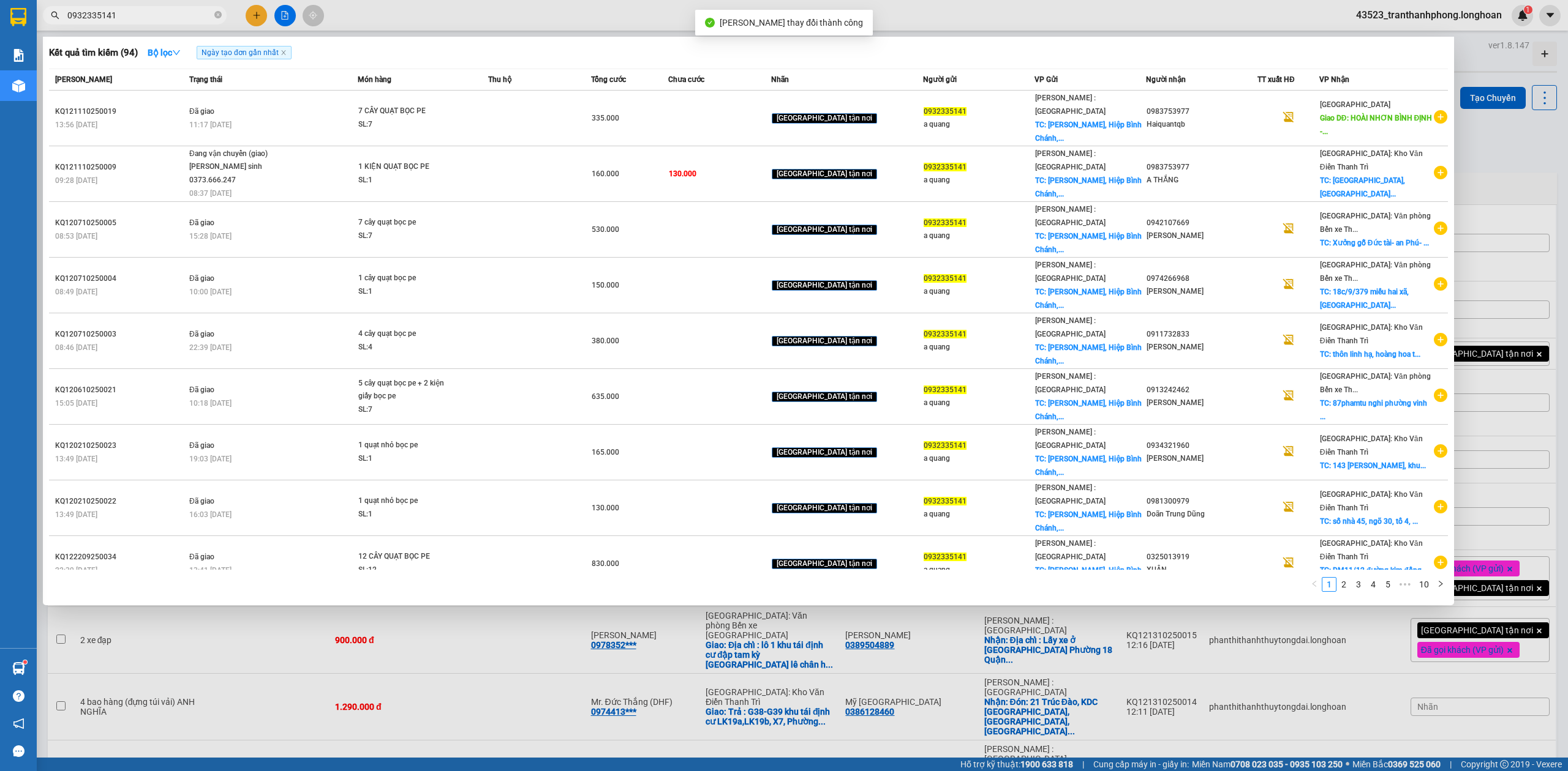
click at [169, 14] on input "0932335141" at bounding box center [140, 15] width 144 height 14
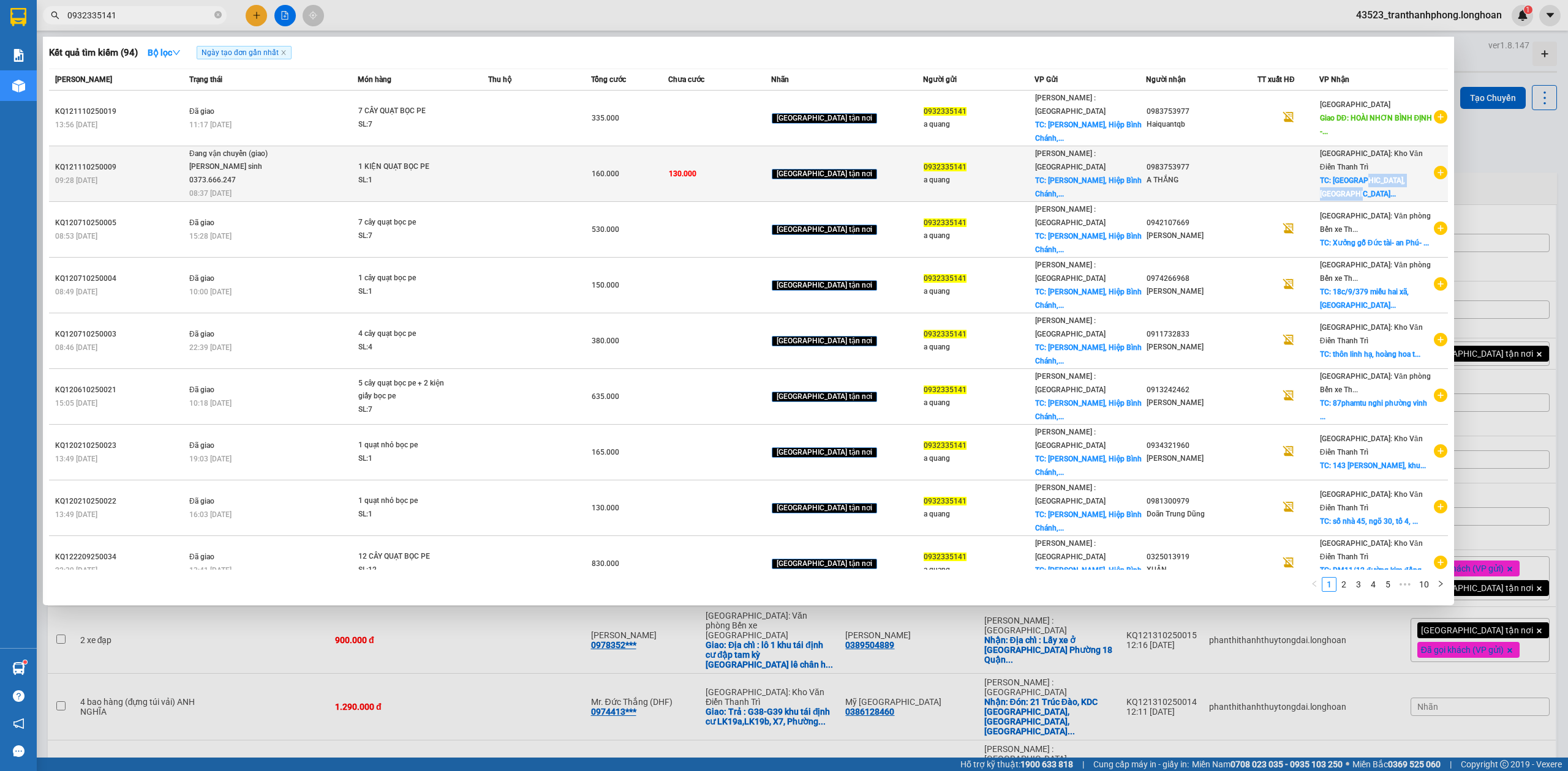
click at [1376, 169] on div "Hà Nội: Kho Văn Điển Thanh Trì TC: PHƯỜNG BẠCH SAM, TX MỸ HÀO..." at bounding box center [1377, 174] width 113 height 54
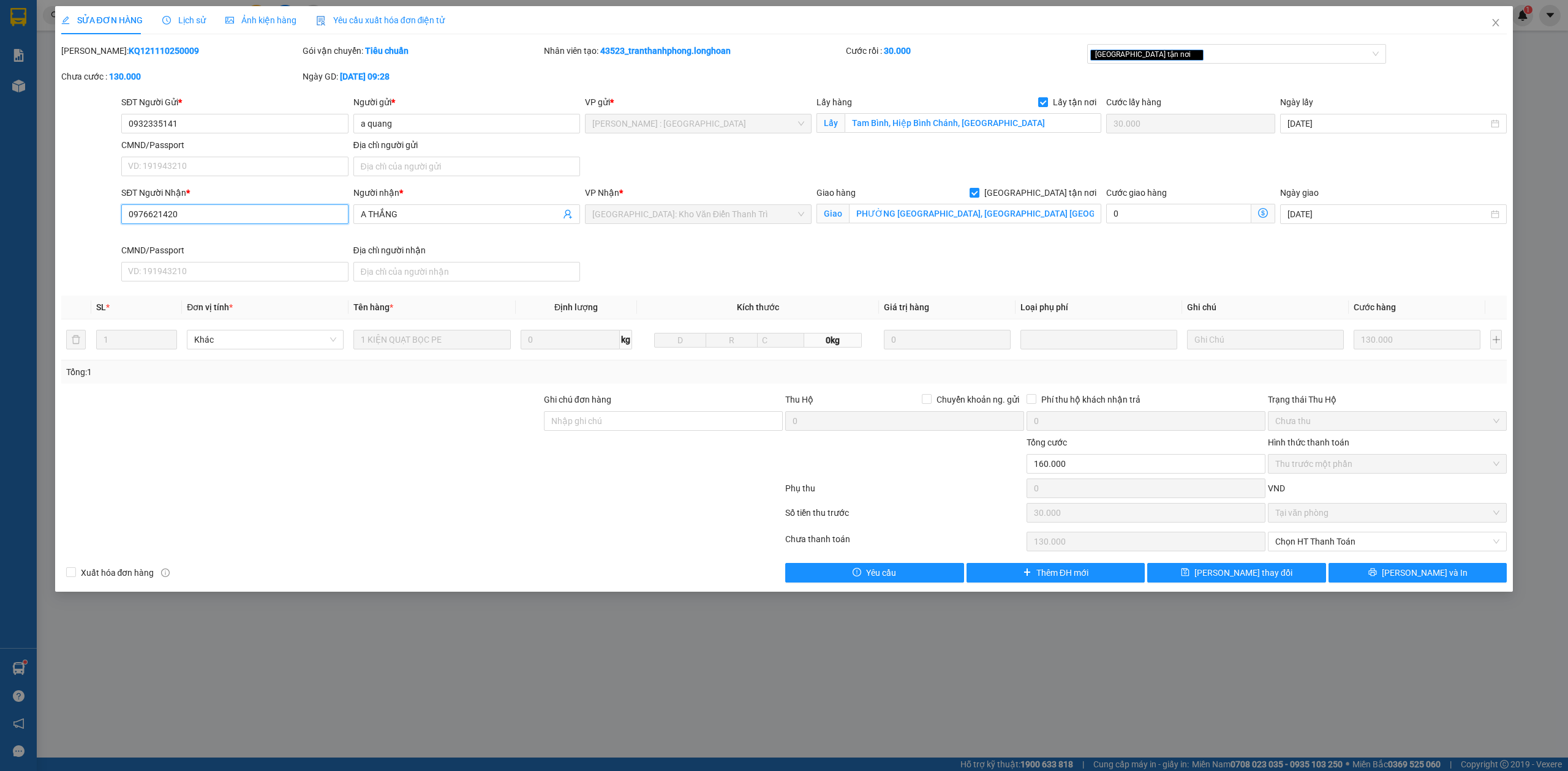
click at [270, 219] on input "0976621420" at bounding box center [234, 214] width 227 height 19
click at [1499, 19] on icon "close" at bounding box center [1496, 22] width 10 height 10
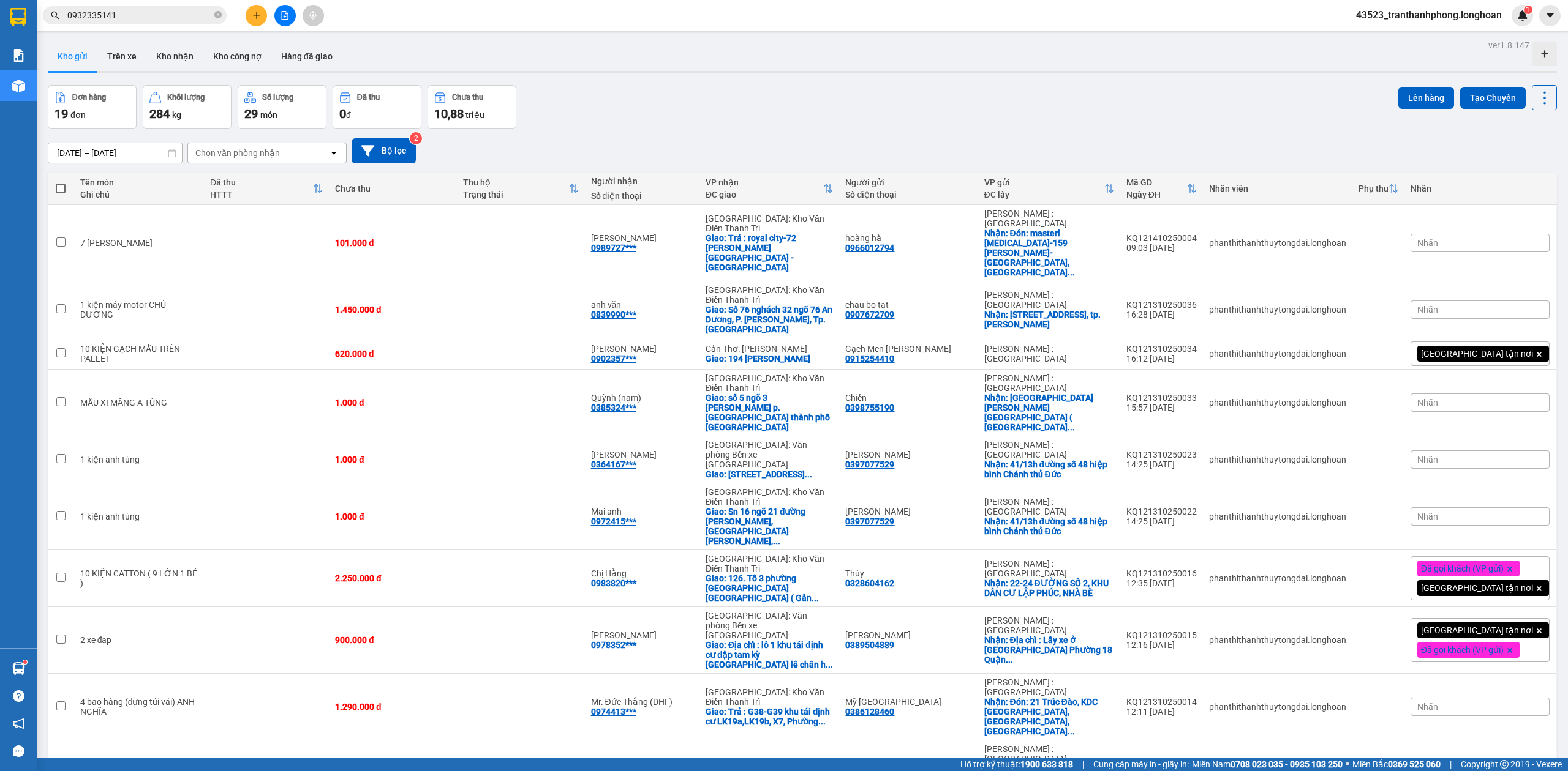
click at [144, 19] on input "0932335141" at bounding box center [140, 15] width 144 height 14
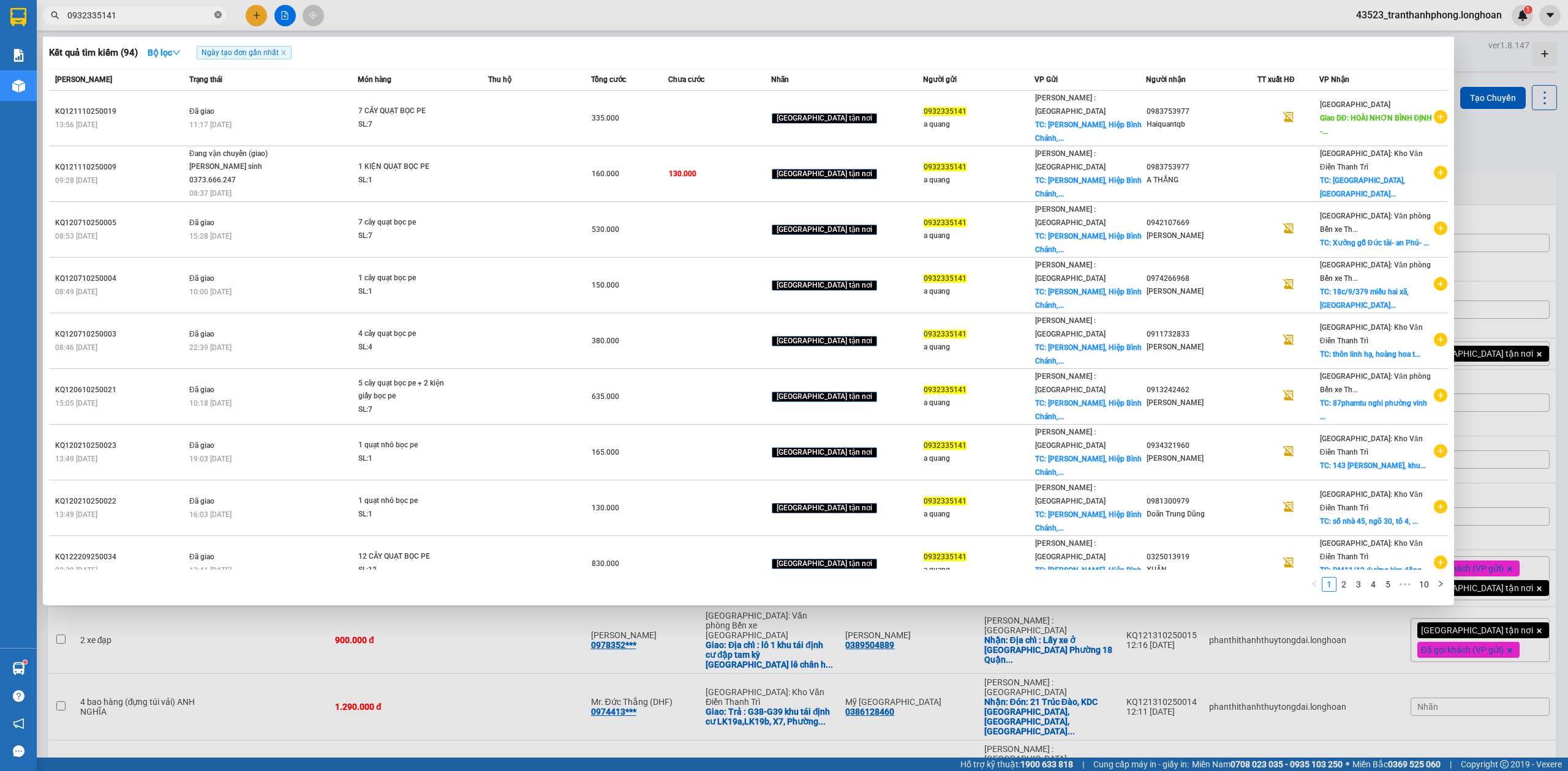
click at [217, 19] on span at bounding box center [219, 16] width 7 height 12
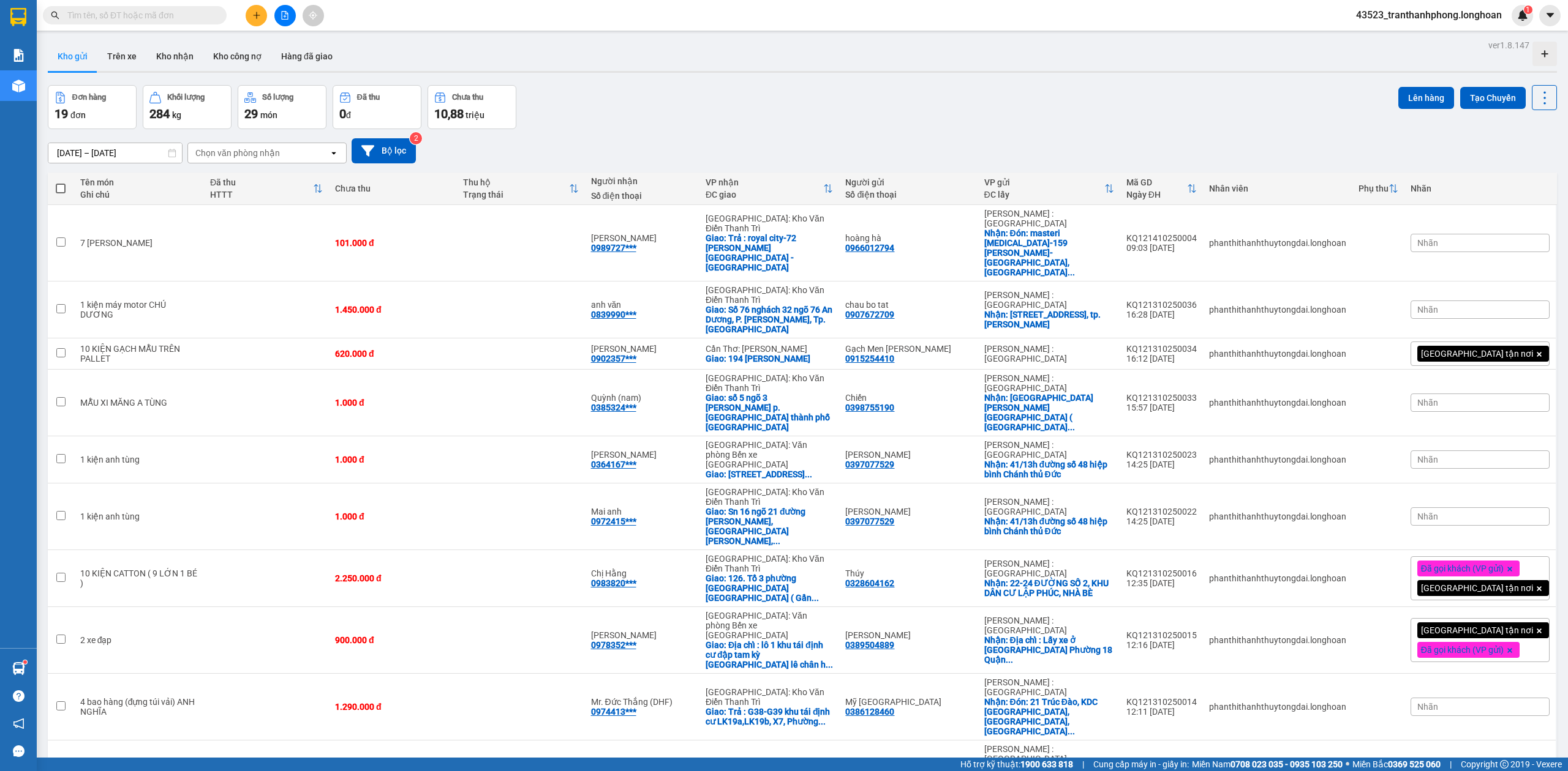
click at [180, 12] on input "text" at bounding box center [140, 15] width 144 height 14
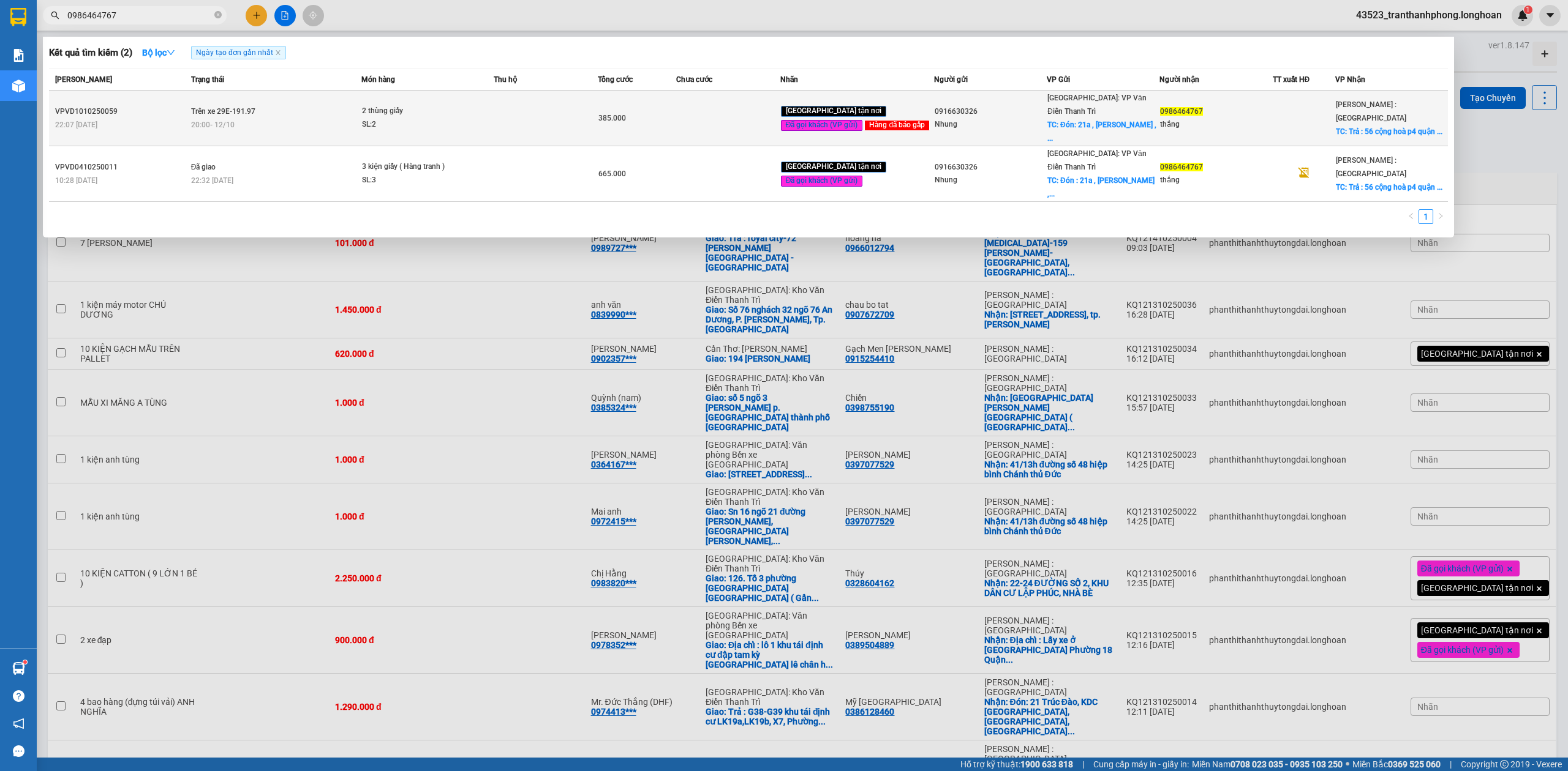
type input "0986464767"
click at [74, 106] on div "VPVD1010250059" at bounding box center [121, 112] width 132 height 13
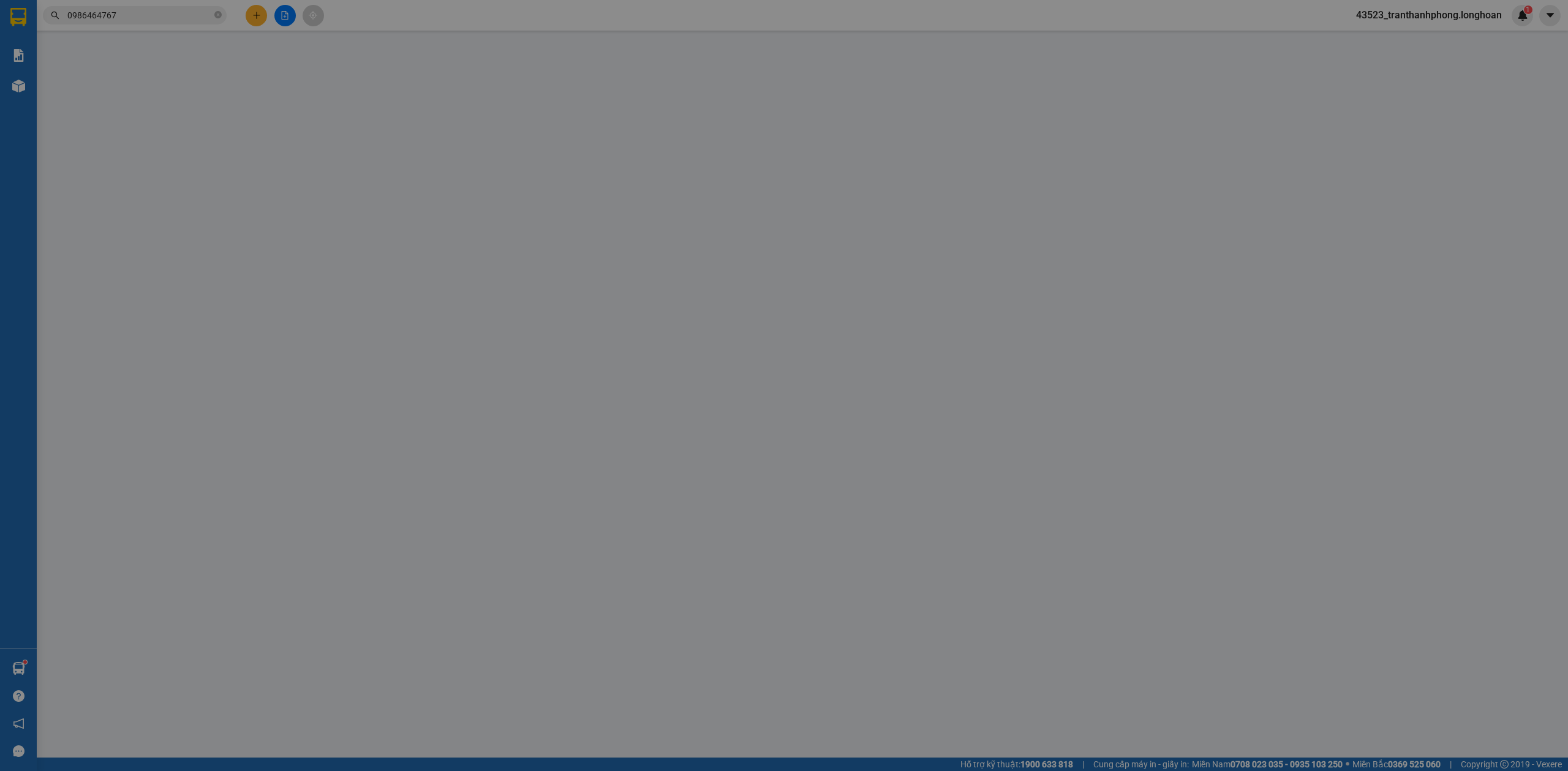
click at [76, 104] on div at bounding box center [90, 138] width 60 height 86
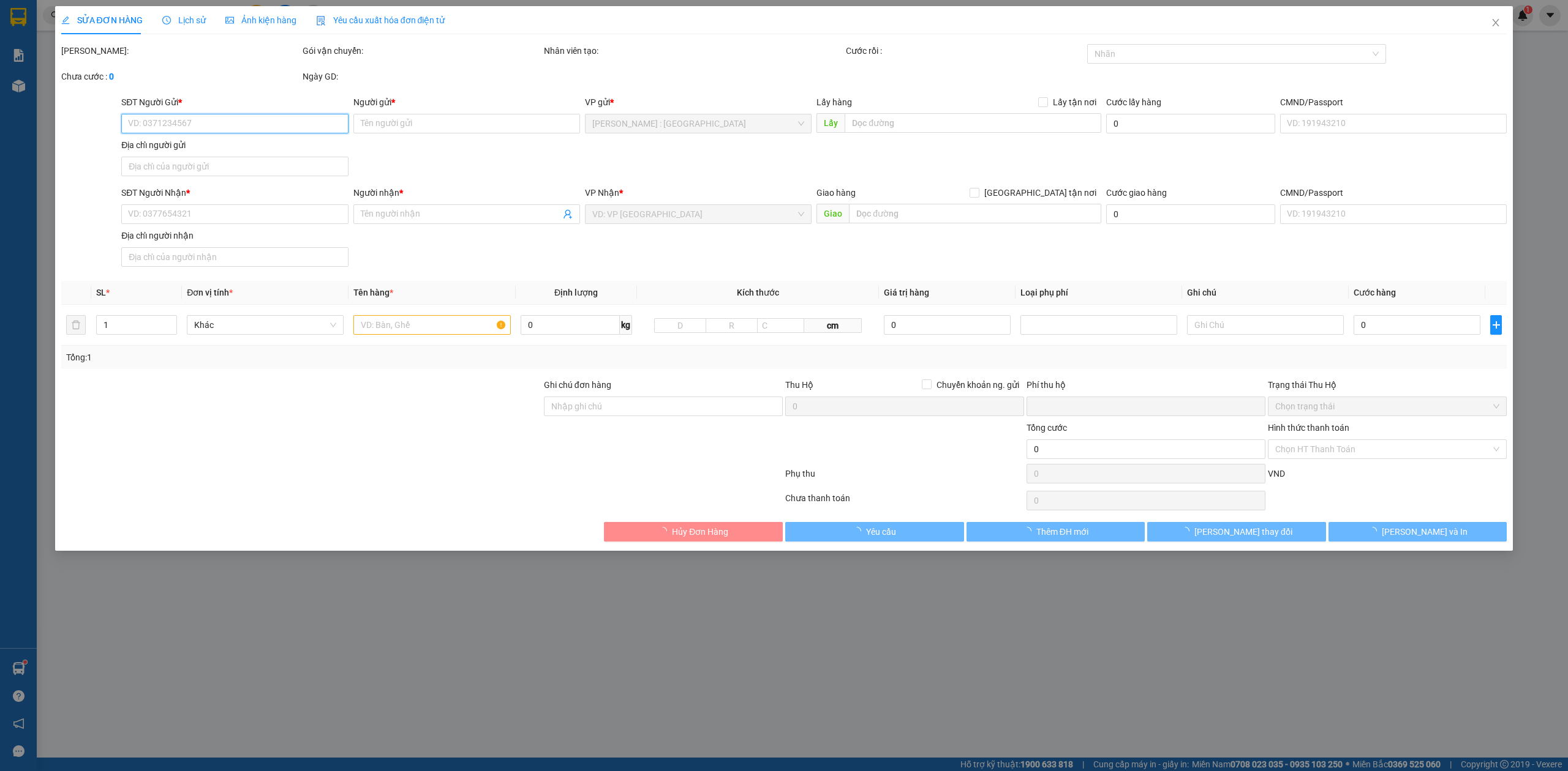
type input "0916630326"
type input "Nhung"
checkbox input "true"
type input "Đón: 21a , lê văn lương , trung hoà , cầu giấy"
type input "65.000"
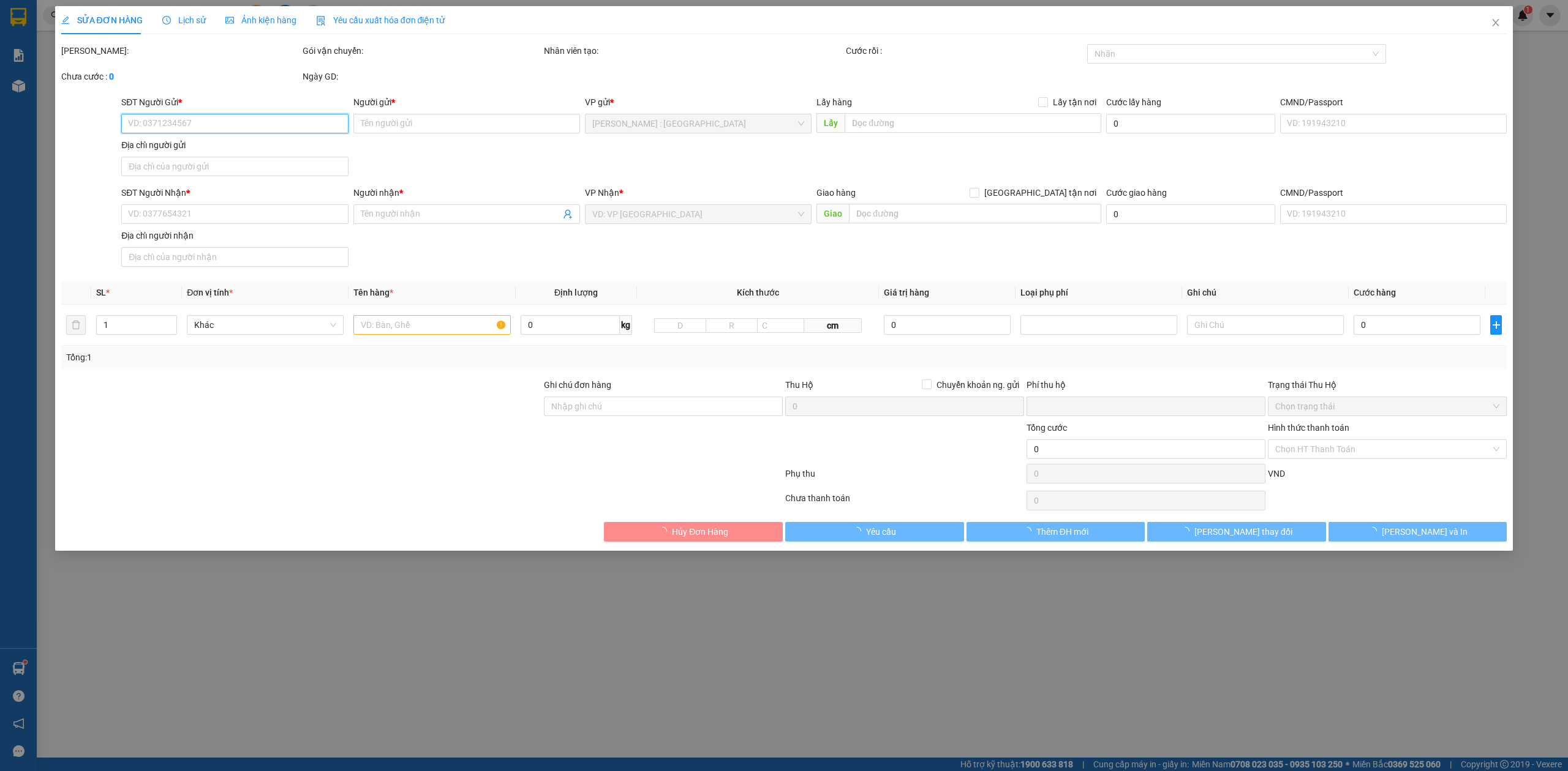
type input "0986464767"
type input "thắng"
checkbox input "true"
type input "Trả : 56 cộng hoà p4 quận tân bình tphcm"
type input "HÀNG DỄ MÓP MÉO CHÚ Ý BỐC XẾP NHẸ TAY KHÔNG ĐÈ HÀNG ( KHÔNG ĐỀN GIÁ TRỊ HÀNG )"
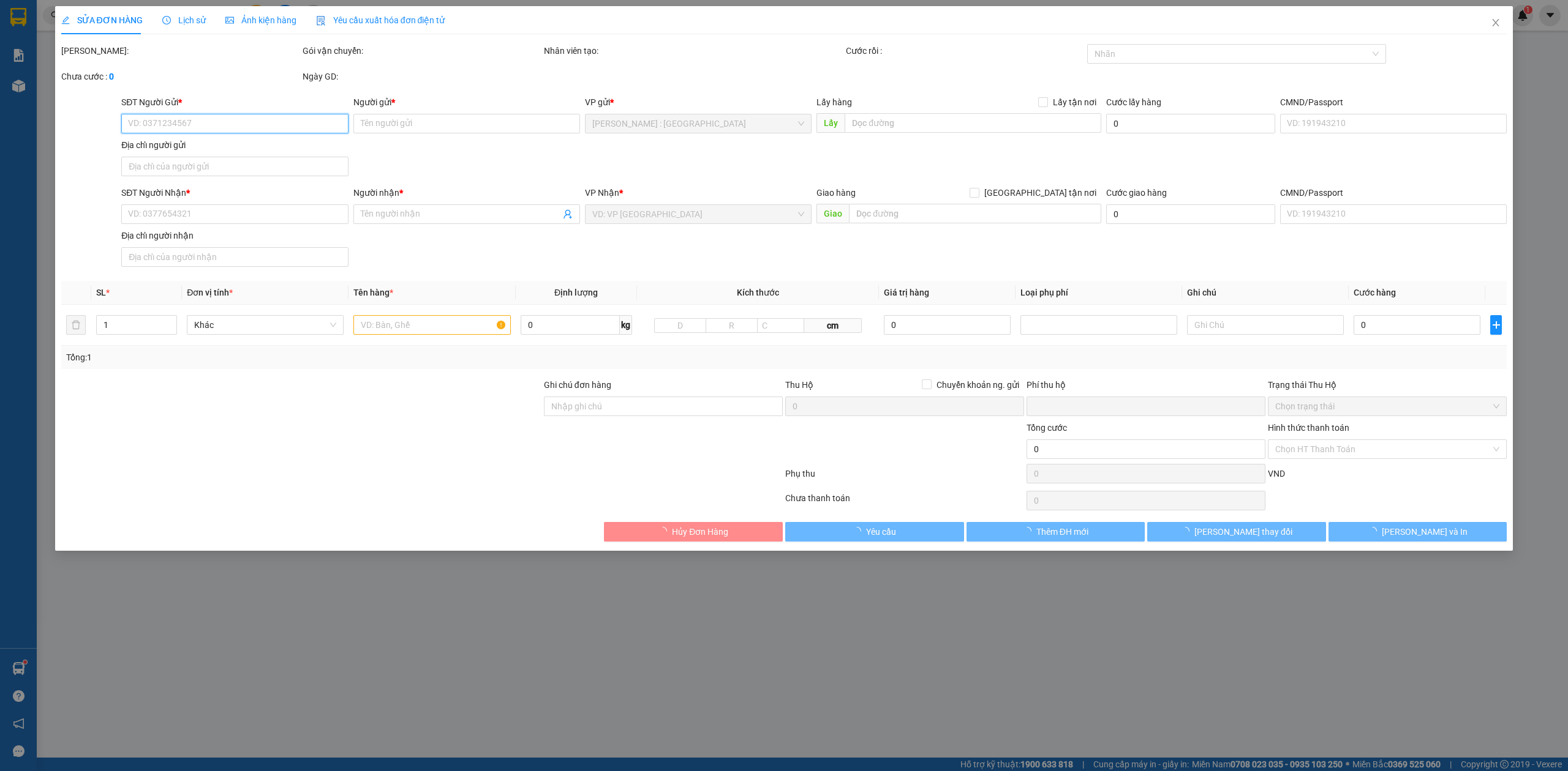
type input "0"
type input "385.000"
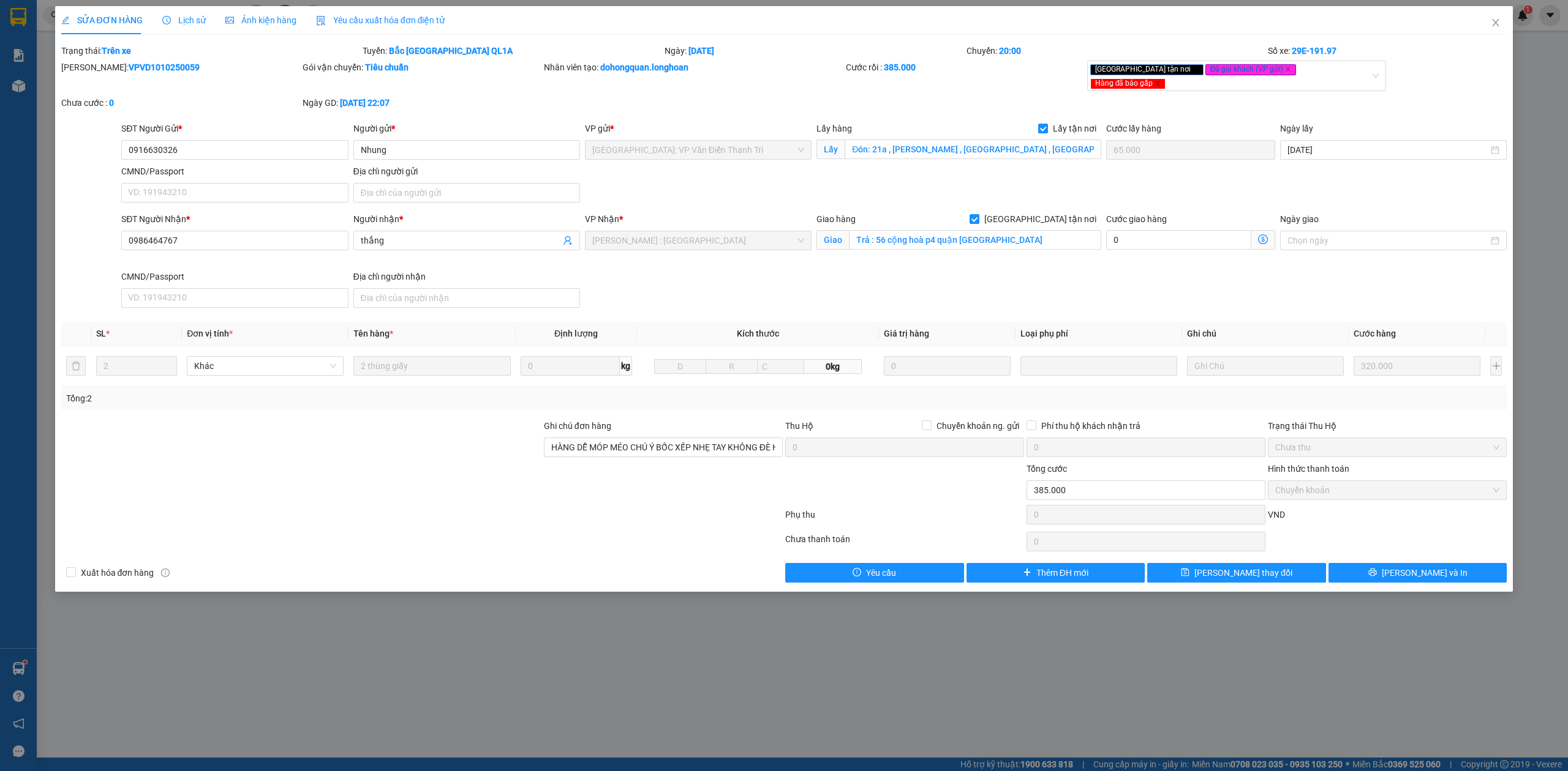
click at [129, 62] on b "VPVD1010250059" at bounding box center [164, 67] width 71 height 10
copy b "VPVD1010250059"
click at [1488, 22] on span "Close" at bounding box center [1496, 23] width 34 height 34
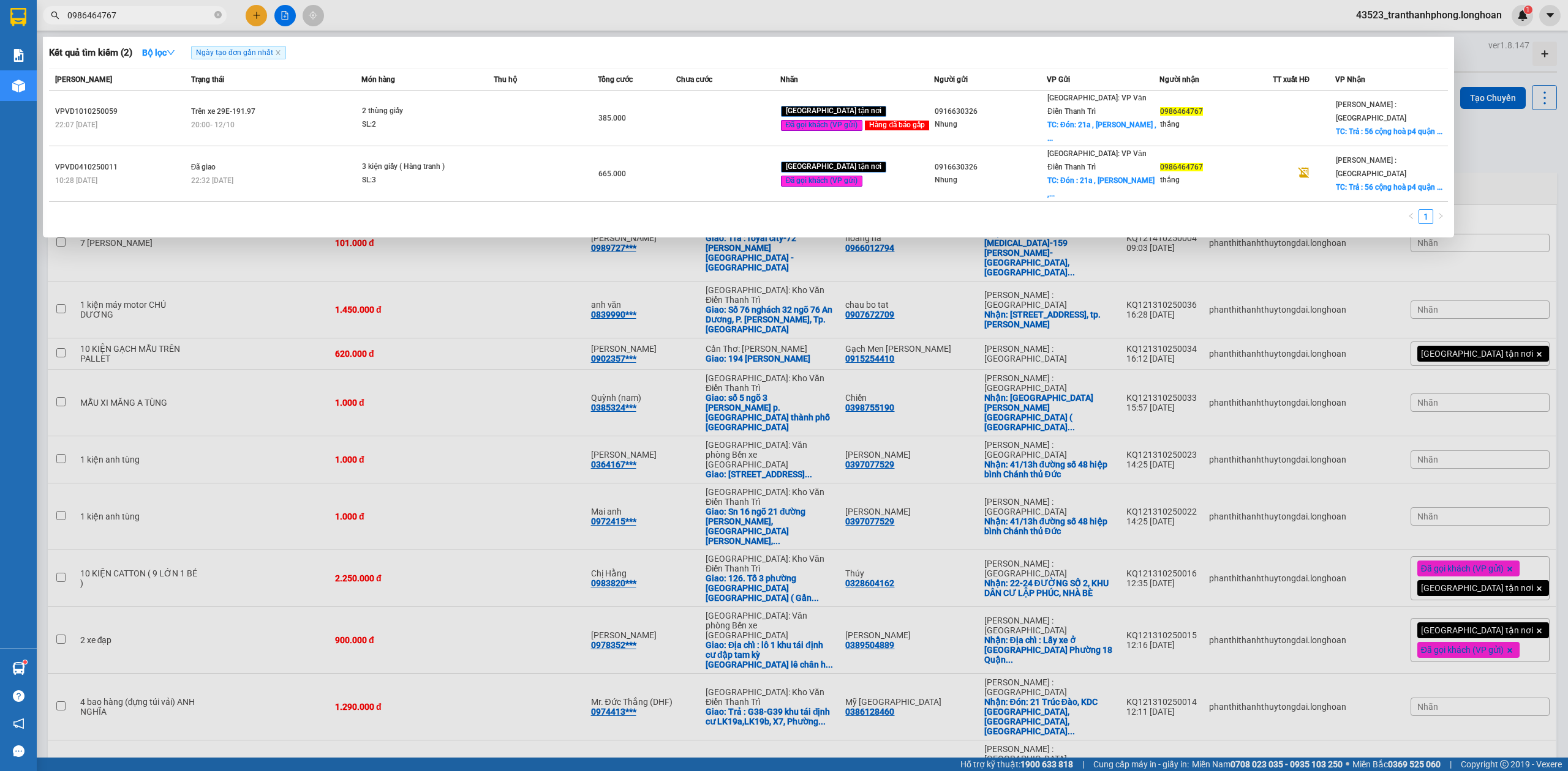
click at [179, 19] on input "0986464767" at bounding box center [140, 15] width 144 height 14
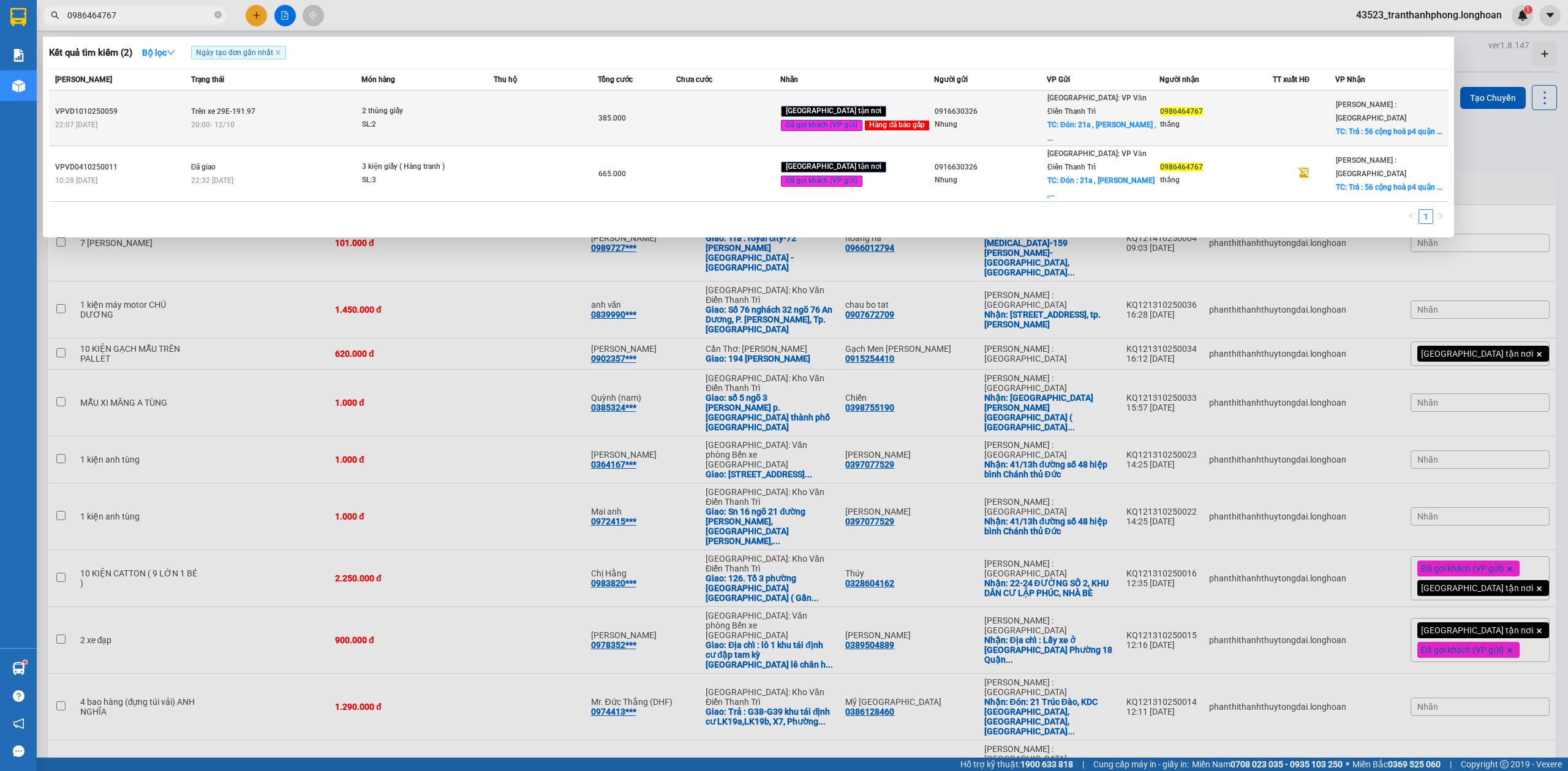
click at [197, 118] on div "20:00 - 12/10" at bounding box center [276, 125] width 170 height 14
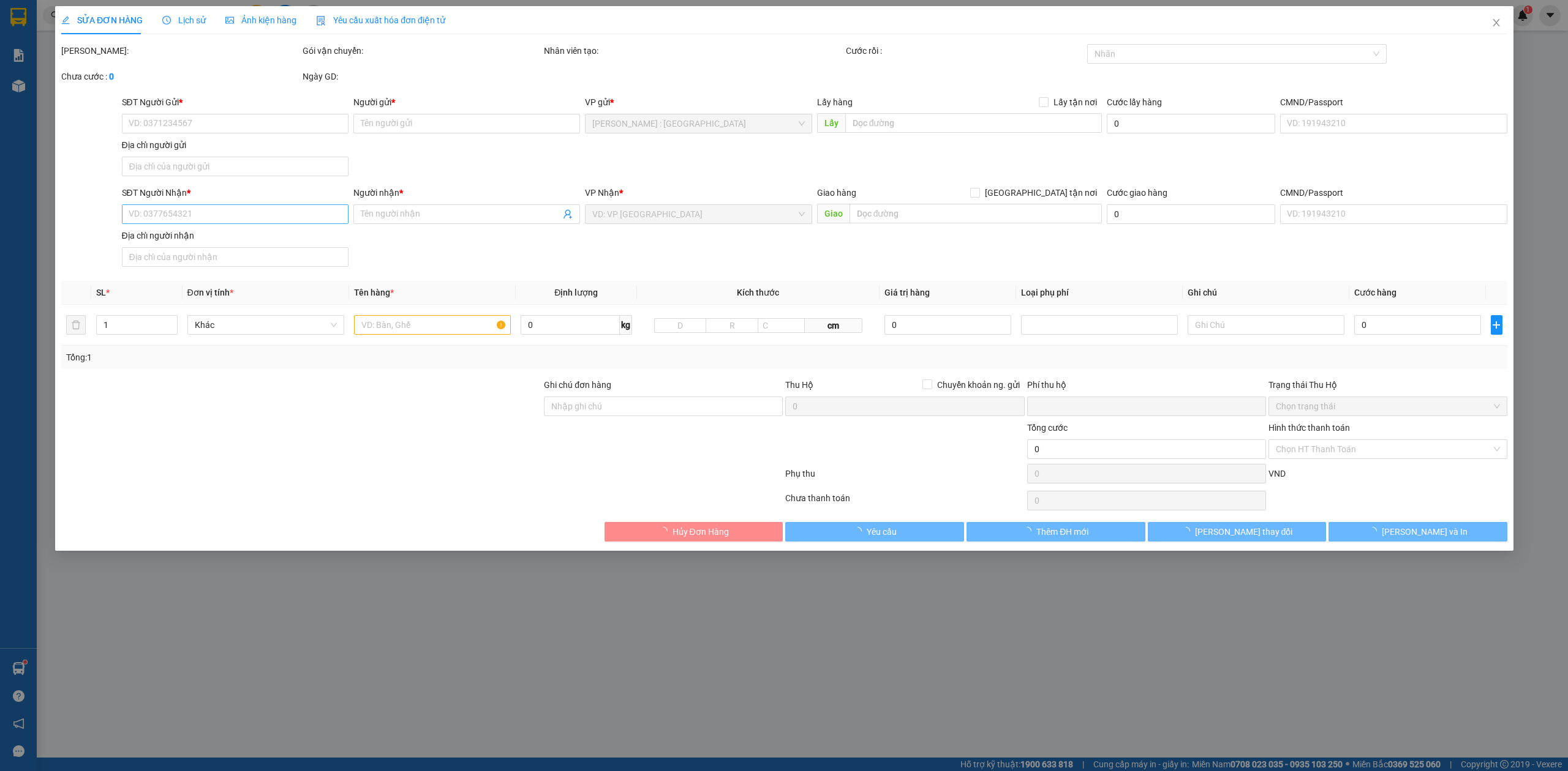
type input "0916630326"
type input "Nhung"
checkbox input "true"
type input "Đón: 21a , lê văn lương , trung hoà , cầu giấy"
type input "65.000"
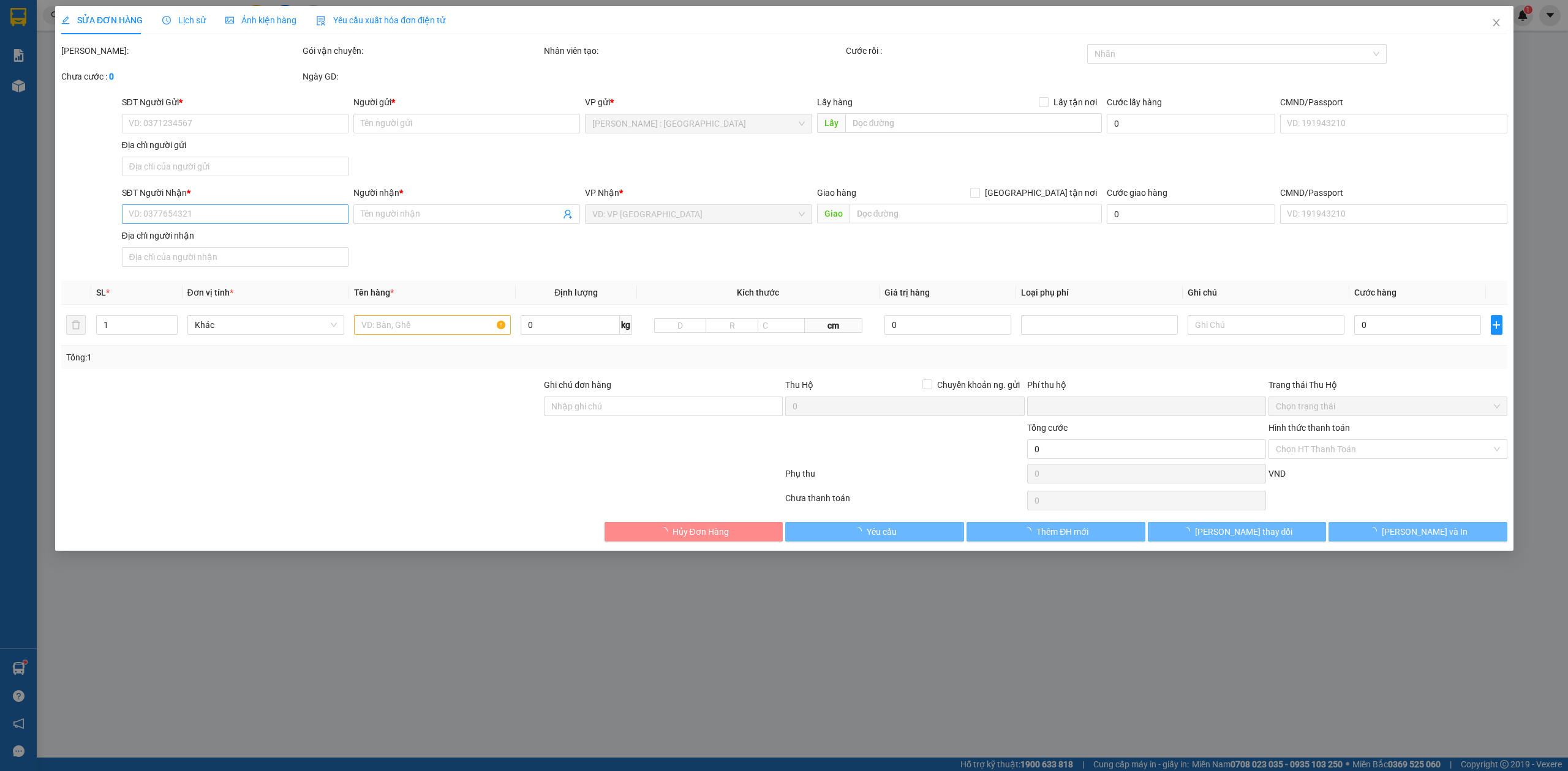
type input "0986464767"
type input "thắng"
checkbox input "true"
type input "Trả : 56 cộng hoà p4 quận tân bình tphcm"
type input "HÀNG DỄ MÓP MÉO CHÚ Ý BỐC XẾP NHẸ TAY KHÔNG ĐÈ HÀNG ( KHÔNG ĐỀN GIÁ TRỊ HÀNG )"
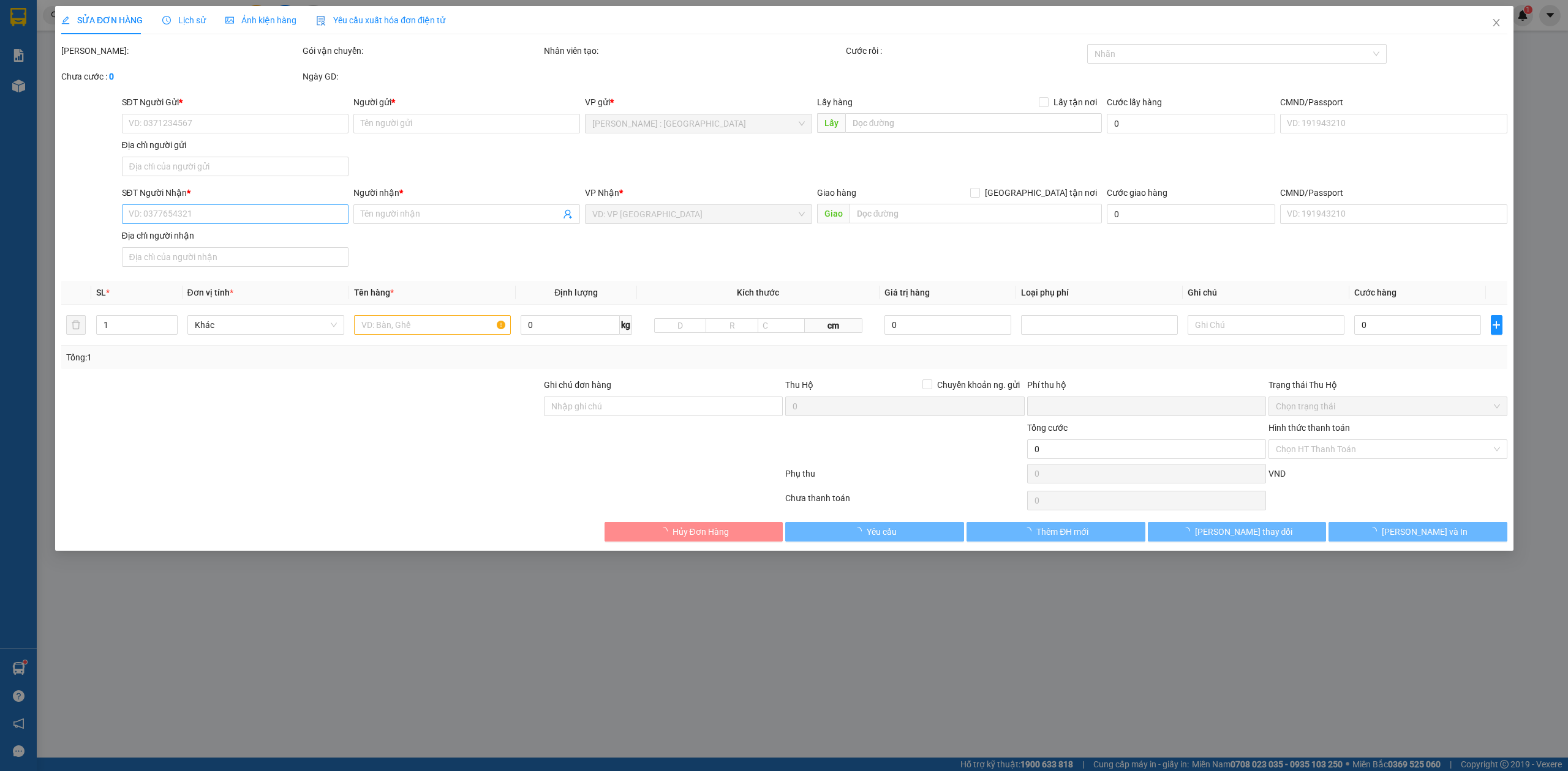
type input "0"
type input "385.000"
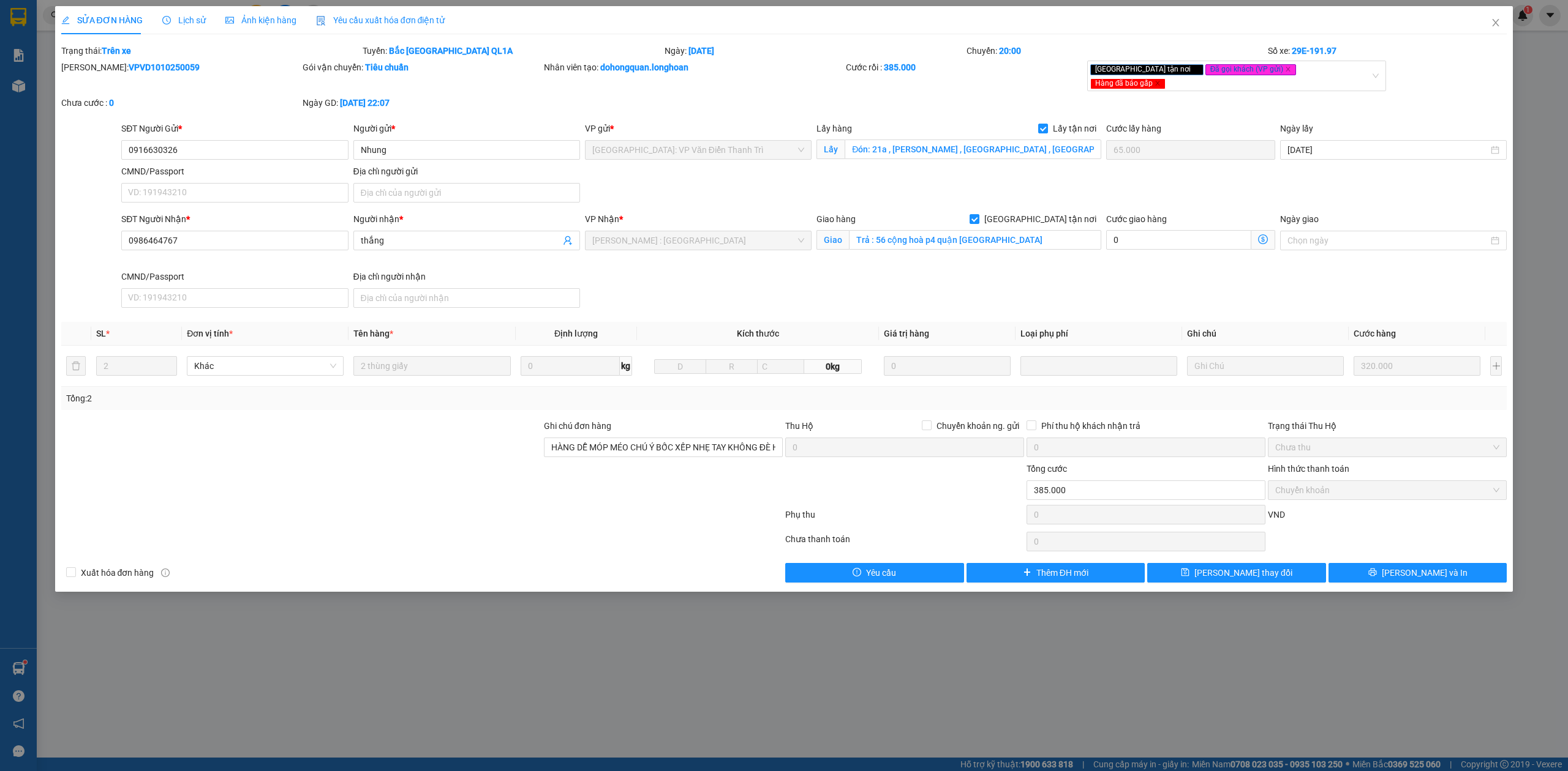
click at [174, 20] on span "Lịch sử" at bounding box center [183, 20] width 44 height 10
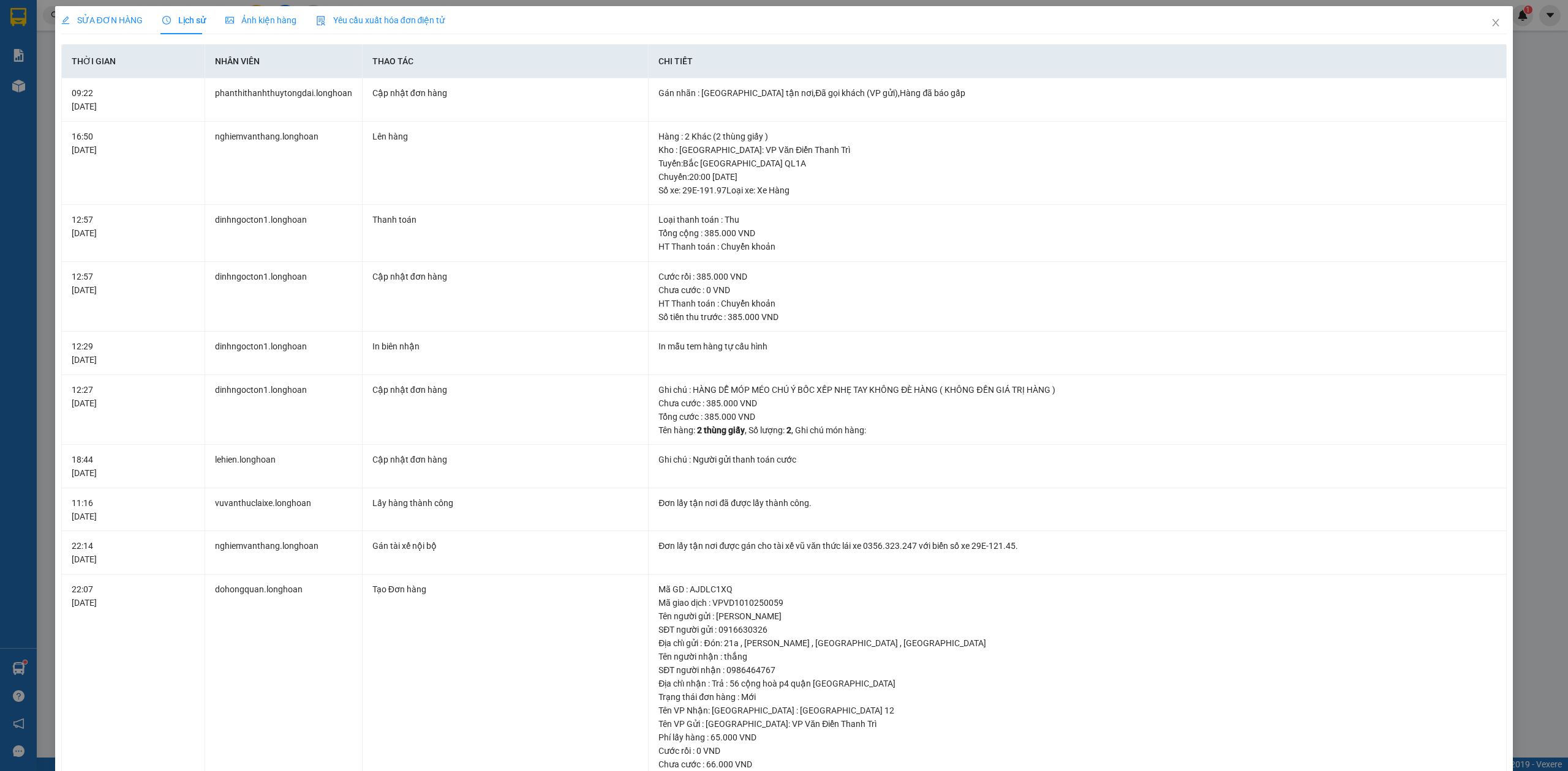
click at [99, 19] on span "SỬA ĐƠN HÀNG" at bounding box center [102, 20] width 82 height 10
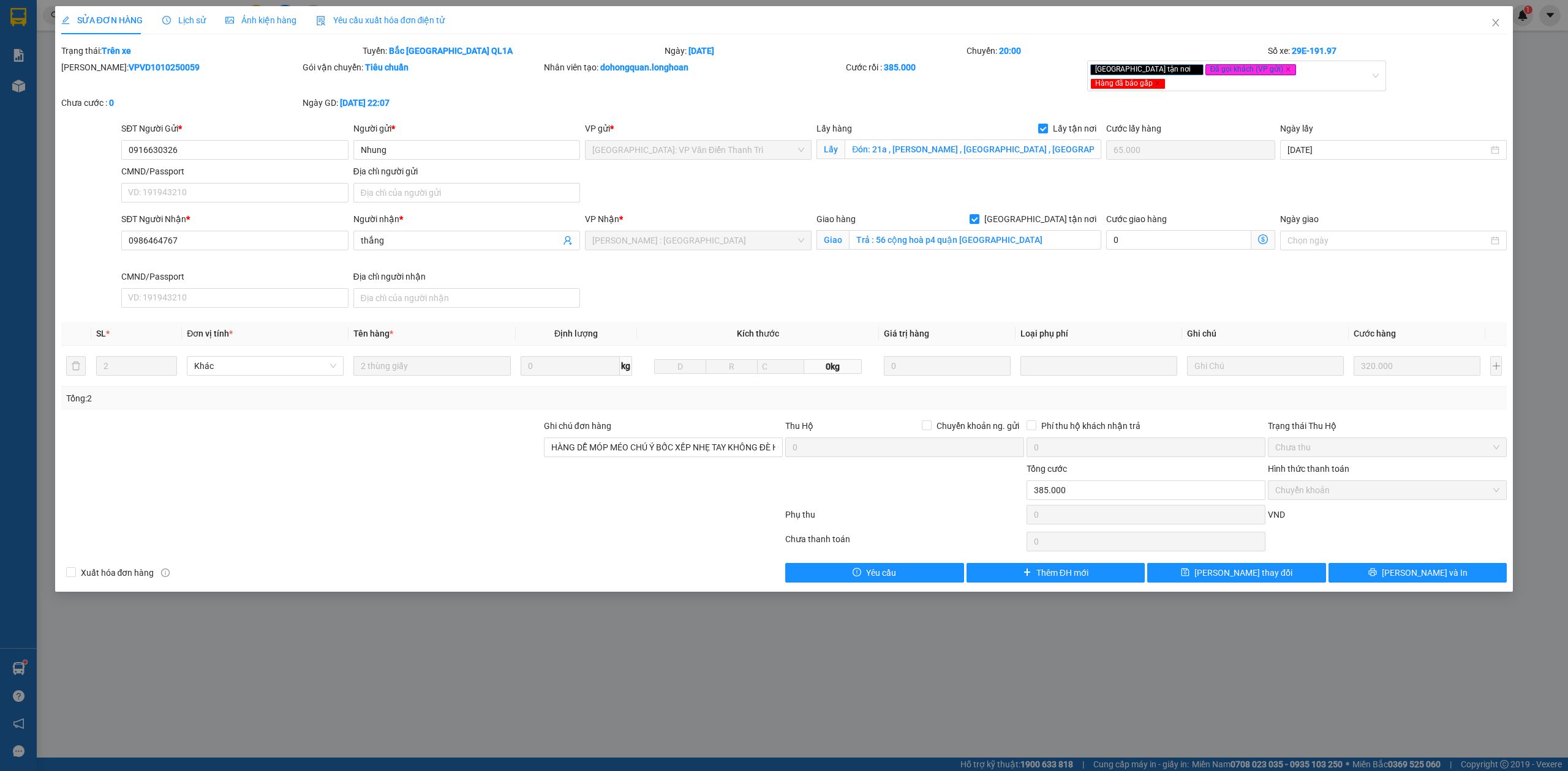
click at [179, 23] on span "Lịch sử" at bounding box center [183, 20] width 44 height 10
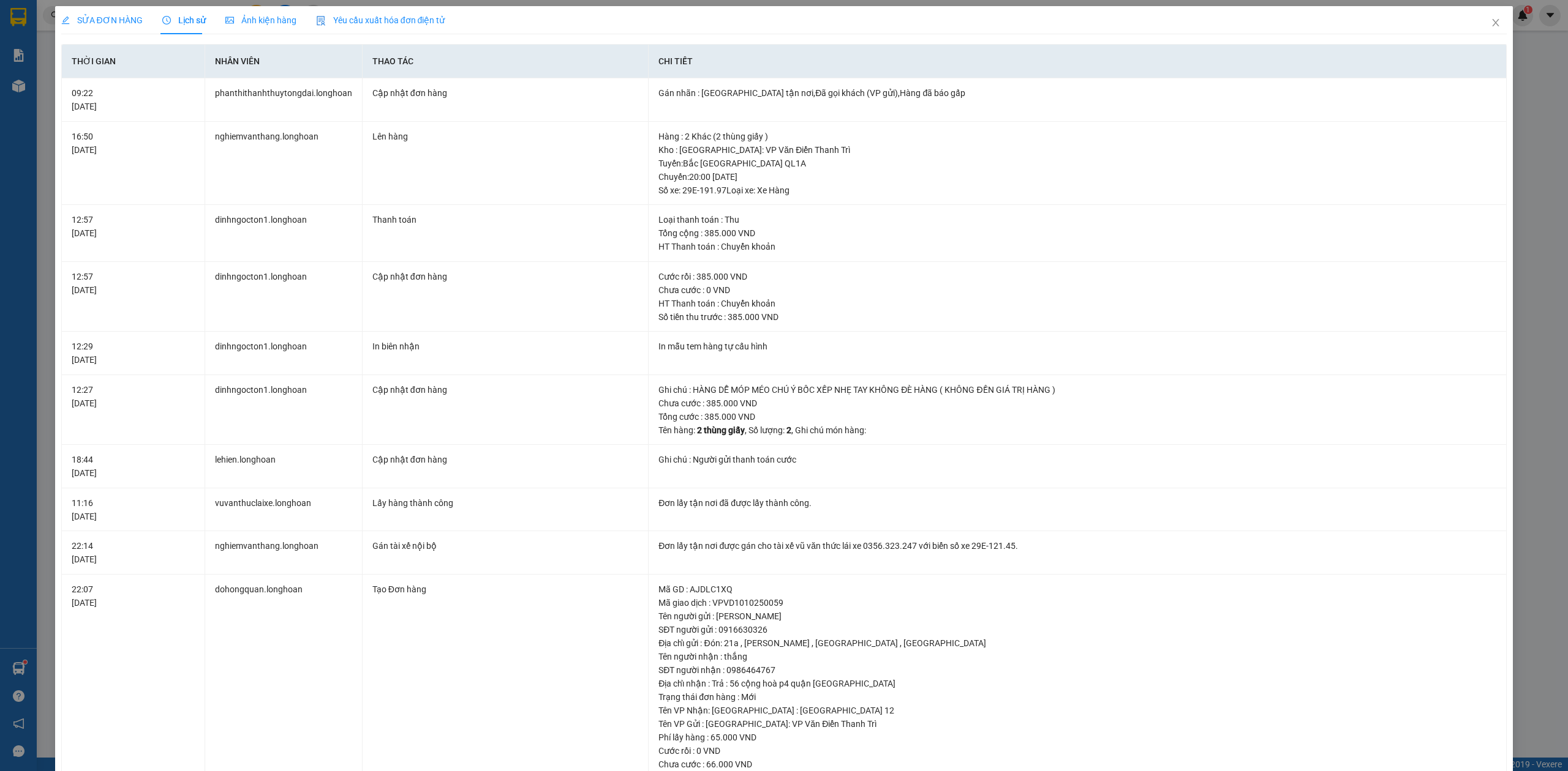
click at [133, 19] on span "SỬA ĐƠN HÀNG" at bounding box center [102, 20] width 82 height 10
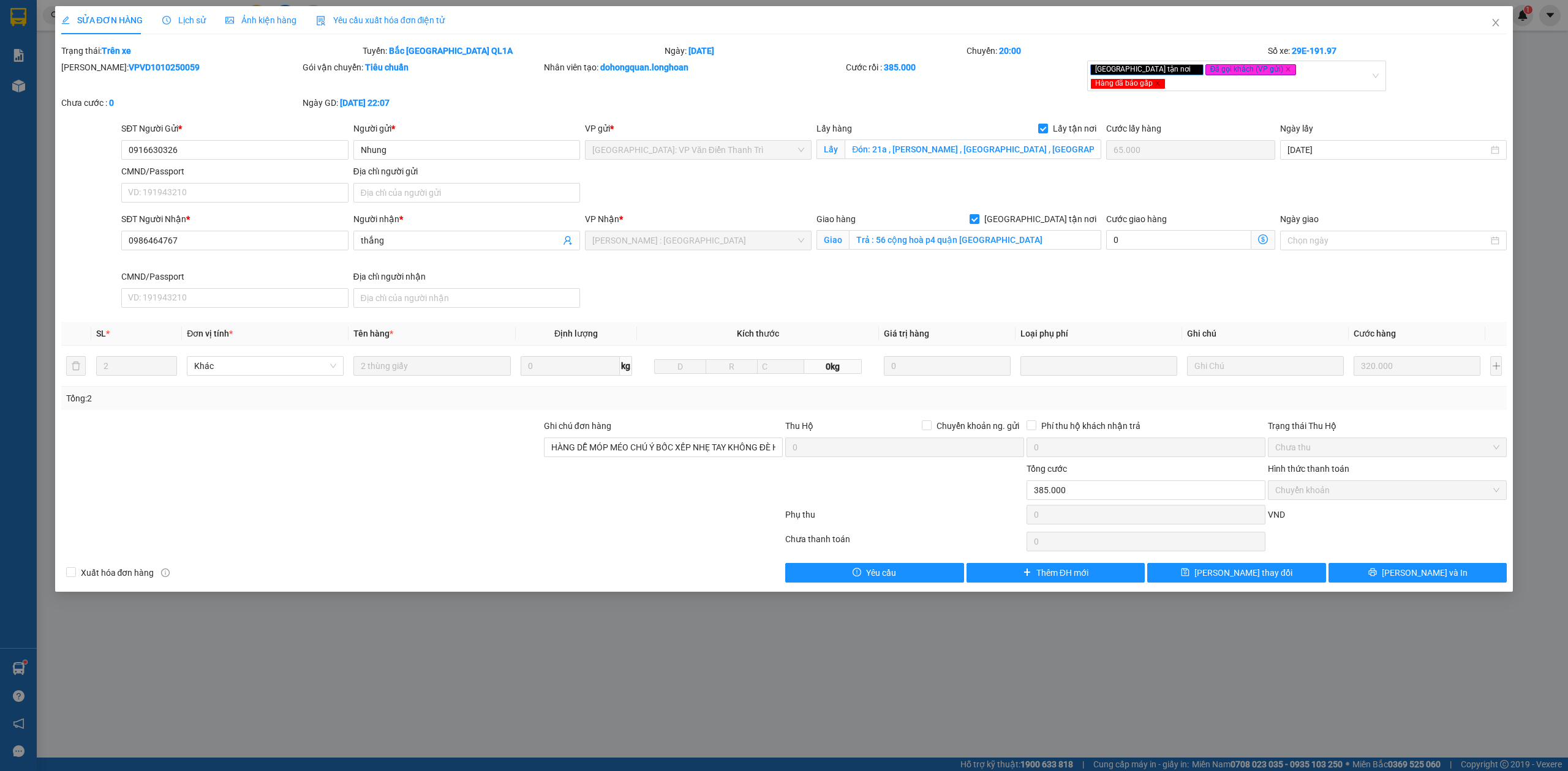
click at [187, 22] on span "Lịch sử" at bounding box center [183, 20] width 44 height 10
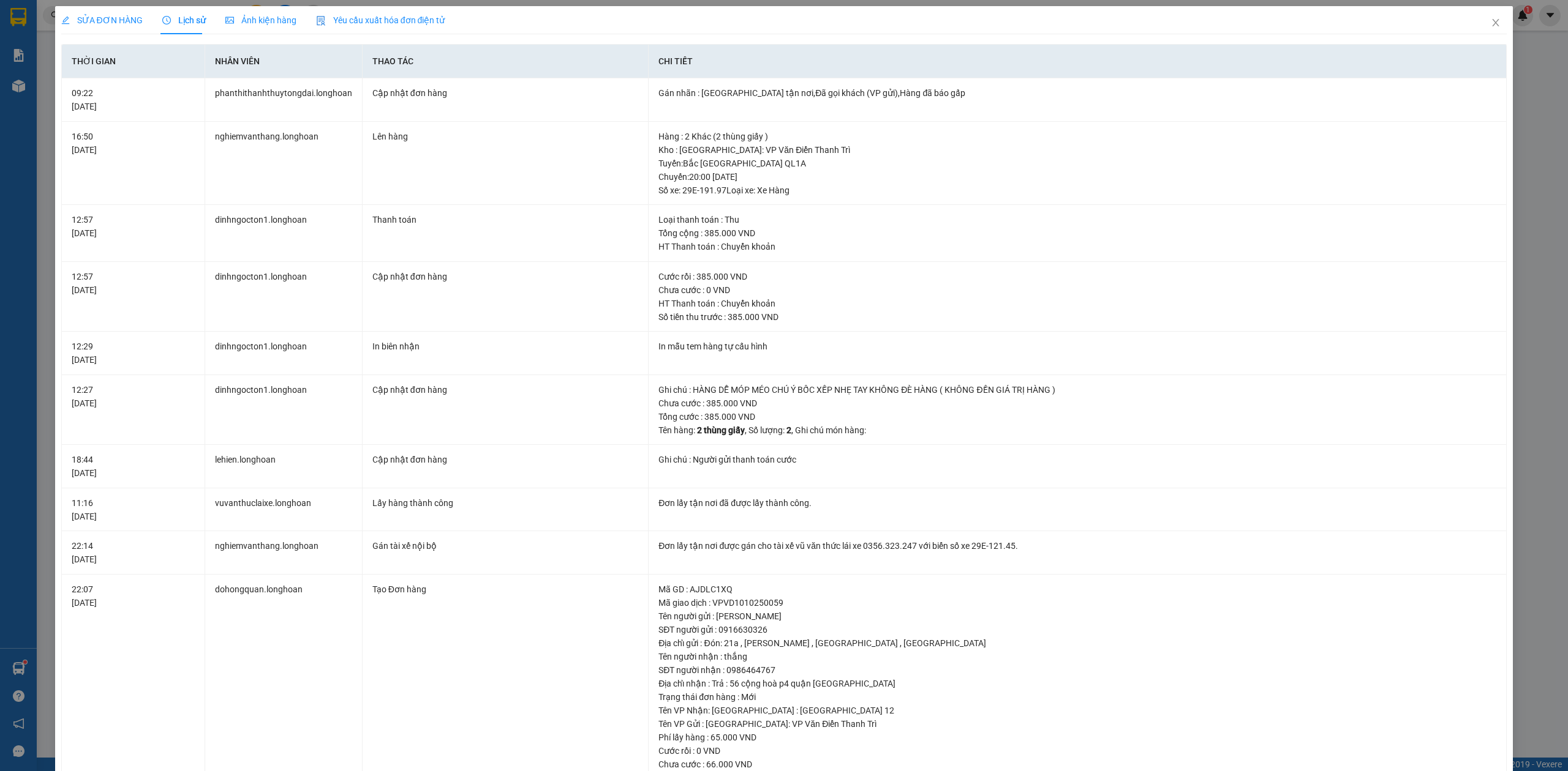
click at [87, 25] on span "SỬA ĐƠN HÀNG" at bounding box center [102, 20] width 82 height 10
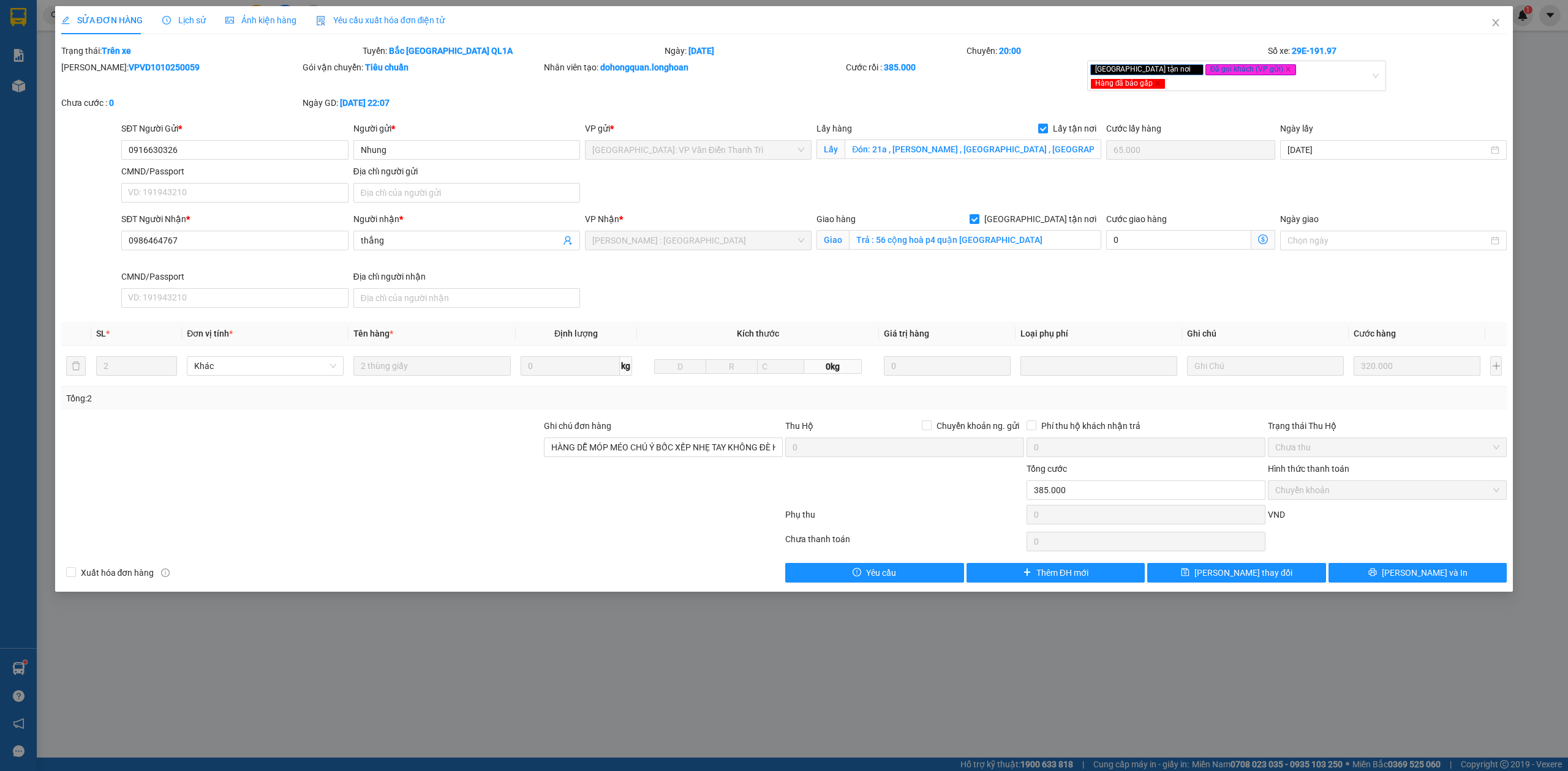
click at [187, 16] on span "Lịch sử" at bounding box center [183, 20] width 44 height 10
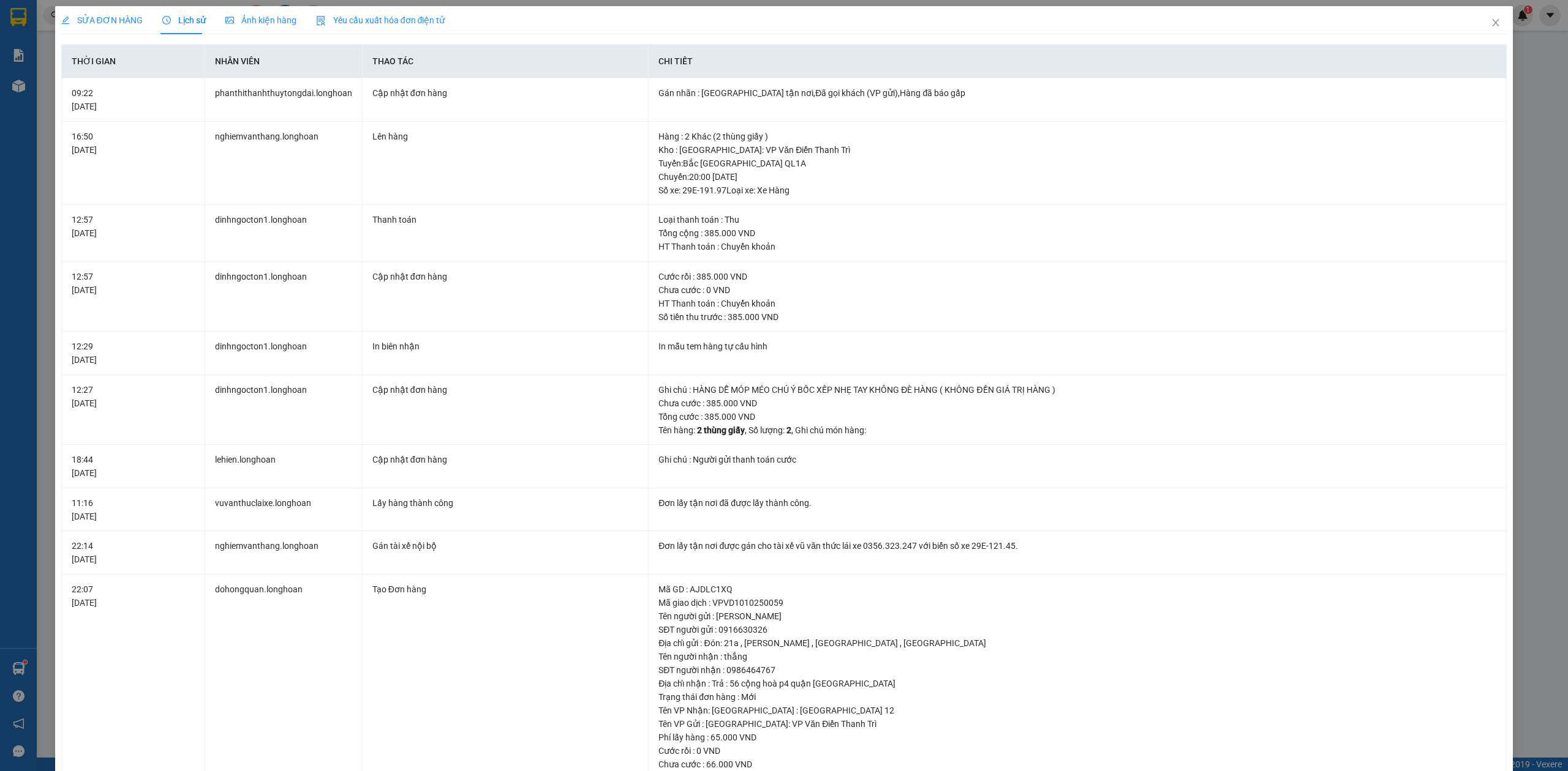
click at [120, 22] on span "SỬA ĐƠN HÀNG" at bounding box center [102, 20] width 82 height 10
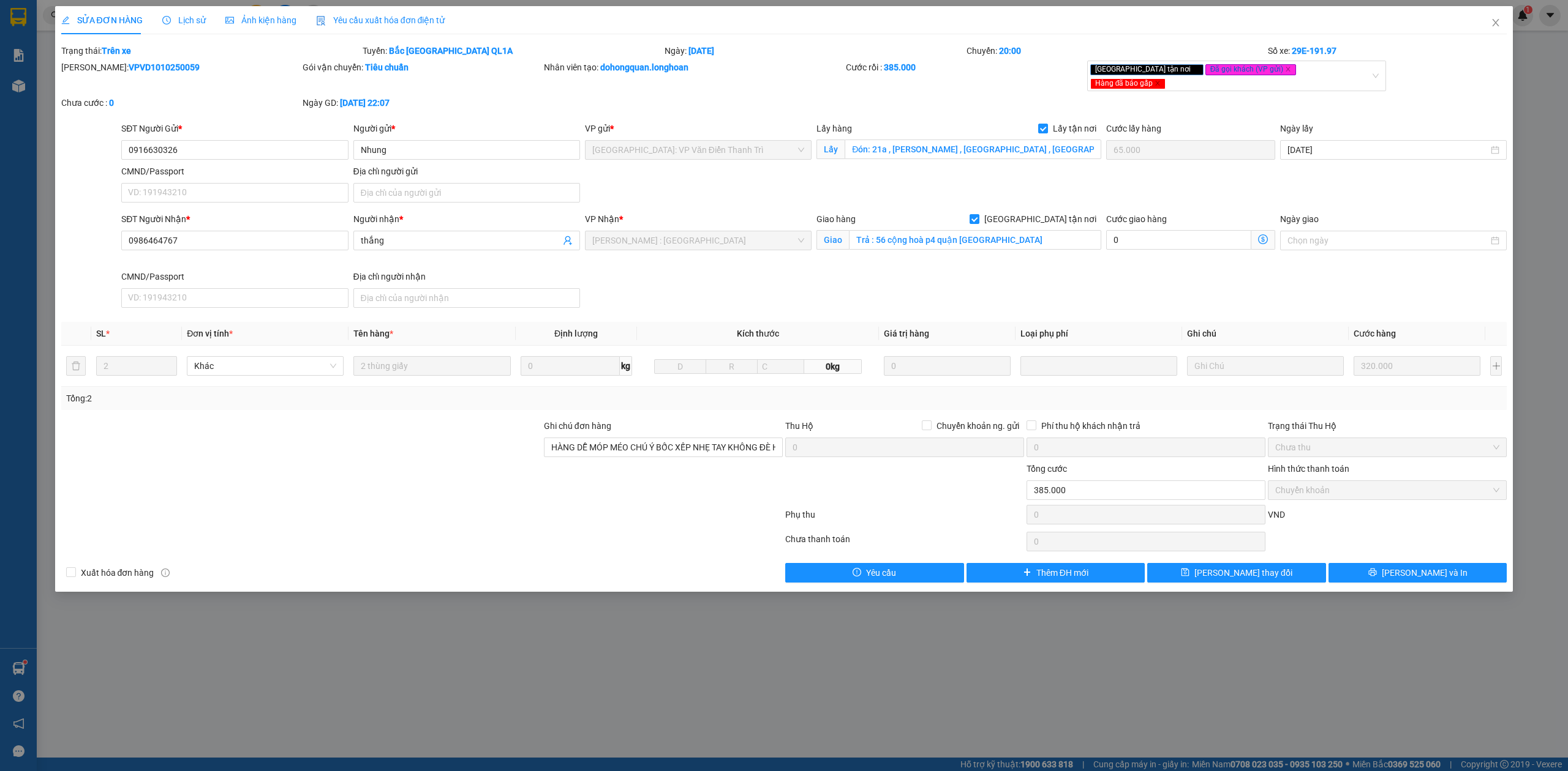
click at [157, 20] on div "SỬA ĐƠN HÀNG Lịch sử Ảnh kiện hàng Yêu cầu xuất hóa đơn điện tử" at bounding box center [253, 20] width 384 height 28
click at [165, 20] on icon "clock-circle" at bounding box center [166, 19] width 8 height 8
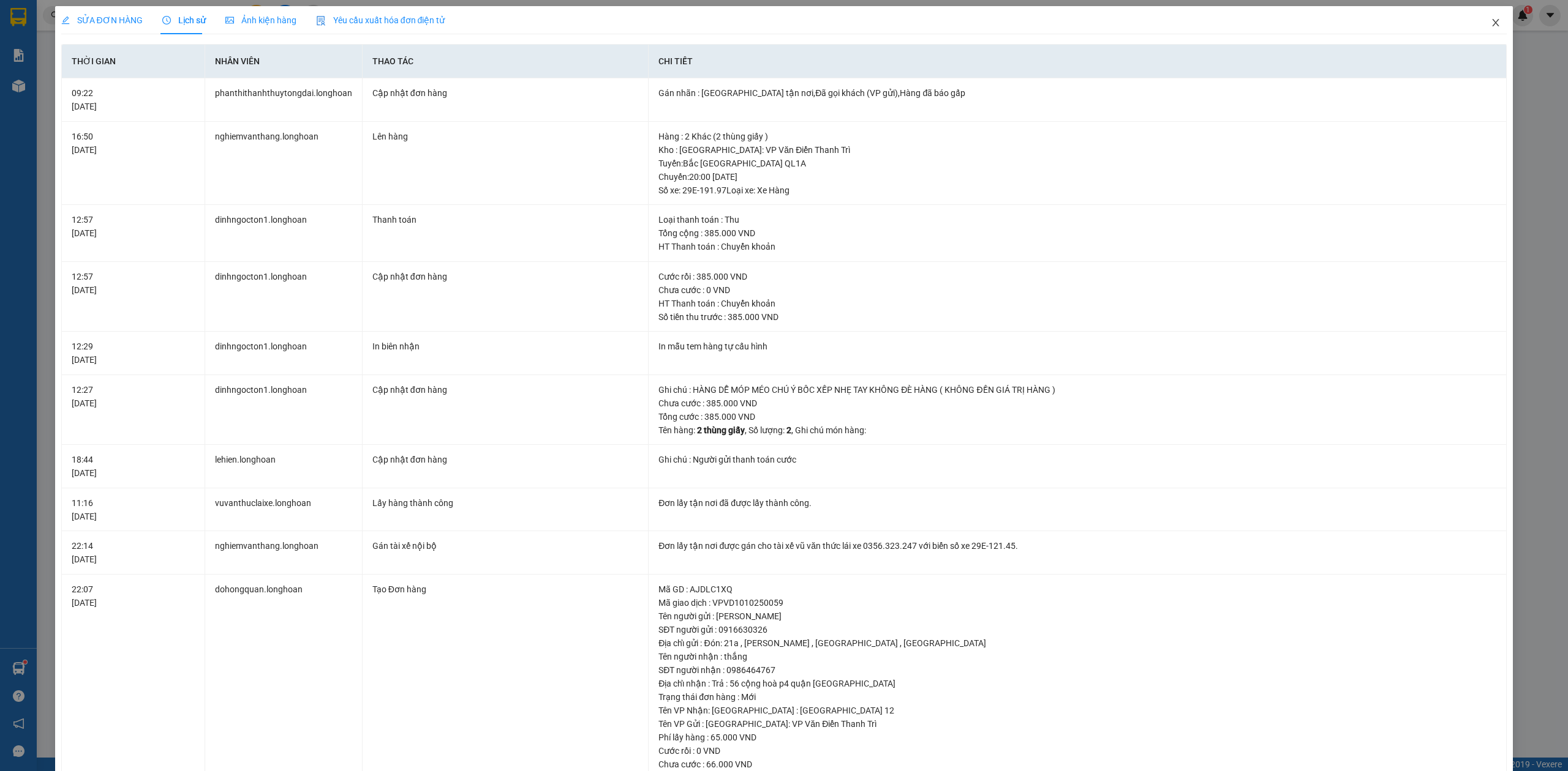
click at [1492, 20] on span "Close" at bounding box center [1496, 23] width 34 height 34
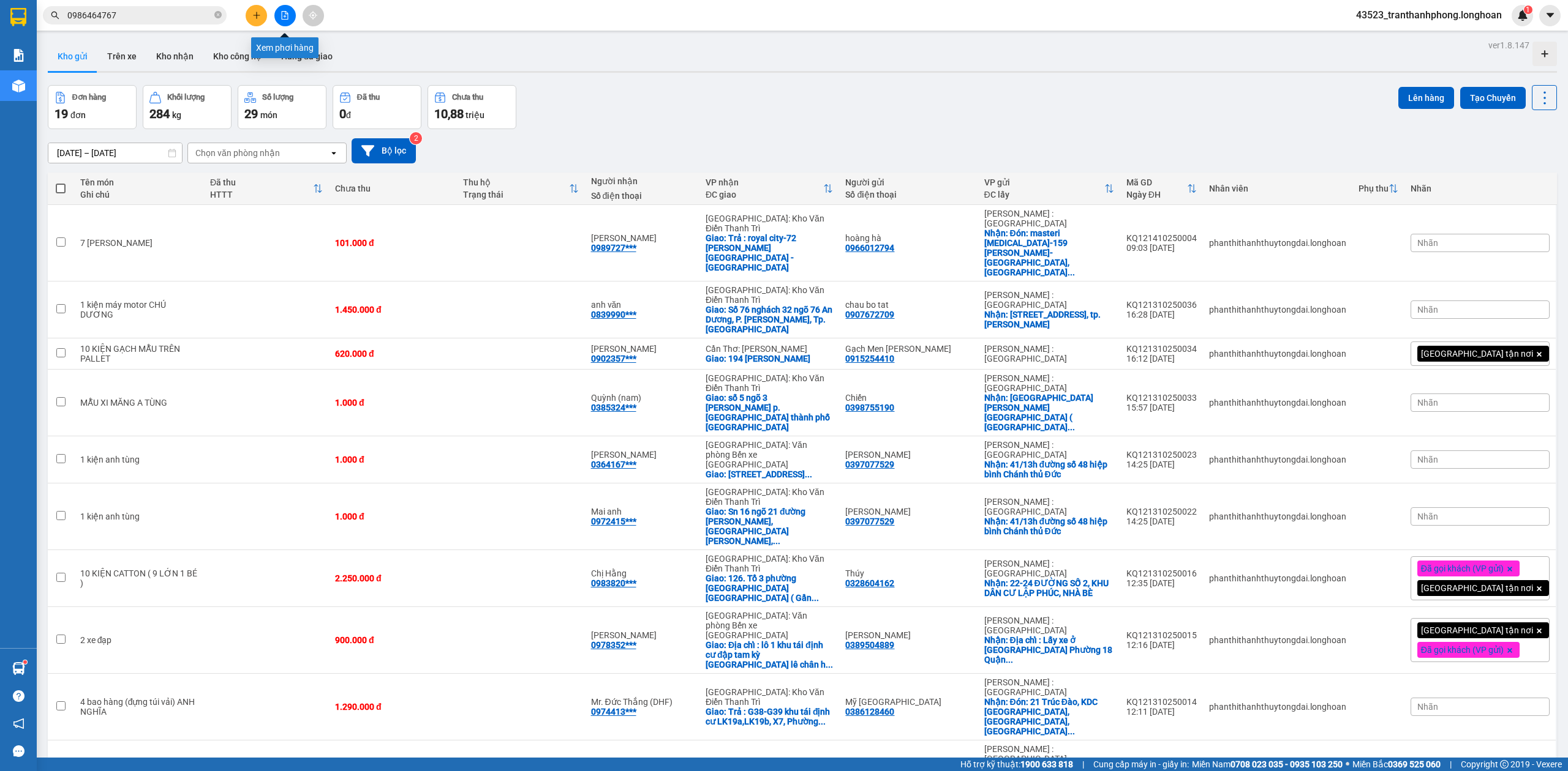
click at [281, 16] on icon "file-add" at bounding box center [284, 15] width 8 height 8
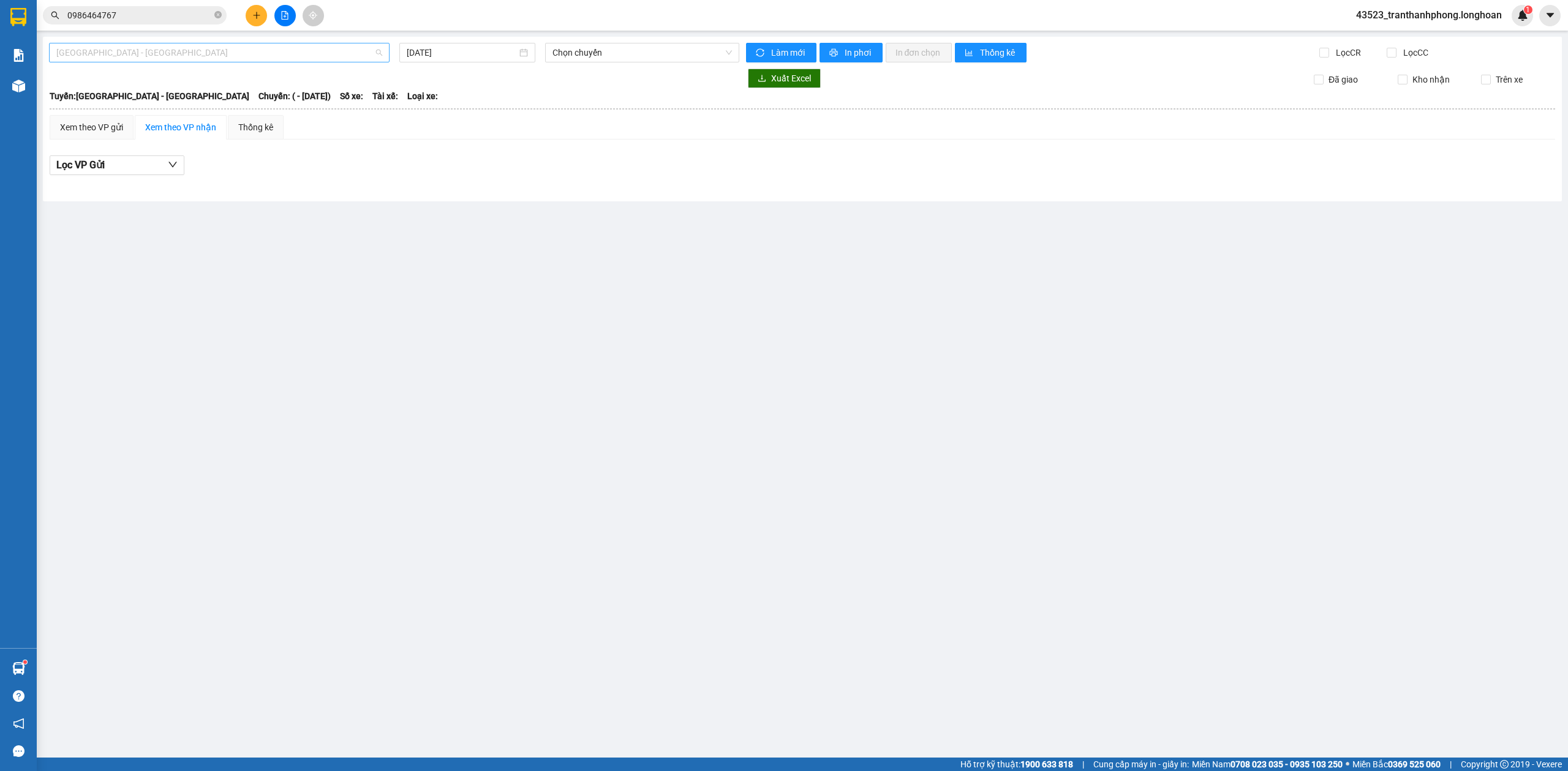
click at [147, 53] on span "[GEOGRAPHIC_DATA] - [GEOGRAPHIC_DATA]" at bounding box center [220, 53] width 326 height 19
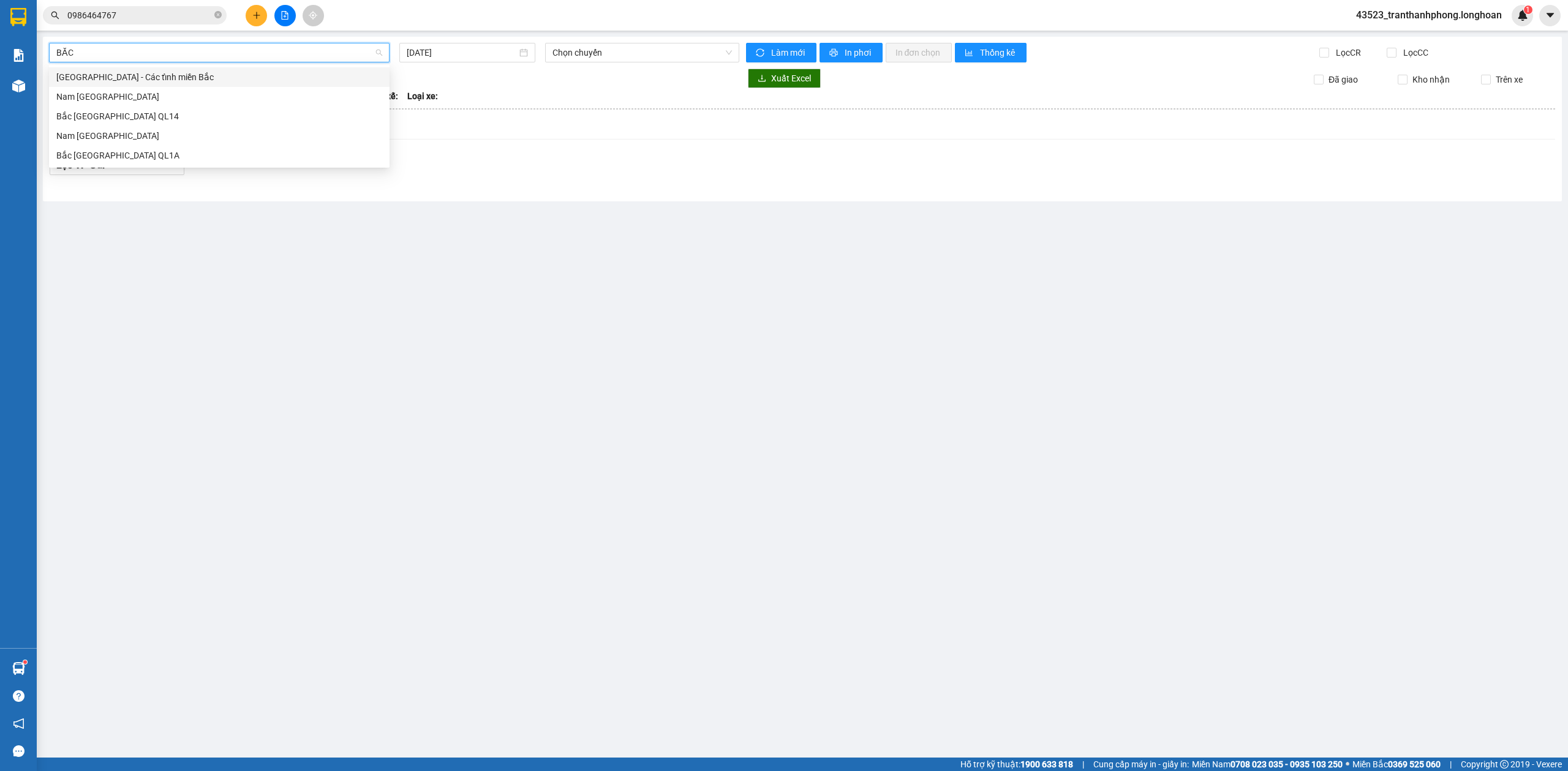
type input "BẮC"
click at [100, 153] on div "Bắc [GEOGRAPHIC_DATA] QL1A" at bounding box center [220, 155] width 326 height 14
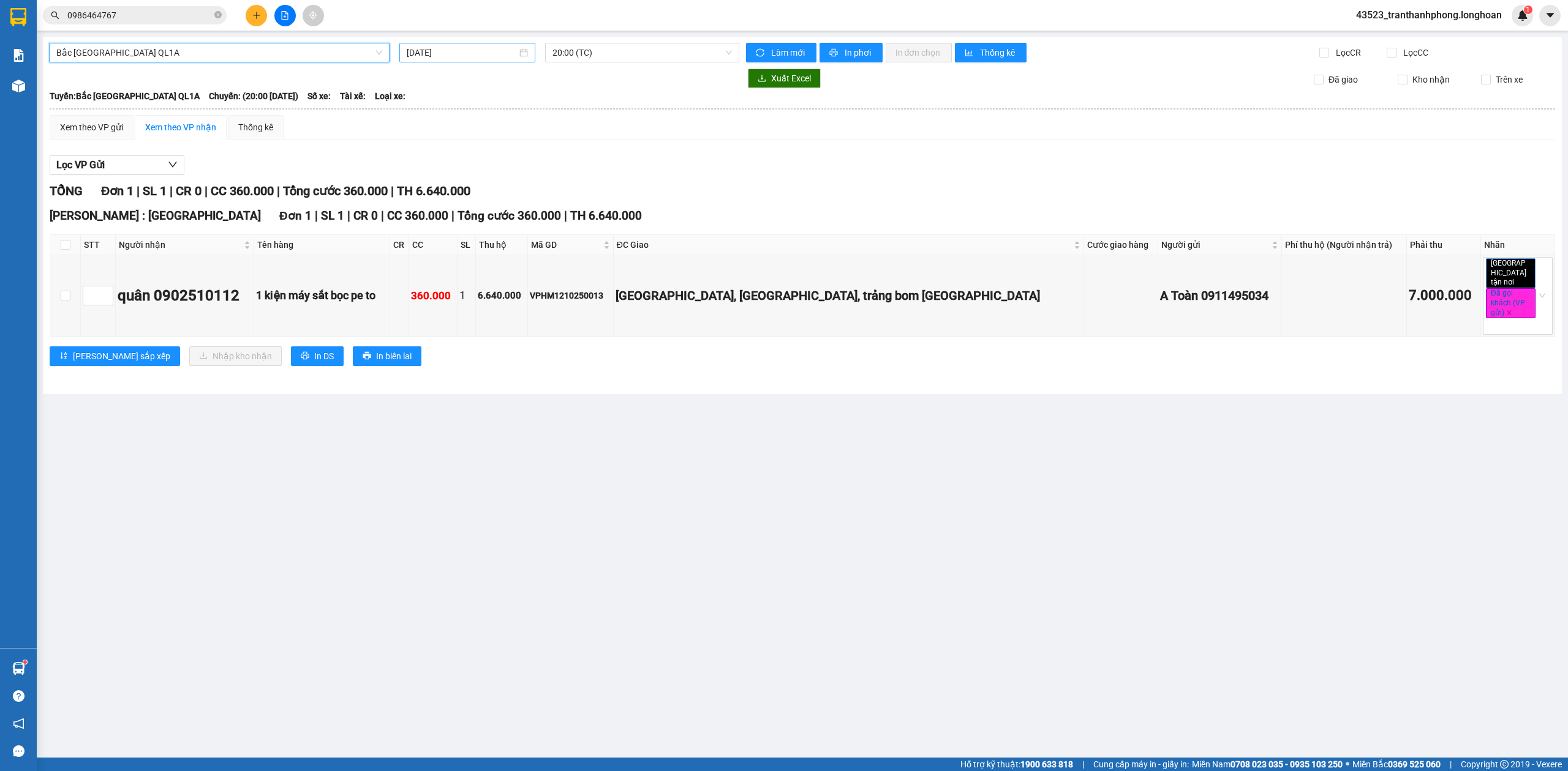
click at [457, 53] on input "[DATE]" at bounding box center [461, 53] width 110 height 14
click at [418, 166] on div "12" at bounding box center [418, 161] width 15 height 15
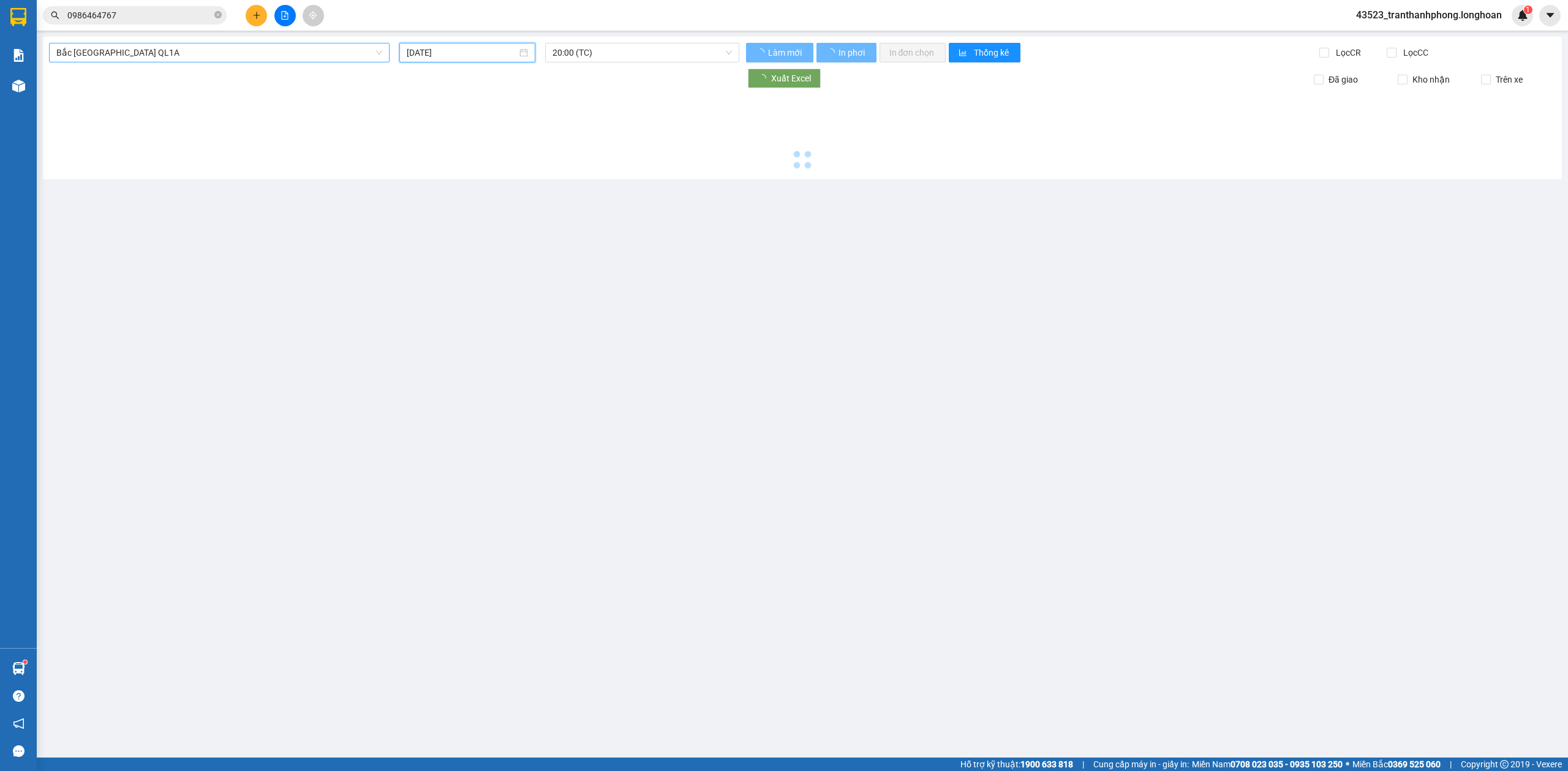
type input "12/10/2025"
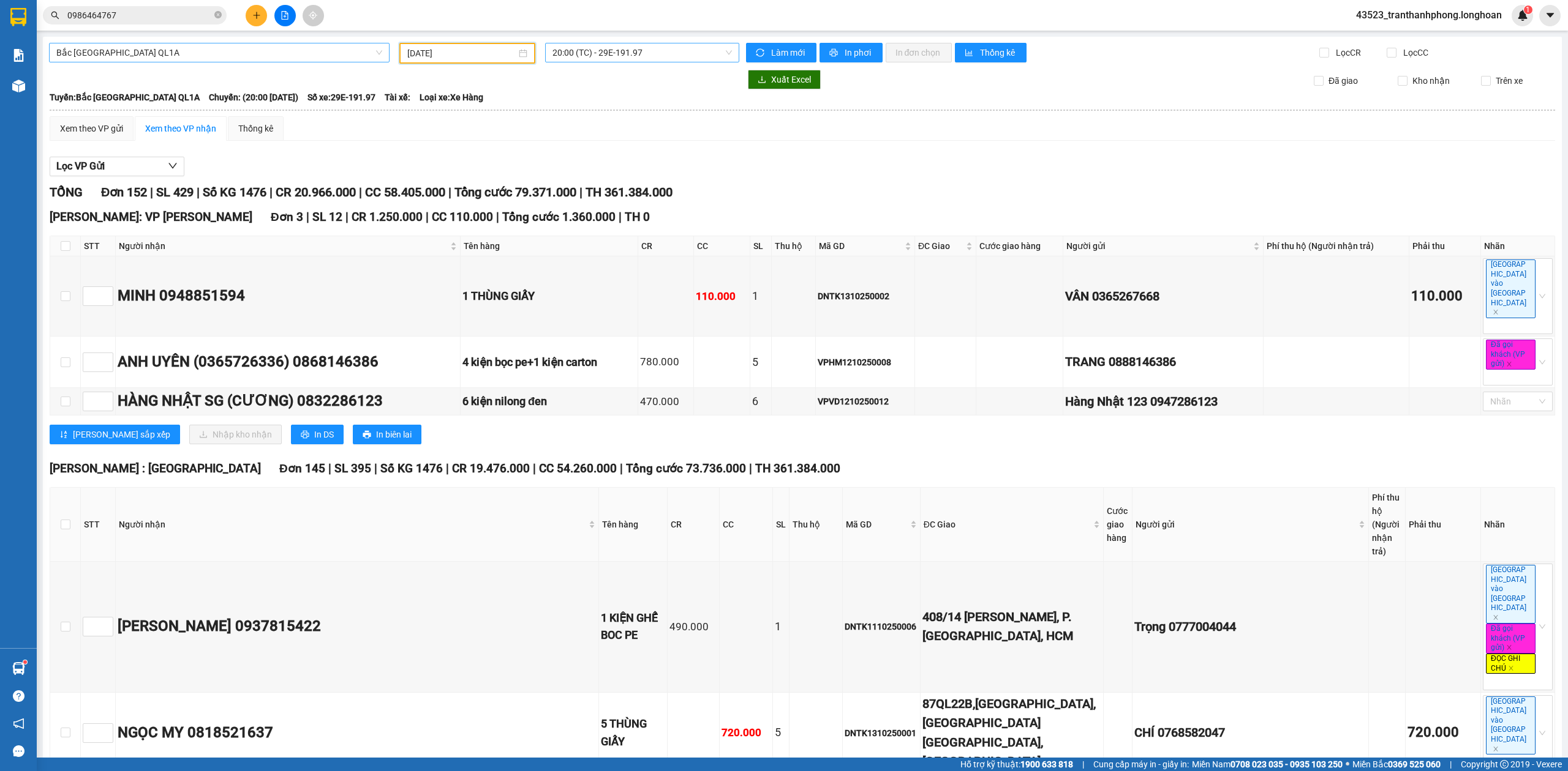
click at [574, 47] on span "20:00 (TC) - 29E-191.97" at bounding box center [643, 53] width 180 height 19
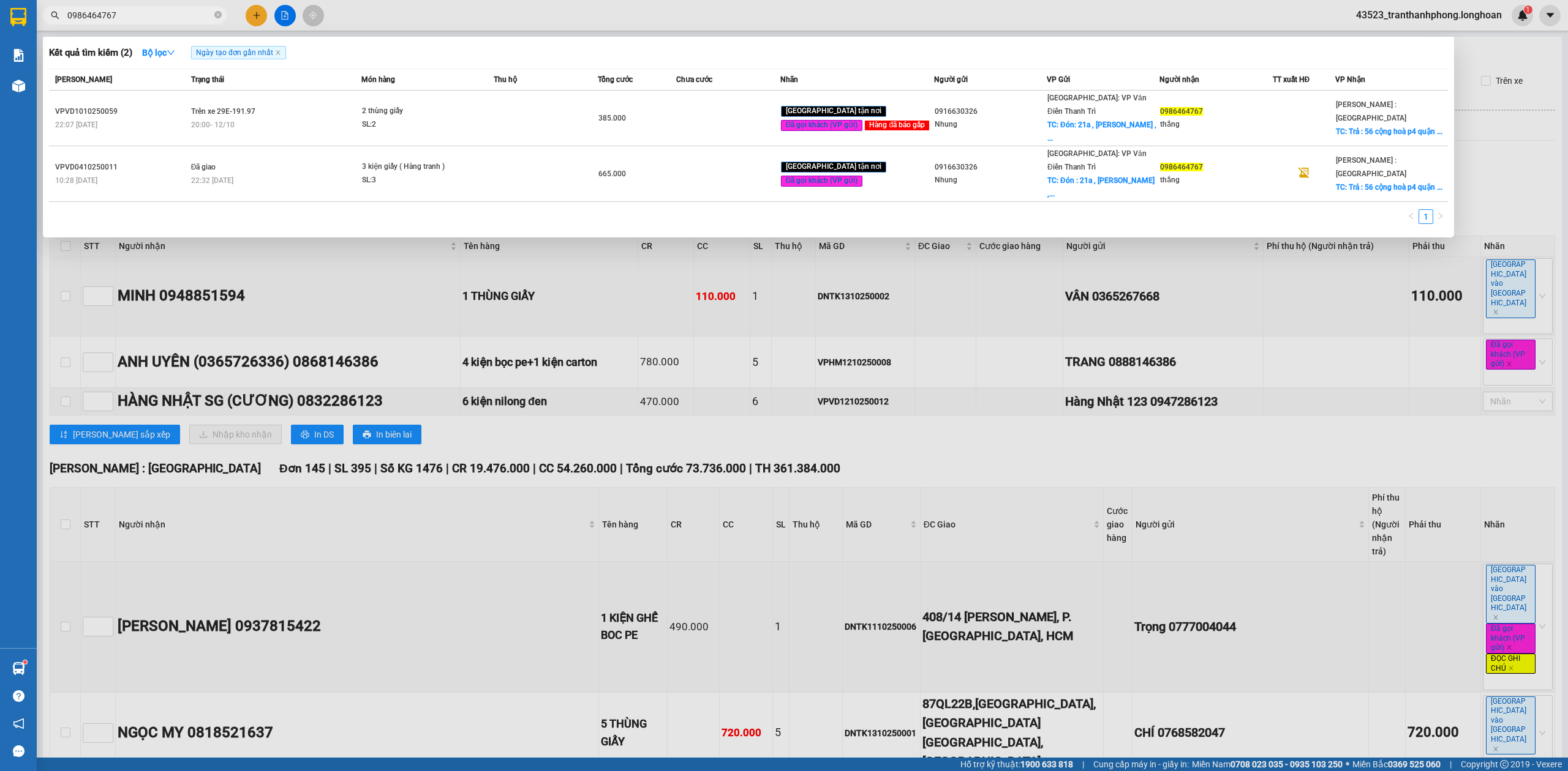
click at [160, 19] on input "0986464767" at bounding box center [140, 15] width 144 height 14
click at [122, 221] on div at bounding box center [784, 385] width 1568 height 771
click at [217, 19] on icon "close-circle" at bounding box center [219, 15] width 7 height 7
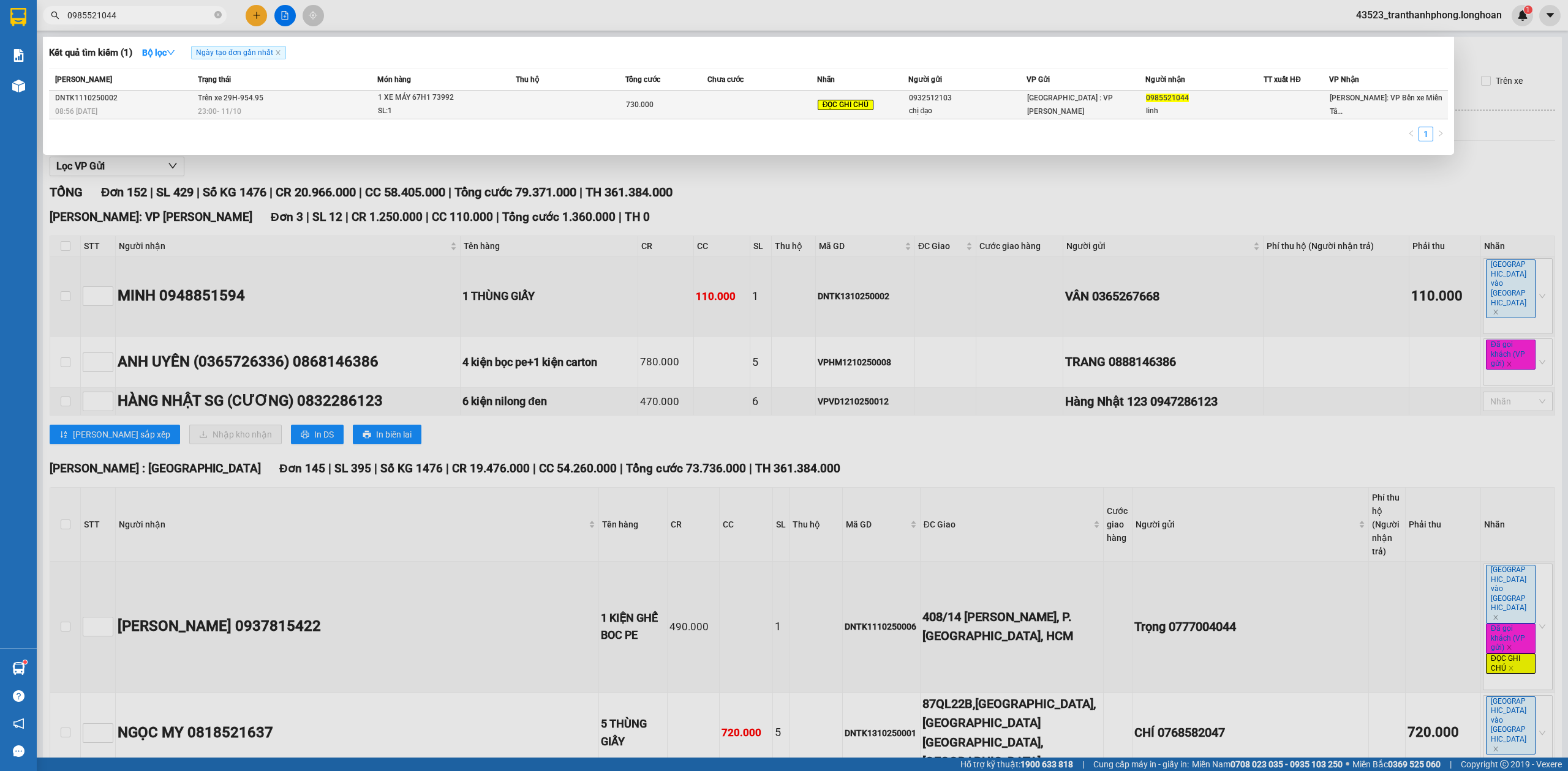
type input "0985521044"
click at [664, 102] on div "730.000" at bounding box center [666, 105] width 81 height 14
click at [257, 98] on span "Trên xe 29H-954.95" at bounding box center [231, 97] width 66 height 8
click at [243, 100] on span "Trên xe 29H-954.95" at bounding box center [231, 97] width 66 height 8
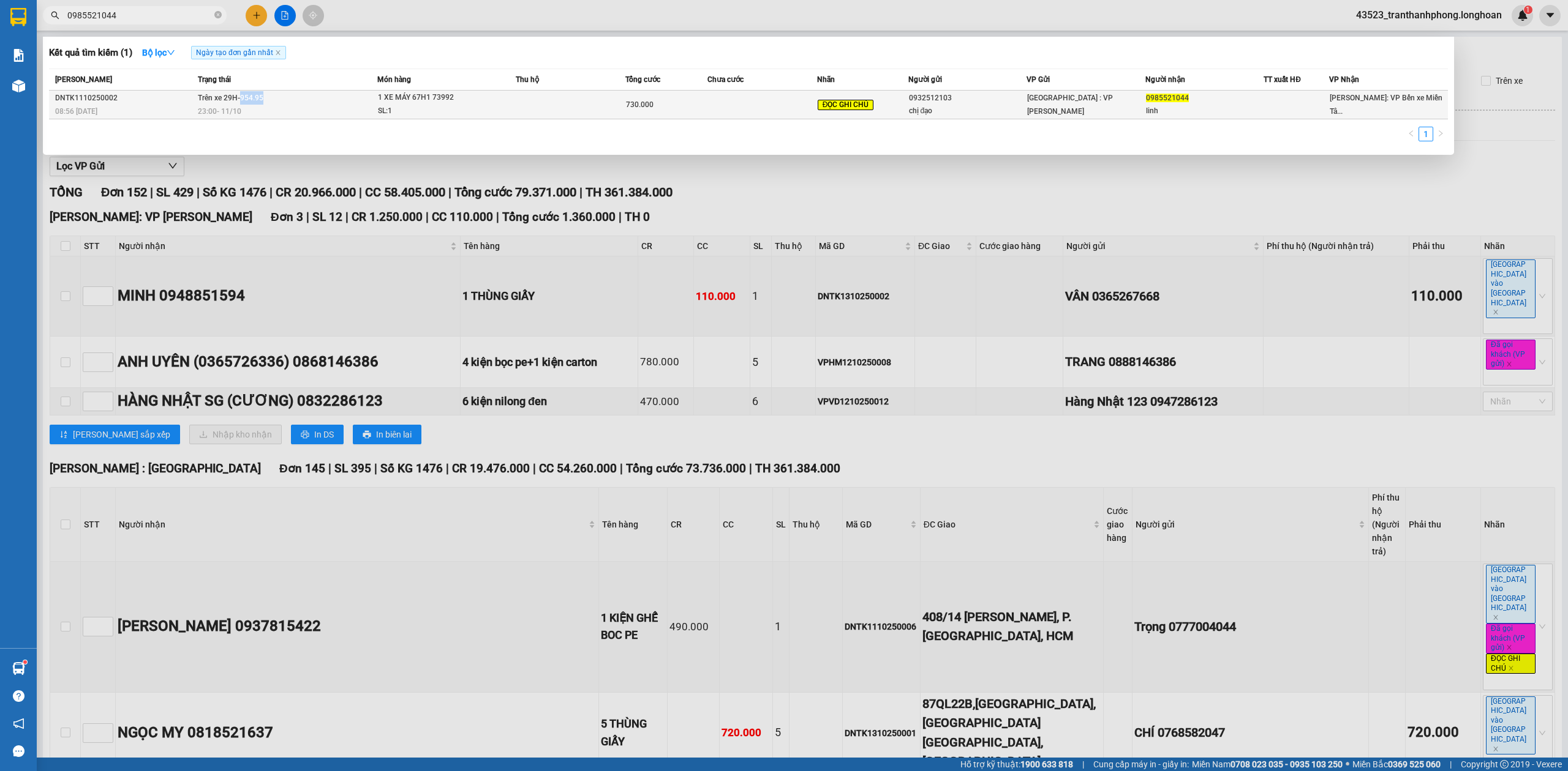
click at [243, 100] on span "Trên xe 29H-954.95" at bounding box center [231, 97] width 66 height 8
click at [1371, 106] on span "Hồ Chí Minh: VP Bến xe Miền Tâ..." at bounding box center [1386, 105] width 113 height 22
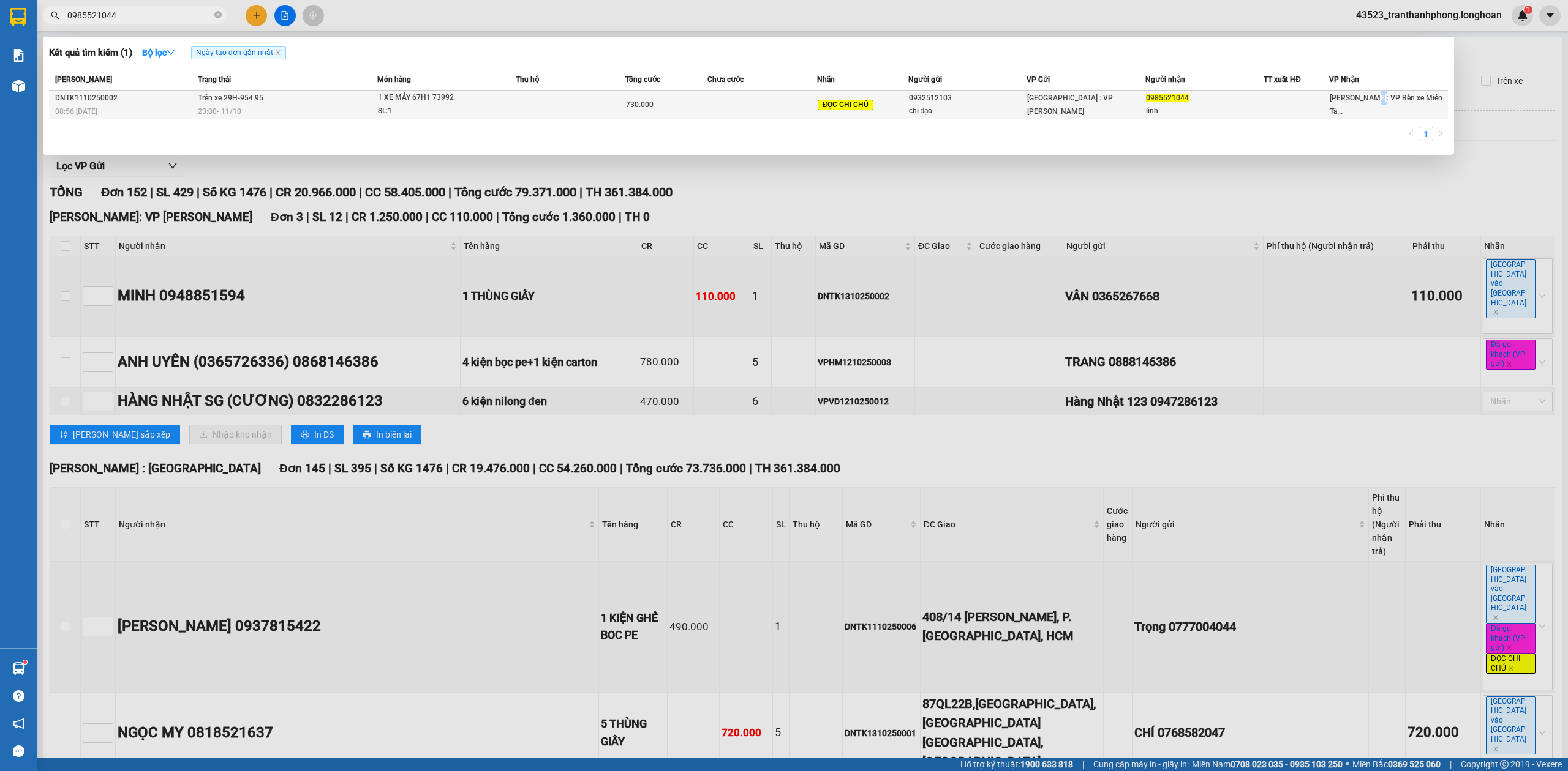
click at [1373, 106] on span "Hồ Chí Minh: VP Bến xe Miền Tâ..." at bounding box center [1386, 105] width 113 height 22
click at [1371, 106] on span "Hồ Chí Minh: VP Bến xe Miền Tâ..." at bounding box center [1386, 105] width 113 height 22
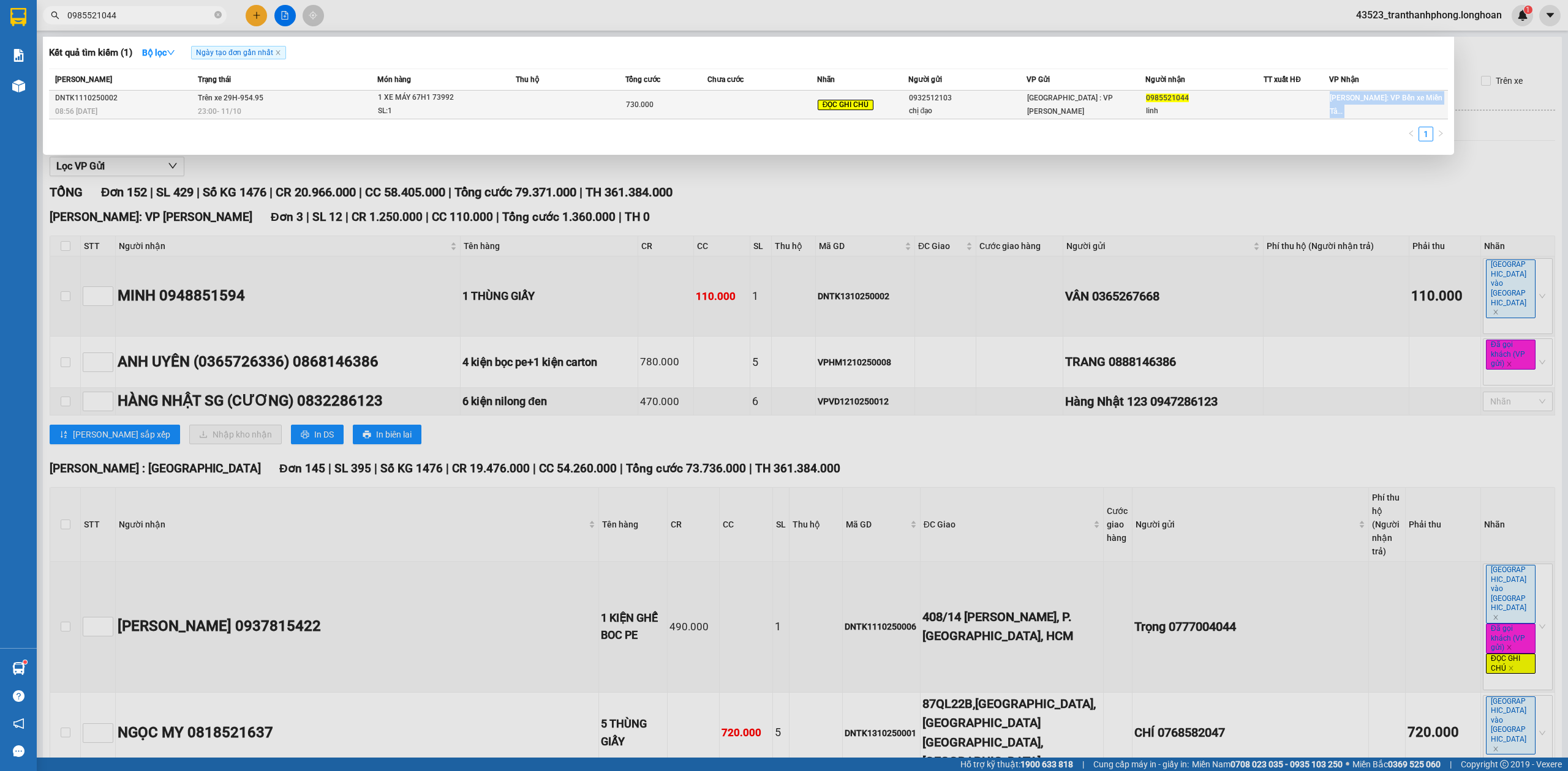
click at [1371, 106] on span "Hồ Chí Minh: VP Bến xe Miền Tâ..." at bounding box center [1386, 105] width 113 height 22
click at [1365, 109] on div "Hồ Chí Minh: VP Bến xe Miền Tâ..." at bounding box center [1388, 105] width 118 height 27
click at [1319, 110] on div at bounding box center [1296, 105] width 64 height 13
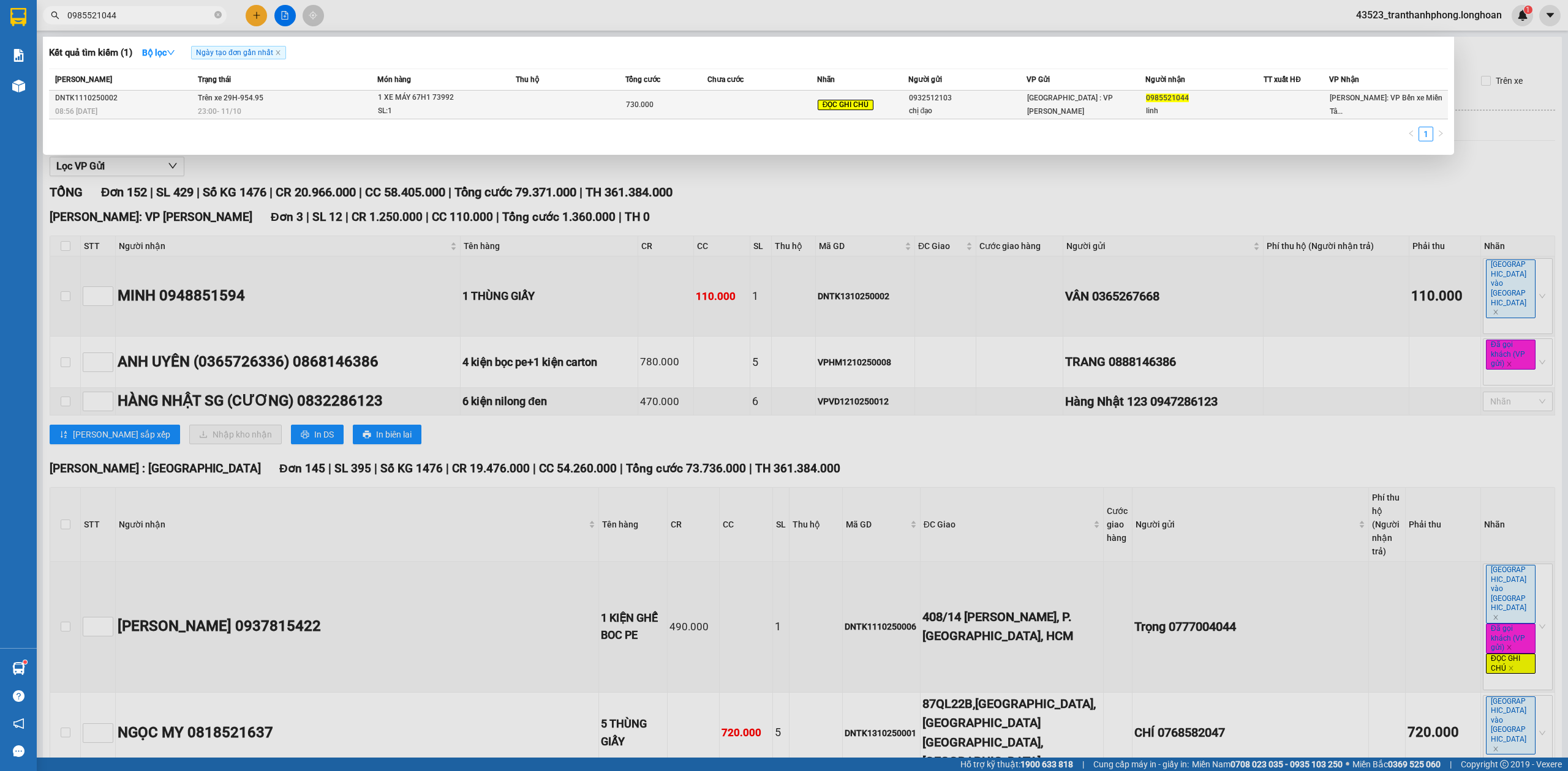
click at [1319, 110] on div at bounding box center [1296, 105] width 64 height 13
click at [1327, 107] on div at bounding box center [1296, 105] width 64 height 13
click at [1336, 108] on span "Hồ Chí Minh: VP Bến xe Miền Tâ..." at bounding box center [1386, 105] width 113 height 22
click at [1359, 100] on span "Hồ Chí Minh: VP Bến xe Miền Tâ..." at bounding box center [1386, 105] width 113 height 22
click at [1361, 101] on span "Hồ Chí Minh: VP Bến xe Miền Tâ..." at bounding box center [1386, 105] width 113 height 22
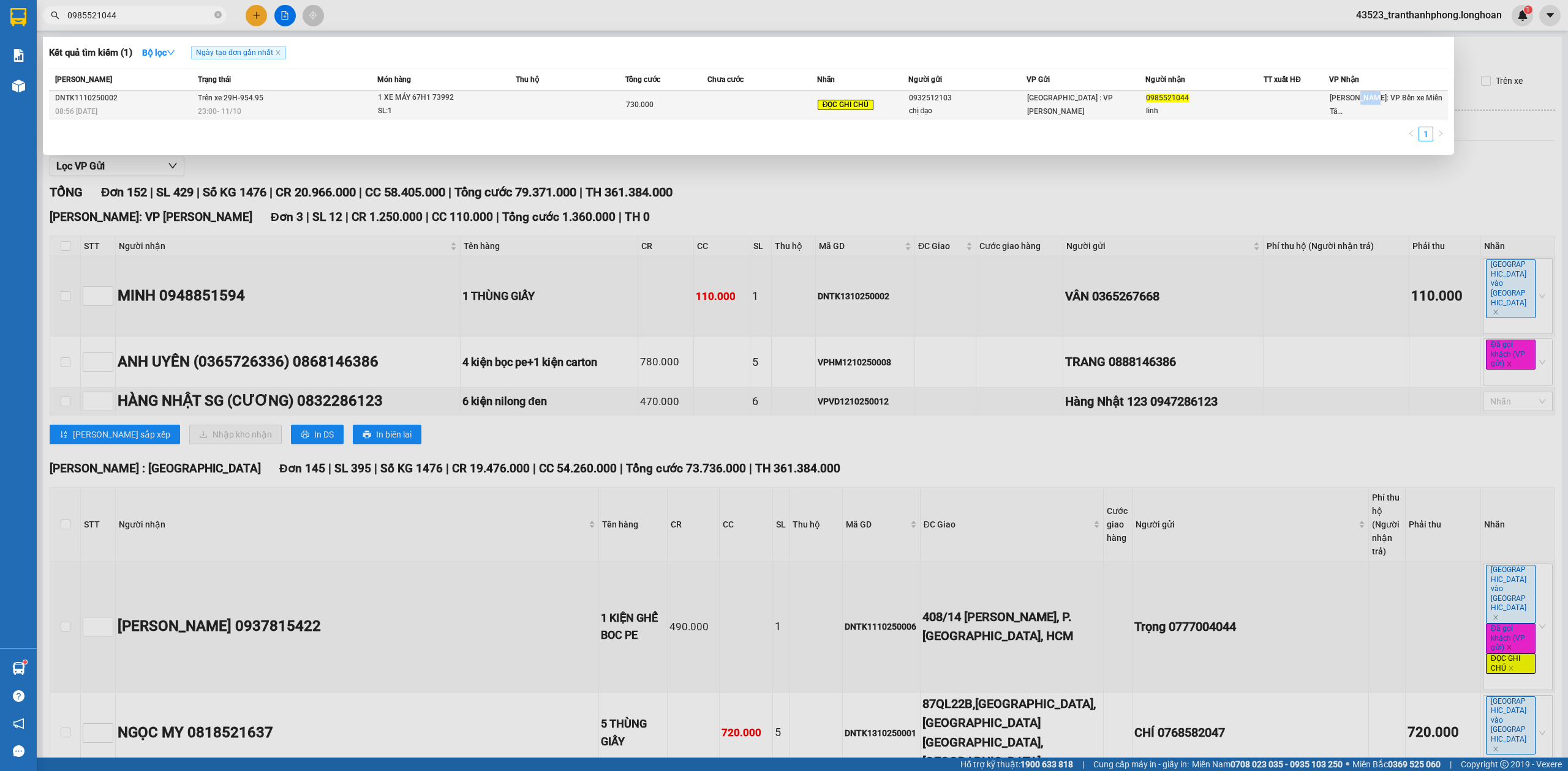
click at [1361, 101] on span "Hồ Chí Minh: VP Bến xe Miền Tâ..." at bounding box center [1386, 105] width 113 height 22
click at [804, 107] on td at bounding box center [762, 105] width 109 height 29
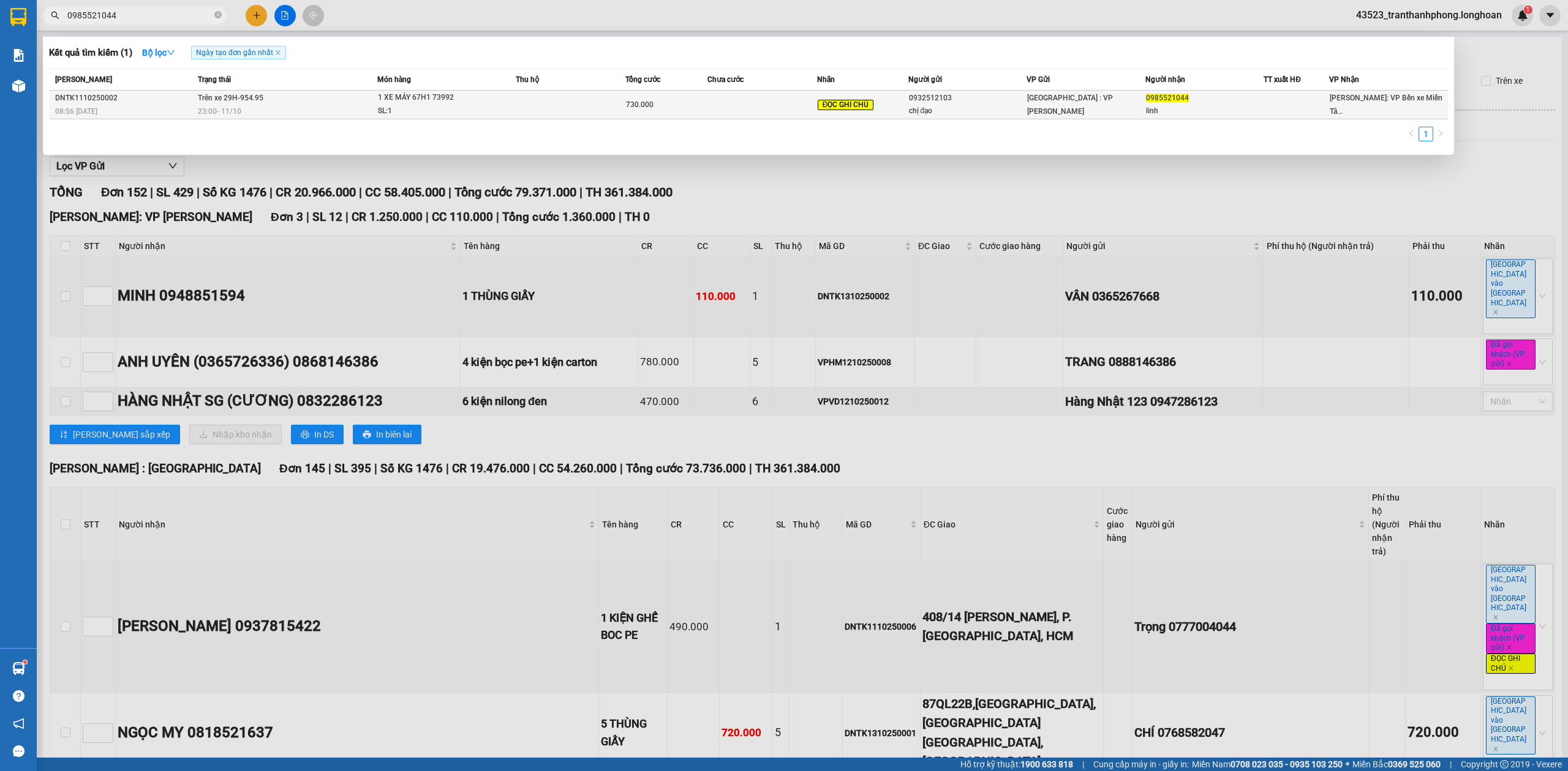
click at [804, 107] on td at bounding box center [762, 105] width 109 height 29
click at [861, 92] on td "ĐỌC GHI CHÚ" at bounding box center [862, 105] width 92 height 29
click at [861, 103] on span "ĐỌC GHI CHÚ" at bounding box center [846, 106] width 56 height 11
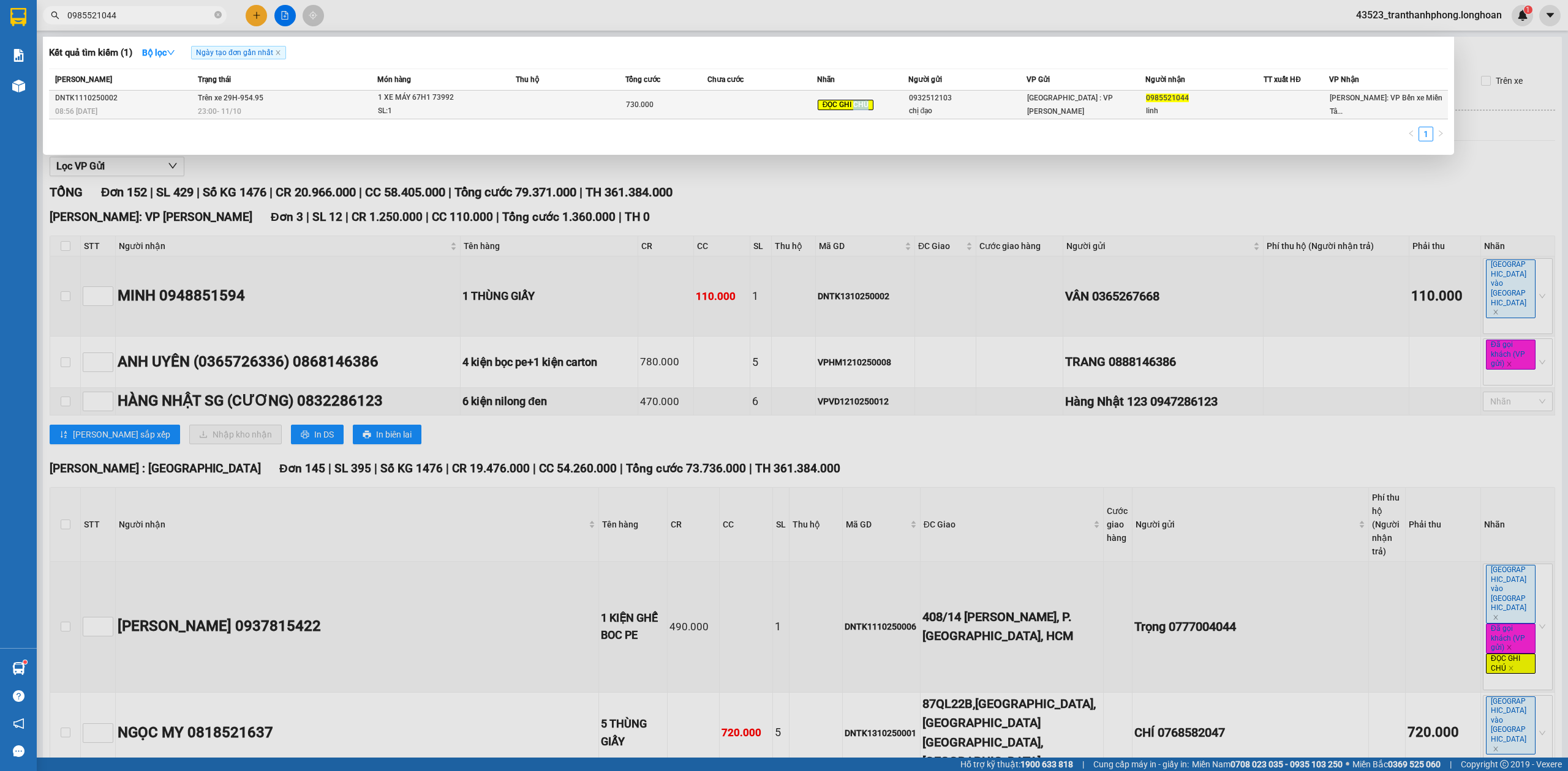
click at [861, 103] on span "ĐỌC GHI CHÚ" at bounding box center [846, 106] width 56 height 11
click at [861, 101] on span "ĐỌC GHI CHÚ" at bounding box center [846, 106] width 56 height 11
click at [860, 101] on span "ĐỌC GHI CHÚ" at bounding box center [846, 106] width 56 height 11
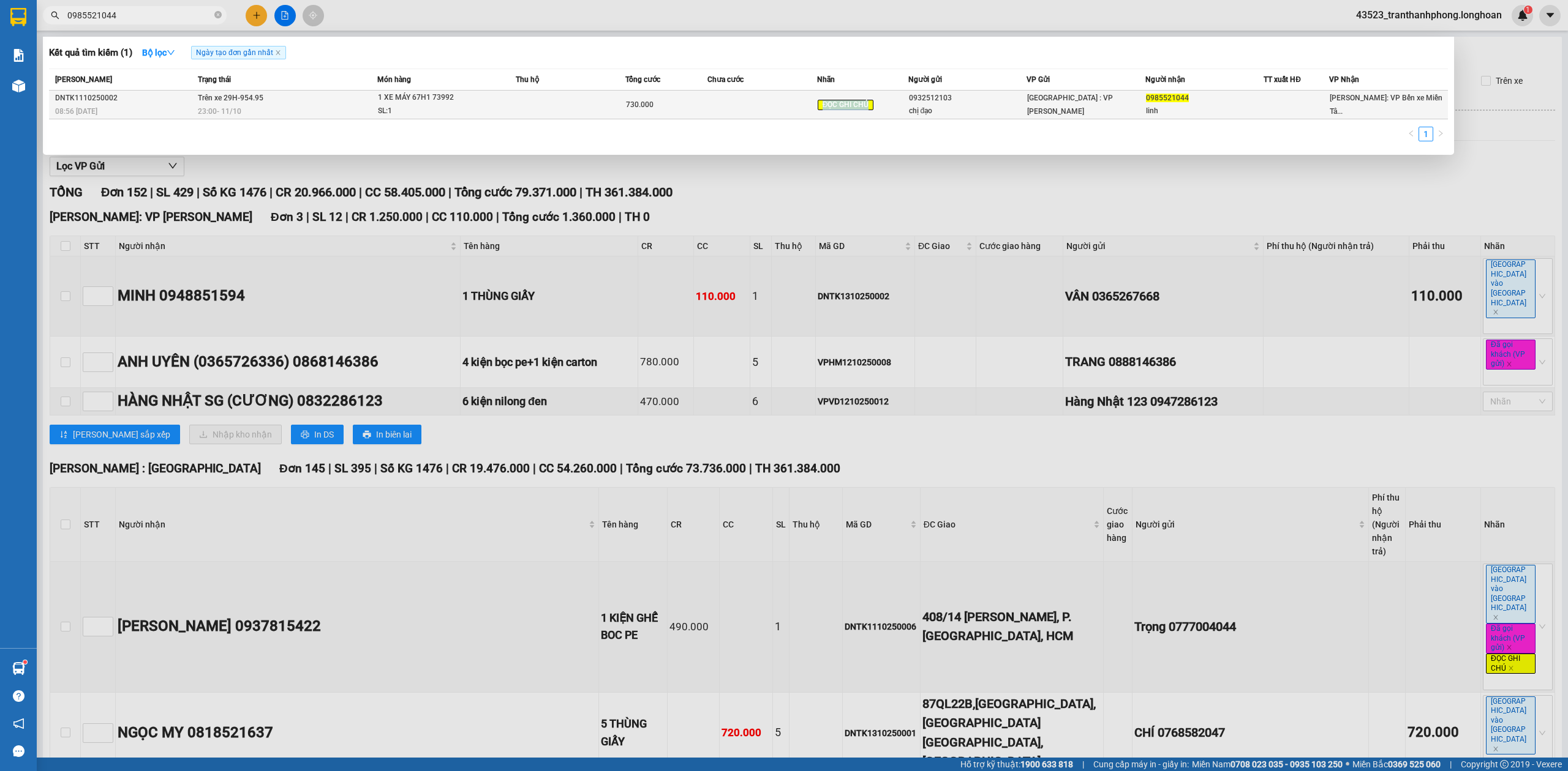
click at [862, 101] on span "ĐỌC GHI CHÚ" at bounding box center [846, 106] width 56 height 11
click at [1135, 101] on div "[GEOGRAPHIC_DATA] : VP [PERSON_NAME]" at bounding box center [1085, 105] width 118 height 27
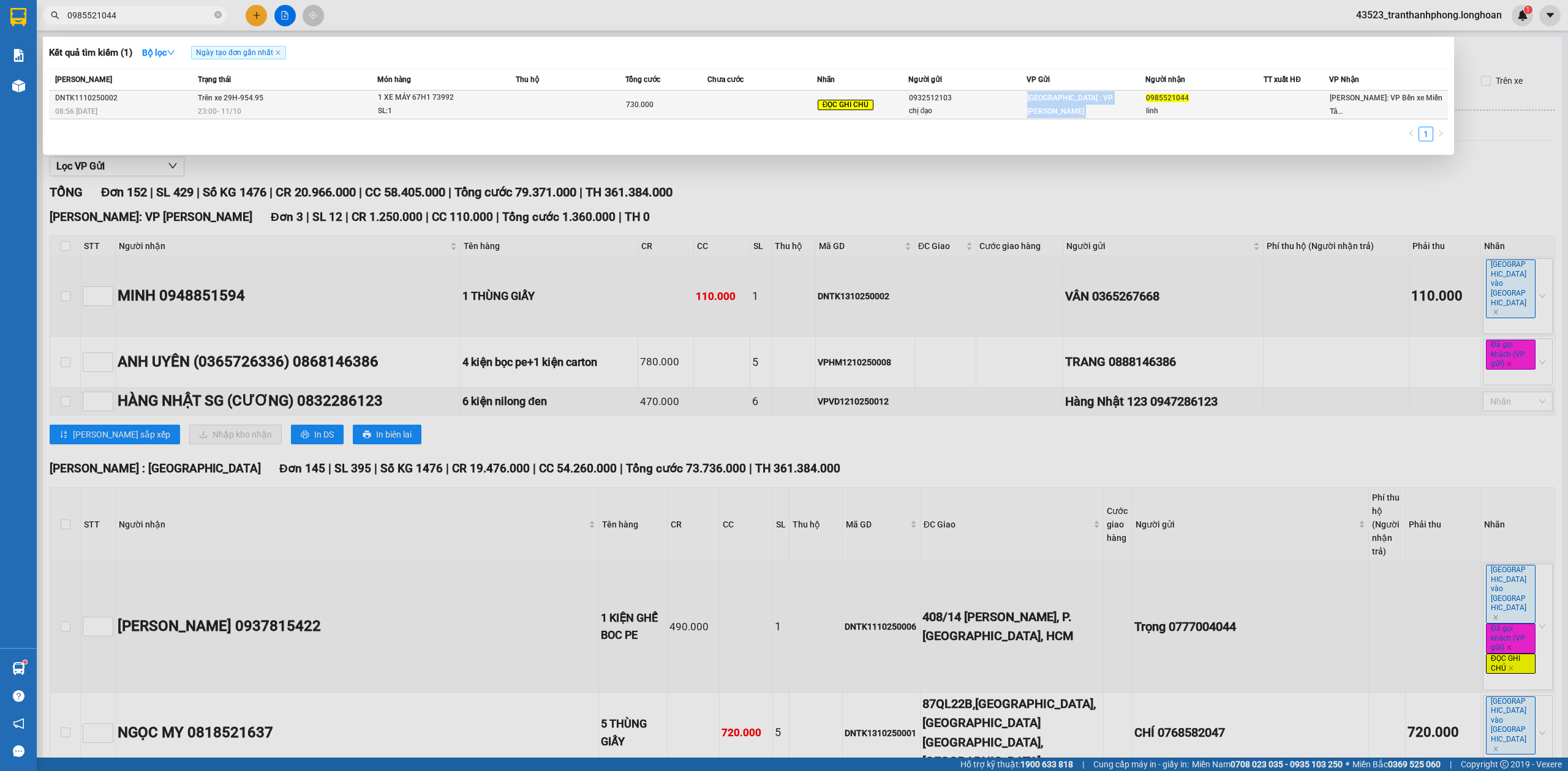
click at [1135, 101] on div "[GEOGRAPHIC_DATA] : VP [PERSON_NAME]" at bounding box center [1085, 105] width 118 height 27
drag, startPoint x: 1135, startPoint y: 101, endPoint x: 1216, endPoint y: 93, distance: 81.4
click at [1180, 100] on tr "DNTK1110250002 08:56 - 11/10 Trên xe 29H-954.95 23:00 - 11/10 1 XE MÁY 67H1 739…" at bounding box center [748, 105] width 1399 height 29
drag, startPoint x: 1216, startPoint y: 93, endPoint x: 1333, endPoint y: 111, distance: 118.4
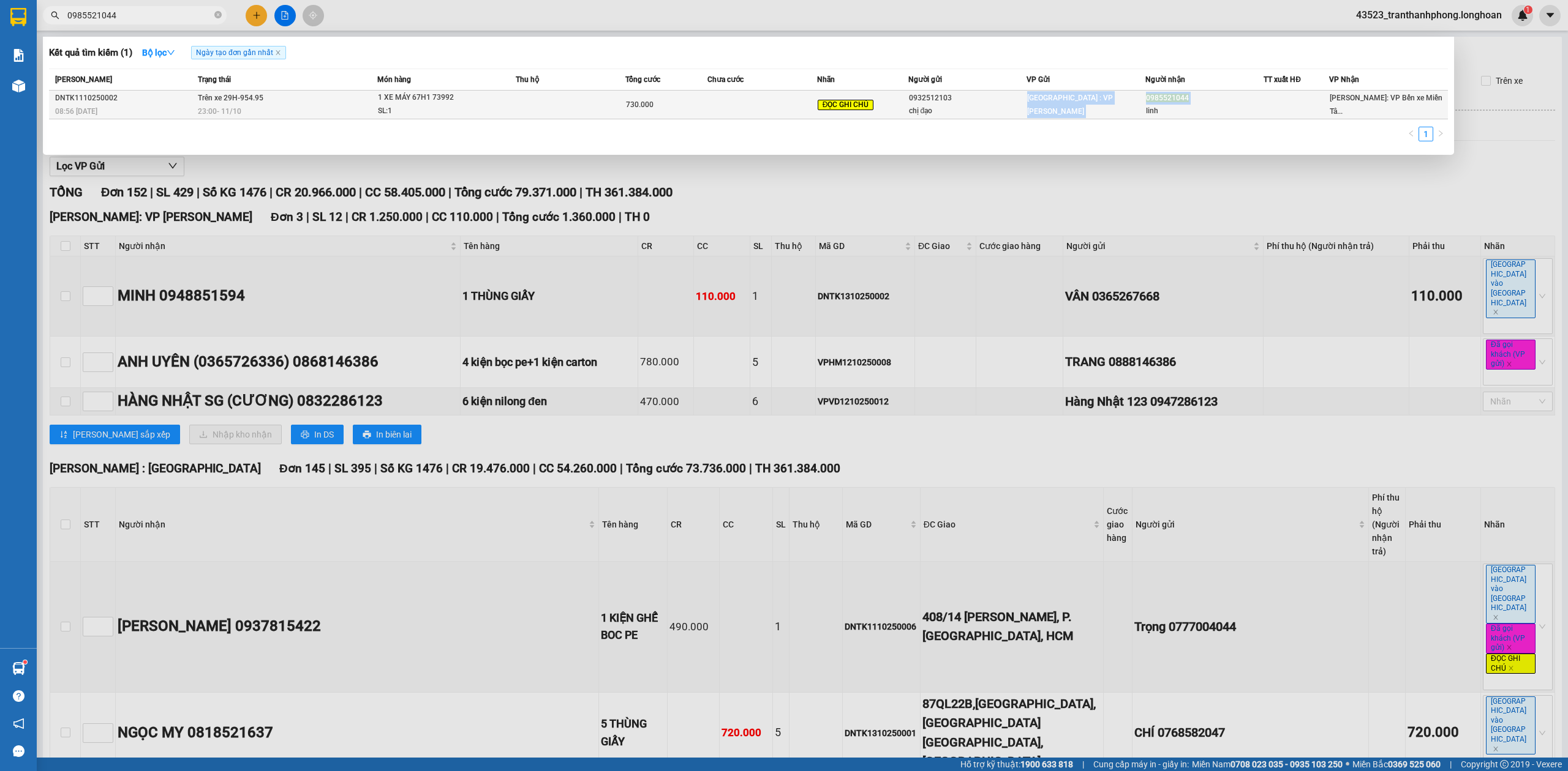
click at [1217, 93] on div "0985521044" at bounding box center [1205, 98] width 118 height 13
drag, startPoint x: 1333, startPoint y: 111, endPoint x: 1371, endPoint y: 106, distance: 38.3
click at [1351, 109] on td "Hồ Chí Minh: VP Bến xe Miền Tâ..." at bounding box center [1388, 105] width 119 height 29
click at [1371, 106] on span "Hồ Chí Minh: VP Bến xe Miền Tâ..." at bounding box center [1386, 105] width 113 height 22
click at [1369, 103] on span "Hồ Chí Minh: VP Bến xe Miền Tâ..." at bounding box center [1386, 105] width 113 height 22
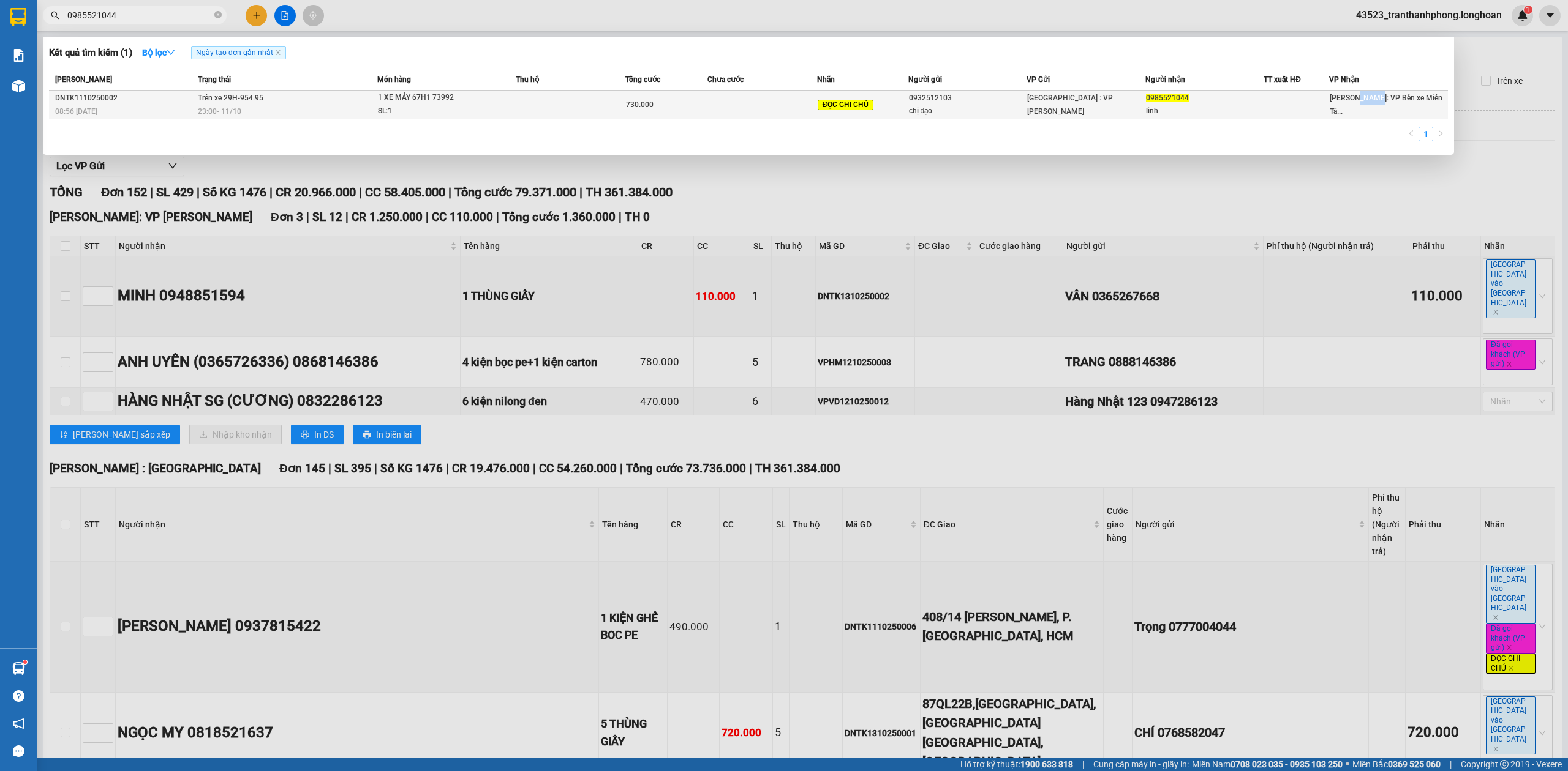
click at [1367, 101] on span "Hồ Chí Minh: VP Bến xe Miền Tâ..." at bounding box center [1386, 105] width 113 height 22
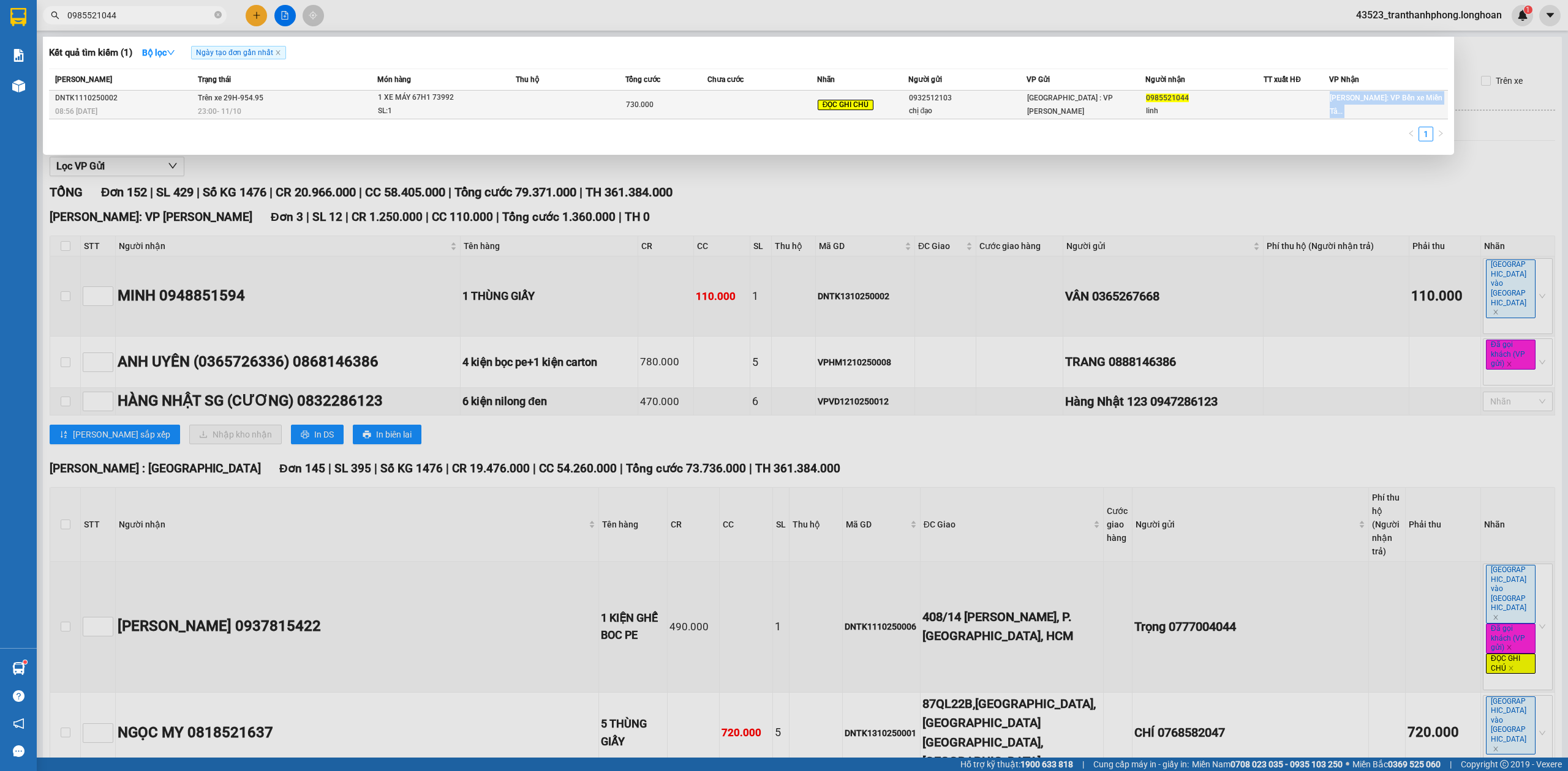
click at [1367, 101] on span "Hồ Chí Minh: VP Bến xe Miền Tâ..." at bounding box center [1386, 105] width 113 height 22
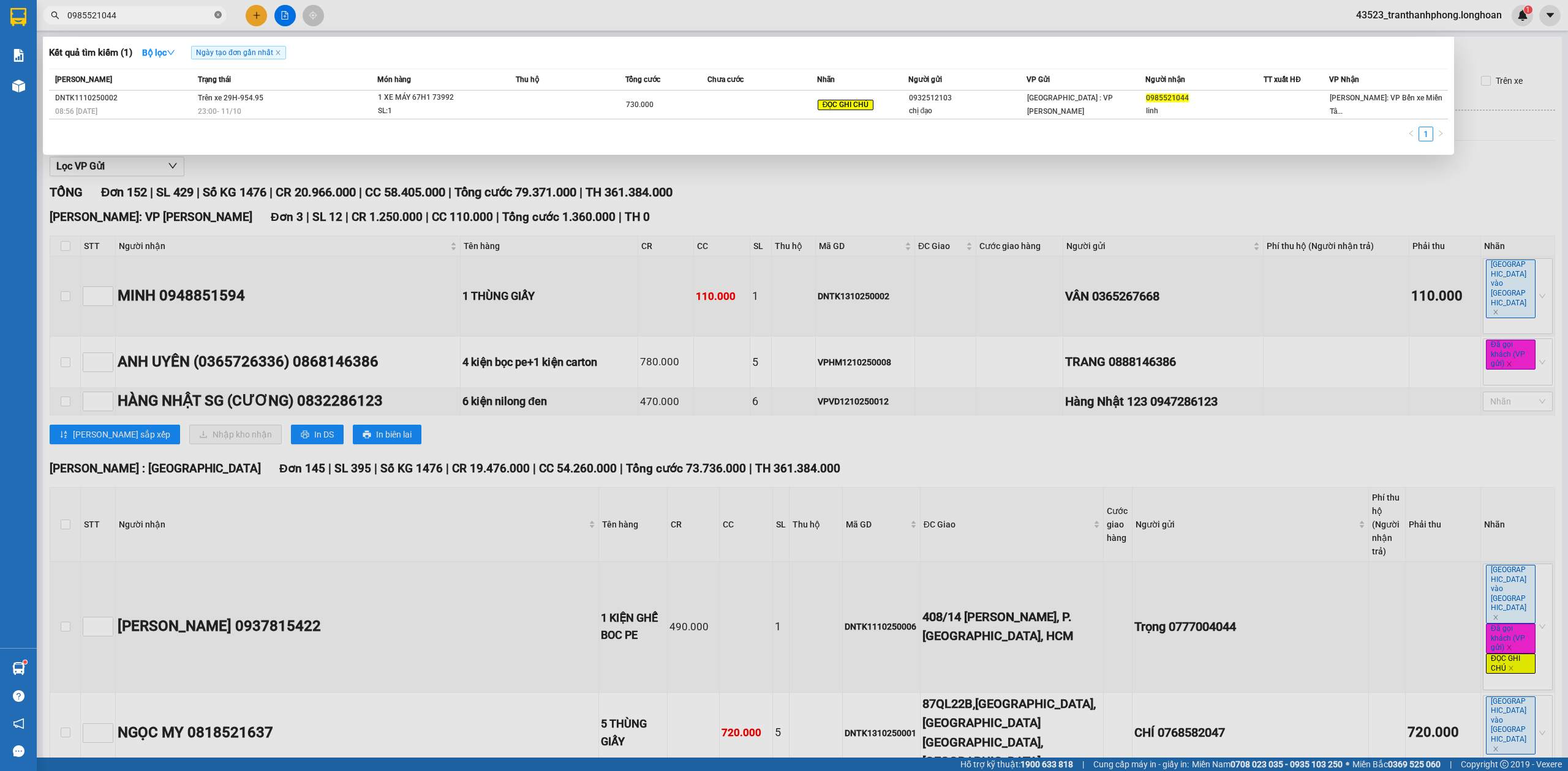
click at [220, 16] on icon "close-circle" at bounding box center [219, 15] width 7 height 7
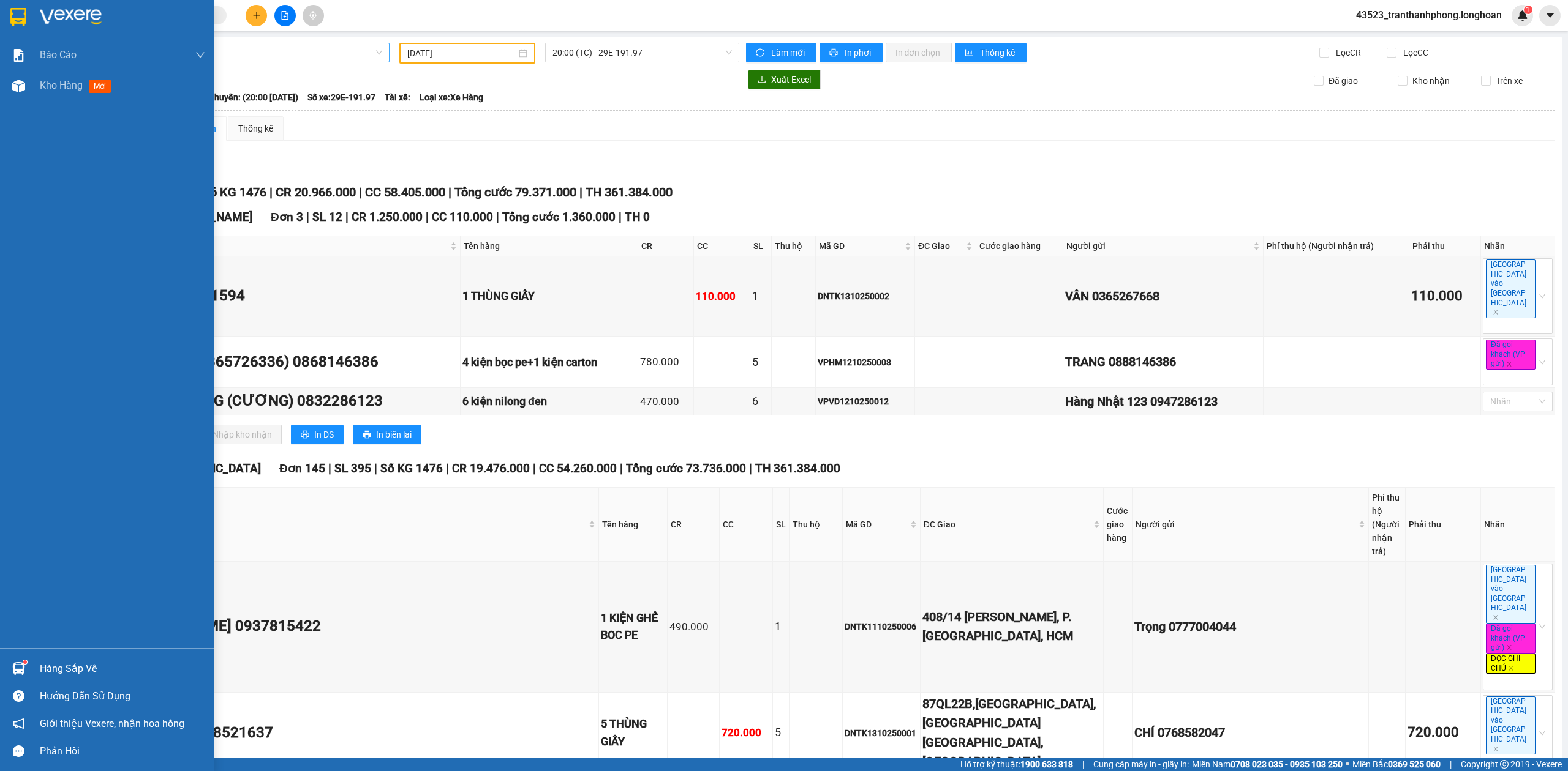
click at [18, 22] on img at bounding box center [18, 18] width 16 height 19
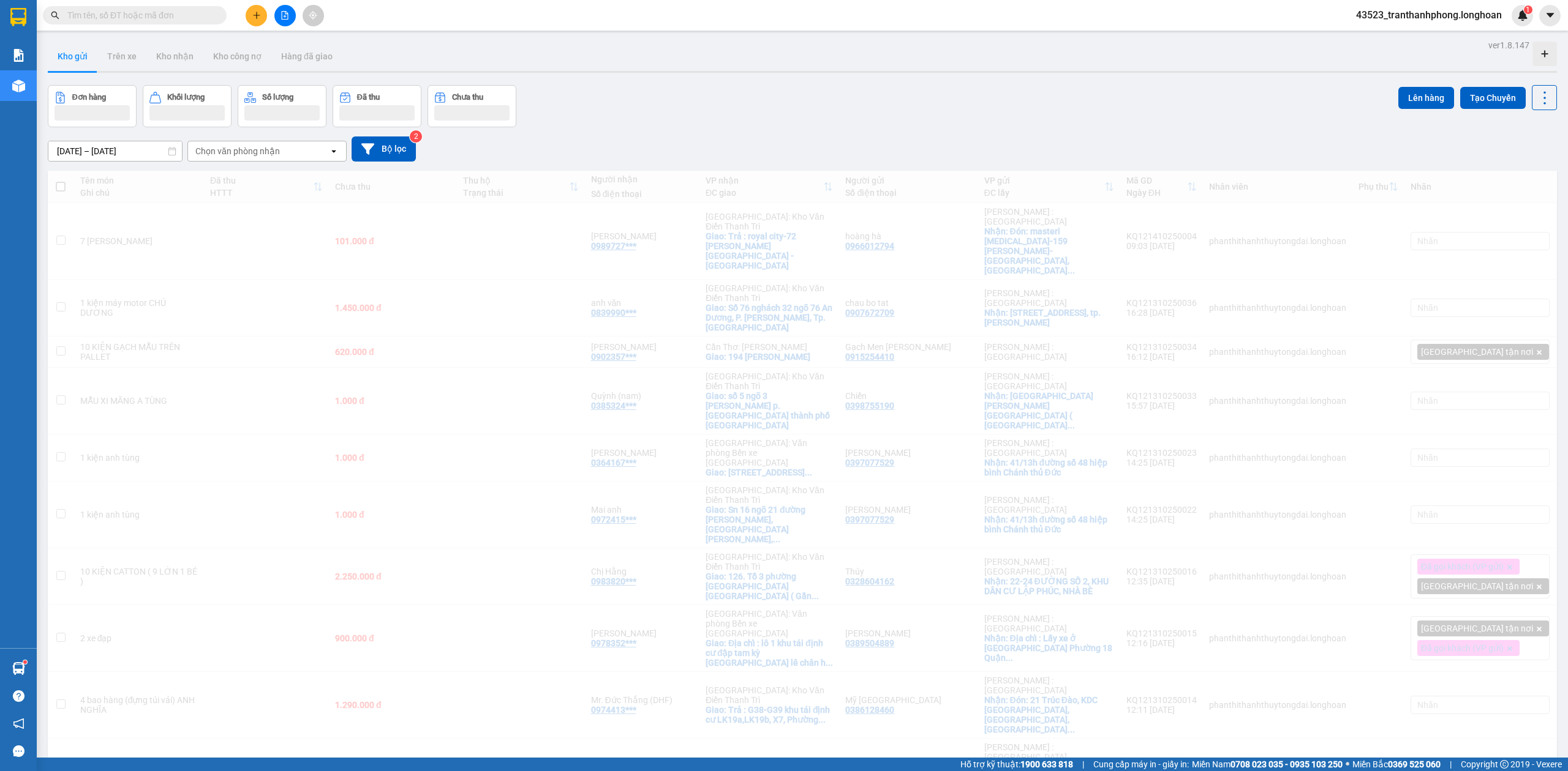
click at [186, 14] on input "text" at bounding box center [140, 15] width 144 height 14
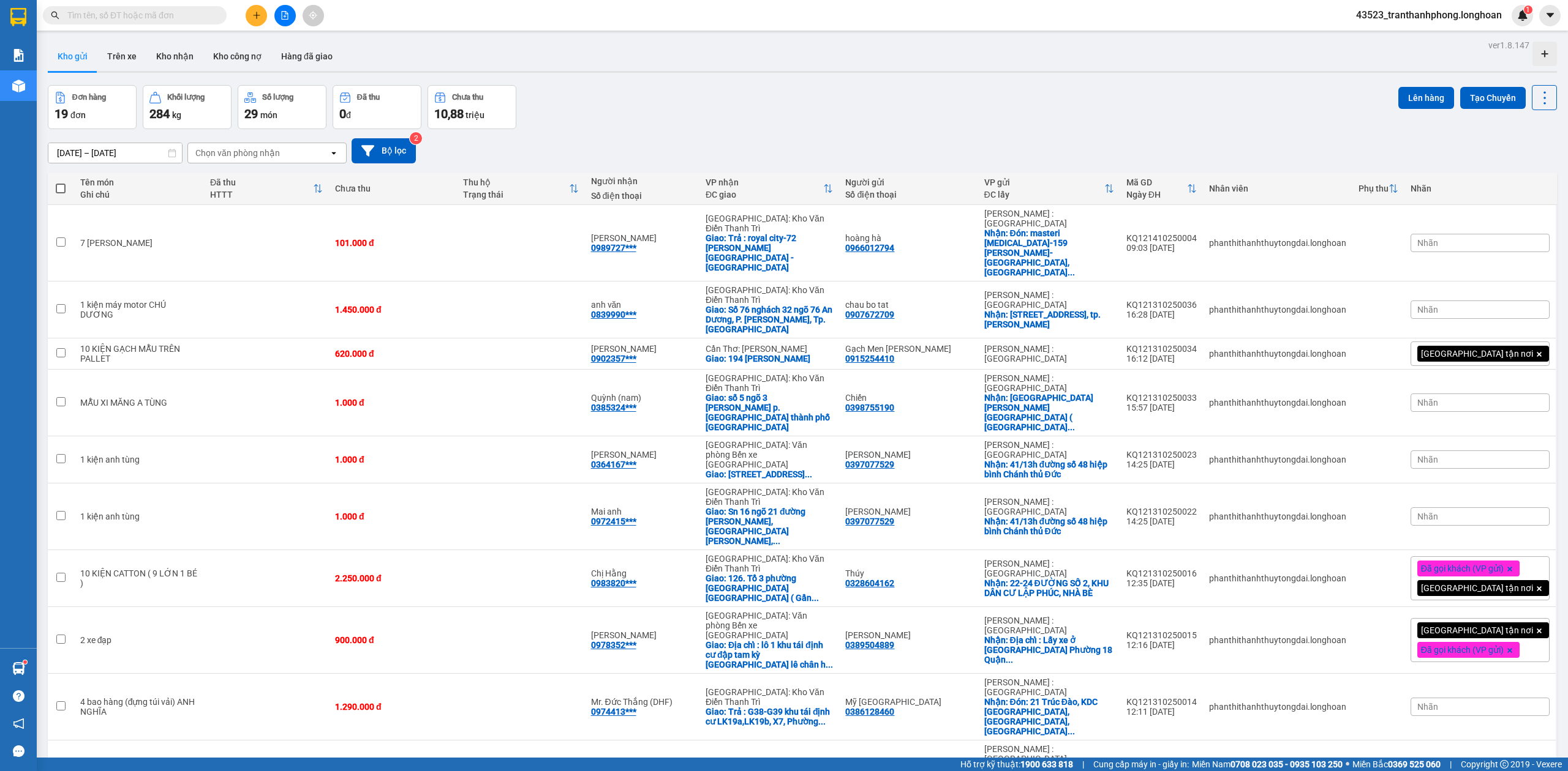
paste input "0982715592"
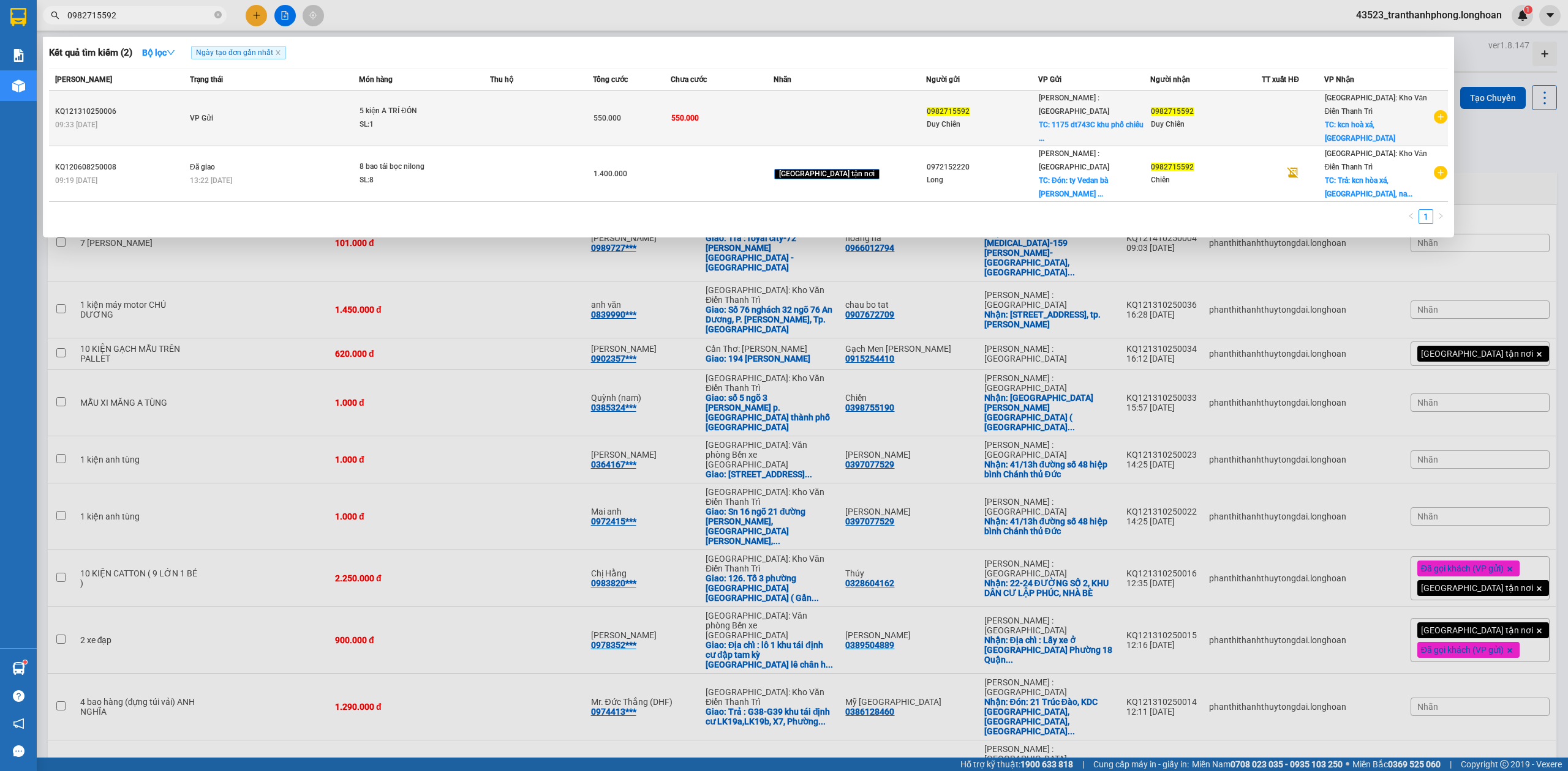
type input "0982715592"
click at [419, 124] on td "5 kiện A TRÍ ĐÓN SL: 1" at bounding box center [425, 118] width 132 height 56
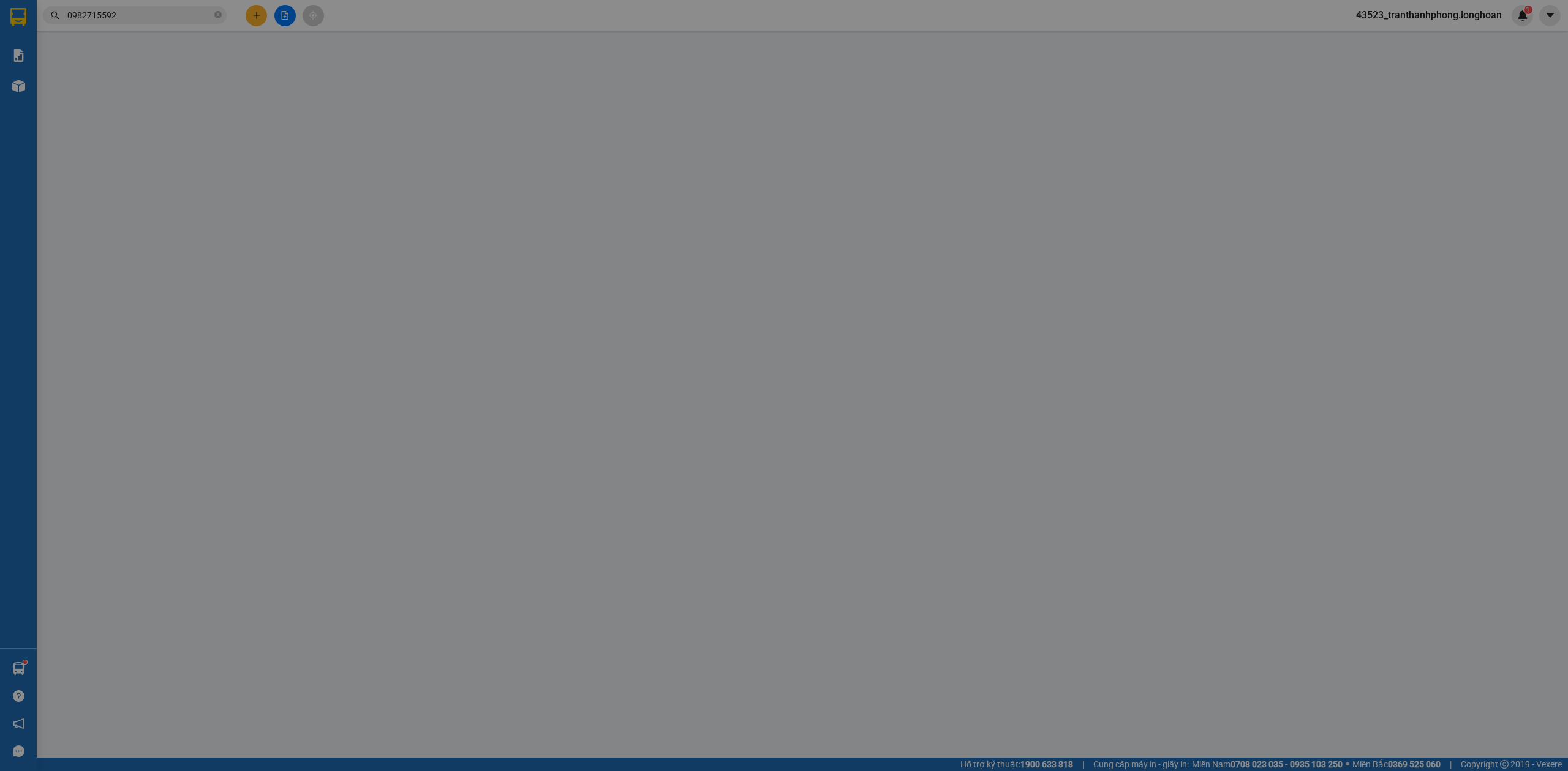
type input "0982715592"
type input "Duy Chiên"
checkbox input "true"
type input "1175 dt743C khu phố chiêu liêu phường dĩ an, bình dương"
type input "0982715592"
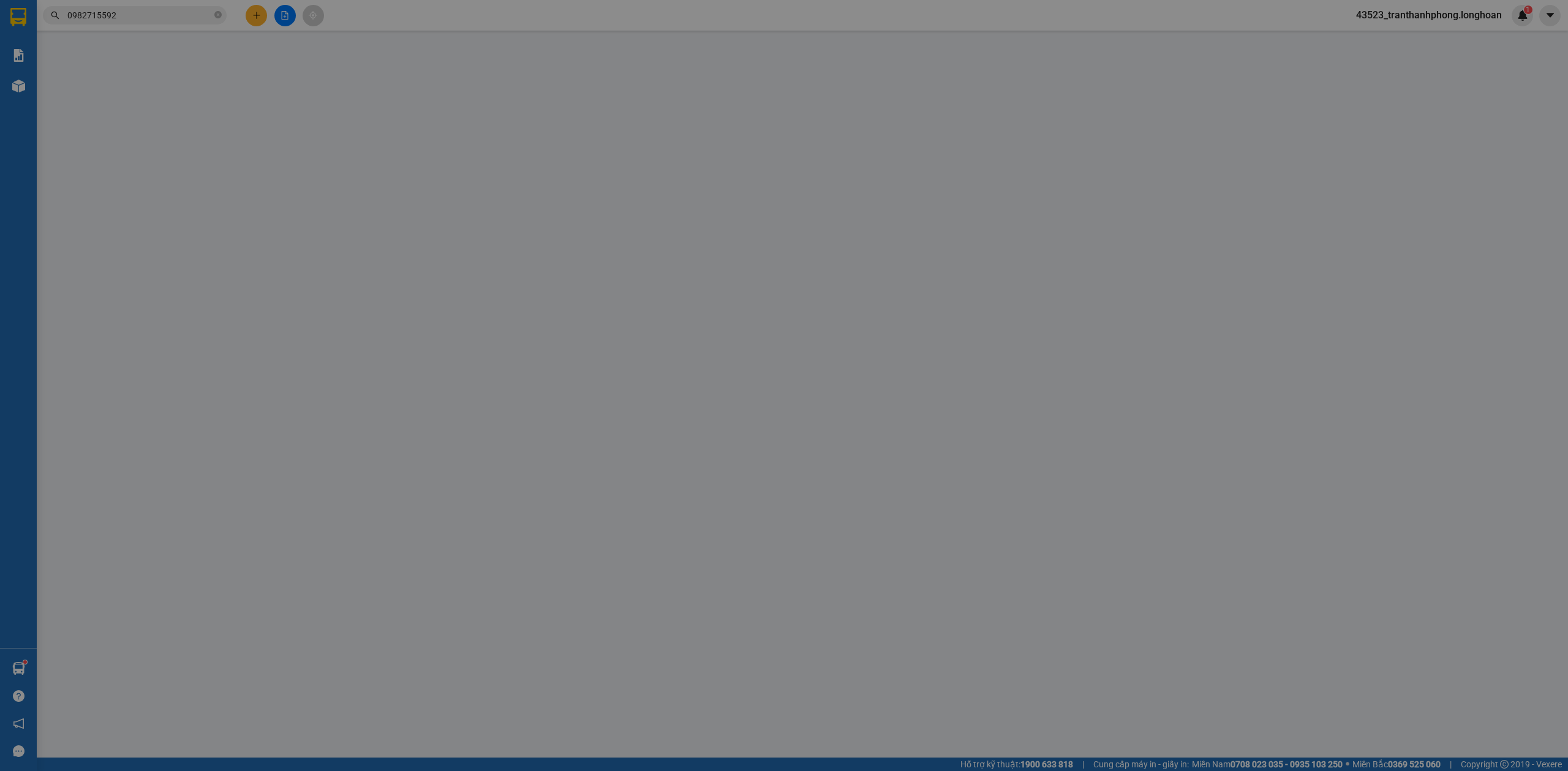
type input "Duy Chiên"
checkbox input "true"
type input "kcn hoà xá, tp nam định"
type input "- giao tới bốc 9 kiện quay đầu"
type input "0"
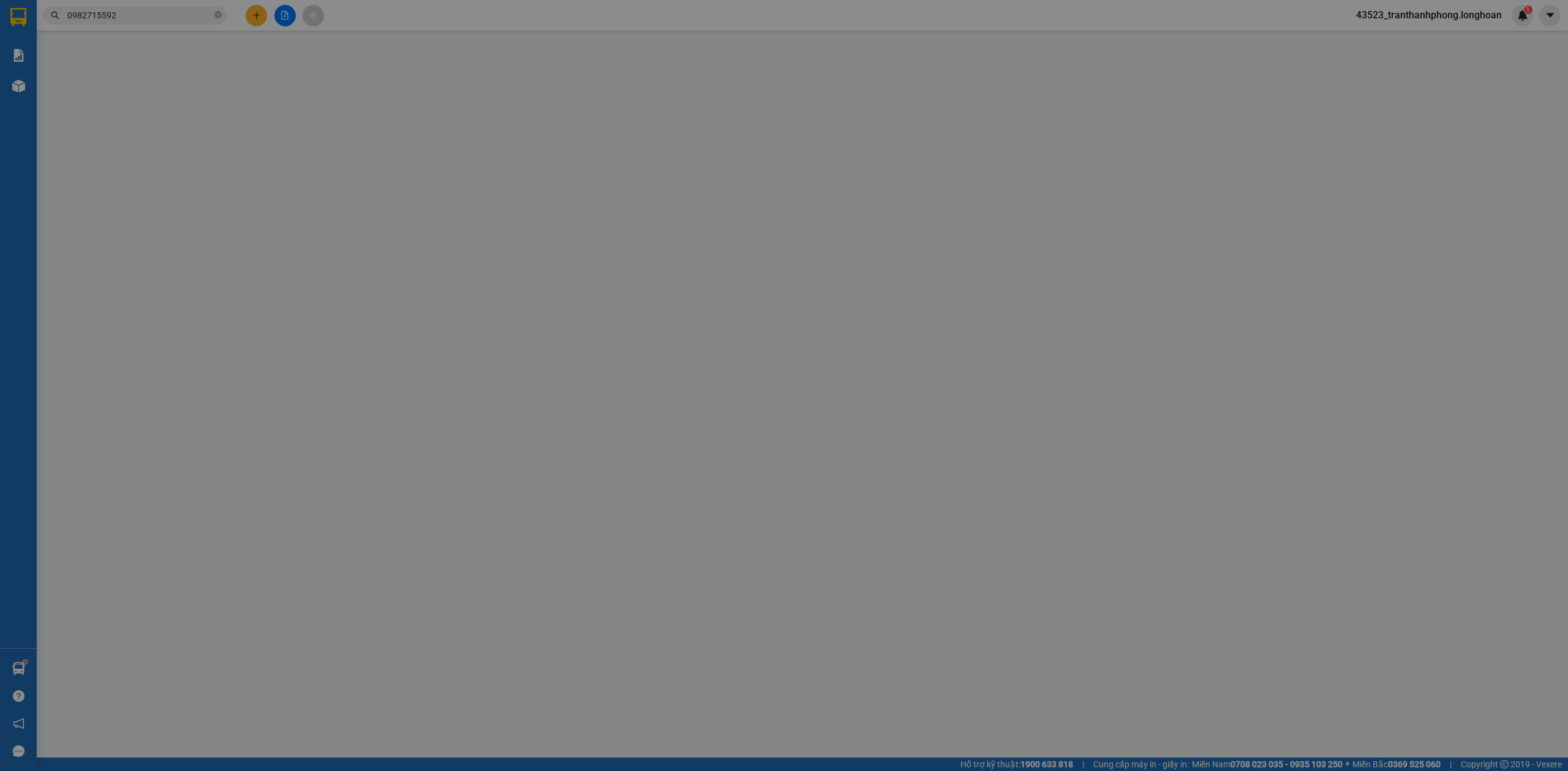
type input "550.000"
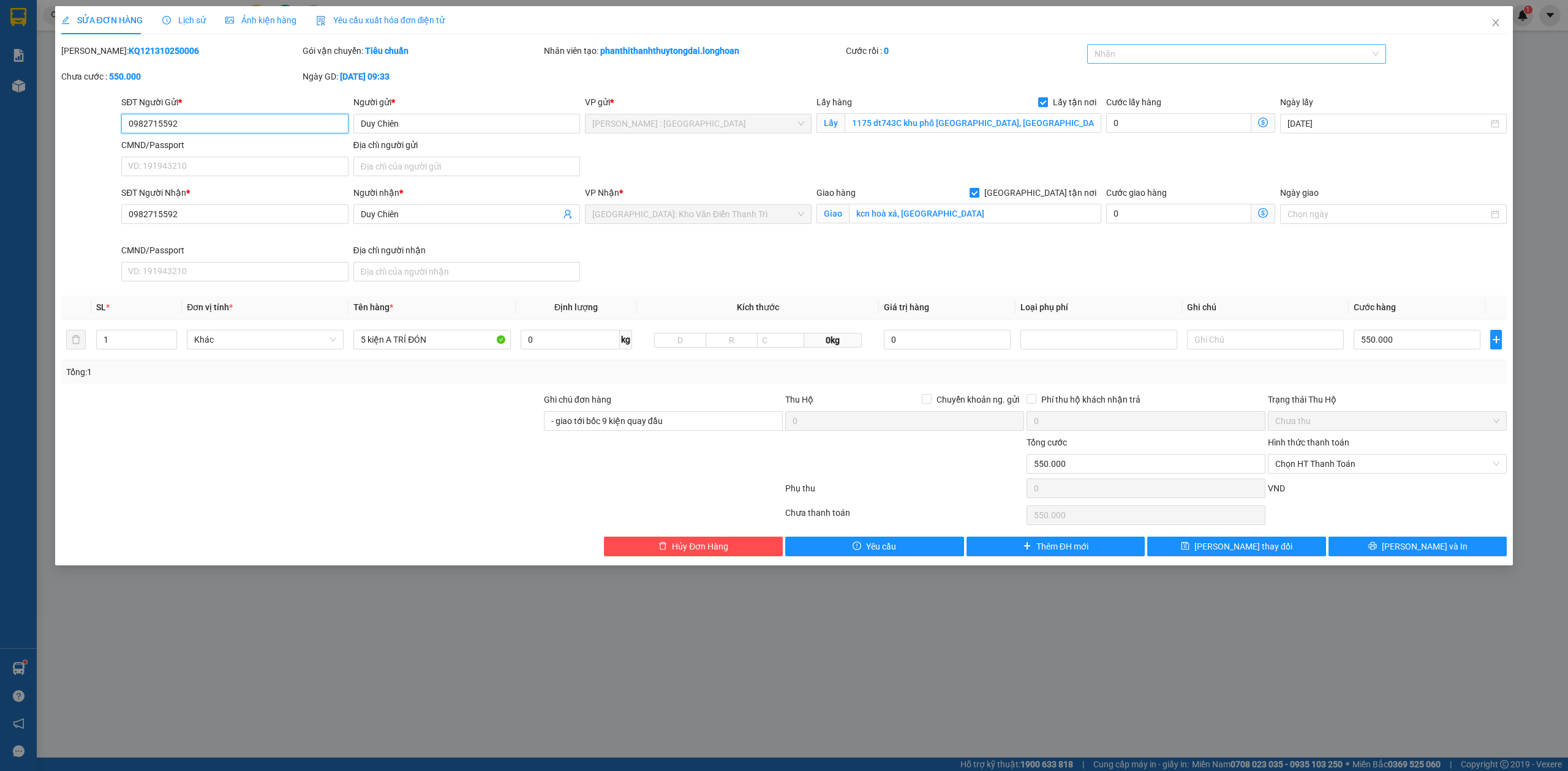
click at [1122, 57] on div at bounding box center [1231, 54] width 282 height 15
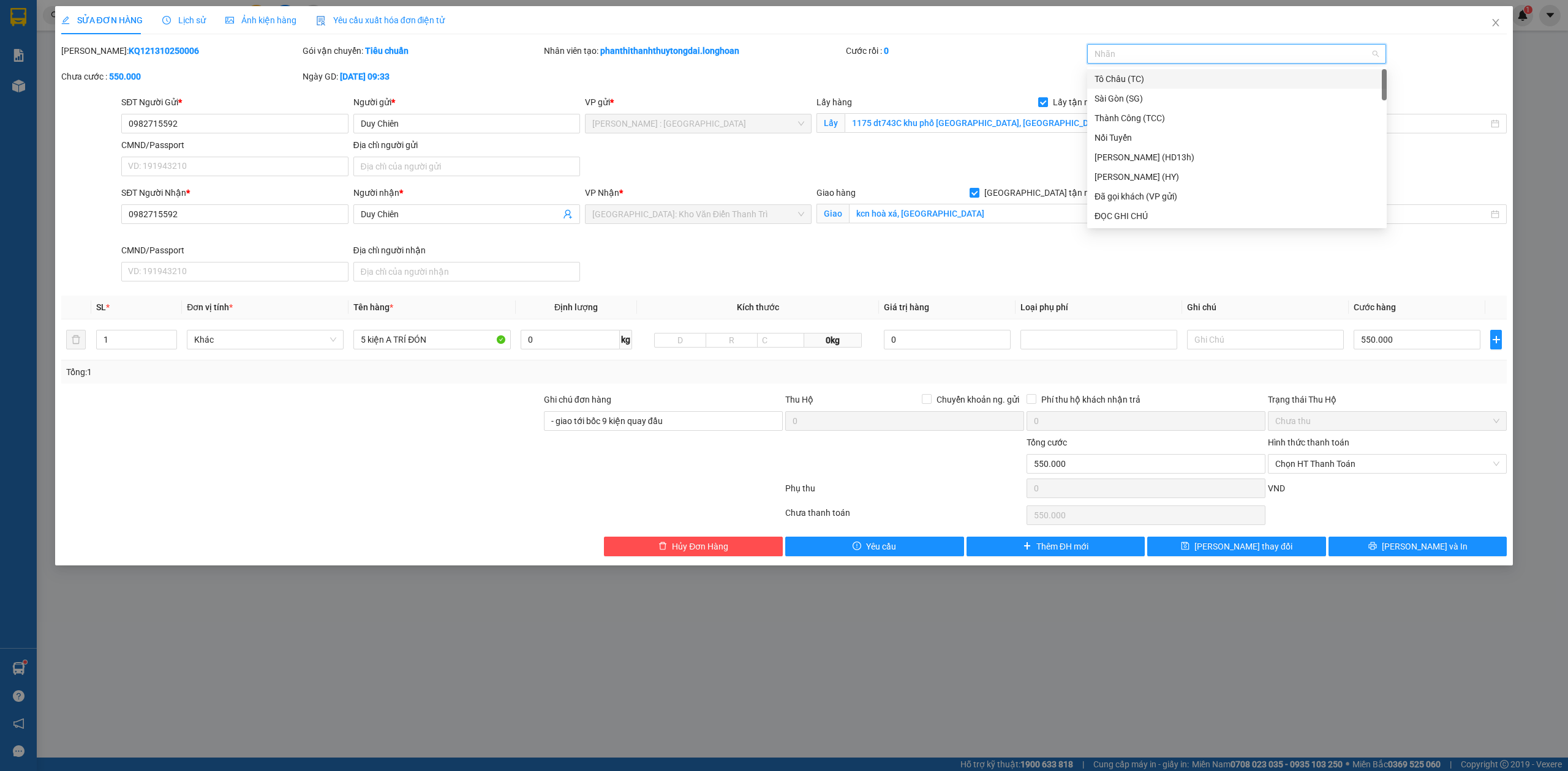
type input "G"
click at [1116, 216] on div "[GEOGRAPHIC_DATA] tận nơi" at bounding box center [1237, 216] width 285 height 14
click at [167, 341] on span "Decrease Value" at bounding box center [169, 343] width 14 height 11
click at [171, 337] on icon "up" at bounding box center [170, 337] width 5 height 5
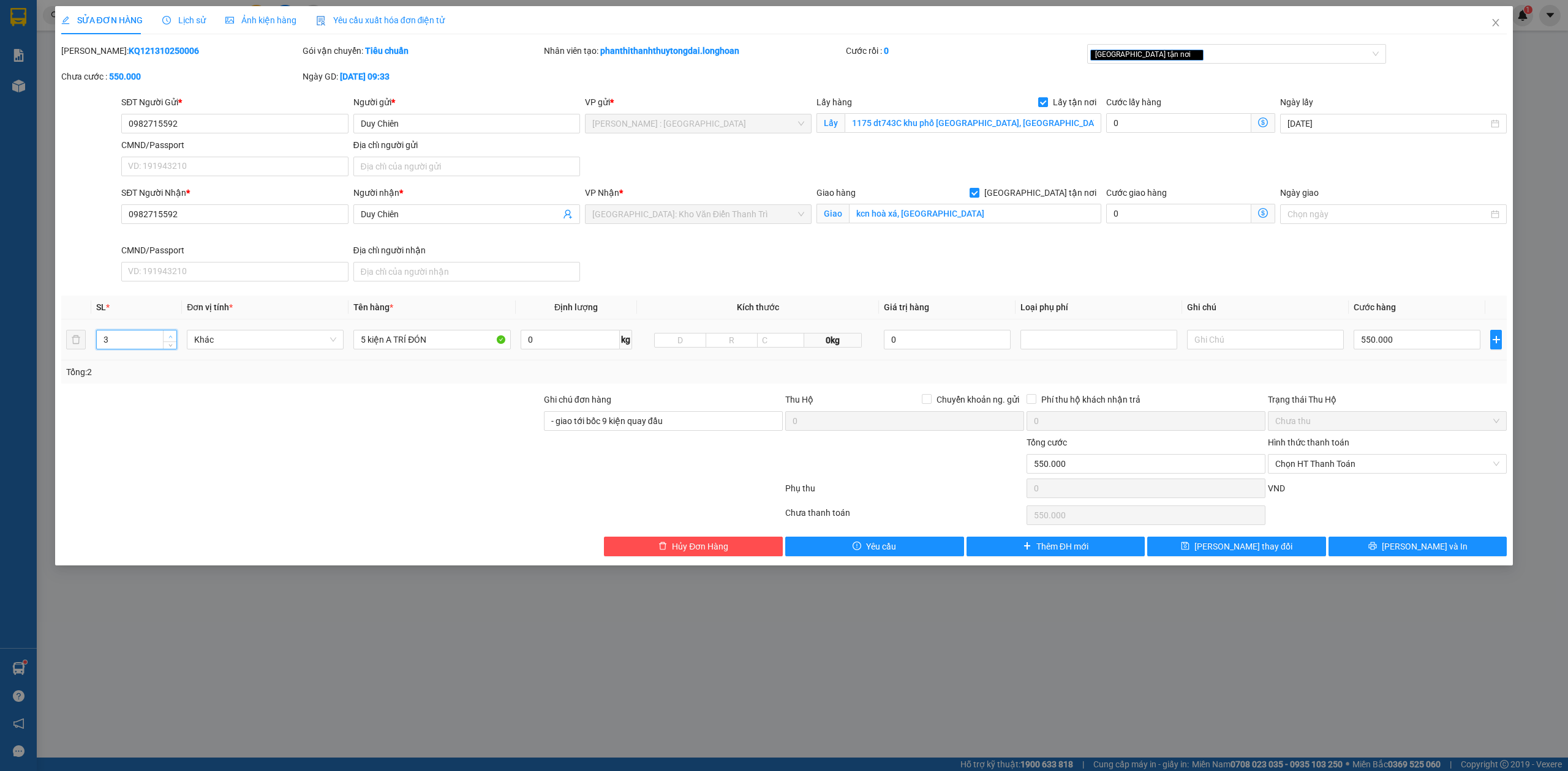
click at [171, 337] on icon "up" at bounding box center [170, 337] width 5 height 5
type input "5"
click at [171, 337] on icon "up" at bounding box center [170, 337] width 5 height 5
drag, startPoint x: 458, startPoint y: 330, endPoint x: 111, endPoint y: 341, distance: 347.2
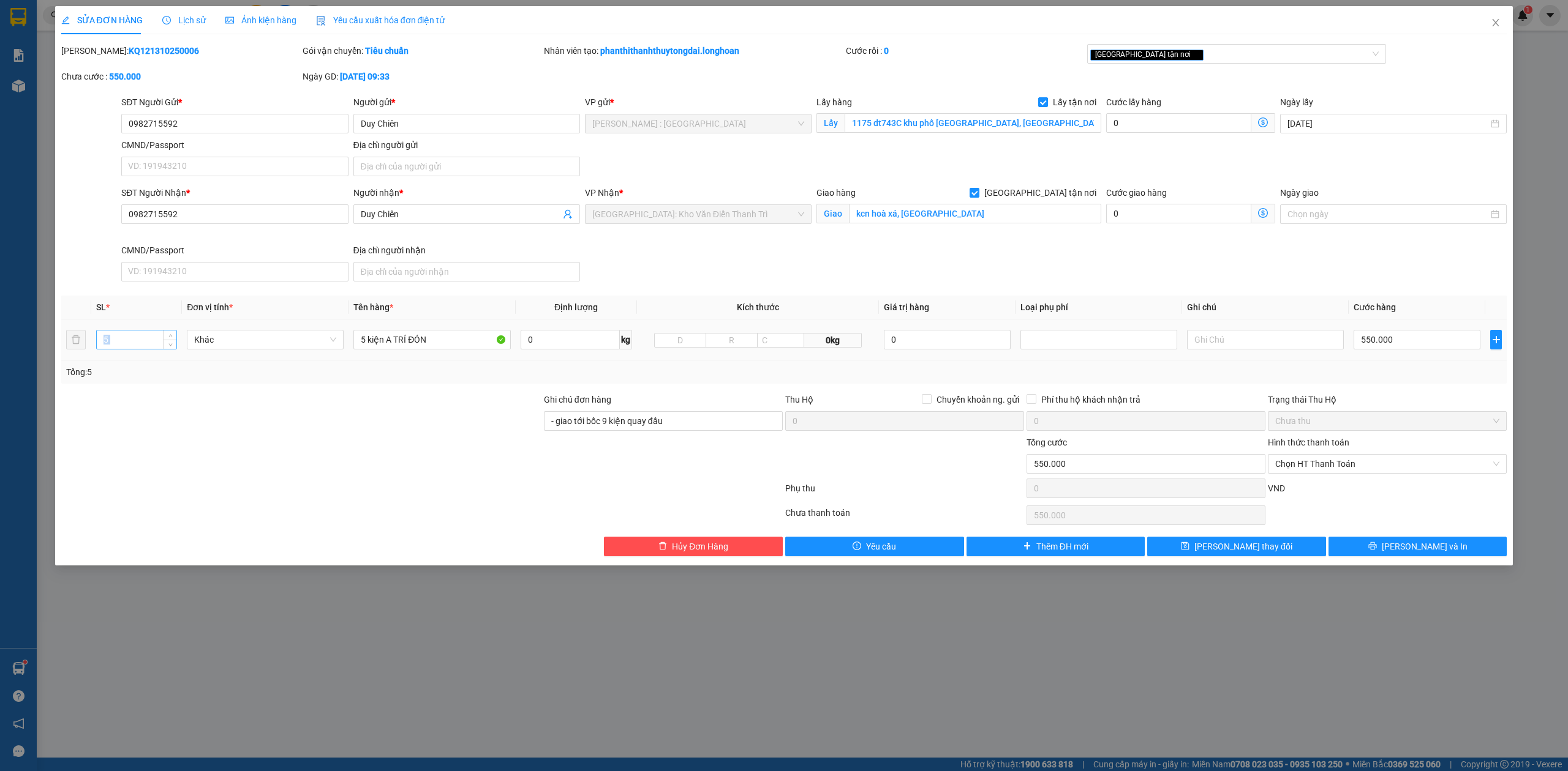
click at [114, 341] on tr "5 Khác 5 kiện A TRÍ ĐÓN 0 kg 0kg 0 550.000" at bounding box center [784, 340] width 1447 height 41
drag, startPoint x: 458, startPoint y: 344, endPoint x: 60, endPoint y: 331, distance: 398.2
click at [96, 338] on tr "5 Khác 5 kiện A TRÍ ĐÓN 0 kg 0kg 0 550.000" at bounding box center [784, 340] width 1447 height 41
type input "5 KIỆN GIẤY"
drag, startPoint x: 699, startPoint y: 424, endPoint x: 428, endPoint y: 449, distance: 272.2
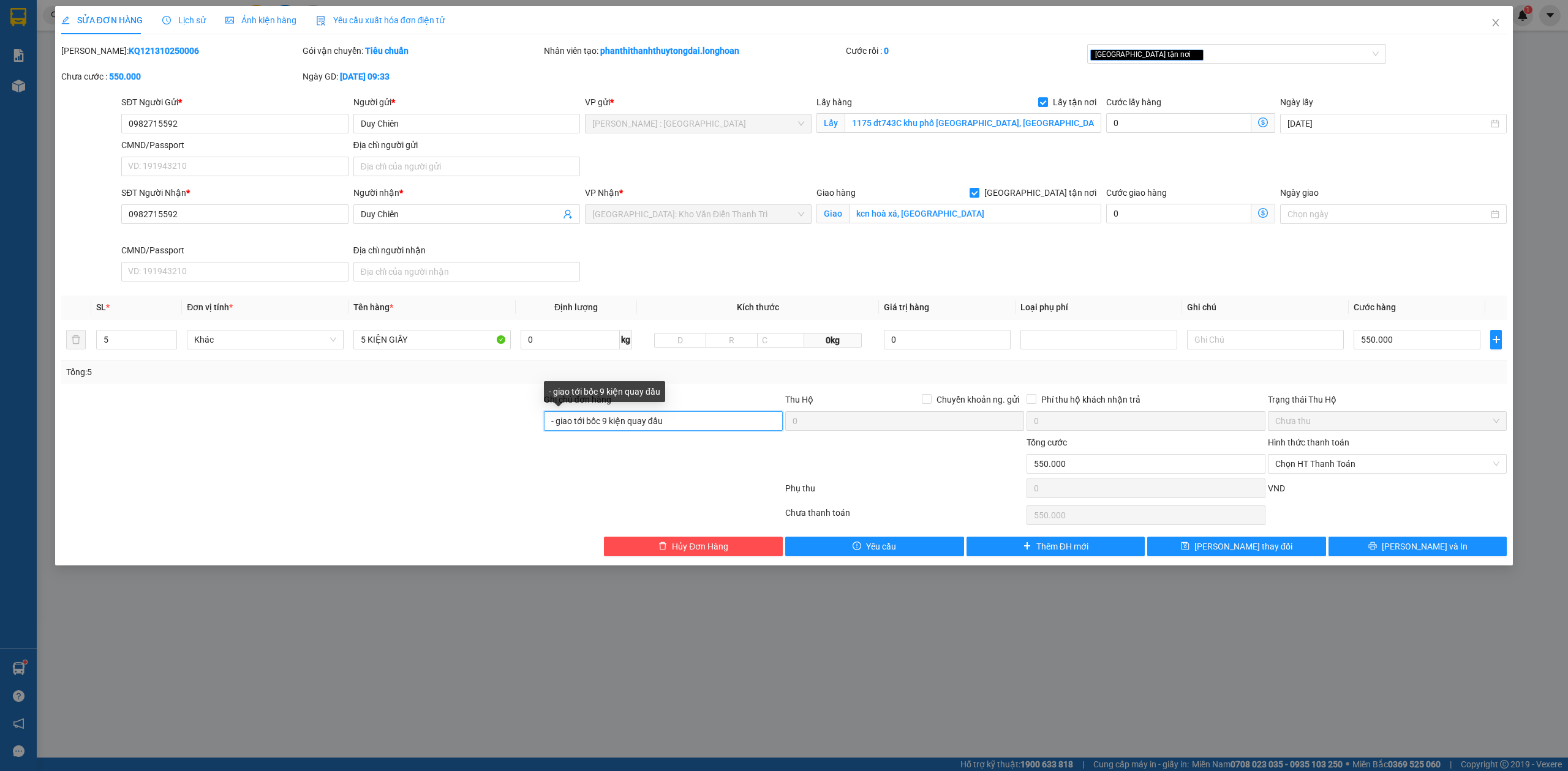
click at [428, 449] on form "Ghi chú đơn hàng - giao tới bốc 9 kiện quay đầu Thu Hộ Chuyển khoản ng. gửi 0 P…" at bounding box center [784, 448] width 1447 height 110
click at [625, 422] on input "Ghi chú đơn hàng" at bounding box center [663, 421] width 239 height 19
type input "NHẬN THEO KIỆN-GIAO NGUYÊN KIỆN - HƯ VỠ KHÔNG ĐỀN"
click at [1390, 547] on button "[PERSON_NAME] và In" at bounding box center [1418, 546] width 179 height 19
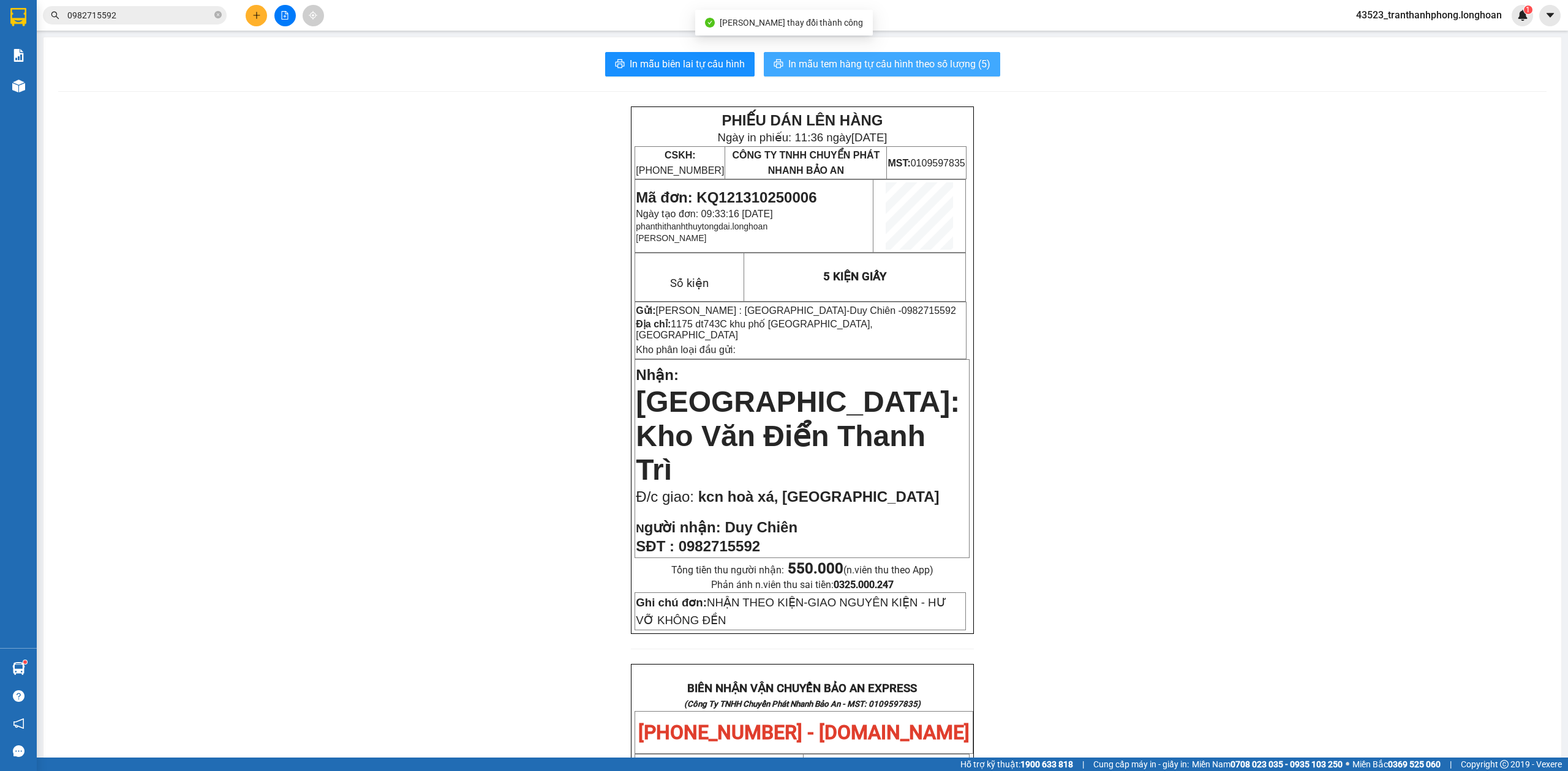
click at [888, 74] on button "In mẫu tem hàng tự cấu hình theo số lượng (5)" at bounding box center [882, 64] width 236 height 24
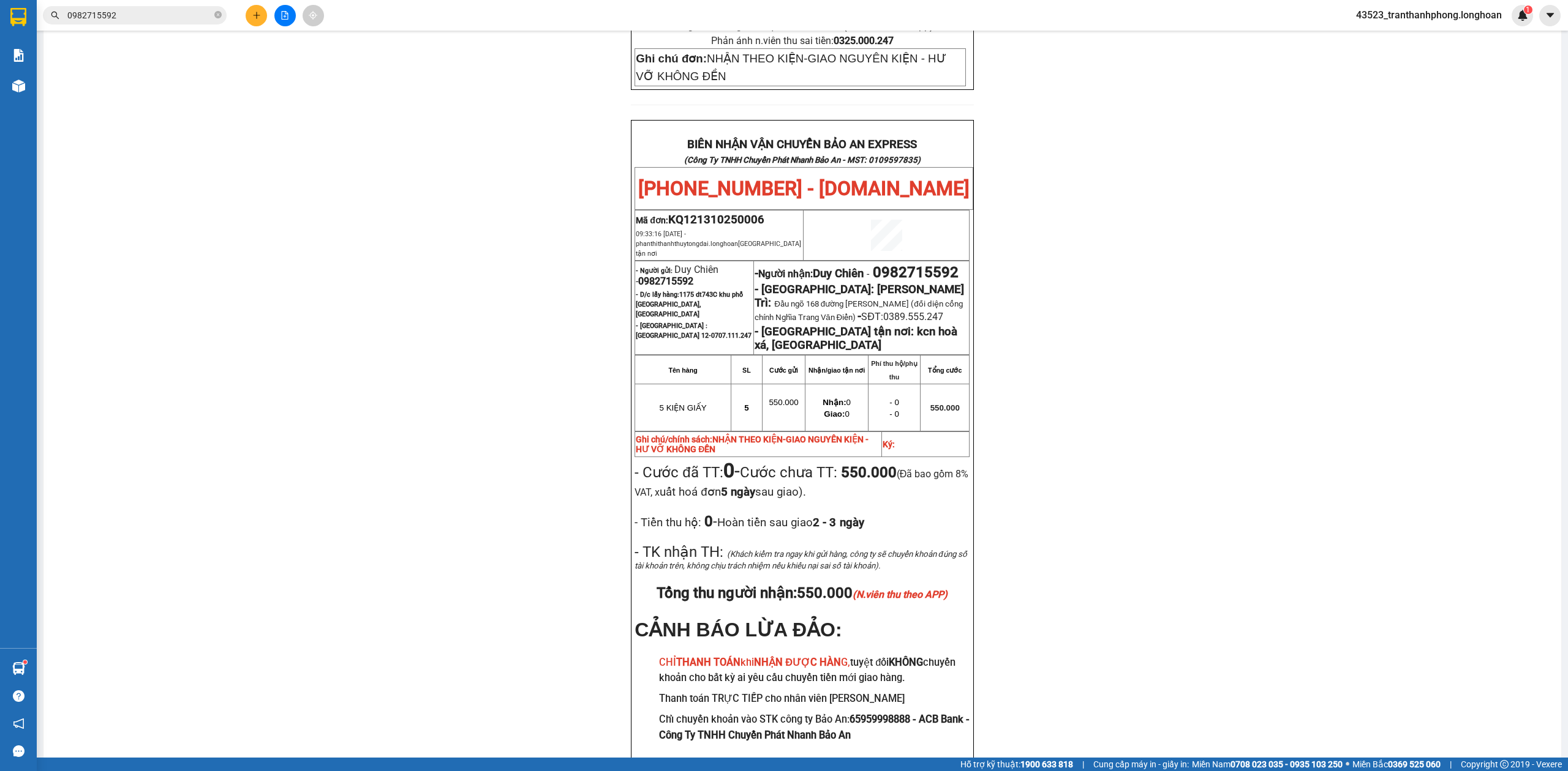
scroll to position [589, 0]
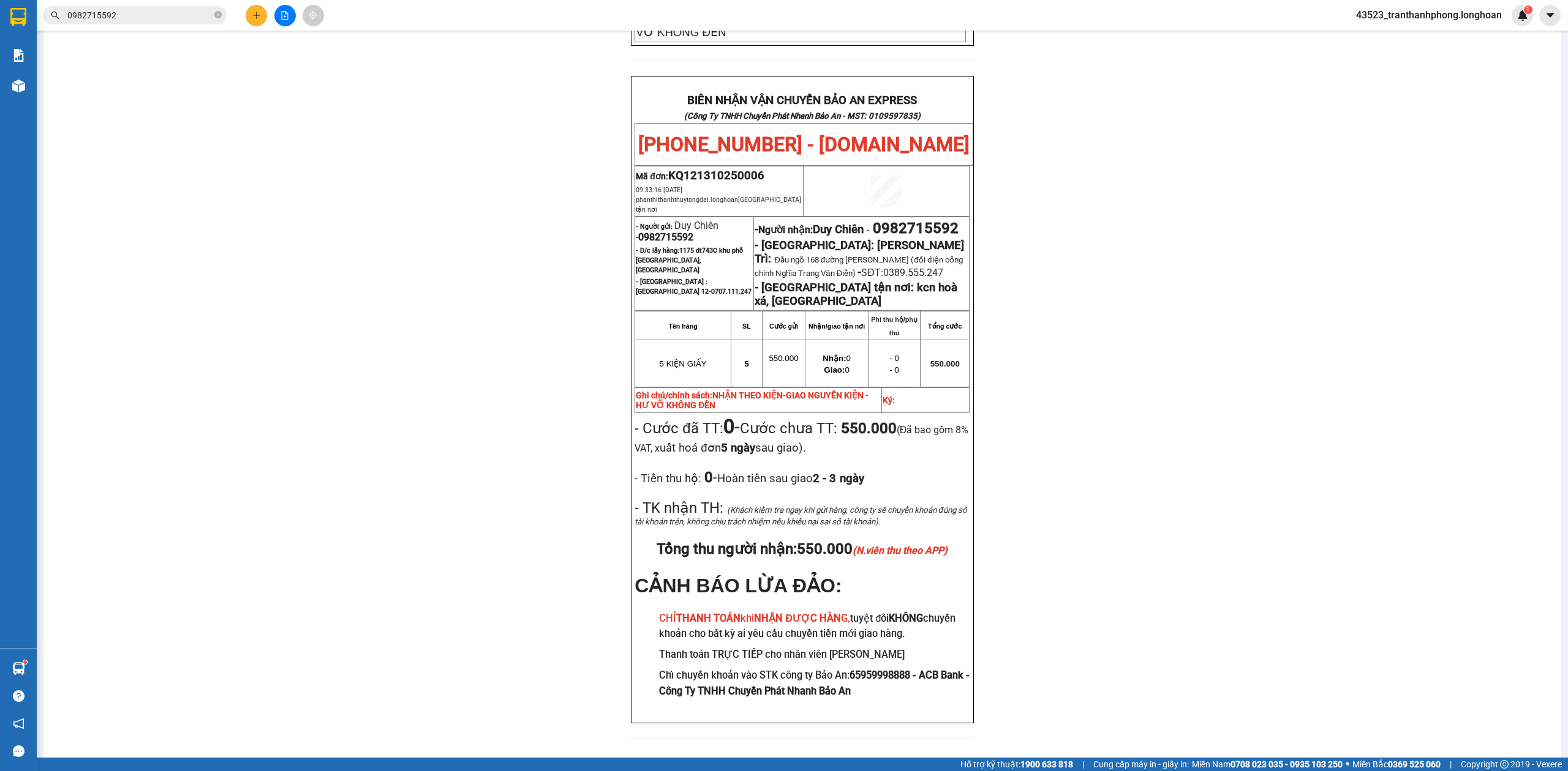
click at [640, 231] on span "0982715592" at bounding box center [666, 237] width 56 height 12
copy span "0982715592"
click at [640, 231] on span "0982715592" at bounding box center [666, 237] width 56 height 12
drag, startPoint x: 1321, startPoint y: 312, endPoint x: 1313, endPoint y: 312, distance: 8.0
click at [1313, 312] on div "PHIẾU DÁN LÊN HÀNG Ngày in phiếu: 11:36 ngày 14-10-2025 CSKH: 1900.06.88.33 CÔN…" at bounding box center [802, 135] width 1488 height 1236
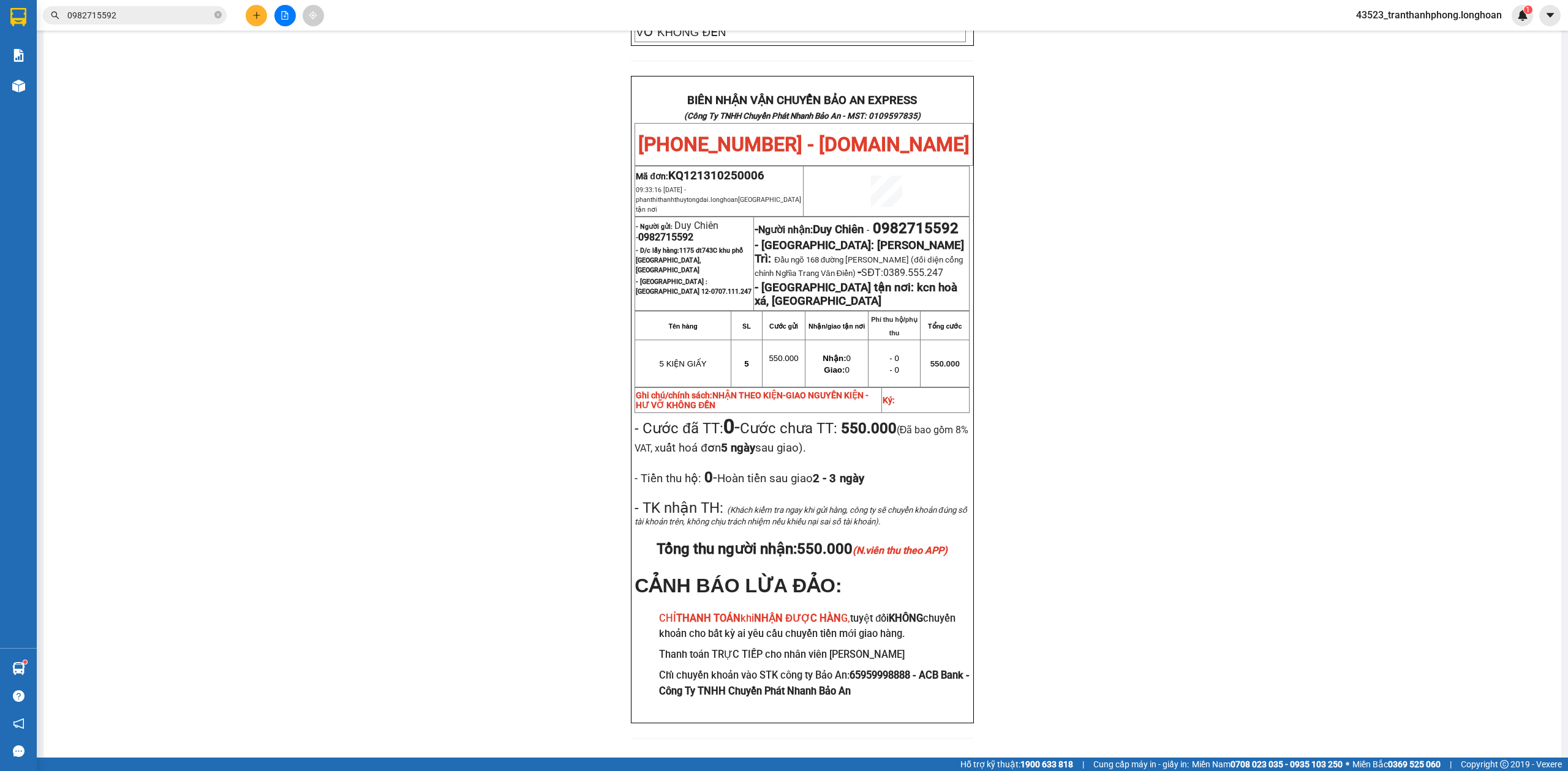
click at [671, 231] on span "0982715592" at bounding box center [666, 237] width 56 height 12
copy span "0982715592"
click at [671, 231] on span "0982715592" at bounding box center [666, 237] width 56 height 12
click at [1213, 317] on div "PHIẾU DÁN LÊN HÀNG Ngày in phiếu: 11:36 ngày 14-10-2025 CSKH: 1900.06.88.33 CÔN…" at bounding box center [802, 135] width 1488 height 1236
click at [873, 219] on span "0982715592" at bounding box center [916, 228] width 86 height 18
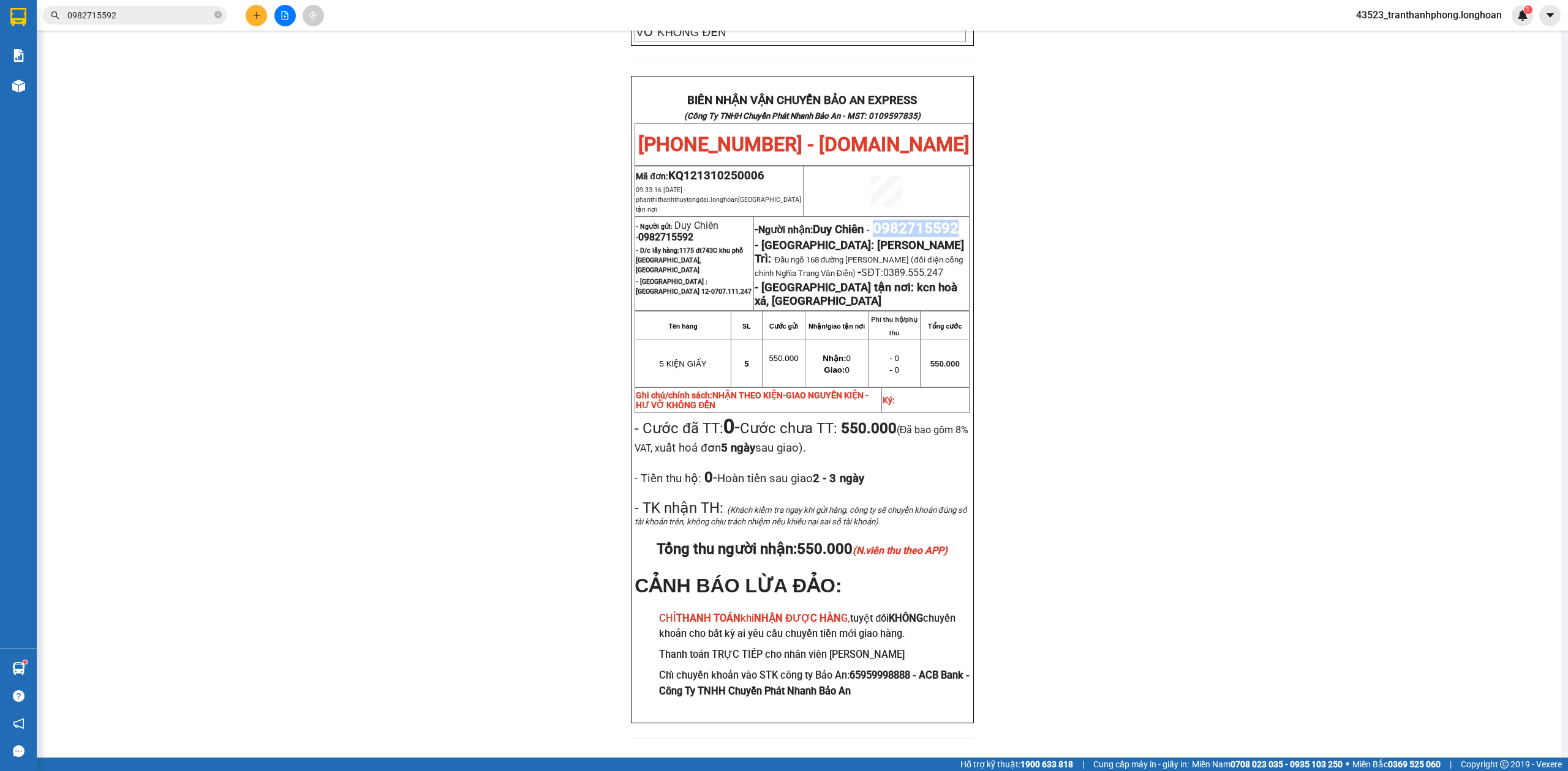
click at [873, 219] on span "0982715592" at bounding box center [916, 228] width 86 height 18
drag, startPoint x: 1358, startPoint y: 193, endPoint x: 1051, endPoint y: 136, distance: 312.2
click at [1357, 192] on div "PHIẾU DÁN LÊN HÀNG Ngày in phiếu: 11:36 ngày 14-10-2025 CSKH: 1900.06.88.33 CÔN…" at bounding box center [802, 135] width 1488 height 1236
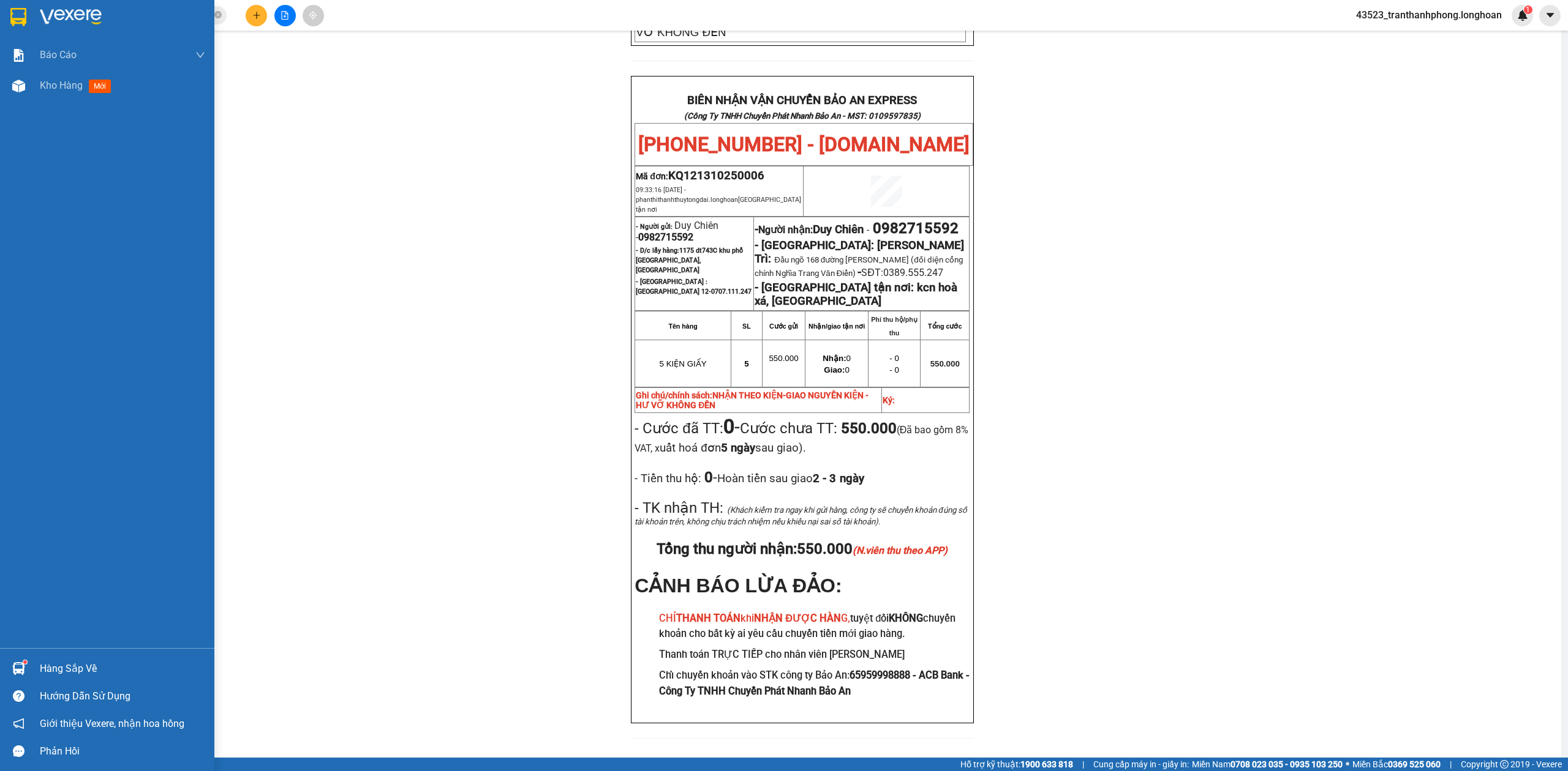
click at [11, 19] on img at bounding box center [18, 18] width 16 height 19
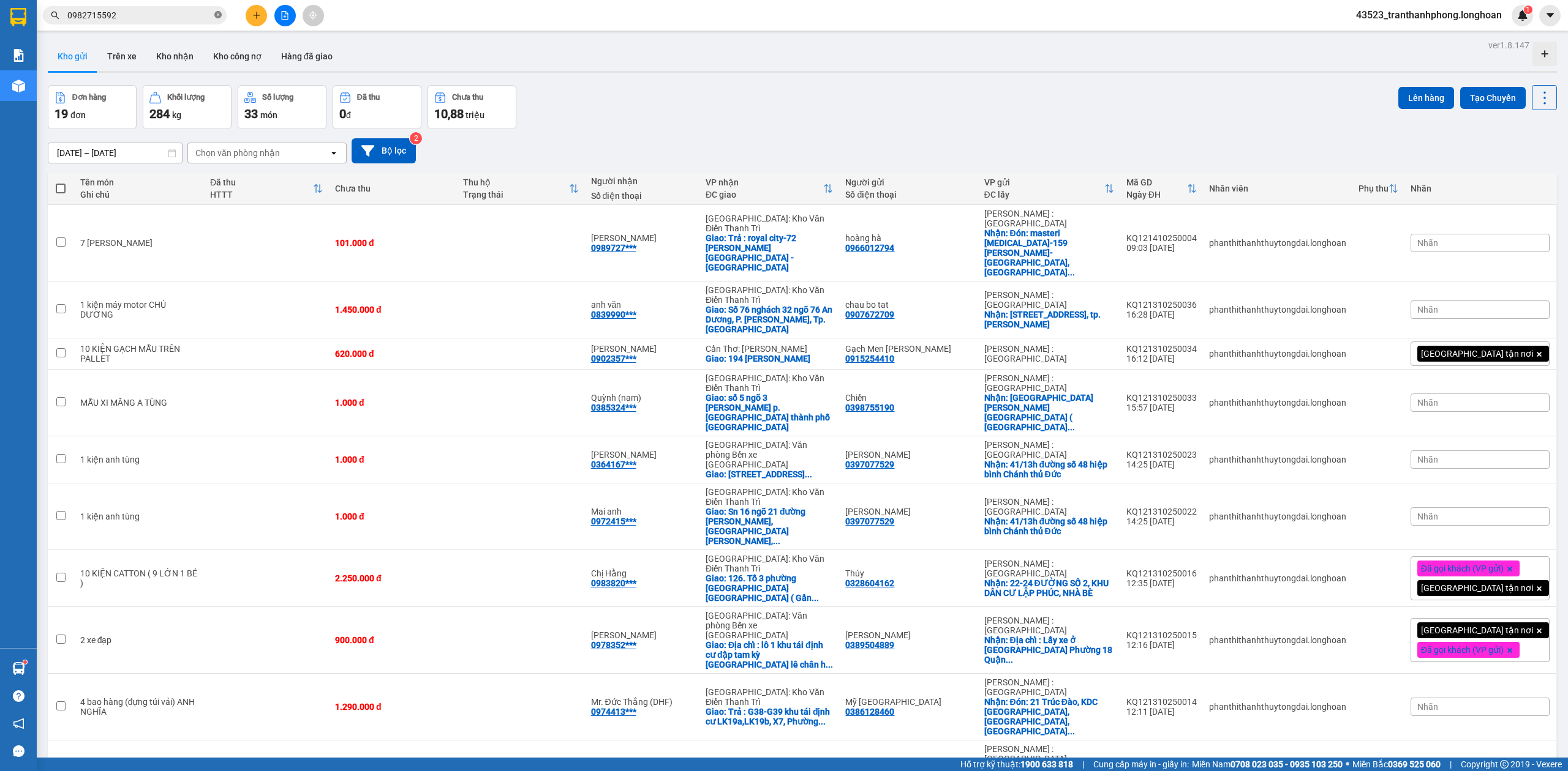
click at [216, 18] on icon "close-circle" at bounding box center [219, 15] width 7 height 7
click at [147, 16] on input "text" at bounding box center [140, 15] width 144 height 14
paste input "0904432123"
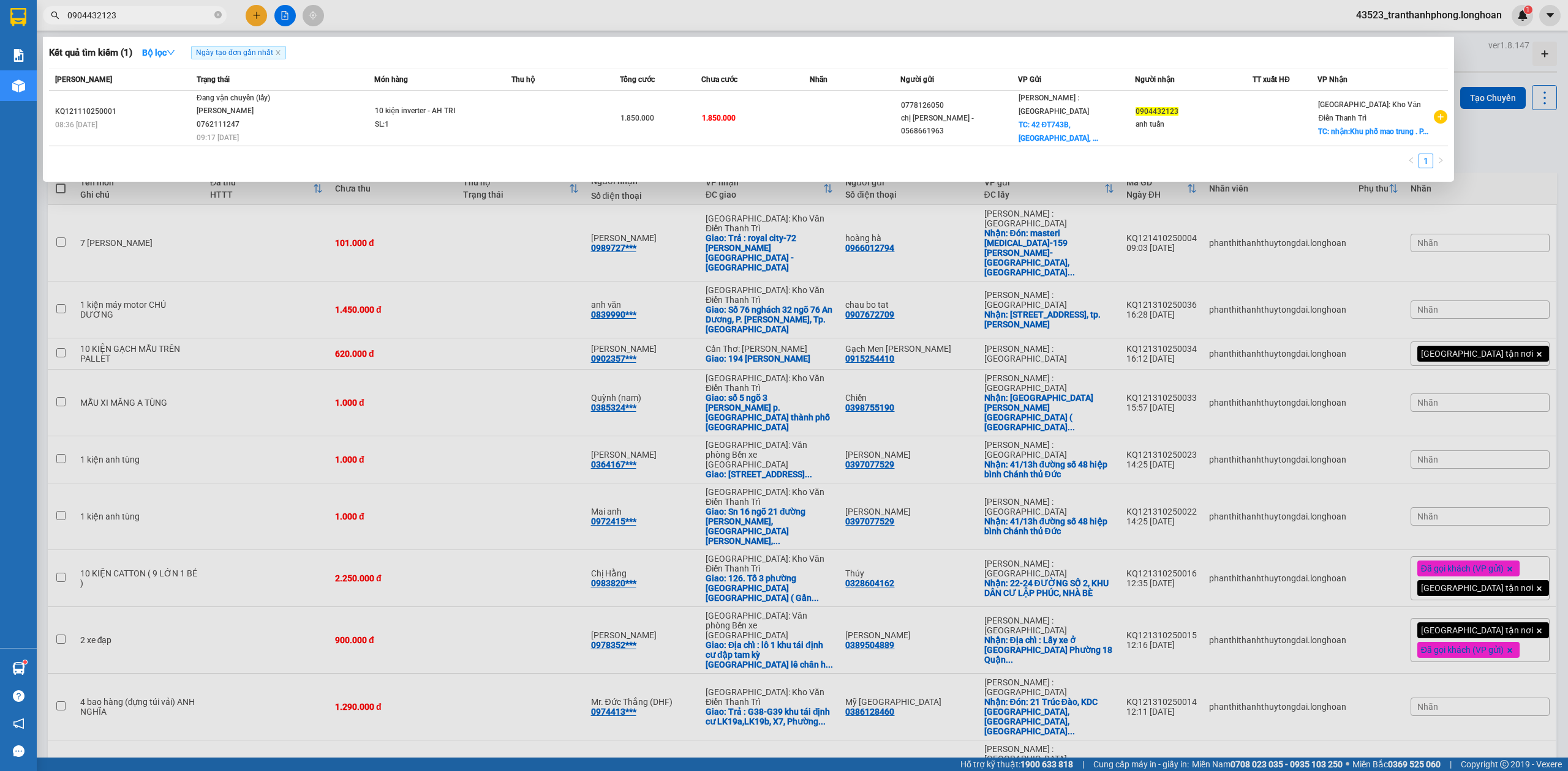
type input "0904432123"
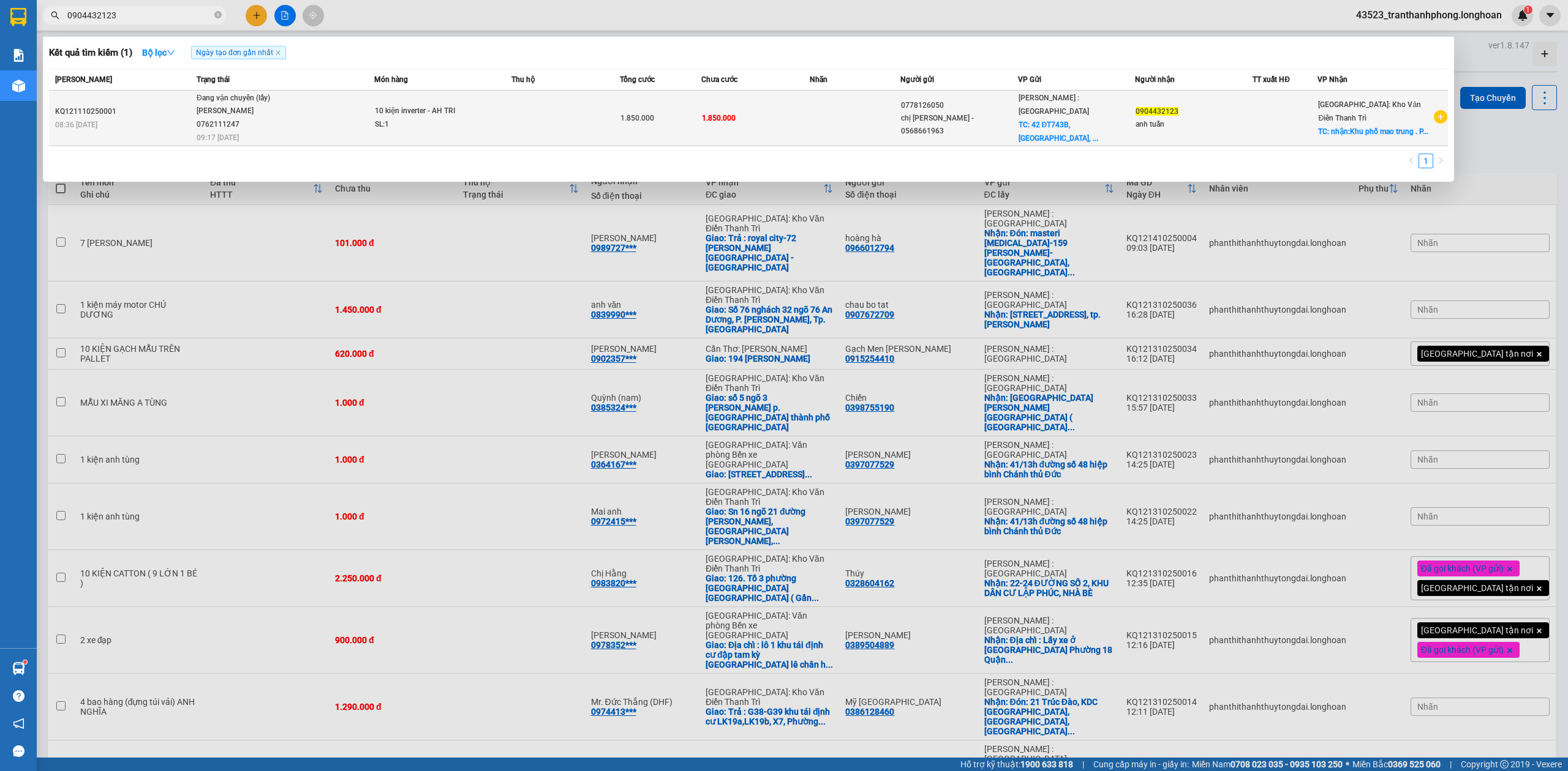
click at [209, 122] on div "ĐINH HÒA TRÍ 0762111247" at bounding box center [242, 118] width 92 height 26
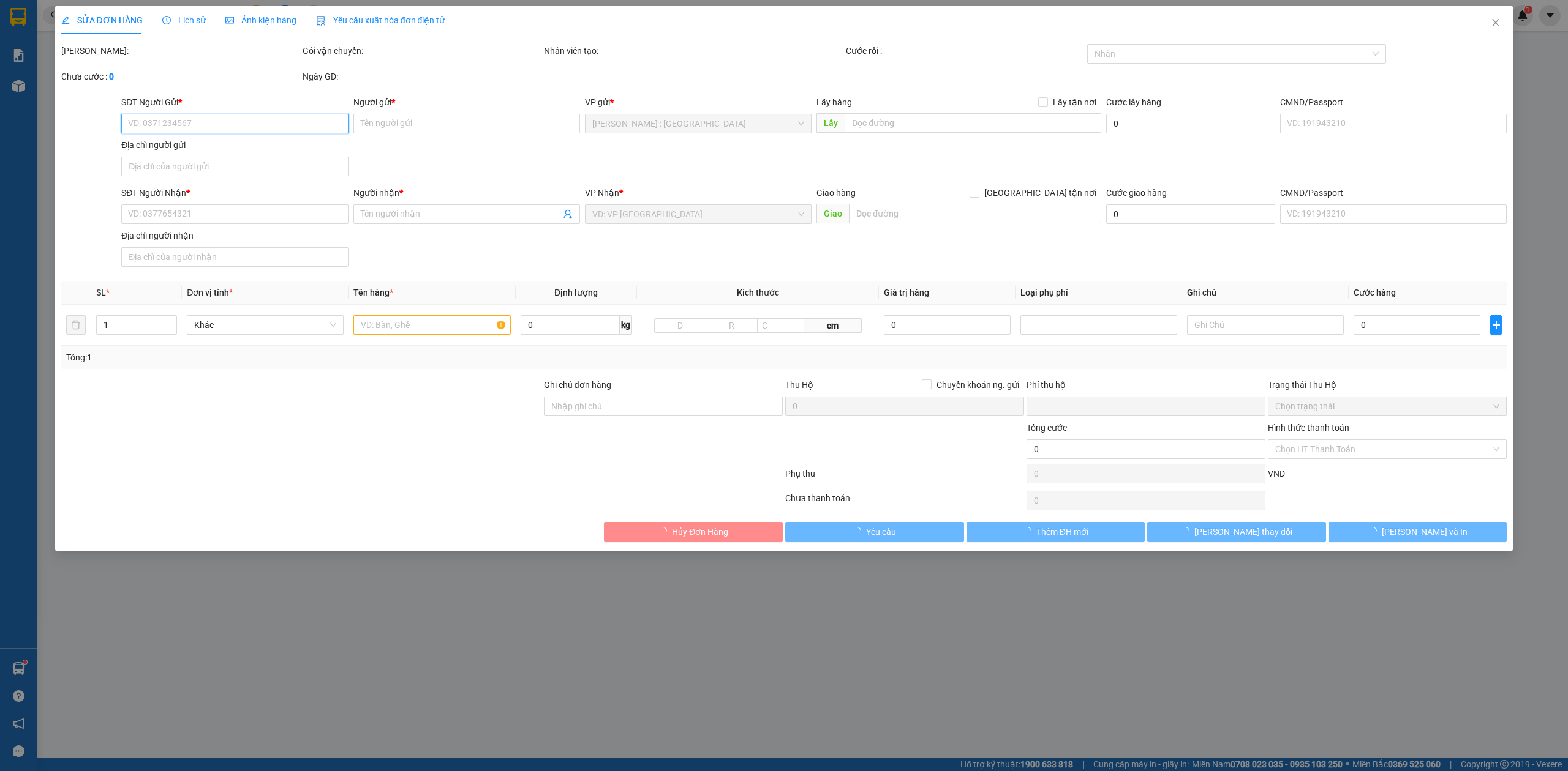
type input "0778126050"
type input "chị thùy linh - 0568661963"
checkbox input "true"
type input "42 ĐT743B, [GEOGRAPHIC_DATA], [GEOGRAPHIC_DATA], [GEOGRAPHIC_DATA], [GEOGRAPHIC…"
type input "0904432123"
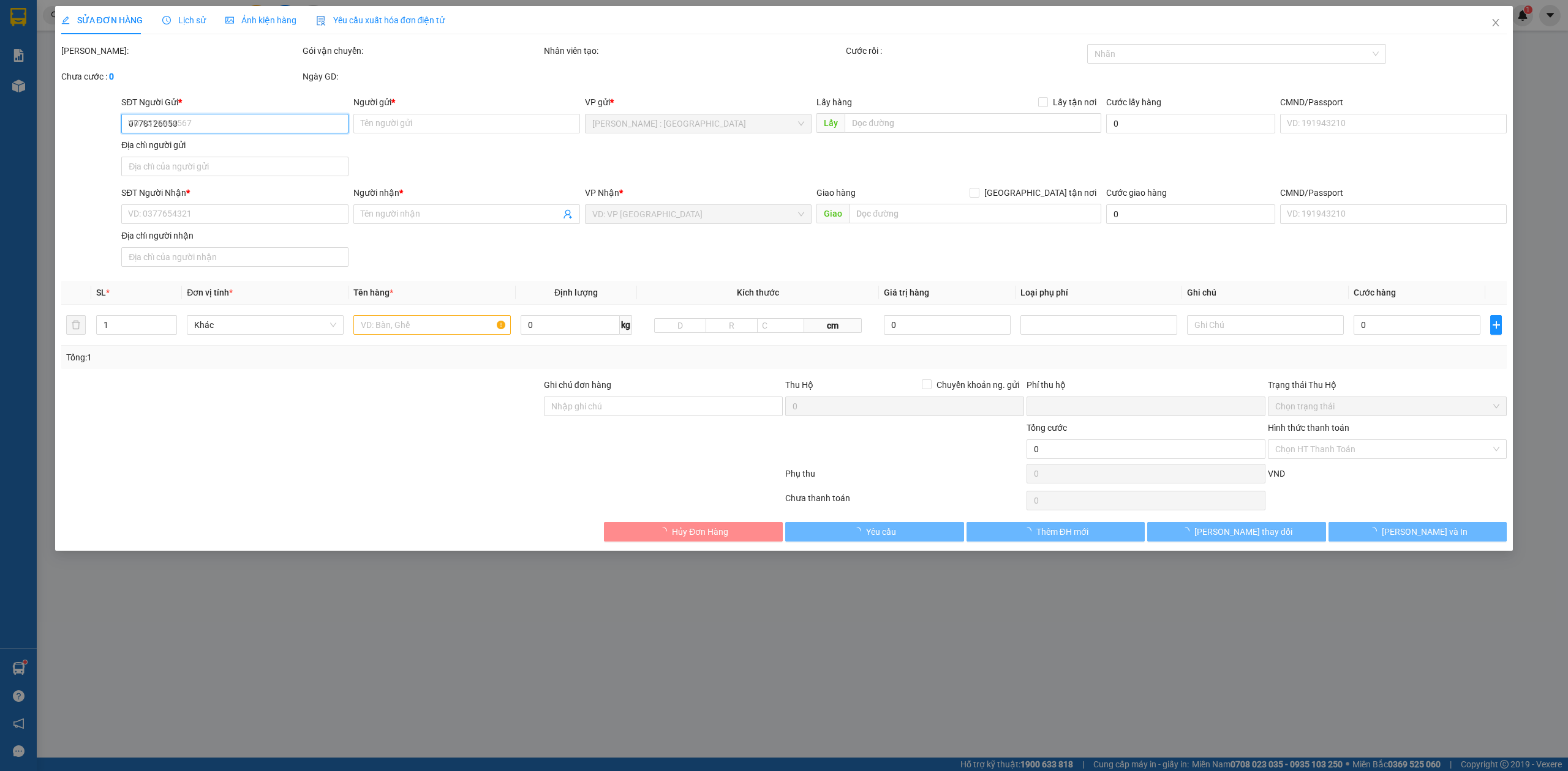
type input "anh tuấn"
checkbox input "true"
type input "nhận:Khu phố mao trung . Phường phương liễu. Thị xã [GEOGRAPHIC_DATA] võ [GEOGR…"
type input "0"
type input "1.850.000"
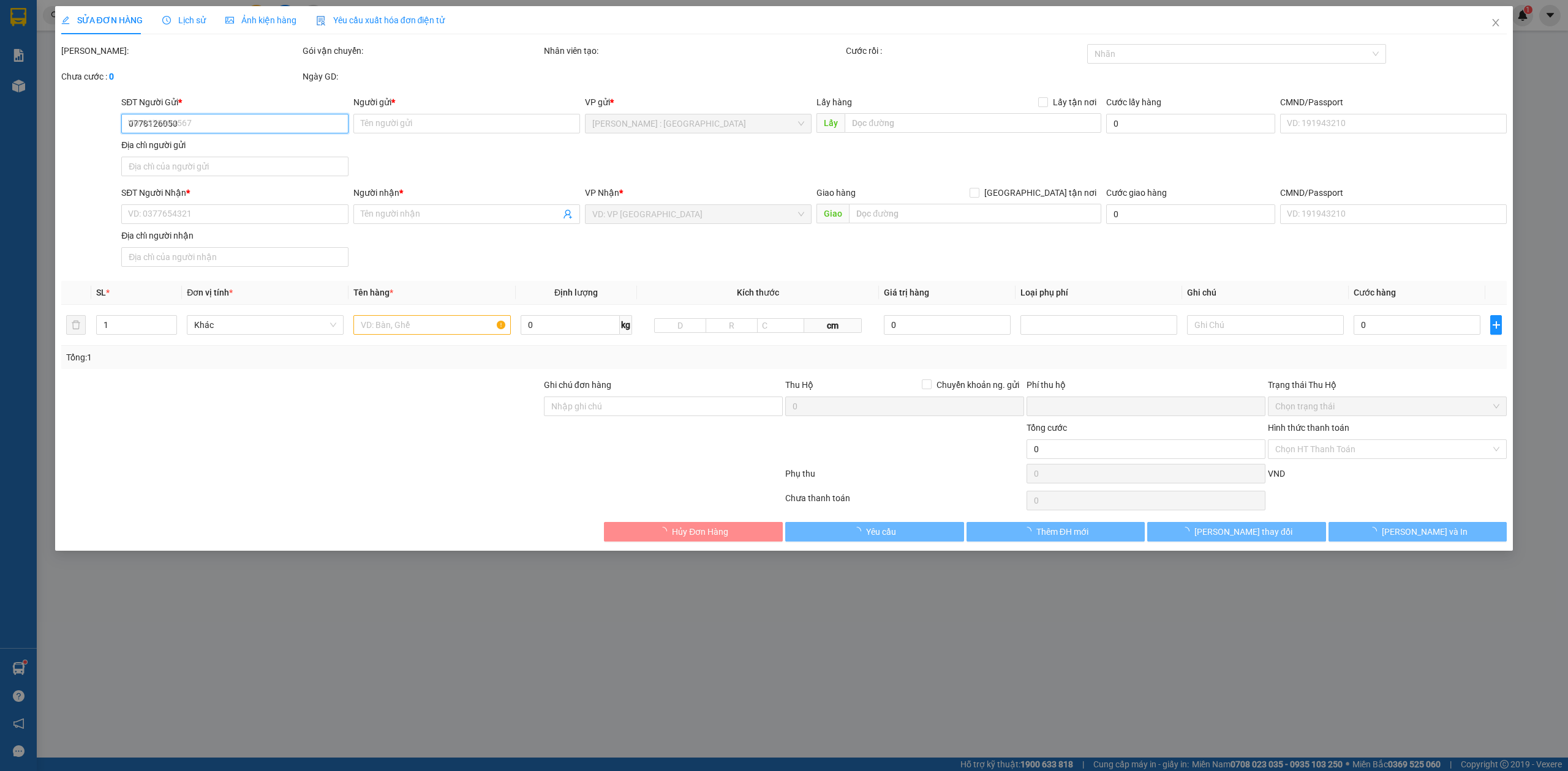
type input "1.850.000"
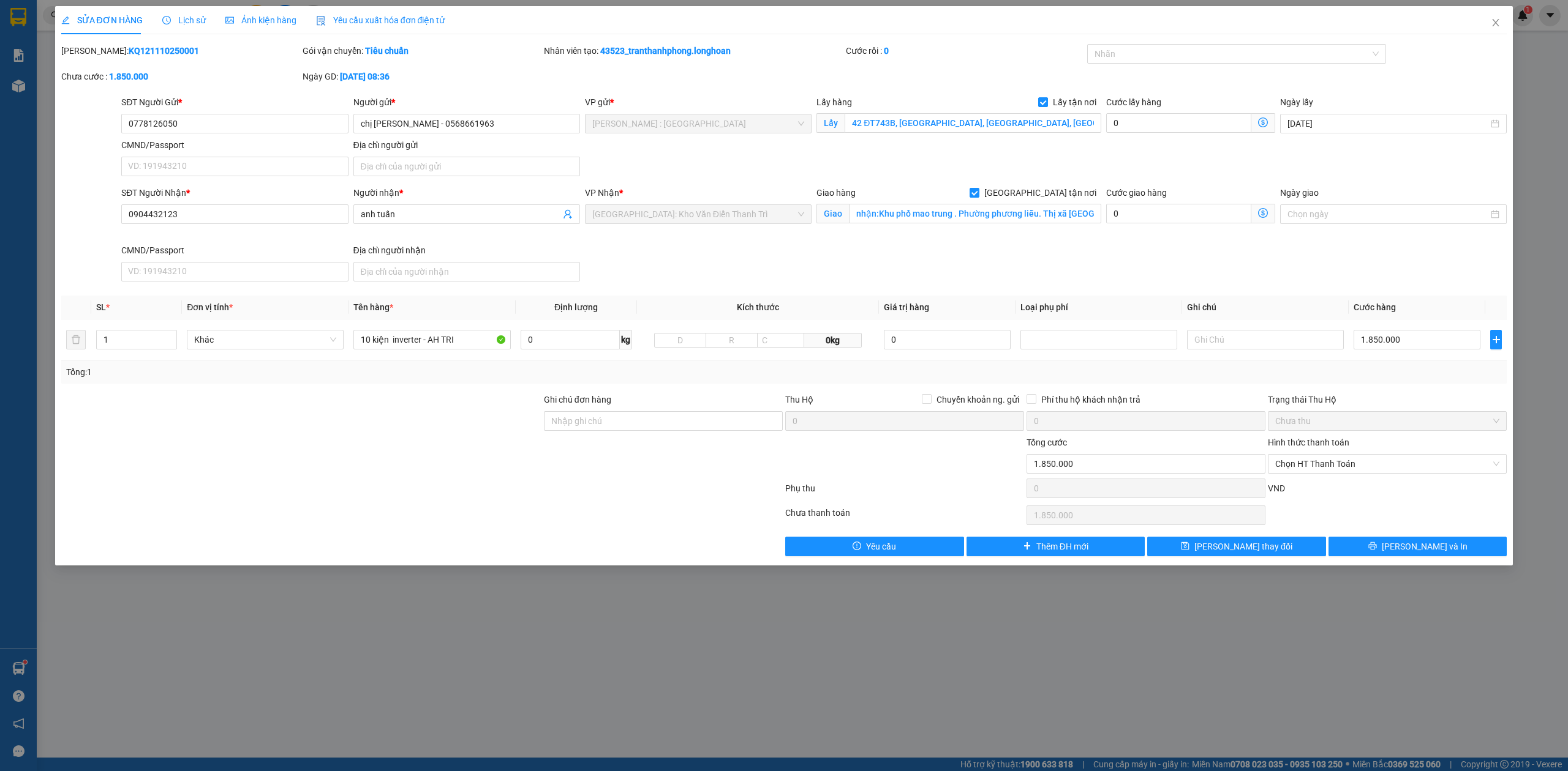
click at [140, 59] on div "Mã ĐH: KQ121110250001" at bounding box center [181, 57] width 242 height 26
click at [140, 56] on div "Mã ĐH: KQ121110250001" at bounding box center [181, 51] width 239 height 14
click at [144, 52] on b "KQ121110250001" at bounding box center [164, 51] width 70 height 10
copy b "KQ121110250001"
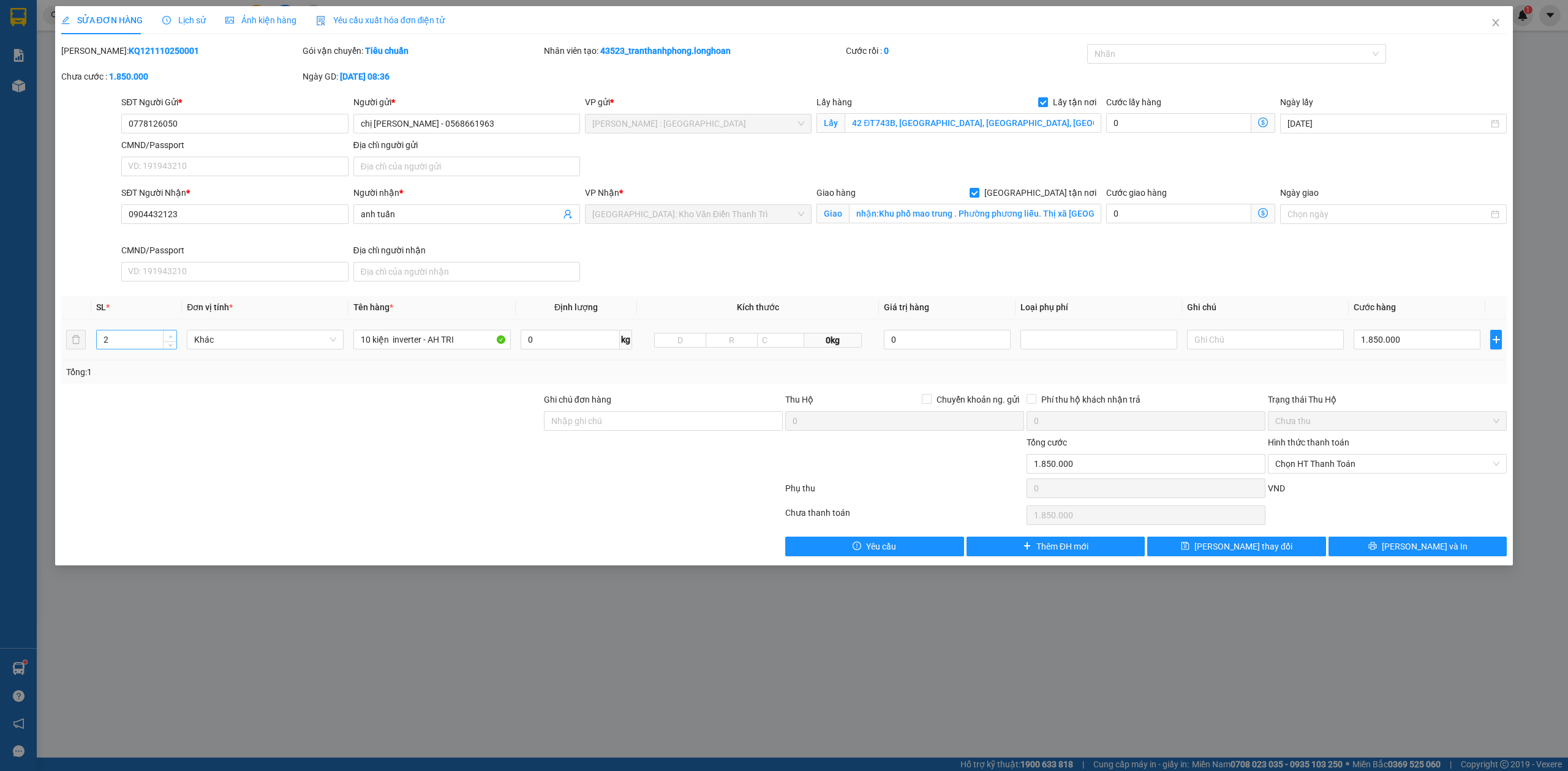
click at [169, 341] on span "up" at bounding box center [170, 337] width 7 height 7
click at [168, 341] on span "up" at bounding box center [170, 337] width 7 height 7
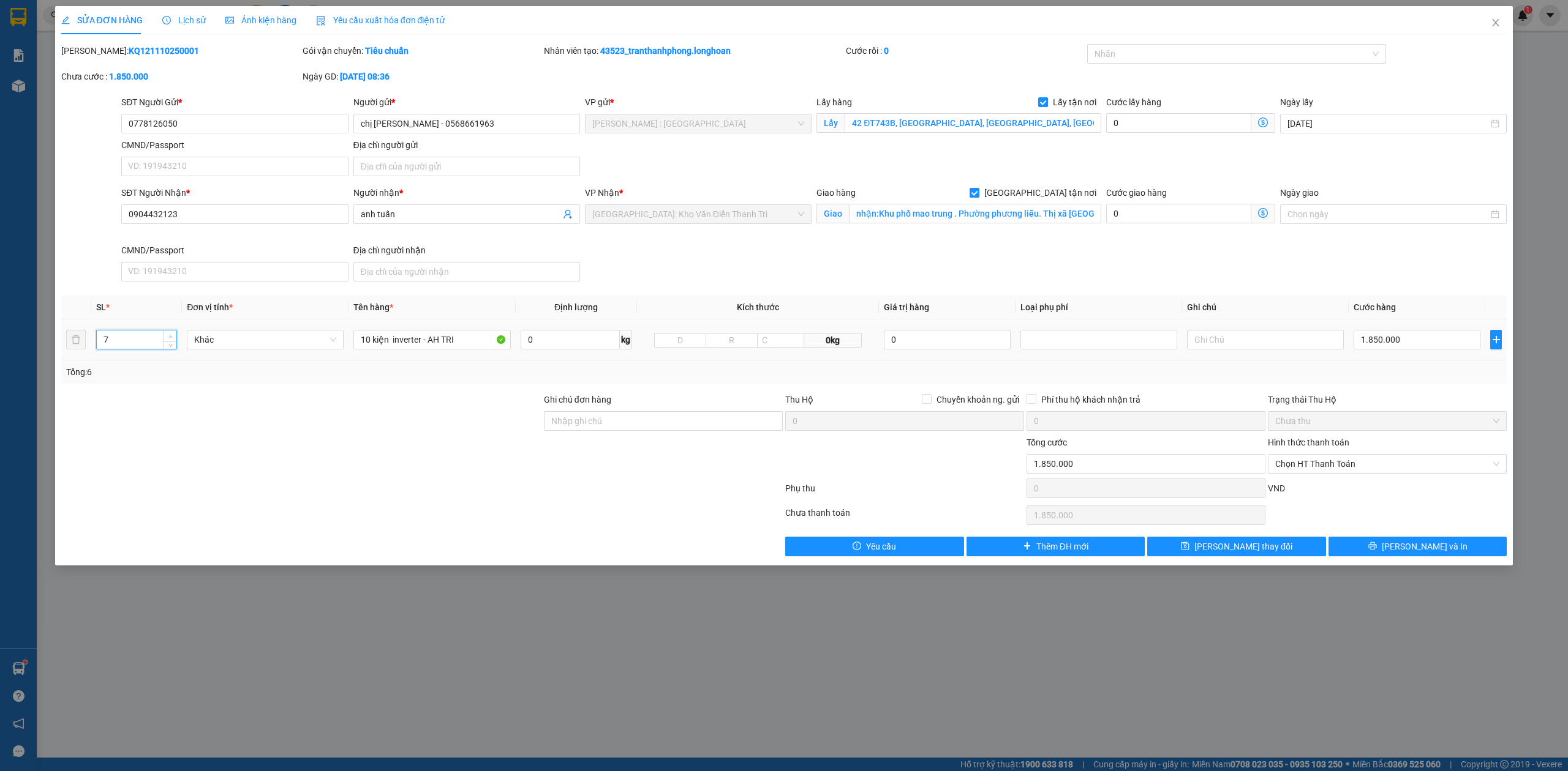
click at [168, 341] on span "up" at bounding box center [170, 337] width 7 height 7
type input "10"
click at [168, 341] on span "up" at bounding box center [170, 337] width 7 height 7
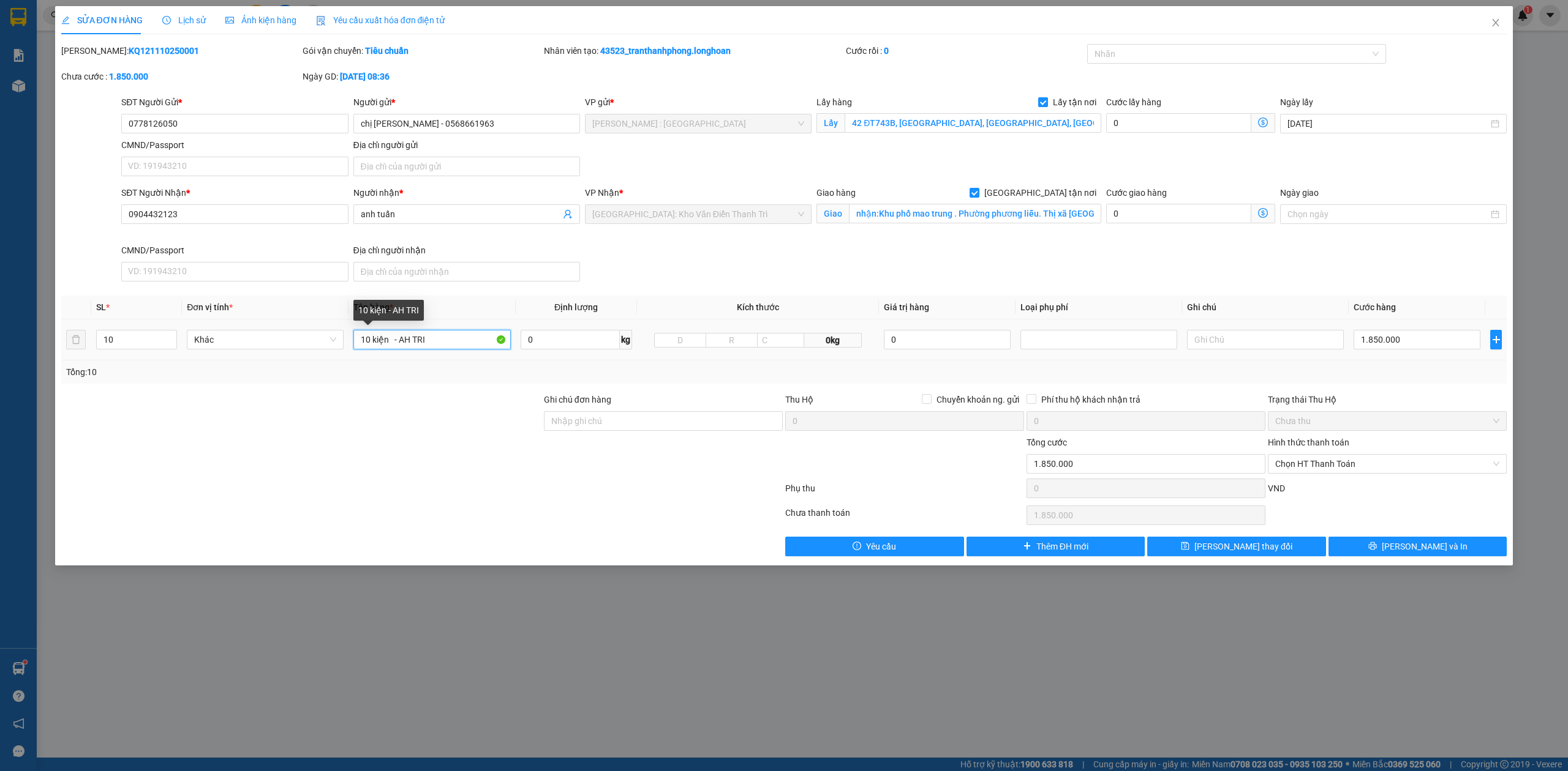
drag, startPoint x: 394, startPoint y: 339, endPoint x: 420, endPoint y: 348, distance: 27.5
click at [420, 348] on input "10 kiện - AH TRI" at bounding box center [432, 340] width 157 height 19
drag, startPoint x: 457, startPoint y: 338, endPoint x: 390, endPoint y: 351, distance: 68.2
click at [390, 350] on input "10 kiện inverter - AH TRI" at bounding box center [432, 340] width 157 height 19
type input "10 KIỆN GIẤY"
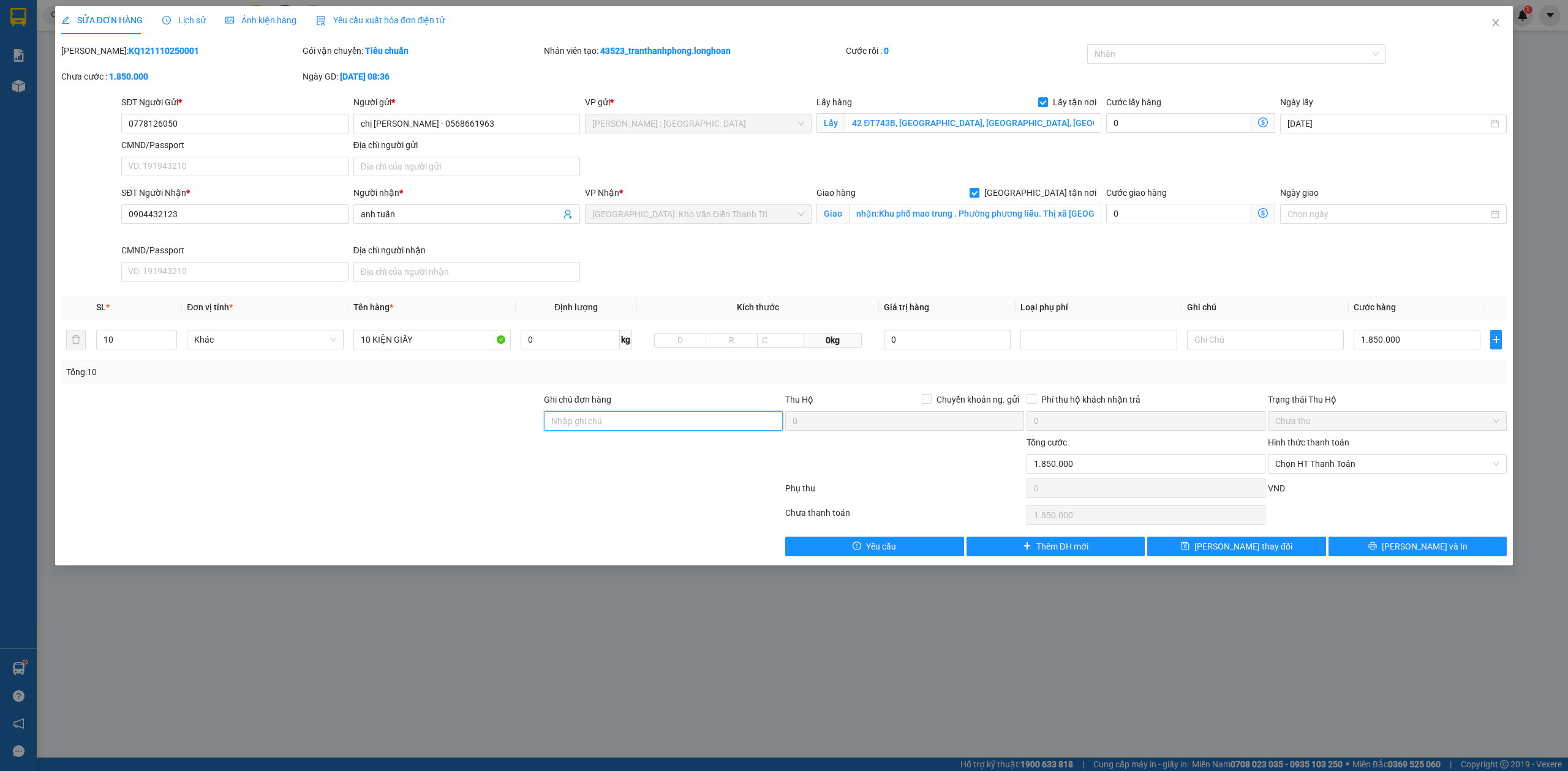
click at [630, 425] on input "Ghi chú đơn hàng" at bounding box center [663, 421] width 239 height 19
type input "NHẬN THEO KIỆN-GIAO NGUYÊN KIỆN - HƯ VỠ KHÔNG ĐỀN"
click at [1239, 53] on div at bounding box center [1231, 54] width 282 height 15
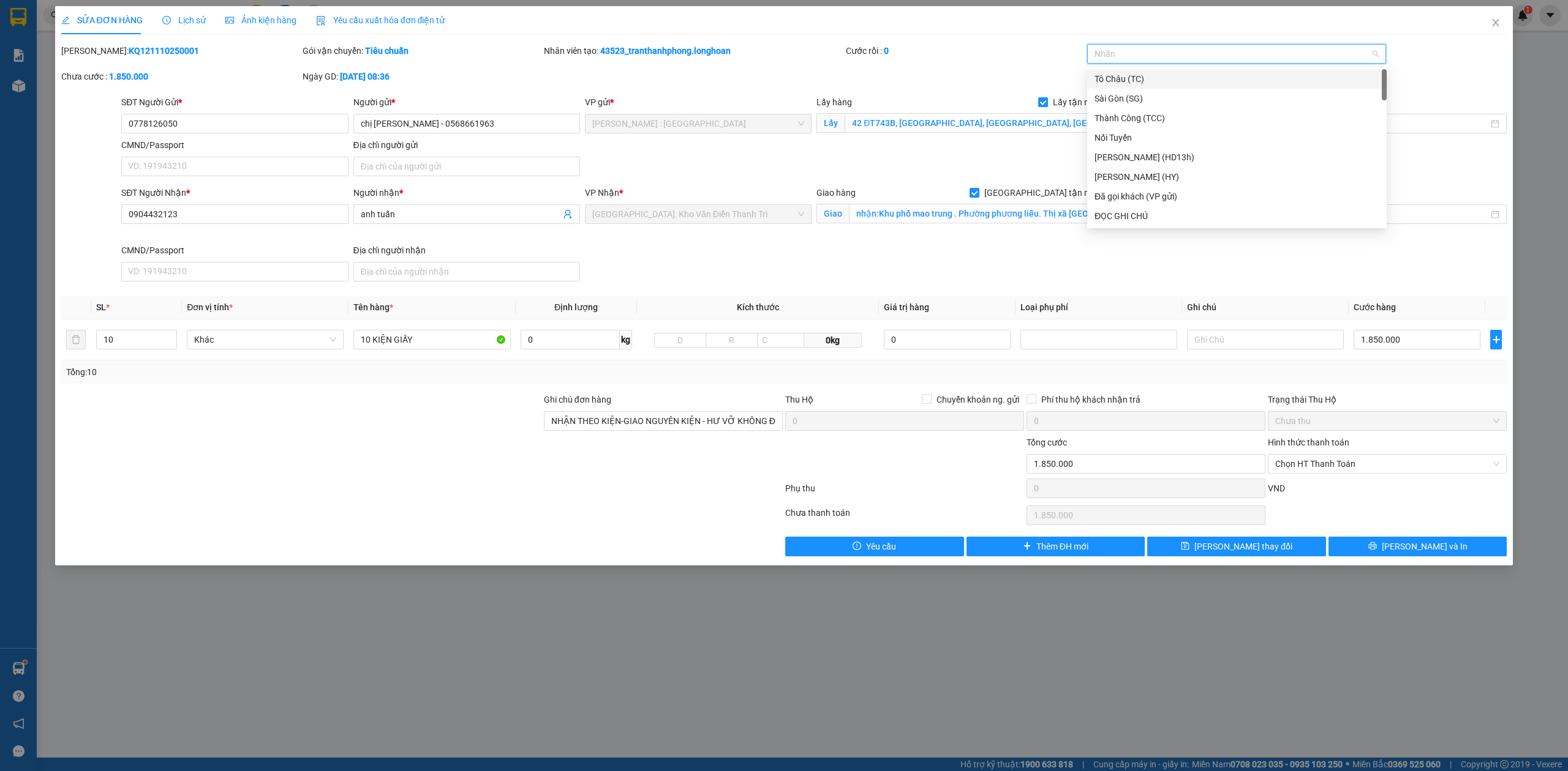
type input "G"
click at [1187, 212] on div "[GEOGRAPHIC_DATA] tận nơi" at bounding box center [1237, 216] width 285 height 14
click at [1391, 556] on button "[PERSON_NAME] và In" at bounding box center [1418, 546] width 179 height 19
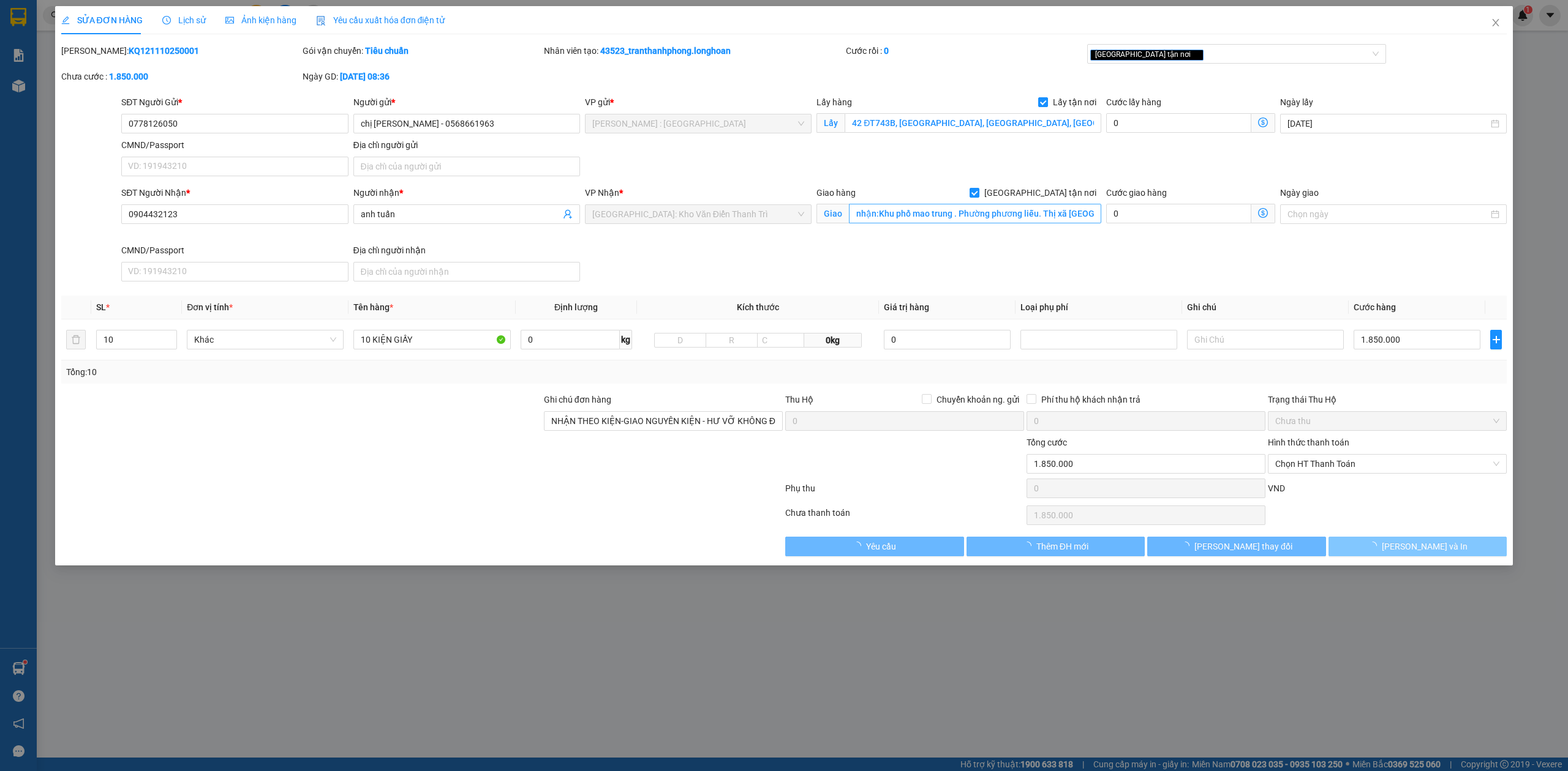
type input "1"
type input "10 kiện inverter - AH TRI"
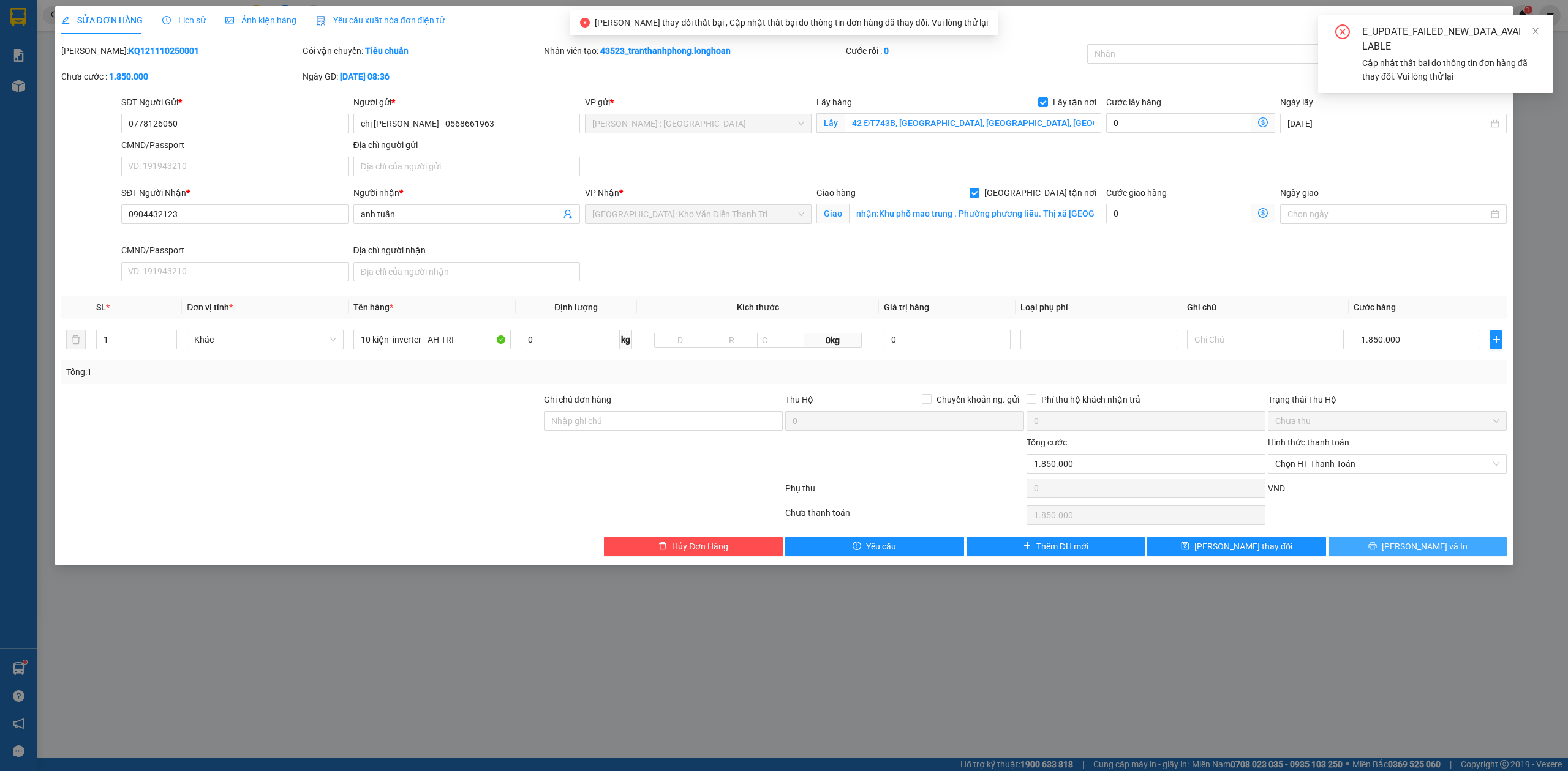
click at [1407, 554] on button "[PERSON_NAME] và In" at bounding box center [1418, 546] width 179 height 19
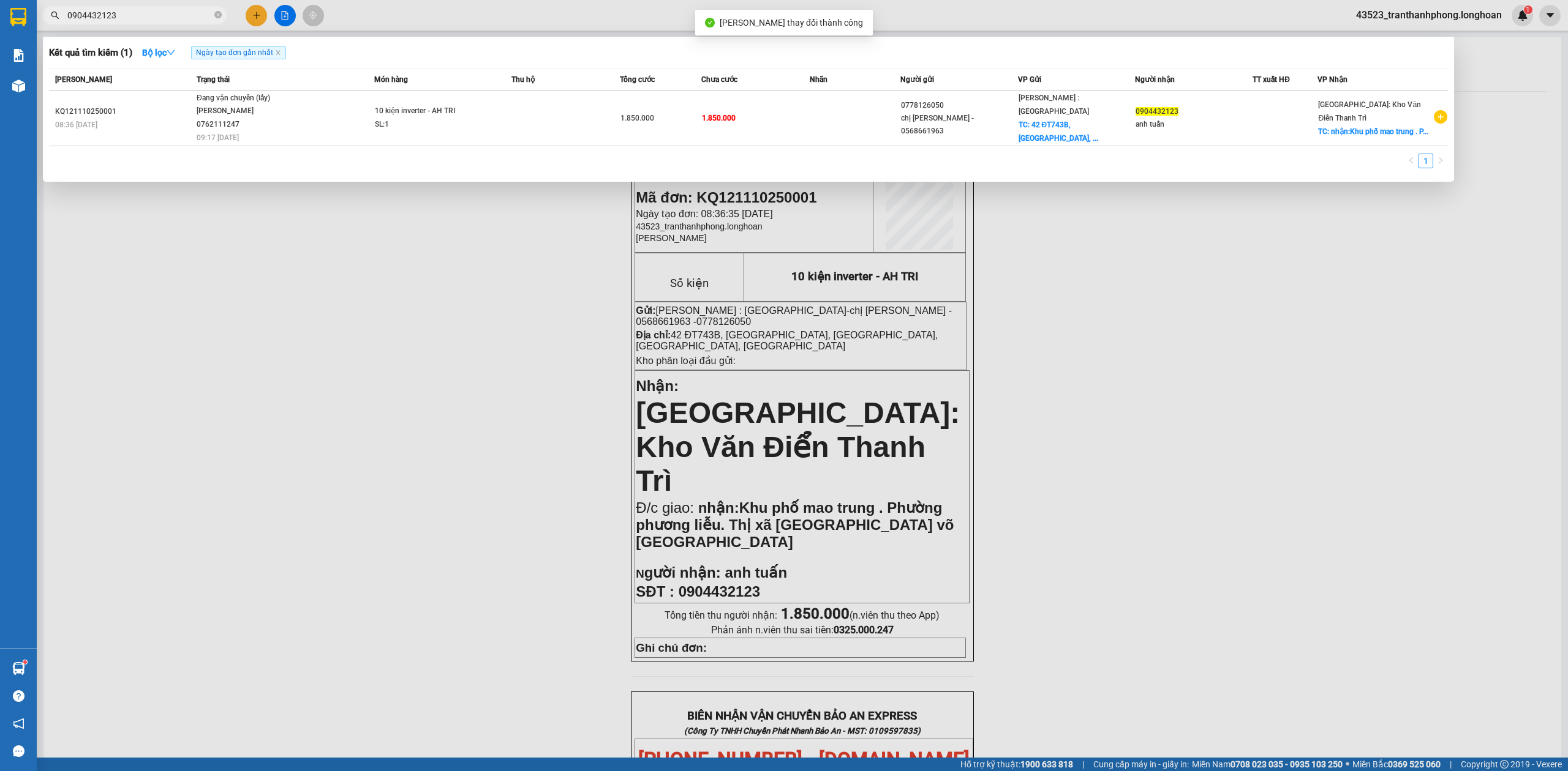
click at [157, 20] on input "0904432123" at bounding box center [140, 15] width 144 height 14
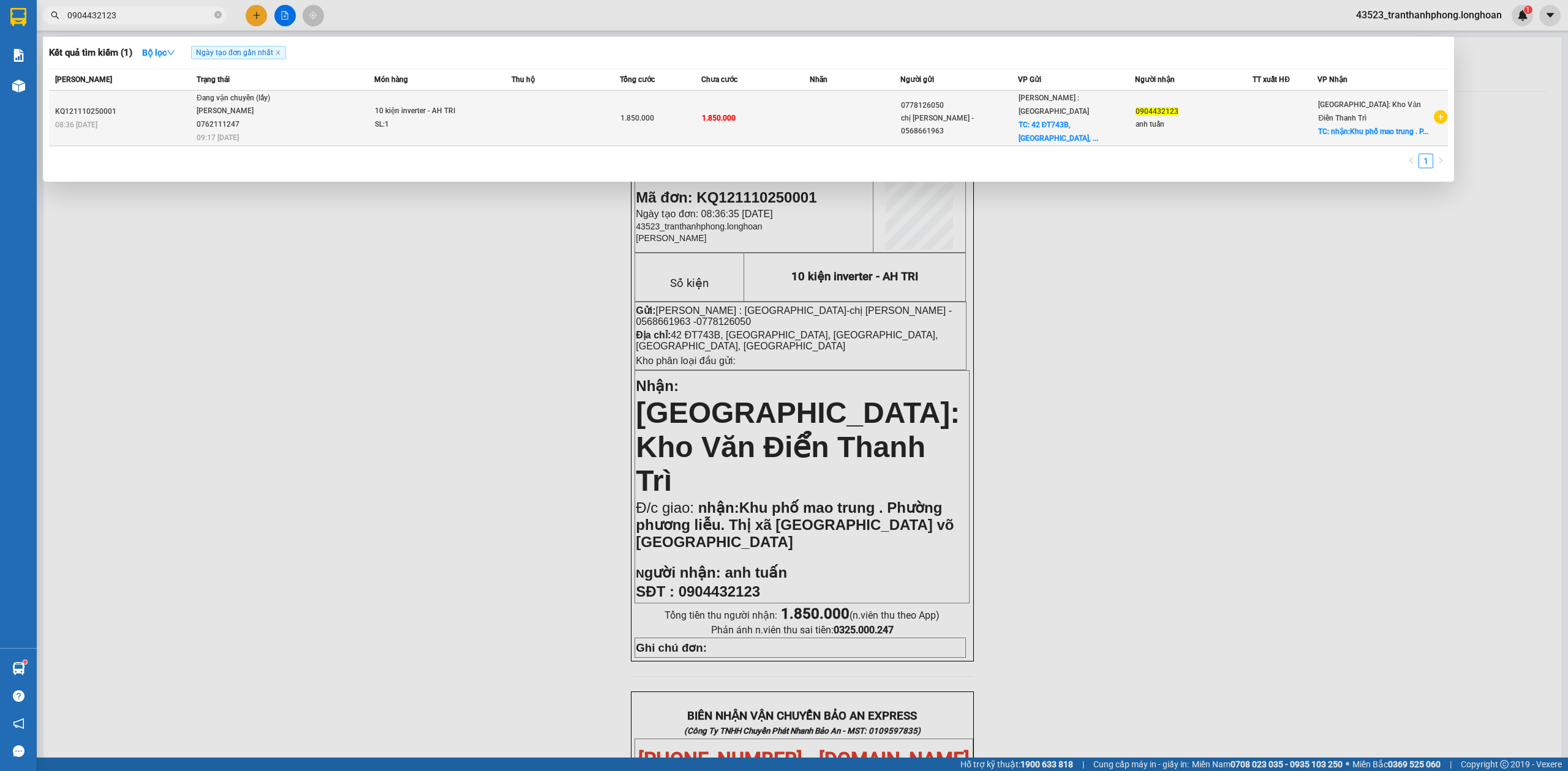
click at [326, 133] on td "Đang vận chuyển (lấy) ĐINH HÒA TRÍ 0762111247 09:17 - 11/10" at bounding box center [283, 118] width 181 height 56
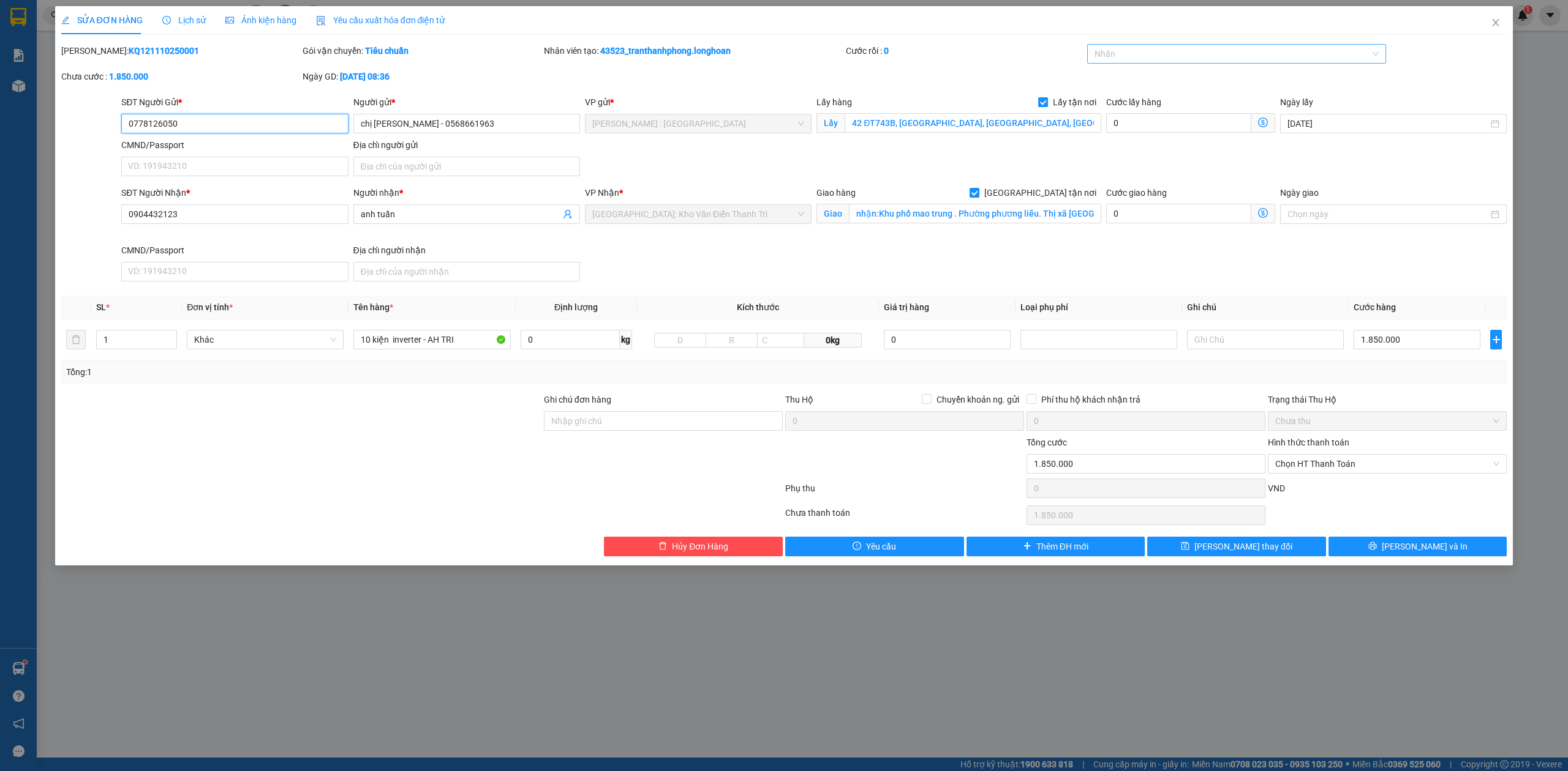
click at [1168, 55] on div at bounding box center [1231, 54] width 282 height 15
type input "G"
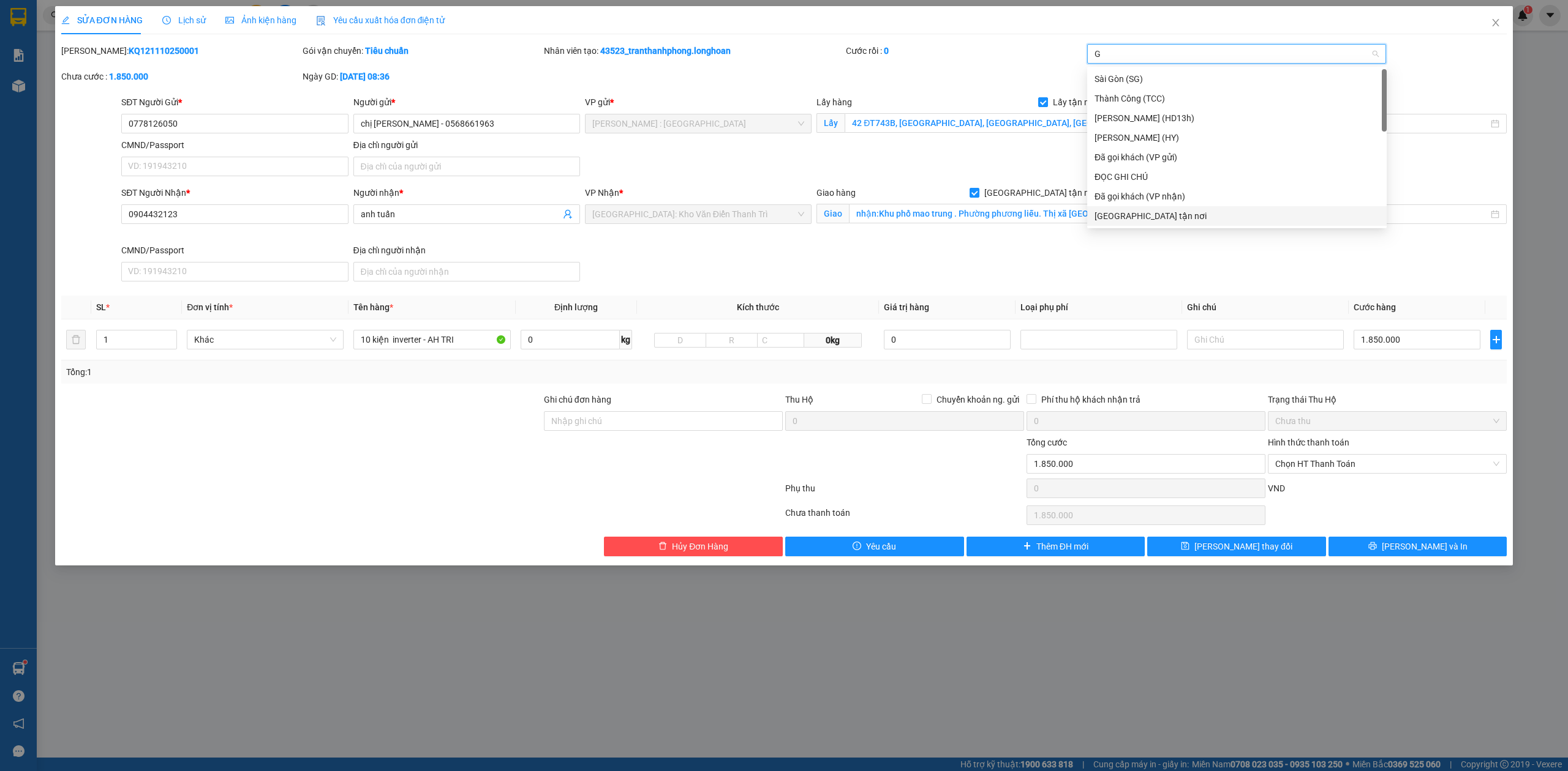
click at [1164, 215] on div "[GEOGRAPHIC_DATA] tận nơi" at bounding box center [1237, 216] width 285 height 14
click at [118, 333] on input "1" at bounding box center [137, 340] width 80 height 19
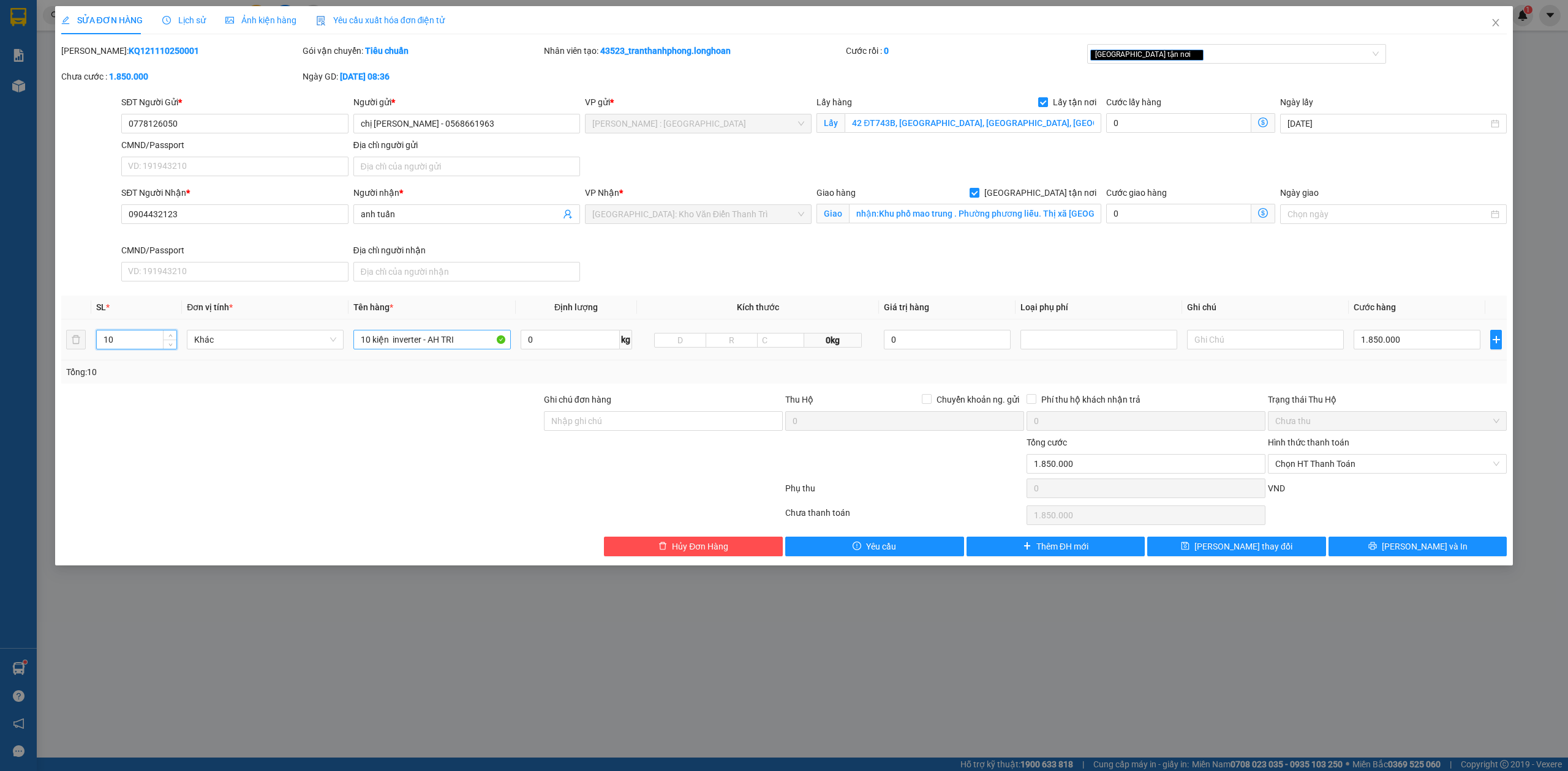
type input "10"
drag, startPoint x: 463, startPoint y: 348, endPoint x: 0, endPoint y: 378, distance: 464.0
click at [0, 377] on div "SỬA ĐƠN HÀNG Lịch sử Ảnh kiện hàng Yêu cầu xuất hóa đơn điện tử Total Paid Fee …" at bounding box center [784, 385] width 1568 height 771
type input "10 KIỆN GIẤY"
drag, startPoint x: 626, startPoint y: 429, endPoint x: 638, endPoint y: 424, distance: 13.0
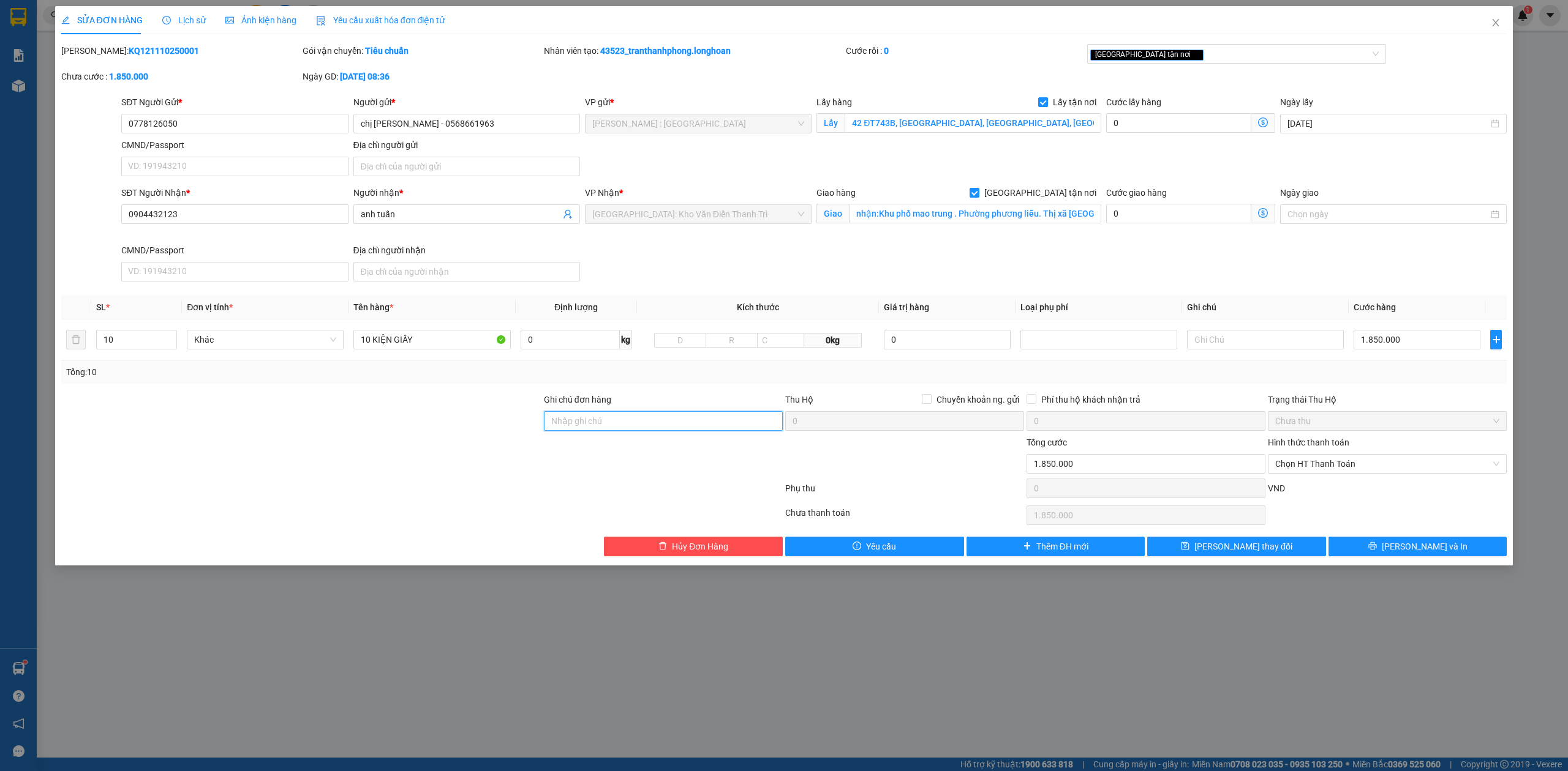
click at [626, 429] on input "Ghi chú đơn hàng" at bounding box center [663, 421] width 239 height 19
type input "NHẬN THEO KIỆN-GIAO NGUYÊN KIỆN - HƯ VỠ KHÔNG ĐỀN"
click at [1412, 547] on span "[PERSON_NAME] và In" at bounding box center [1424, 546] width 86 height 14
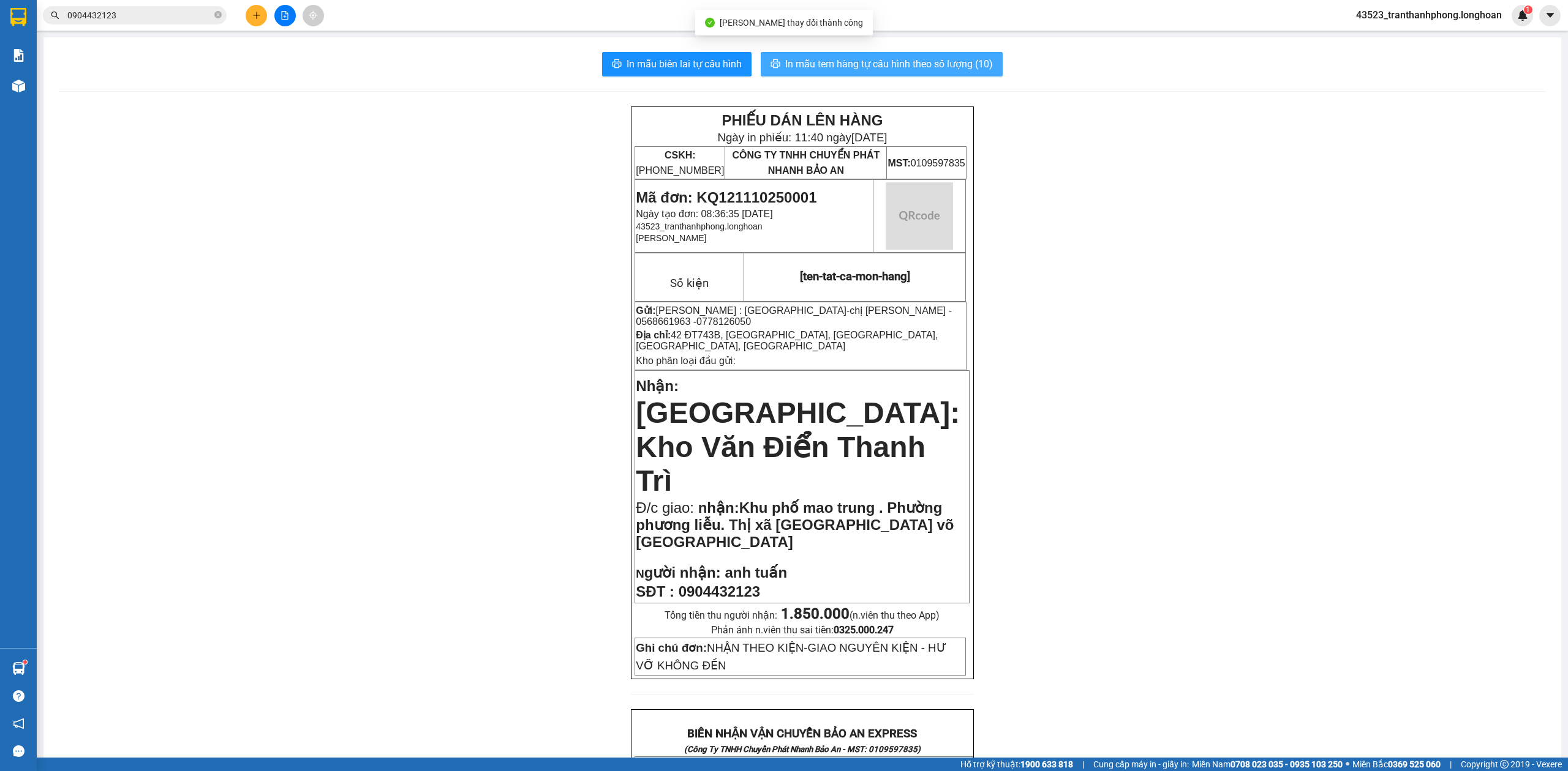
click at [976, 57] on span "In mẫu tem hàng tự cấu hình theo số lượng (10)" at bounding box center [889, 64] width 207 height 16
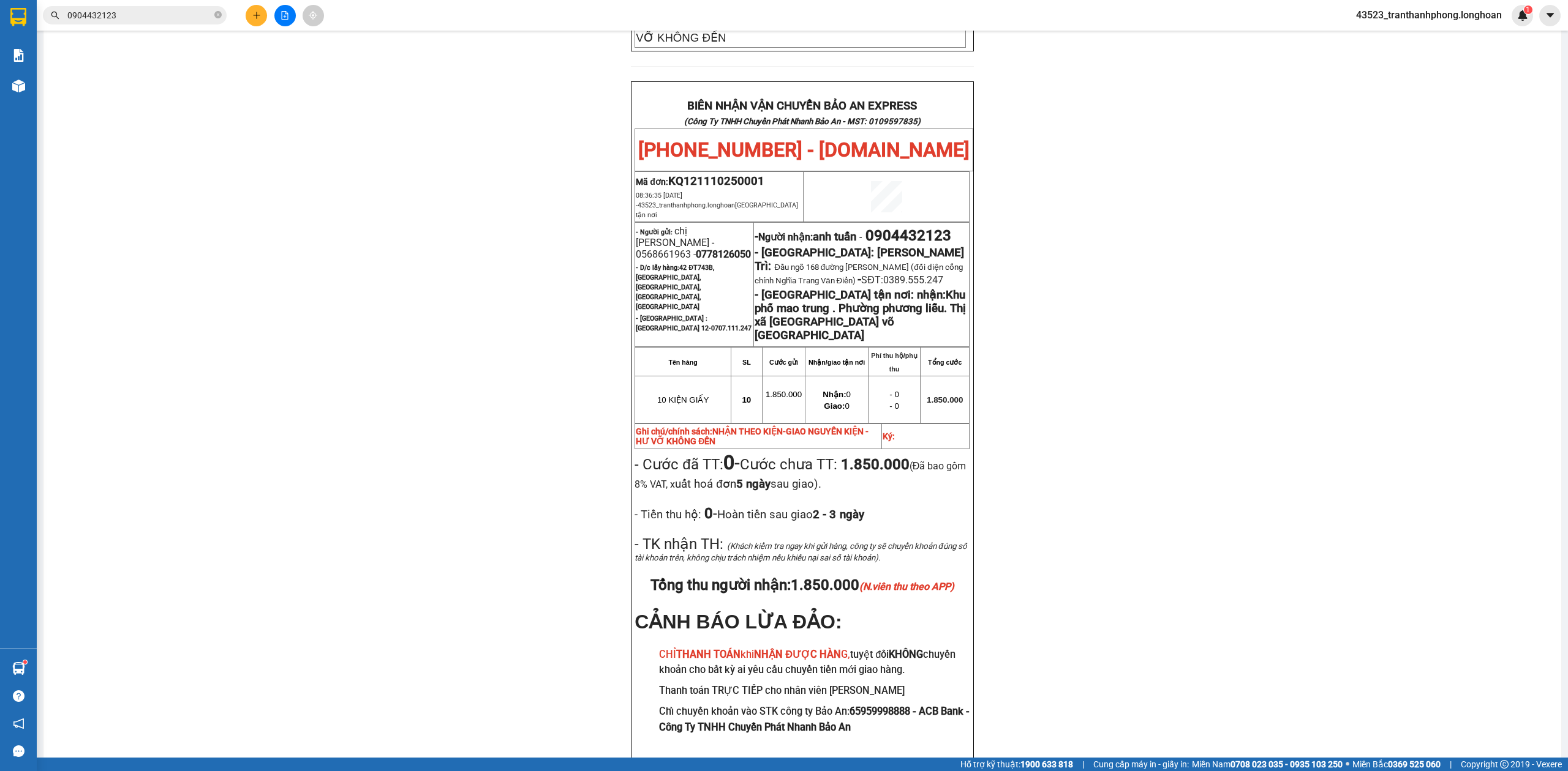
click at [696, 249] on span "0778126050" at bounding box center [723, 255] width 56 height 12
copy span "0778126050"
click at [1085, 223] on div "PHIẾU DÁN LÊN HÀNG Ngày in phiếu: 11:40 ngày 14-10-2025 CSKH: 1900.06.88.33 CÔN…" at bounding box center [802, 133] width 1488 height 1312
click at [669, 225] on span "chị thùy linh - 0568661963 - 0778126050" at bounding box center [694, 242] width 115 height 35
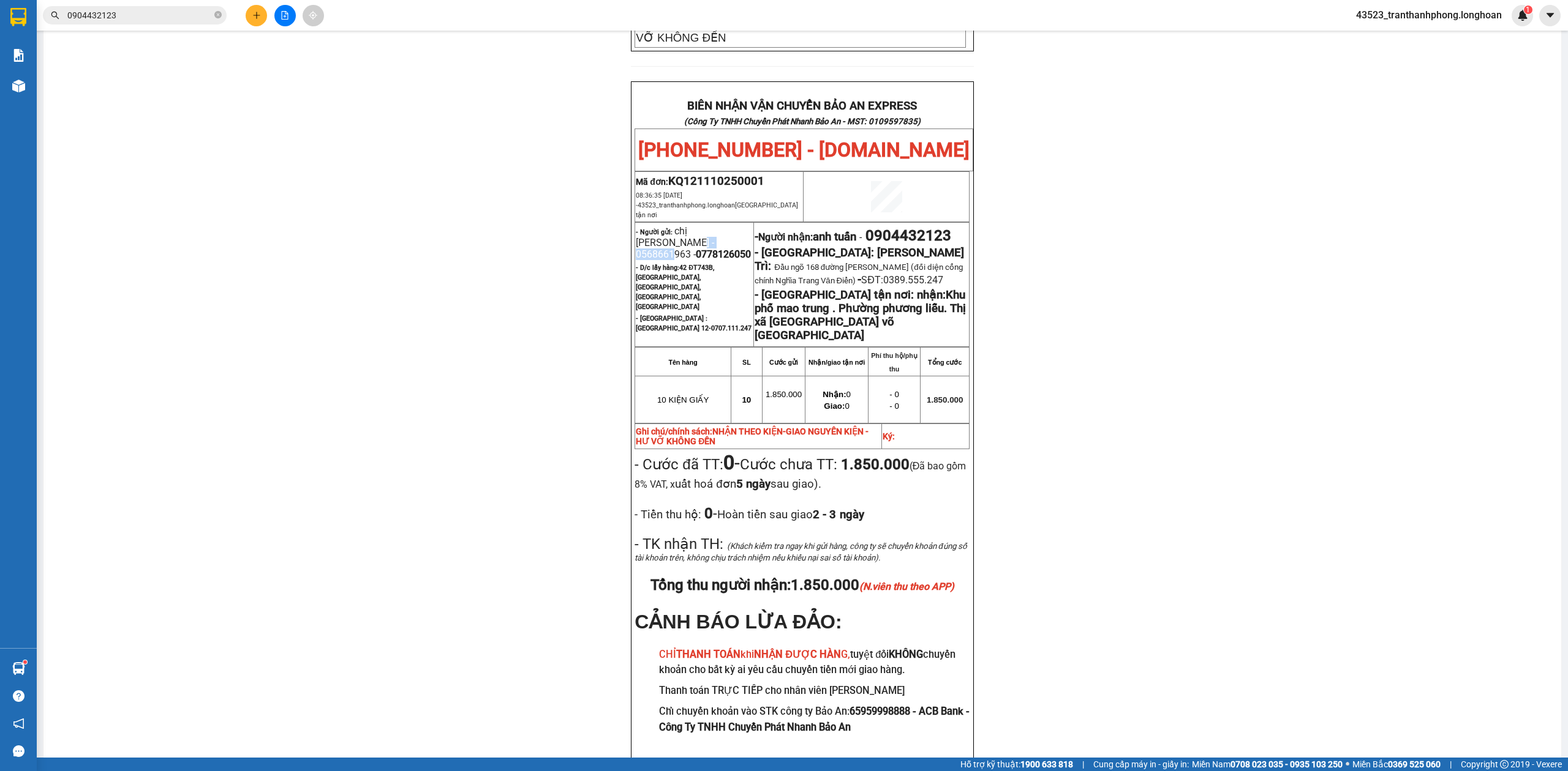
click at [669, 225] on span "chị thùy linh - 0568661963 - 0778126050" at bounding box center [694, 242] width 115 height 35
click at [696, 249] on span "0778126050" at bounding box center [723, 255] width 56 height 12
copy span "0778126050"
click at [684, 225] on span "chị thùy linh - 0568661963 - 0778126050" at bounding box center [694, 242] width 115 height 35
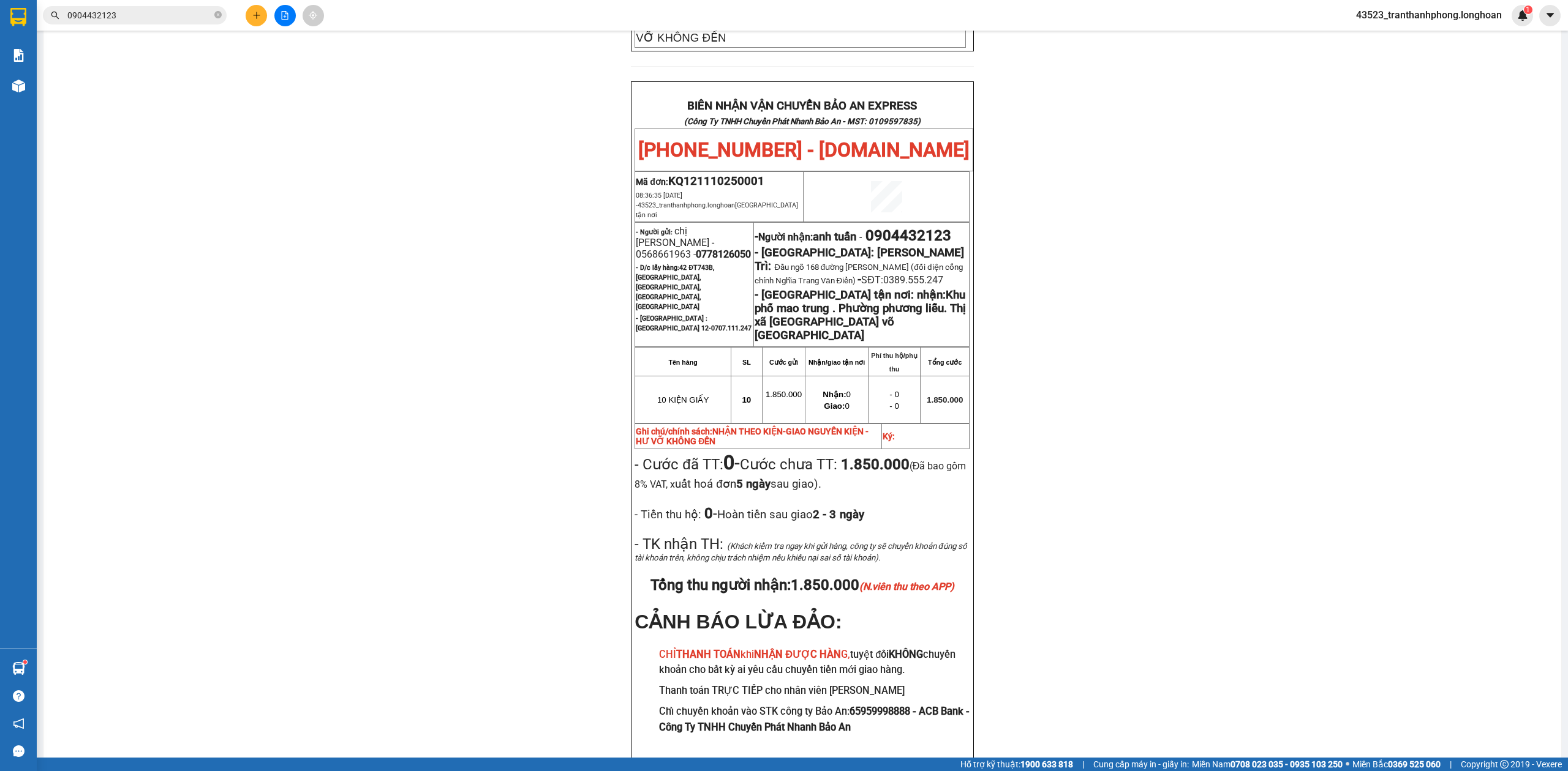
click at [658, 225] on span "chị thùy linh - 0568661963 - 0778126050" at bounding box center [694, 242] width 115 height 35
copy span "0568661963"
drag, startPoint x: 658, startPoint y: 173, endPoint x: 771, endPoint y: 175, distance: 113.0
click at [657, 225] on span "chị thùy linh - 0568661963 - 0778126050" at bounding box center [694, 242] width 115 height 35
click at [908, 227] on span "0904432123" at bounding box center [909, 235] width 86 height 18
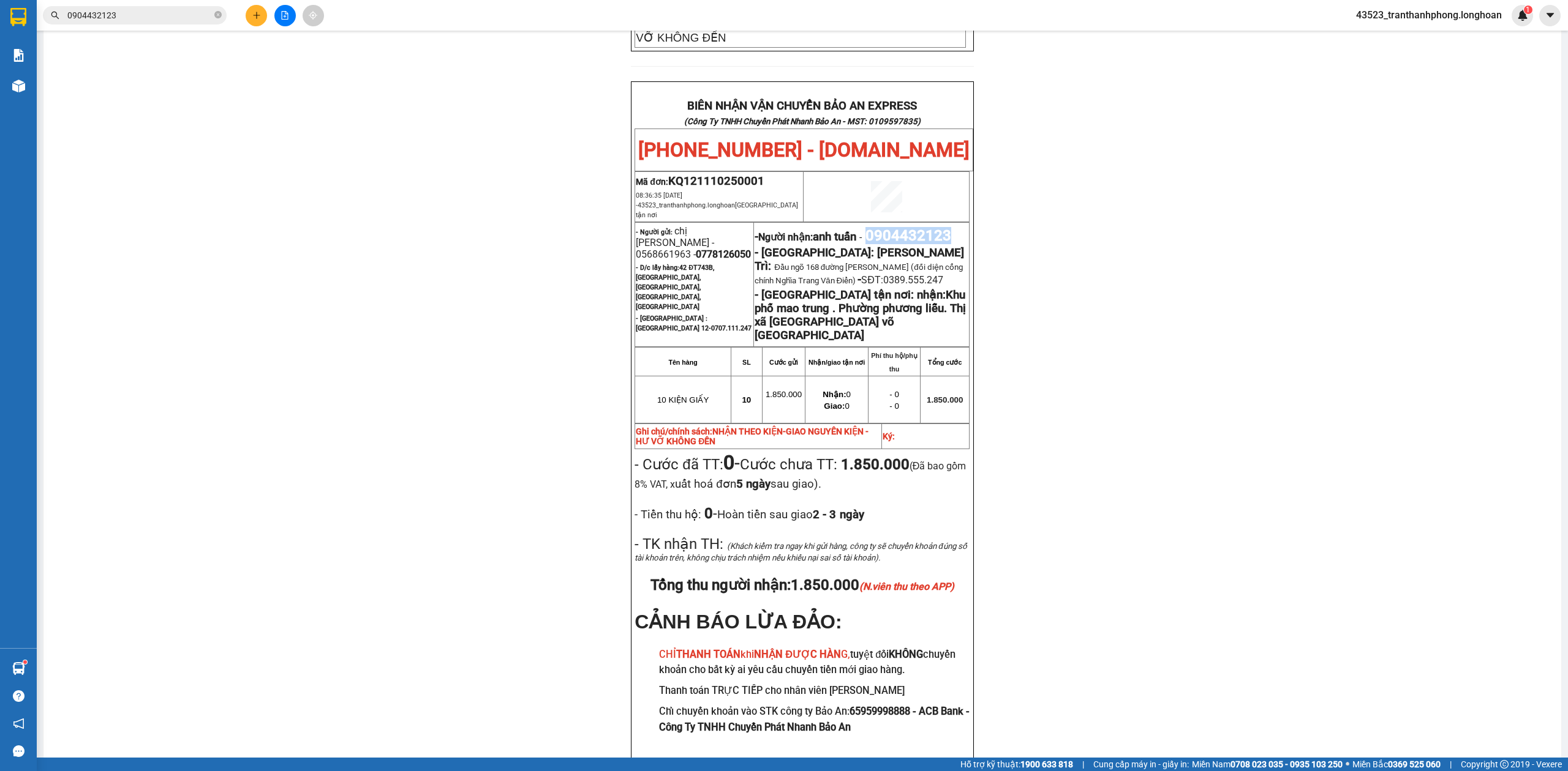
click at [908, 227] on span "0904432123" at bounding box center [909, 235] width 86 height 18
copy span "0904432123"
click at [1223, 183] on div "PHIẾU DÁN LÊN HÀNG Ngày in phiếu: 11:40 ngày 14-10-2025 CSKH: 1900.06.88.33 CÔN…" at bounding box center [802, 133] width 1488 height 1312
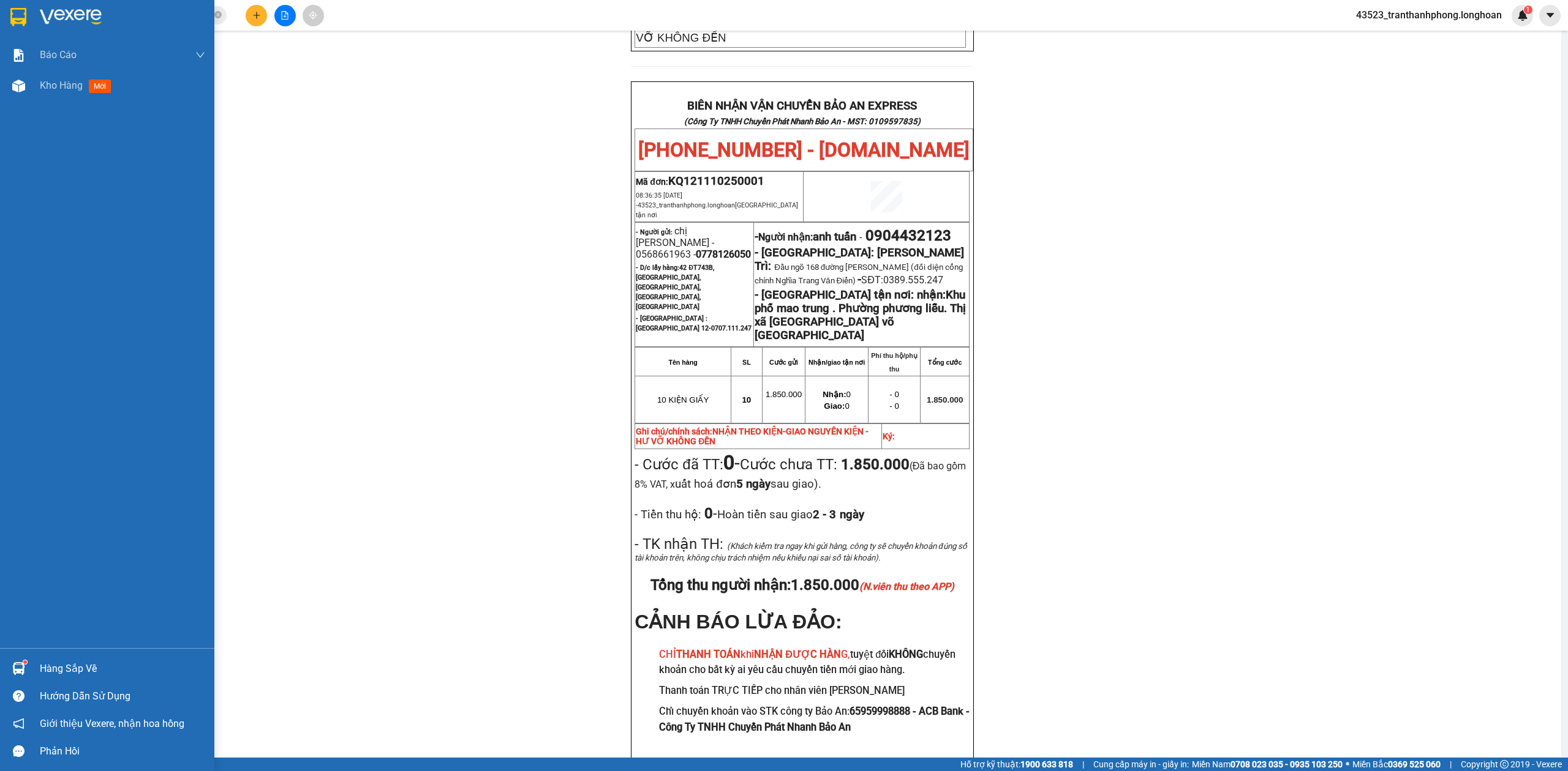
click at [20, 24] on img at bounding box center [18, 18] width 16 height 19
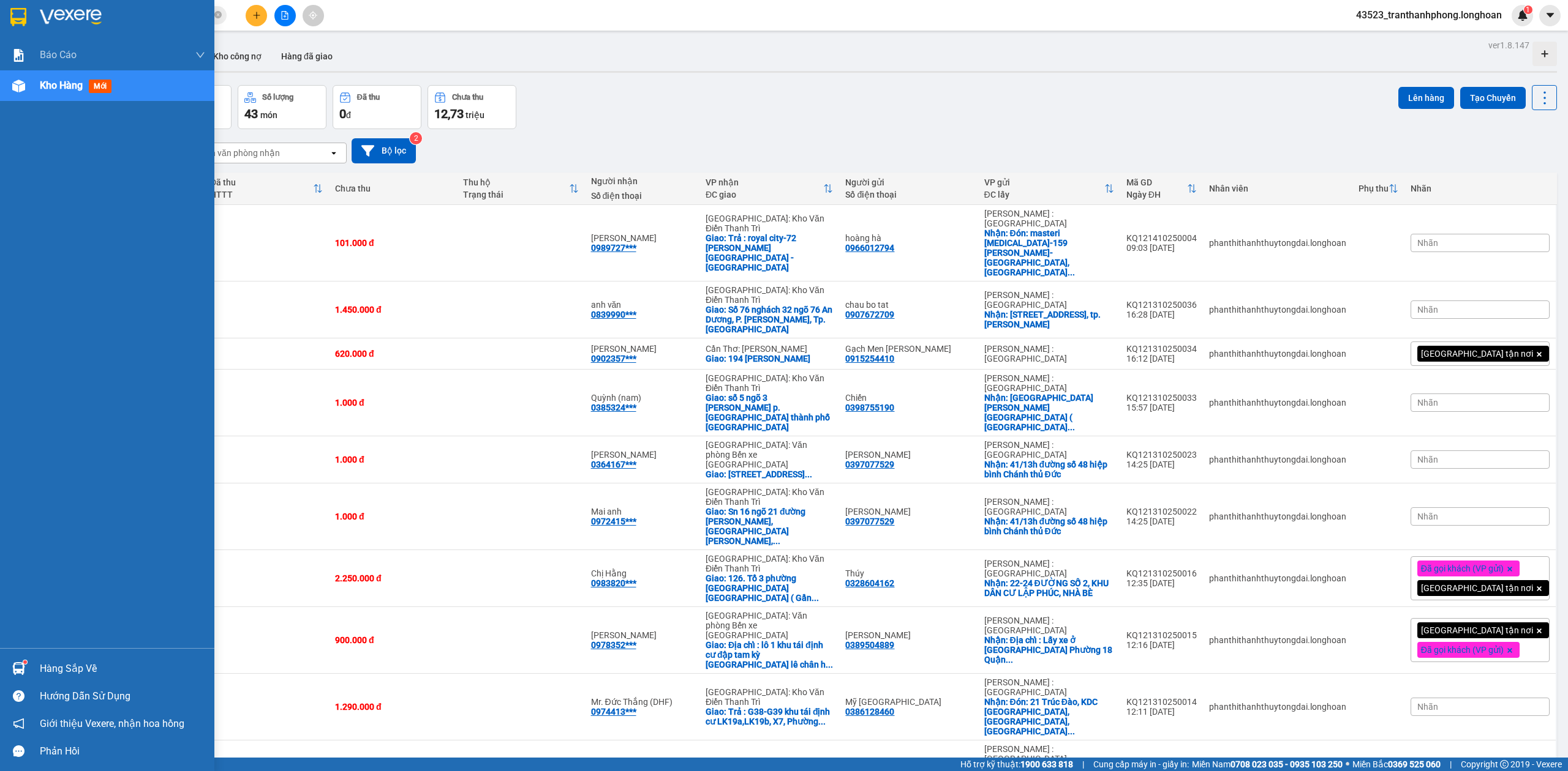
click at [22, 27] on div at bounding box center [19, 17] width 21 height 21
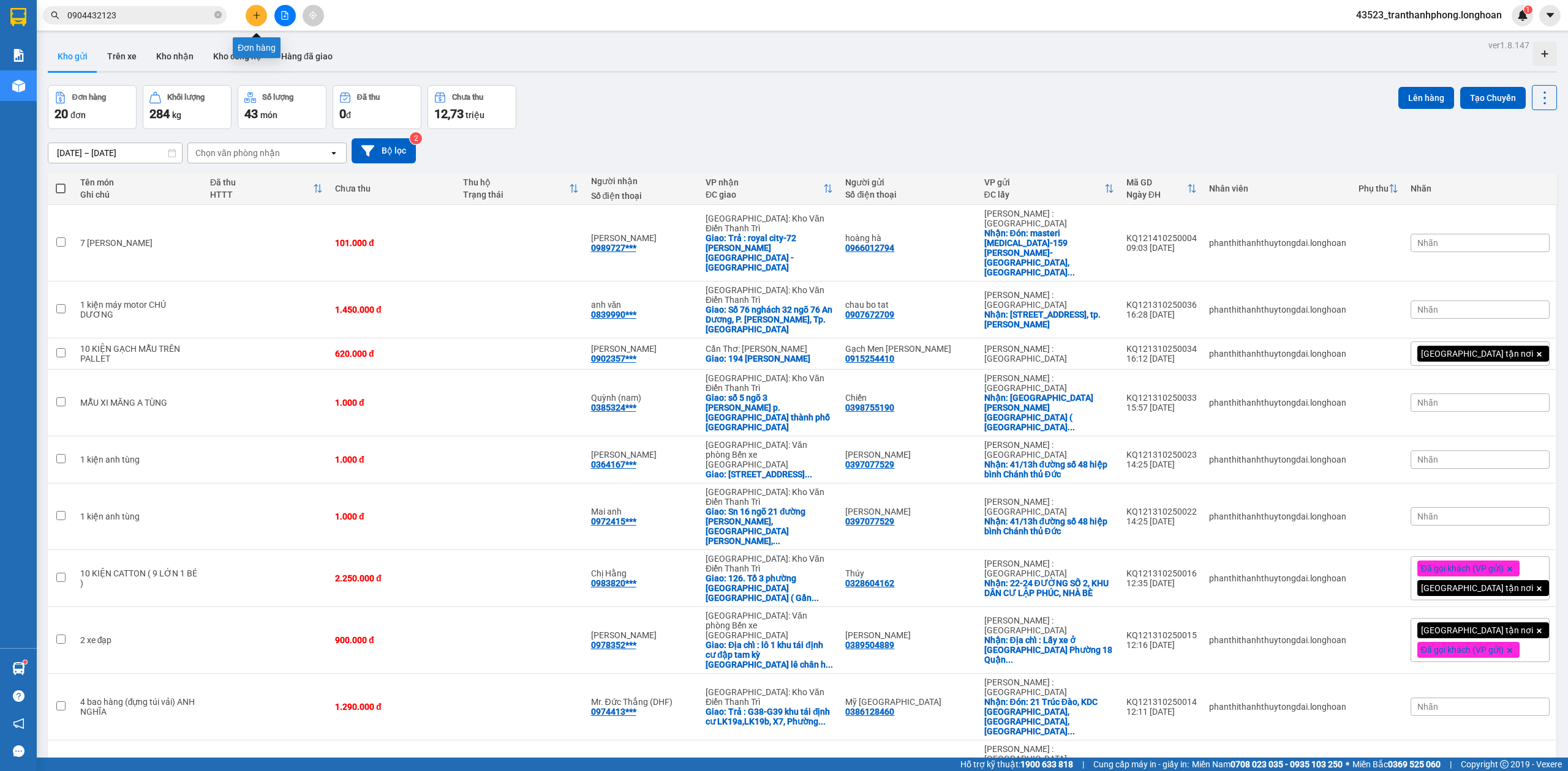
click at [256, 12] on icon "plus" at bounding box center [257, 15] width 8 height 8
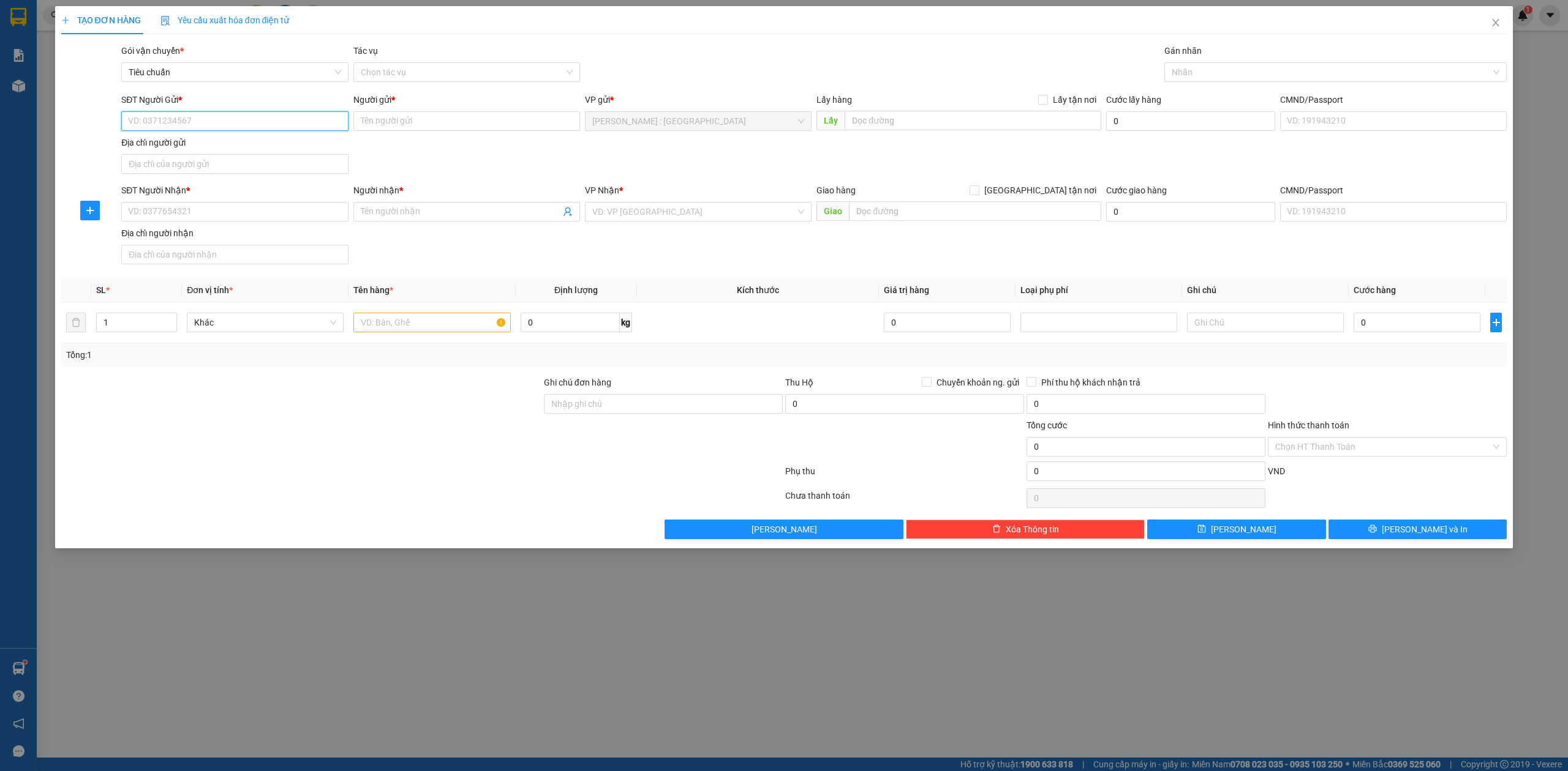
paste input "0393028735"
type input "0393028735"
click at [491, 132] on div "Người gửi * Tên người gửi" at bounding box center [467, 115] width 227 height 43
paste input "YẾN"
click at [491, 123] on input "Người gửi *" at bounding box center [467, 120] width 227 height 19
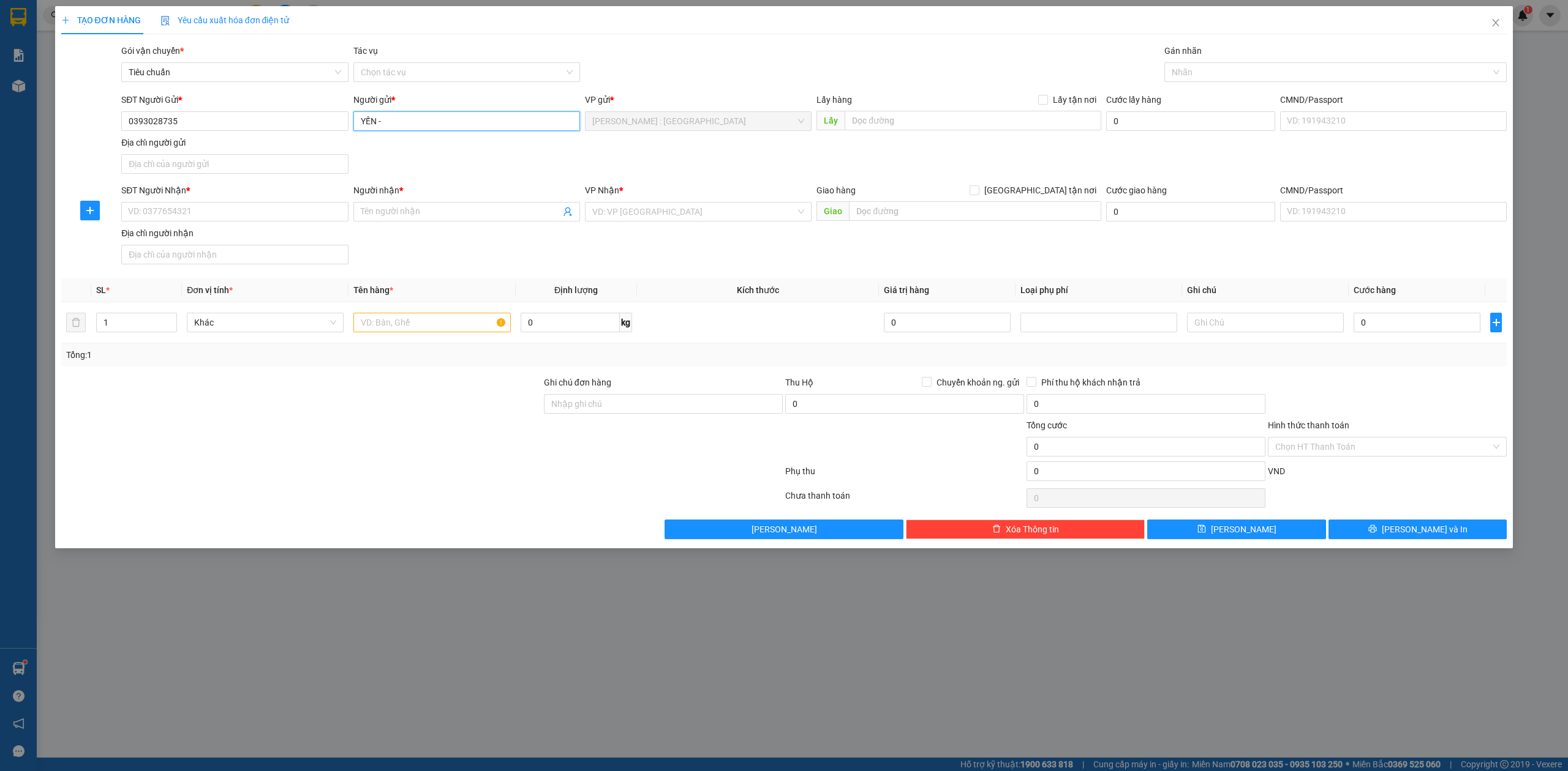
paste input "0909427904"
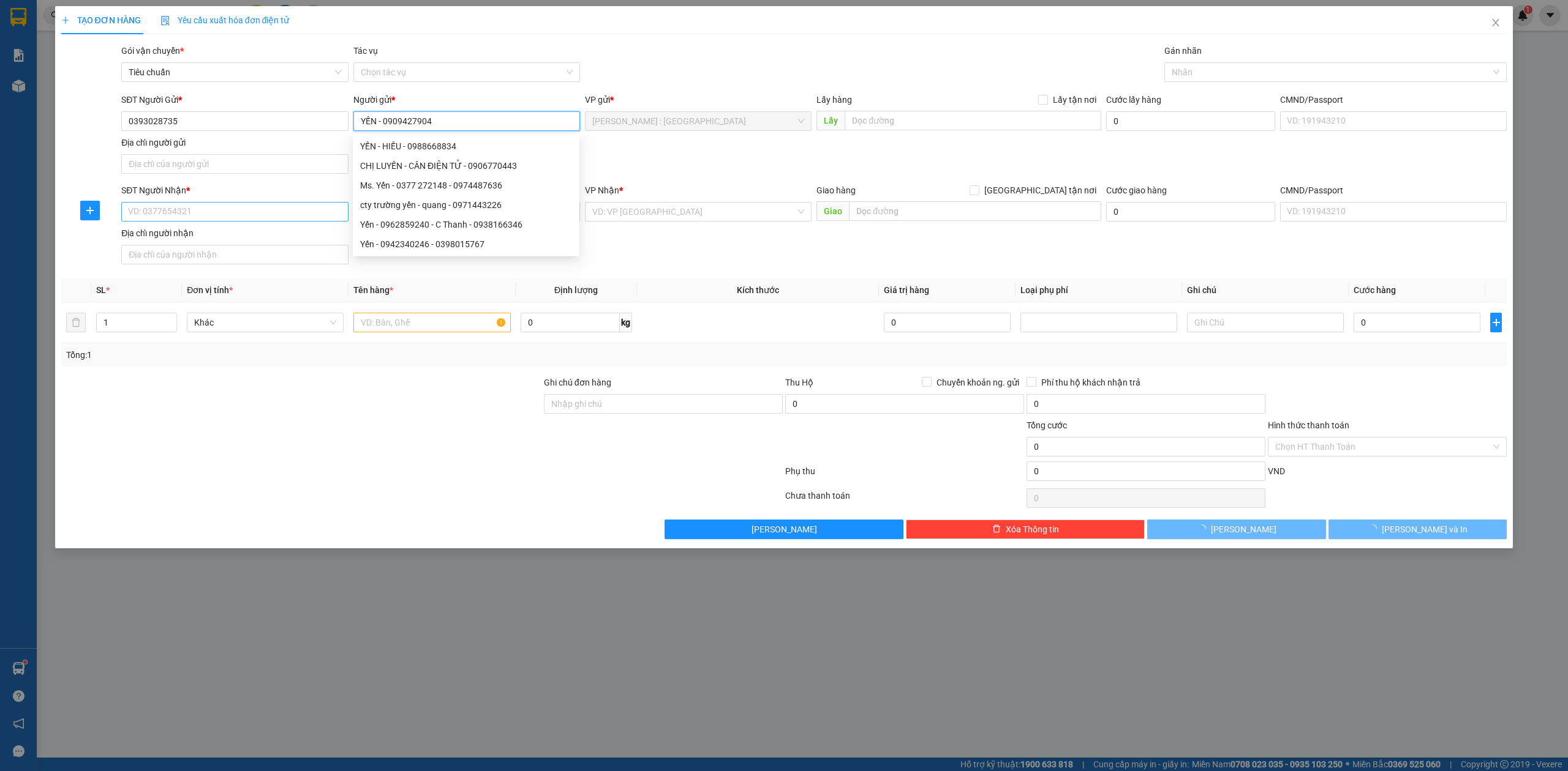
type input "YẾN - 0909427904"
click at [261, 215] on input "SĐT Người Nhận *" at bounding box center [234, 211] width 227 height 19
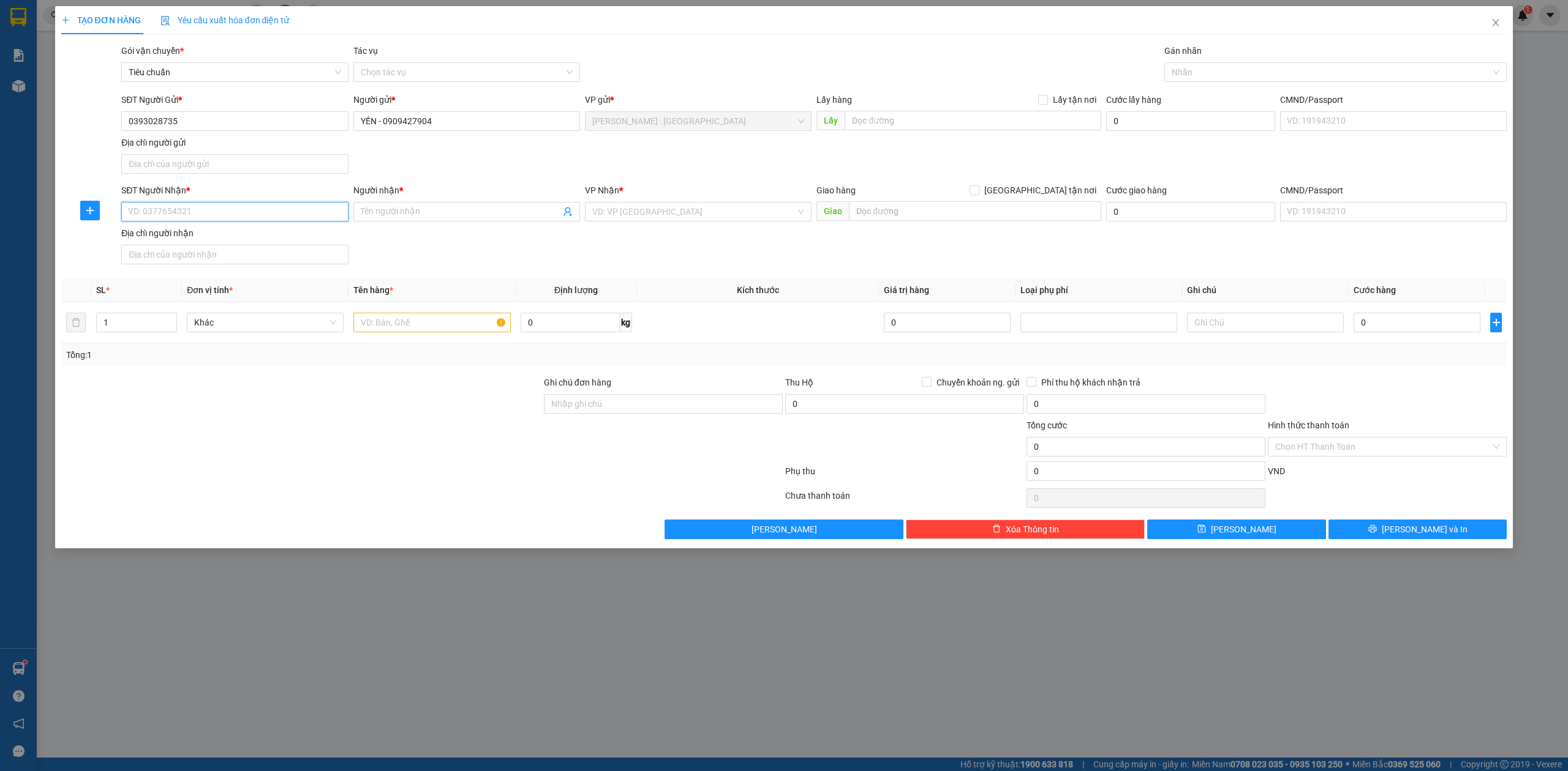
paste input "0398386970"
type input "0398386970"
click at [454, 217] on input "Người nhận *" at bounding box center [461, 212] width 200 height 14
paste input "KHỔNG LONG"
type input "KHỔNG LONG"
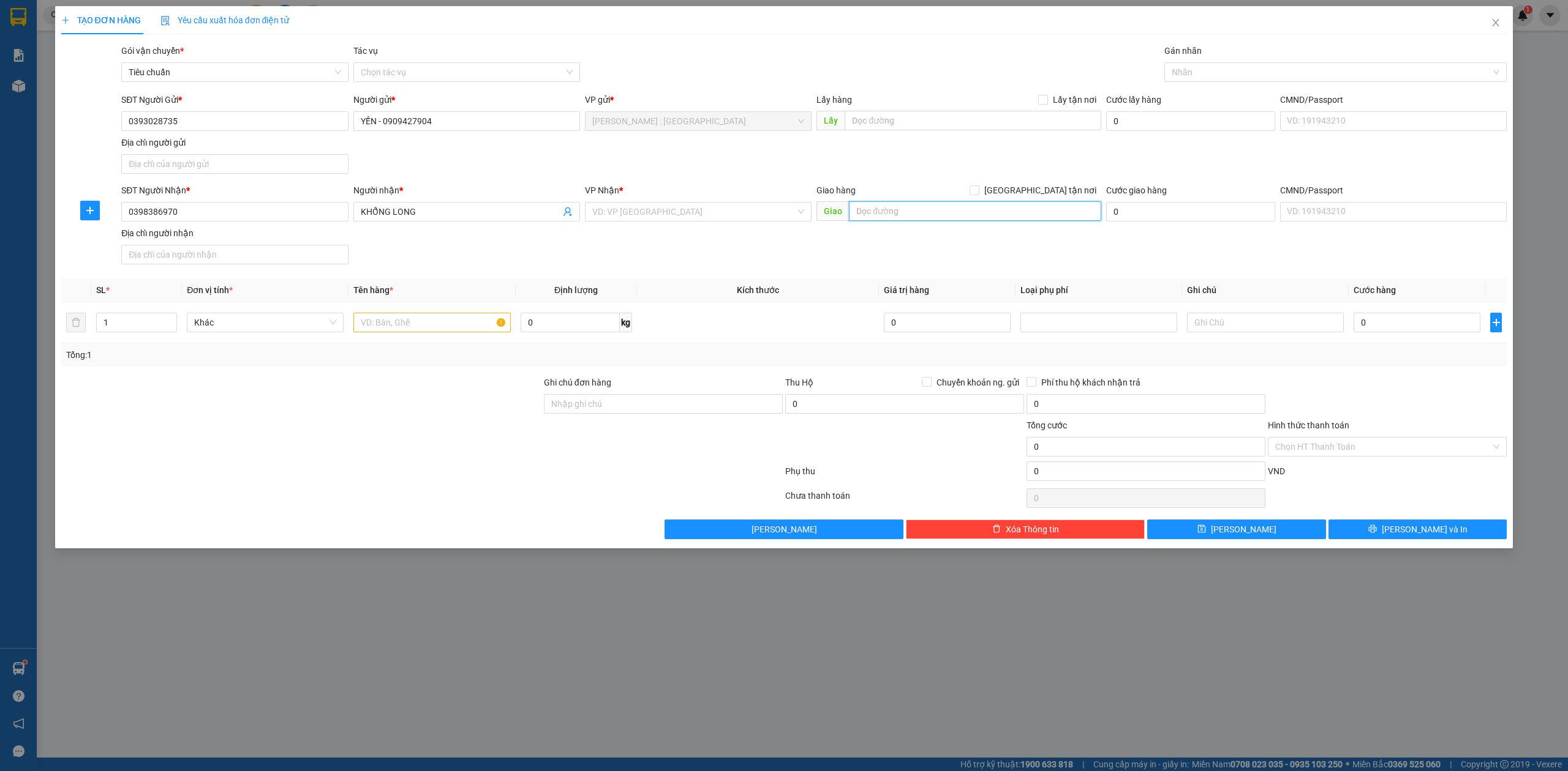
drag, startPoint x: 935, startPoint y: 212, endPoint x: 1057, endPoint y: 205, distance: 122.2
click at [940, 213] on input "text" at bounding box center [975, 211] width 253 height 19
paste input "GO! [GEOGRAPHIC_DATA], [GEOGRAPHIC_DATA], KHU DÂN CƯ ĐÔ THỊ MỚI [GEOGRAPHIC_DAT…"
type input "GO! [GEOGRAPHIC_DATA], [GEOGRAPHIC_DATA], KHU DÂN CƯ ĐÔ THỊ MỚI [GEOGRAPHIC_DAT…"
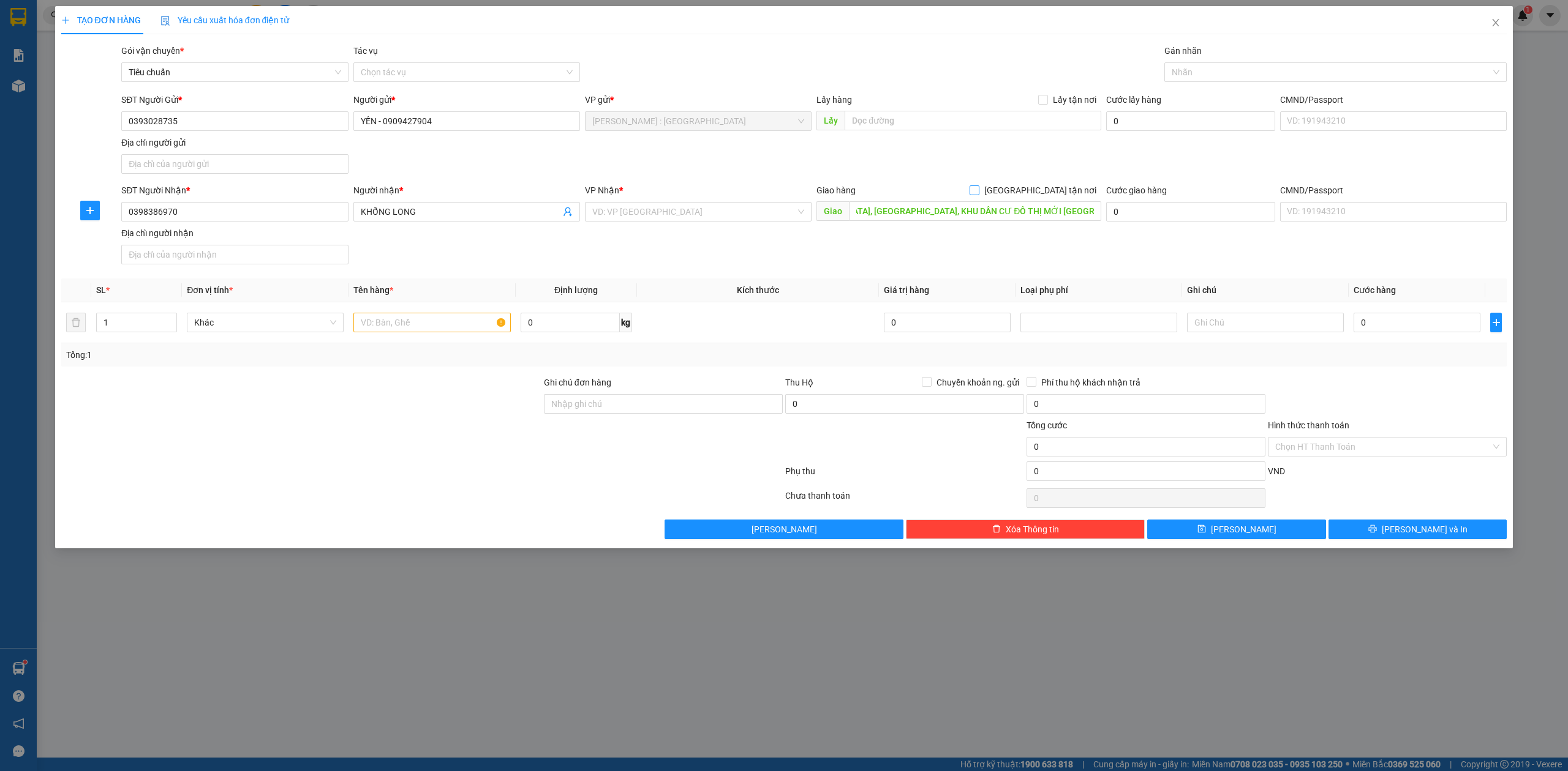
click at [1060, 196] on span "[GEOGRAPHIC_DATA] tận nơi" at bounding box center [1041, 190] width 122 height 14
click at [978, 194] on input "[GEOGRAPHIC_DATA] tận nơi" at bounding box center [973, 189] width 8 height 8
checkbox input "true"
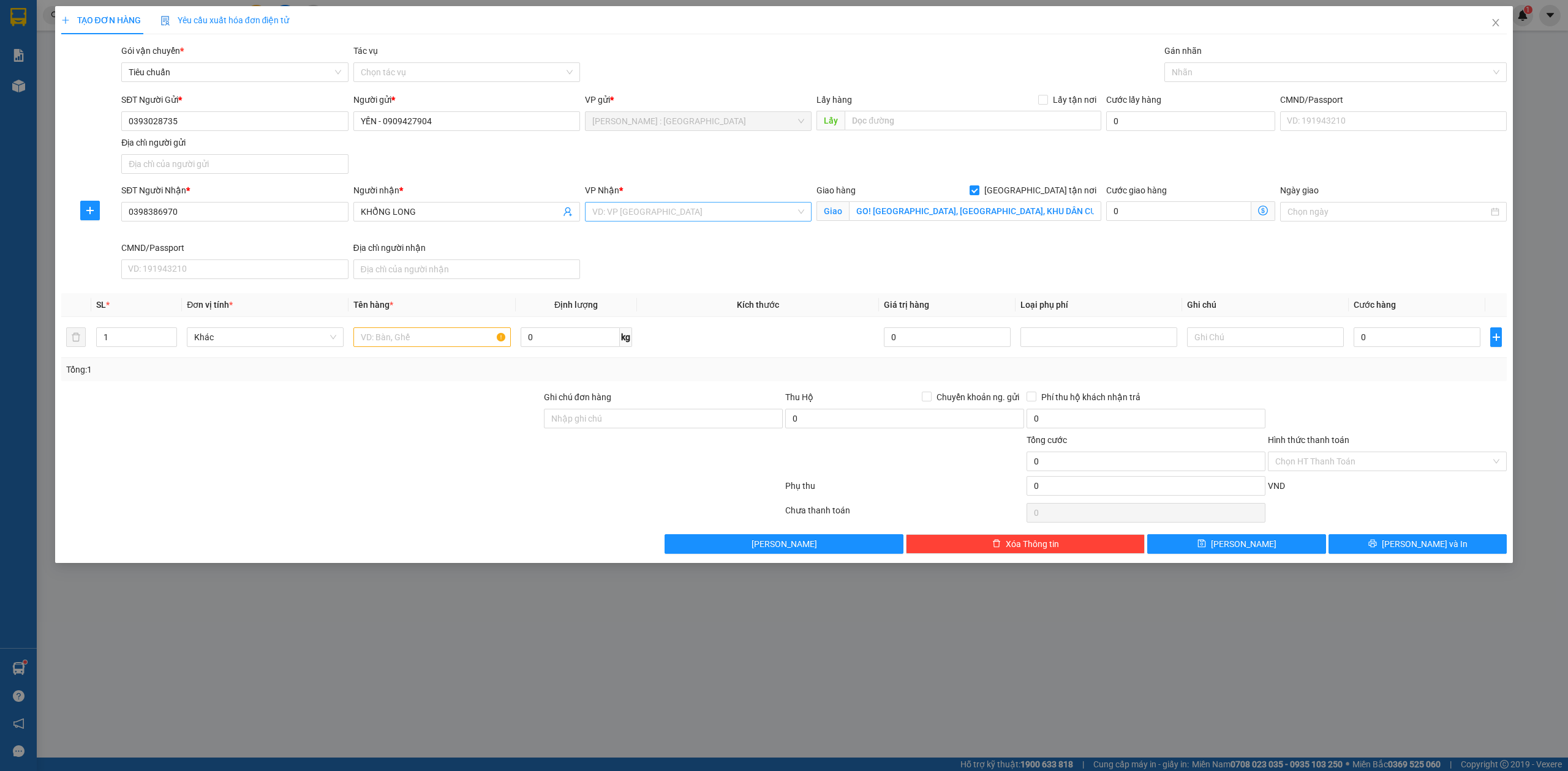
click at [671, 211] on input "search" at bounding box center [695, 212] width 204 height 19
type input "CẦN"
click at [641, 238] on div "Cần Thơ: [PERSON_NAME]" at bounding box center [698, 237] width 212 height 14
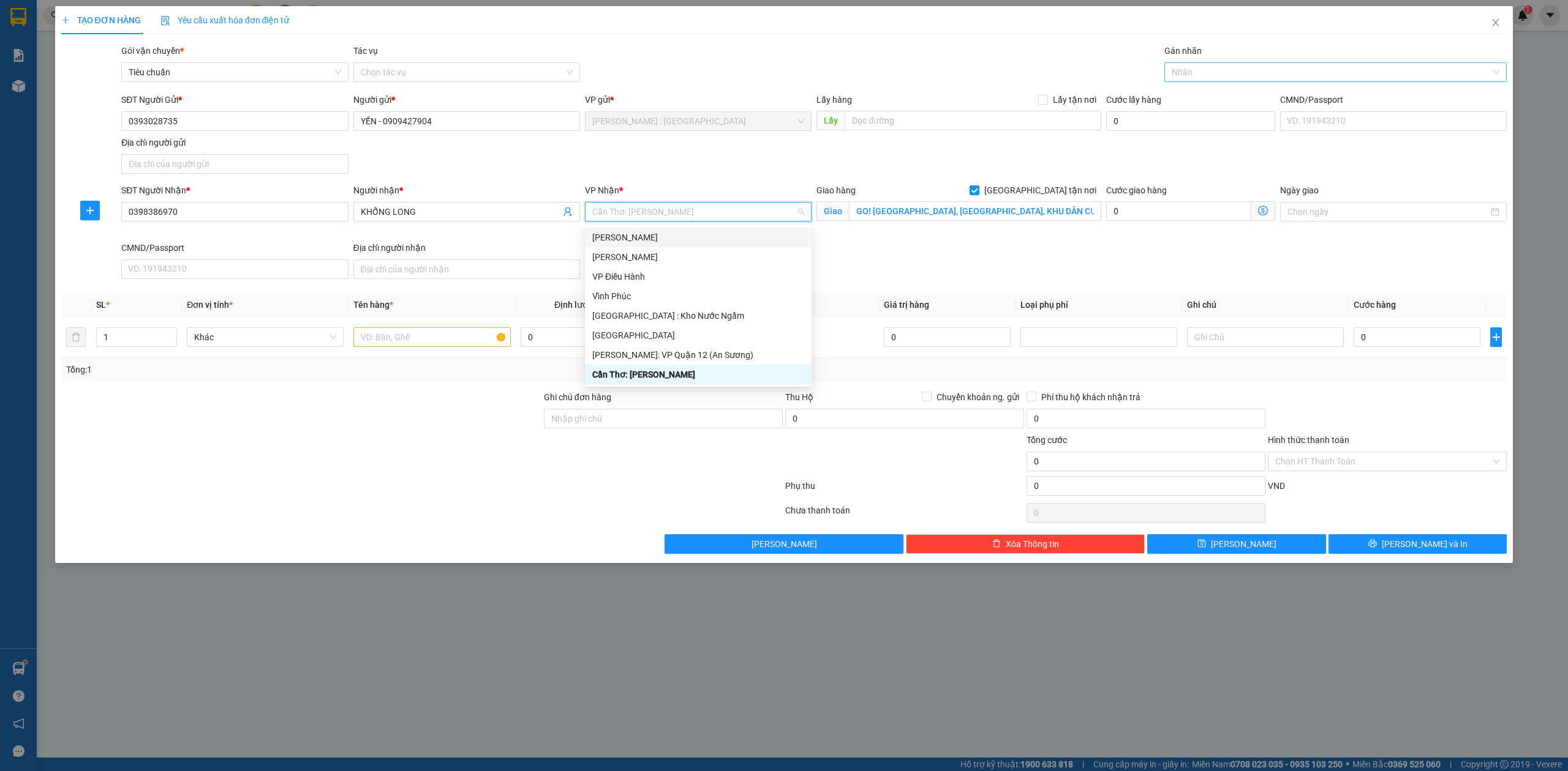
click at [1348, 74] on div at bounding box center [1330, 72] width 325 height 15
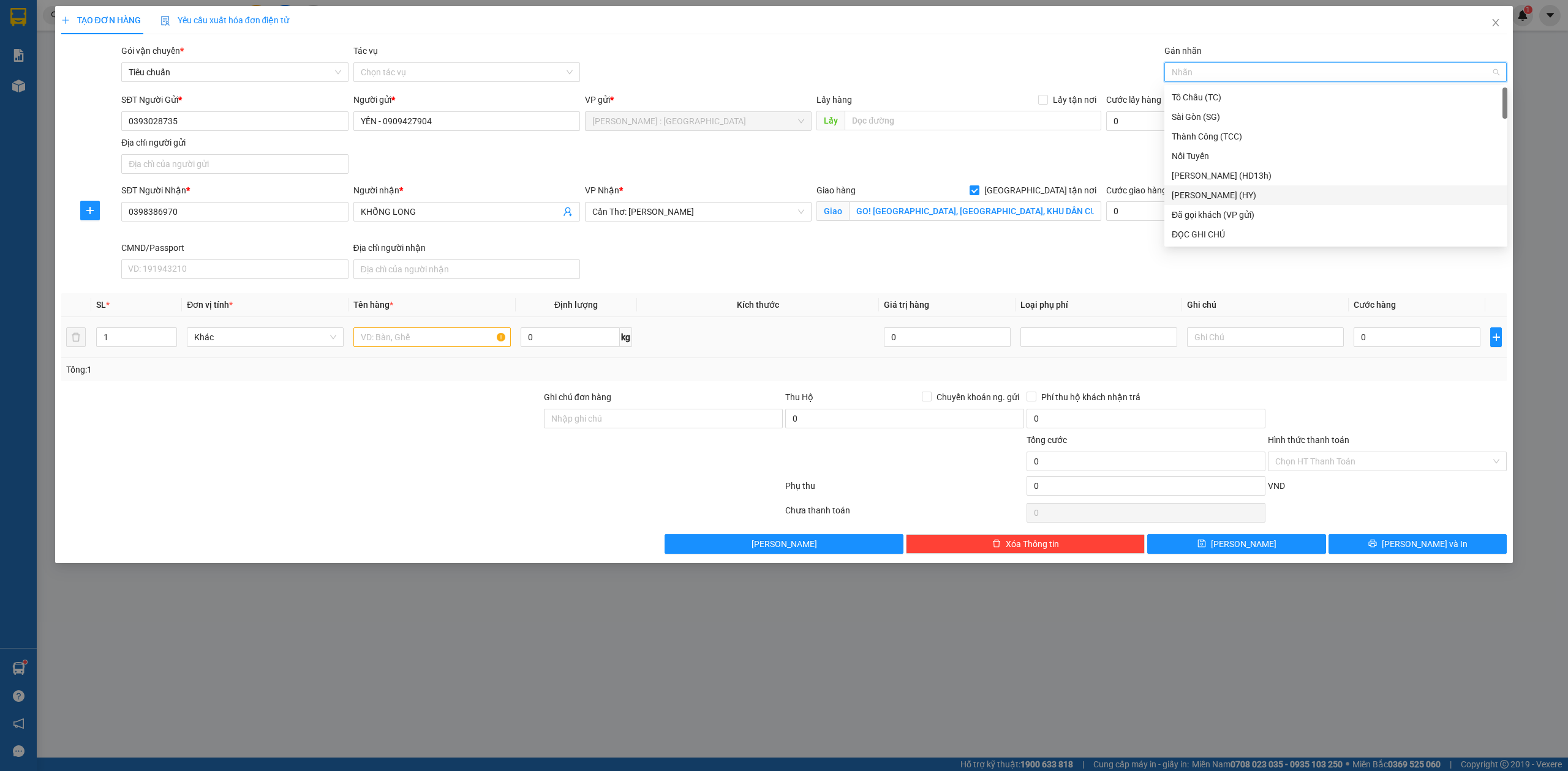
type input "G"
drag, startPoint x: 1196, startPoint y: 238, endPoint x: 221, endPoint y: 332, distance: 979.5
click at [1194, 238] on div "[GEOGRAPHIC_DATA] tận nơi" at bounding box center [1336, 234] width 329 height 14
click at [173, 339] on span "down" at bounding box center [170, 342] width 7 height 7
type input "2"
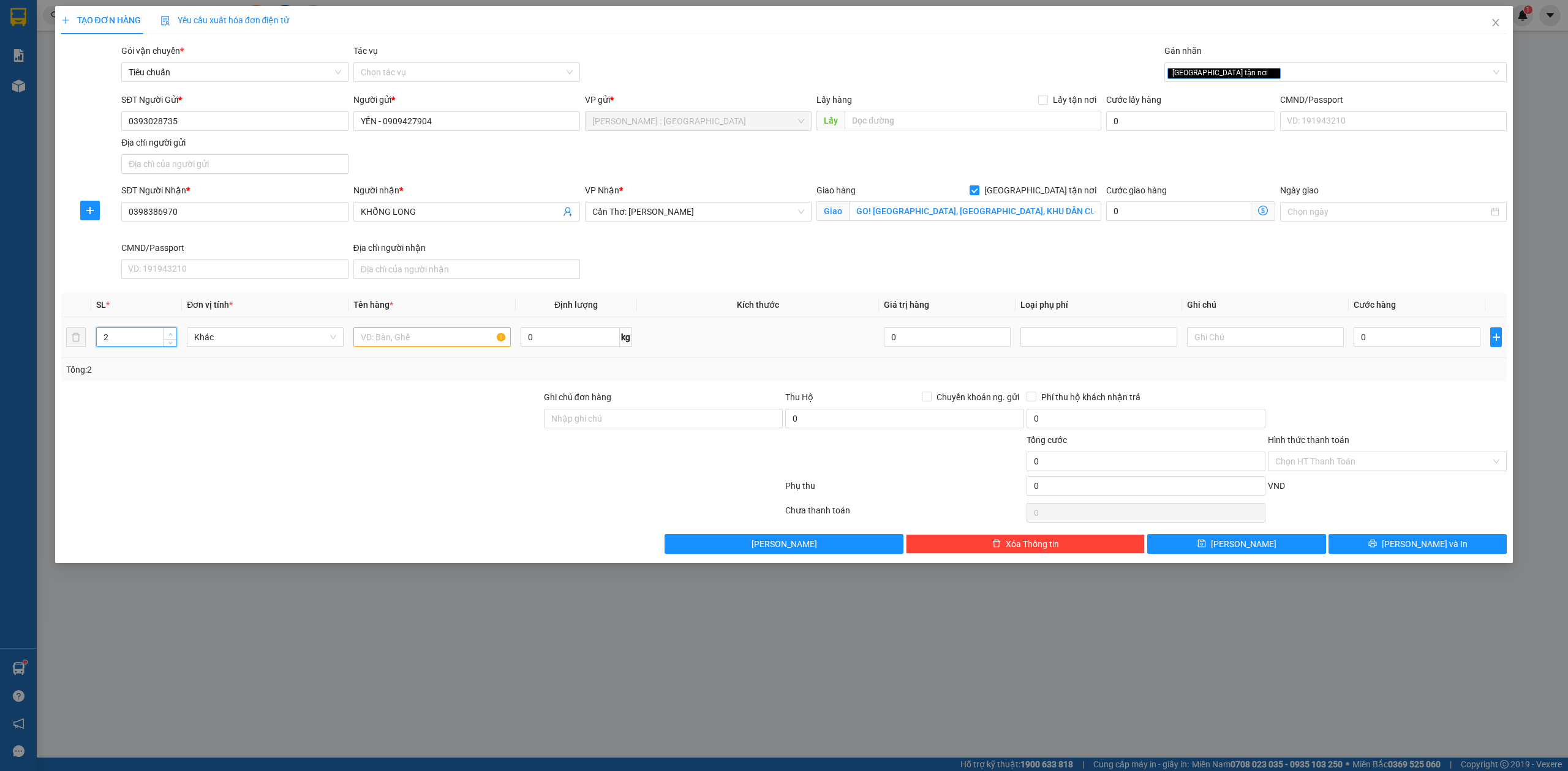
click at [169, 334] on icon "up" at bounding box center [170, 334] width 5 height 5
click at [437, 342] on input "text" at bounding box center [432, 337] width 157 height 19
type input "2 KIỆN GIẤY"
click at [1393, 342] on input "0" at bounding box center [1417, 337] width 127 height 19
type input "1"
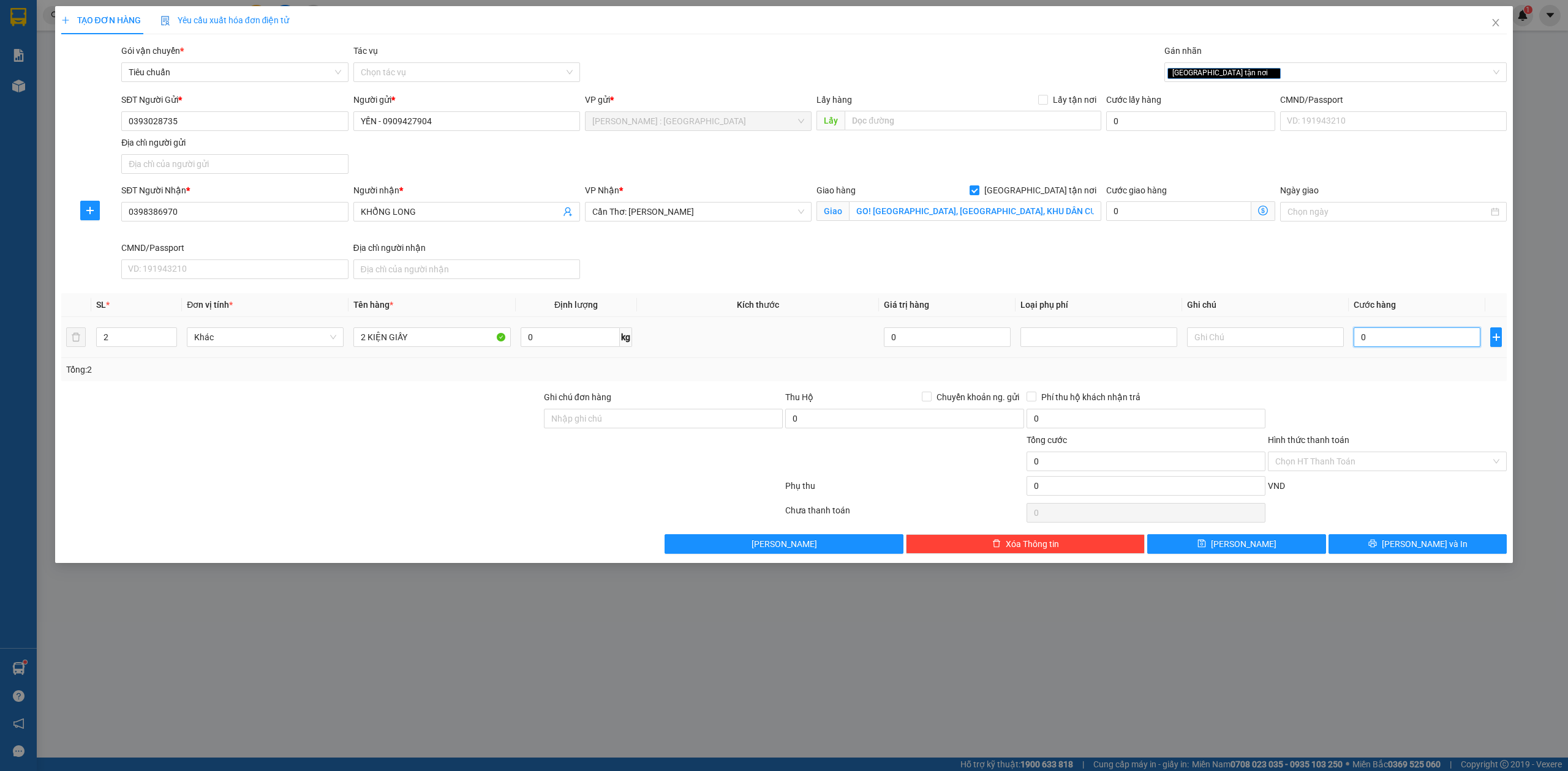
type input "1"
type input "10"
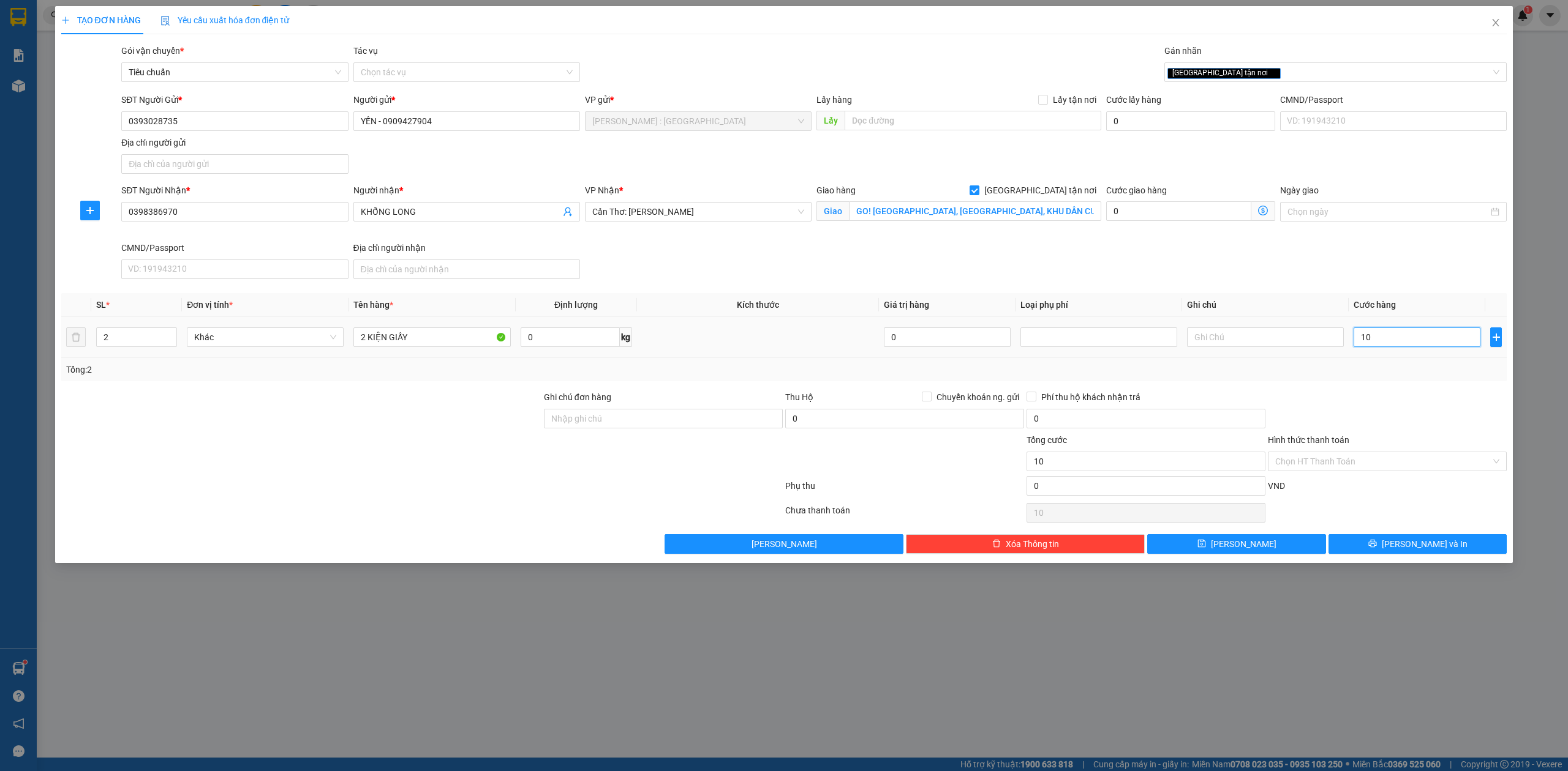
type input "100"
type input "100.000"
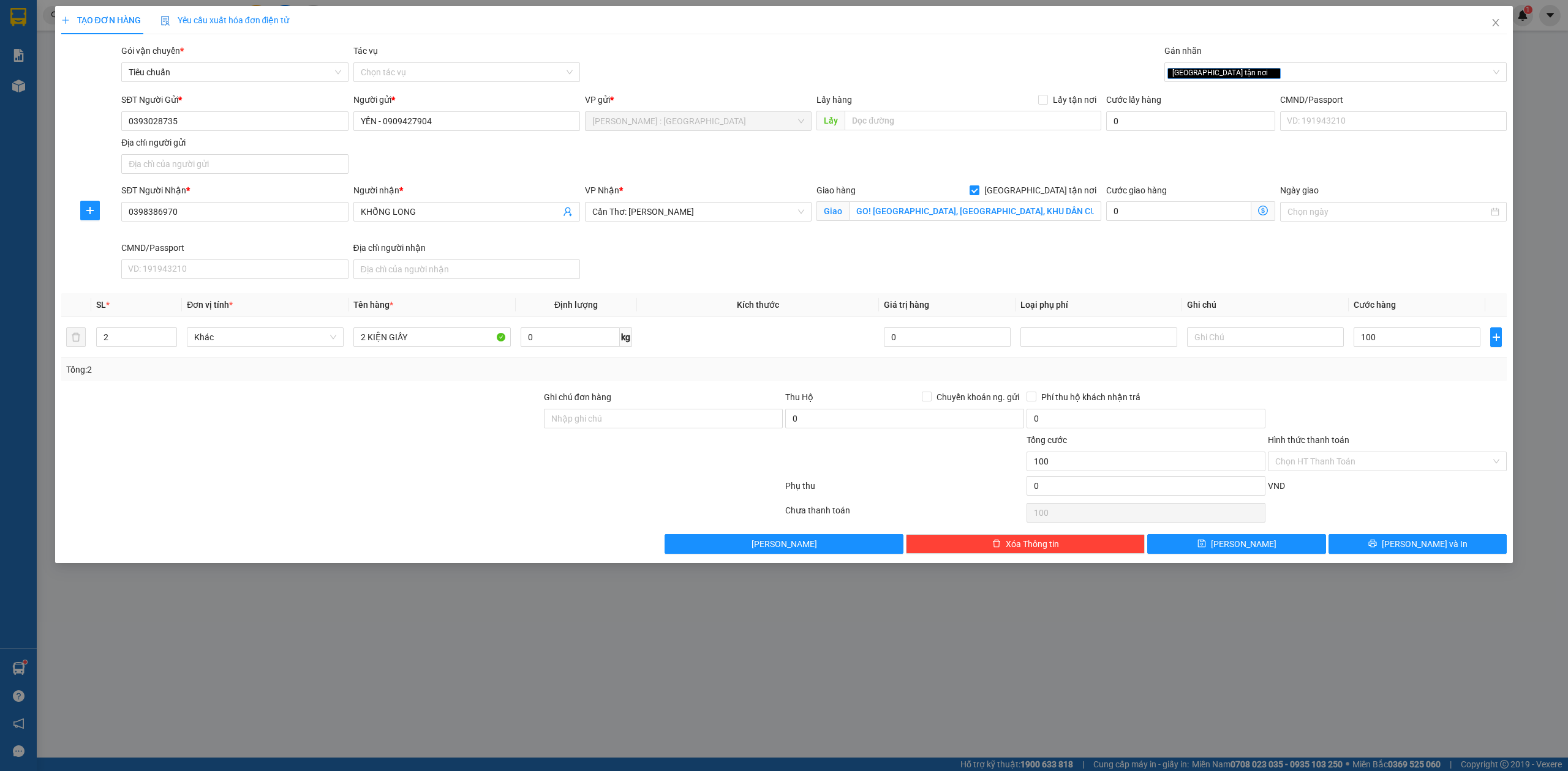
type input "100.000"
click at [1066, 272] on div "SĐT Người Nhận * 0398386970 Người nhận * KHỔNG LONG VP Nhận * Cần Thơ: Kho Ninh…" at bounding box center [814, 233] width 1391 height 100
click at [397, 361] on div "Tổng: 2" at bounding box center [784, 369] width 1447 height 23
click at [1408, 551] on span "[PERSON_NAME] và In" at bounding box center [1424, 544] width 86 height 14
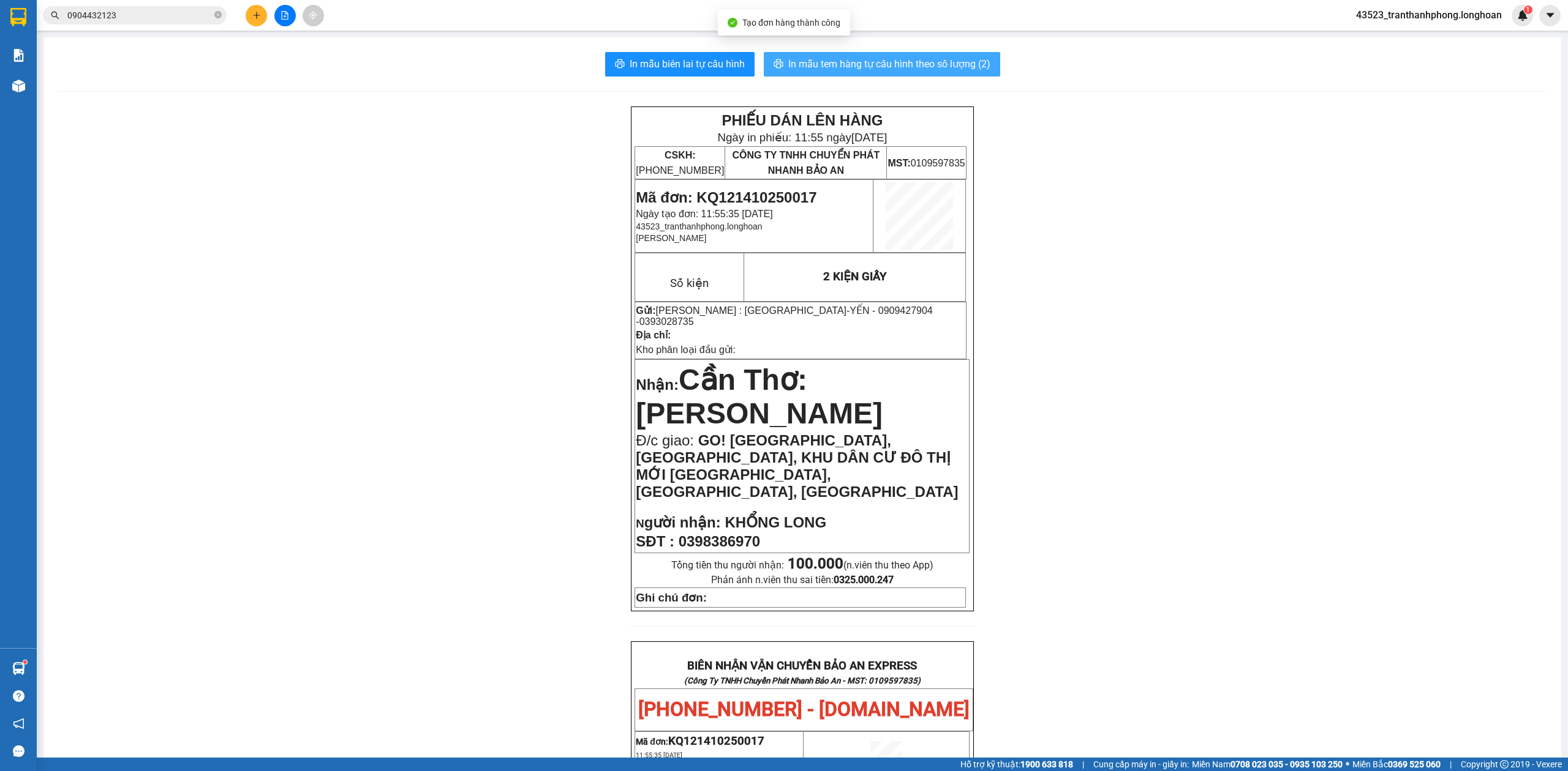
click at [831, 68] on span "In mẫu tem hàng tự cấu hình theo số lượng (2)" at bounding box center [889, 64] width 202 height 16
click at [280, 148] on div "PHIẾU DÁN LÊN HÀNG Ngày in phiếu: 11:55 [DATE] CSKH: [PHONE_NUMBER] CÔNG TY TNH…" at bounding box center [802, 743] width 1488 height 1274
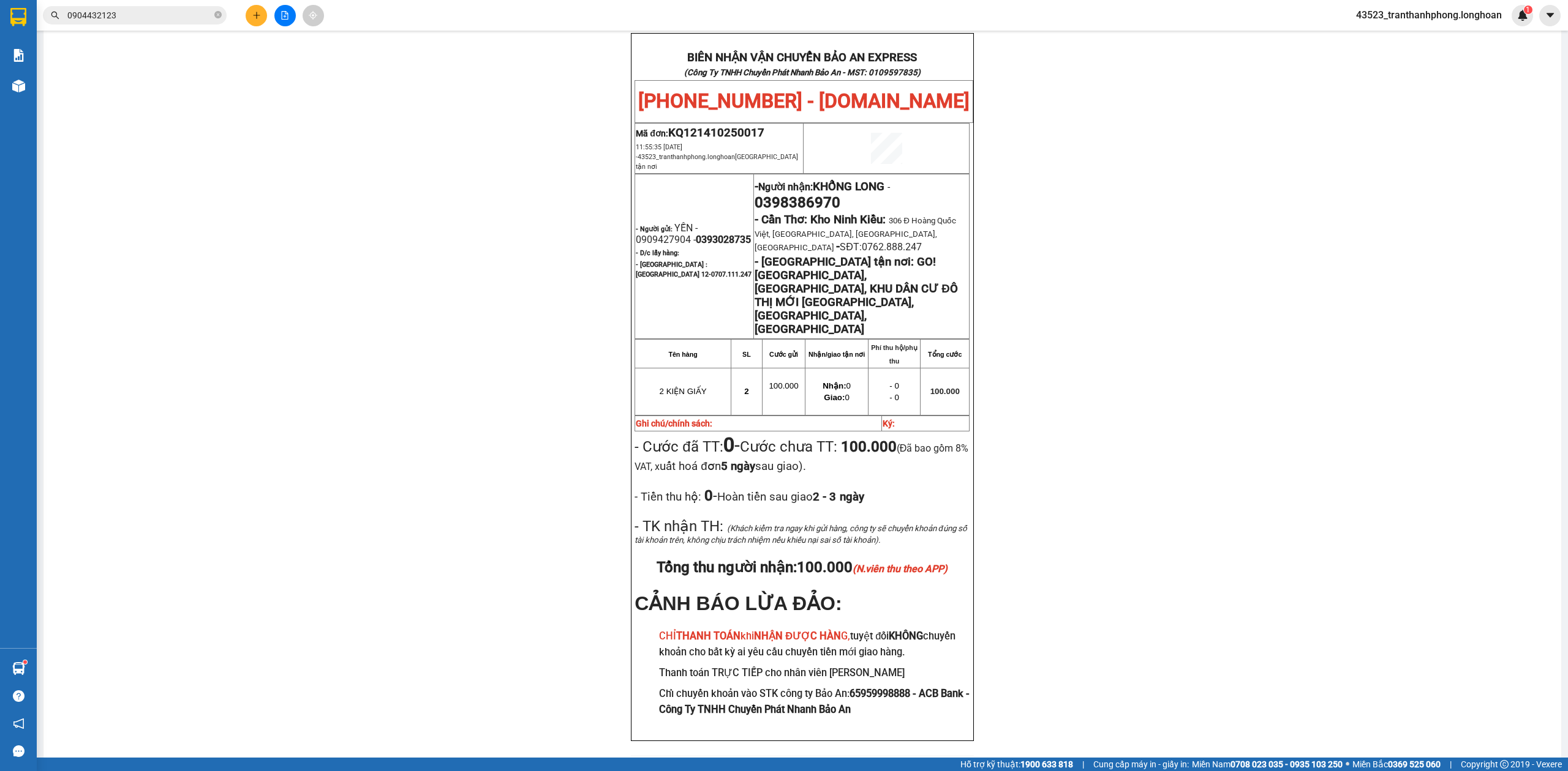
click at [696, 234] on span "0393028735" at bounding box center [723, 240] width 56 height 12
copy span "0393028735"
click at [254, 18] on icon "plus" at bounding box center [257, 15] width 8 height 8
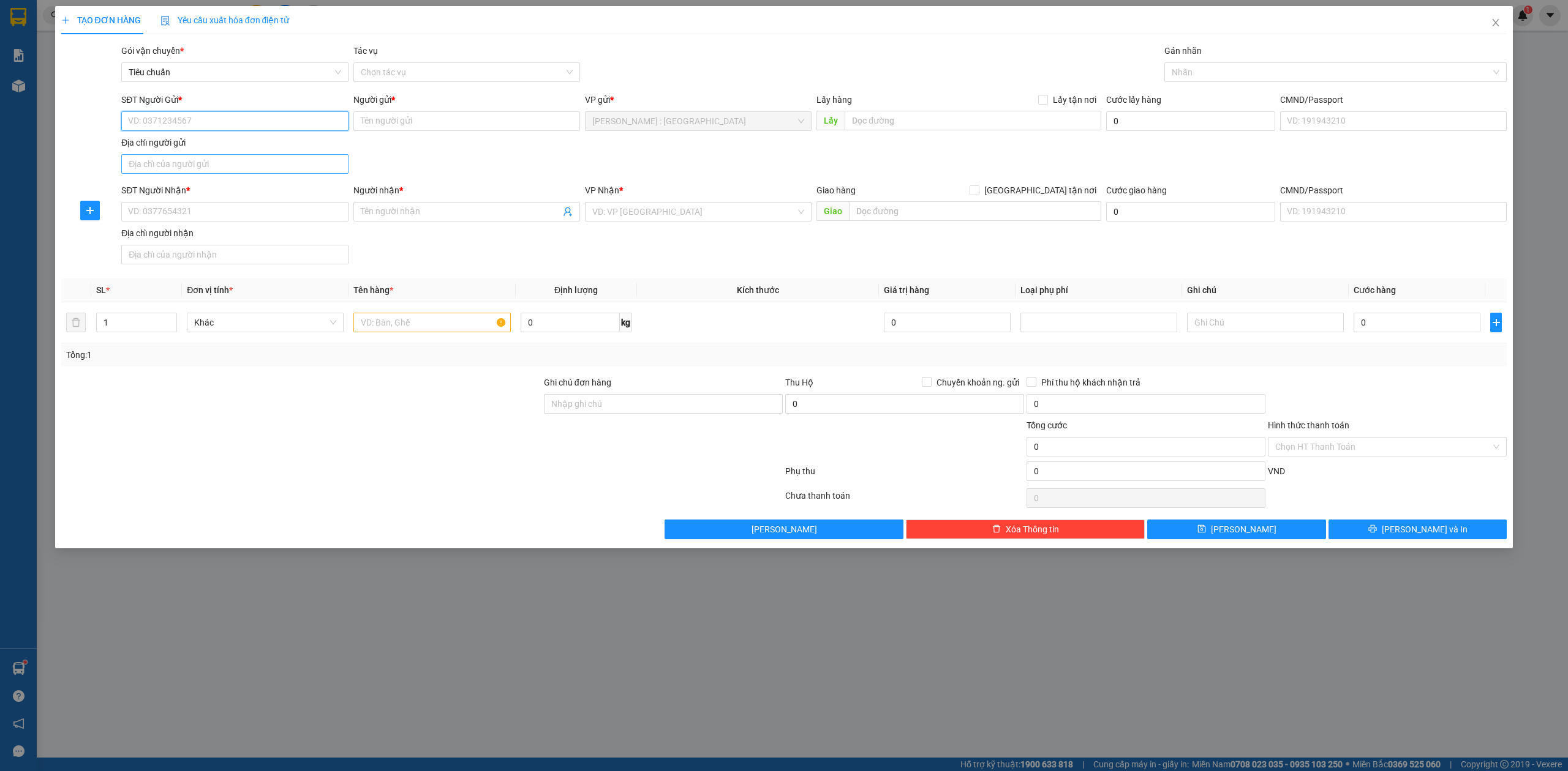
paste input "0393028735"
type input "0393028735"
click at [232, 149] on div "0393028735 - YẾN - 0909427904" at bounding box center [234, 146] width 212 height 14
type input "YẾN - 0909427904"
type input "0393028735"
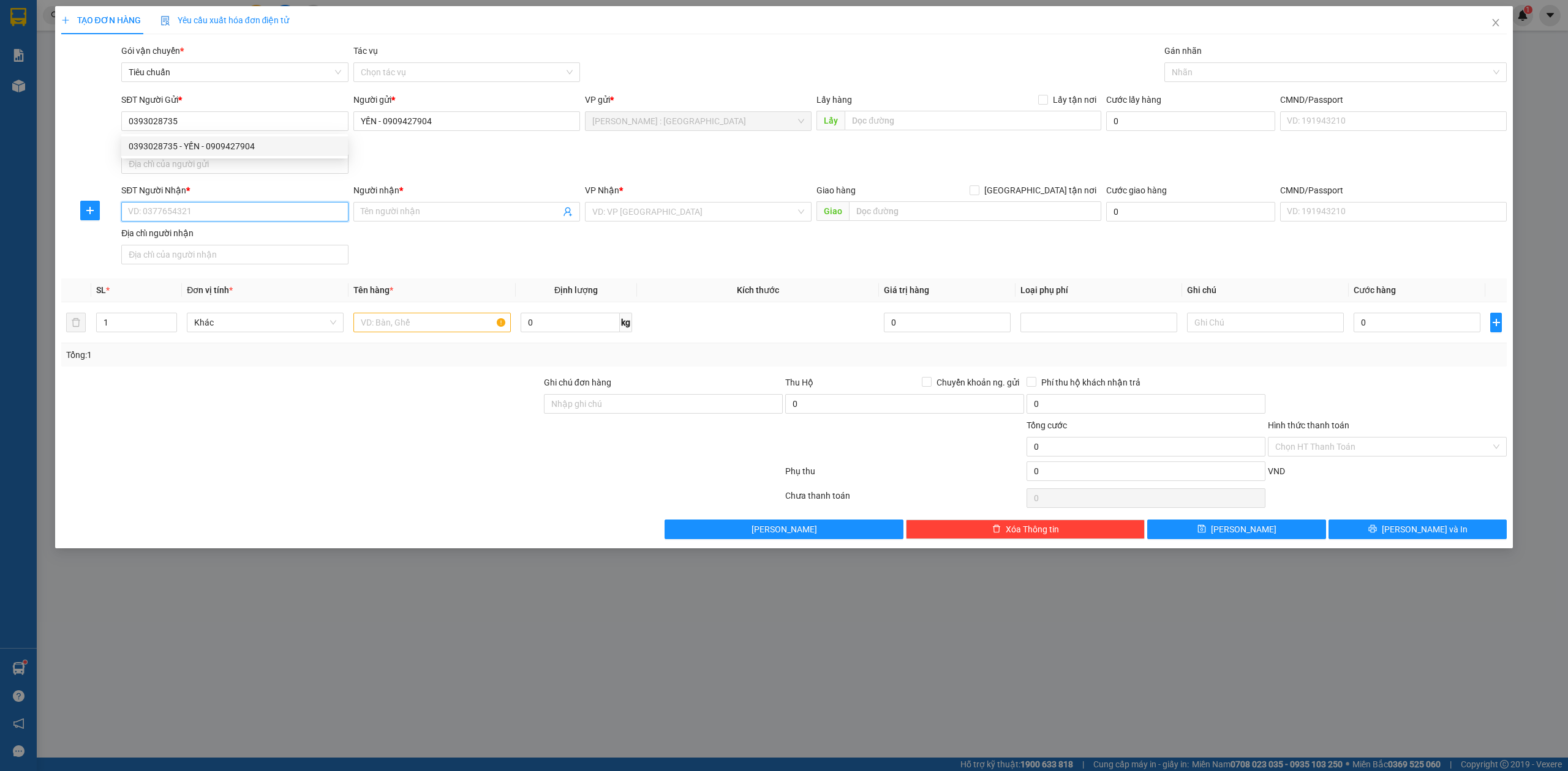
click at [246, 211] on input "SĐT Người Nhận *" at bounding box center [234, 211] width 227 height 19
paste input "0393990806"
type input "0393990806"
click at [403, 211] on input "Người nhận *" at bounding box center [461, 212] width 200 height 14
paste input "chị ÚT"
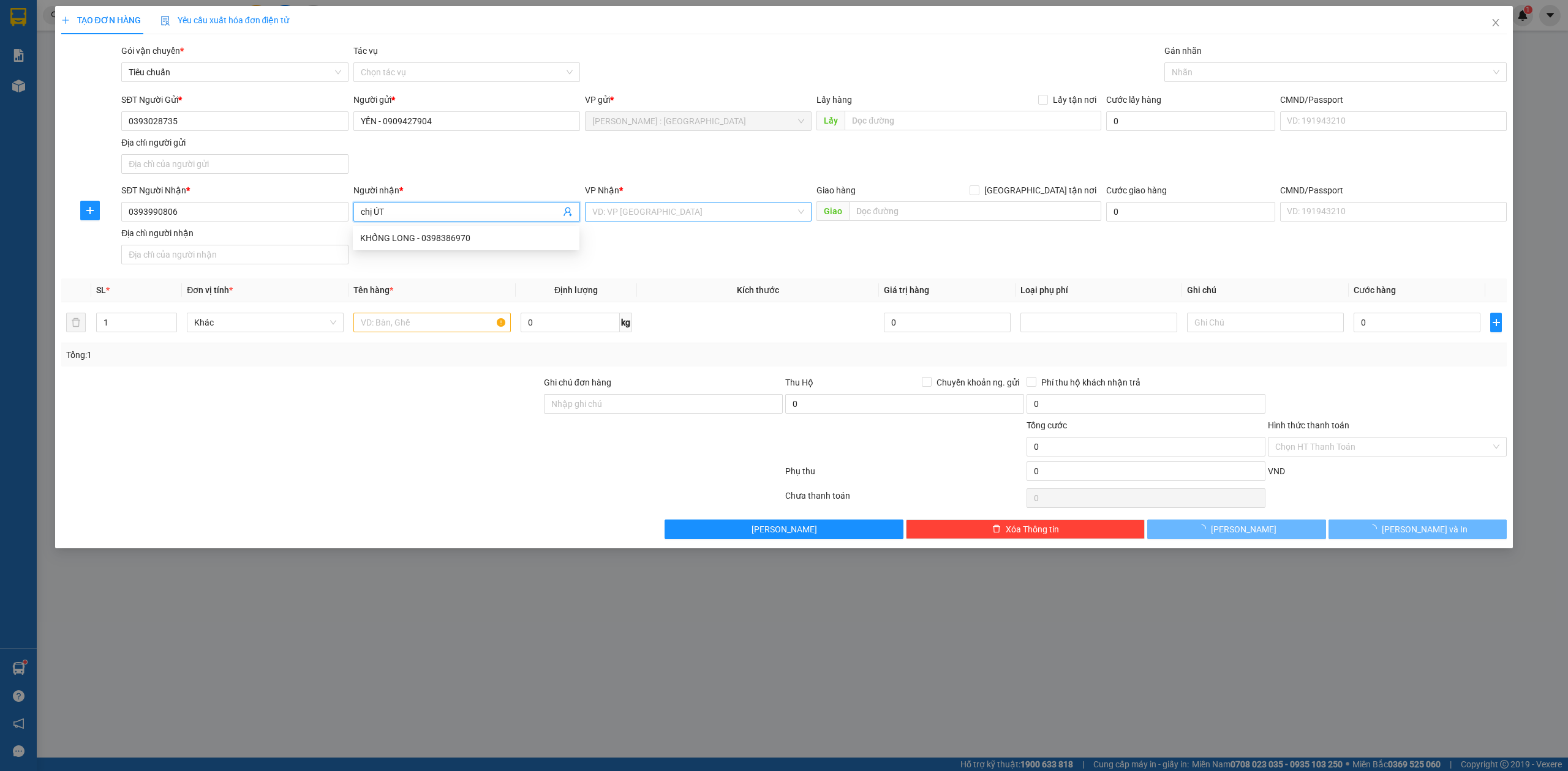
type input "chị ÚT"
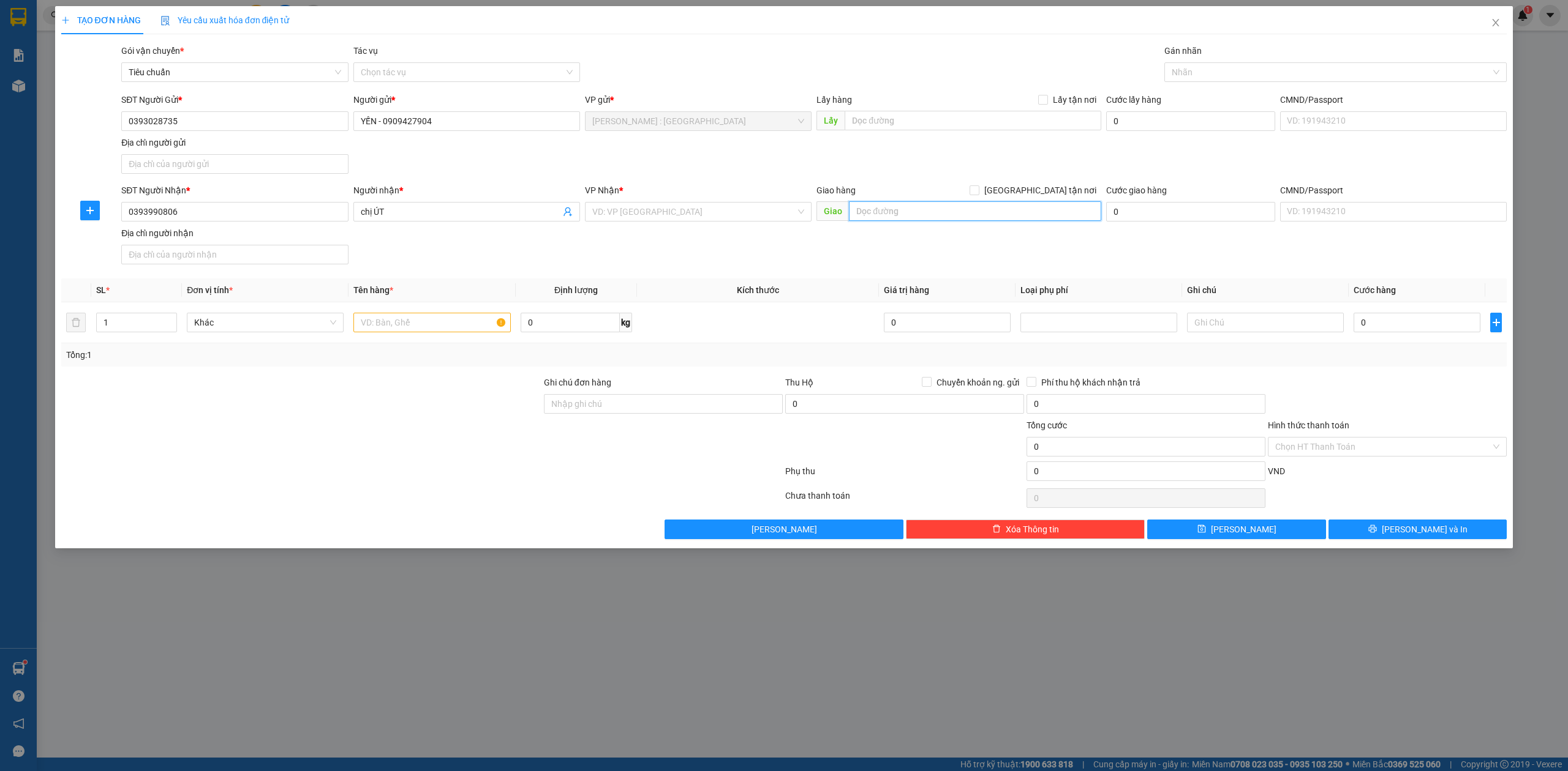
paste input "GO! [GEOGRAPHIC_DATA], [GEOGRAPHIC_DATA] (Quốc lộ 60), Xã [GEOGRAPHIC_DATA], [G…"
click at [877, 209] on input "text" at bounding box center [975, 211] width 253 height 19
type input "GO! [GEOGRAPHIC_DATA], [GEOGRAPHIC_DATA] (Quốc lộ 60), Xã [GEOGRAPHIC_DATA], [G…"
click at [1060, 193] on span "[GEOGRAPHIC_DATA] tận nơi" at bounding box center [1041, 190] width 122 height 14
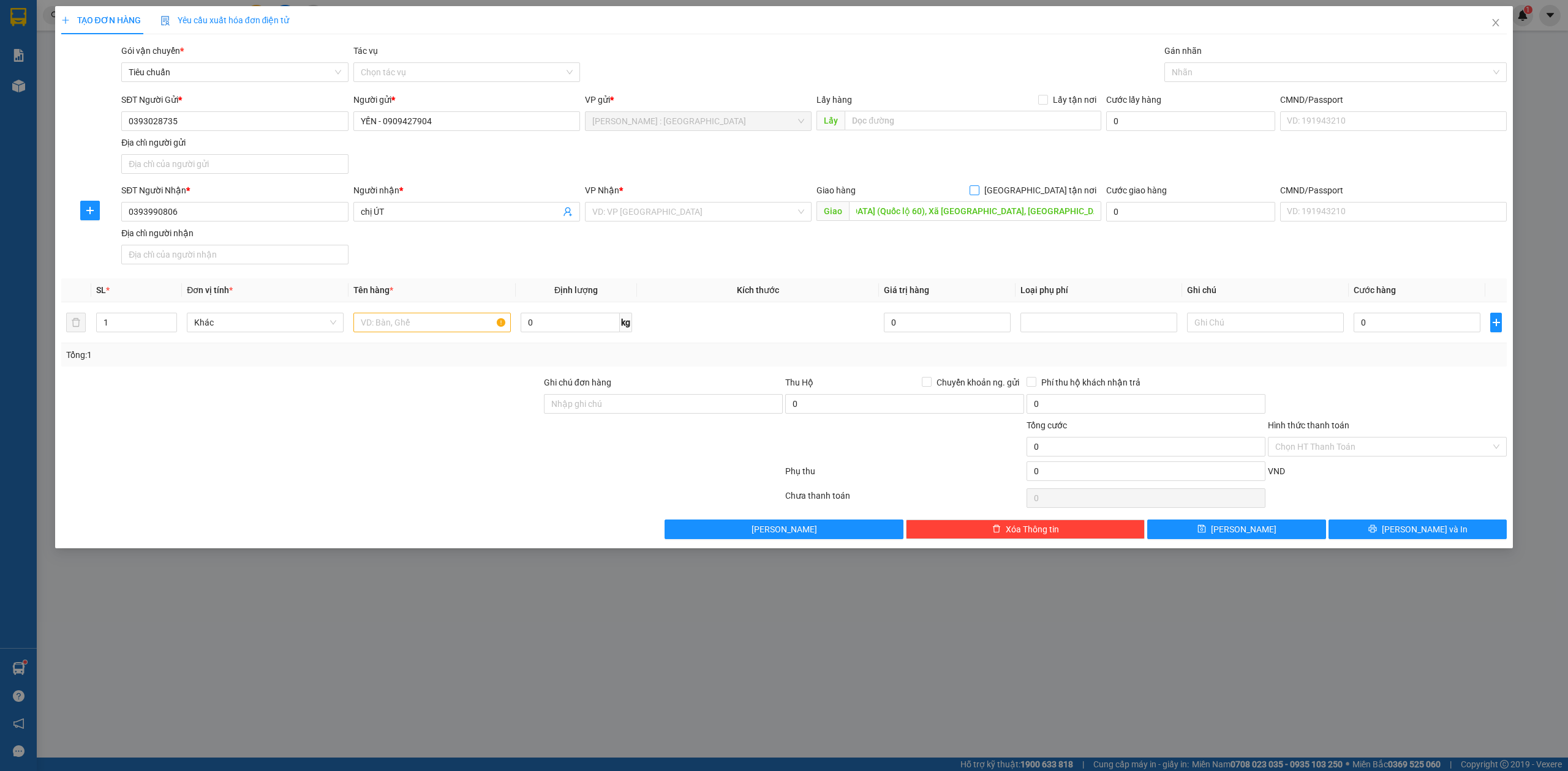
click at [978, 193] on input "[GEOGRAPHIC_DATA] tận nơi" at bounding box center [973, 189] width 8 height 8
checkbox input "true"
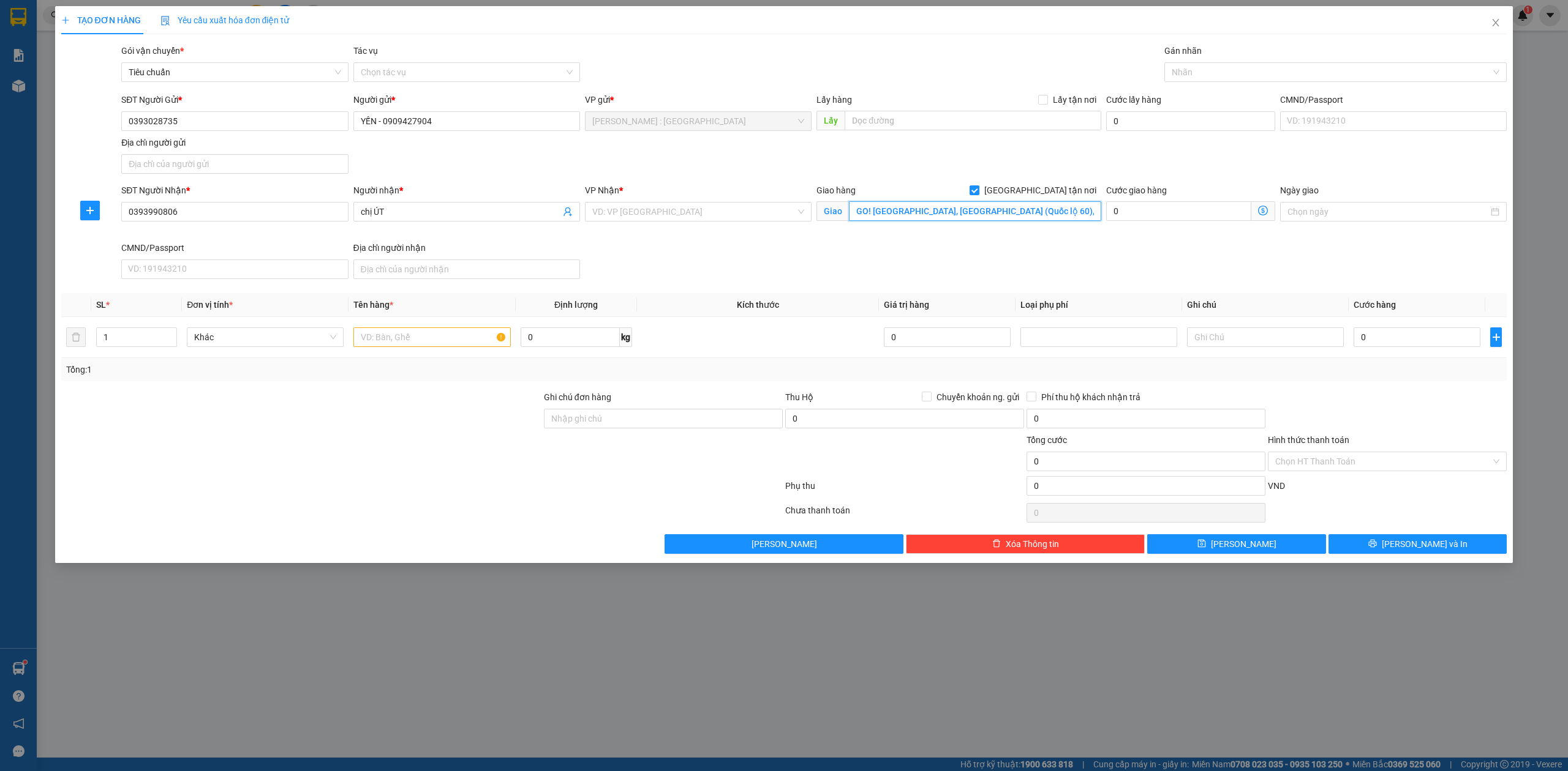
click at [909, 218] on input "GO! [GEOGRAPHIC_DATA], [GEOGRAPHIC_DATA] (Quốc lộ 60), Xã [GEOGRAPHIC_DATA], [G…" at bounding box center [975, 211] width 253 height 19
click at [1221, 73] on div at bounding box center [1330, 72] width 325 height 15
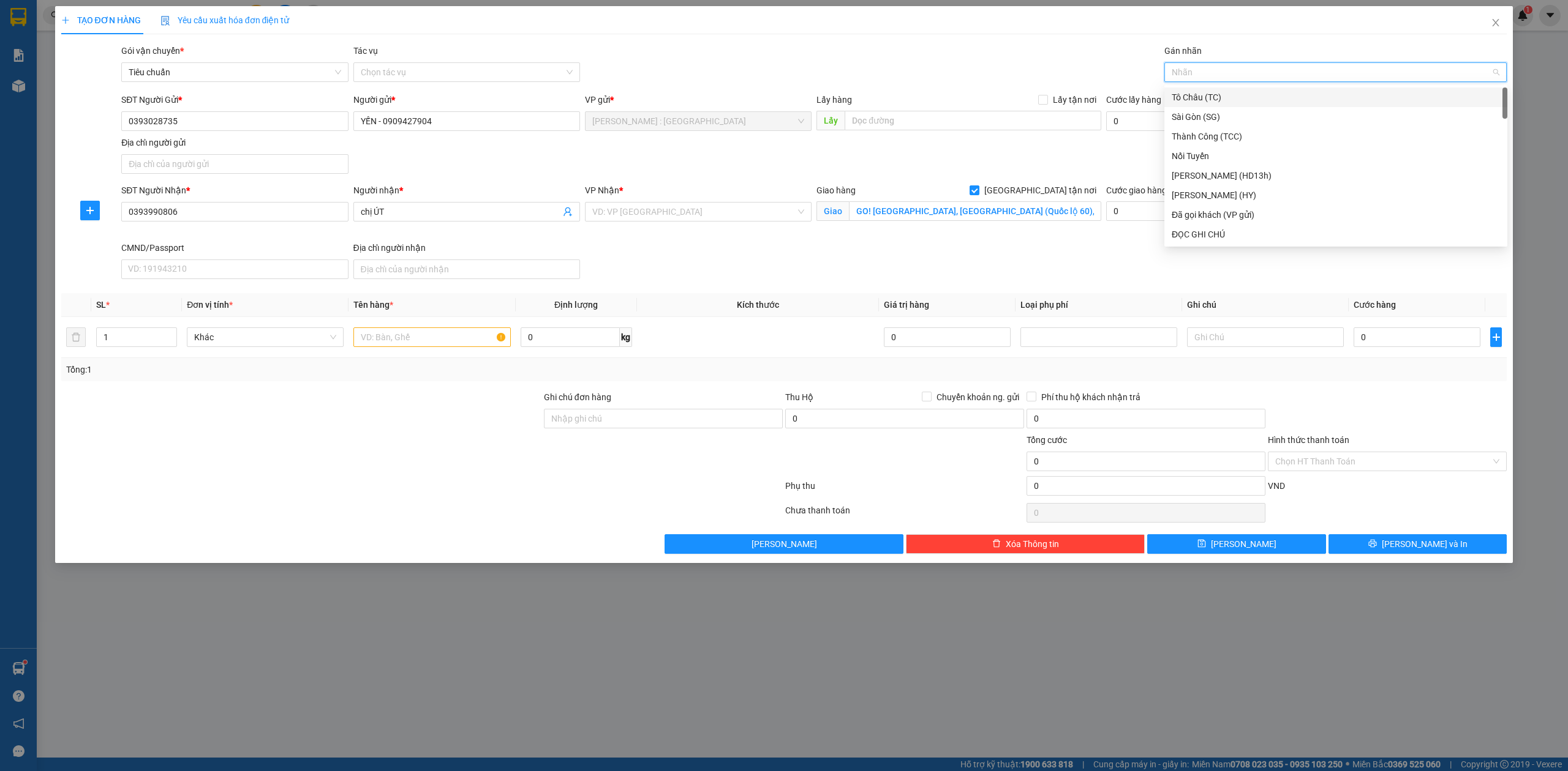
type input "G"
click at [1197, 236] on div "[GEOGRAPHIC_DATA] tận nơi" at bounding box center [1336, 234] width 329 height 14
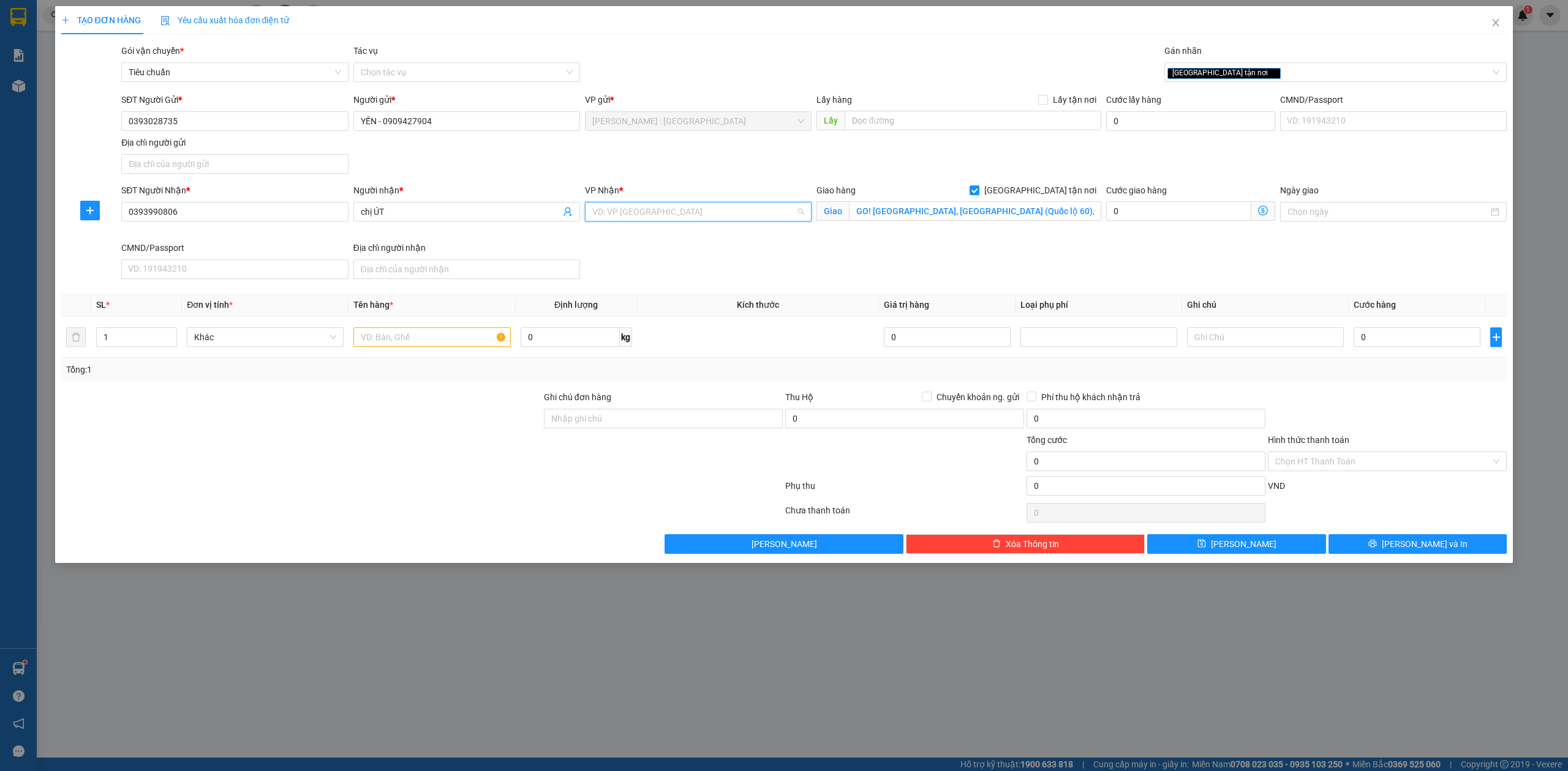
click at [711, 213] on input "search" at bounding box center [695, 212] width 204 height 19
type input "12"
click at [690, 263] on div "[PERSON_NAME] : [GEOGRAPHIC_DATA]" at bounding box center [698, 257] width 212 height 14
click at [437, 334] on input "text" at bounding box center [432, 337] width 157 height 19
type input "2"
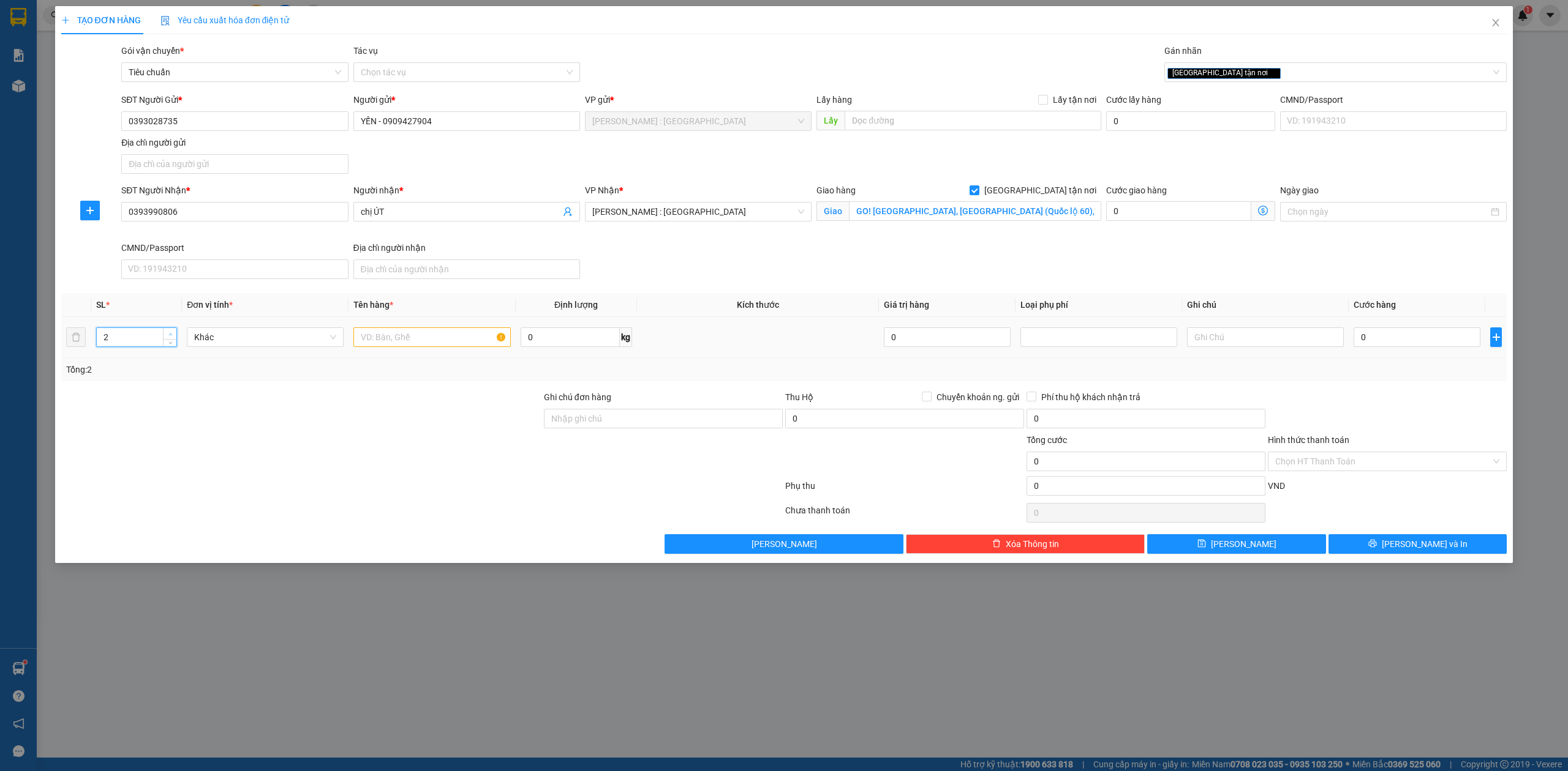
click at [168, 333] on span "up" at bounding box center [170, 334] width 7 height 7
click at [380, 343] on input "text" at bounding box center [432, 337] width 157 height 19
type input "2 KIỆN GIẤY"
click at [1438, 333] on input "0" at bounding box center [1417, 337] width 127 height 19
type input "1"
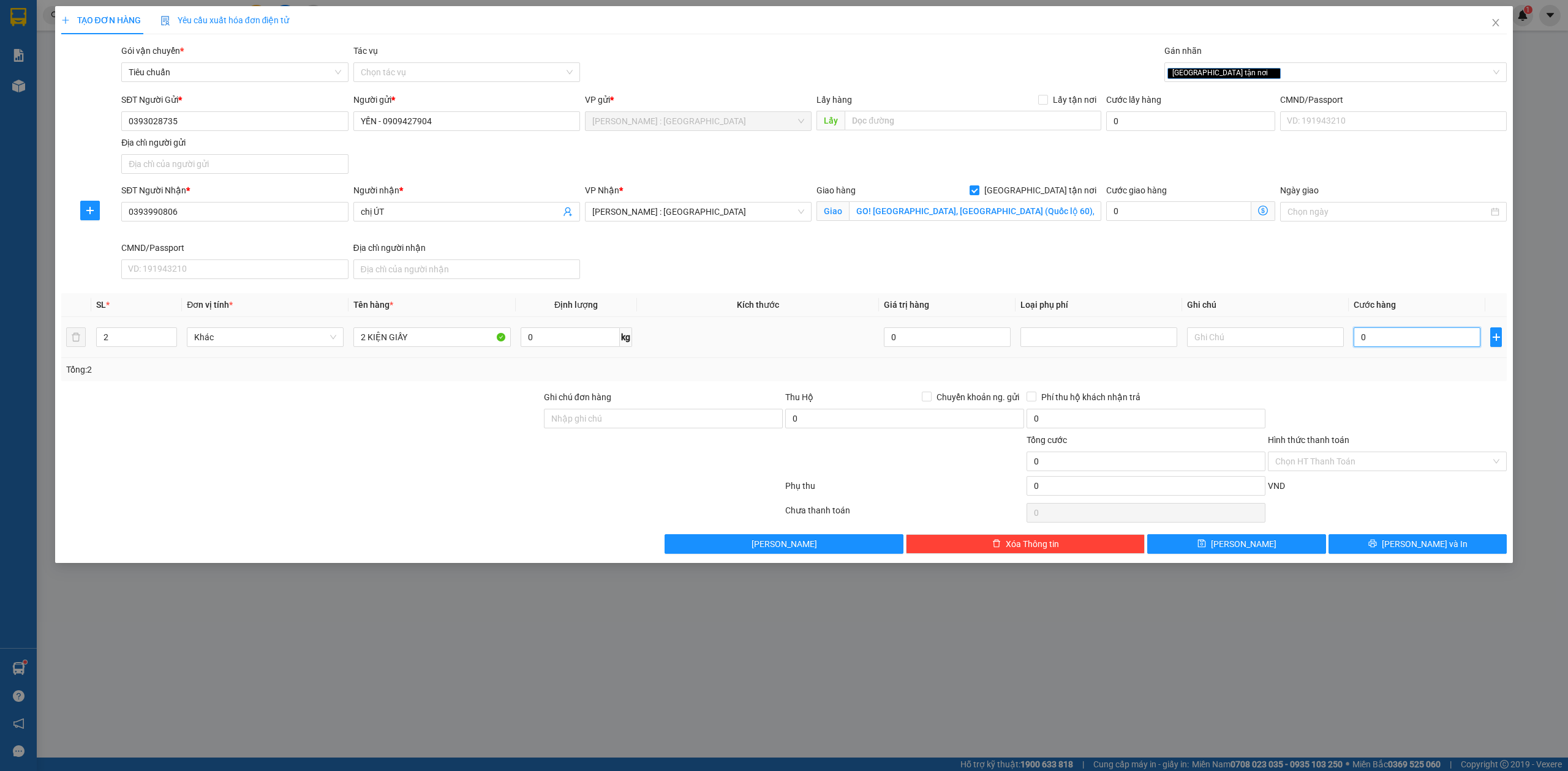
type input "1"
type input "10"
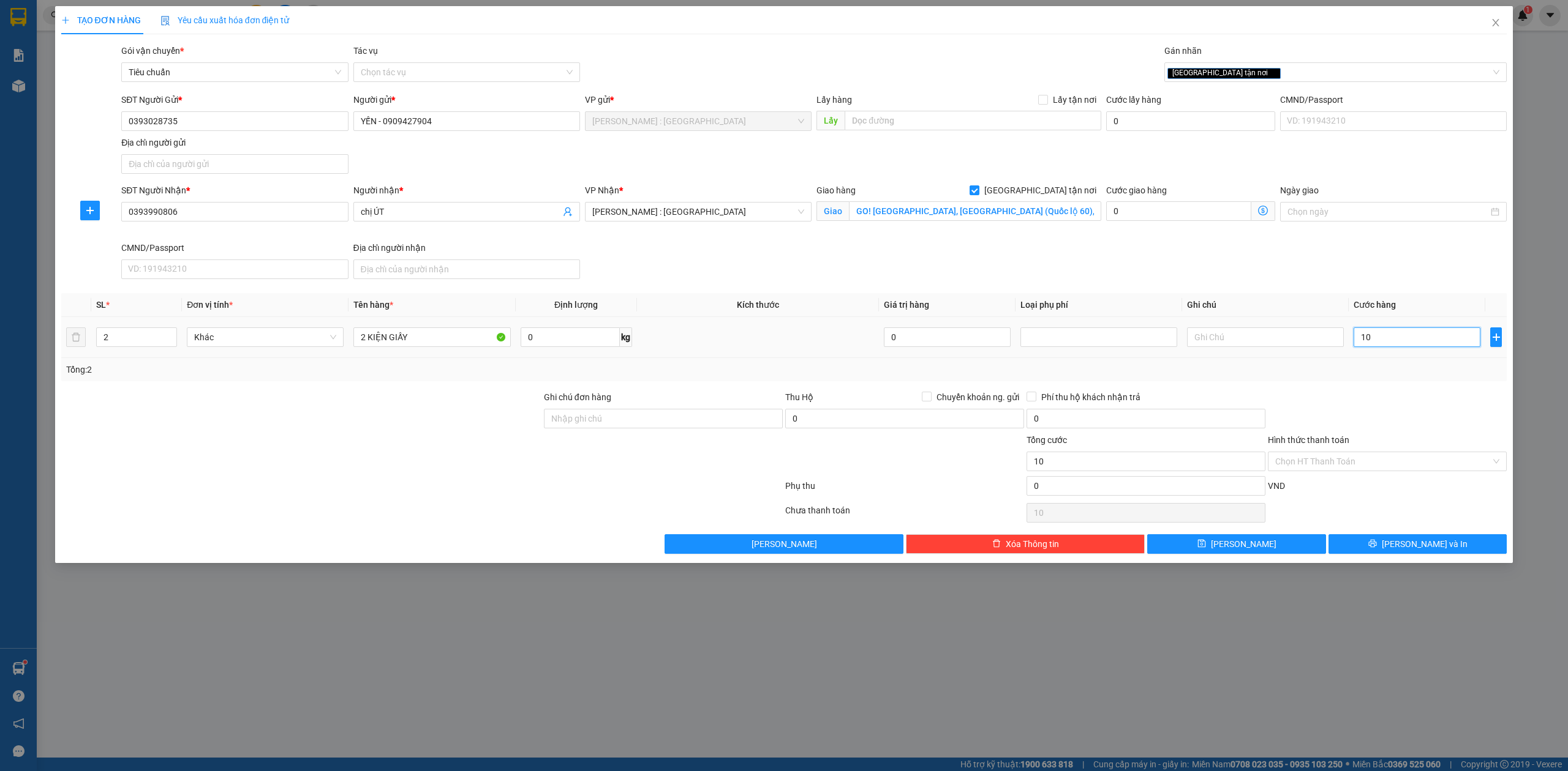
type input "100"
type input "100.000"
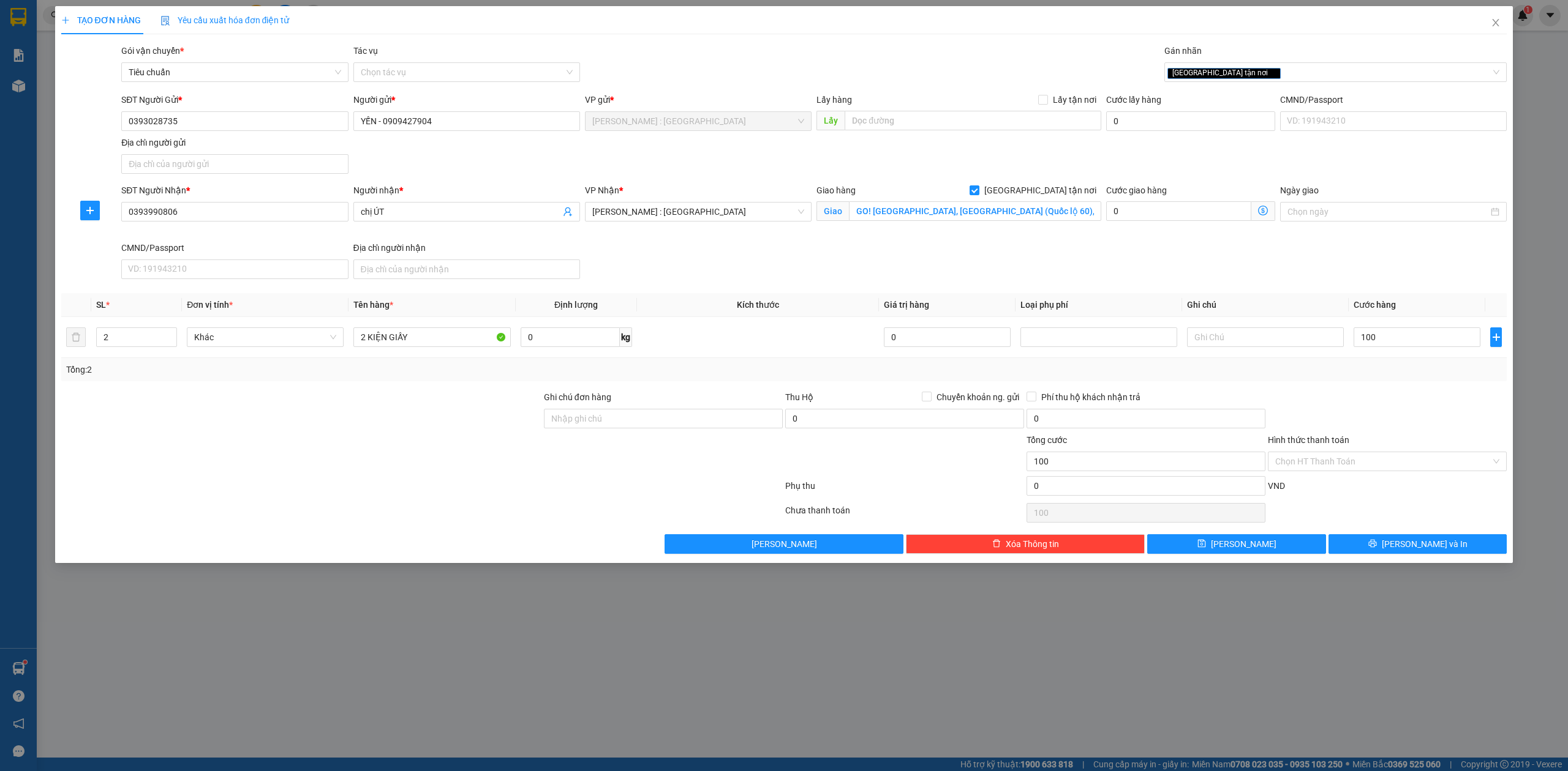
type input "100.000"
click at [1355, 287] on div "Transit Pickup Surcharge Ids Transit Deliver Surcharge Ids Transit Deliver Surc…" at bounding box center [784, 299] width 1447 height 510
click at [1422, 338] on input "100.000" at bounding box center [1417, 337] width 127 height 19
type input "8"
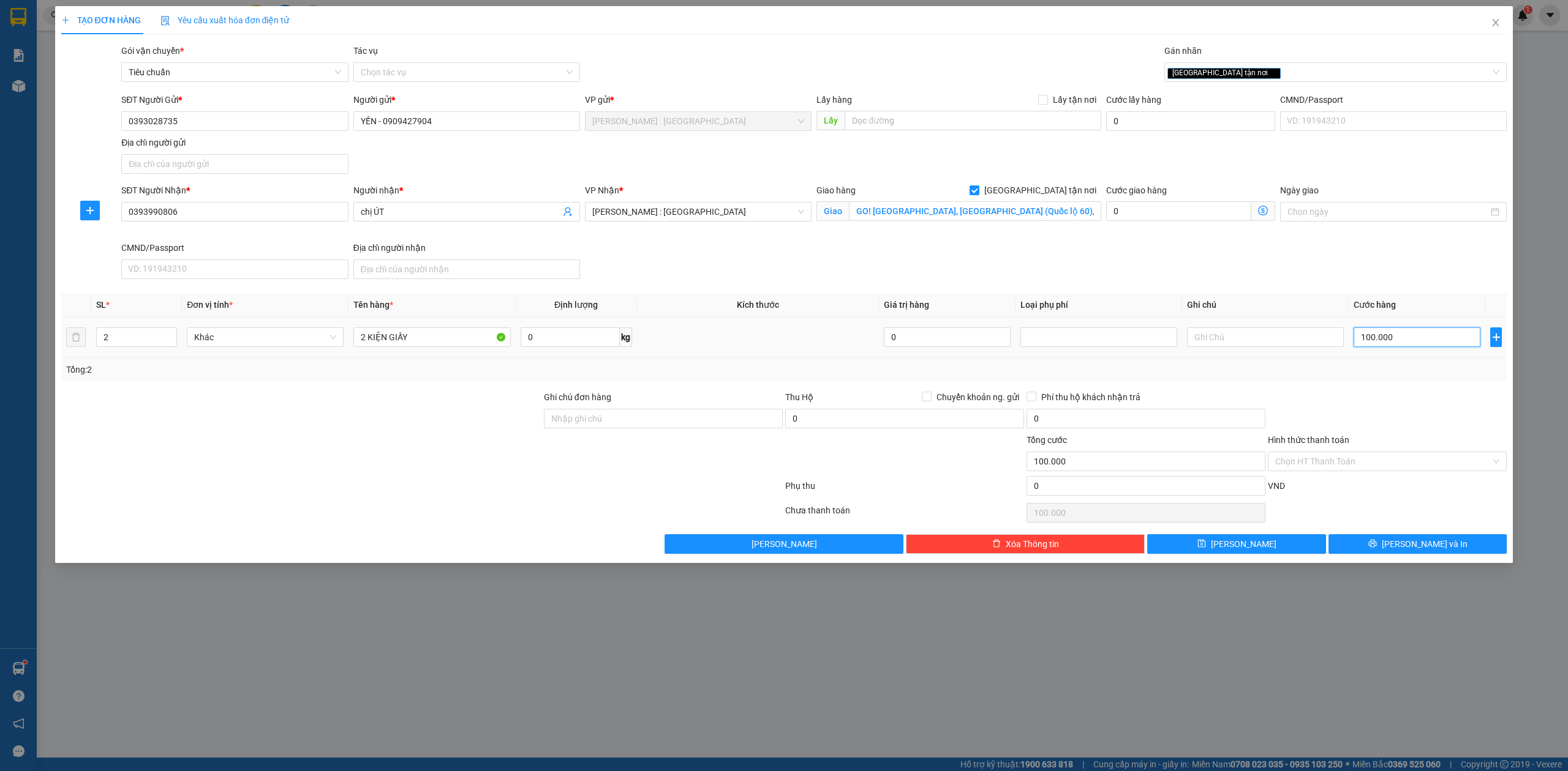
type input "8"
type input "80"
type input "80.000"
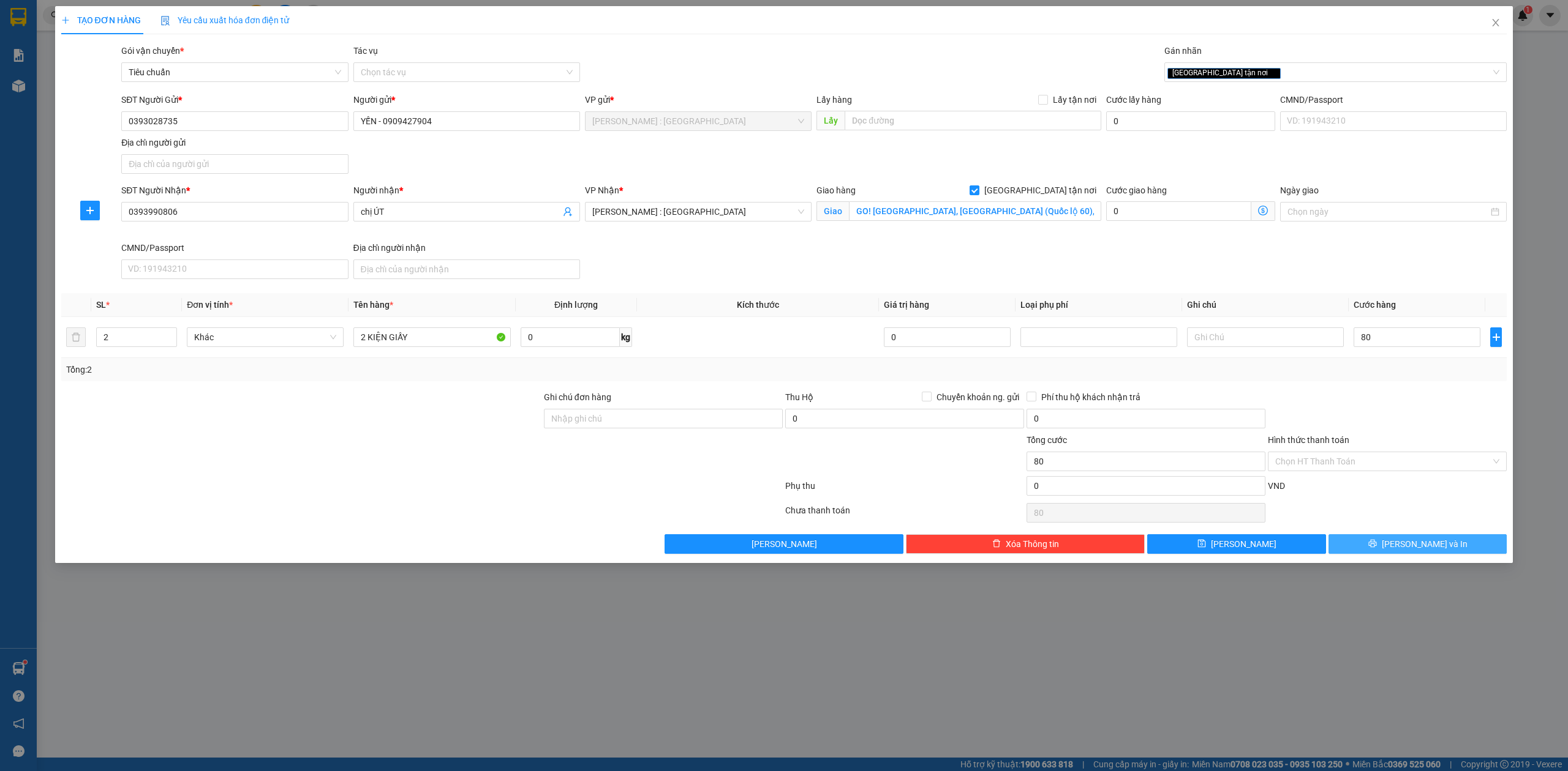
type input "80.000"
click at [1377, 543] on icon "printer" at bounding box center [1373, 543] width 8 height 8
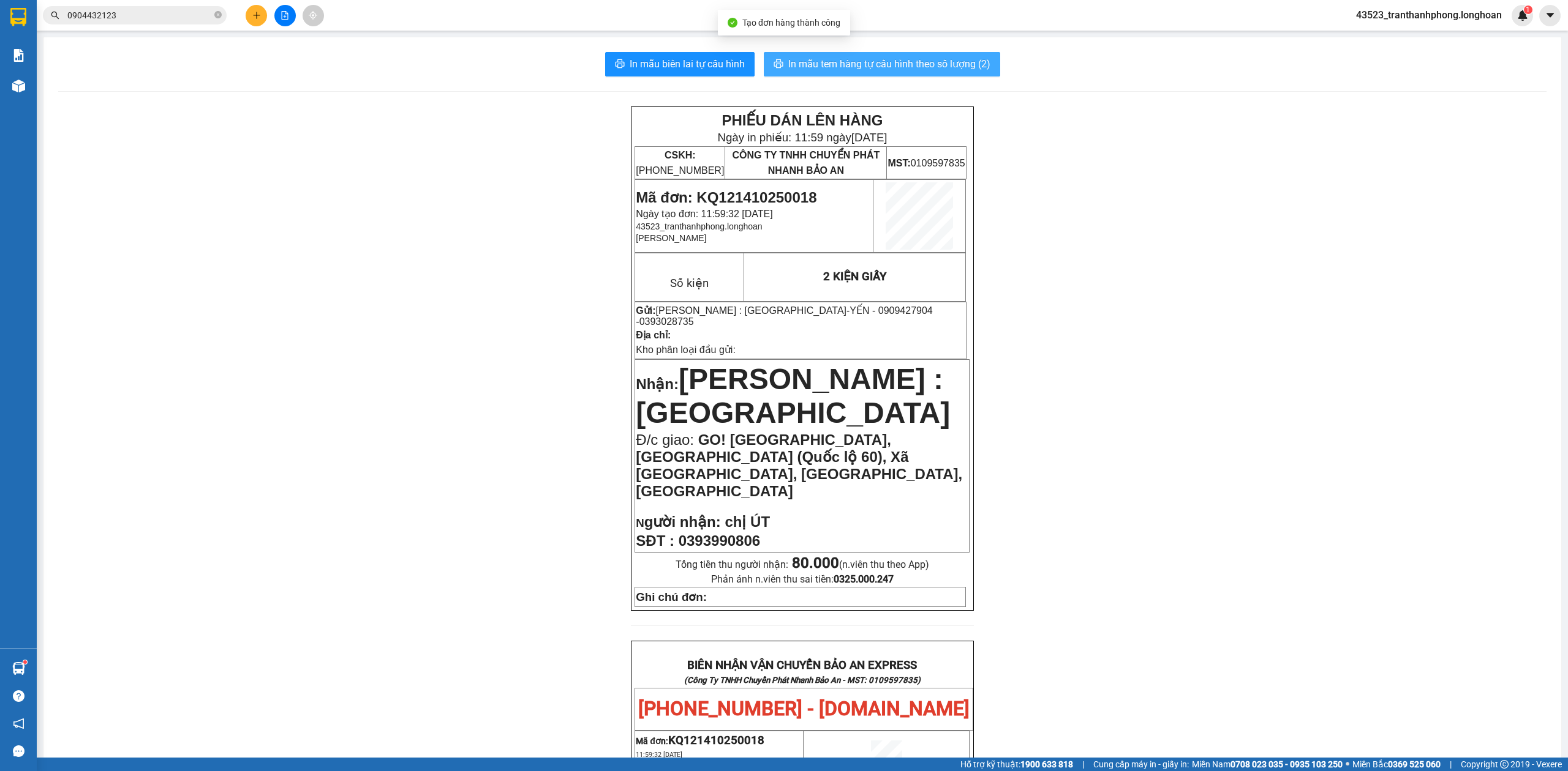
click at [881, 62] on span "In mẫu tem hàng tự cấu hình theo số lượng (2)" at bounding box center [889, 64] width 202 height 16
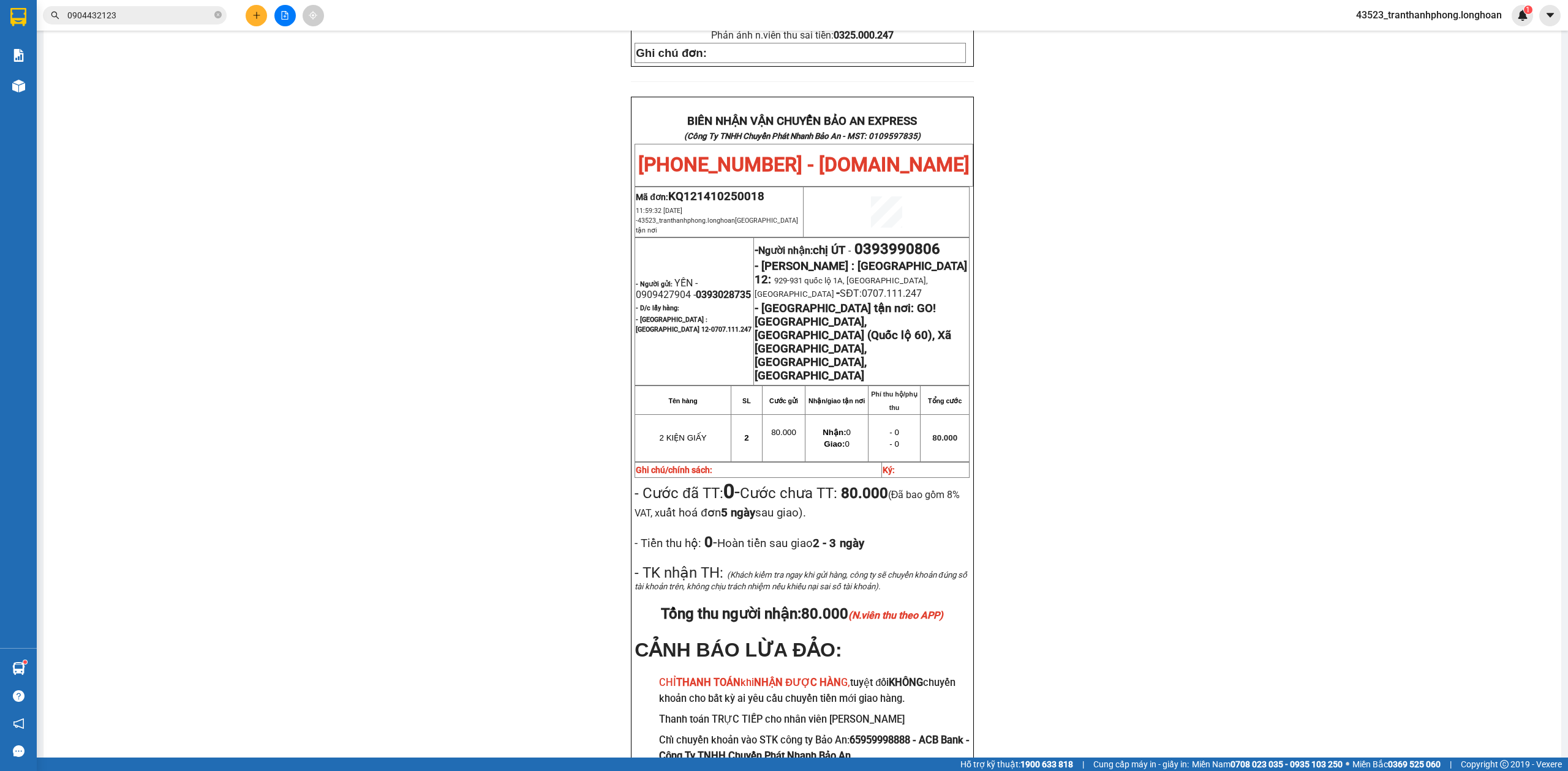
scroll to position [605, 0]
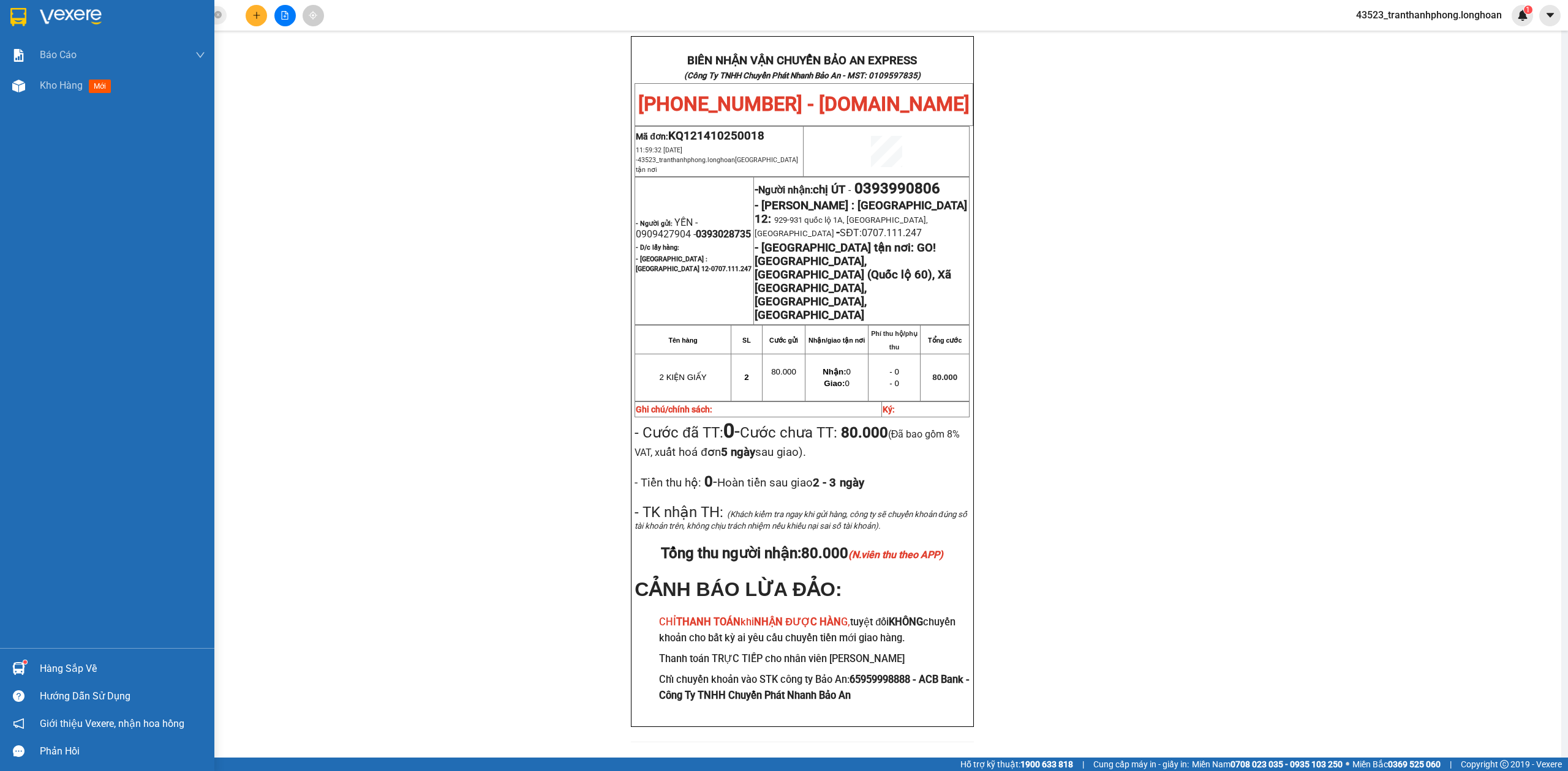
click at [18, 6] on div at bounding box center [19, 17] width 21 height 21
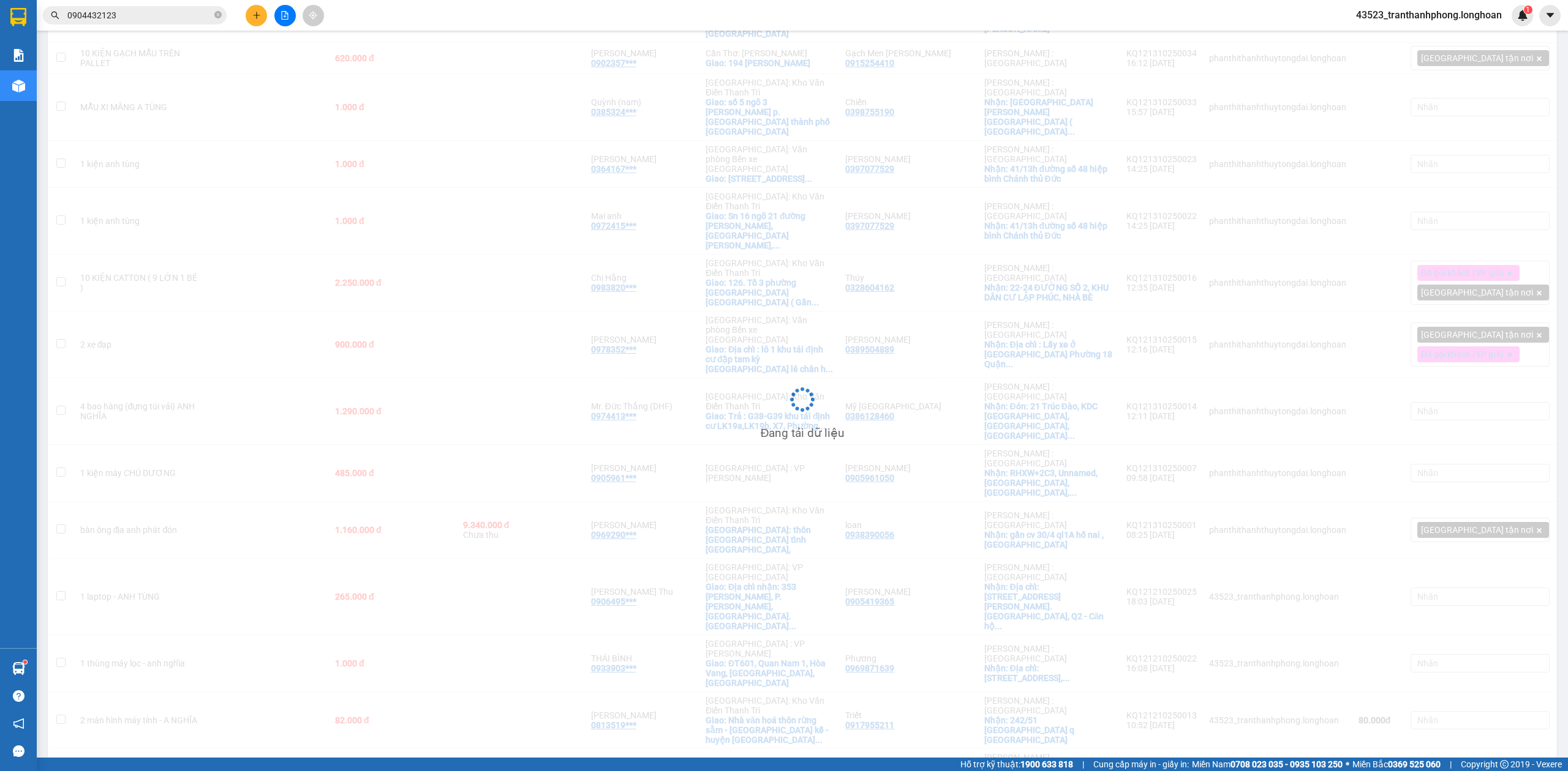
scroll to position [410, 0]
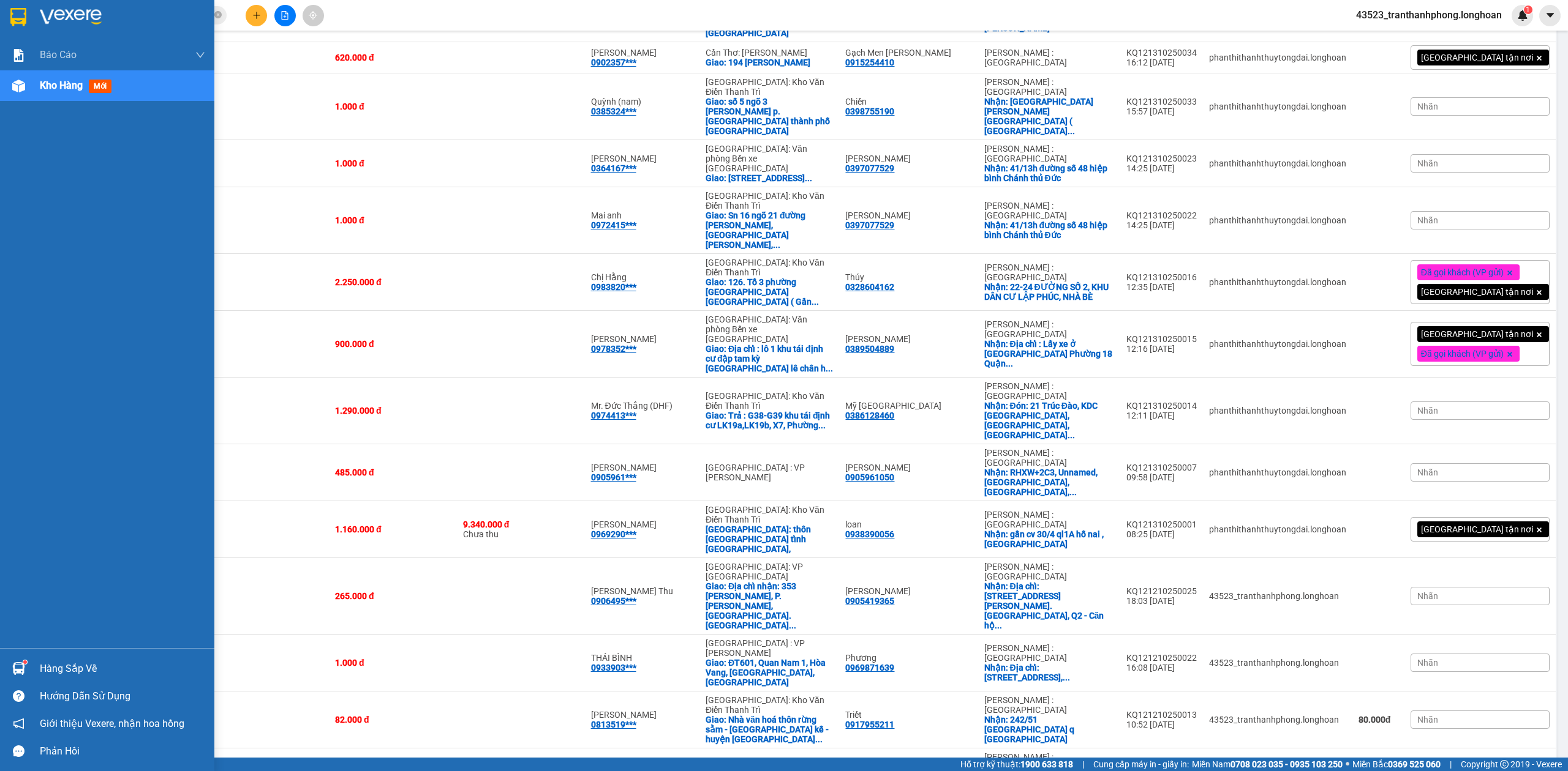
click at [35, 22] on div at bounding box center [107, 19] width 215 height 40
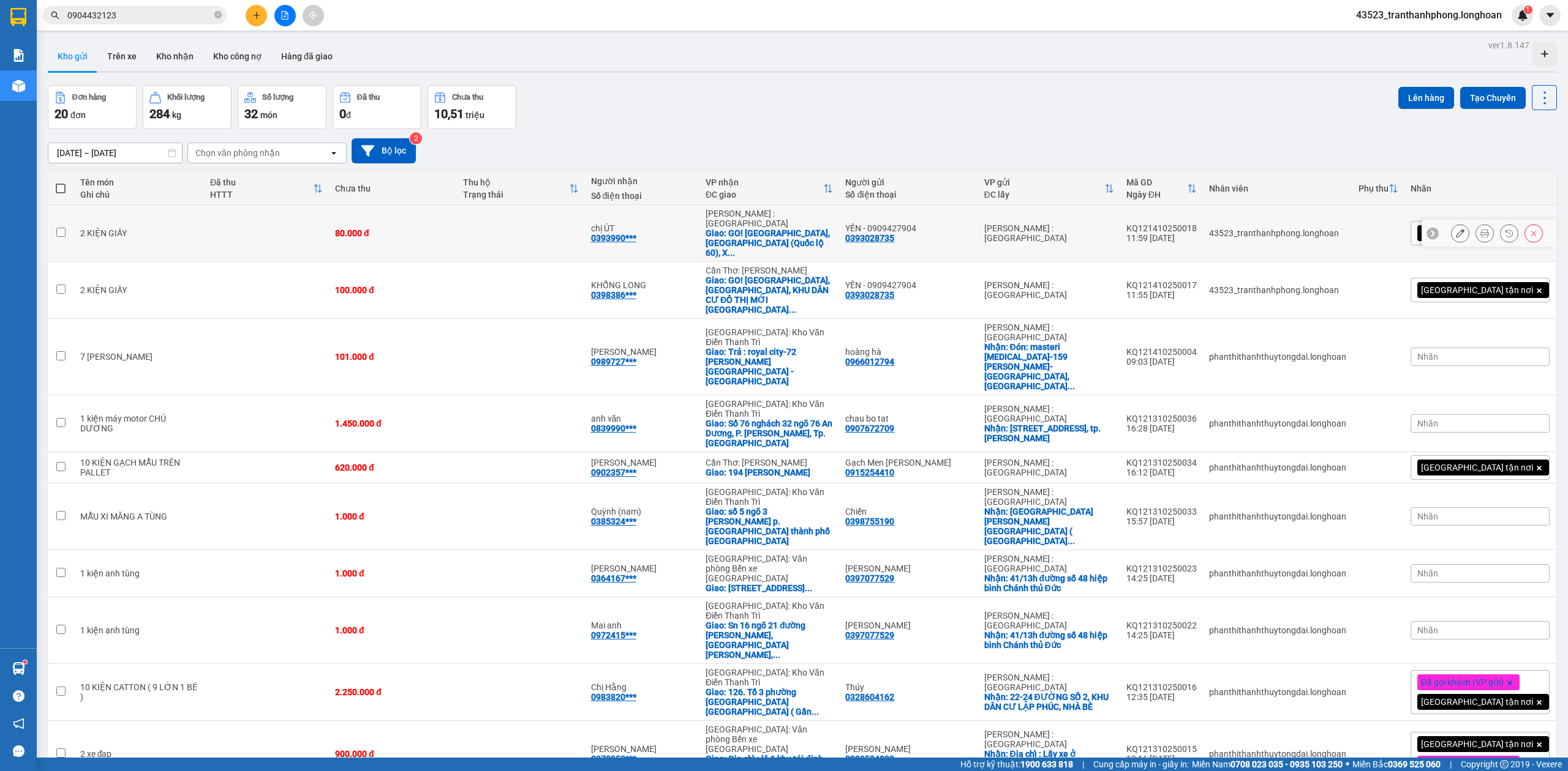
click at [1452, 230] on button at bounding box center [1461, 233] width 18 height 21
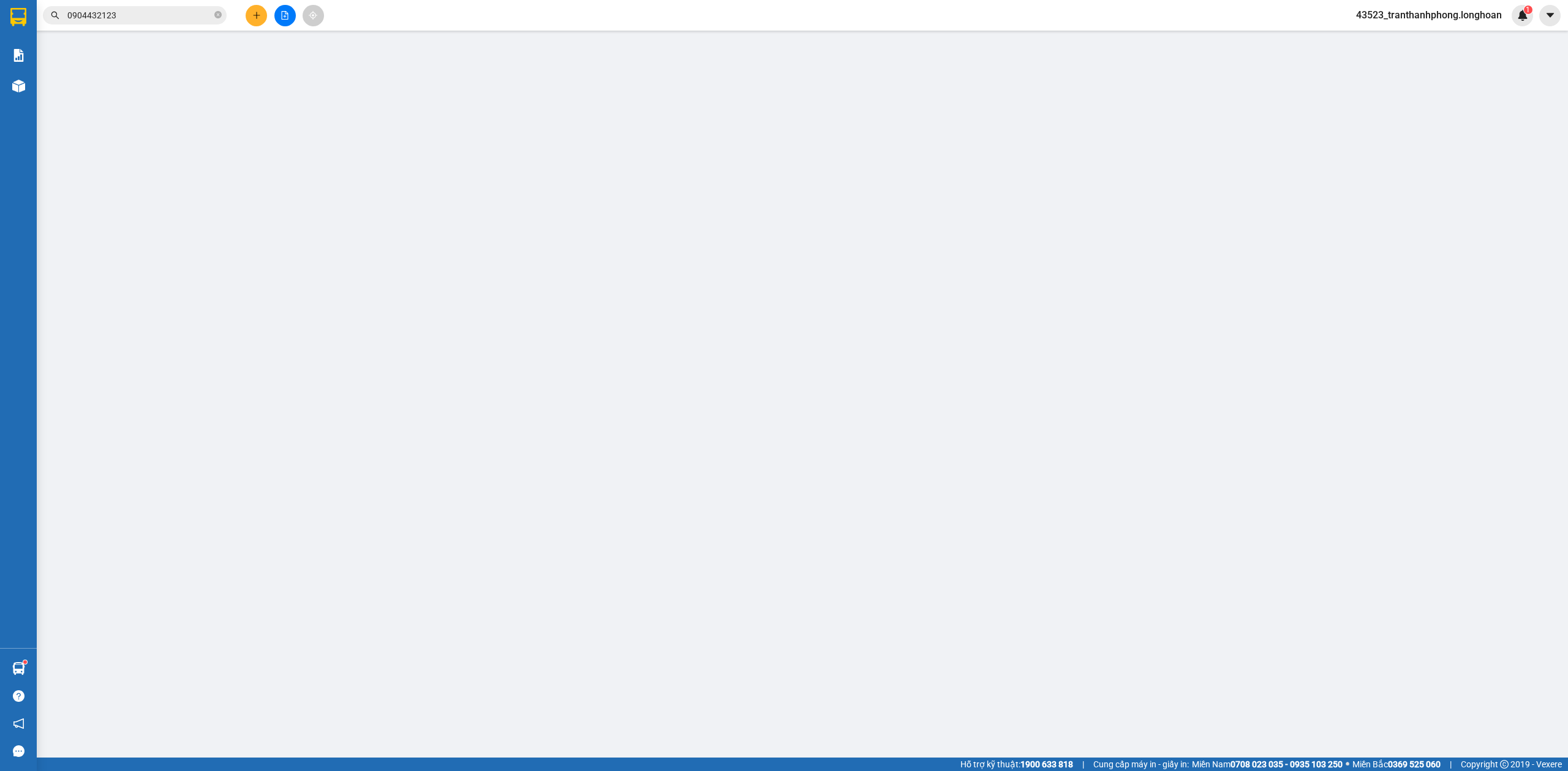
type input "0393028735"
type input "YẾN - 0909427904"
type input "0393990806"
type input "chị ÚT"
checkbox input "true"
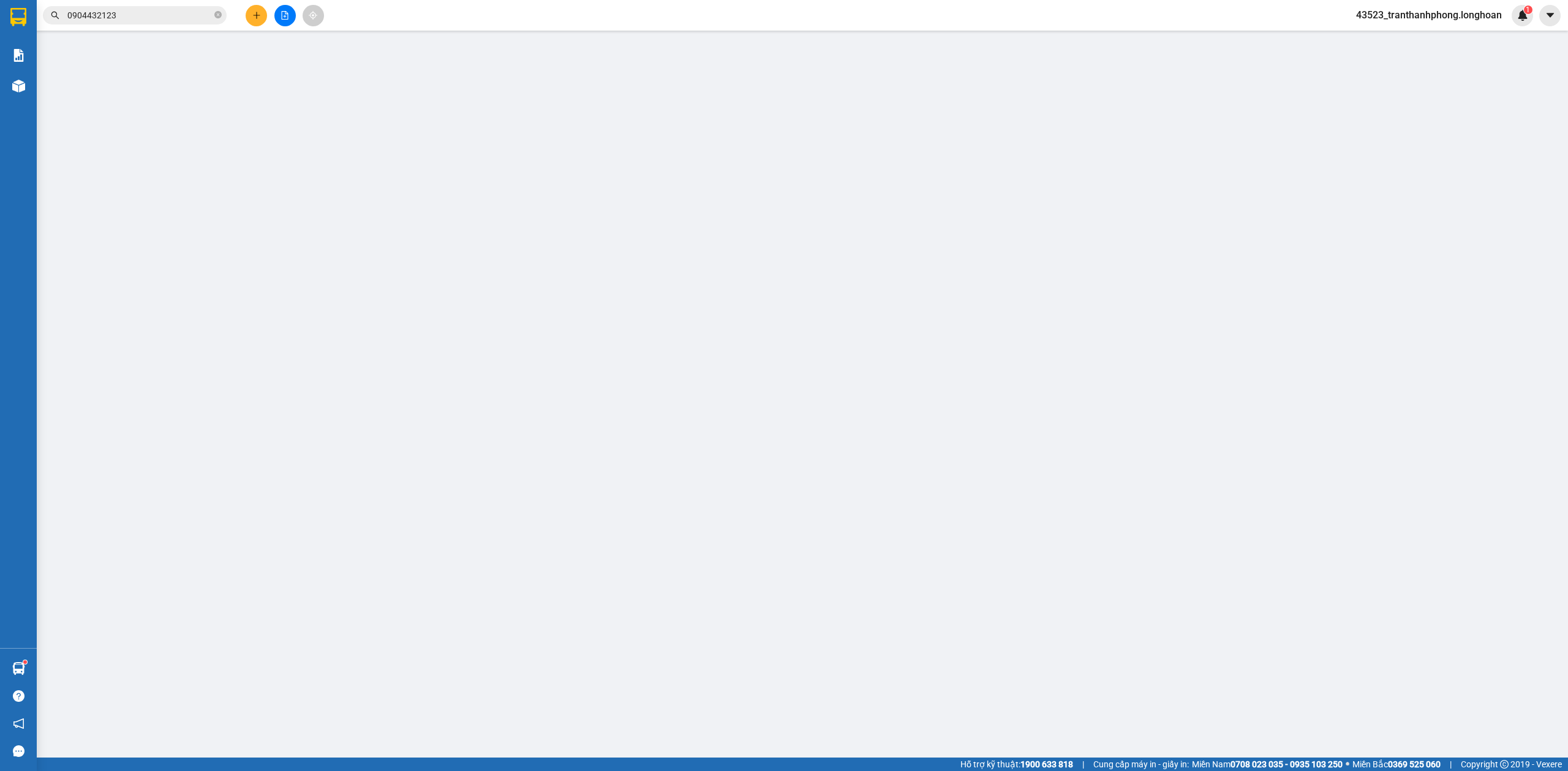
type input "GO! BẾN TRE - Ấp1, đường Võ Nguyên Giáp (Quốc lộ 60), Xã Sơn Đông, Thành phố Bế…"
type input "0"
type input "80.000"
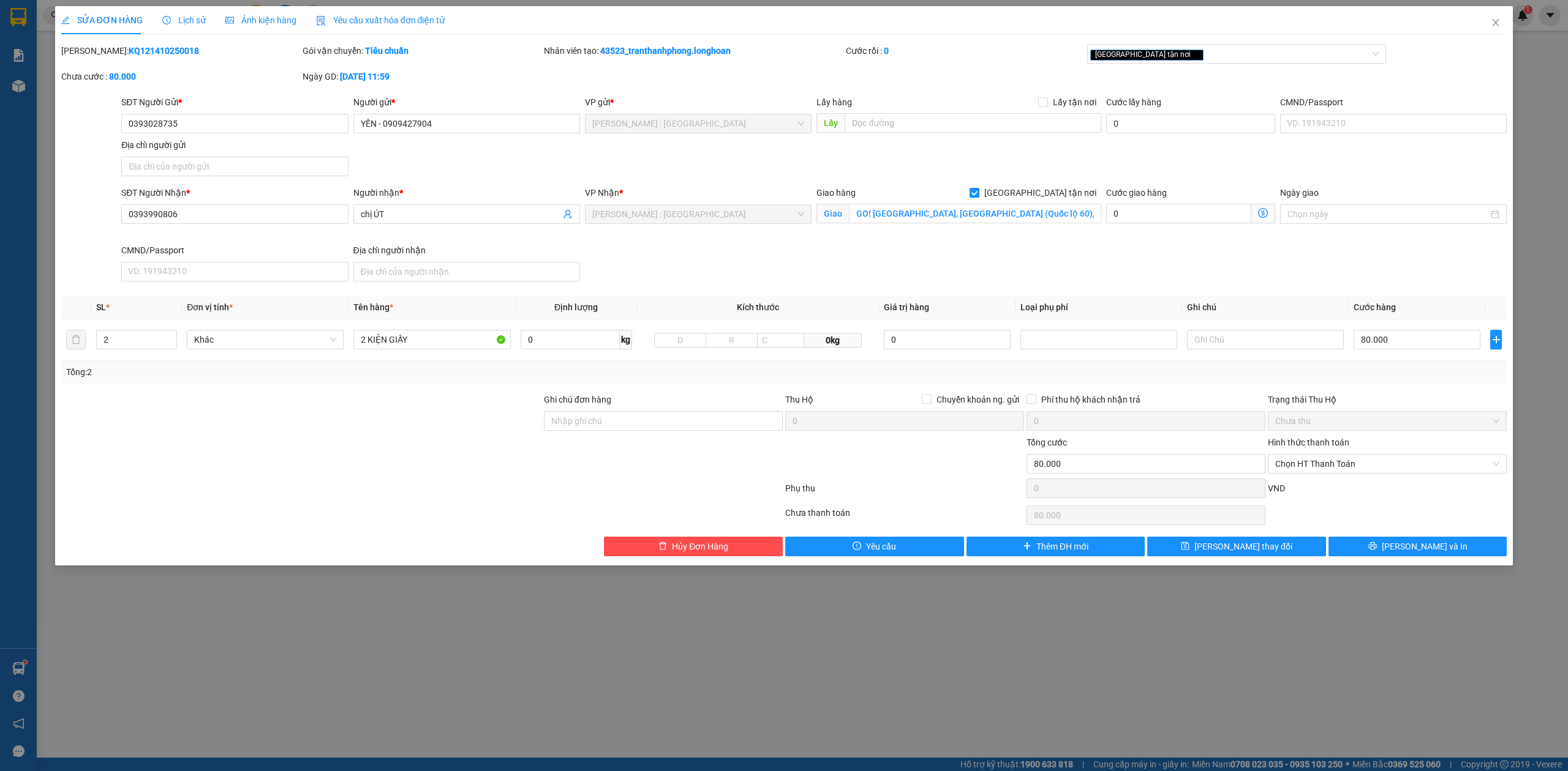
click at [1397, 479] on div "Hình thức thanh toán Chọn HT Thanh Toán" at bounding box center [1387, 457] width 239 height 43
drag, startPoint x: 1395, startPoint y: 477, endPoint x: 1389, endPoint y: 473, distance: 7.2
click at [1395, 476] on div "Hình thức thanh toán Chọn HT Thanh Toán" at bounding box center [1387, 457] width 239 height 43
click at [1389, 473] on span "Chọn HT Thanh Toán" at bounding box center [1387, 464] width 224 height 19
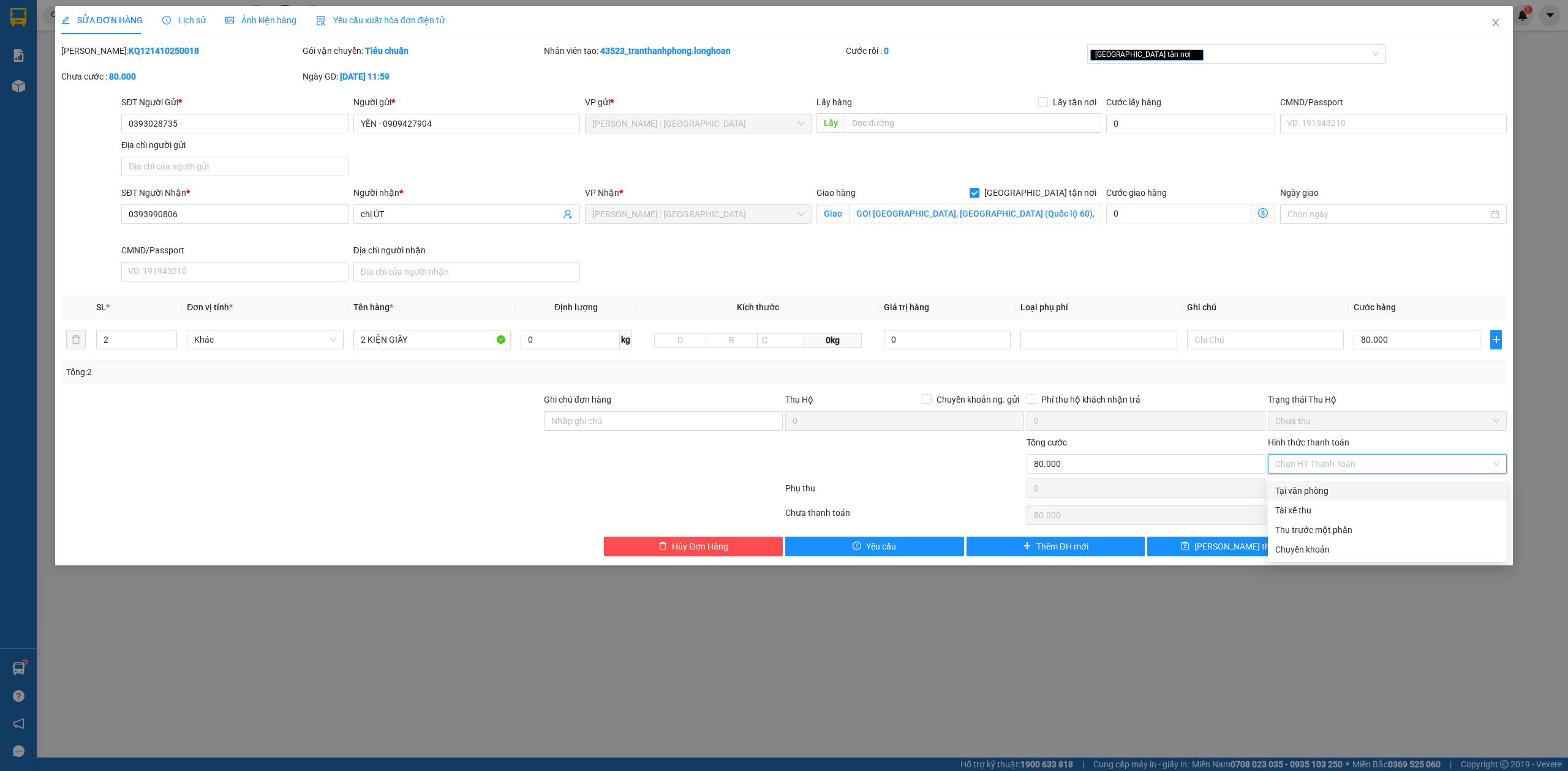
click at [1341, 491] on div "Tại văn phòng" at bounding box center [1387, 491] width 224 height 14
type input "0"
click at [1418, 550] on span "[PERSON_NAME] và In" at bounding box center [1424, 546] width 86 height 14
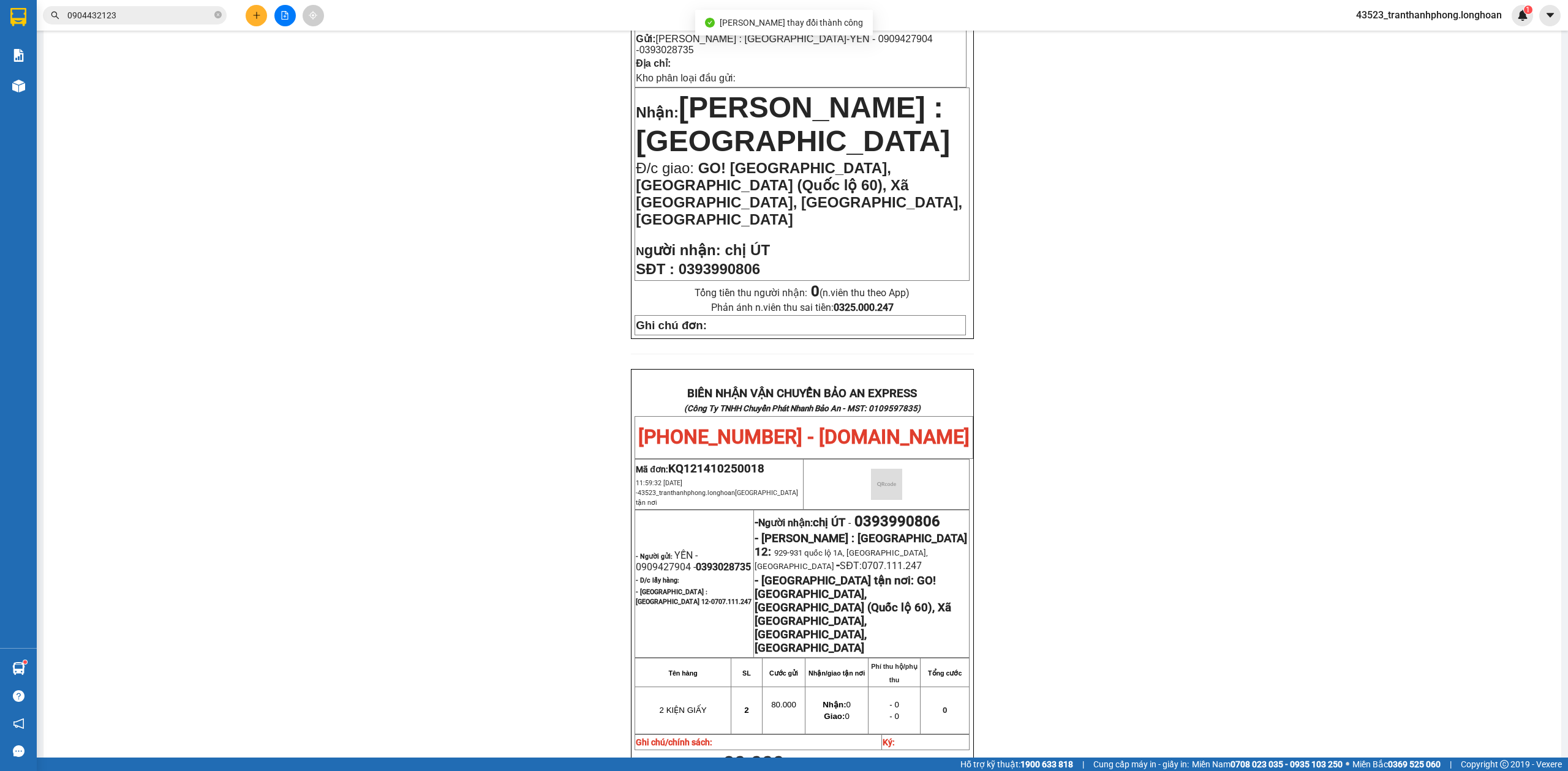
scroll to position [605, 0]
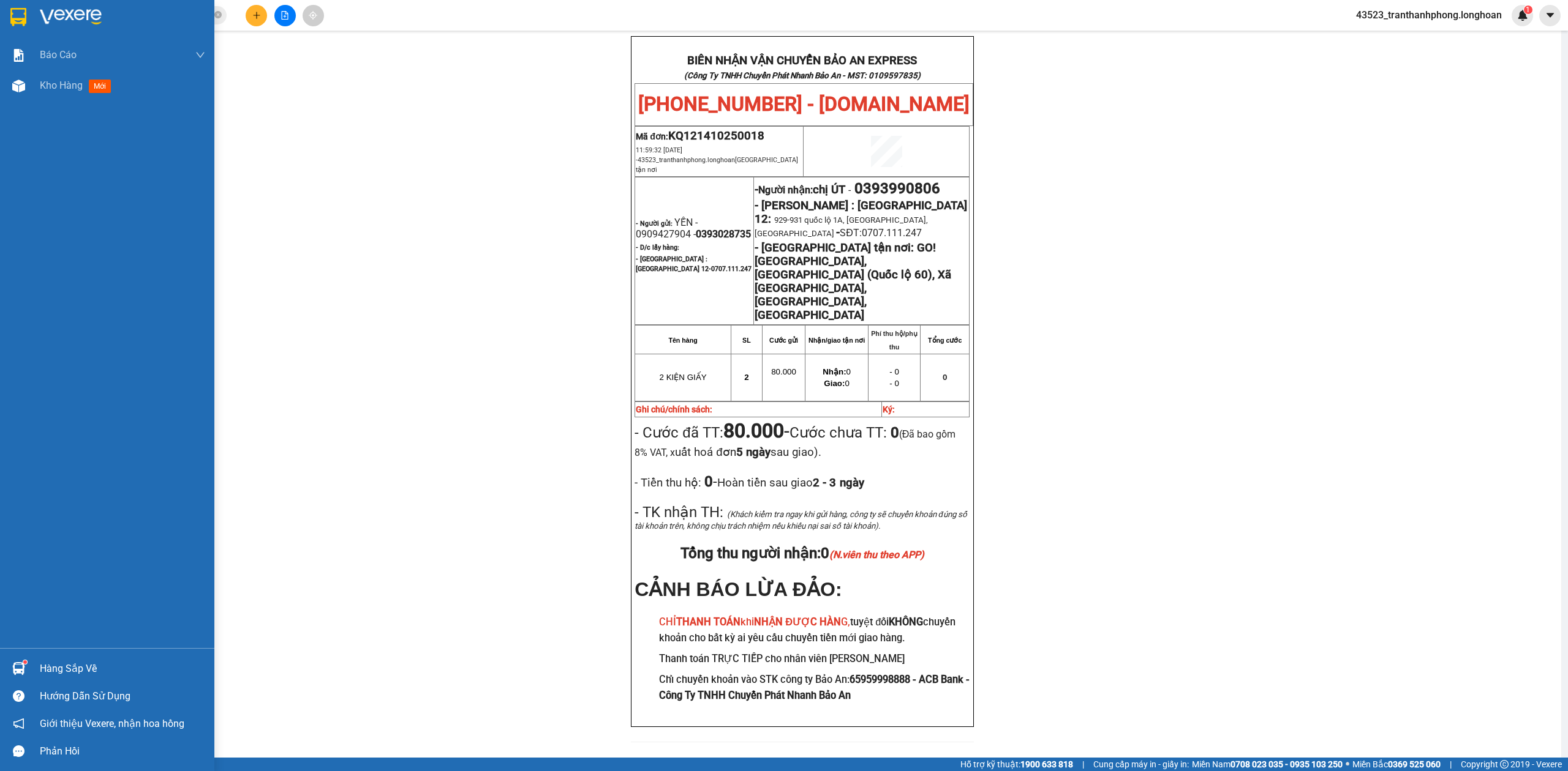
click at [38, 18] on div at bounding box center [107, 19] width 215 height 40
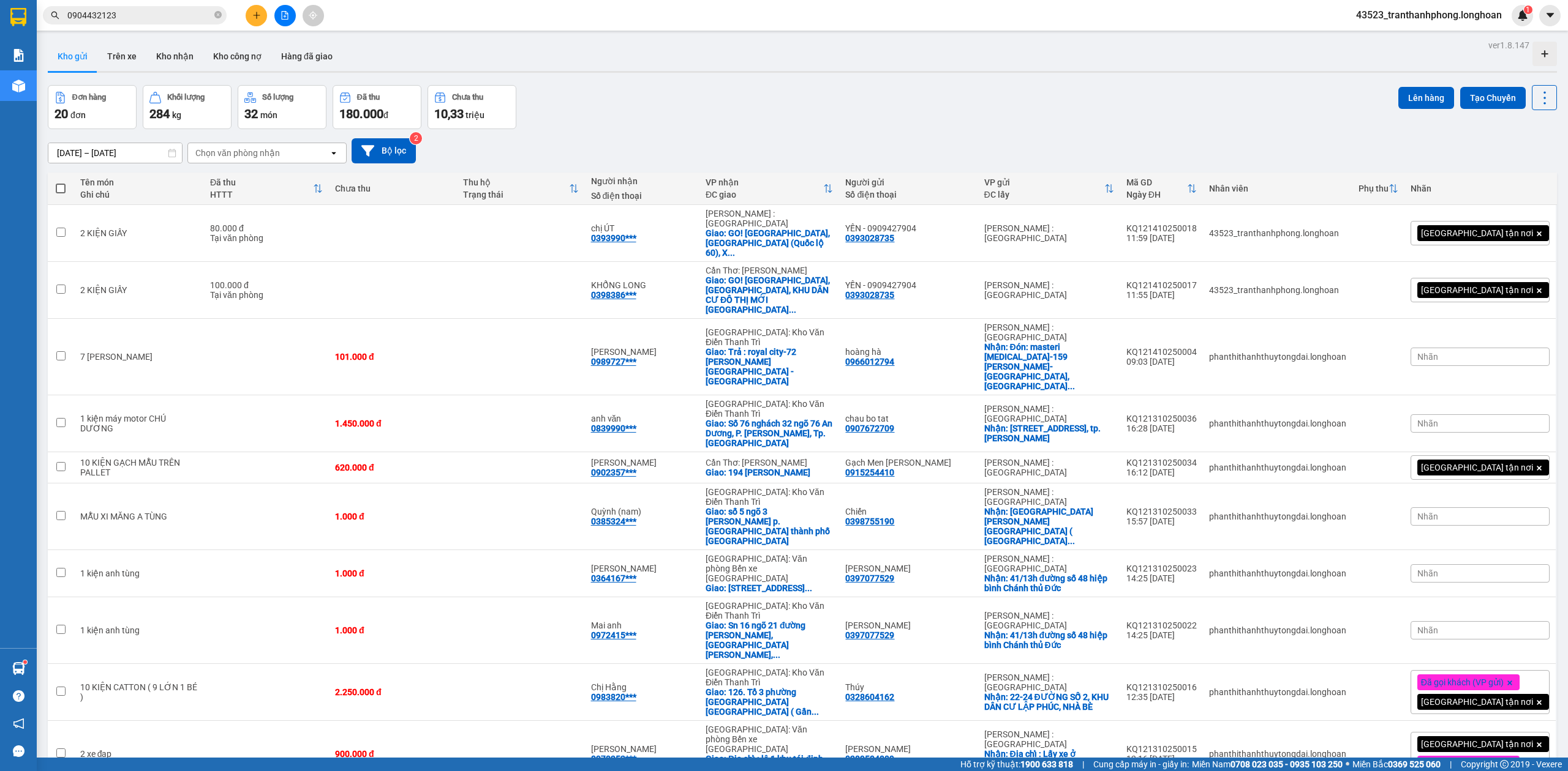
click at [163, 19] on input "0904432123" at bounding box center [140, 15] width 144 height 14
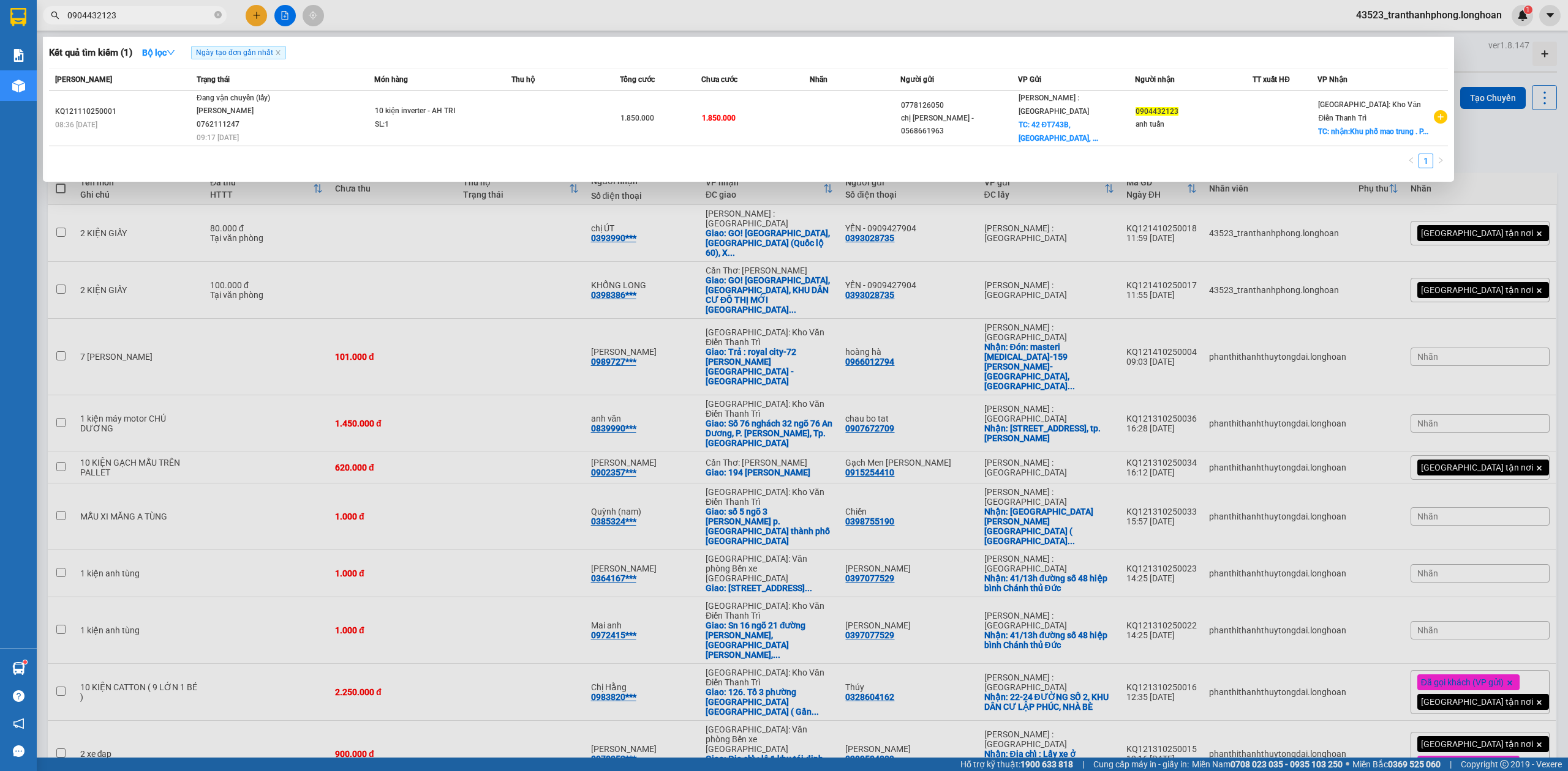
click at [163, 19] on input "0904432123" at bounding box center [140, 15] width 144 height 14
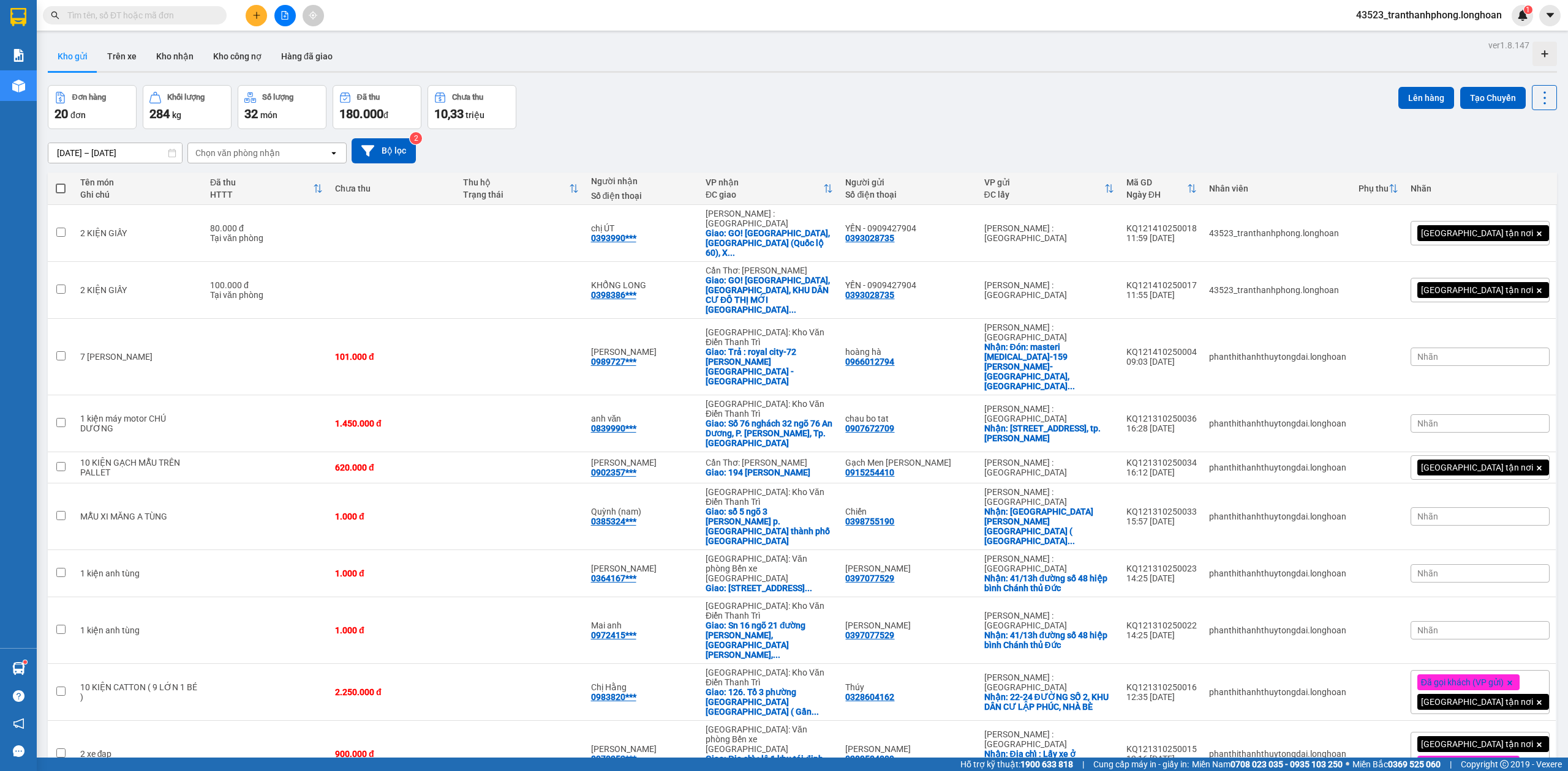
click at [163, 19] on input "text" at bounding box center [140, 15] width 144 height 14
type input "0"
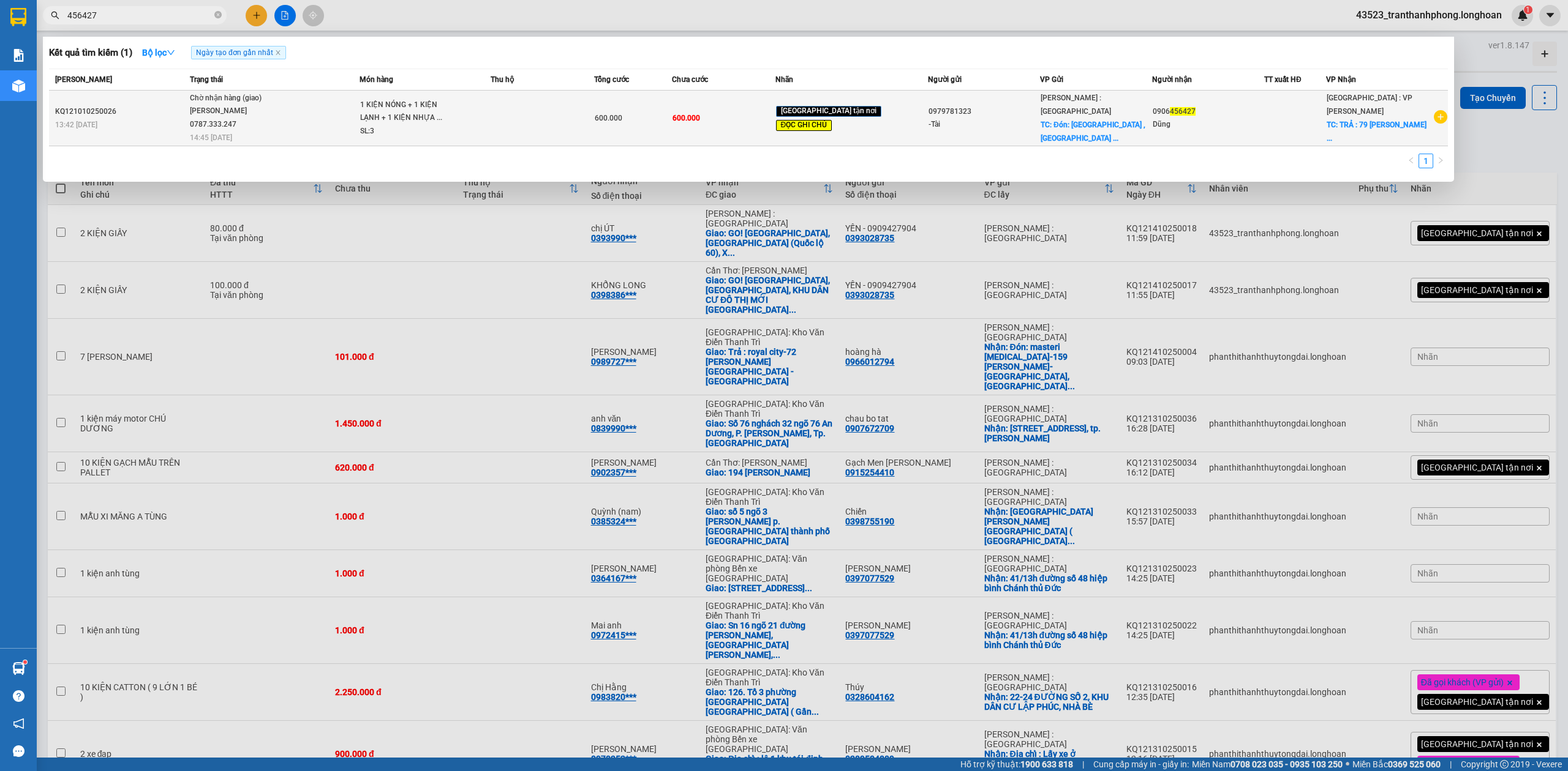
type input "456427"
click at [314, 131] on td "Chờ nhận hàng (giao) Phạm Thanh Tuấn 0787.333.247 14:45 - 12/10" at bounding box center [273, 118] width 173 height 56
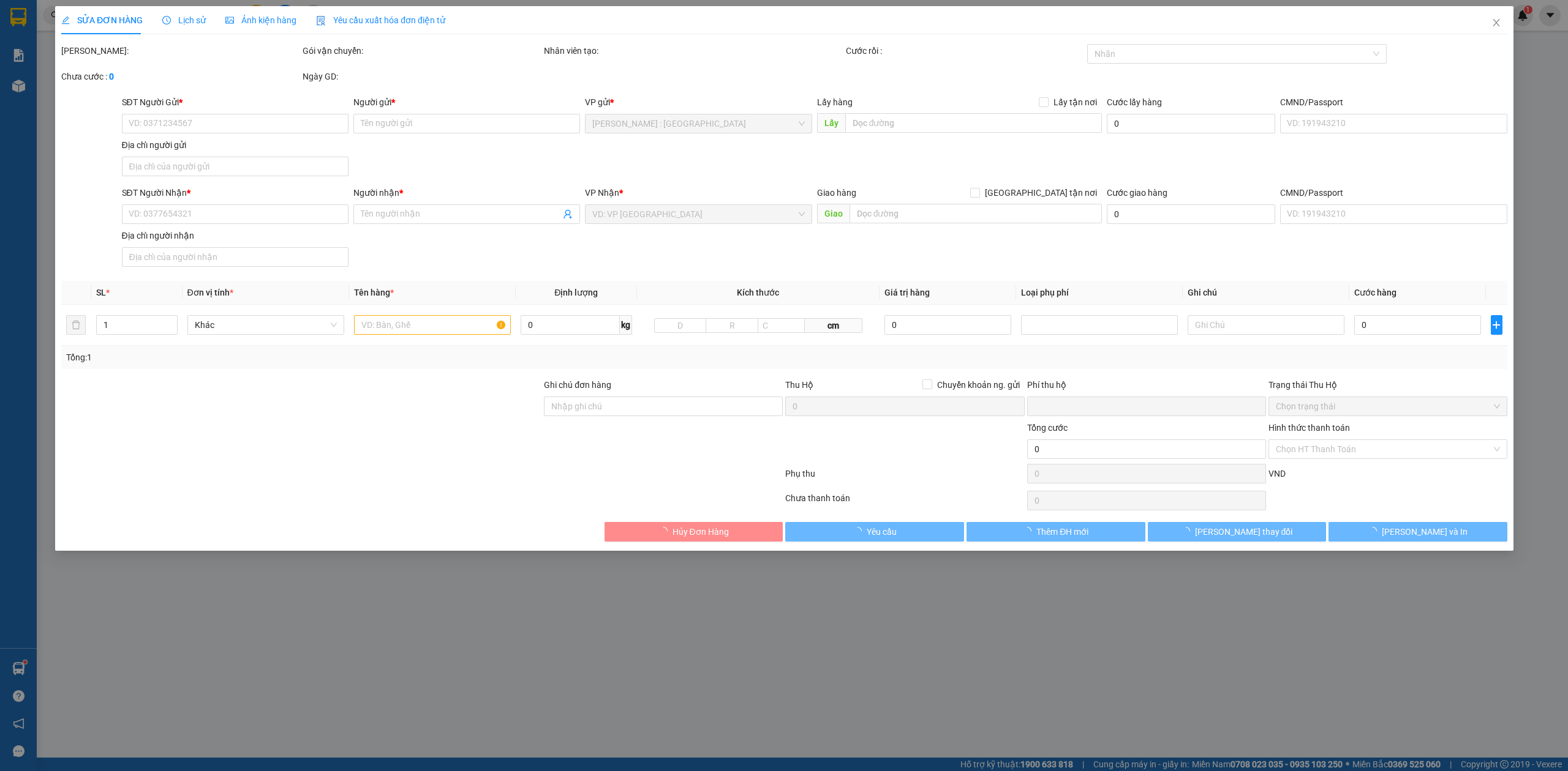
type input "0979781323"
type input "-Tài"
checkbox input "true"
type input "Đón: Phú Mỹ , Thủ Dầu Một BD"
type input "0906456427"
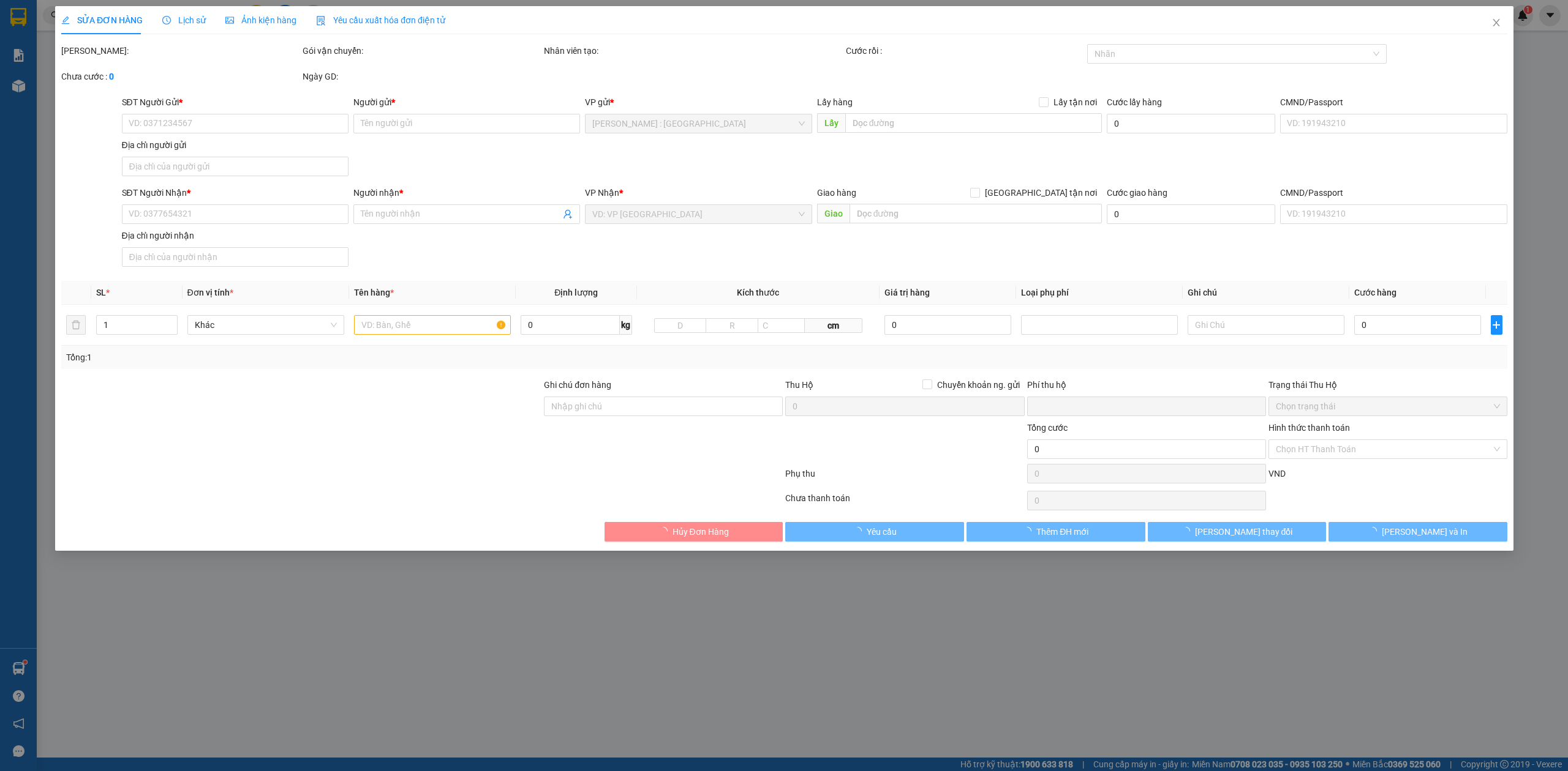
type input "Dũng"
checkbox input "true"
type input "TRẢ : 79 nguyễn văn thuận ngũ hành sơn đà nẵng"
type input "đổi địa chỉ giao"
type input "0"
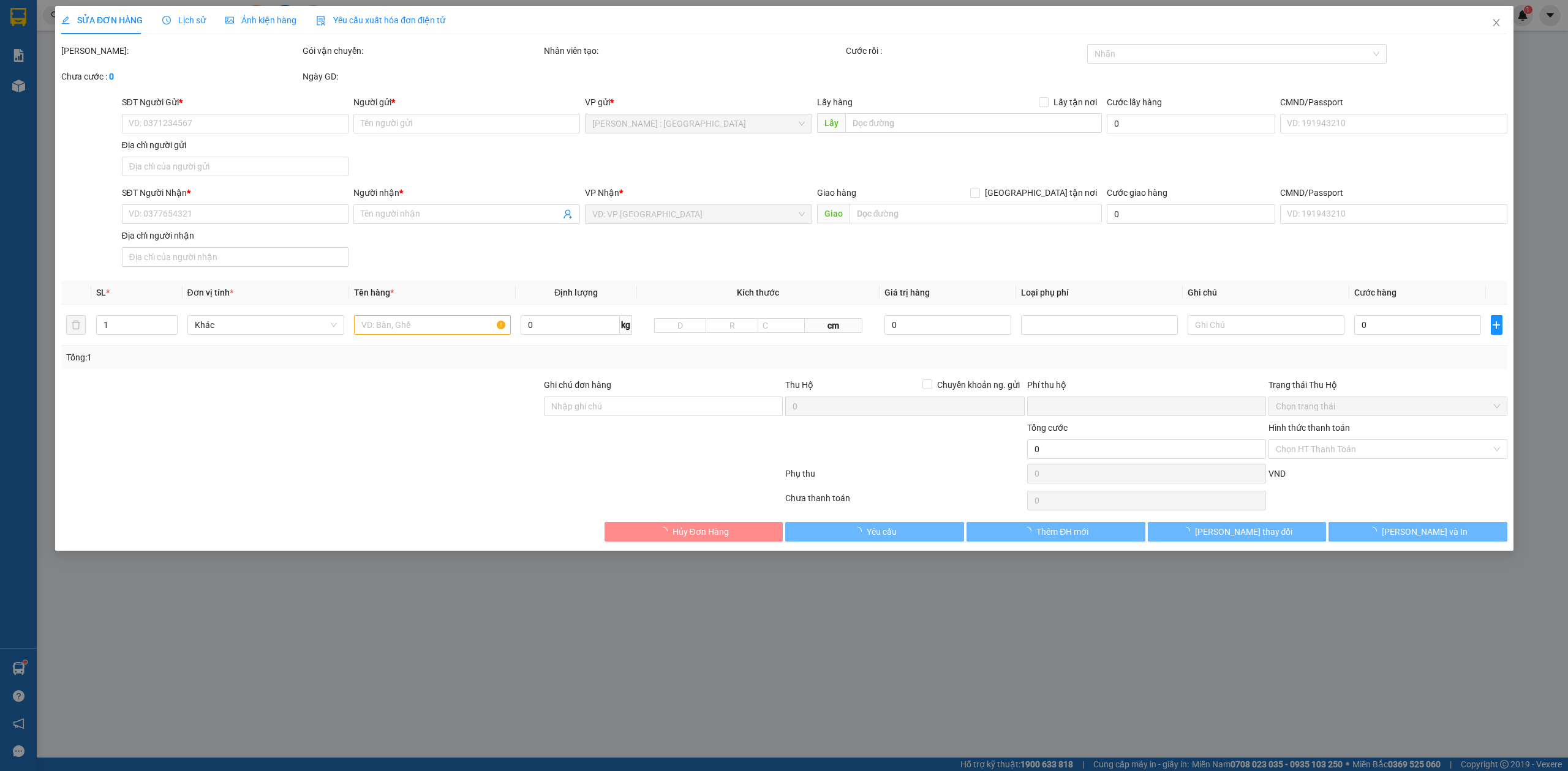
type input "600.000"
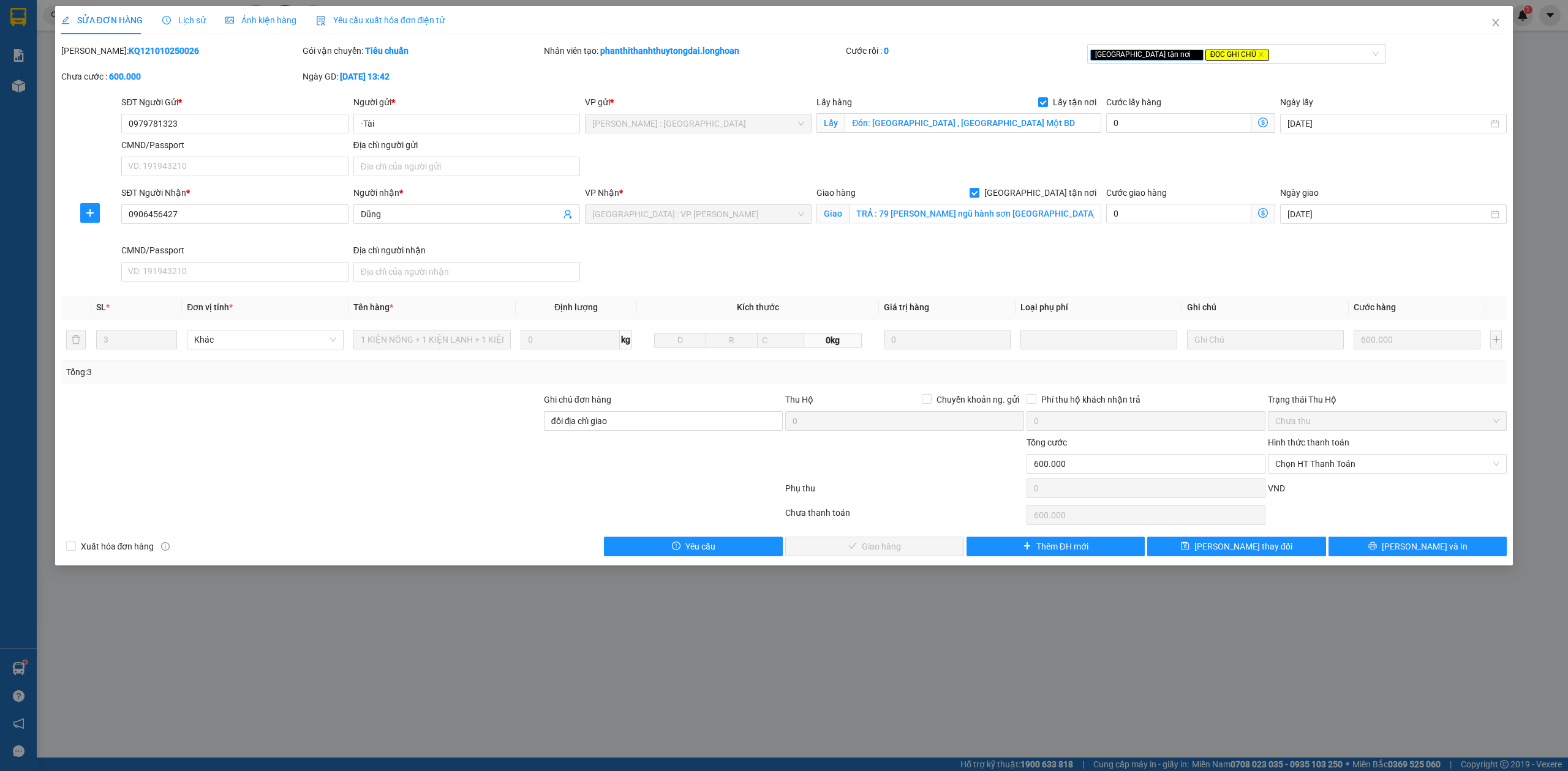
click at [189, 8] on div "Lịch sử" at bounding box center [183, 20] width 44 height 28
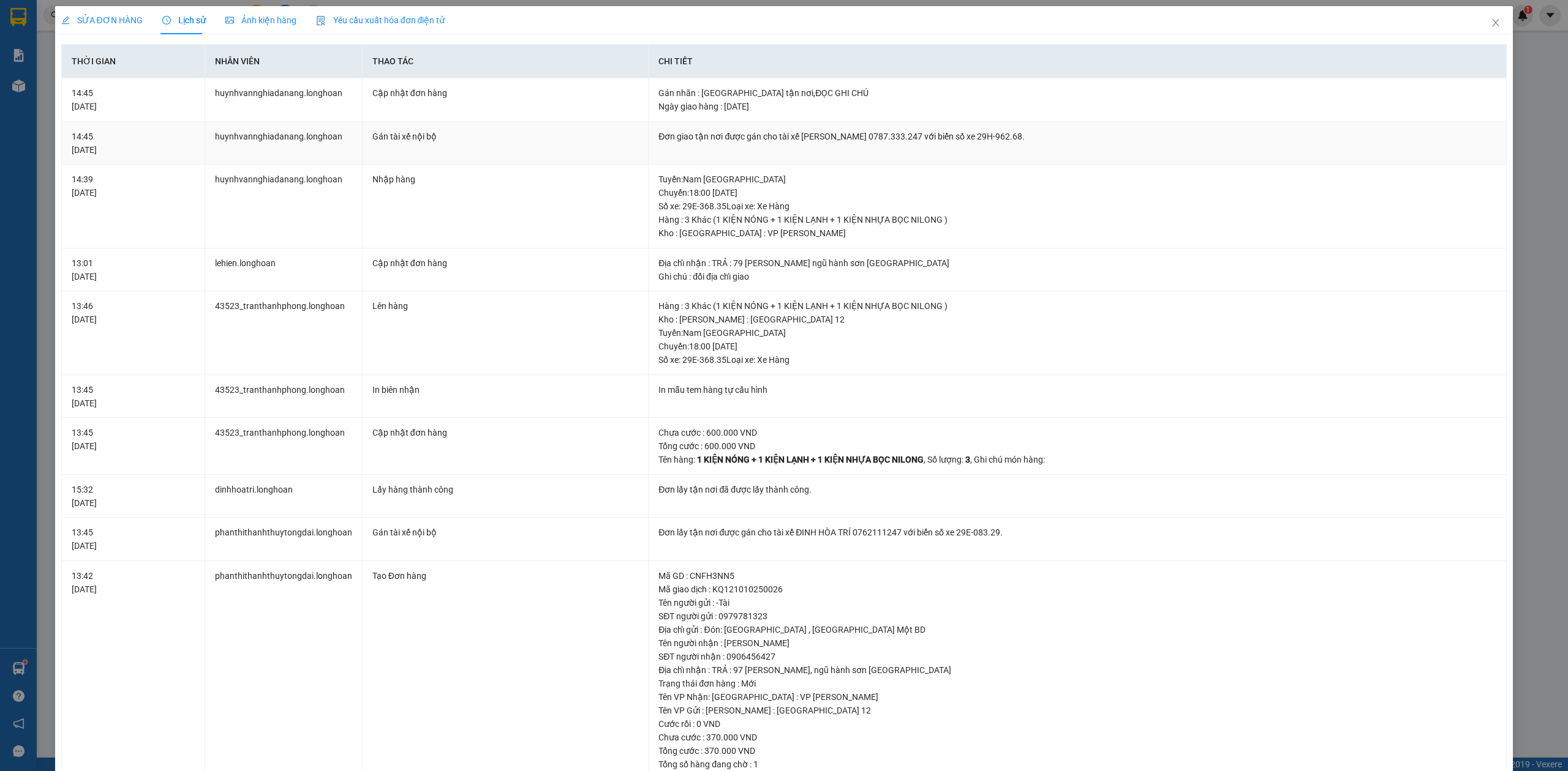
click at [817, 138] on div "Đơn giao tận nơi được gán cho tài xế Phạm Thanh Tuấn 0787.333.247 với biển số x…" at bounding box center [1077, 136] width 838 height 14
copy div "Đơn giao tận nơi được gán cho tài xế Phạm Thanh Tuấn 0787.333.247 với biển số x…"
click at [1479, 20] on span "Close" at bounding box center [1496, 23] width 34 height 34
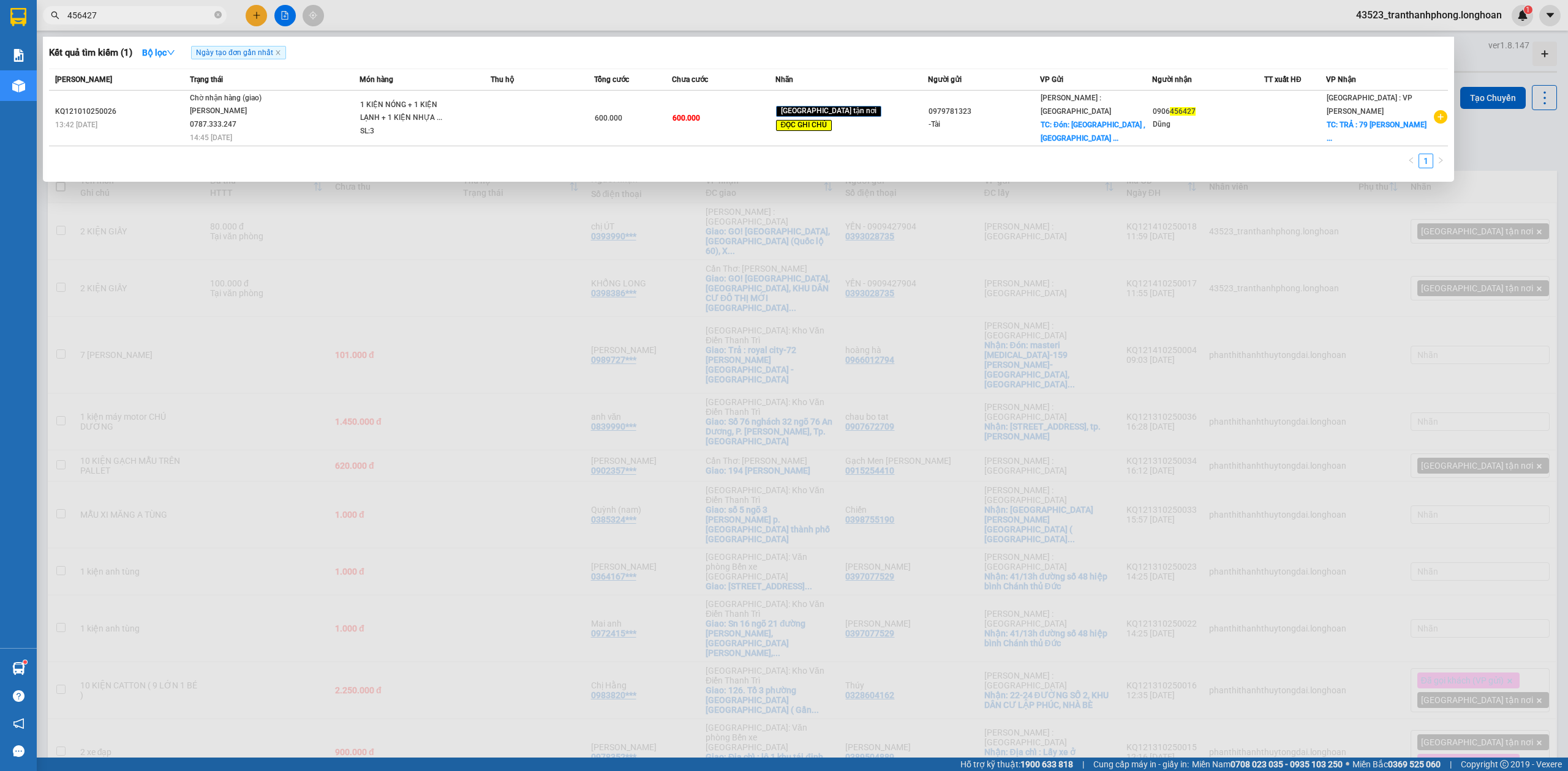
click at [142, 18] on input "456427" at bounding box center [140, 15] width 144 height 14
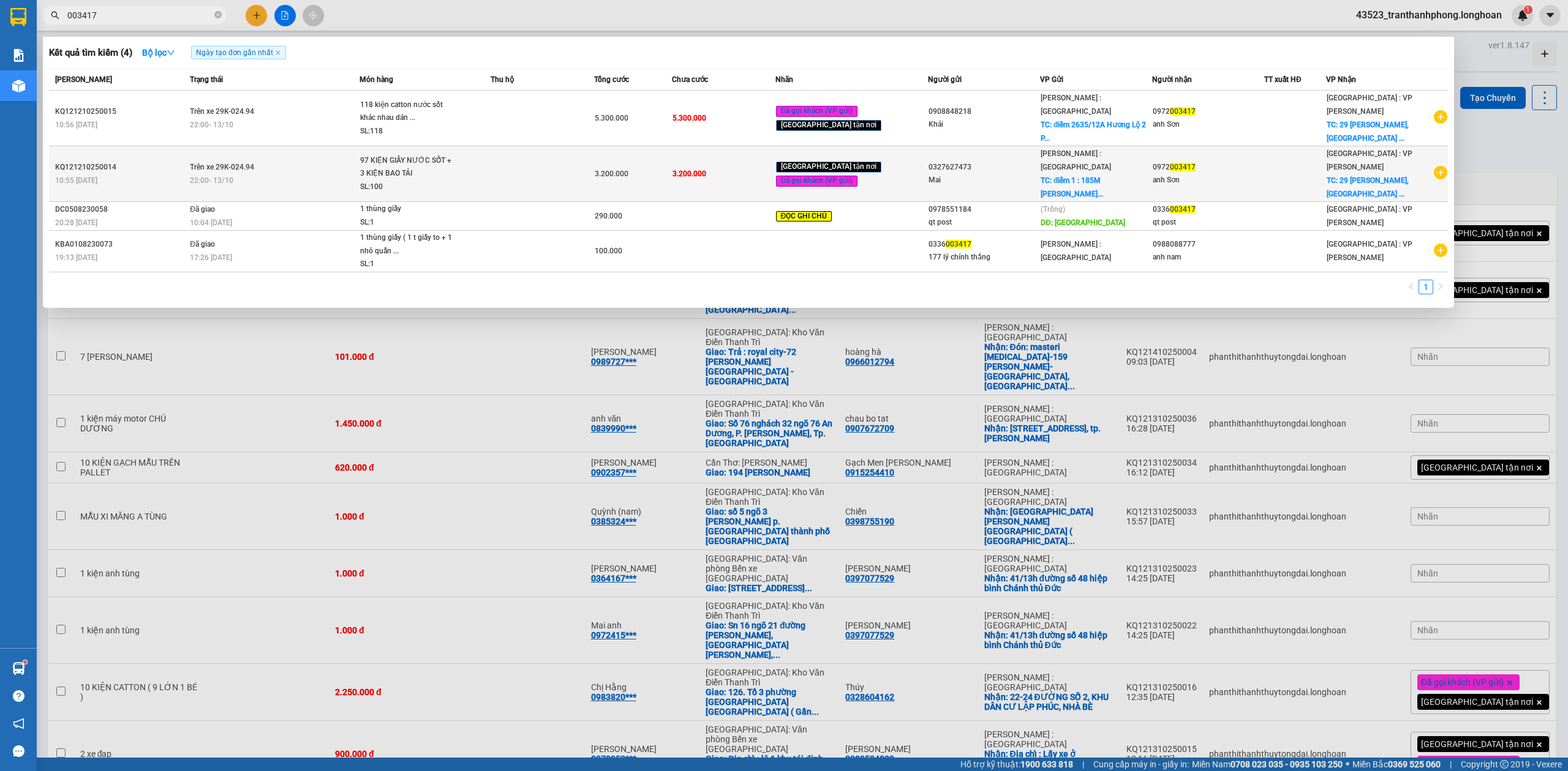
type input "003417"
click at [329, 174] on div "22:00 - 13/10" at bounding box center [274, 180] width 169 height 14
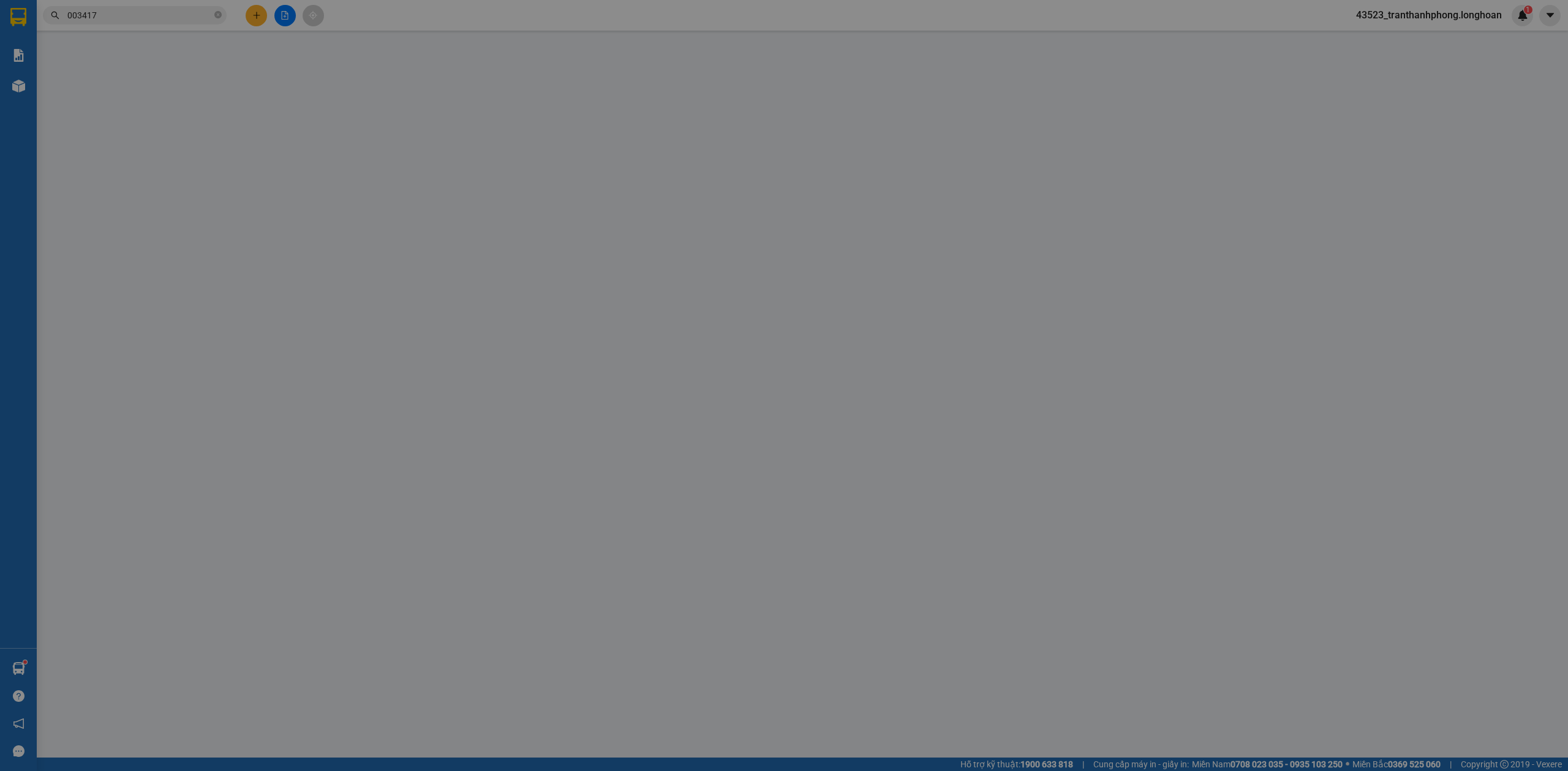
type input "0327627473"
type input "Mai"
checkbox input "true"
type input "điểm 1 : 185M Mai Xuân Thưởng, P5, Q6"
type input "0972003417"
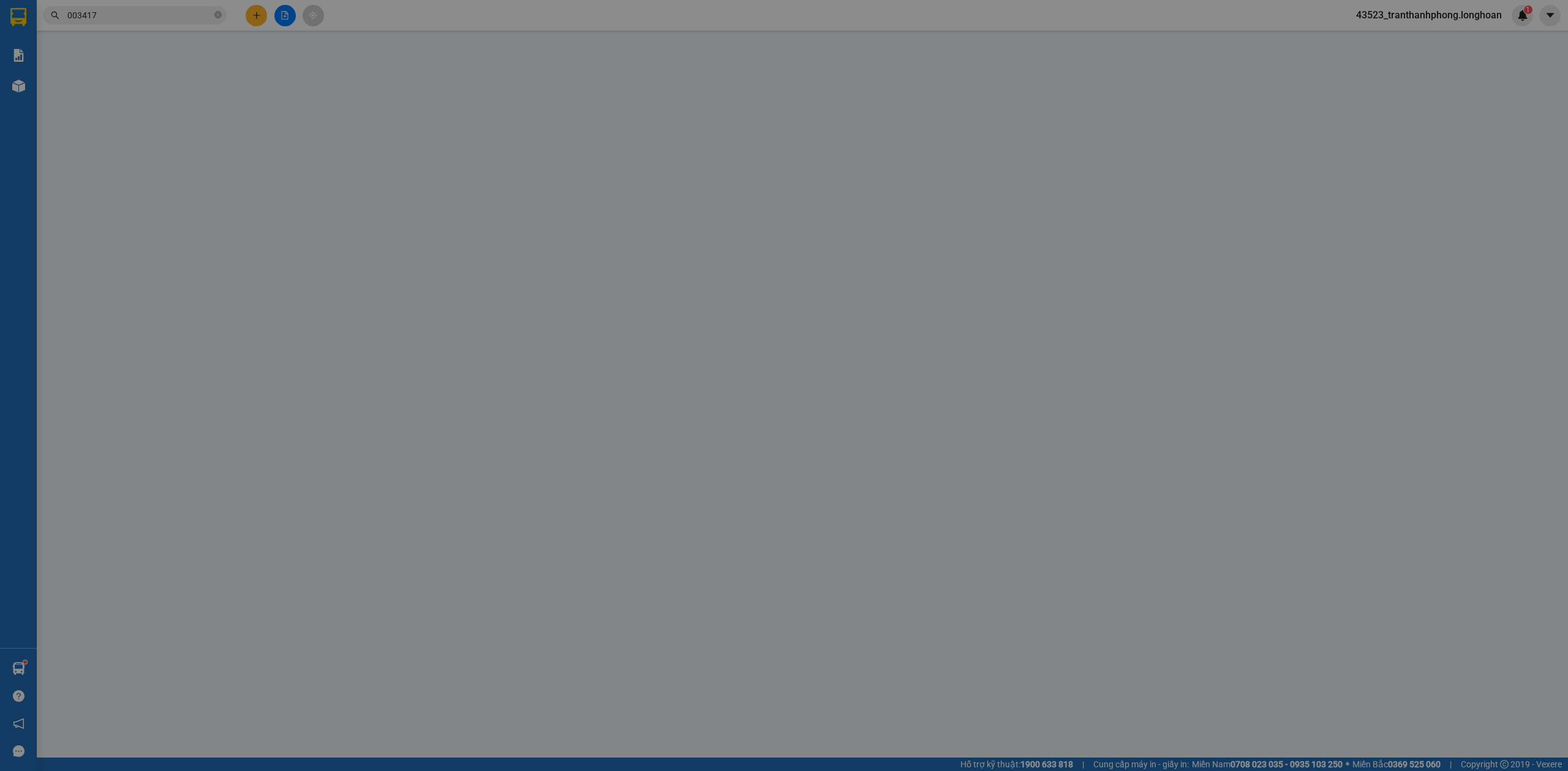
type input "anh Sơn"
checkbox input "true"
type input "29 Dương Đình Nghệ, Phước Mỹ , Sơn Trà, Đà Nẵng"
type input "NHẬN GIAO NGUYÊN KIỆN HÀNG HƯ VỠ ĐỀN THEO CHÍNH SÁCH"
type input "0"
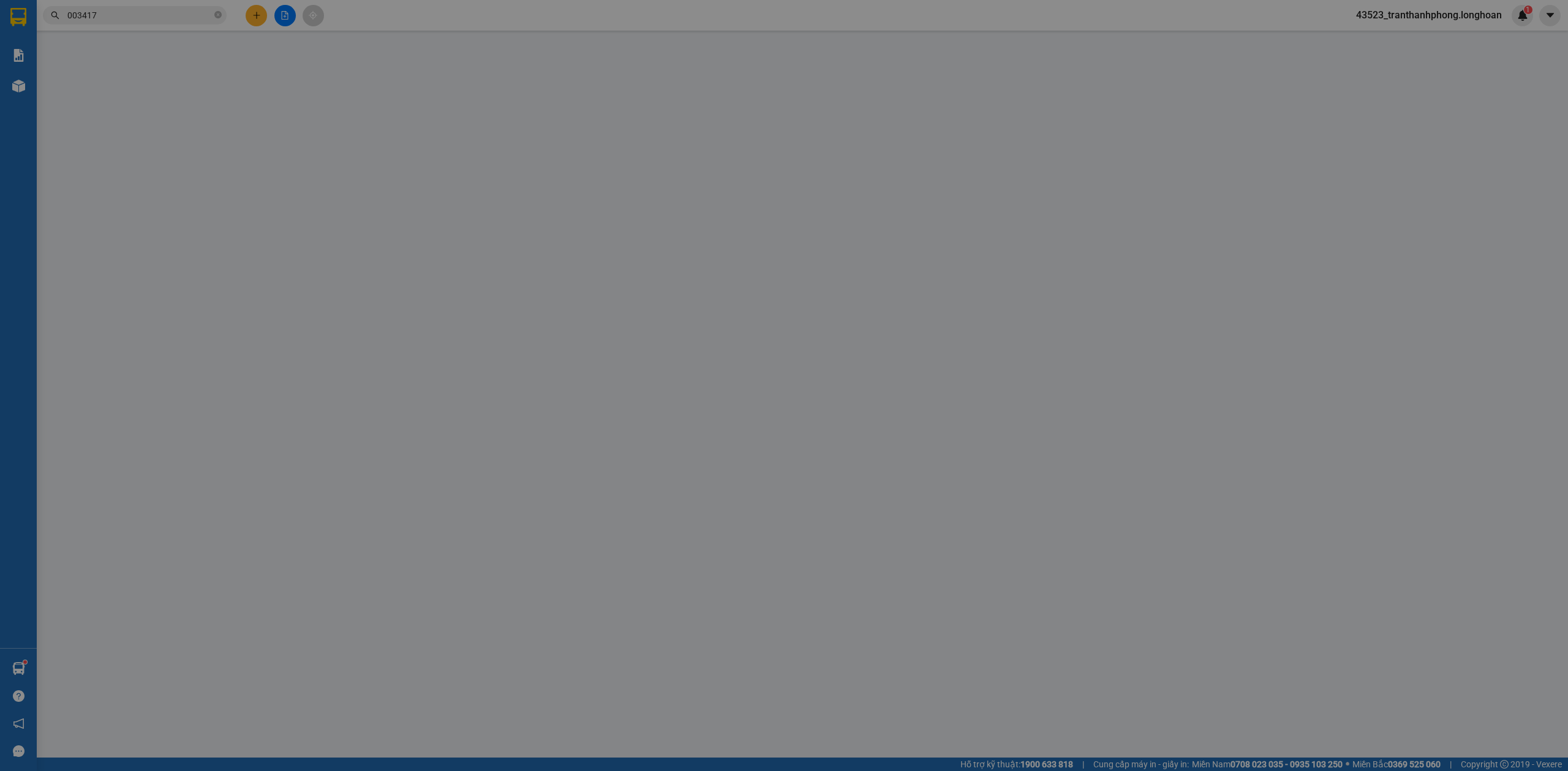
type input "3.200.000"
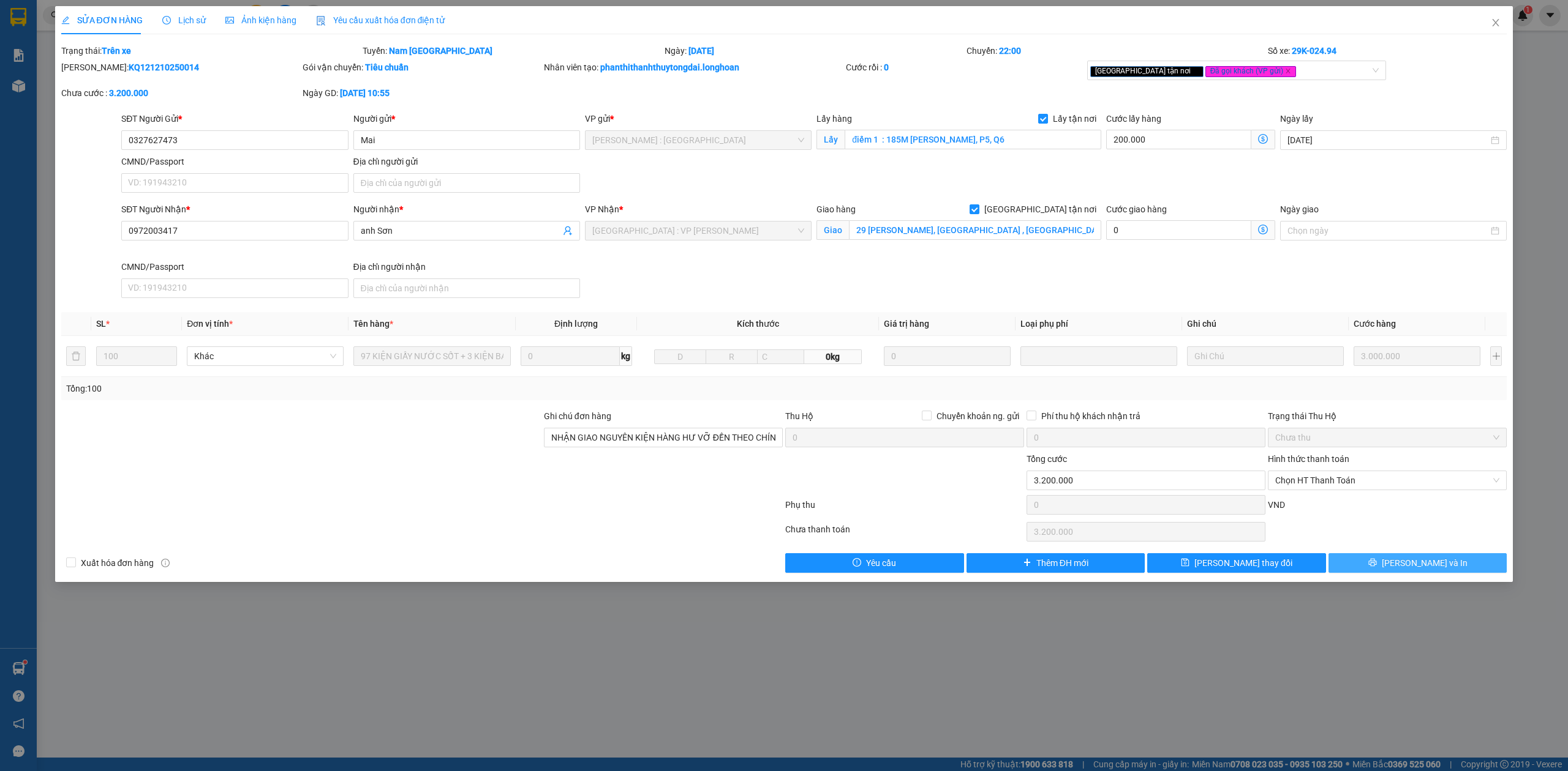
click at [1447, 571] on button "[PERSON_NAME] và In" at bounding box center [1418, 563] width 179 height 19
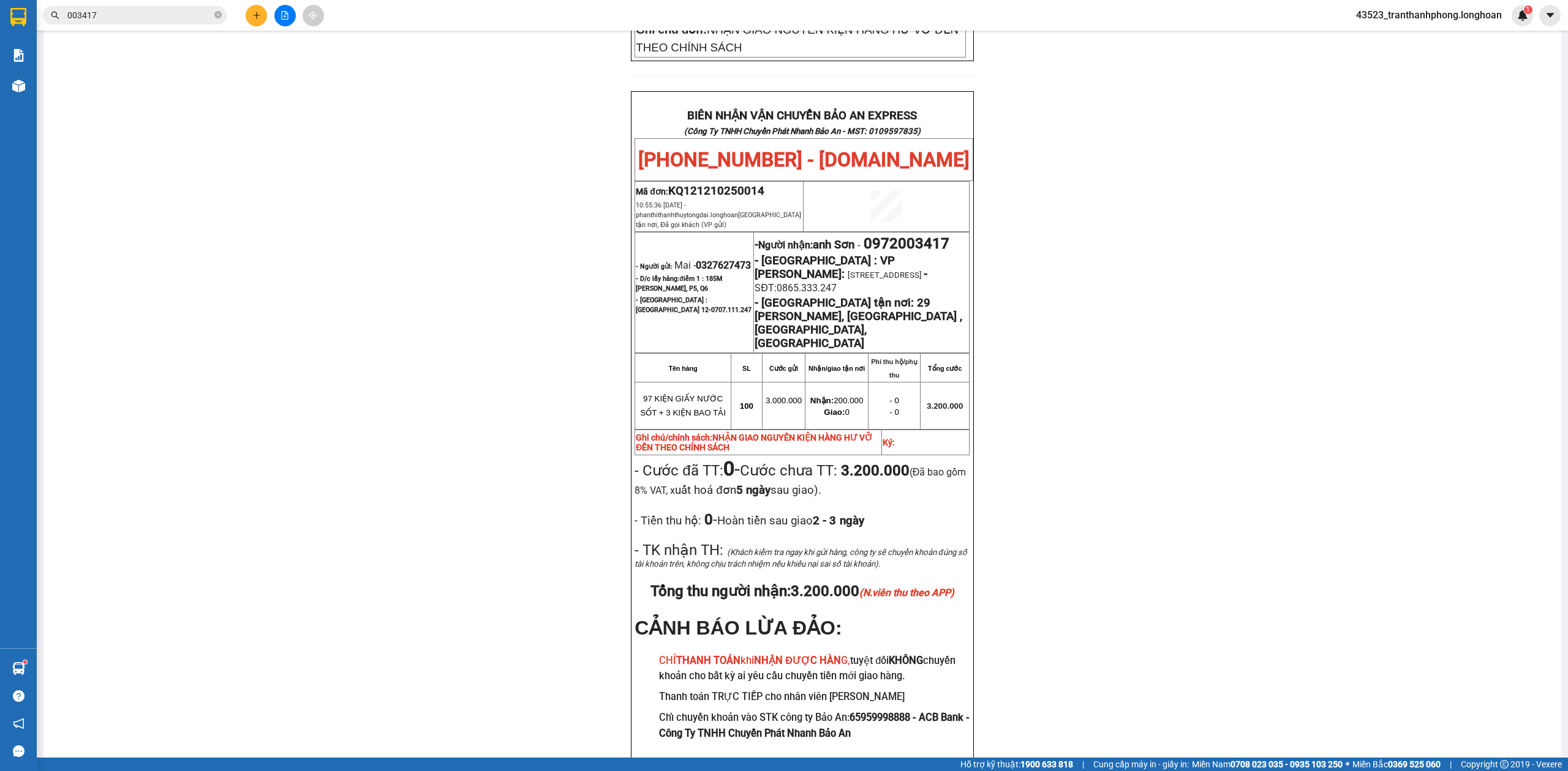
scroll to position [562, 0]
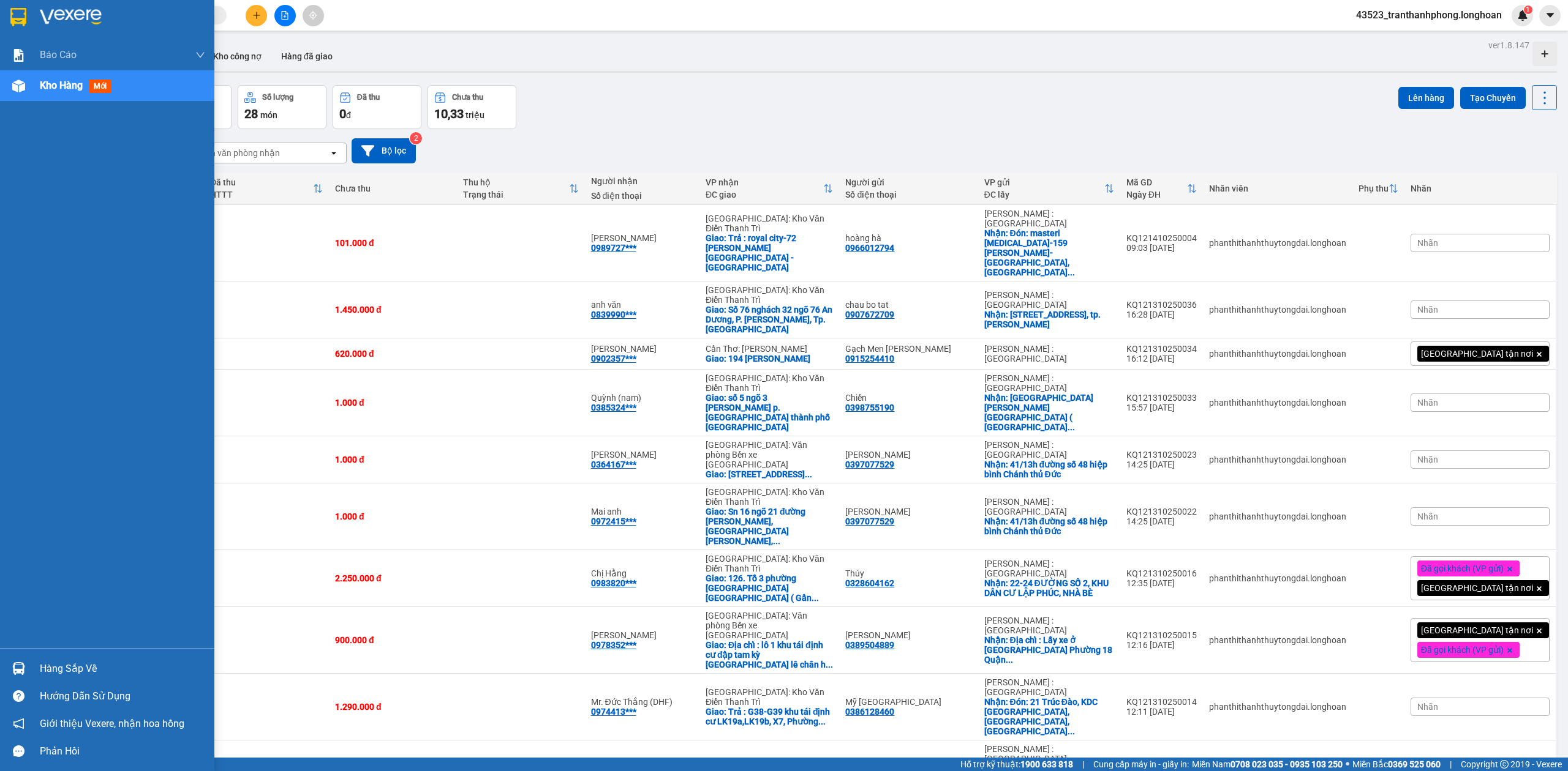
click at [8, 16] on div at bounding box center [19, 17] width 21 height 21
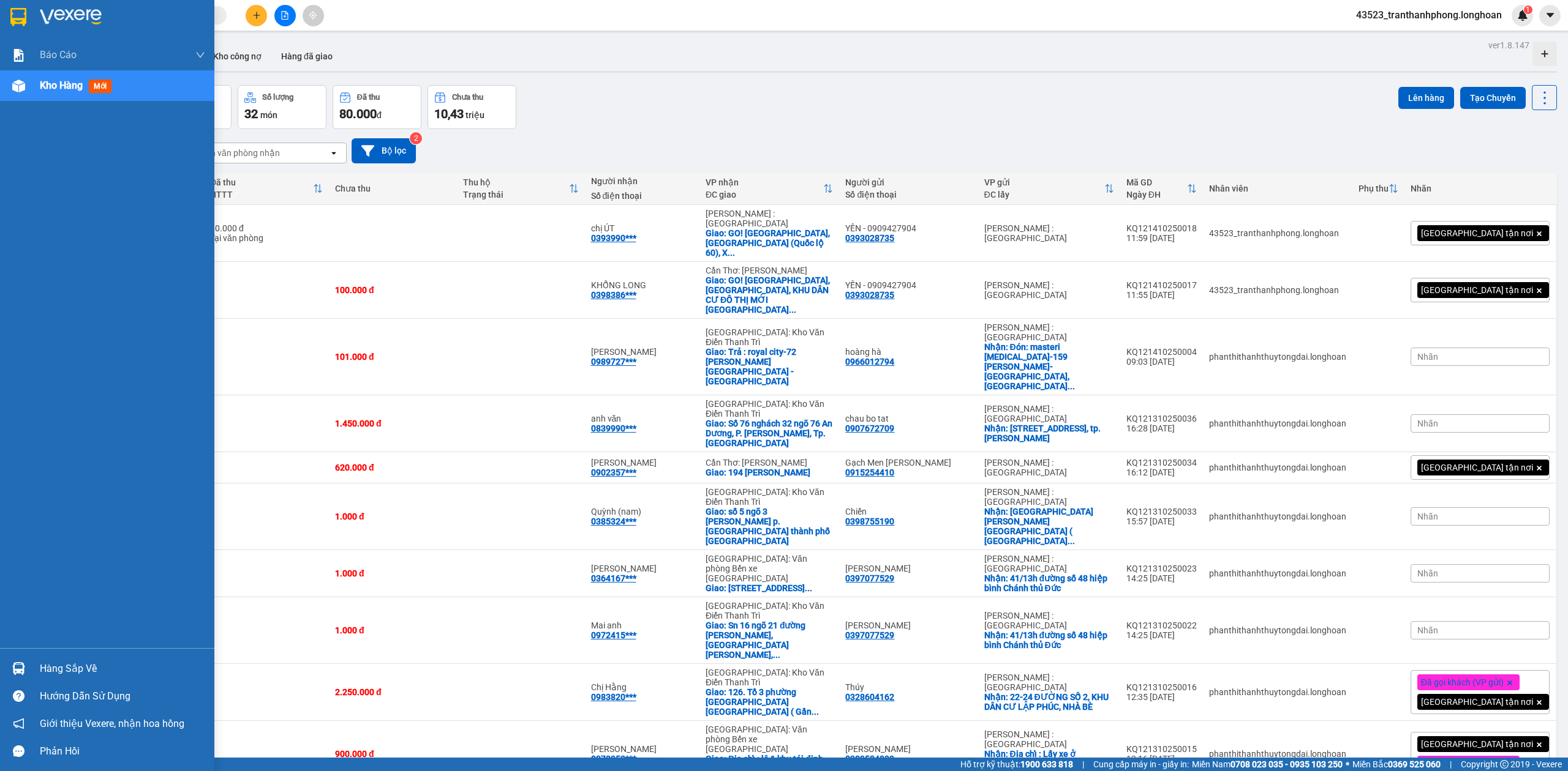
click at [5, 14] on div at bounding box center [107, 19] width 215 height 40
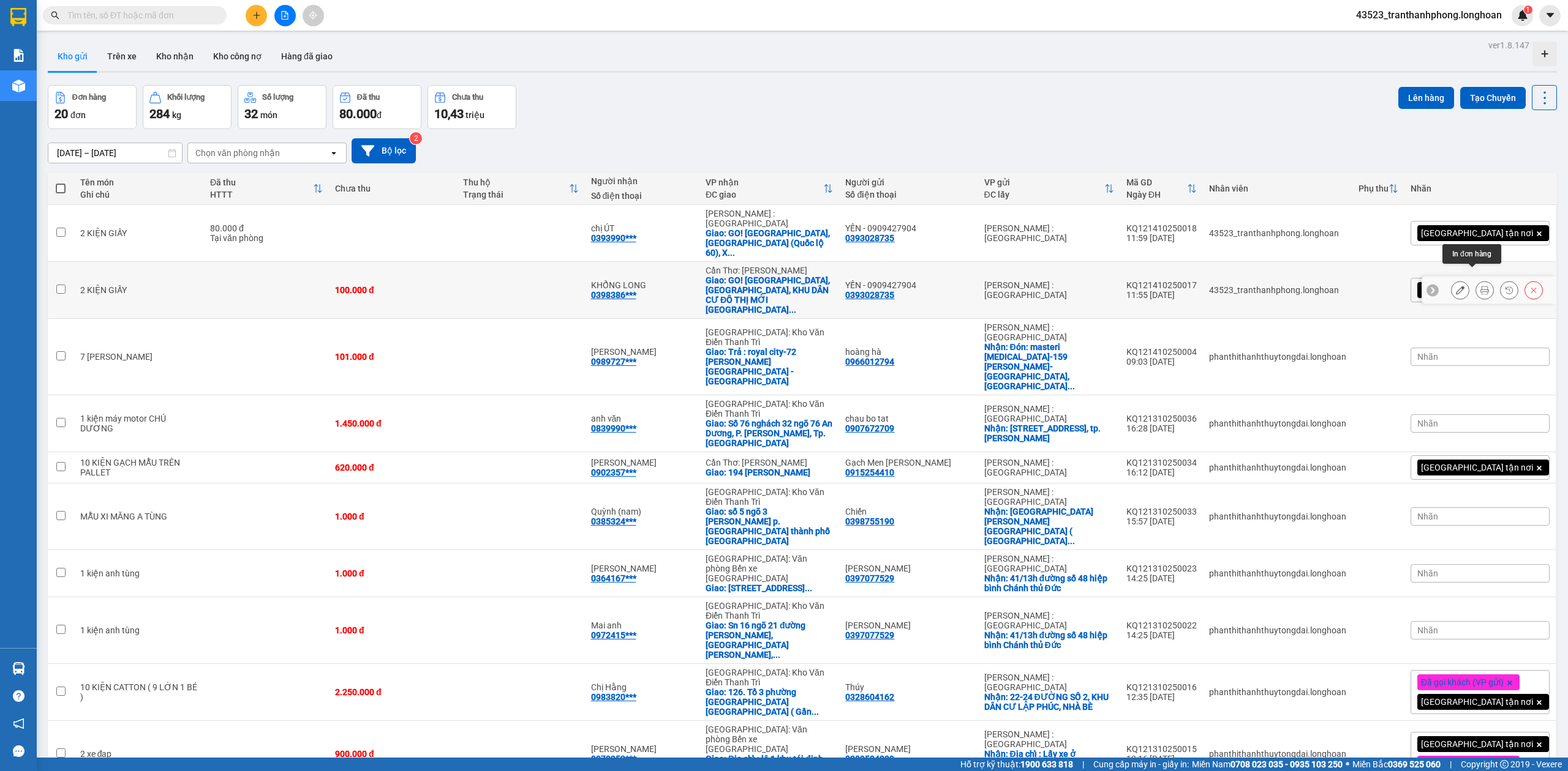
click at [1476, 280] on button at bounding box center [1485, 290] width 18 height 21
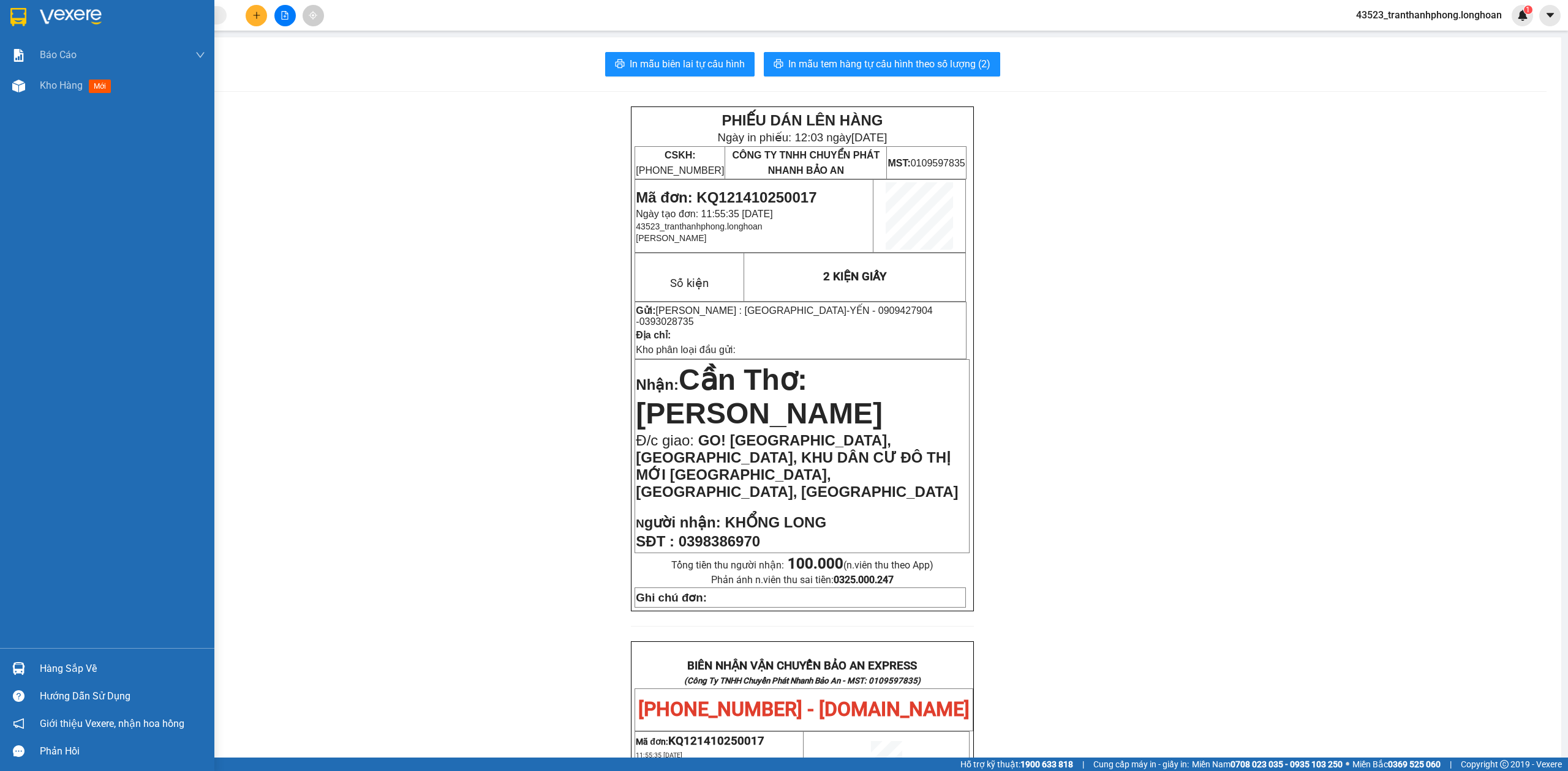
click at [10, 8] on img at bounding box center [18, 18] width 16 height 19
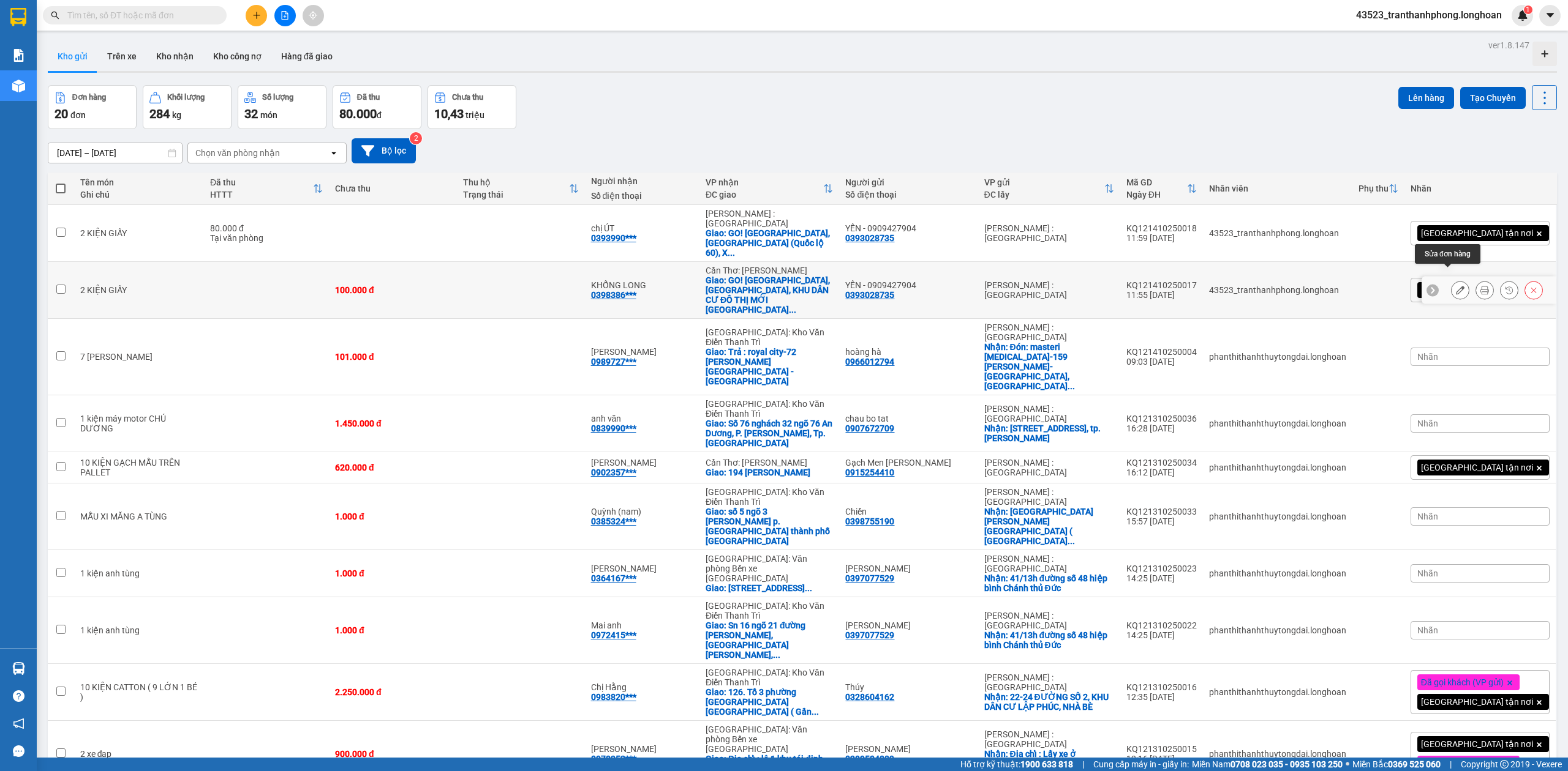
click at [1452, 280] on button at bounding box center [1461, 290] width 18 height 21
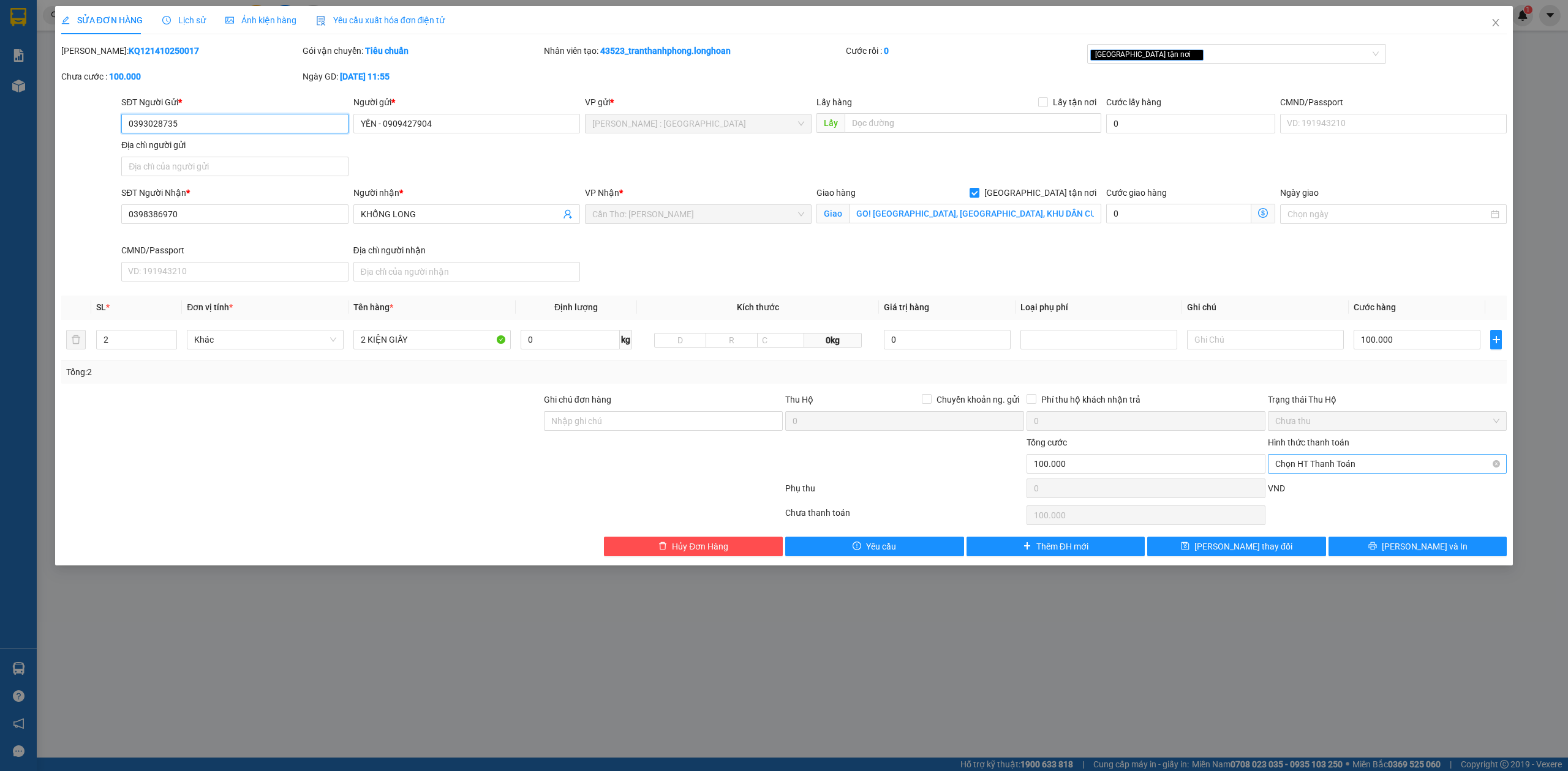
click at [1435, 468] on span "Chọn HT Thanh Toán" at bounding box center [1387, 464] width 224 height 19
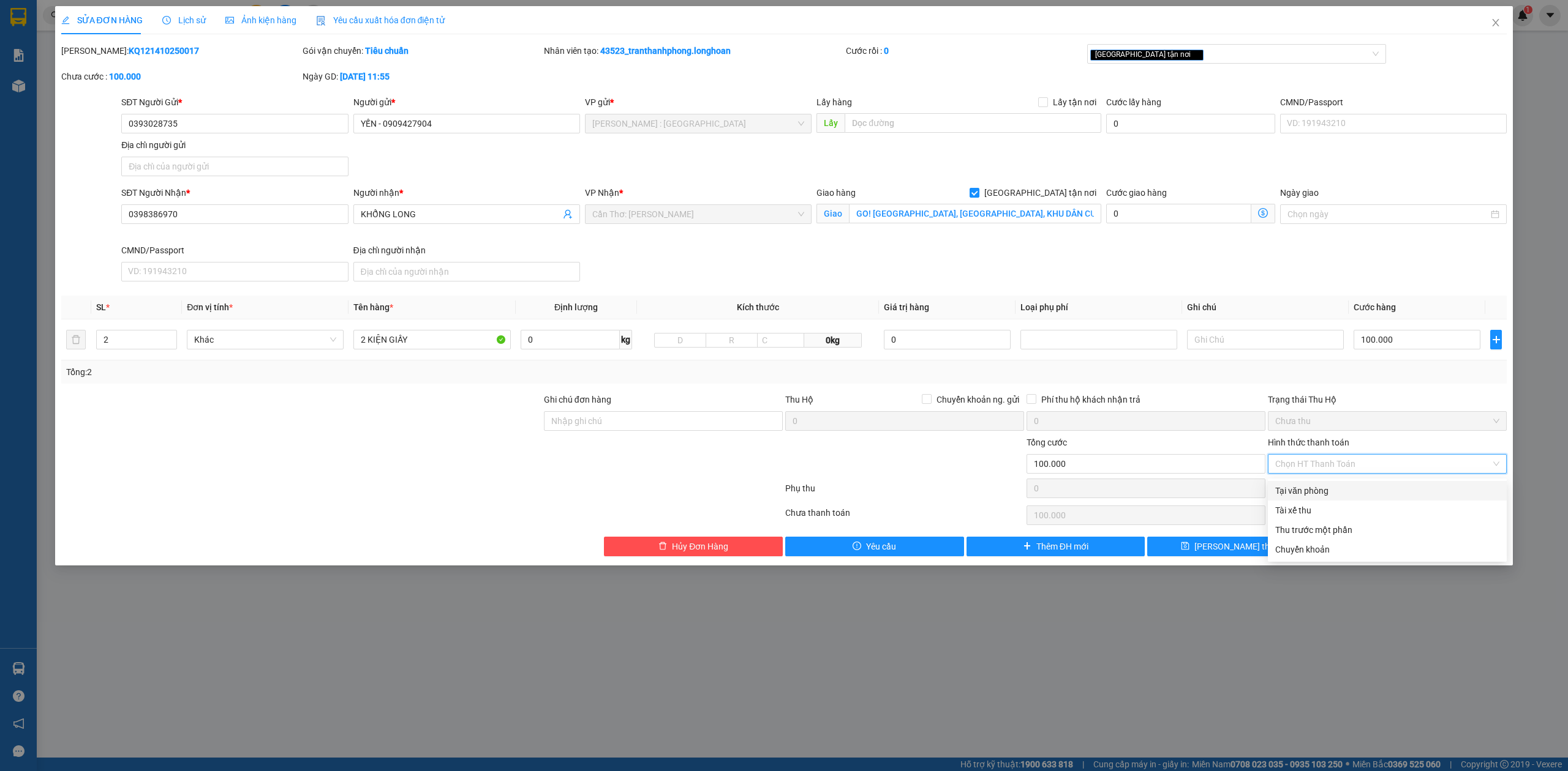
click at [1391, 500] on div "Tại văn phòng" at bounding box center [1387, 491] width 239 height 19
type input "0"
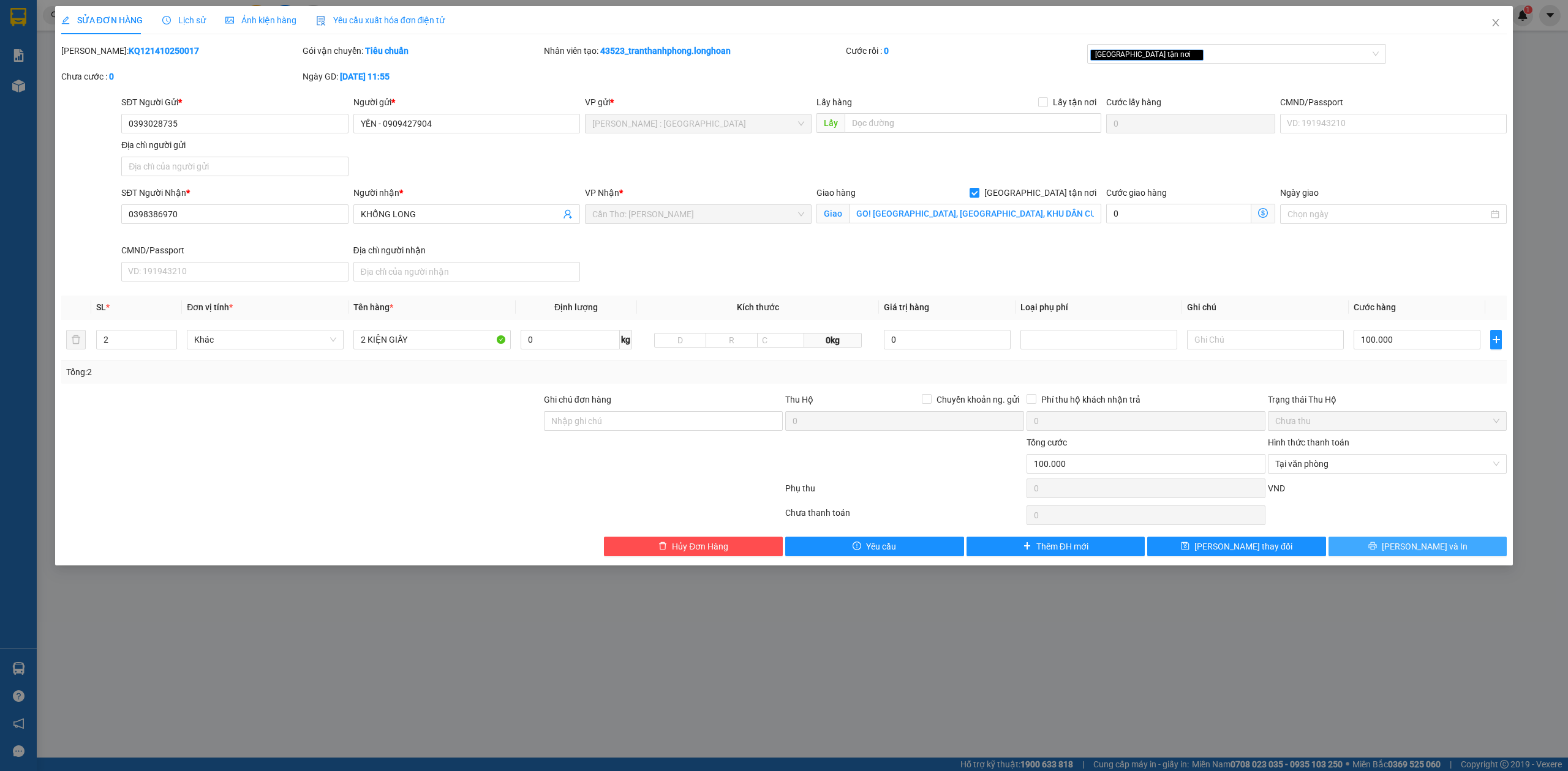
drag, startPoint x: 1426, startPoint y: 556, endPoint x: 1411, endPoint y: 546, distance: 18.0
click at [1425, 556] on button "[PERSON_NAME] và In" at bounding box center [1418, 546] width 179 height 19
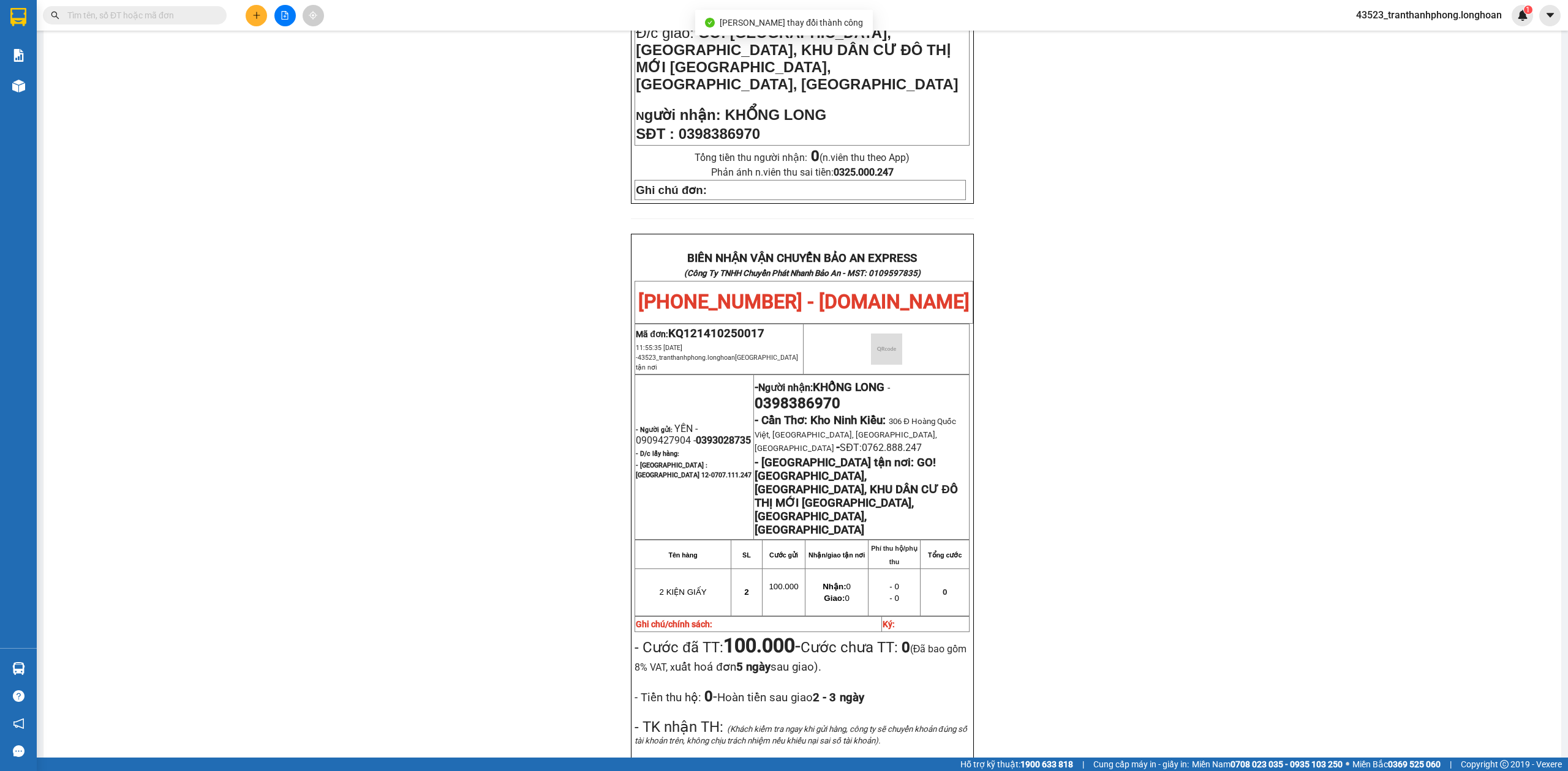
scroll to position [609, 0]
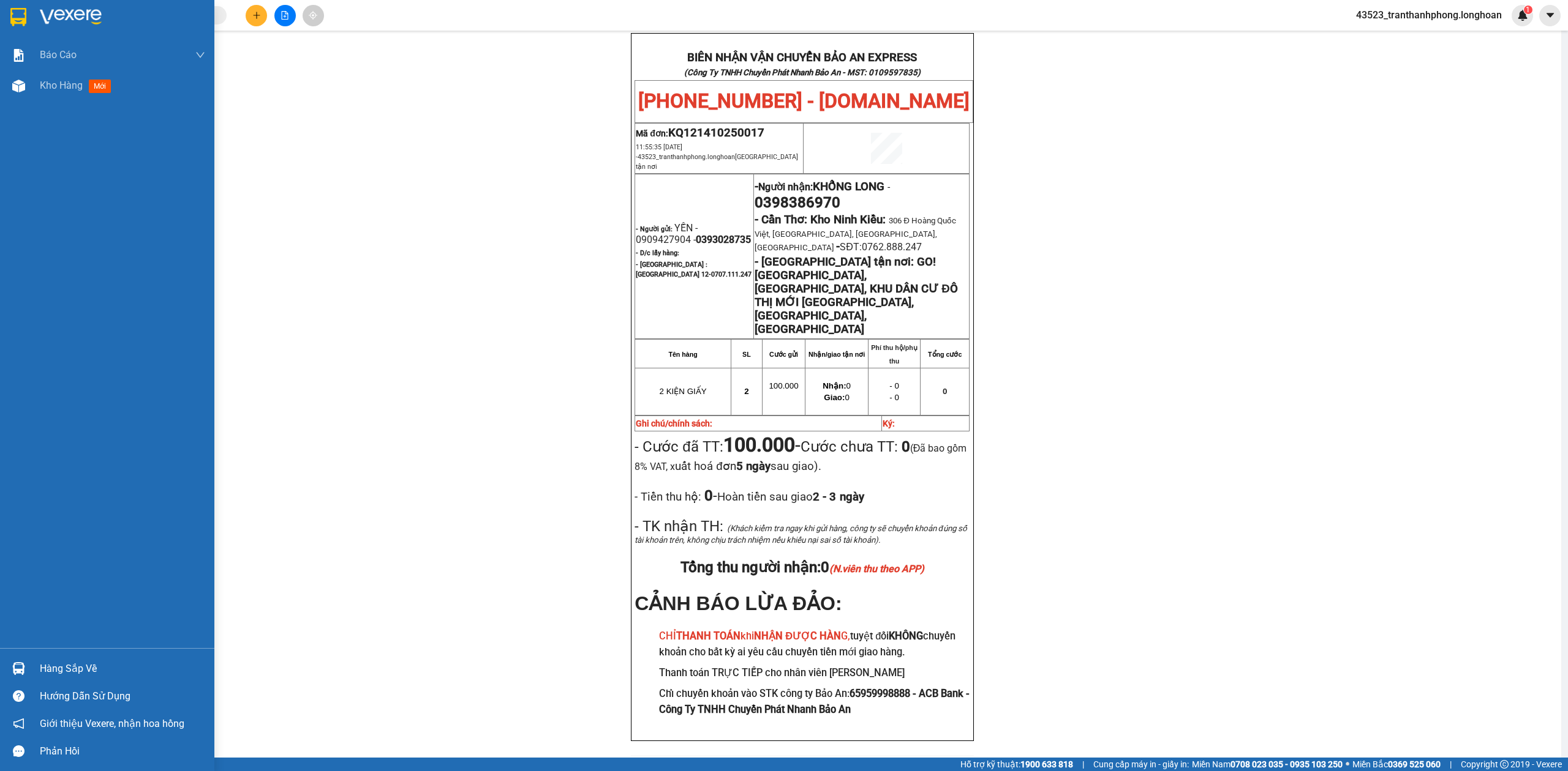
click at [16, 13] on img at bounding box center [18, 18] width 16 height 19
